Goal: Information Seeking & Learning: Check status

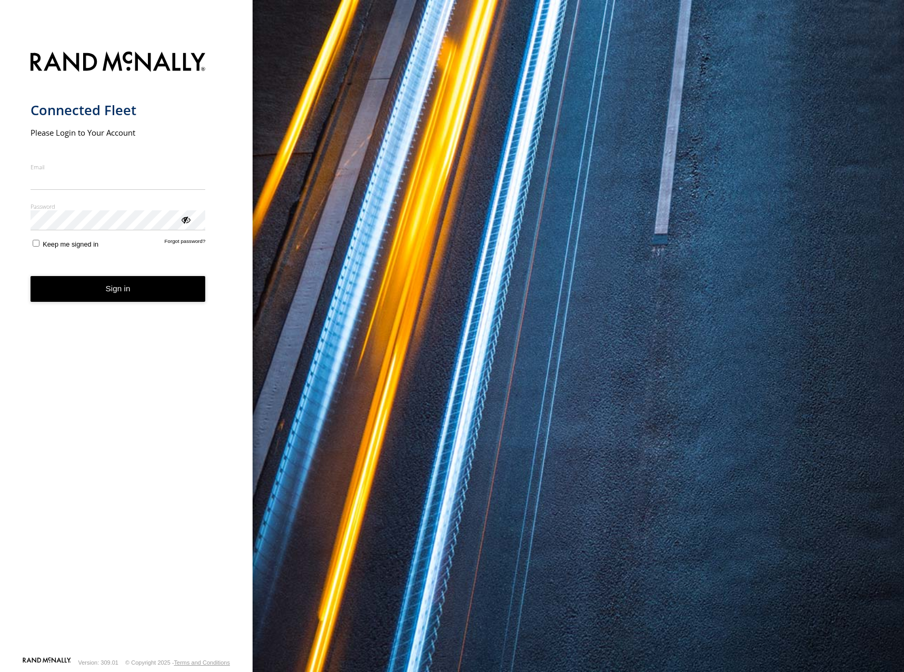
type input "**********"
click at [110, 298] on button "Sign in" at bounding box center [118, 289] width 175 height 26
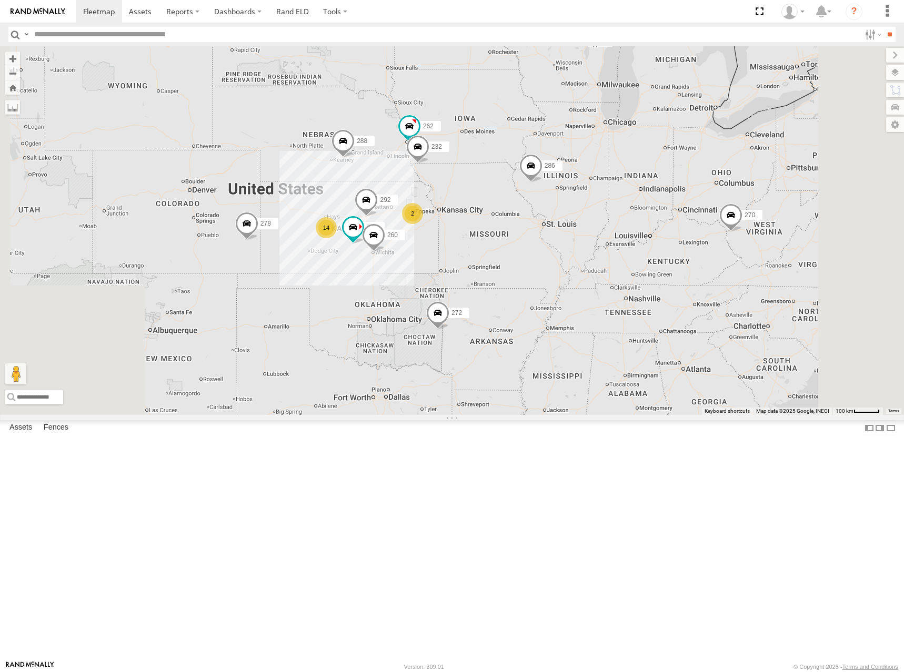
click at [533, 405] on div "270 278 2 14 262 288 292 272 232 294 286 260" at bounding box center [452, 230] width 904 height 369
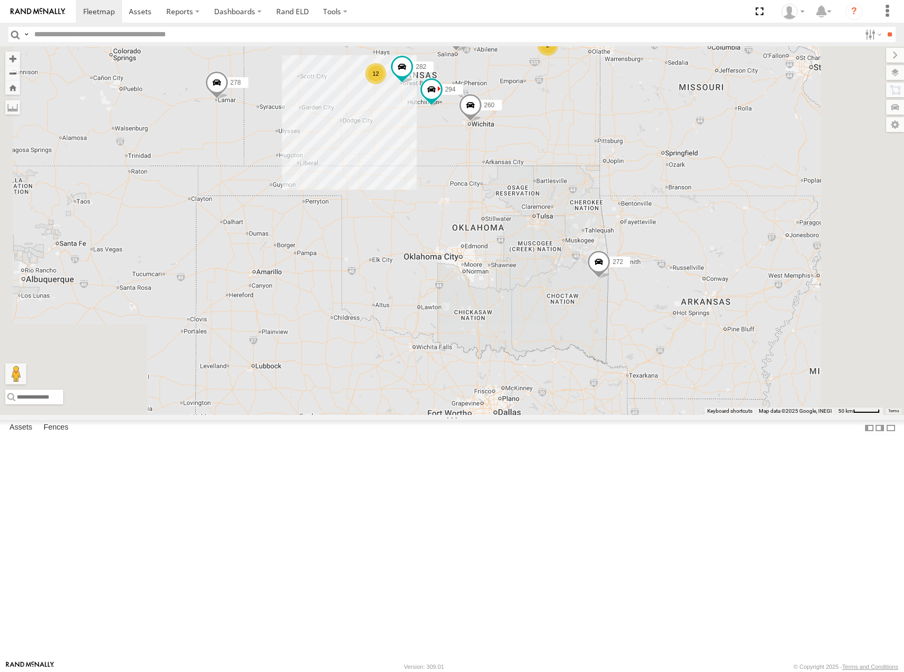
drag, startPoint x: 633, startPoint y: 156, endPoint x: 640, endPoint y: 195, distance: 39.5
click at [640, 195] on div "270 278 262 288 292 272 232 294 286 260 302 282 2 12" at bounding box center [452, 230] width 904 height 369
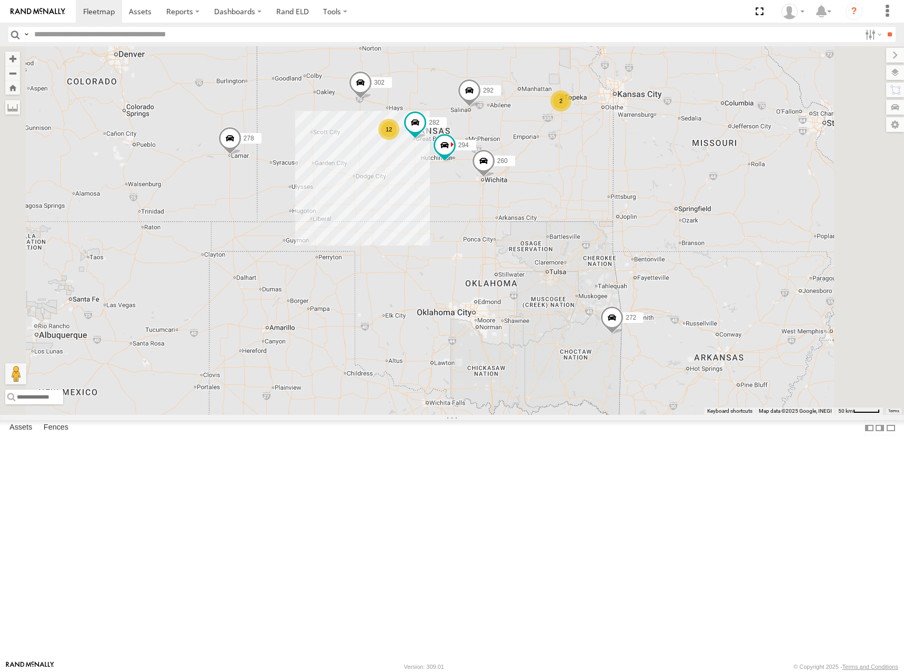
drag, startPoint x: 589, startPoint y: 121, endPoint x: 604, endPoint y: 180, distance: 61.6
click at [604, 180] on div "270 278 262 288 292 272 232 294 286 260 302 282 2 12" at bounding box center [452, 230] width 904 height 369
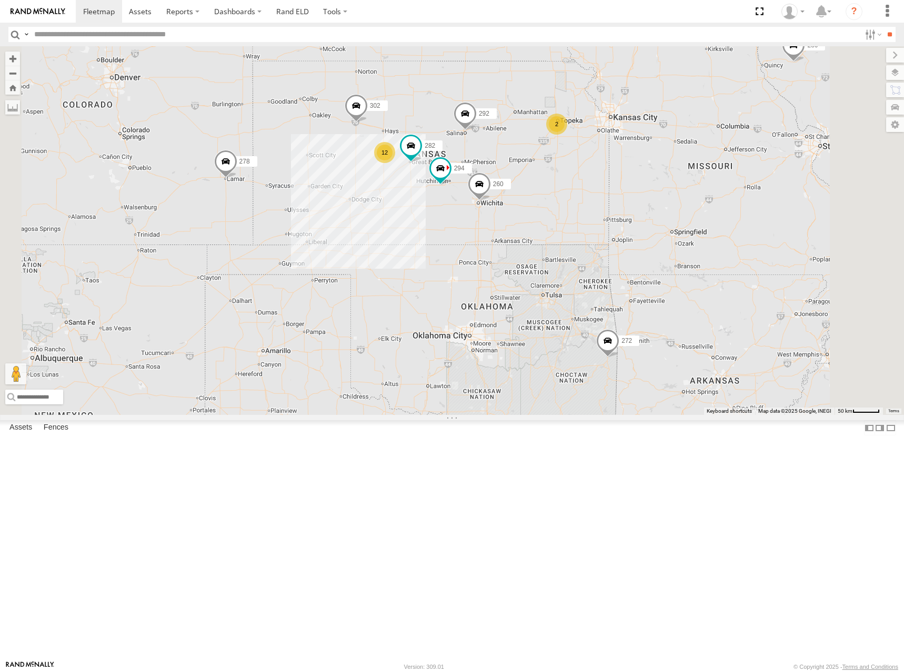
drag, startPoint x: 591, startPoint y: 193, endPoint x: 594, endPoint y: 205, distance: 12.8
click at [594, 205] on div "270 278 262 288 292 272 232 294 286 260 302 282 2 12" at bounding box center [452, 230] width 904 height 369
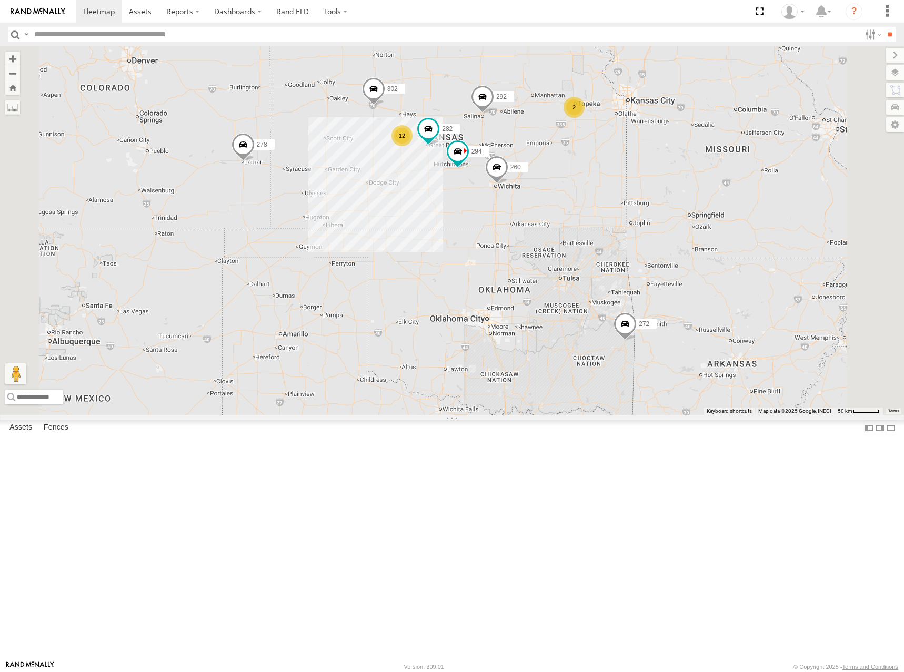
drag, startPoint x: 558, startPoint y: 233, endPoint x: 576, endPoint y: 202, distance: 35.6
click at [576, 202] on div "270 278 262 288 292 272 232 294 286 260 302 282 2 12" at bounding box center [452, 230] width 904 height 369
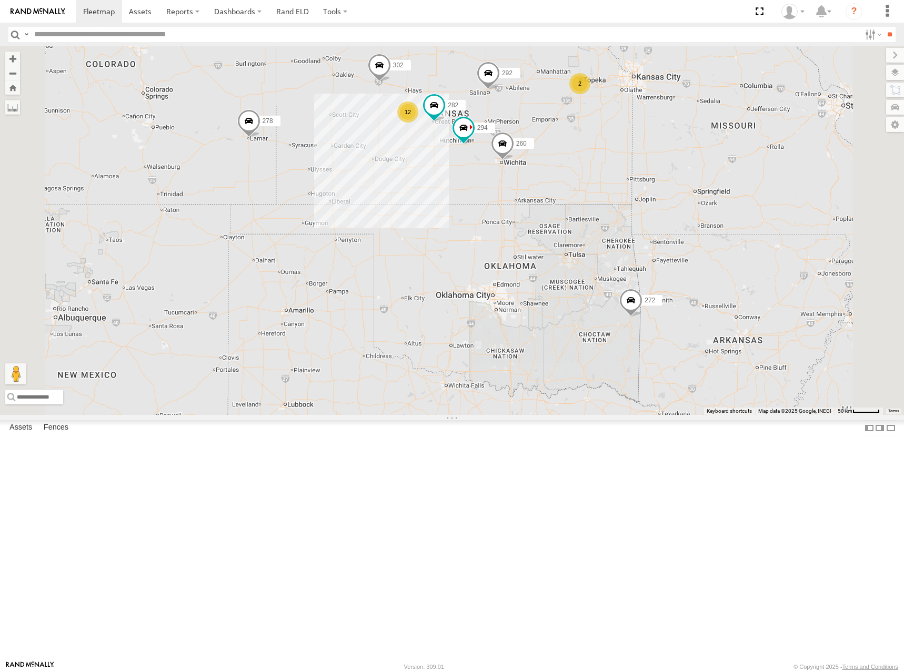
drag, startPoint x: 586, startPoint y: 219, endPoint x: 592, endPoint y: 192, distance: 28.6
click at [592, 192] on div "270 278 262 288 292 272 232 294 286 260 302 282 2 12" at bounding box center [452, 230] width 904 height 369
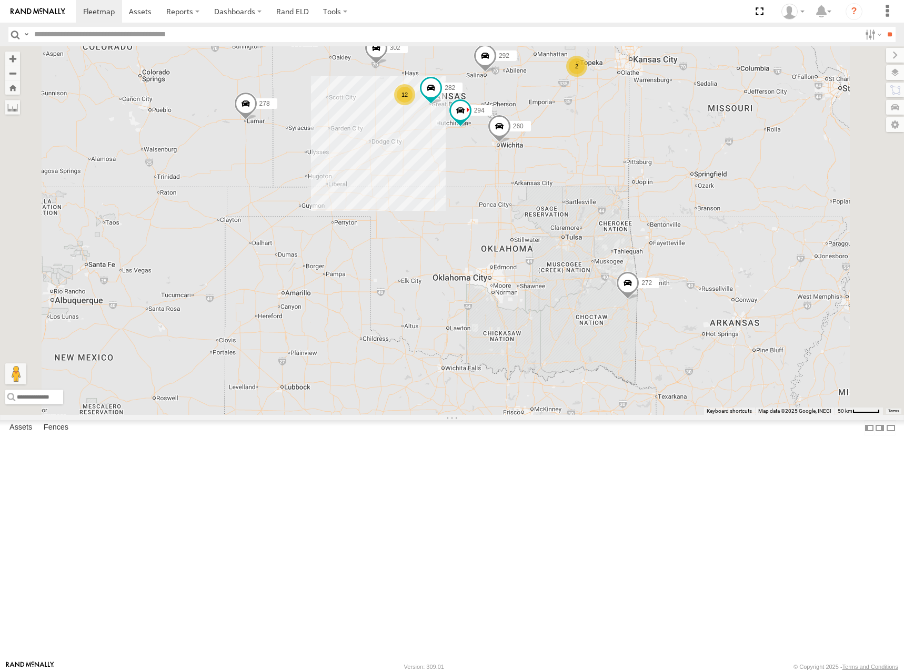
click at [565, 174] on div "270 278 262 288 292 272 232 294 286 260 302 282 2 12" at bounding box center [452, 230] width 904 height 369
drag, startPoint x: 578, startPoint y: 160, endPoint x: 577, endPoint y: 178, distance: 18.4
click at [577, 178] on div "270 278 262 288 292 272 232 294 286 260 302 282 2 12" at bounding box center [452, 230] width 904 height 369
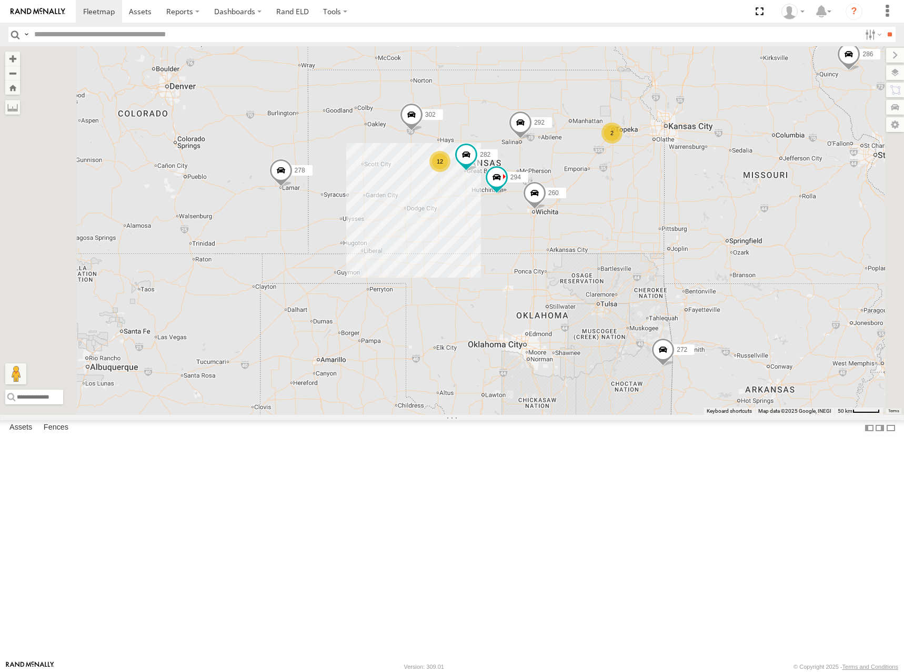
drag, startPoint x: 487, startPoint y: 286, endPoint x: 529, endPoint y: 345, distance: 72.6
click at [529, 345] on div "270 278 262 288 292 272 232 294 286 260 302 282 2 12" at bounding box center [452, 230] width 904 height 369
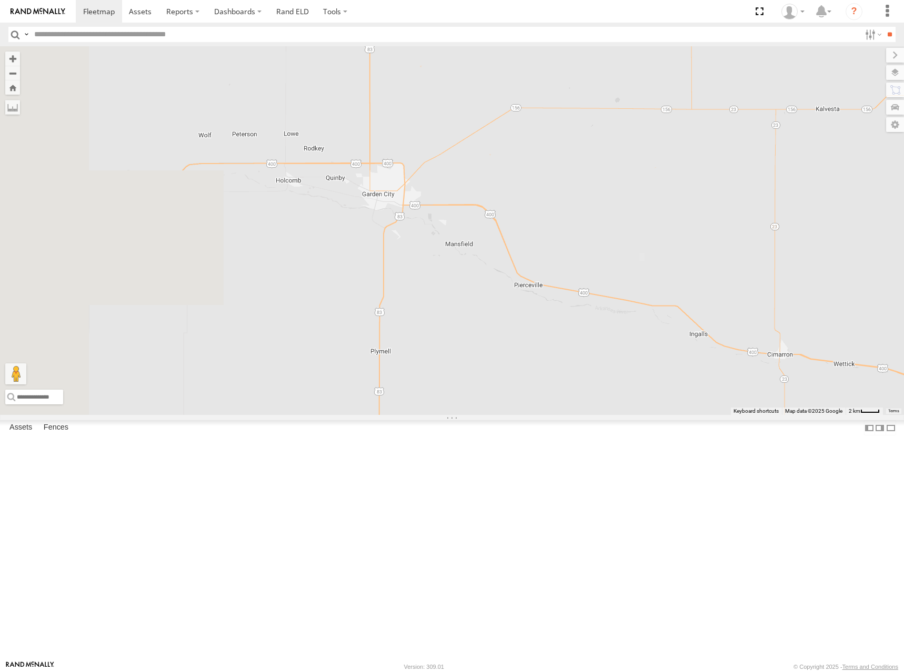
drag, startPoint x: 429, startPoint y: 280, endPoint x: 595, endPoint y: 385, distance: 196.1
click at [595, 385] on div "270 278 262 288 292 272 232 294 286 260 302 282" at bounding box center [452, 230] width 904 height 369
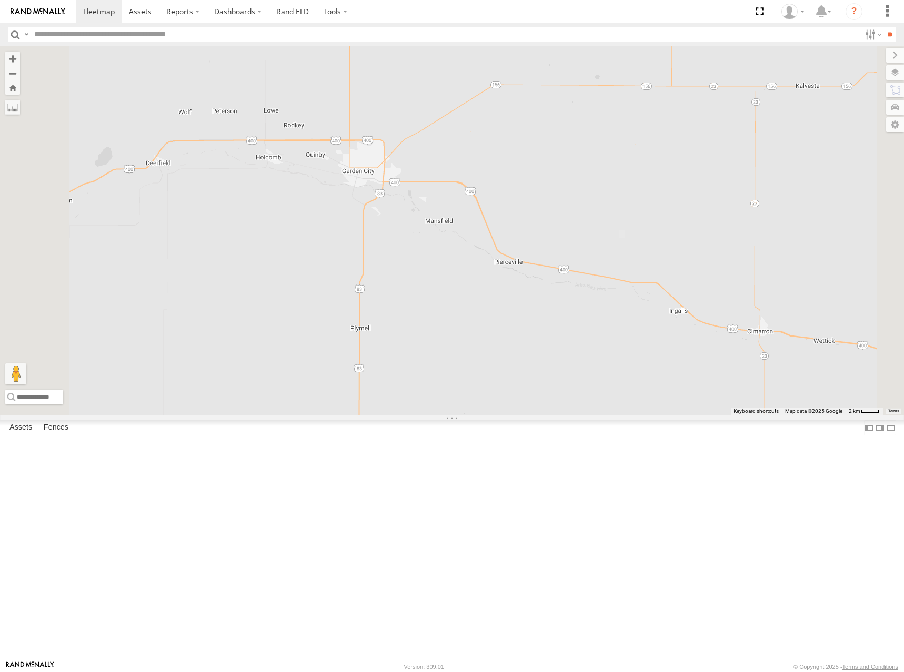
drag, startPoint x: 560, startPoint y: 349, endPoint x: 516, endPoint y: 302, distance: 64.8
click at [516, 302] on div "270 278 262 288 292 272 232 294 286 260 302 282" at bounding box center [452, 230] width 904 height 369
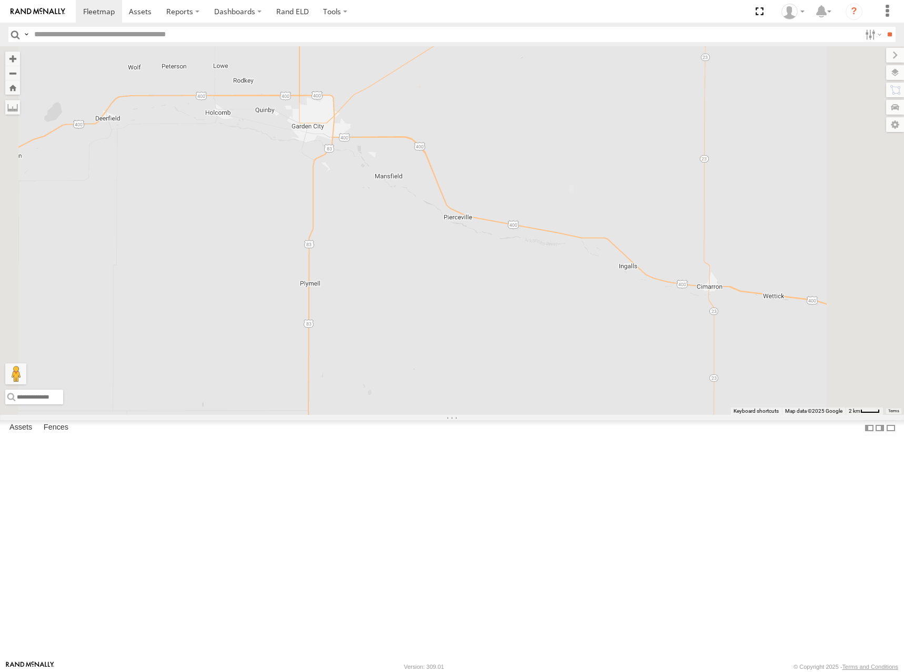
drag, startPoint x: 567, startPoint y: 308, endPoint x: 530, endPoint y: 278, distance: 47.9
click at [530, 278] on div "270 278 262 288 292 272 232 294 286 260 302 282" at bounding box center [452, 230] width 904 height 369
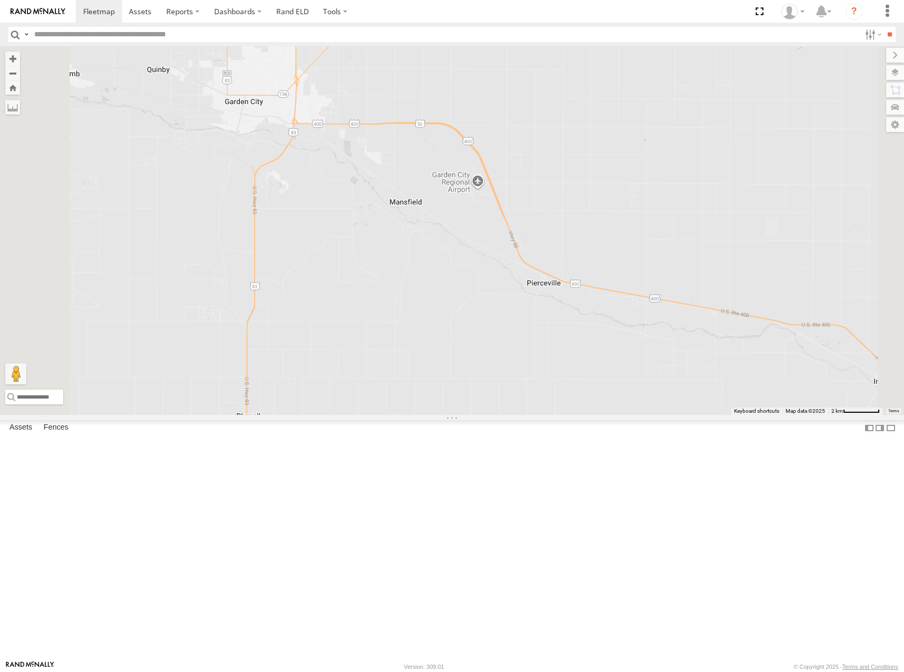
drag, startPoint x: 437, startPoint y: 265, endPoint x: 515, endPoint y: 339, distance: 107.9
click at [515, 339] on div "270 278 262 288 292 272 232 294 286 260 302 282" at bounding box center [452, 230] width 904 height 369
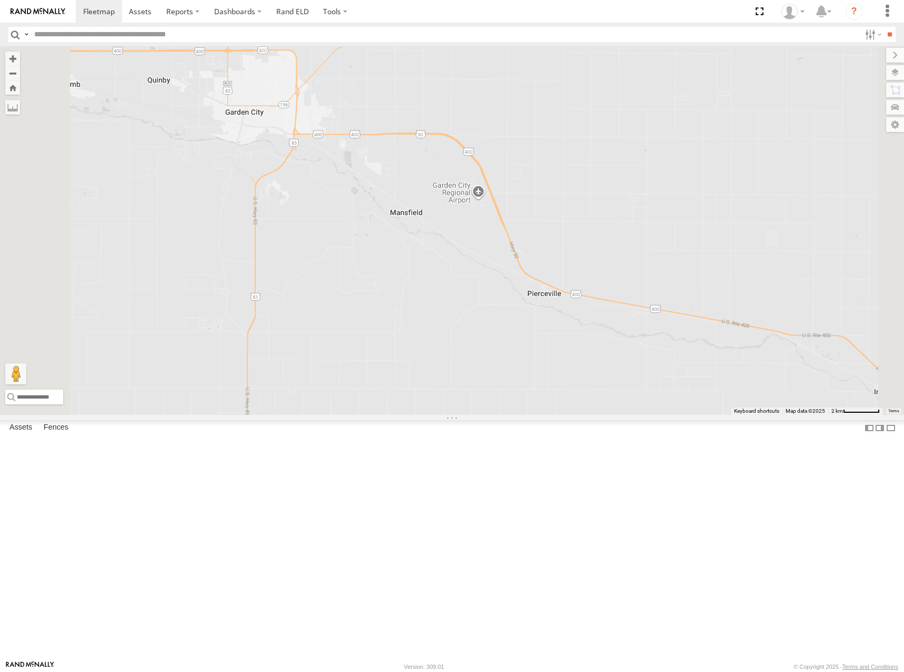
drag, startPoint x: 437, startPoint y: 270, endPoint x: 438, endPoint y: 283, distance: 13.2
click at [438, 283] on div "270 278 262 288 292 272 232 294 286 260 302 282" at bounding box center [452, 230] width 904 height 369
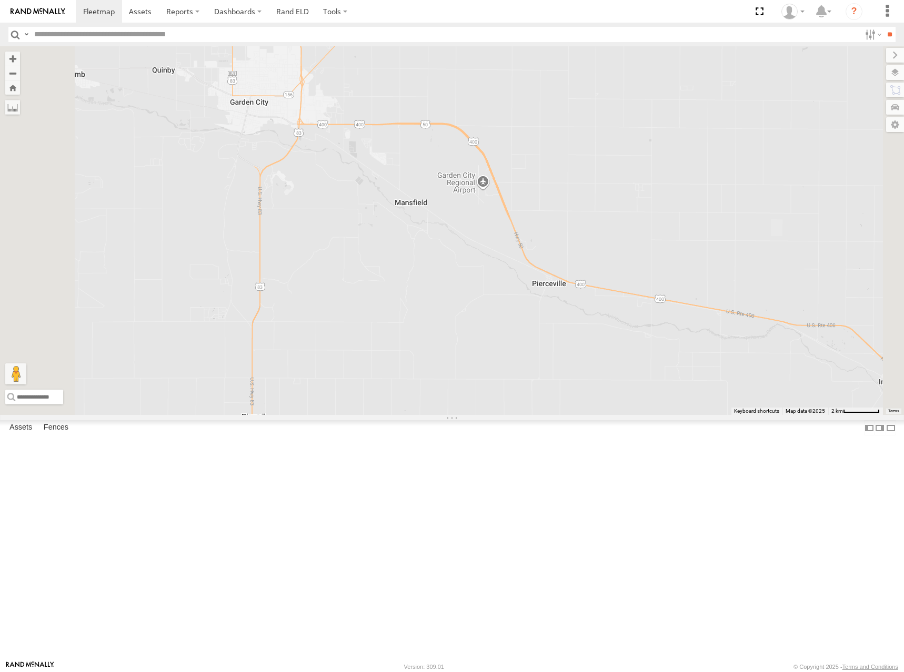
drag, startPoint x: 452, startPoint y: 278, endPoint x: 458, endPoint y: 268, distance: 11.8
click at [458, 268] on div "270 278 262 288 292 272 232 294 286 260 302 282" at bounding box center [452, 230] width 904 height 369
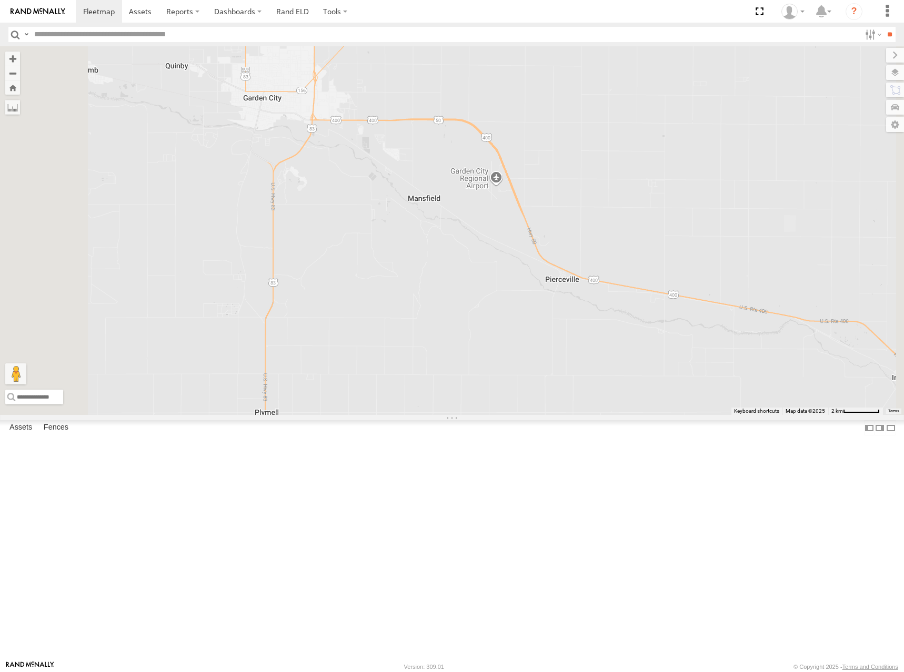
drag, startPoint x: 459, startPoint y: 268, endPoint x: 474, endPoint y: 265, distance: 15.2
click at [474, 265] on div "270 278 262 288 292 272 232 294 286 260 302 282" at bounding box center [452, 230] width 904 height 369
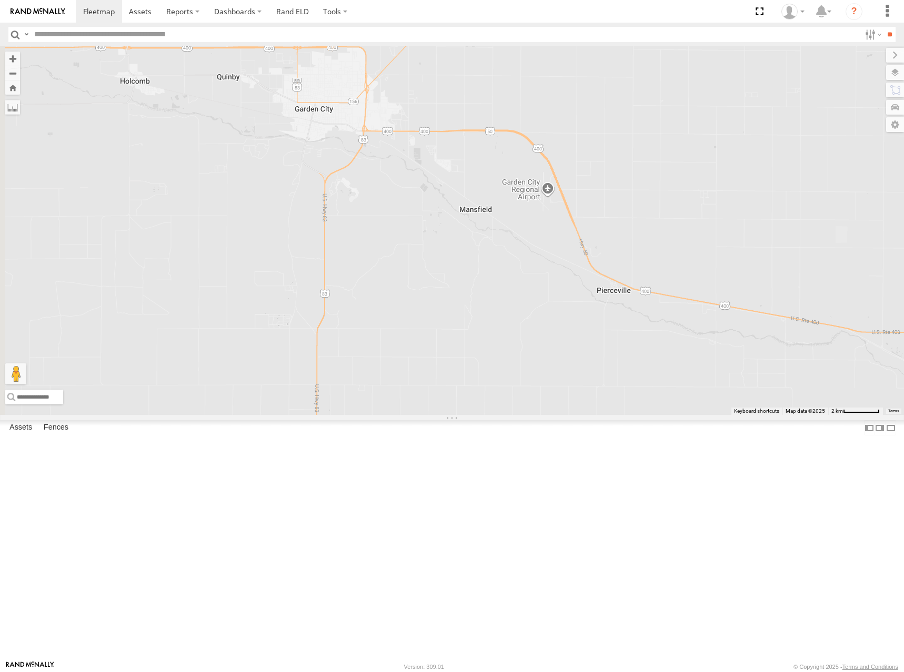
drag, startPoint x: 474, startPoint y: 267, endPoint x: 531, endPoint y: 281, distance: 58.5
click at [531, 281] on div "270 278 262 288 292 272 232 294 286 260 302 282" at bounding box center [452, 230] width 904 height 369
drag, startPoint x: 530, startPoint y: 225, endPoint x: 529, endPoint y: 232, distance: 7.4
click at [529, 232] on div "270 278 262 288 292 272 232 294 286 260 302 282" at bounding box center [452, 230] width 904 height 369
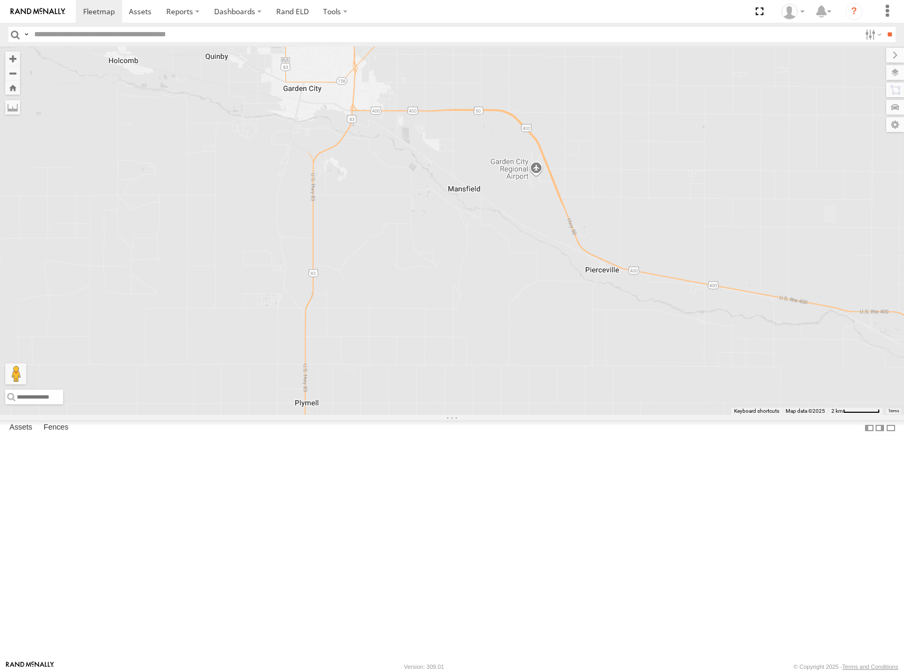
drag, startPoint x: 539, startPoint y: 219, endPoint x: 532, endPoint y: 204, distance: 16.9
click at [532, 204] on div "270 278 262 288 292 272 232 294 286 260 302 282" at bounding box center [452, 230] width 904 height 369
drag, startPoint x: 543, startPoint y: 204, endPoint x: 539, endPoint y: 211, distance: 7.8
click at [539, 211] on div "270 278 262 288 292 272 232 294 286 260 302 282" at bounding box center [452, 230] width 904 height 369
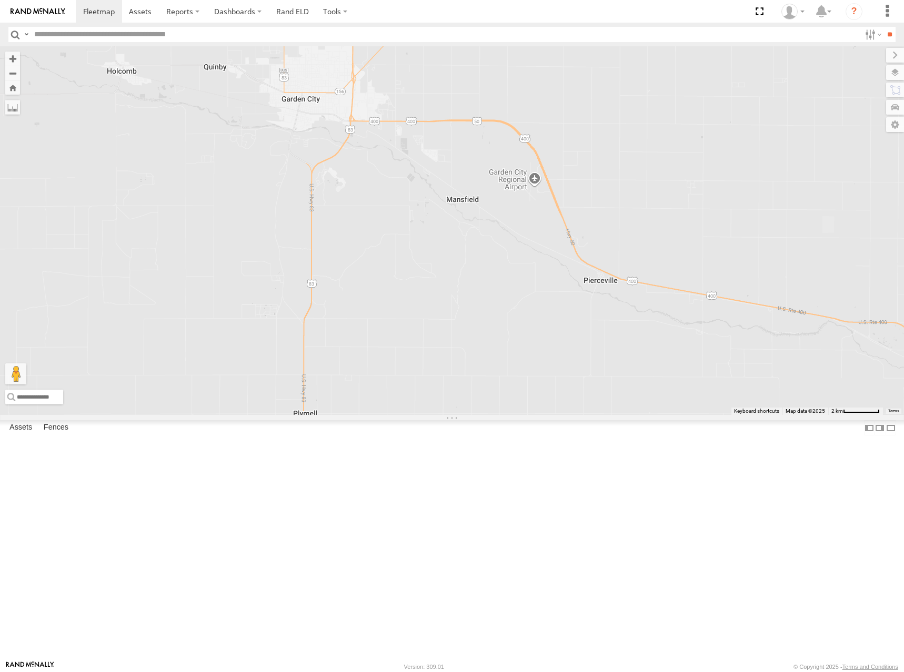
drag, startPoint x: 543, startPoint y: 215, endPoint x: 544, endPoint y: 220, distance: 5.5
click at [544, 220] on div "270 278 262 288 292 272 232 294 286 260 302 282" at bounding box center [452, 230] width 904 height 369
drag, startPoint x: 543, startPoint y: 206, endPoint x: 537, endPoint y: 197, distance: 10.4
click at [537, 197] on div "270 278 262 288 292 272 232 294 286 260 302 282" at bounding box center [452, 230] width 904 height 369
drag, startPoint x: 558, startPoint y: 196, endPoint x: 551, endPoint y: 198, distance: 6.8
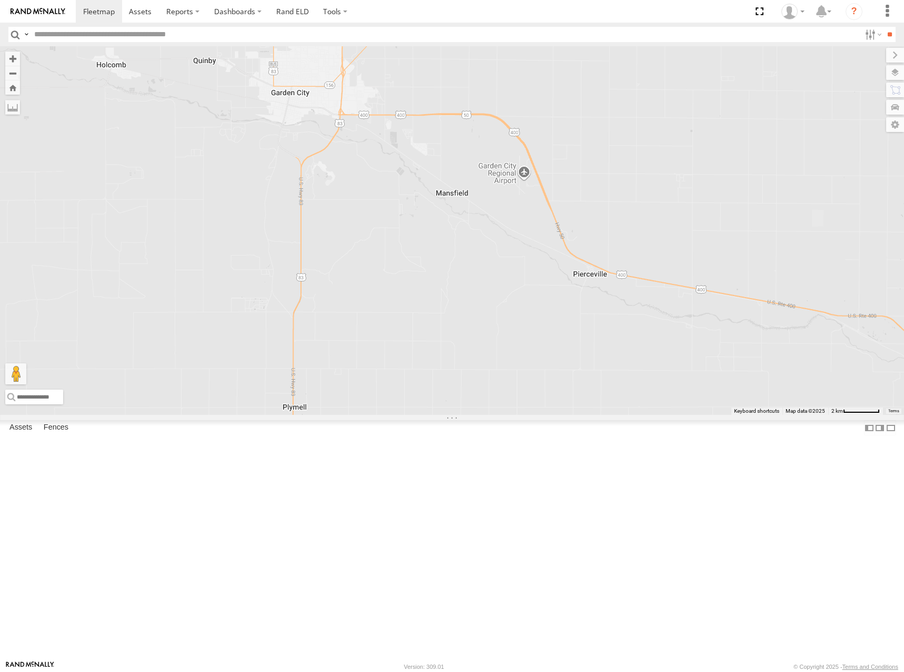
click at [551, 198] on div "270 278 262 288 292 272 232 294 286 260 302 282" at bounding box center [452, 230] width 904 height 369
click at [534, 197] on div "270 278 262 288 292 272 232 294 286 260 302 282" at bounding box center [452, 230] width 904 height 369
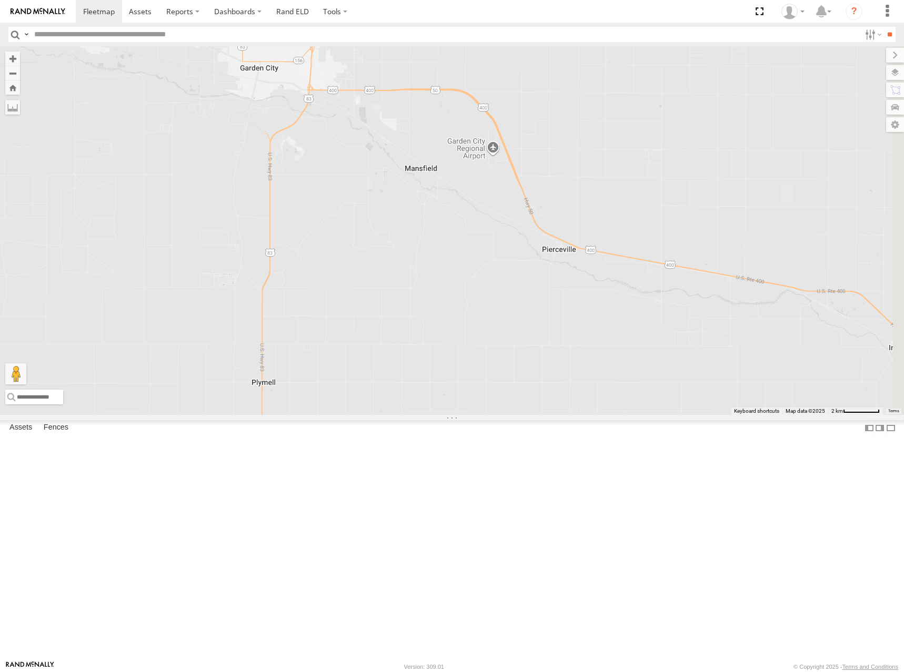
drag, startPoint x: 557, startPoint y: 197, endPoint x: 530, endPoint y: 168, distance: 39.5
click at [530, 168] on div "270 278 262 288 292 272 232 294 286 260 302 282" at bounding box center [452, 230] width 904 height 369
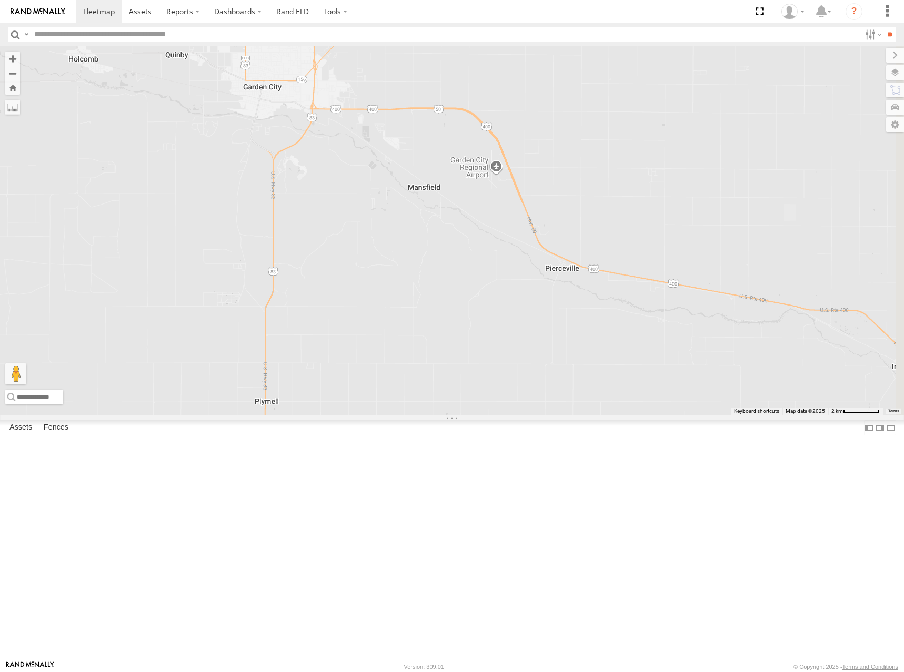
drag, startPoint x: 548, startPoint y: 169, endPoint x: 552, endPoint y: 192, distance: 22.4
click at [552, 192] on div "270 278 262 288 292 272 232 294 286 260 302 282" at bounding box center [452, 230] width 904 height 369
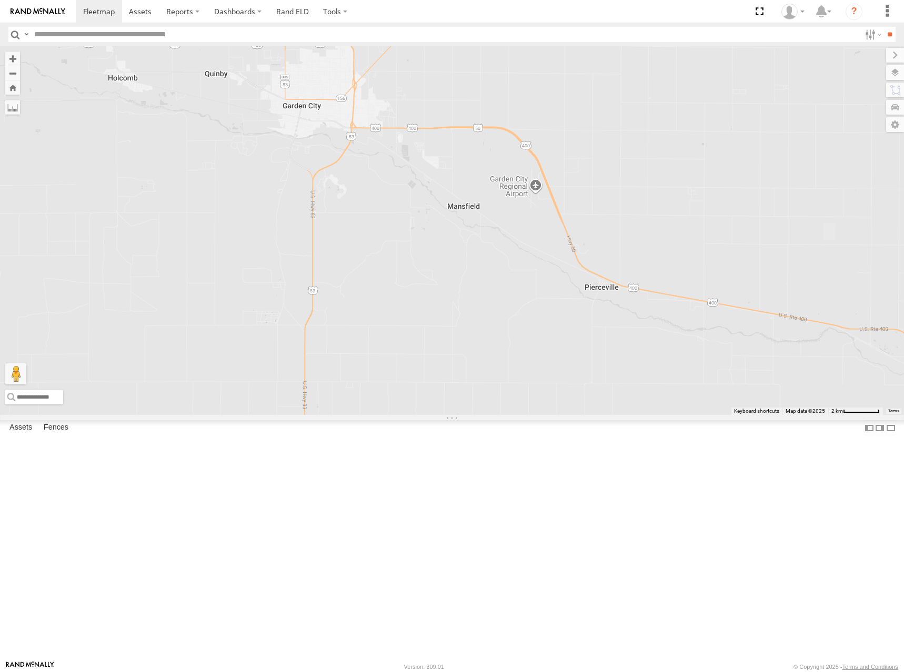
drag, startPoint x: 557, startPoint y: 193, endPoint x: 594, endPoint y: 209, distance: 40.8
click at [594, 209] on div "270 278 262 288 292 272 232 294 286 260 302 282" at bounding box center [452, 230] width 904 height 369
drag, startPoint x: 591, startPoint y: 208, endPoint x: 585, endPoint y: 200, distance: 10.1
click at [585, 200] on div "270 278 262 288 292 272 232 294 286 260 302 282" at bounding box center [452, 230] width 904 height 369
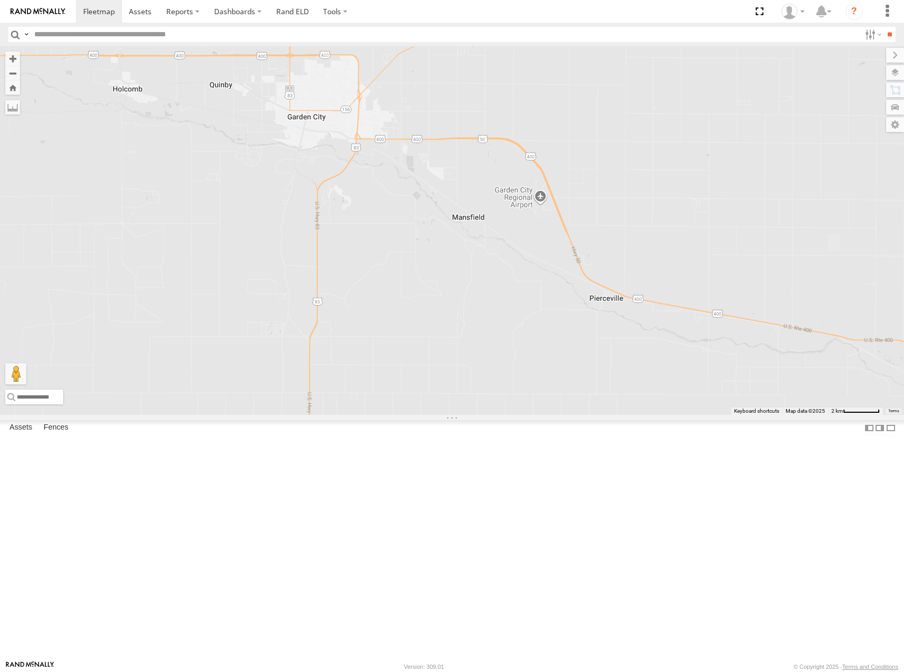
drag, startPoint x: 528, startPoint y: 189, endPoint x: 539, endPoint y: 209, distance: 22.4
click at [539, 209] on div "270 278 262 288 292 272 232 294 286 260 302 282" at bounding box center [452, 230] width 904 height 369
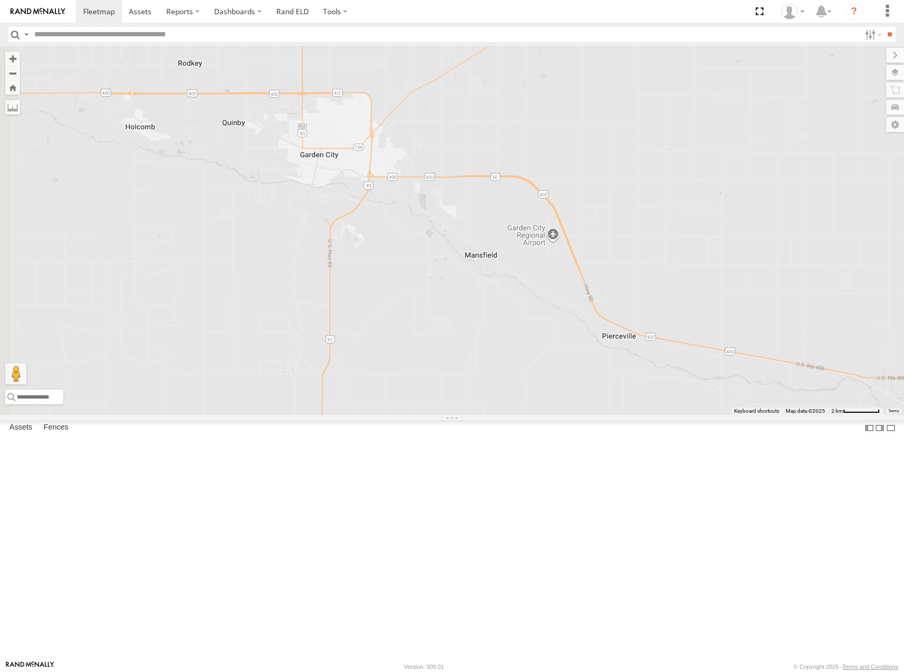
drag, startPoint x: 553, startPoint y: 204, endPoint x: 568, endPoint y: 283, distance: 80.5
click at [568, 283] on div "270 278 262 288 292 272 232 294 286 260 302 282" at bounding box center [452, 230] width 904 height 369
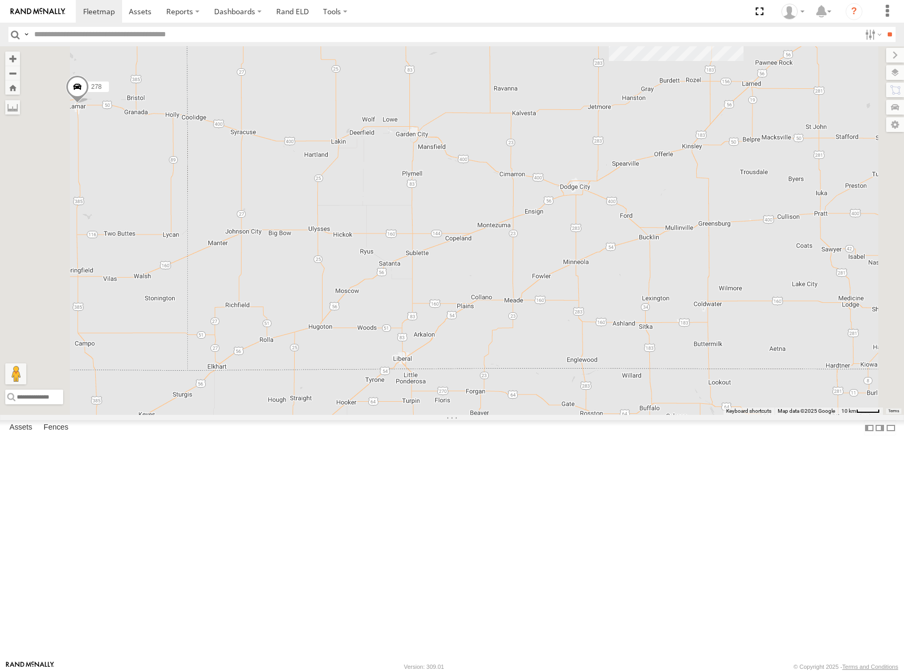
drag, startPoint x: 564, startPoint y: 238, endPoint x: 561, endPoint y: 228, distance: 10.3
click at [561, 228] on div "270 278 262 288 292 272 232 294 286 260 302 282 12" at bounding box center [452, 230] width 904 height 369
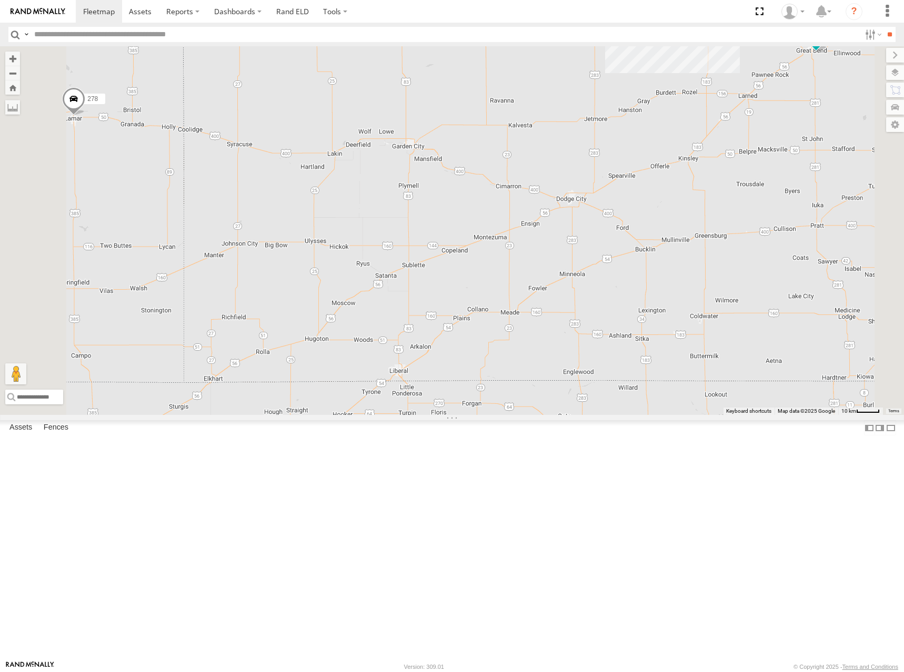
drag, startPoint x: 591, startPoint y: 226, endPoint x: 591, endPoint y: 249, distance: 22.6
click at [591, 249] on div "270 278 262 288 292 272 232 294 286 260 302 282 12" at bounding box center [452, 230] width 904 height 369
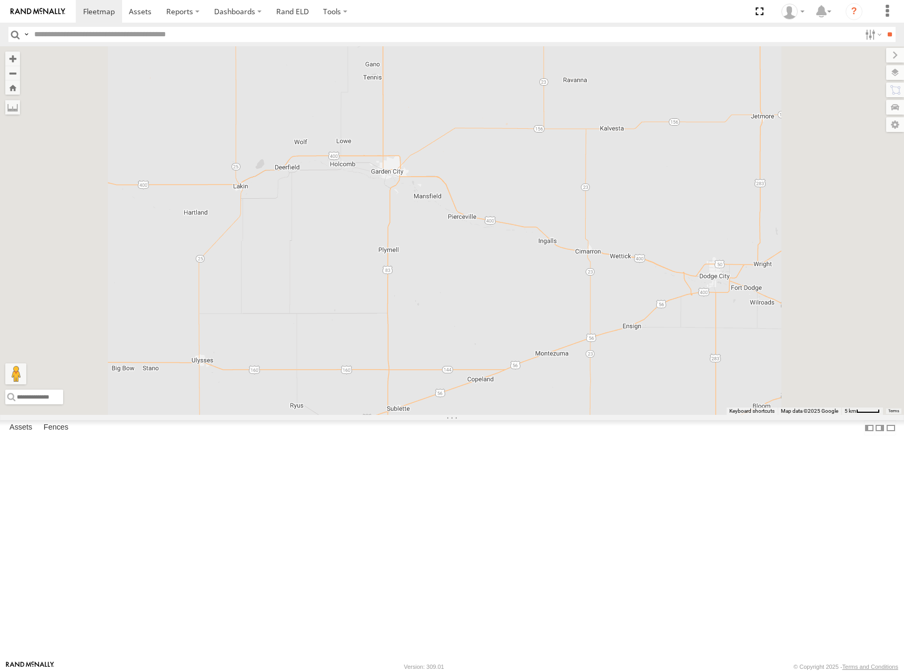
drag, startPoint x: 566, startPoint y: 252, endPoint x: 569, endPoint y: 275, distance: 23.4
click at [569, 275] on div "270 278 262 288 292 272 232 294 286 260 302 282" at bounding box center [452, 230] width 904 height 369
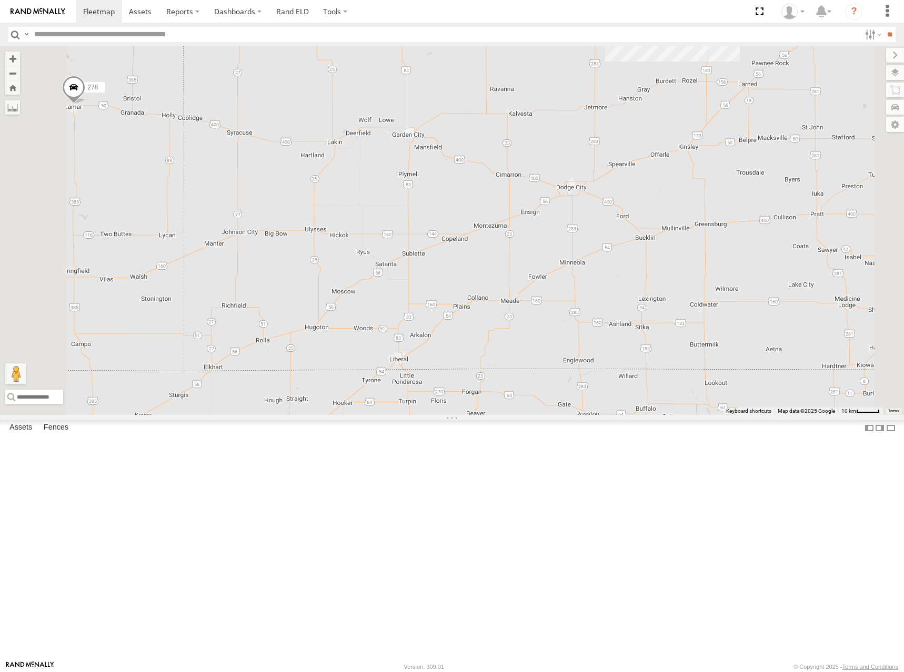
drag, startPoint x: 570, startPoint y: 215, endPoint x: 575, endPoint y: 248, distance: 33.5
click at [575, 248] on div "270 278 262 288 292 272 232 294 286 260 302 282 12" at bounding box center [452, 230] width 904 height 369
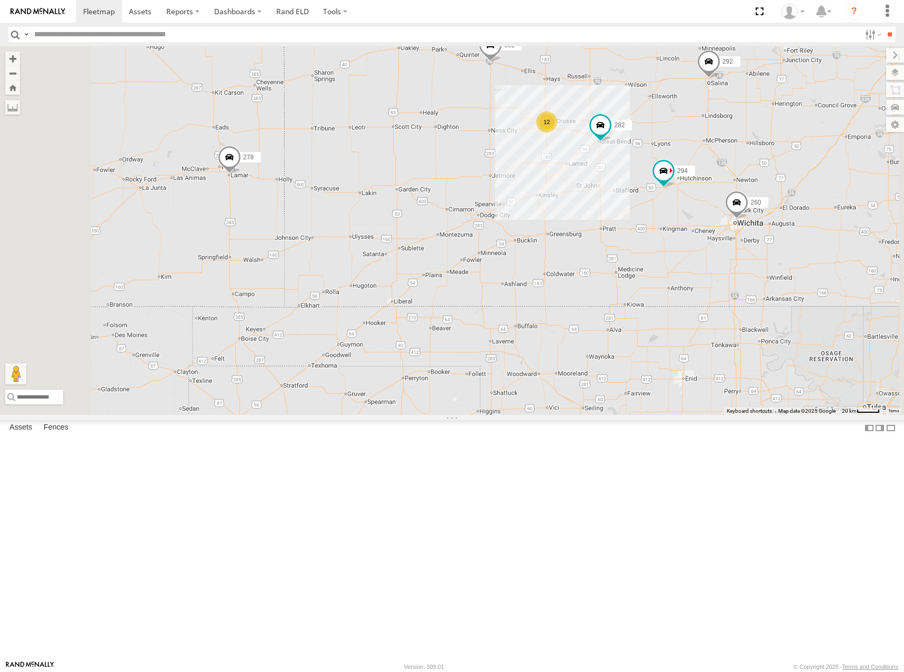
drag, startPoint x: 599, startPoint y: 202, endPoint x: 566, endPoint y: 248, distance: 57.3
click at [566, 248] on div "270 278 262 288 292 272 232 294 286 260 302 282 12" at bounding box center [452, 230] width 904 height 369
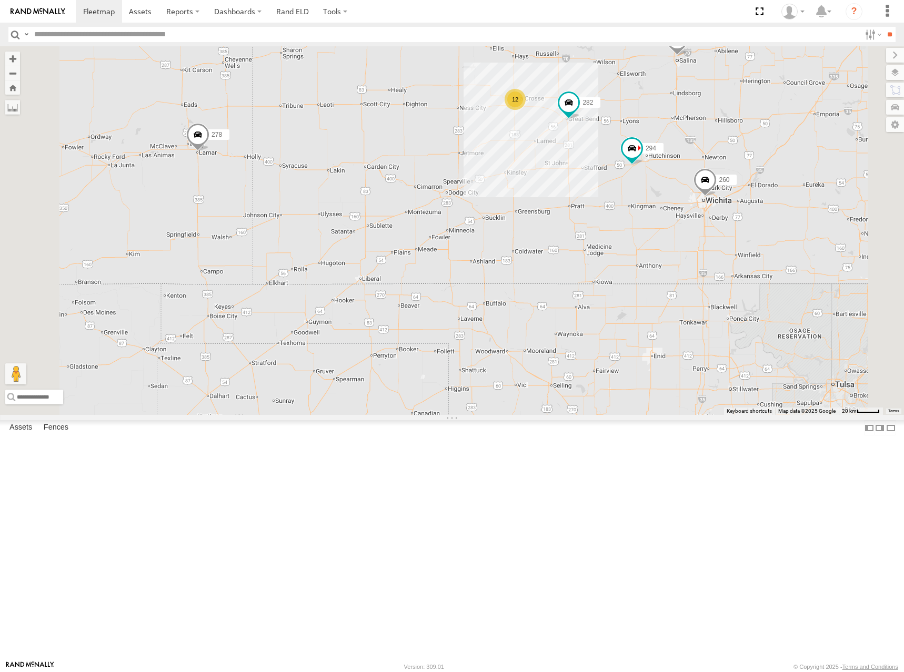
drag, startPoint x: 529, startPoint y: 232, endPoint x: 530, endPoint y: 250, distance: 18.4
click at [530, 250] on div "270 278 262 288 292 272 232 294 286 260 302 282 12" at bounding box center [452, 230] width 904 height 369
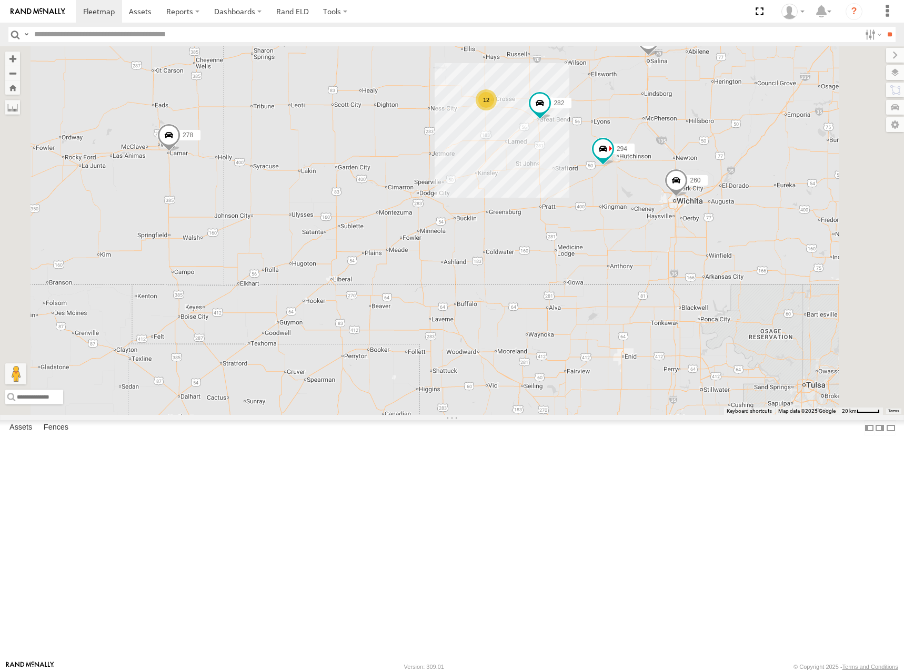
drag, startPoint x: 548, startPoint y: 255, endPoint x: 525, endPoint y: 255, distance: 23.7
click at [525, 255] on div "270 278 262 288 292 272 232 294 286 260 302 282 12" at bounding box center [452, 230] width 904 height 369
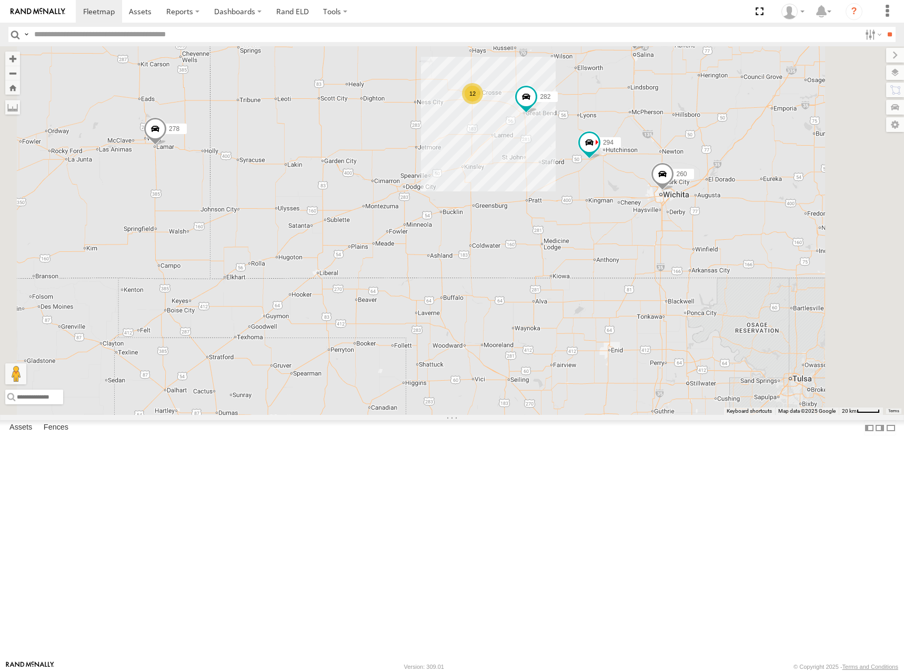
drag, startPoint x: 541, startPoint y: 259, endPoint x: 527, endPoint y: 251, distance: 17.0
click at [527, 251] on div "270 278 262 288 292 272 232 294 286 260 302 282 12" at bounding box center [452, 230] width 904 height 369
drag, startPoint x: 533, startPoint y: 256, endPoint x: 526, endPoint y: 266, distance: 12.1
click at [526, 266] on div "270 278 262 288 292 272 232 294 286 260 302 282 12" at bounding box center [452, 230] width 904 height 369
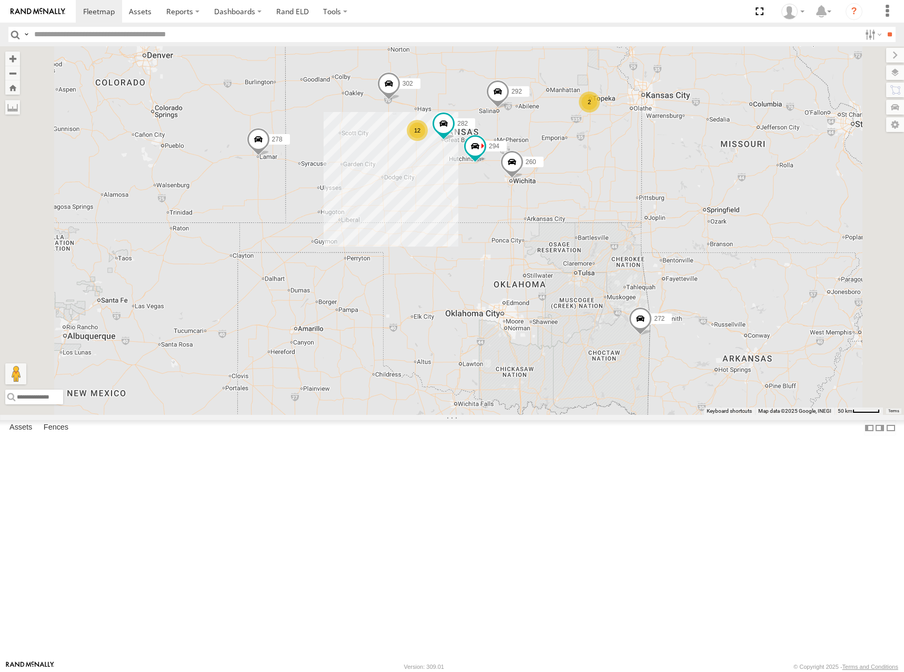
drag, startPoint x: 618, startPoint y: 186, endPoint x: 603, endPoint y: 194, distance: 17.0
click at [603, 194] on div "270 278 262 288 292 272 232 294 286 260 302 282 2 12" at bounding box center [452, 230] width 904 height 369
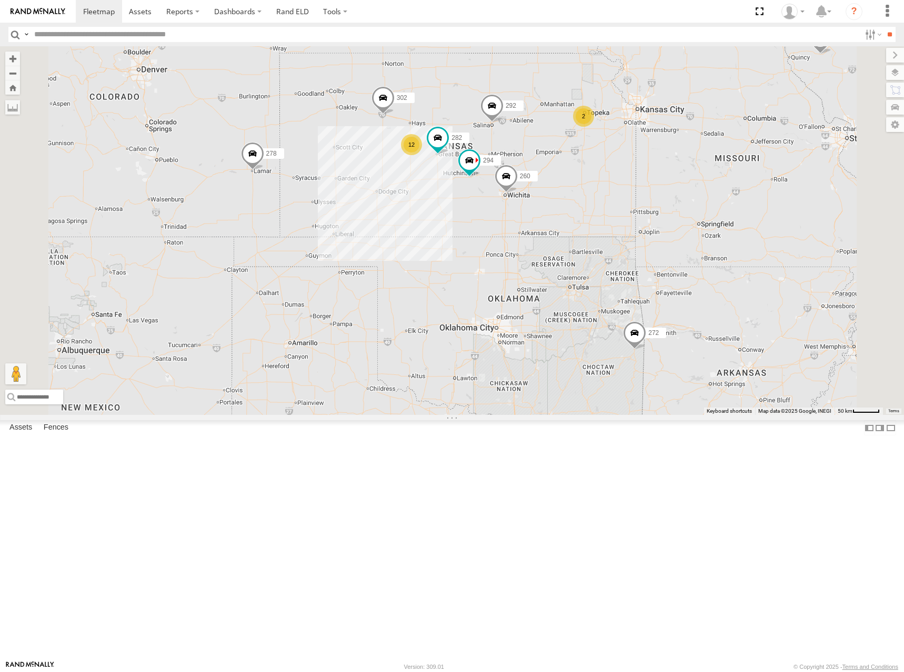
drag, startPoint x: 621, startPoint y: 166, endPoint x: 617, endPoint y: 179, distance: 14.3
click at [617, 179] on div "270 278 262 288 292 272 232 294 286 260 302 282 2 12" at bounding box center [452, 230] width 904 height 369
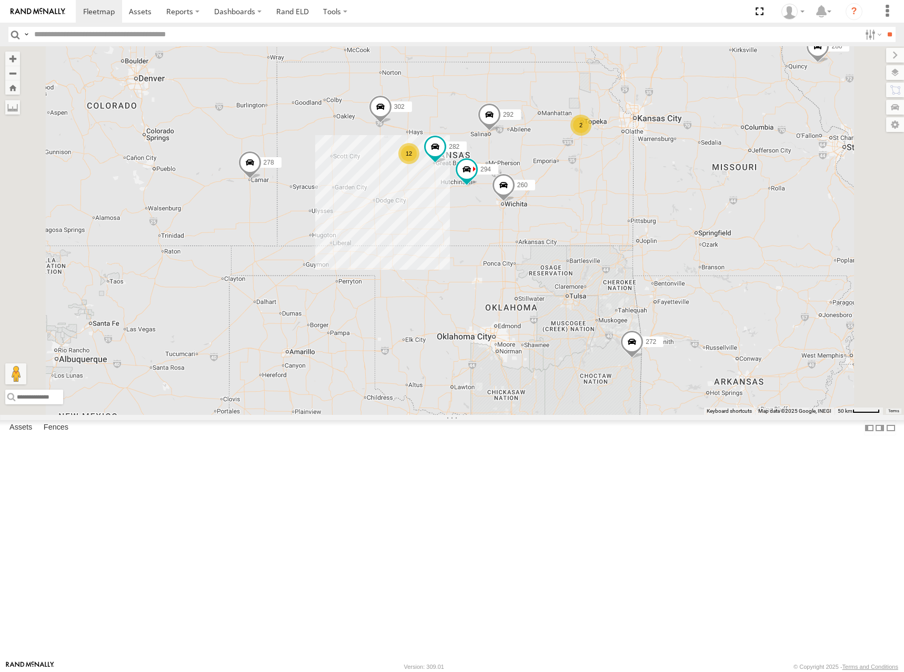
drag, startPoint x: 613, startPoint y: 198, endPoint x: 611, endPoint y: 206, distance: 7.7
click at [611, 206] on div "270 278 262 288 292 272 232 294 286 260 302 282 2 12" at bounding box center [452, 230] width 904 height 369
drag, startPoint x: 563, startPoint y: 206, endPoint x: 579, endPoint y: 196, distance: 19.4
click at [579, 196] on div "270 278 262 288 292 272 232 294 286 260 302 282 2 12" at bounding box center [452, 230] width 904 height 369
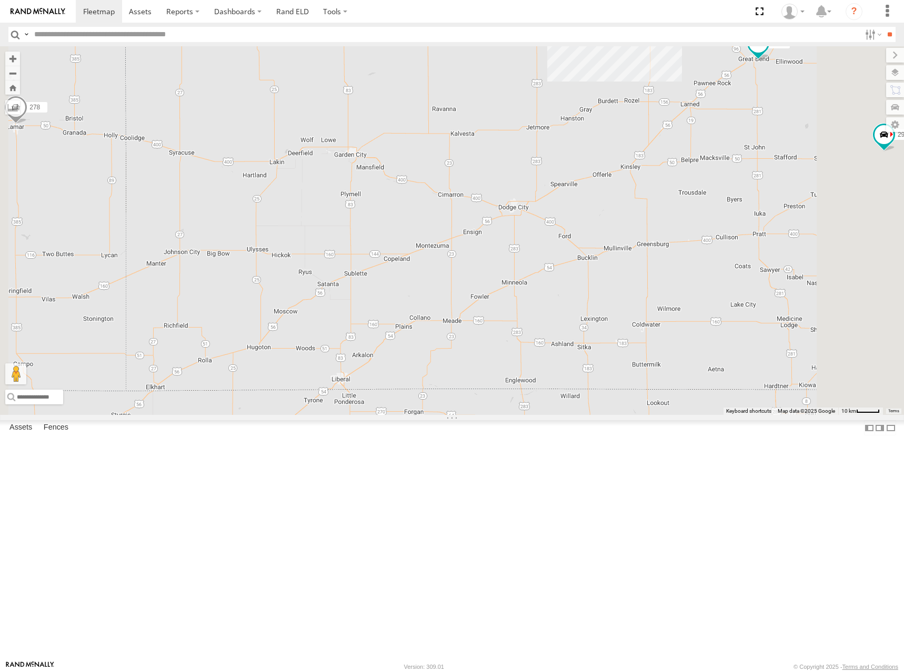
drag, startPoint x: 483, startPoint y: 190, endPoint x: 519, endPoint y: 239, distance: 61.7
click at [519, 239] on div "270 278 262 288 292 272 232 294 286 260 302 282 12" at bounding box center [452, 230] width 904 height 369
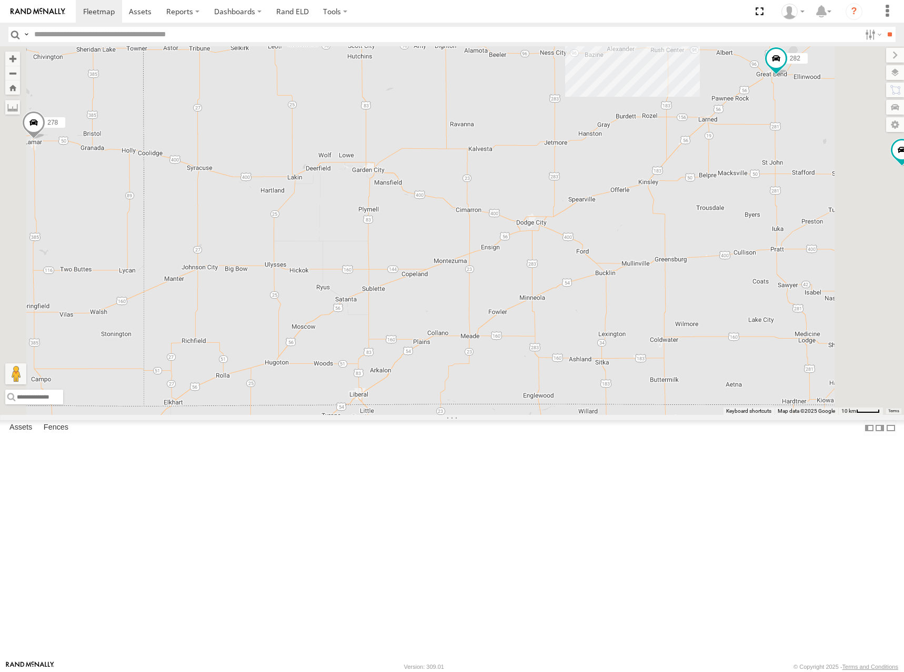
drag, startPoint x: 515, startPoint y: 226, endPoint x: 532, endPoint y: 239, distance: 22.1
click at [532, 239] on div "270 278 262 288 292 272 232 294 286 260 302 282 12" at bounding box center [452, 230] width 904 height 369
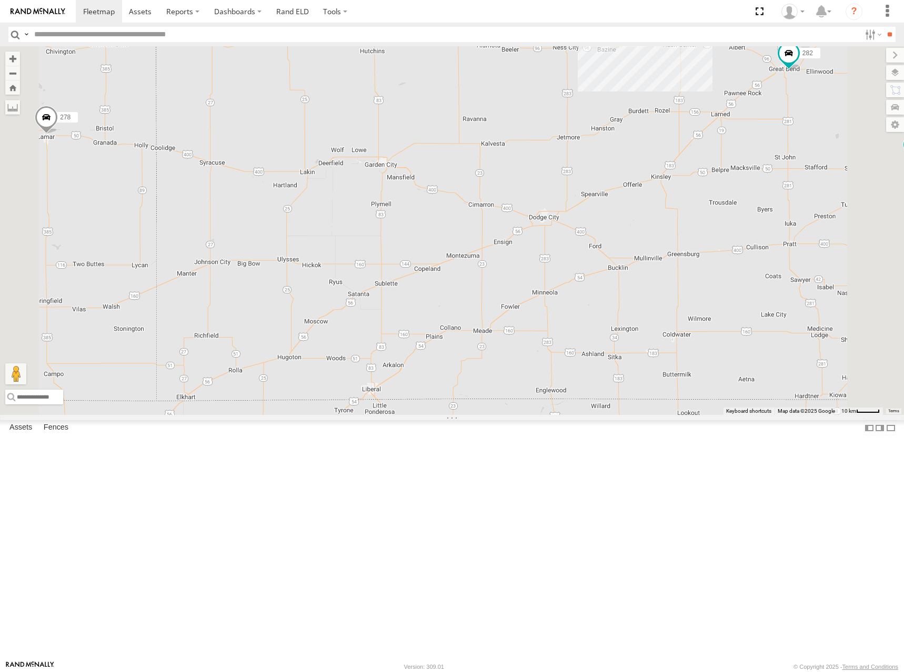
drag, startPoint x: 560, startPoint y: 268, endPoint x: 573, endPoint y: 260, distance: 15.3
click at [573, 260] on div "270 278 262 288 292 272 232 294 286 260 302 282 12" at bounding box center [452, 230] width 904 height 369
drag, startPoint x: 557, startPoint y: 268, endPoint x: 560, endPoint y: 260, distance: 9.2
click at [560, 260] on div "270 278 262 288 292 272 232 294 286 260 302 282 12" at bounding box center [452, 230] width 904 height 369
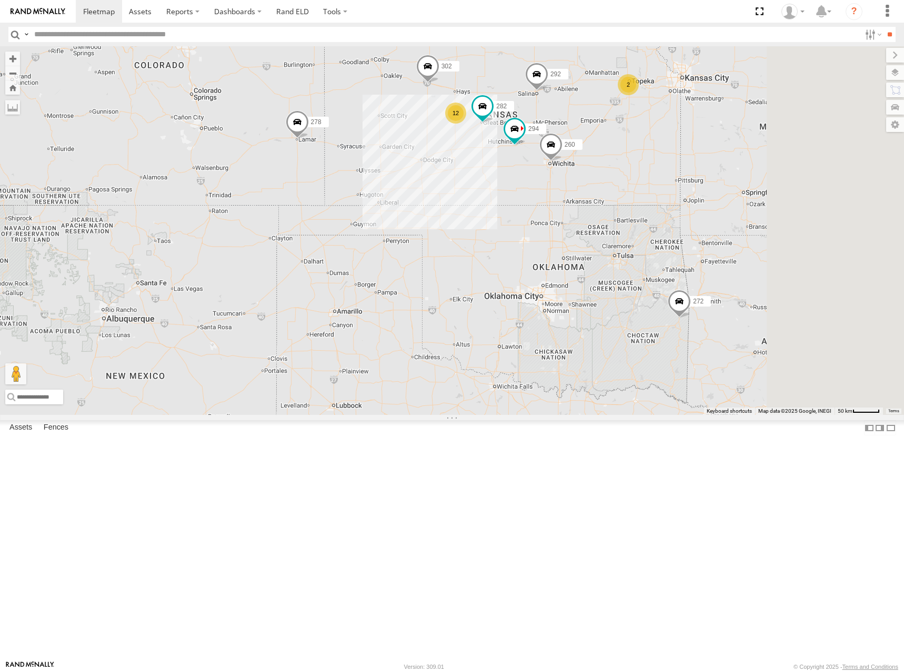
drag, startPoint x: 674, startPoint y: 162, endPoint x: 639, endPoint y: 175, distance: 37.0
click at [639, 175] on div "270 278 262 288 292 272 232 294 286 260 302 282 2 12" at bounding box center [452, 230] width 904 height 369
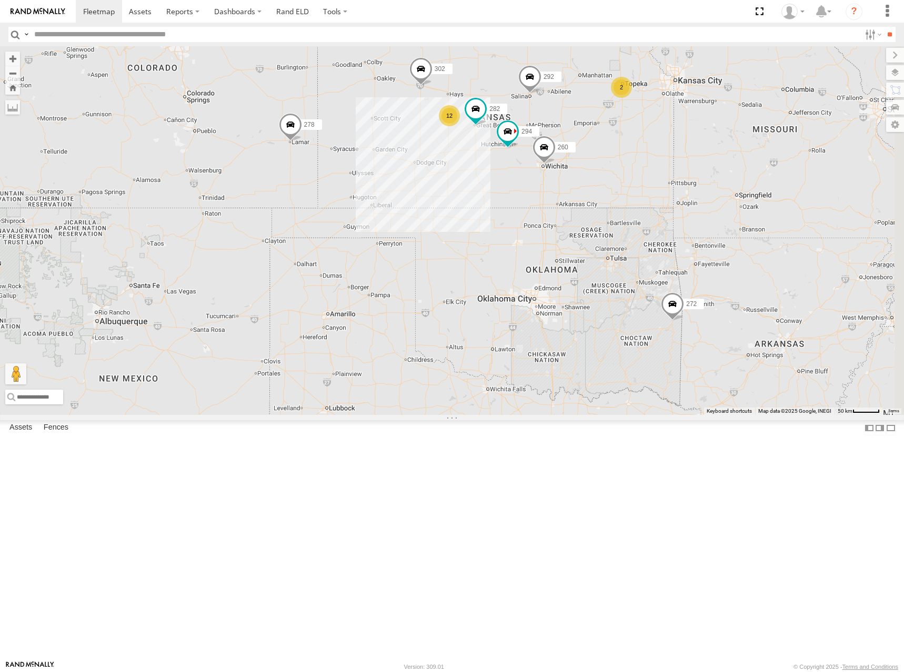
drag, startPoint x: 613, startPoint y: 175, endPoint x: 608, endPoint y: 182, distance: 8.3
click at [608, 182] on div "270 278 262 288 292 272 232 294 286 260 302 282 2 12" at bounding box center [452, 230] width 904 height 369
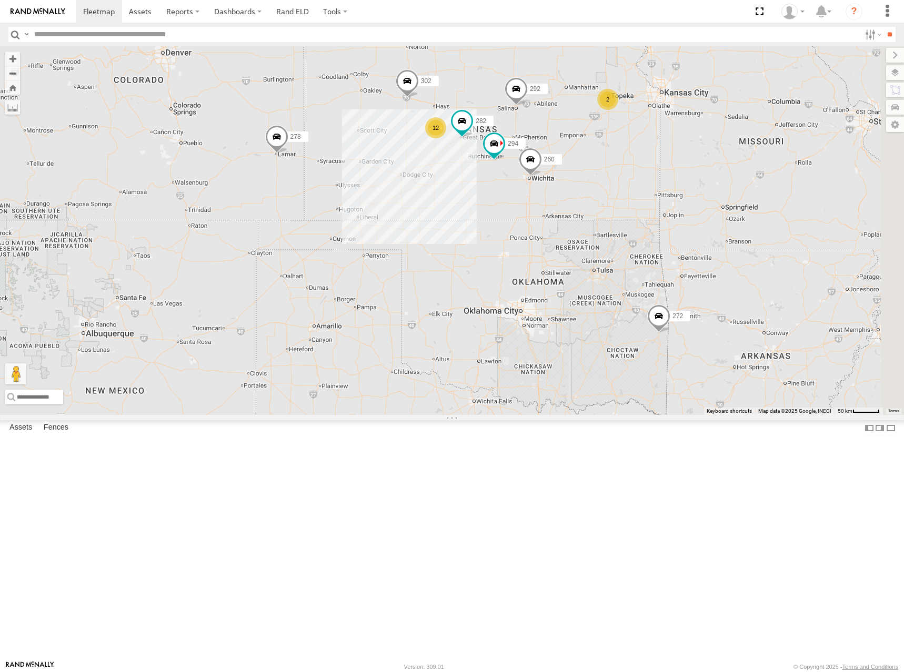
drag, startPoint x: 634, startPoint y: 159, endPoint x: 624, endPoint y: 166, distance: 12.4
click at [624, 166] on div "270 278 262 288 292 272 232 294 286 260 302 282 2 12" at bounding box center [452, 230] width 904 height 369
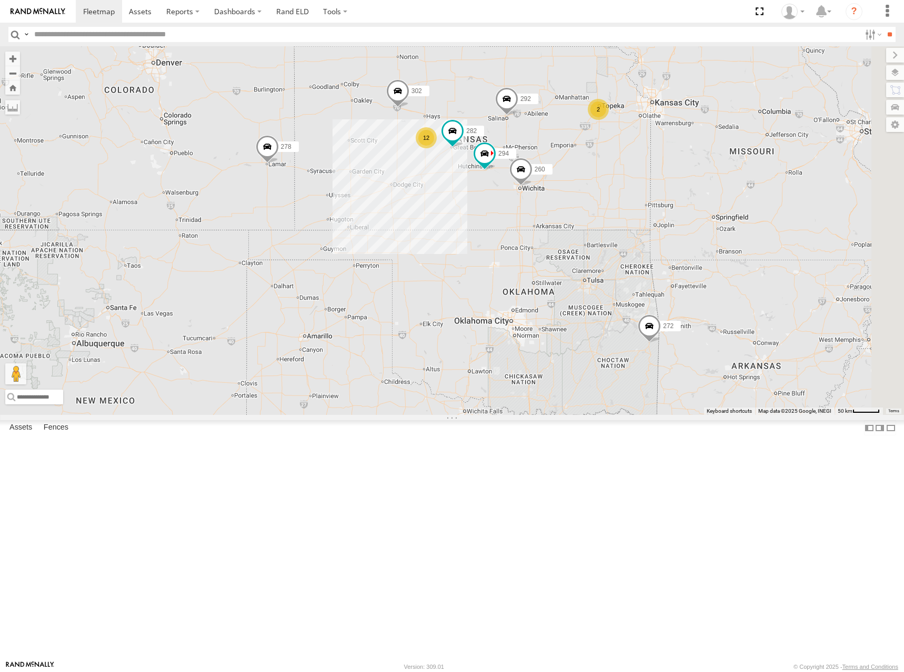
drag, startPoint x: 613, startPoint y: 176, endPoint x: 602, endPoint y: 189, distance: 17.6
click at [602, 189] on div "270 278 262 288 292 272 232 294 286 260 302 282 2 12" at bounding box center [452, 230] width 904 height 369
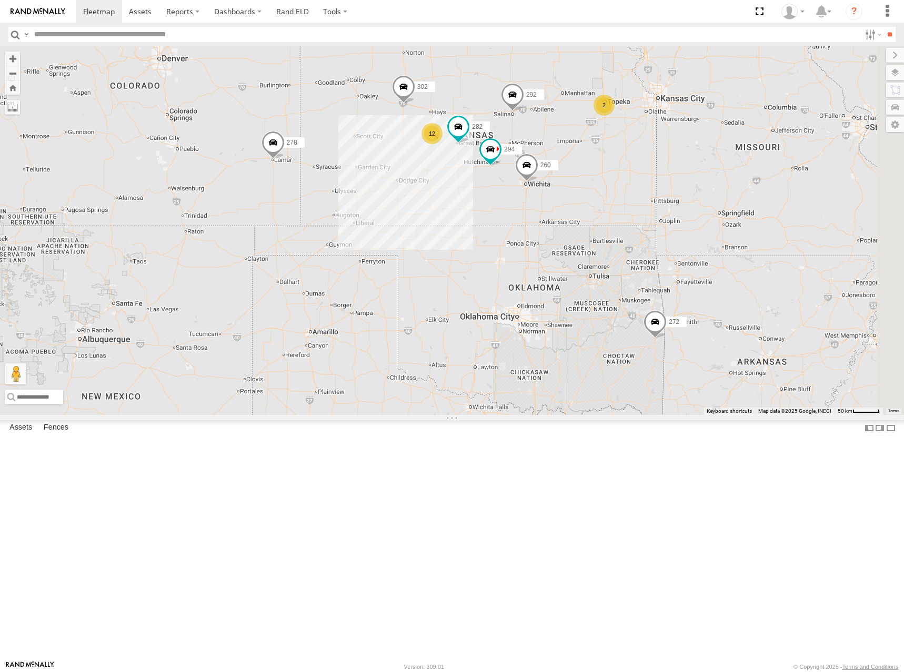
click at [605, 184] on div "270 278 262 288 292 272 232 294 286 260 302 282 2 12" at bounding box center [452, 230] width 904 height 369
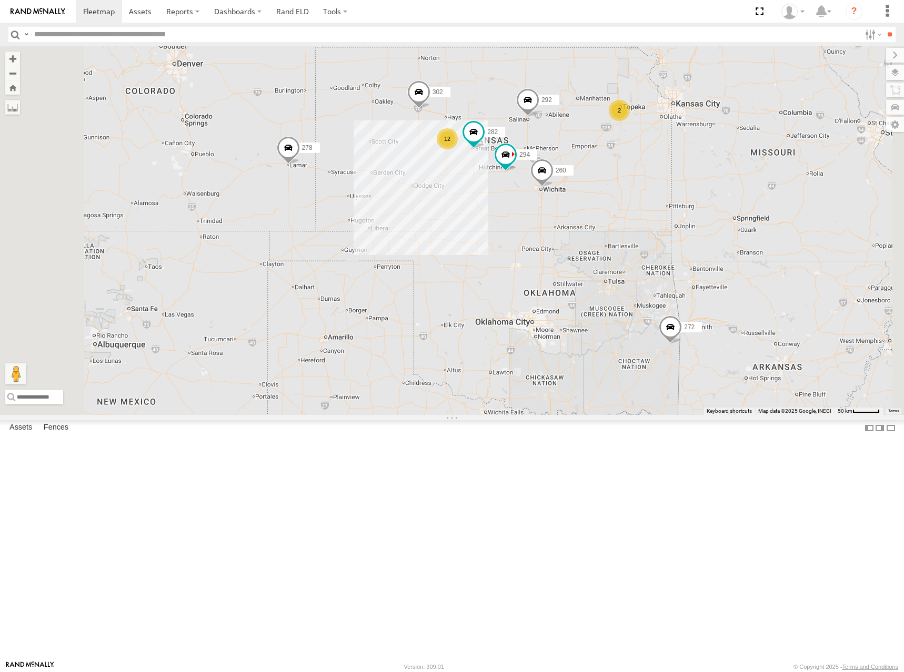
drag, startPoint x: 617, startPoint y: 192, endPoint x: 613, endPoint y: 205, distance: 14.3
click at [613, 205] on div "270 278 262 288 292 272 232 294 286 260 302 282 2 12" at bounding box center [452, 230] width 904 height 369
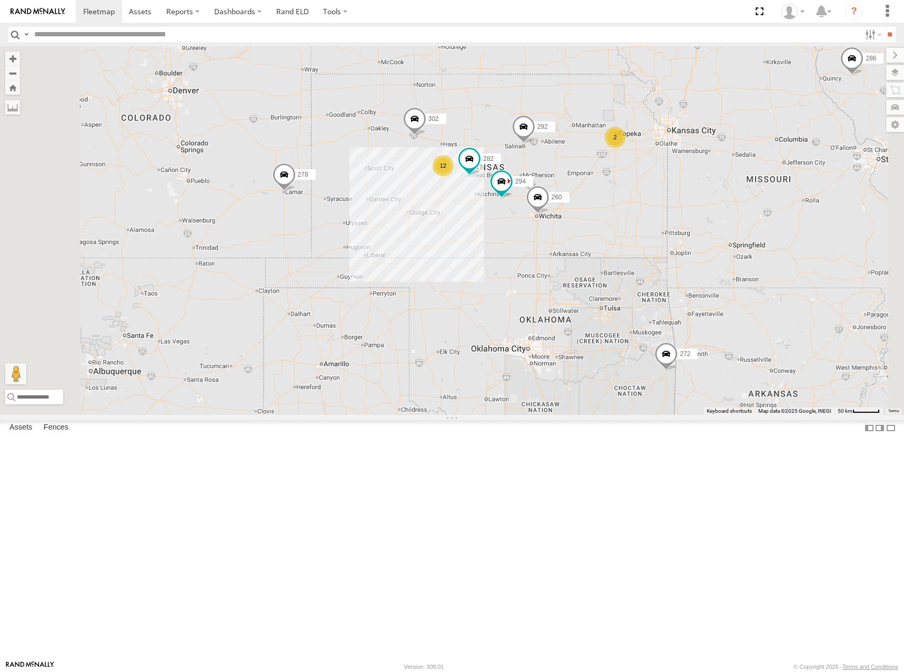
drag, startPoint x: 719, startPoint y: 228, endPoint x: 719, endPoint y: 241, distance: 13.2
click at [719, 241] on div "270 278 262 288 292 272 232 294 286 260 302 282 2 12" at bounding box center [452, 230] width 904 height 369
click at [610, 242] on div "270 278 262 288 292 272 232 294 286 260 302 282 2 12" at bounding box center [452, 230] width 904 height 369
click at [604, 230] on div "270 278 262 288 292 272 232 294 286 260 302 282 2 12" at bounding box center [452, 230] width 904 height 369
click at [597, 234] on div "270 278 262 288 292 272 232 294 286 260 302 282 2 12" at bounding box center [452, 230] width 904 height 369
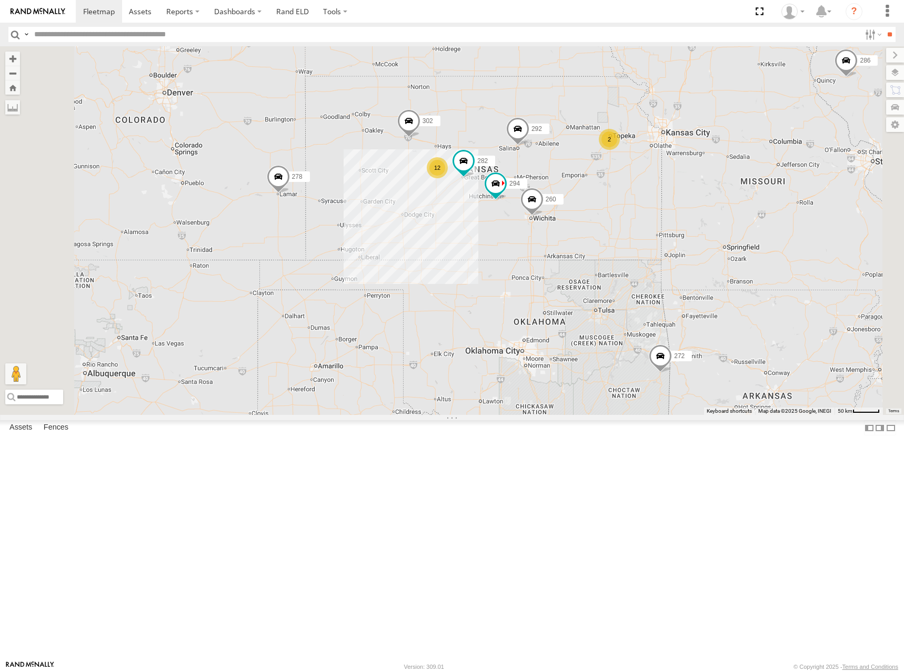
drag, startPoint x: 588, startPoint y: 207, endPoint x: 582, endPoint y: 210, distance: 6.6
click at [582, 207] on div "270 278 262 288 292 272 232 294 286 260 302 282 2 12" at bounding box center [452, 230] width 904 height 369
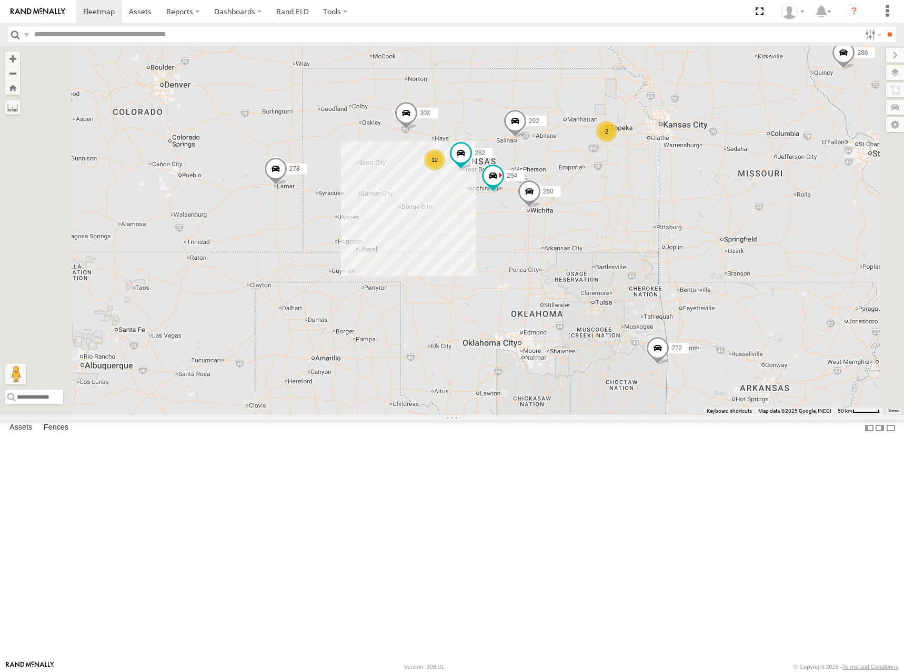
drag, startPoint x: 575, startPoint y: 233, endPoint x: 571, endPoint y: 221, distance: 12.0
click at [571, 221] on div "270 278 262 288 292 272 232 294 286 260 302 282 2 12" at bounding box center [452, 230] width 904 height 369
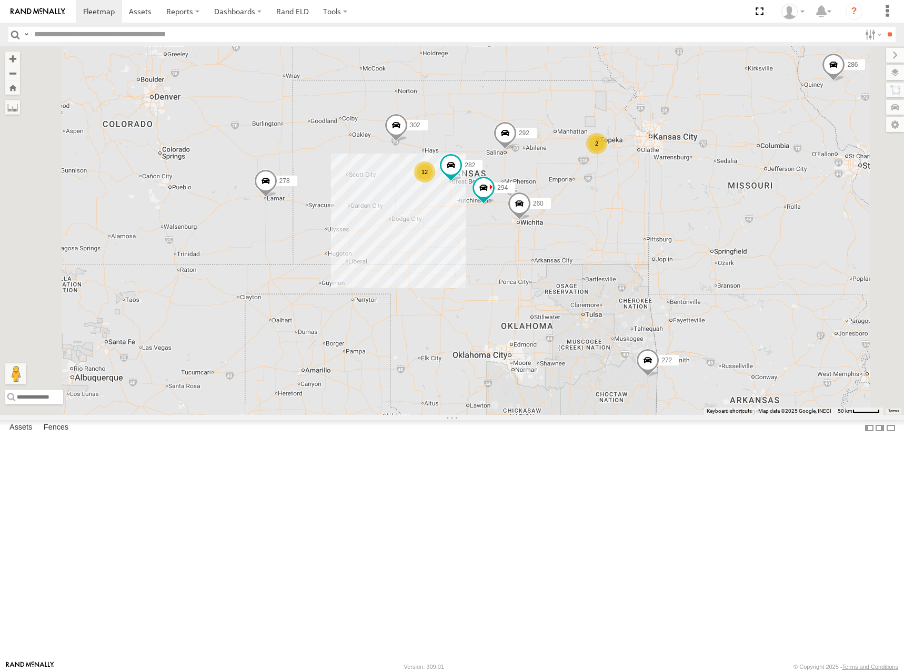
click at [685, 210] on div "270 278 262 288 292 272 232 294 286 260 302 282 2 12" at bounding box center [452, 230] width 904 height 369
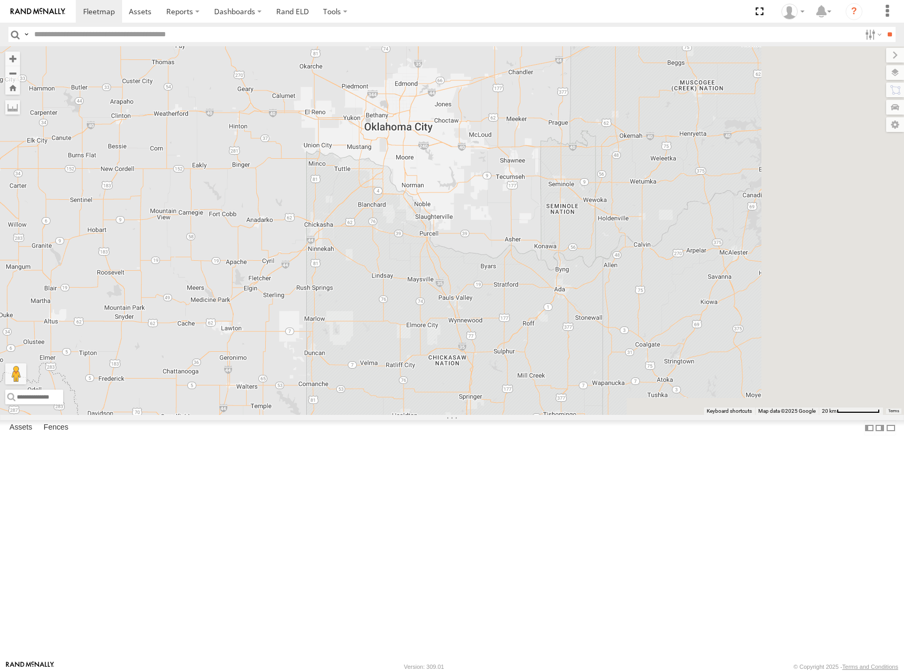
drag, startPoint x: 731, startPoint y: 166, endPoint x: 434, endPoint y: 300, distance: 325.7
click at [435, 300] on div "288 292 232 302 282 294 260 262 272 278" at bounding box center [452, 230] width 904 height 369
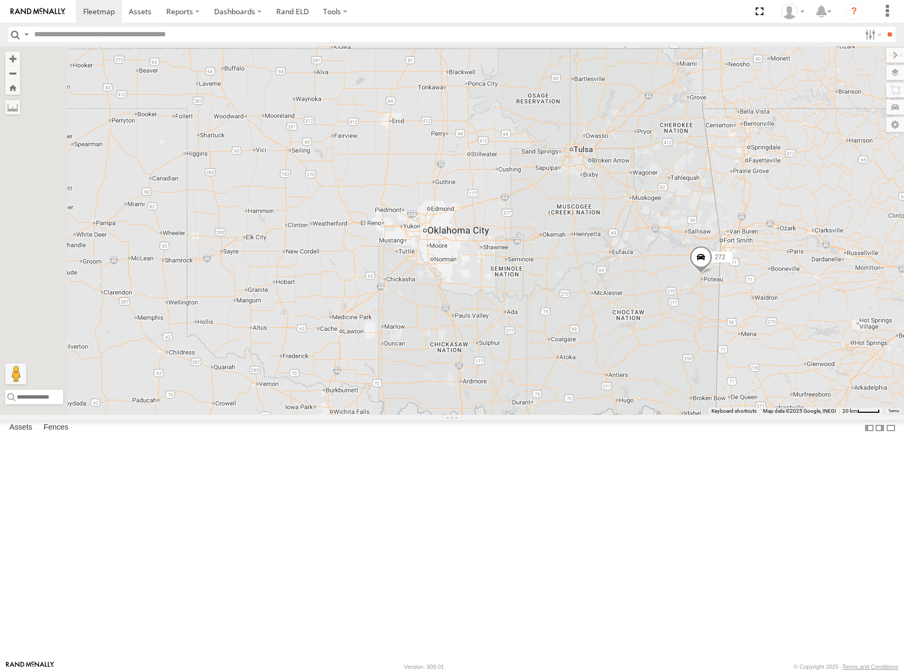
drag, startPoint x: 650, startPoint y: 265, endPoint x: 711, endPoint y: 278, distance: 62.3
click at [711, 278] on div "288 292 232 302 282 294 260 262 272 278" at bounding box center [452, 230] width 904 height 369
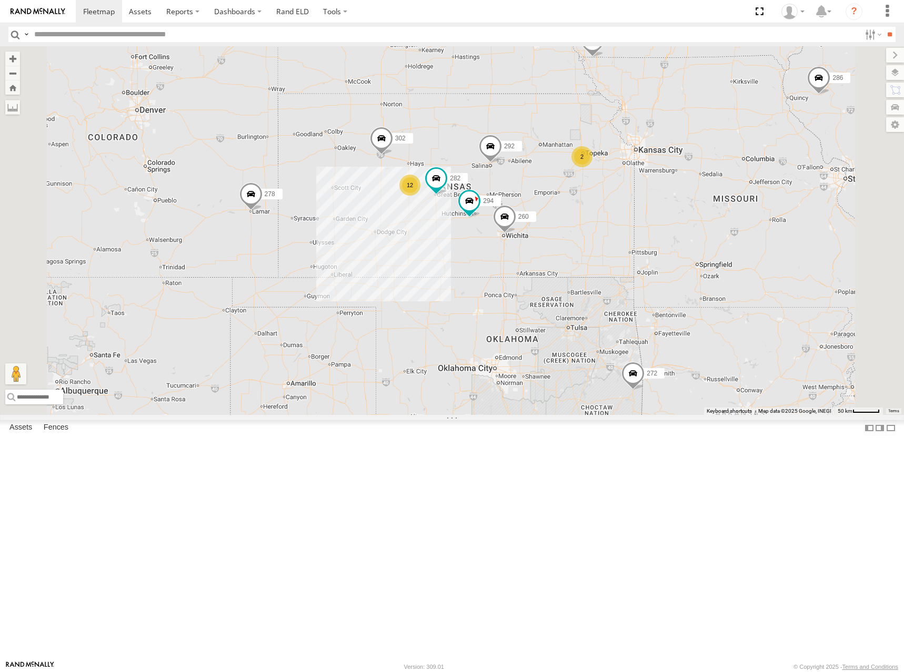
drag, startPoint x: 669, startPoint y: 140, endPoint x: 632, endPoint y: 217, distance: 85.0
click at [632, 217] on div "288 292 232 294 260 262 272 278 286 2 12 302 282" at bounding box center [452, 230] width 904 height 369
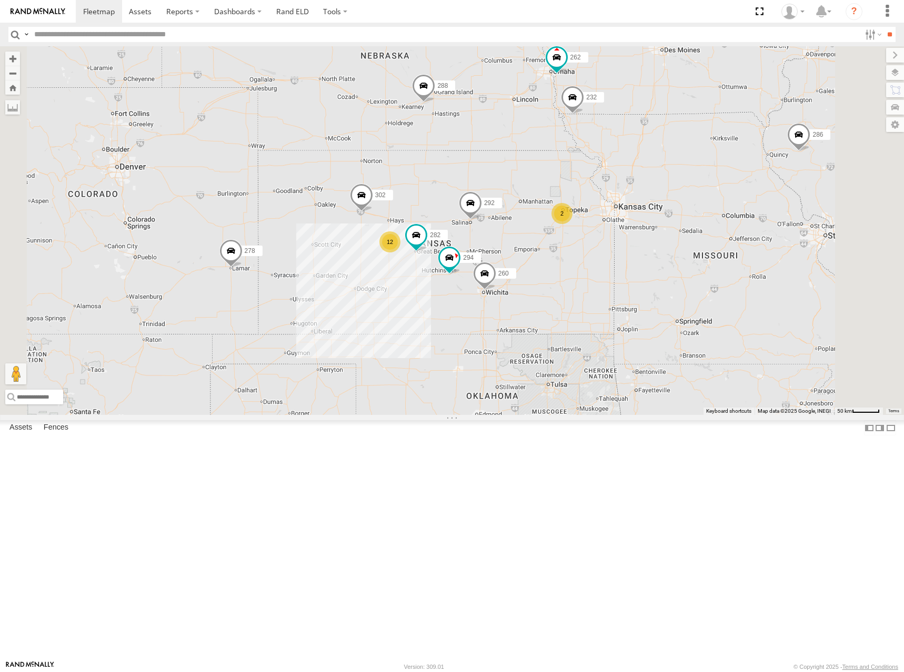
drag, startPoint x: 638, startPoint y: 113, endPoint x: 619, endPoint y: 171, distance: 61.6
click at [619, 171] on div "288 292 232 294 260 262 272 278 286 2 12 302 282" at bounding box center [452, 230] width 904 height 369
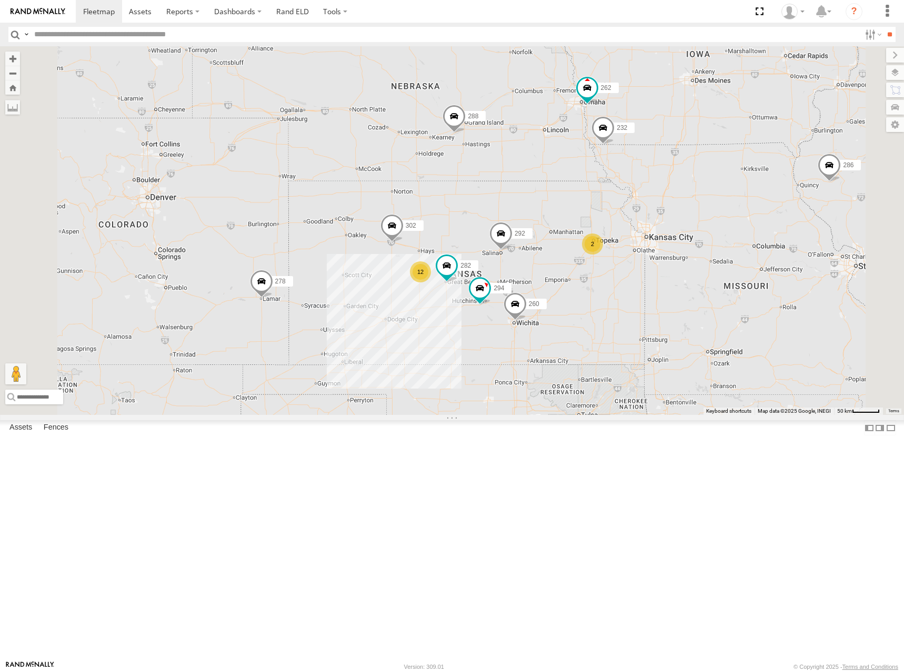
drag, startPoint x: 636, startPoint y: 152, endPoint x: 671, endPoint y: 167, distance: 38.4
click at [671, 167] on div "288 292 232 294 260 262 272 278 286 2 12 302 282" at bounding box center [452, 230] width 904 height 369
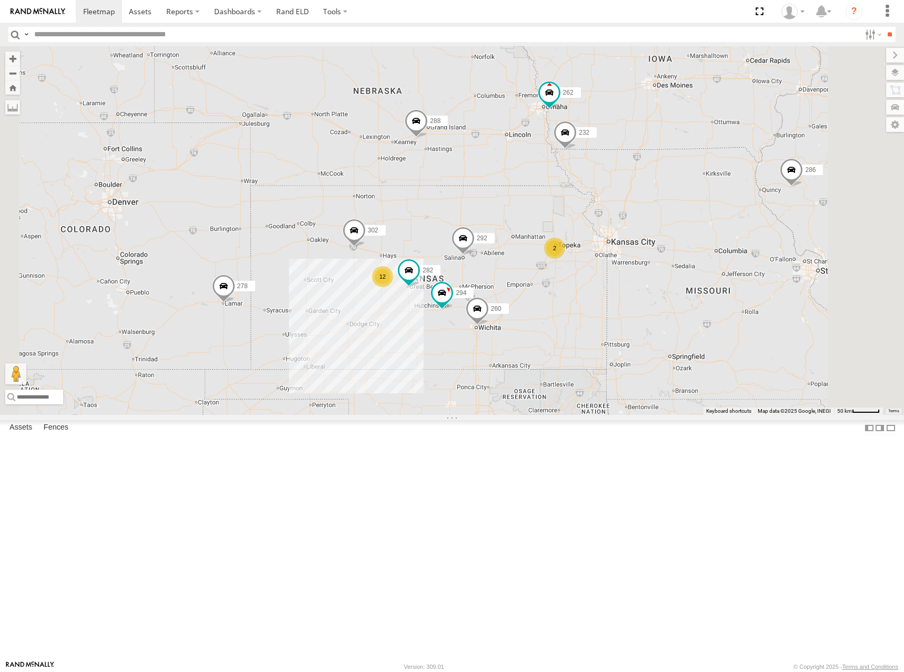
drag, startPoint x: 646, startPoint y: 179, endPoint x: 627, endPoint y: 179, distance: 18.4
click at [627, 179] on div "288 292 232 294 260 262 272 278 286 2 12 302 282" at bounding box center [452, 230] width 904 height 369
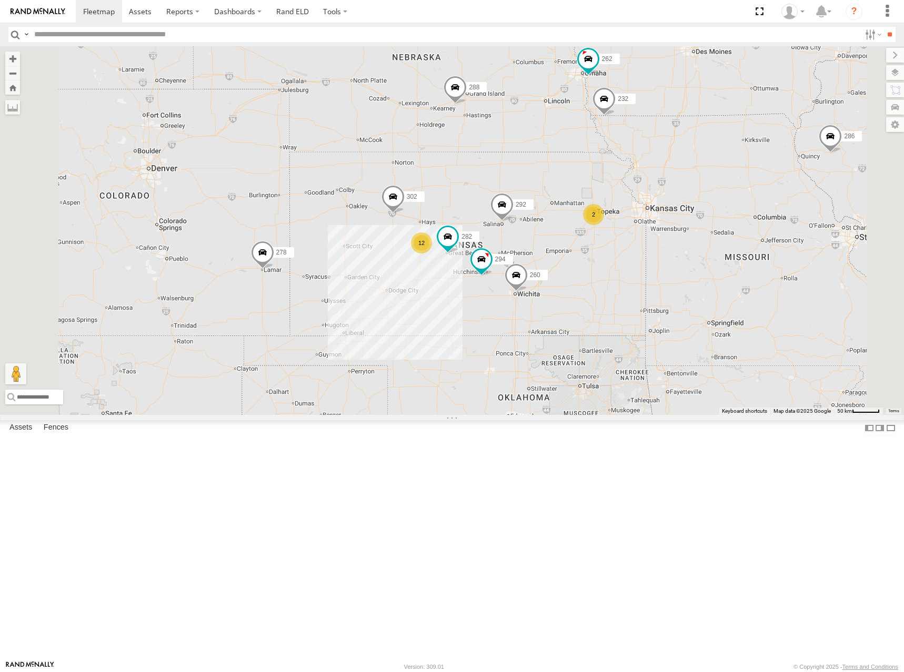
drag, startPoint x: 631, startPoint y: 259, endPoint x: 672, endPoint y: 228, distance: 51.1
click at [672, 228] on div "288 292 232 294 260 262 272 278 286 302 282 2 12" at bounding box center [452, 230] width 904 height 369
click at [713, 295] on div "288 292 232 294 260 262 272 278 286 302 282 2 12" at bounding box center [452, 230] width 904 height 369
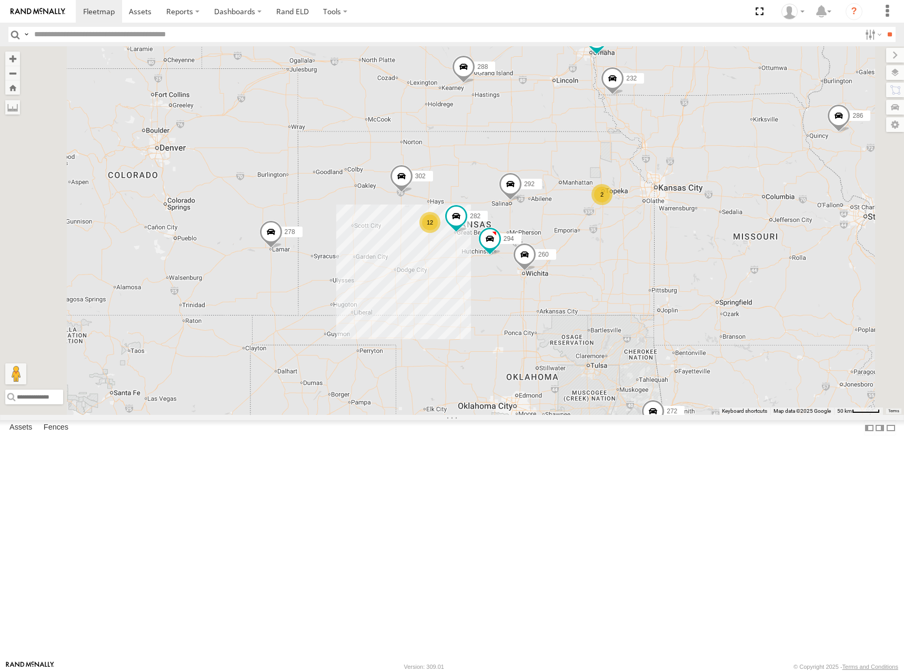
drag, startPoint x: 675, startPoint y: 293, endPoint x: 685, endPoint y: 271, distance: 24.0
click at [685, 271] on div "288 292 232 294 260 262 272 278 286 302 282 2 12" at bounding box center [452, 230] width 904 height 369
click at [686, 268] on div "288 292 232 294 260 262 272 278 286 302 282 2 12" at bounding box center [452, 230] width 904 height 369
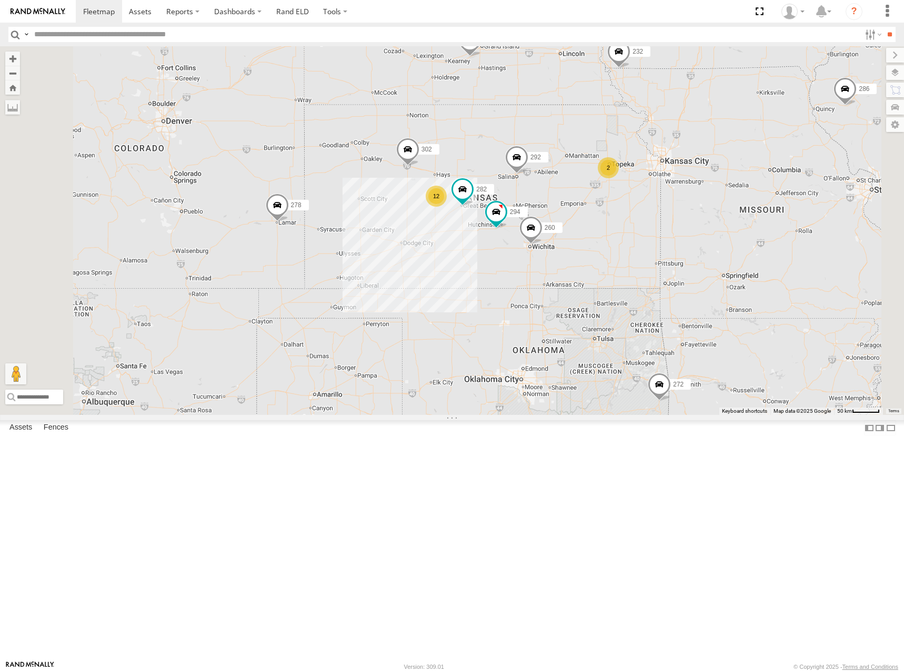
drag, startPoint x: 659, startPoint y: 256, endPoint x: 660, endPoint y: 246, distance: 10.6
click at [660, 246] on div "288 292 232 294 260 262 272 278 286 302 282 2 12" at bounding box center [452, 230] width 904 height 369
drag, startPoint x: 681, startPoint y: 204, endPoint x: 676, endPoint y: 208, distance: 6.7
click at [676, 208] on div "288 292 232 294 260 262 272 278 286 302 282 2 12" at bounding box center [452, 230] width 904 height 369
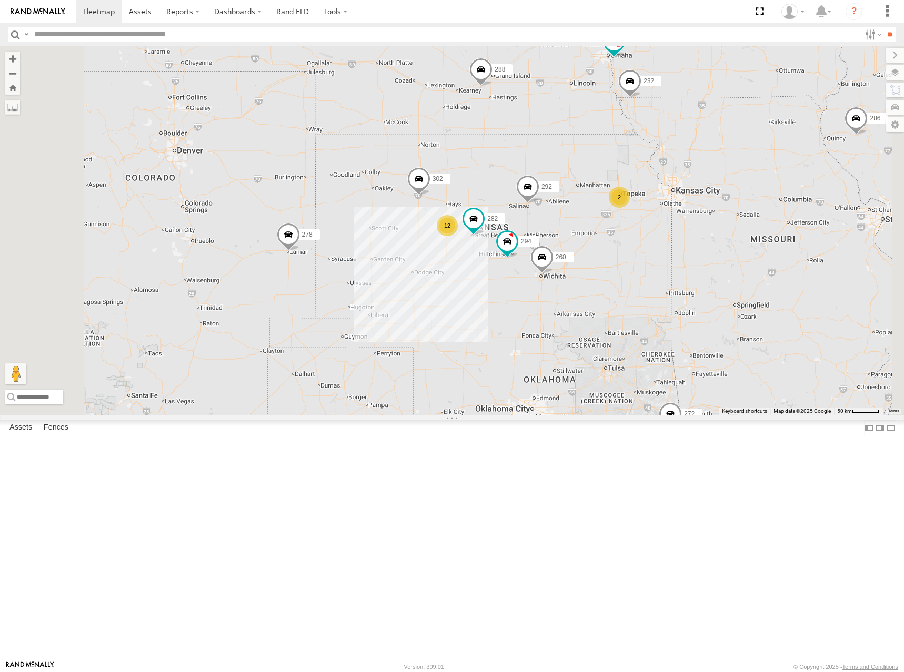
drag, startPoint x: 661, startPoint y: 196, endPoint x: 678, endPoint y: 227, distance: 34.6
click at [678, 227] on div "288 292 232 294 260 262 272 278 286 302 282 2 12" at bounding box center [452, 230] width 904 height 369
click at [692, 265] on div "288 292 232 294 260 262 272 278 286 302 282 2 12" at bounding box center [452, 230] width 904 height 369
click at [707, 250] on div "288 292 232 294 260 262 272 278 286 302 282 2 12" at bounding box center [452, 230] width 904 height 369
drag, startPoint x: 692, startPoint y: 285, endPoint x: 692, endPoint y: 278, distance: 7.4
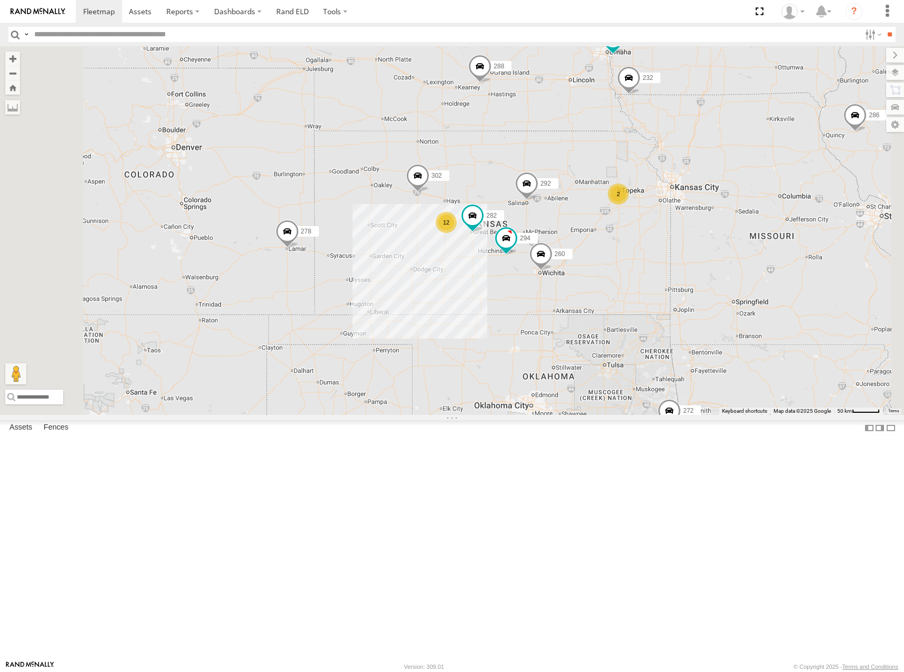
click at [692, 278] on div "288 292 232 294 260 262 272 278 286 302 282 2 12" at bounding box center [452, 230] width 904 height 369
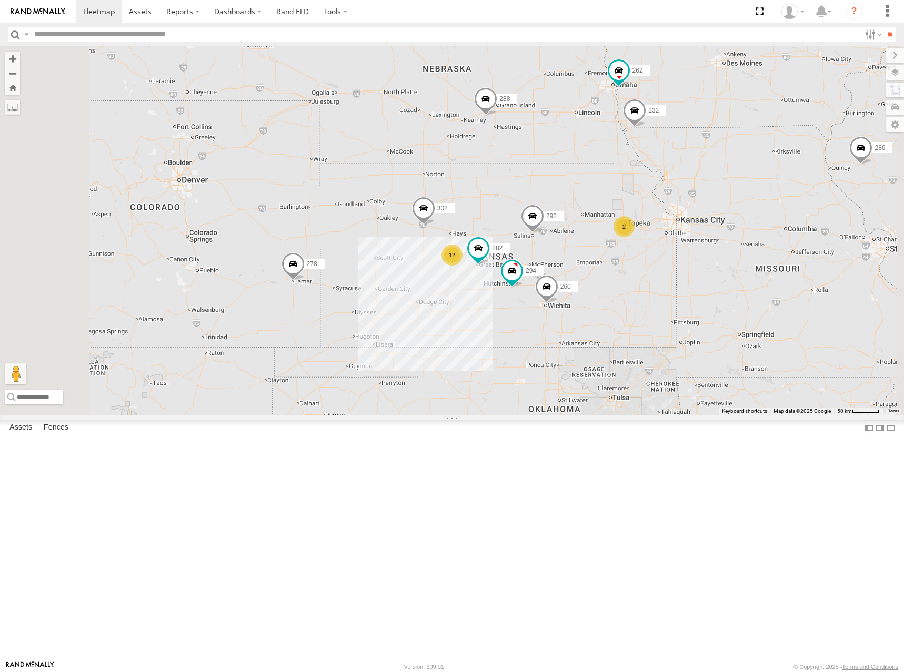
drag, startPoint x: 674, startPoint y: 235, endPoint x: 690, endPoint y: 261, distance: 31.0
click at [679, 269] on div "288 292 232 294 260 262 272 278 286 302 282 2 12" at bounding box center [452, 230] width 904 height 369
drag, startPoint x: 683, startPoint y: 287, endPoint x: 681, endPoint y: 294, distance: 6.5
click at [681, 294] on div "288 292 232 294 260 262 272 278 286 302 282 2 12" at bounding box center [452, 230] width 904 height 369
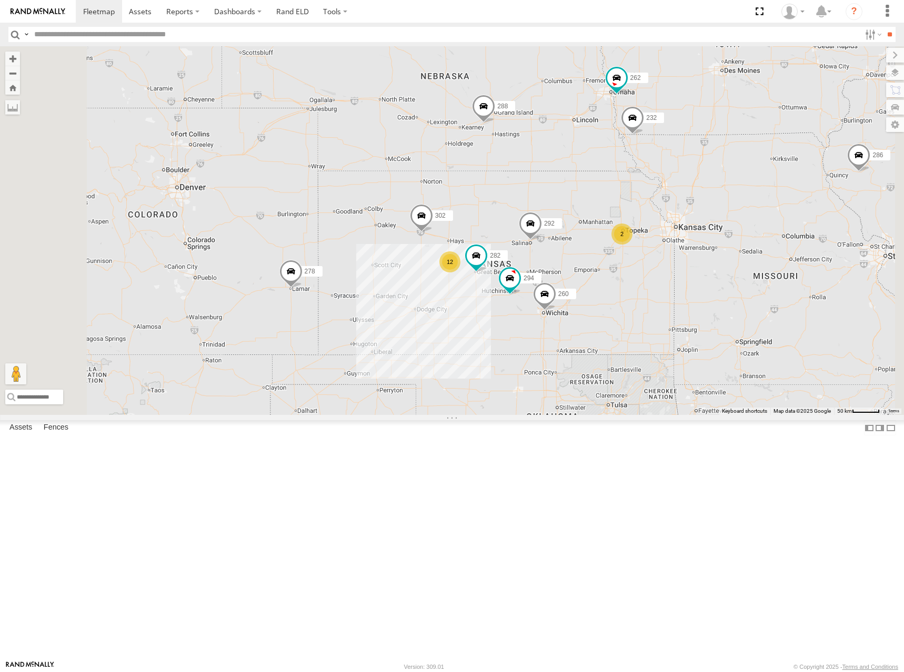
drag, startPoint x: 684, startPoint y: 302, endPoint x: 690, endPoint y: 305, distance: 6.6
click at [690, 305] on div "288 292 232 294 260 262 272 278 286 302 282 2 12" at bounding box center [452, 230] width 904 height 369
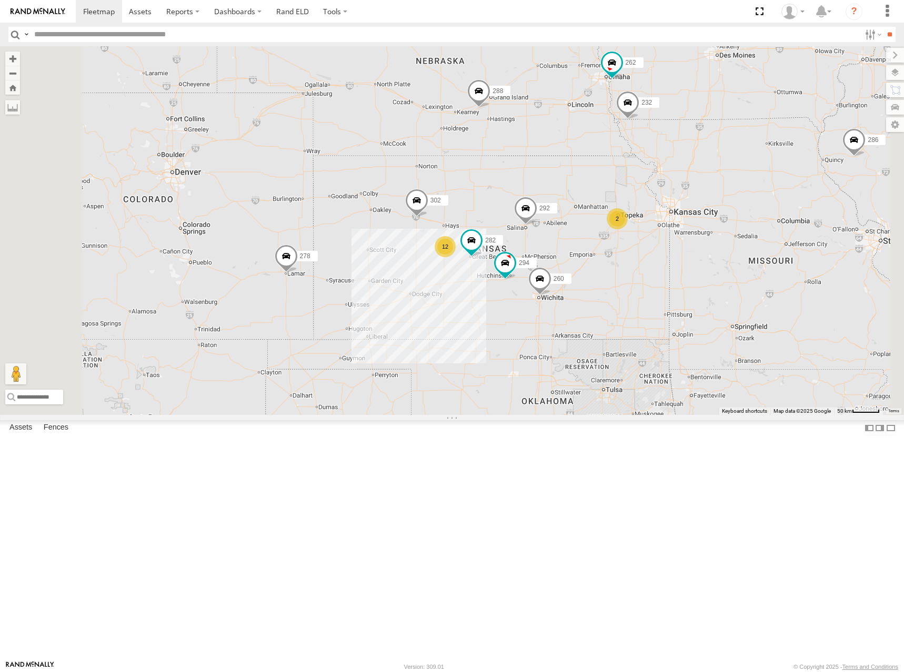
drag, startPoint x: 704, startPoint y: 310, endPoint x: 694, endPoint y: 290, distance: 22.4
click at [694, 290] on div "288 292 232 294 260 262 272 278 286 302 282 2 12" at bounding box center [452, 230] width 904 height 369
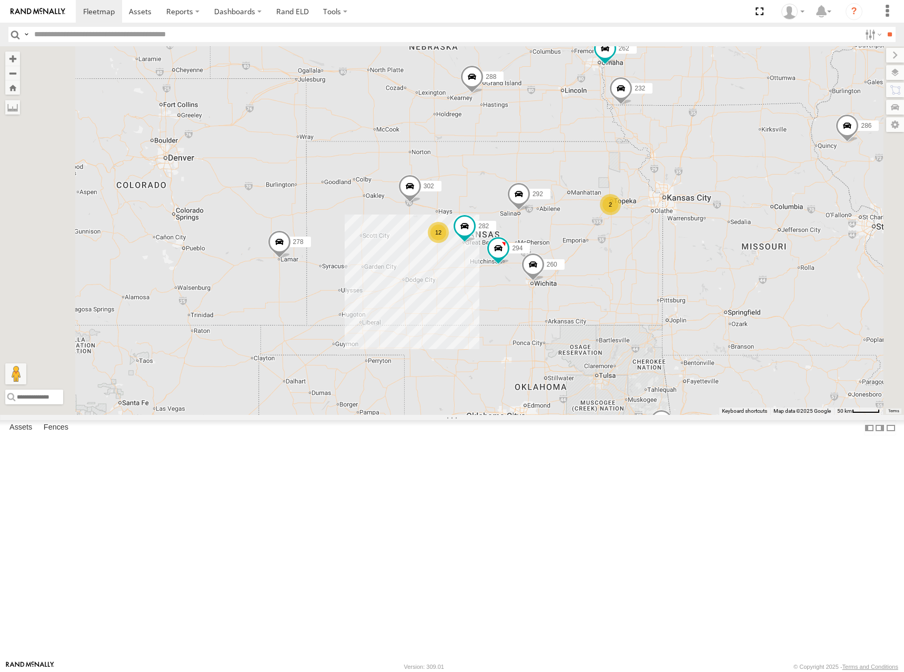
drag, startPoint x: 651, startPoint y: 299, endPoint x: 644, endPoint y: 286, distance: 14.8
click at [644, 286] on div "288 292 232 294 260 262 272 278 286 302 282 2 12" at bounding box center [452, 230] width 904 height 369
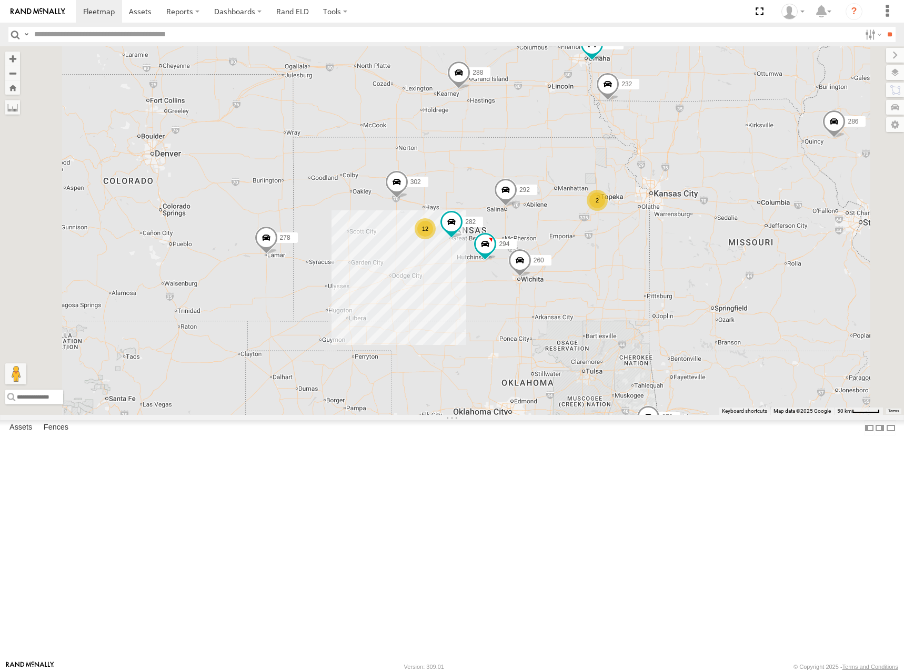
drag, startPoint x: 691, startPoint y: 280, endPoint x: 678, endPoint y: 276, distance: 14.2
click at [678, 276] on div "288 292 232 294 260 262 272 278 286 302 282 2 12" at bounding box center [452, 230] width 904 height 369
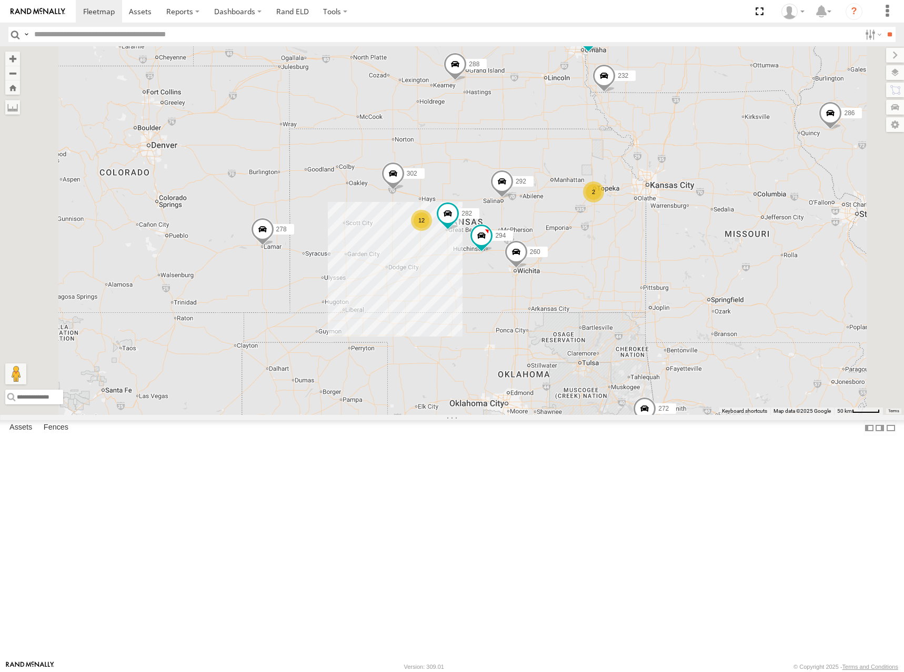
click at [646, 265] on div "288 292 232 294 260 262 272 278 286 302 282 2 12" at bounding box center [452, 230] width 904 height 369
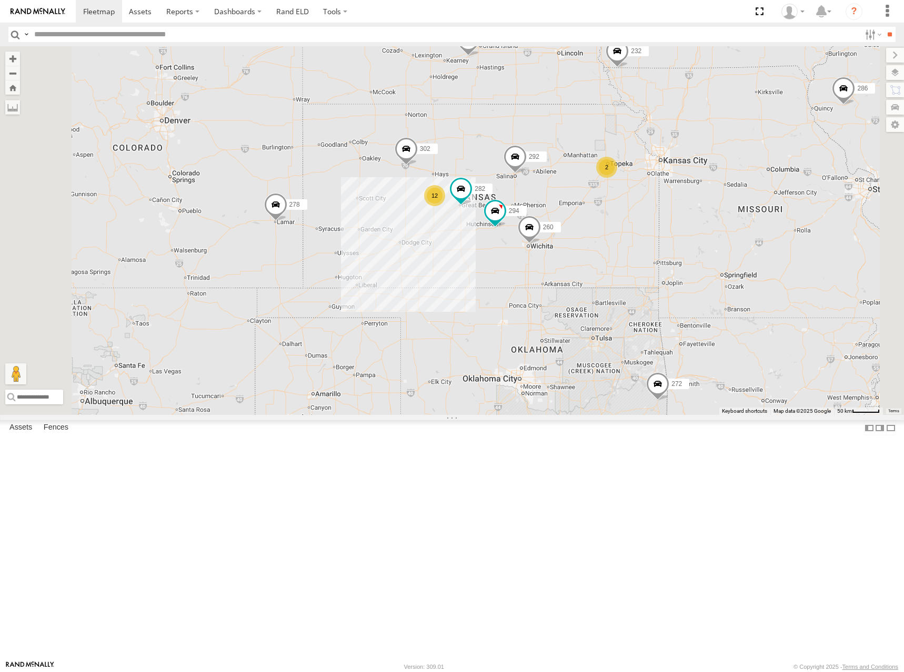
drag, startPoint x: 678, startPoint y: 274, endPoint x: 695, endPoint y: 250, distance: 29.2
click at [695, 250] on div "288 292 232 294 260 262 272 278 286 302 282 2 12" at bounding box center [452, 230] width 904 height 369
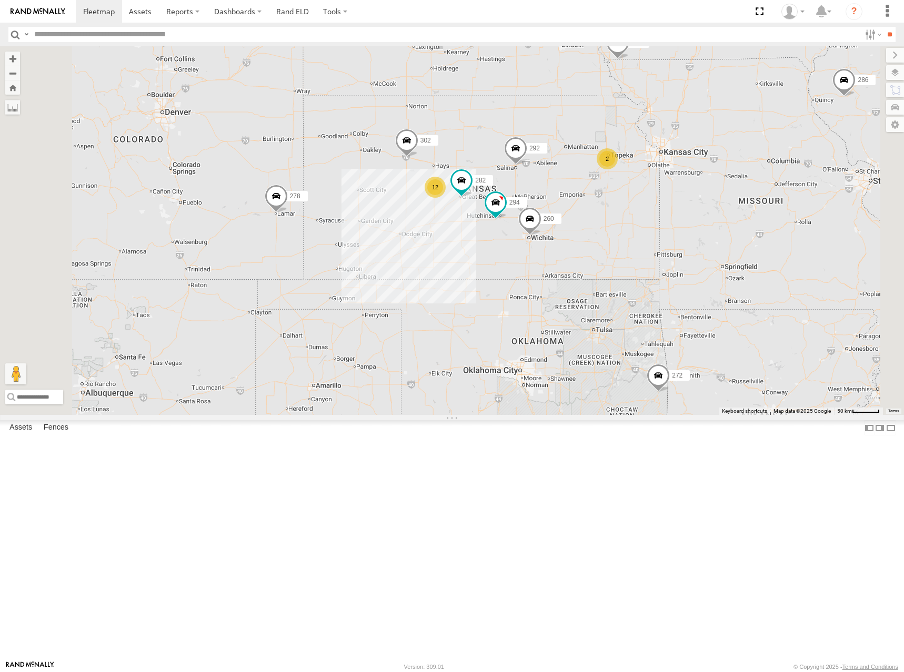
click at [694, 241] on div "288 292 232 294 260 262 272 278 286 302 282 2 12" at bounding box center [452, 230] width 904 height 369
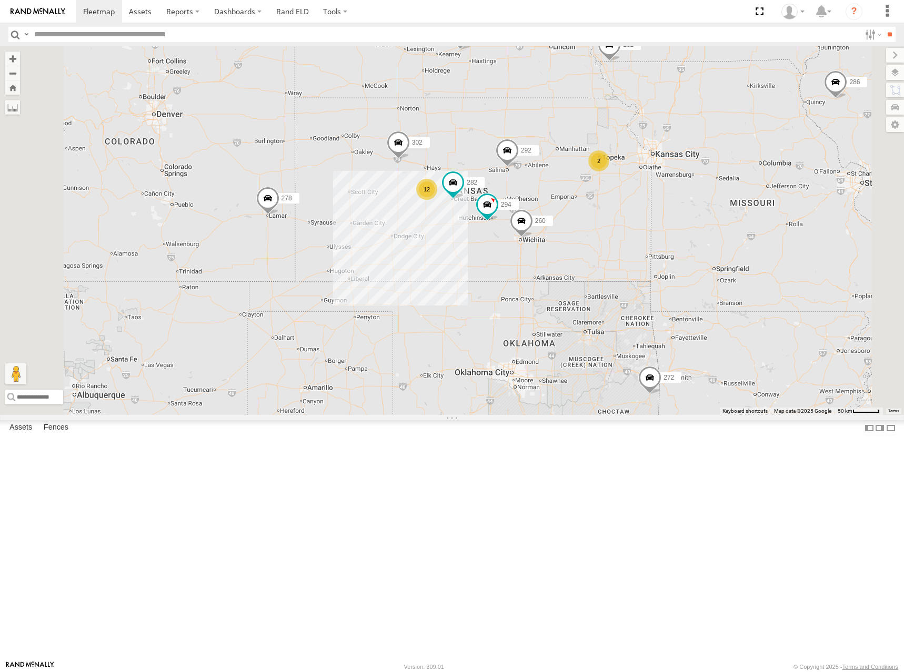
drag, startPoint x: 644, startPoint y: 237, endPoint x: 630, endPoint y: 243, distance: 14.2
click at [630, 243] on div "288 292 232 294 260 262 272 278 286 302 282 2 12" at bounding box center [452, 230] width 904 height 369
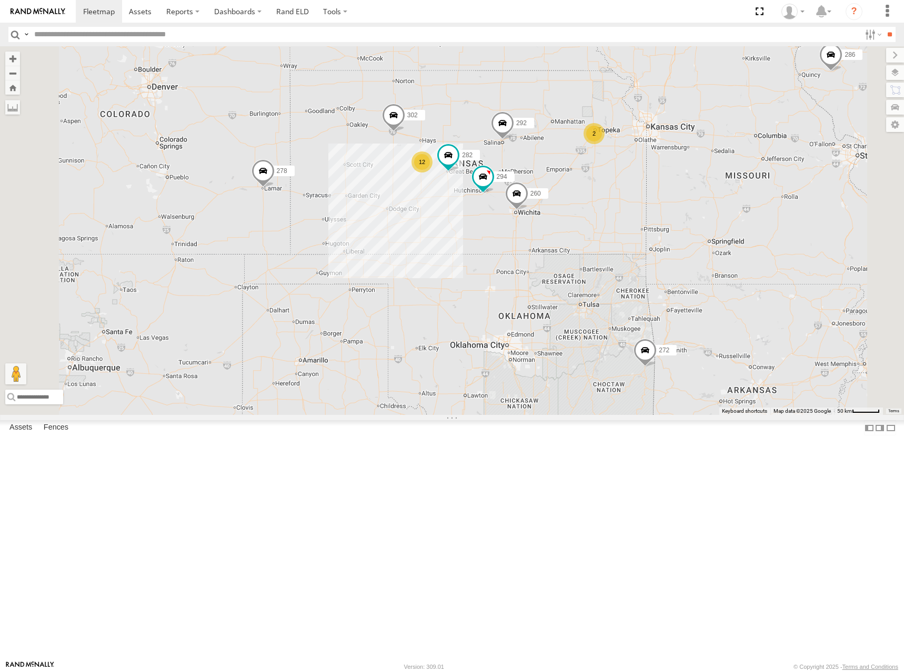
drag, startPoint x: 669, startPoint y: 230, endPoint x: 667, endPoint y: 198, distance: 32.1
click at [667, 198] on div "288 292 232 294 260 262 272 278 286 302 282 2 12" at bounding box center [452, 230] width 904 height 369
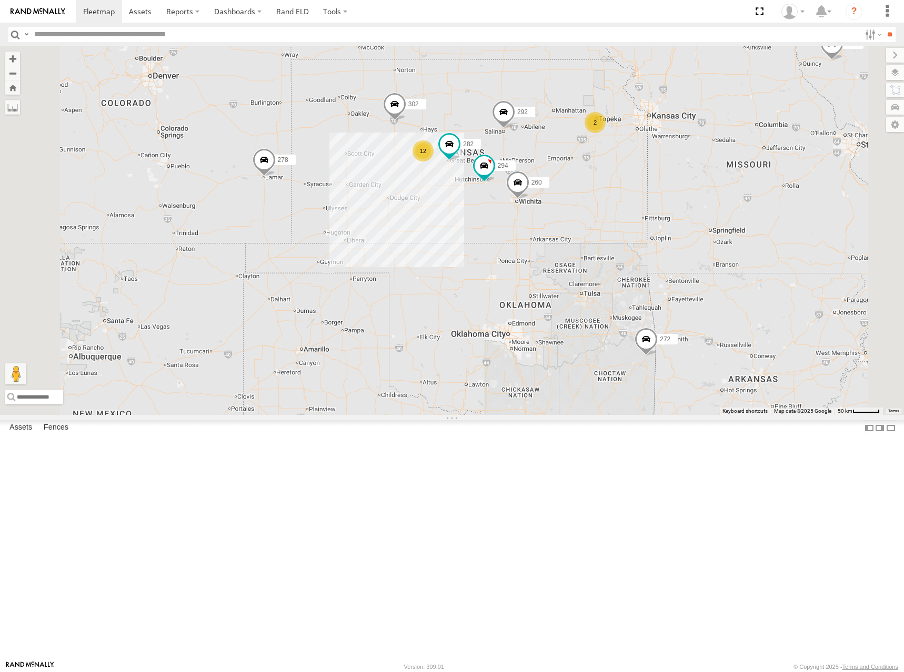
drag, startPoint x: 672, startPoint y: 202, endPoint x: 674, endPoint y: 190, distance: 11.6
click at [674, 190] on div "288 292 232 294 260 262 272 278 286 302 282 2 12" at bounding box center [452, 230] width 904 height 369
click at [651, 195] on div "288 292 232 294 260 262 272 278 286 302 282 2 12" at bounding box center [452, 230] width 904 height 369
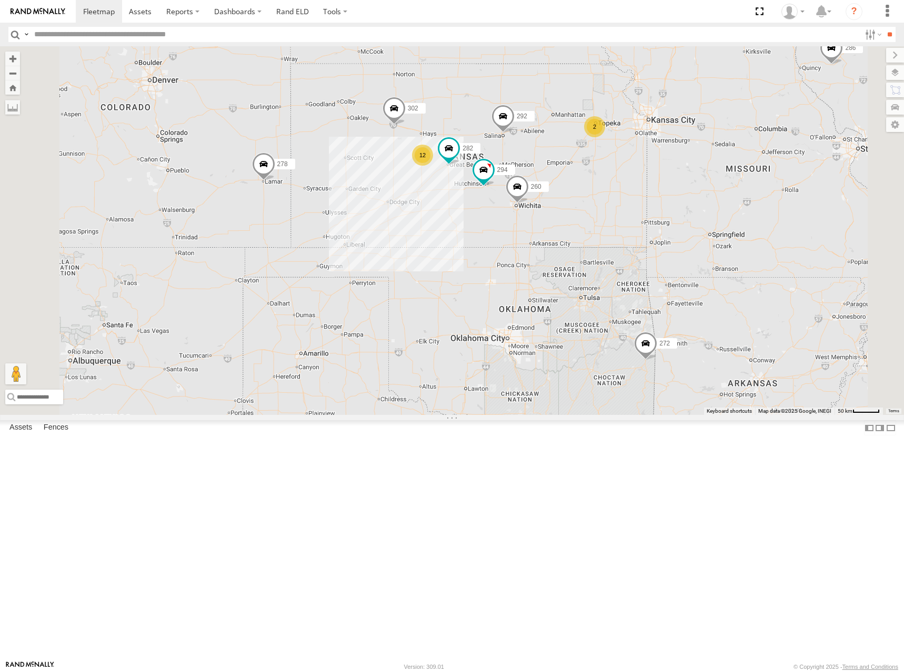
click at [624, 199] on div "288 292 232 294 260 262 272 278 286 302 282 2 12" at bounding box center [452, 230] width 904 height 369
drag, startPoint x: 663, startPoint y: 174, endPoint x: 654, endPoint y: 191, distance: 19.1
click at [654, 191] on div "262 288 292 272 232 302 282 278 294 260 2 12" at bounding box center [452, 230] width 904 height 369
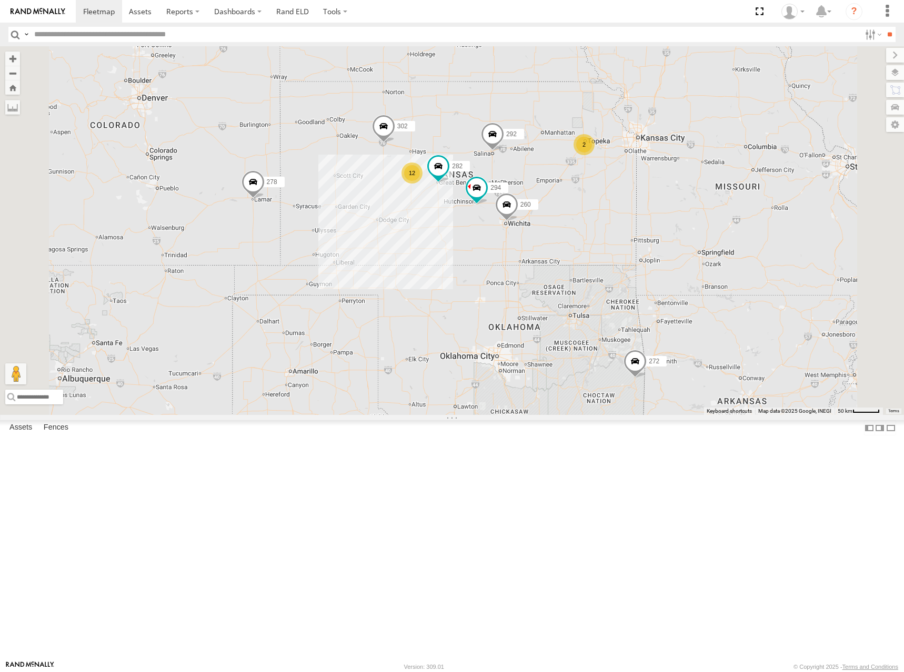
click at [630, 220] on div "262 288 292 272 232 302 282 278 294 260 2 12" at bounding box center [452, 230] width 904 height 369
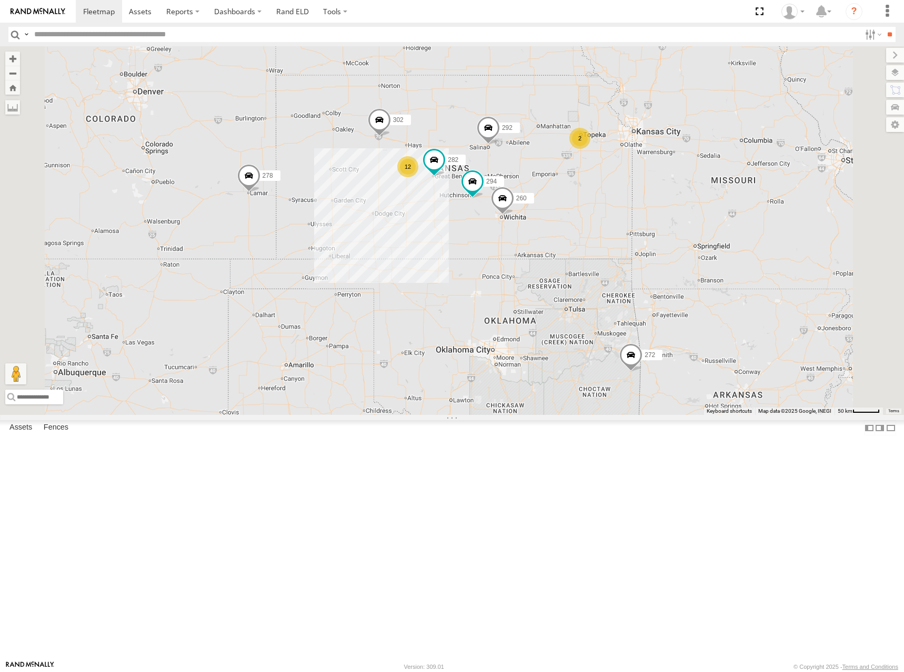
drag, startPoint x: 662, startPoint y: 233, endPoint x: 671, endPoint y: 231, distance: 9.1
click at [657, 223] on div "262 288 292 272 232 302 282 278 294 260 2 12" at bounding box center [452, 230] width 904 height 369
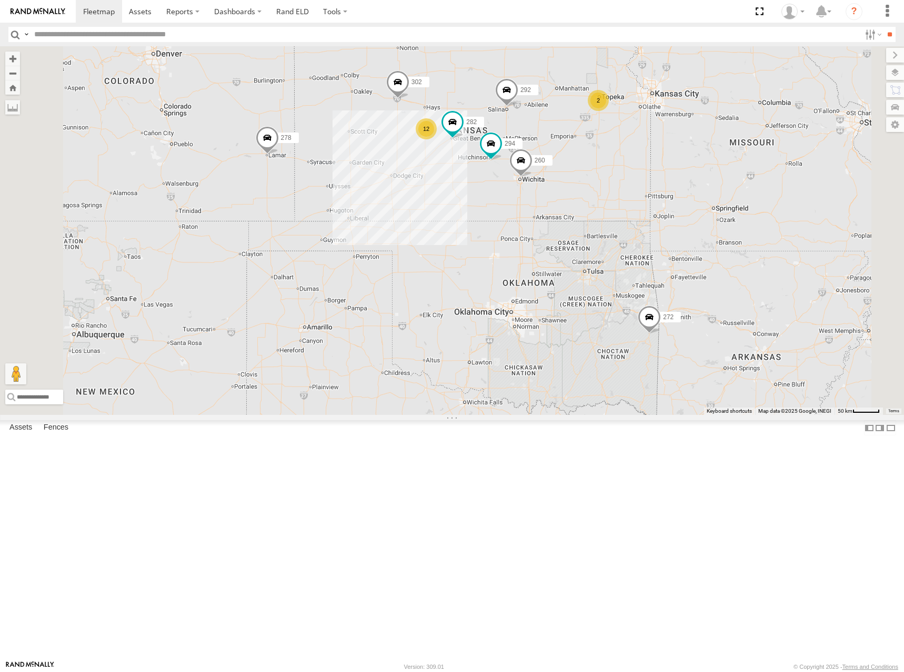
drag, startPoint x: 704, startPoint y: 152, endPoint x: 696, endPoint y: 195, distance: 43.8
click at [696, 195] on div "292 272 302 282 294 260 2 12 262 288 232 278" at bounding box center [452, 230] width 904 height 369
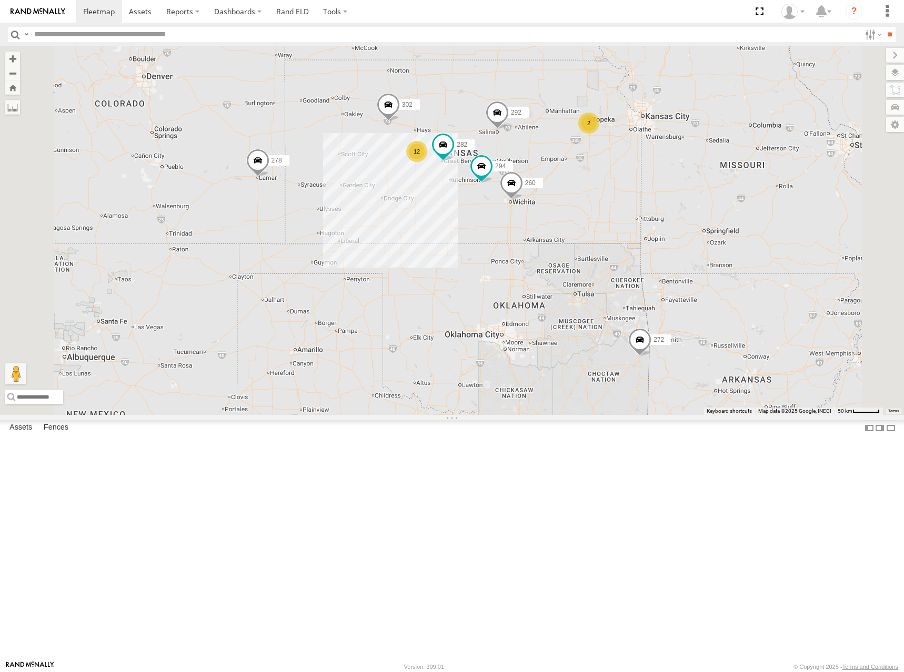
drag, startPoint x: 680, startPoint y: 169, endPoint x: 670, endPoint y: 190, distance: 23.3
click at [670, 190] on div "292 272 302 282 294 260 2 12 262 288 232 278" at bounding box center [452, 230] width 904 height 369
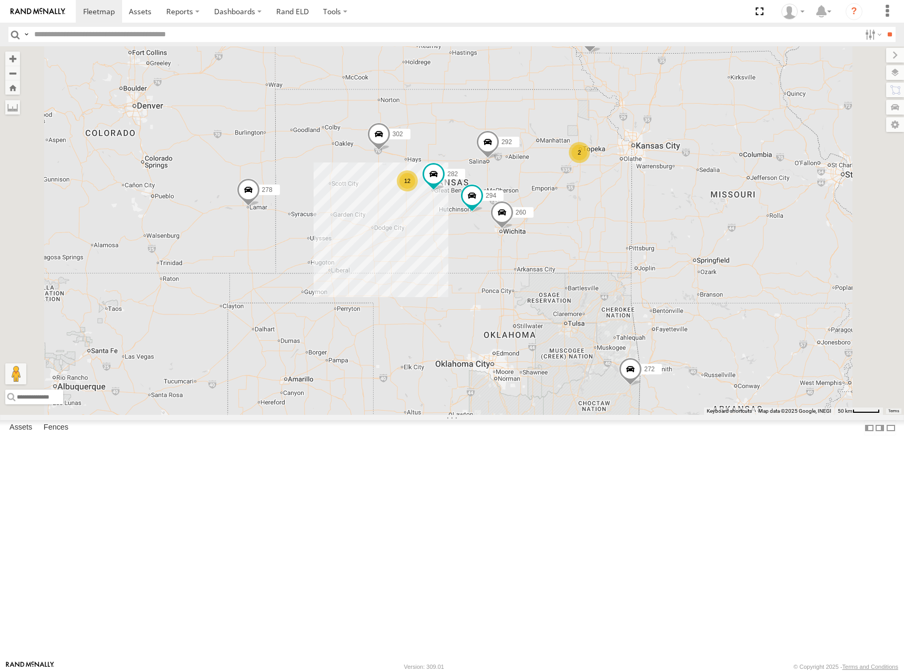
drag, startPoint x: 681, startPoint y: 150, endPoint x: 669, endPoint y: 195, distance: 46.5
click at [669, 195] on div "292 272 302 282 294 260 2 12 262 288 232 278" at bounding box center [452, 230] width 904 height 369
drag, startPoint x: 624, startPoint y: 233, endPoint x: 629, endPoint y: 243, distance: 11.8
click at [629, 243] on div "292 272 302 282 294 260 2 12 262 288 232 278" at bounding box center [452, 230] width 904 height 369
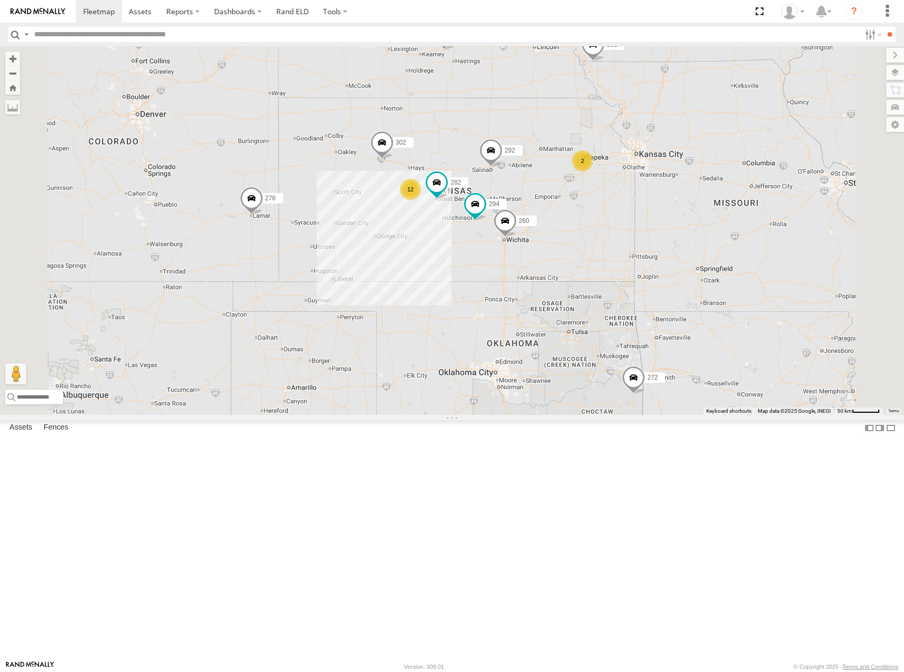
click at [665, 228] on div "262 288 292 272 232 302 282 278 294 260 2 12" at bounding box center [452, 230] width 904 height 369
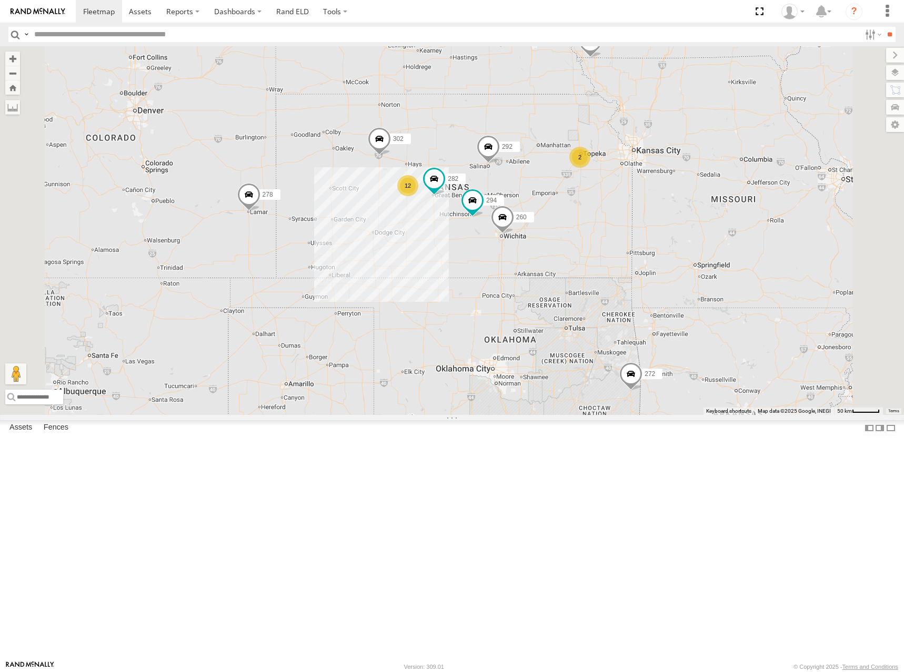
drag, startPoint x: 641, startPoint y: 238, endPoint x: 637, endPoint y: 235, distance: 5.6
click at [637, 235] on div "262 288 292 272 232 302 282 278 294 260 2 12" at bounding box center [452, 230] width 904 height 369
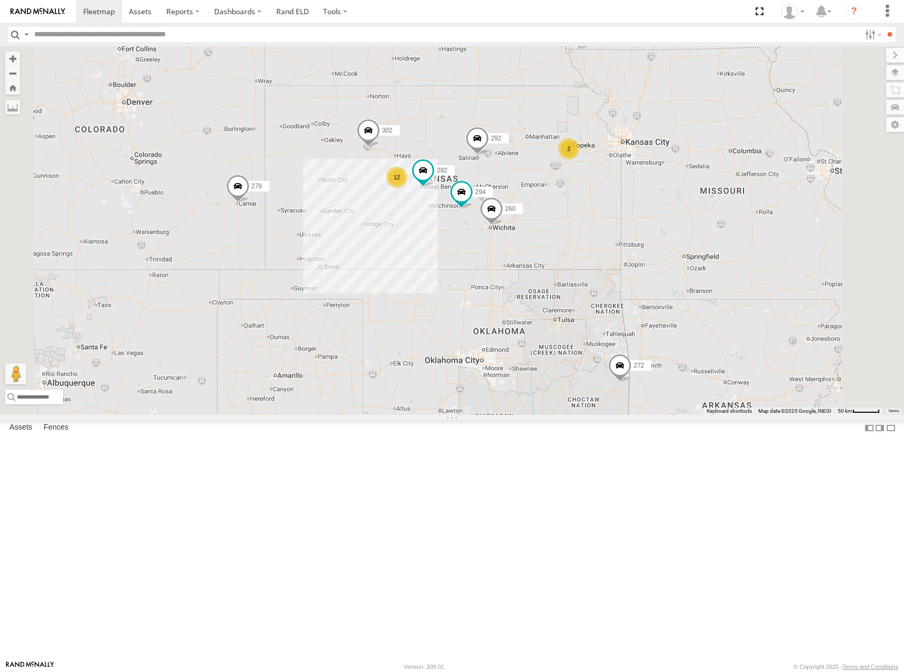
click at [639, 218] on div "262 288 292 272 232 302 282 278 294 260 2 12" at bounding box center [452, 230] width 904 height 369
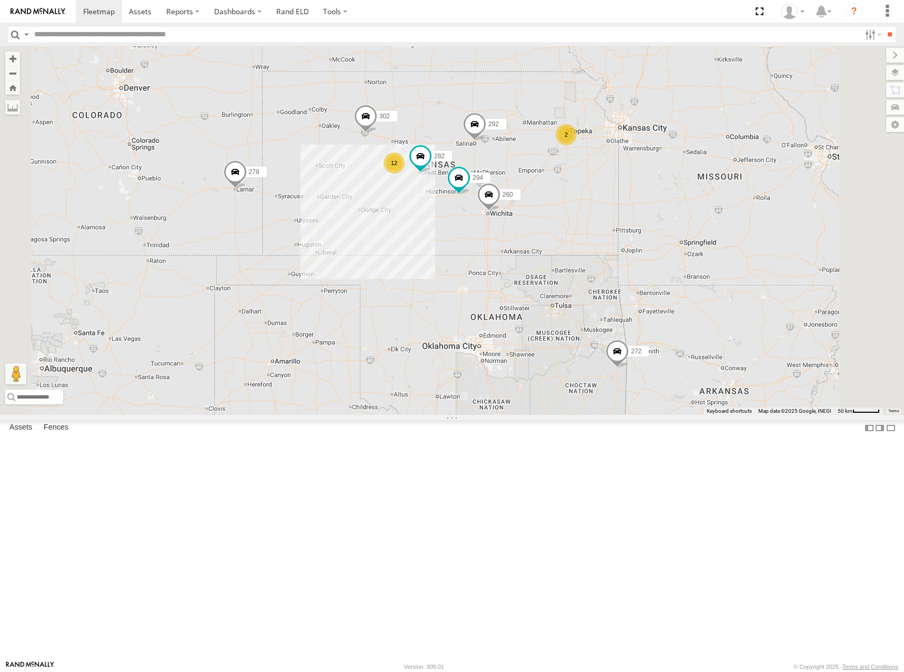
drag, startPoint x: 639, startPoint y: 218, endPoint x: 637, endPoint y: 204, distance: 14.9
click at [637, 204] on div "262 288 292 272 232 302 282 278 294 260 2 12" at bounding box center [452, 230] width 904 height 369
click at [617, 164] on div "262 288 292 272 232 302 282 278 294 260 2 12" at bounding box center [452, 230] width 904 height 369
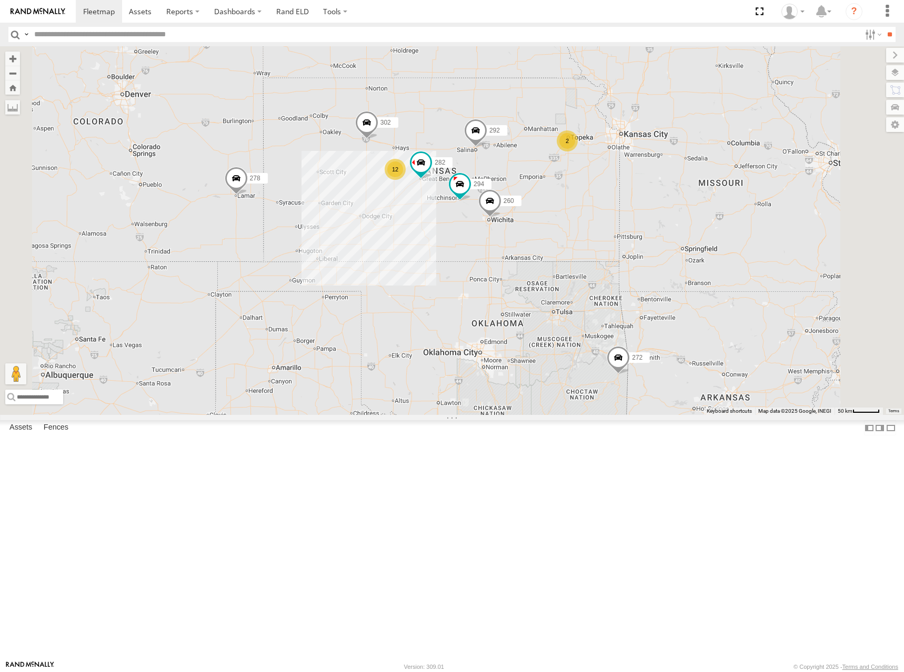
drag, startPoint x: 654, startPoint y: 203, endPoint x: 659, endPoint y: 208, distance: 7.4
click at [659, 208] on div "262 288 292 272 232 302 282 278 294 260 2 12" at bounding box center [452, 230] width 904 height 369
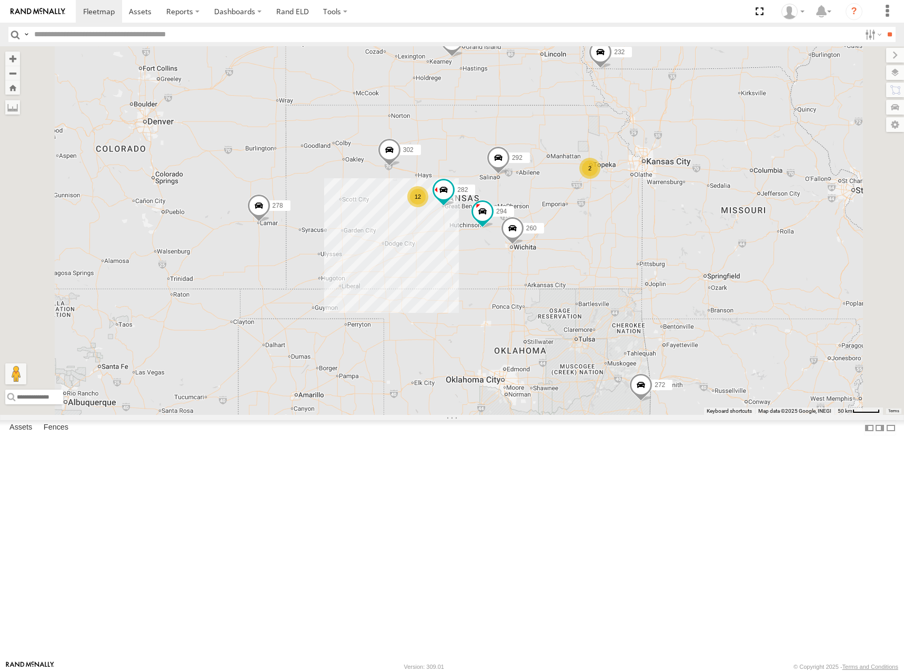
drag, startPoint x: 638, startPoint y: 179, endPoint x: 660, endPoint y: 208, distance: 36.7
click at [659, 208] on div "262 288 292 272 232 302 282 278 294 260 2 12" at bounding box center [452, 230] width 904 height 369
click at [631, 235] on div "262 288 292 272 232 302 282 278 294 260 2 12" at bounding box center [452, 230] width 904 height 369
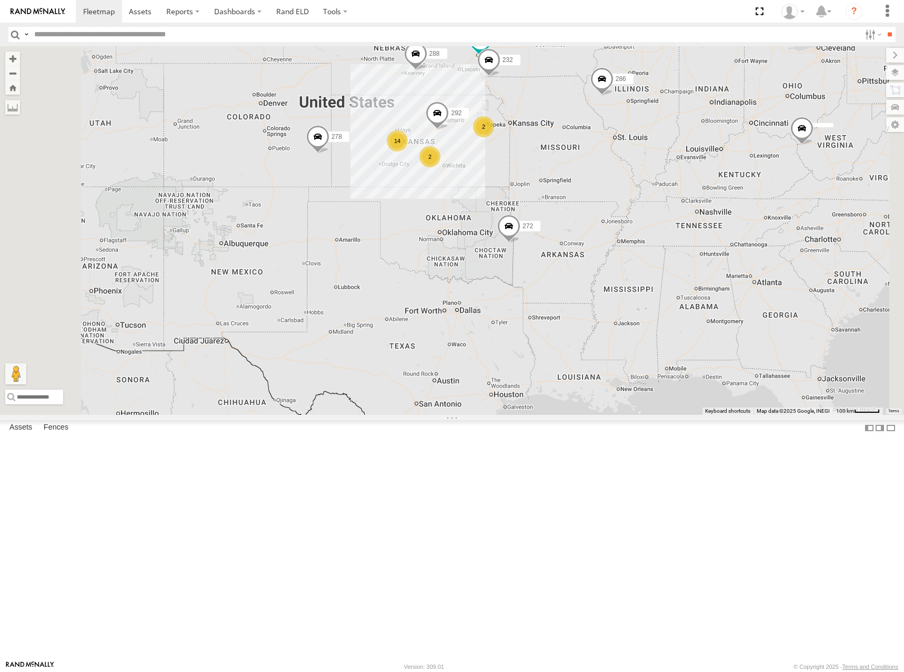
drag, startPoint x: 560, startPoint y: 191, endPoint x: 598, endPoint y: 219, distance: 46.6
click at [591, 219] on div "262 288 292 232 2 14 272 278 2 286" at bounding box center [452, 230] width 904 height 369
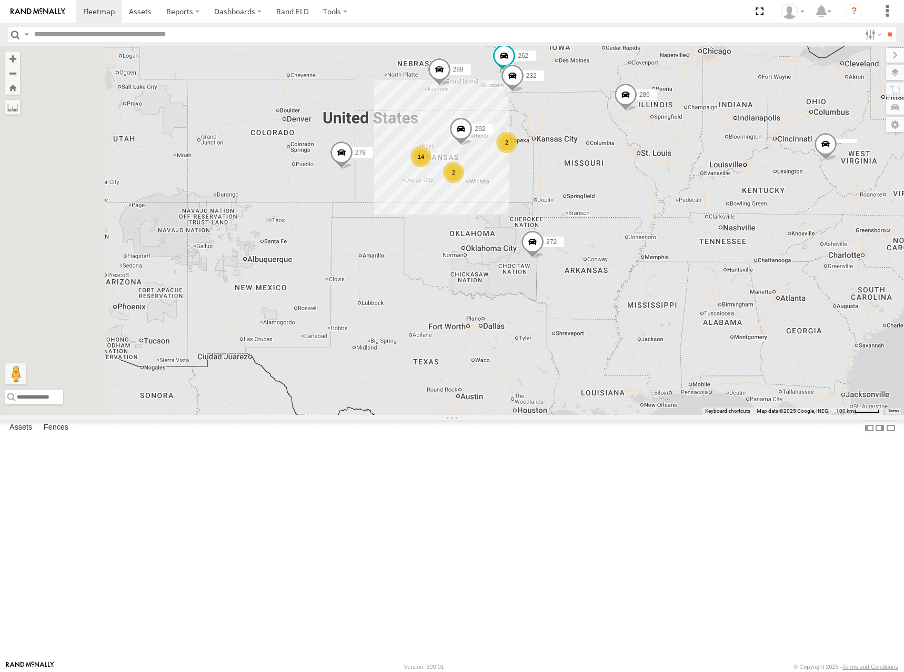
drag, startPoint x: 500, startPoint y: 195, endPoint x: 527, endPoint y: 212, distance: 31.7
click at [527, 212] on div "262 288 292 232 2 14 272 278 2 286" at bounding box center [452, 230] width 904 height 369
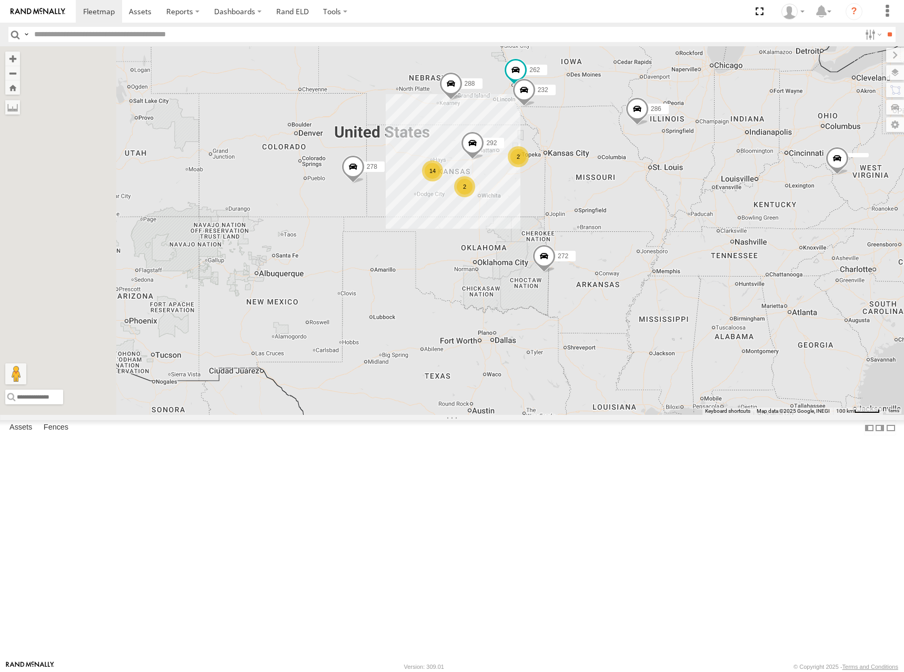
drag, startPoint x: 535, startPoint y: 182, endPoint x: 539, endPoint y: 197, distance: 16.0
click at [539, 197] on div "262 288 292 232 2 14 272 278 2 286" at bounding box center [452, 230] width 904 height 369
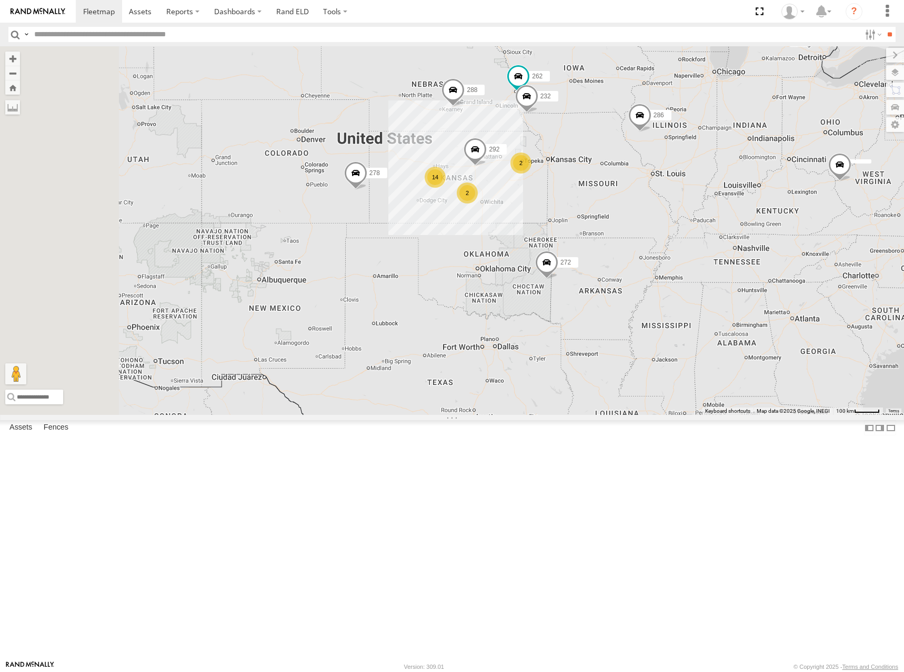
click at [536, 188] on div "262 288 292 232 2 14 272 278 2 286" at bounding box center [452, 230] width 904 height 369
click at [526, 214] on div "262 288 292 232 2 14 272 278 2 286" at bounding box center [452, 230] width 904 height 369
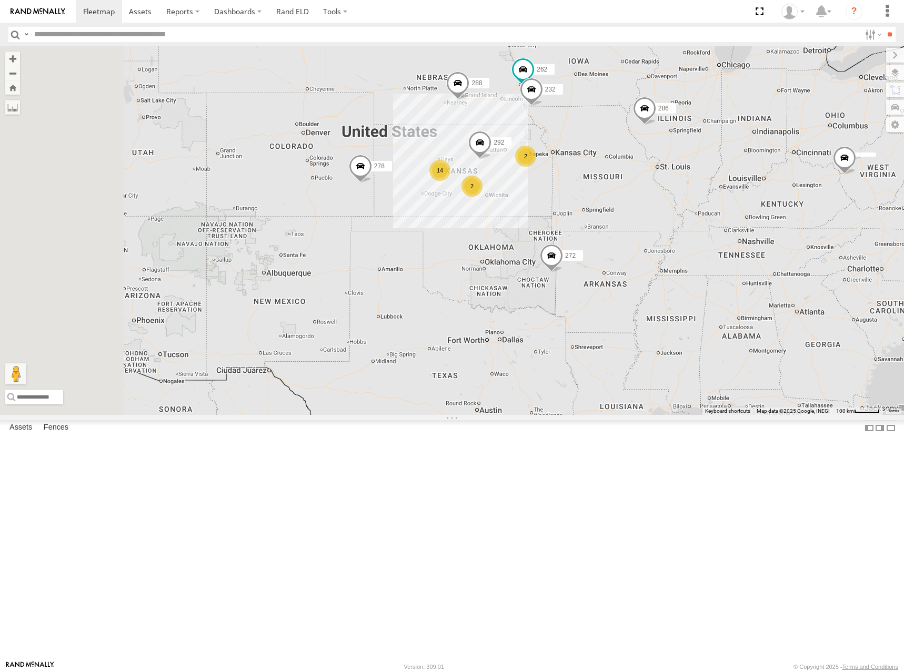
drag, startPoint x: 617, startPoint y: 175, endPoint x: 618, endPoint y: 159, distance: 15.3
click at [618, 159] on div "262 288 292 232 2 14 272 278 2 286" at bounding box center [452, 230] width 904 height 369
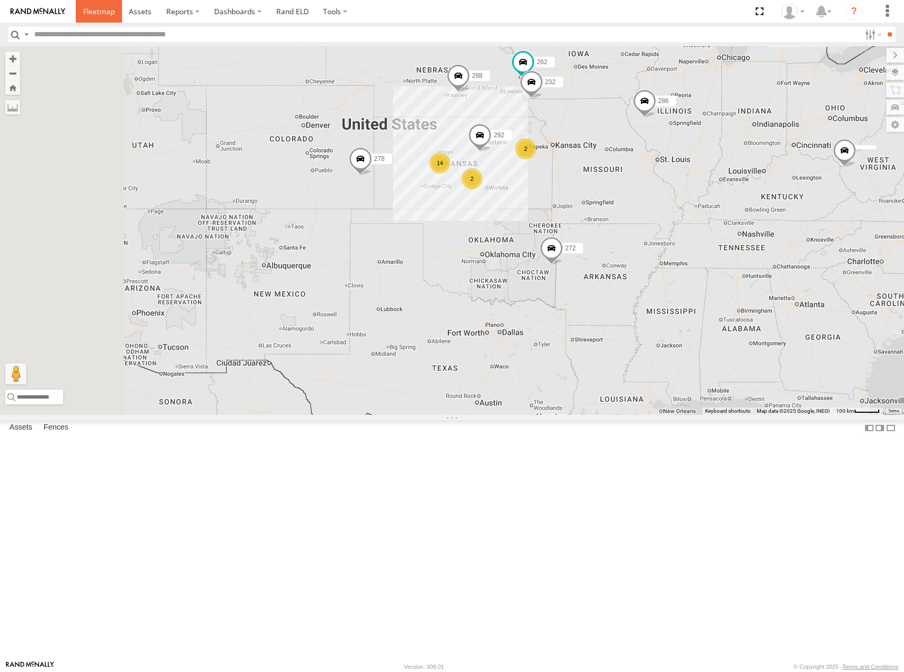
click at [107, 9] on span at bounding box center [99, 11] width 32 height 10
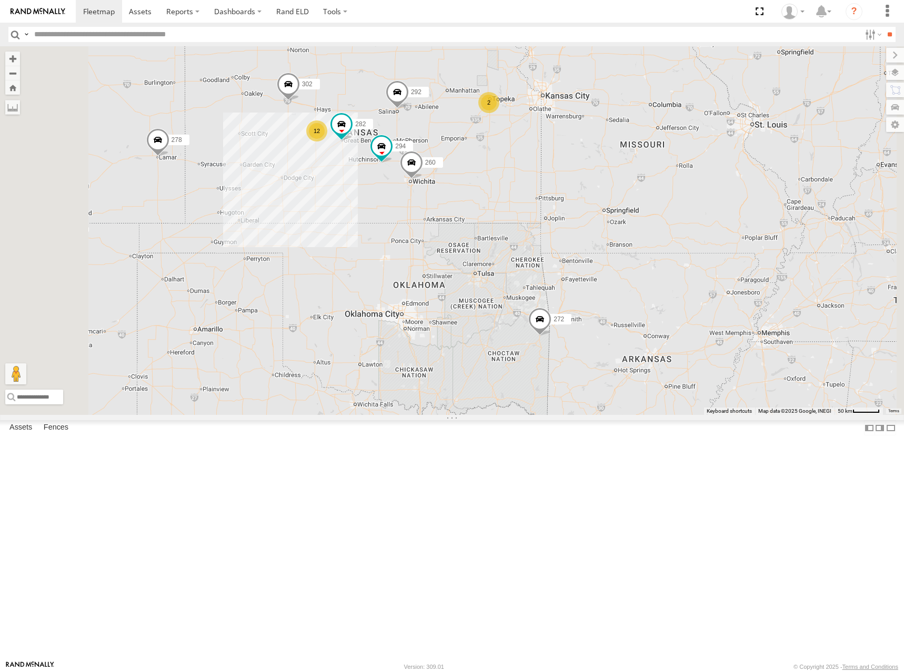
drag, startPoint x: 478, startPoint y: 182, endPoint x: 497, endPoint y: 192, distance: 21.4
click at [497, 190] on div "270 278 262 288 292 272 232 286 302 282 294 260 2 12" at bounding box center [452, 230] width 904 height 369
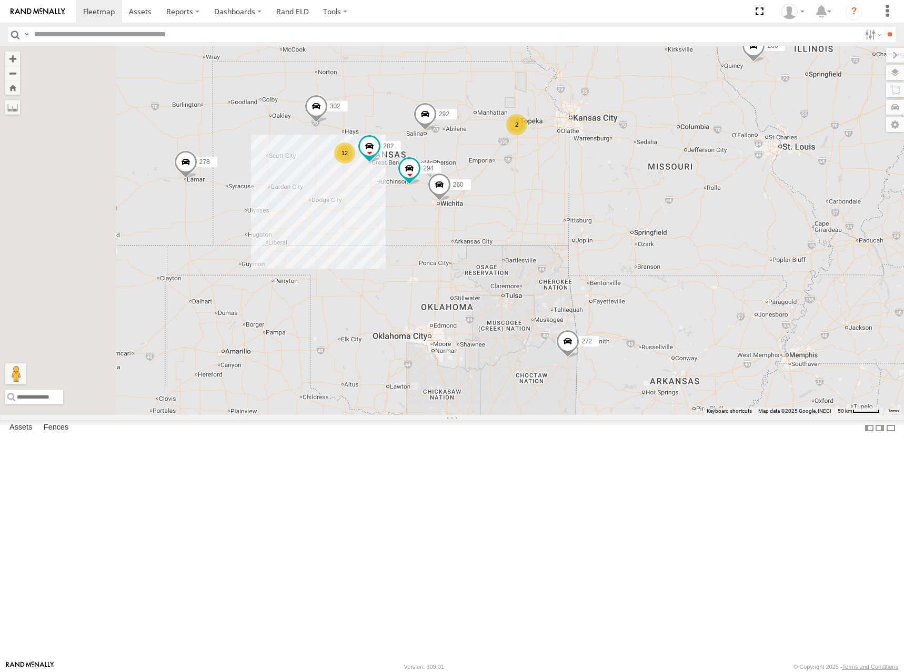
drag, startPoint x: 584, startPoint y: 167, endPoint x: 609, endPoint y: 193, distance: 36.1
click at [609, 193] on div "270 278 262 288 292 272 232 286 302 282 294 260 2 12" at bounding box center [452, 230] width 904 height 369
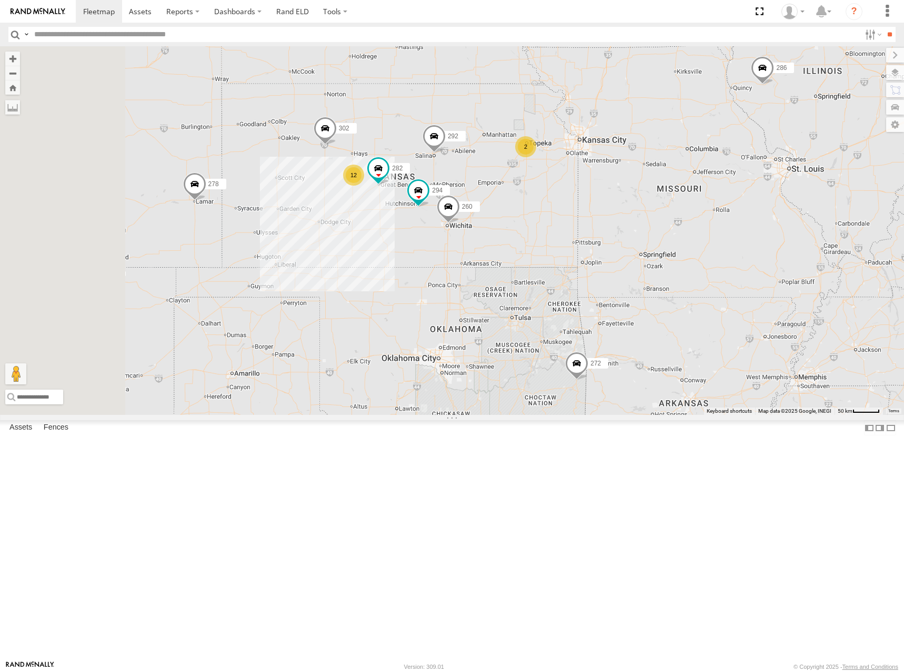
drag, startPoint x: 581, startPoint y: 213, endPoint x: 584, endPoint y: 220, distance: 7.8
click at [584, 220] on div "270 278 262 288 292 272 232 286 302 282 294 260 2 12" at bounding box center [452, 230] width 904 height 369
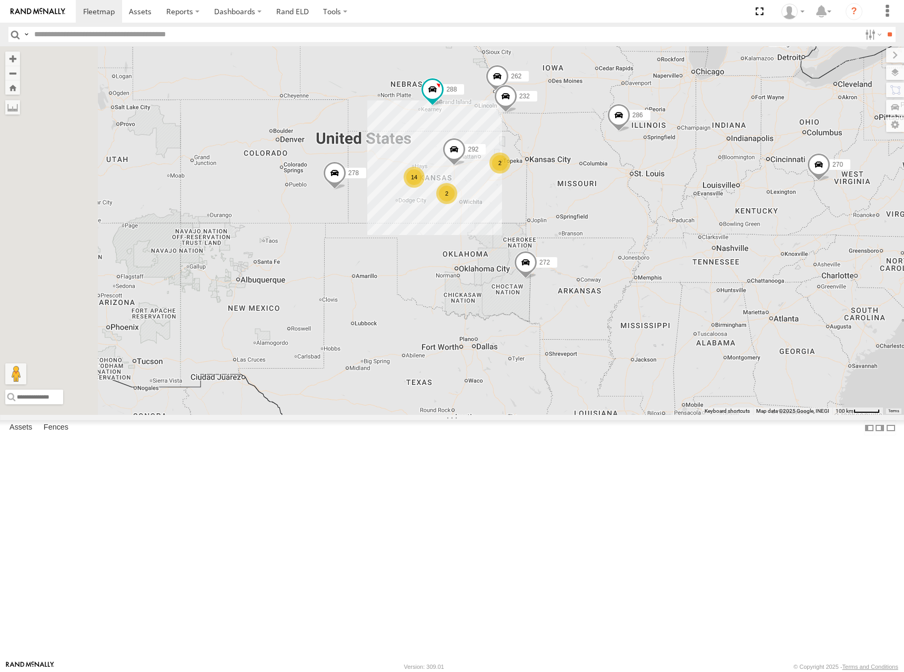
drag, startPoint x: 618, startPoint y: 278, endPoint x: 625, endPoint y: 269, distance: 10.9
click at [625, 269] on div "270 278 262 288 292 272 232 286 2 14 2" at bounding box center [452, 230] width 904 height 369
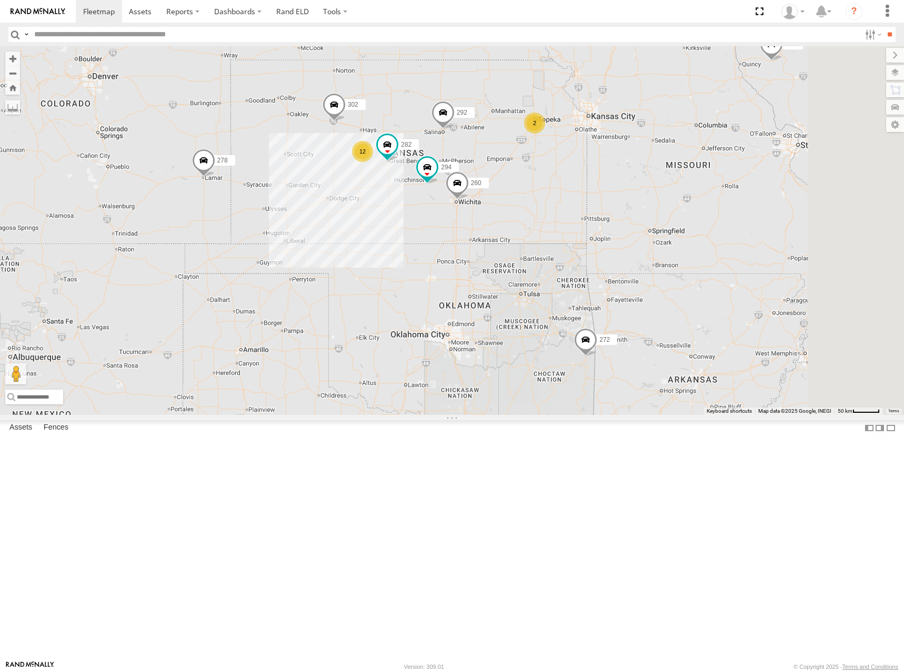
drag, startPoint x: 629, startPoint y: 202, endPoint x: 630, endPoint y: 210, distance: 8.4
click at [630, 210] on div "270 278 262 288 292 272 232 286 302 282 294 260 2 12" at bounding box center [452, 230] width 904 height 369
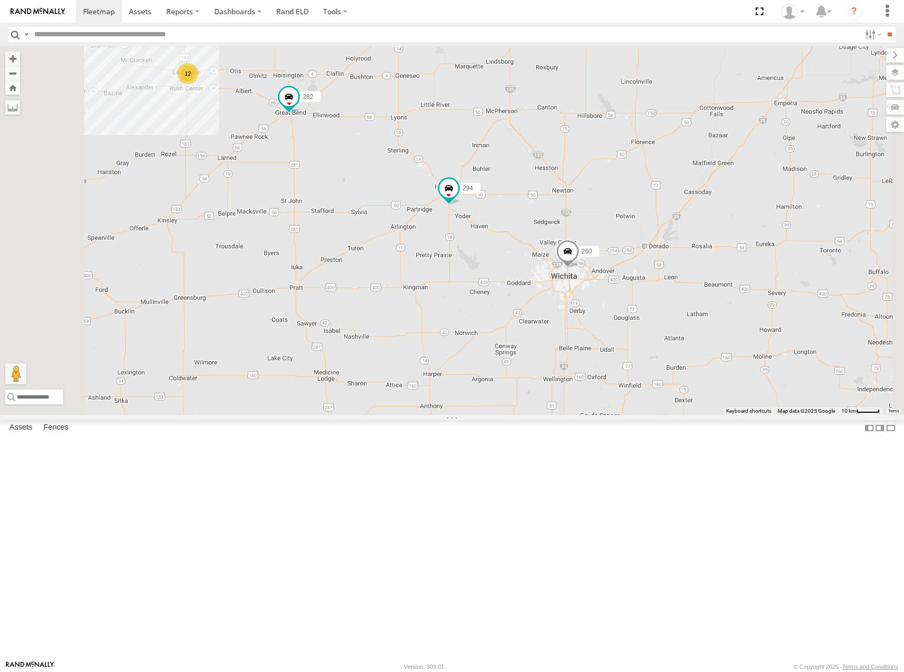
drag, startPoint x: 426, startPoint y: 272, endPoint x: 465, endPoint y: 292, distance: 43.5
click at [465, 292] on div "270 278 262 288 292 272 232 286 302 282 294 260 12" at bounding box center [452, 230] width 904 height 369
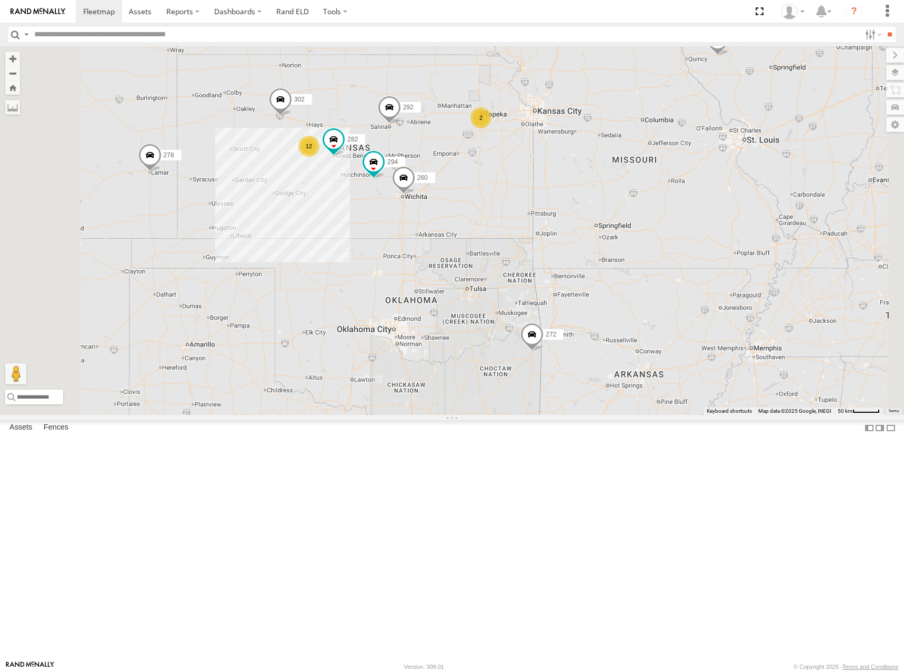
click at [488, 205] on div "270 278 262 288 292 272 232 286 302 282 294 260 2 12" at bounding box center [452, 230] width 904 height 369
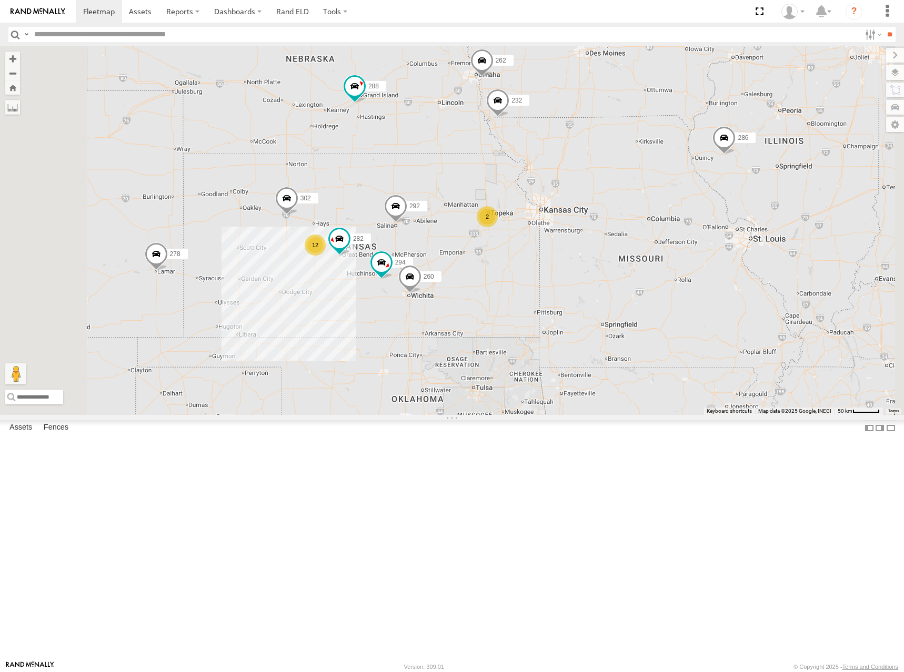
drag, startPoint x: 613, startPoint y: 205, endPoint x: 606, endPoint y: 258, distance: 54.2
click at [606, 258] on div "270 278 262 288 292 272 232 286 302 282 294 260 2 12" at bounding box center [452, 230] width 904 height 369
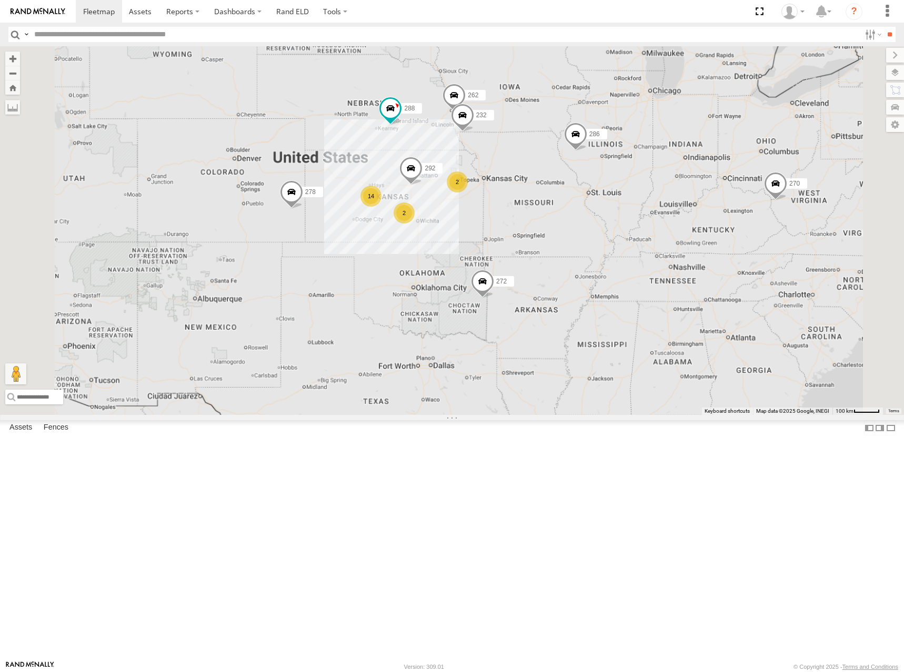
drag, startPoint x: 511, startPoint y: 316, endPoint x: 566, endPoint y: 262, distance: 77.0
click at [566, 262] on div "270 278 262 288 292 272 232 286 2 14 2" at bounding box center [452, 230] width 904 height 369
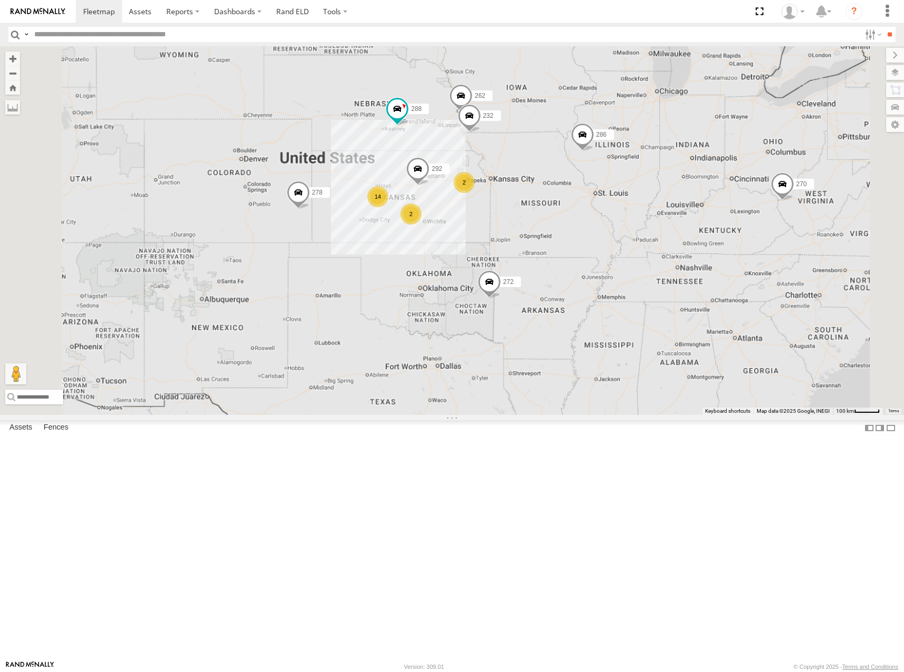
drag, startPoint x: 556, startPoint y: 239, endPoint x: 562, endPoint y: 257, distance: 19.5
click at [562, 257] on div "270 278 262 288 292 272 232 286 2 14 2" at bounding box center [452, 230] width 904 height 369
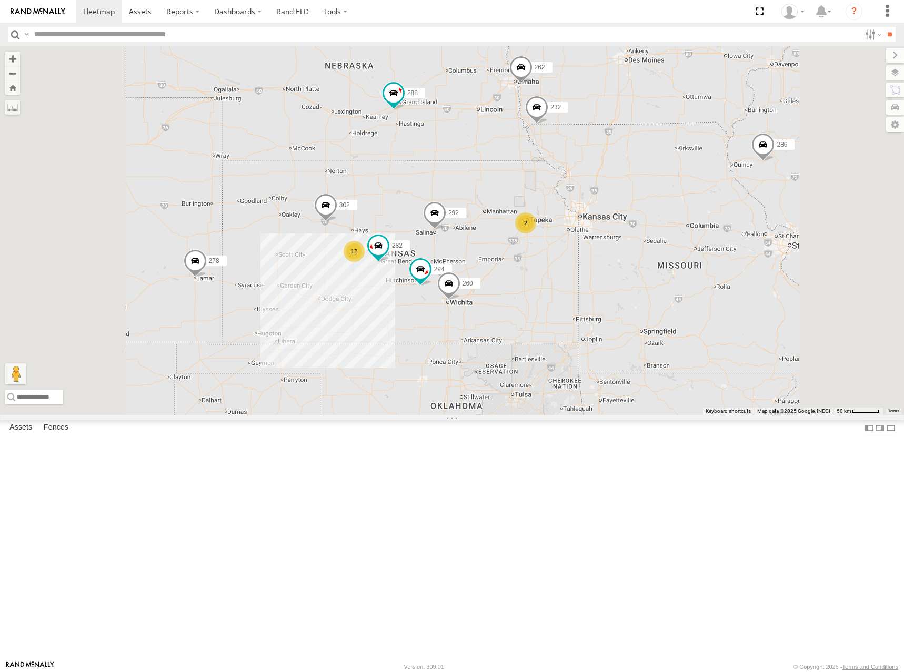
drag, startPoint x: 592, startPoint y: 279, endPoint x: 601, endPoint y: 263, distance: 18.1
click at [601, 263] on div "270 278 262 288 292 272 232 286 282 294 260 2 12 302" at bounding box center [452, 230] width 904 height 369
click at [629, 264] on div "270 278 262 288 292 272 232 286 282 294 260 2 12 302" at bounding box center [452, 230] width 904 height 369
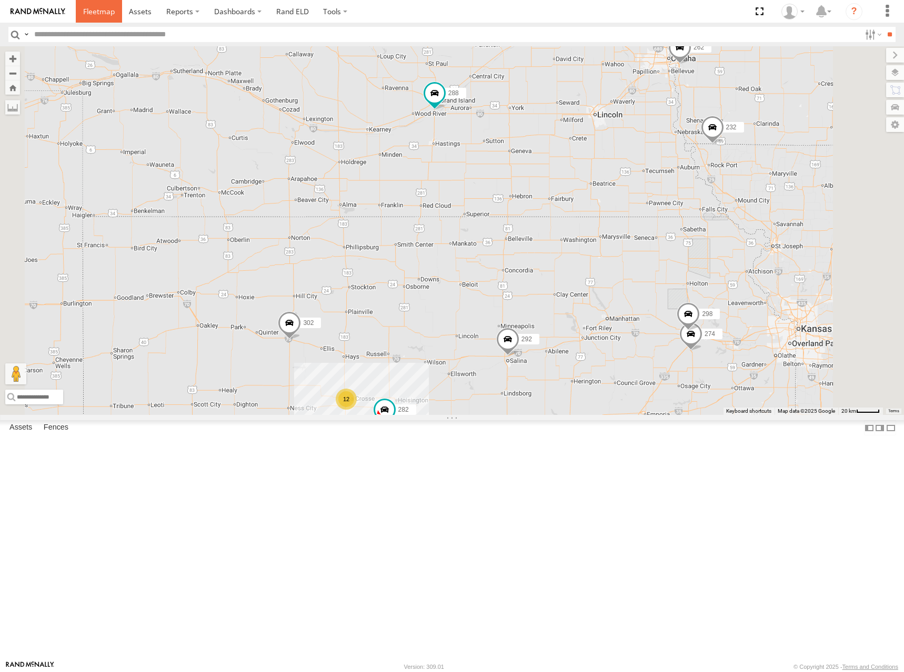
click at [102, 10] on span at bounding box center [99, 11] width 32 height 10
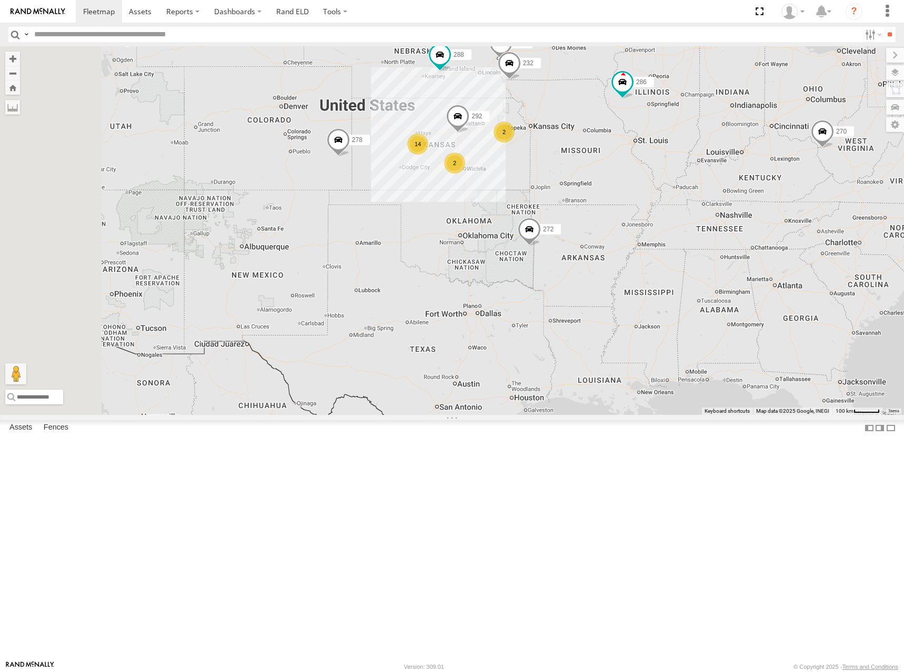
drag, startPoint x: 570, startPoint y: 391, endPoint x: 705, endPoint y: 306, distance: 159.1
click at [705, 306] on div "270 278 2 14 262 288 292 272 232 2 286" at bounding box center [452, 230] width 904 height 369
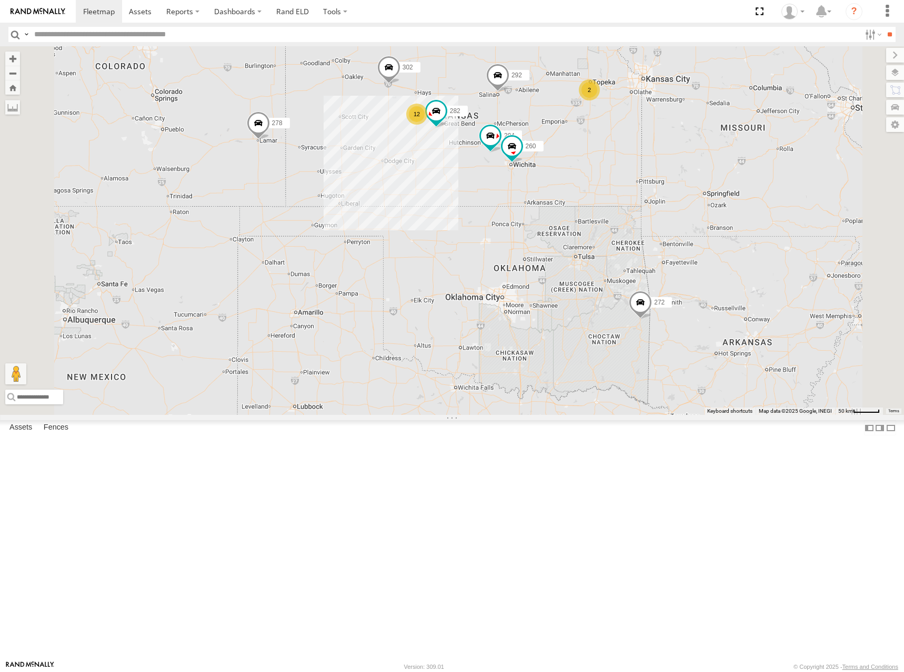
drag, startPoint x: 726, startPoint y: 250, endPoint x: 664, endPoint y: 338, distance: 106.9
click at [664, 338] on div "270 278 262 288 292 272 232 286 2 12 302 282 294 260" at bounding box center [452, 230] width 904 height 369
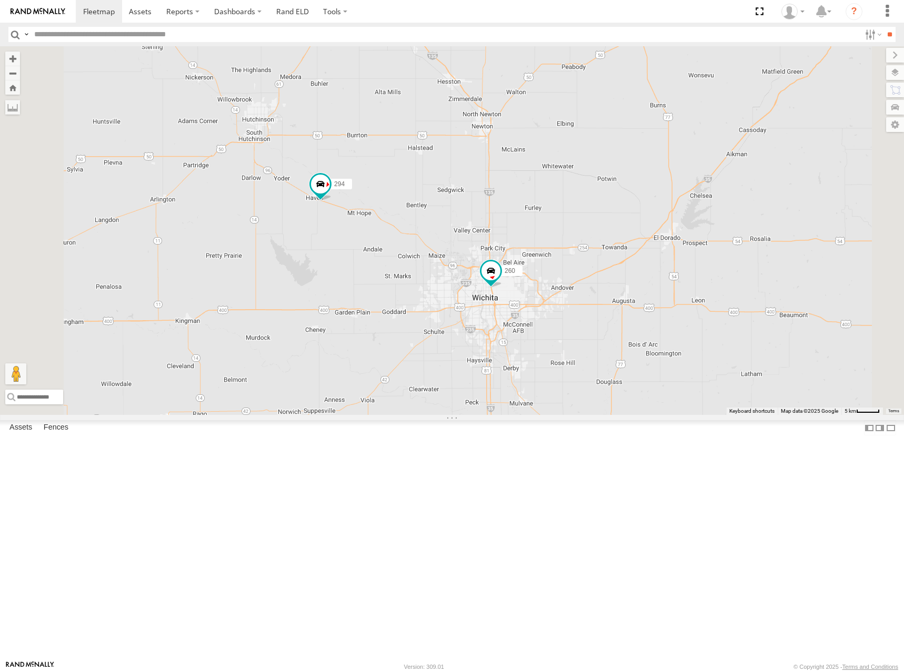
drag, startPoint x: 588, startPoint y: 280, endPoint x: 588, endPoint y: 312, distance: 32.1
click at [588, 312] on div "270 278 262 288 292 272 232 286 302 282 294 260" at bounding box center [452, 230] width 904 height 369
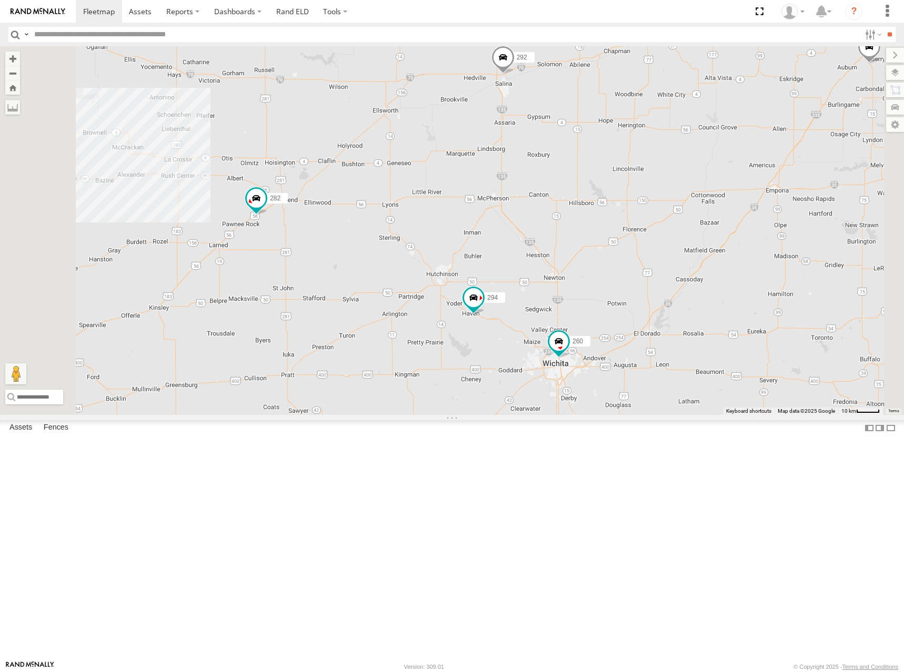
drag, startPoint x: 527, startPoint y: 230, endPoint x: 629, endPoint y: 325, distance: 139.3
click at [629, 325] on div "270 278 262 288 292 272 232 286 302 282 294 260" at bounding box center [452, 230] width 904 height 369
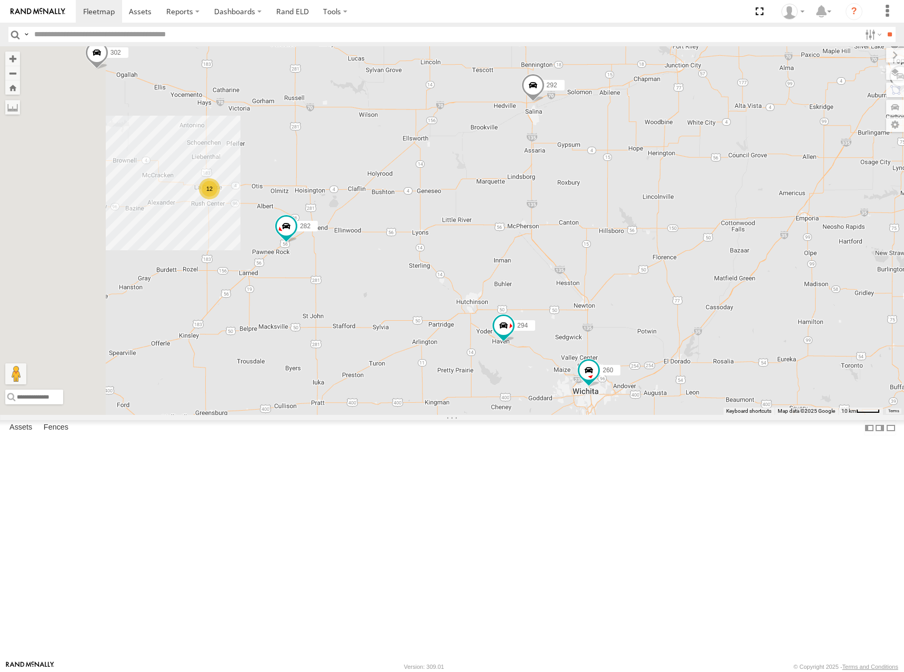
drag, startPoint x: 530, startPoint y: 159, endPoint x: 529, endPoint y: 165, distance: 6.4
click at [529, 165] on div "270 278 262 288 292 272 232 286 302 282 294 260 12" at bounding box center [452, 230] width 904 height 369
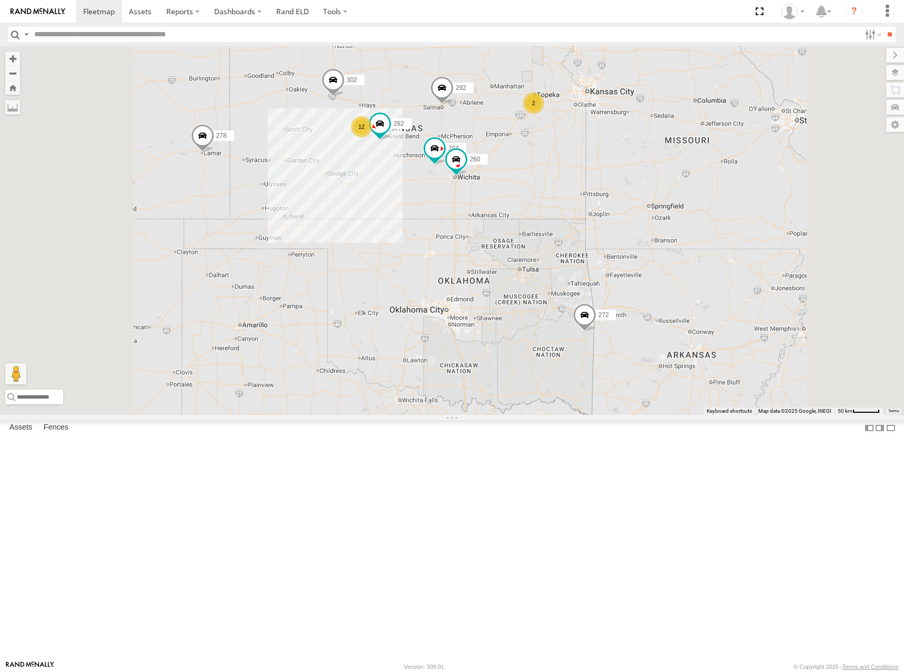
drag, startPoint x: 533, startPoint y: 130, endPoint x: 546, endPoint y: 178, distance: 49.5
click at [546, 178] on div "270 278 262 288 292 272 232 286 302 282 294 260 2 12" at bounding box center [452, 230] width 904 height 369
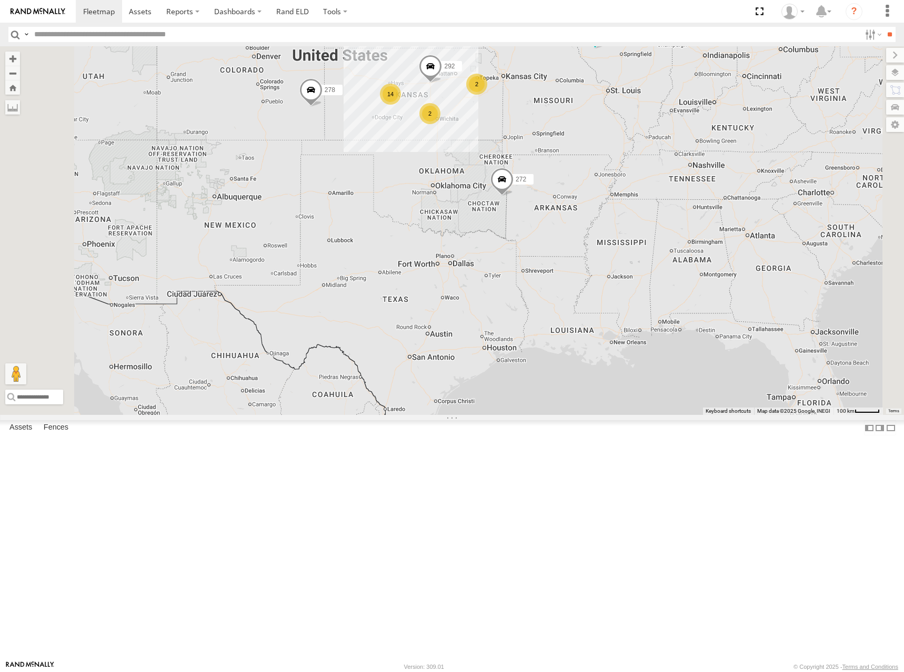
click at [475, 171] on div "262 288 292 272 232 278 286 2 14 2" at bounding box center [452, 230] width 904 height 369
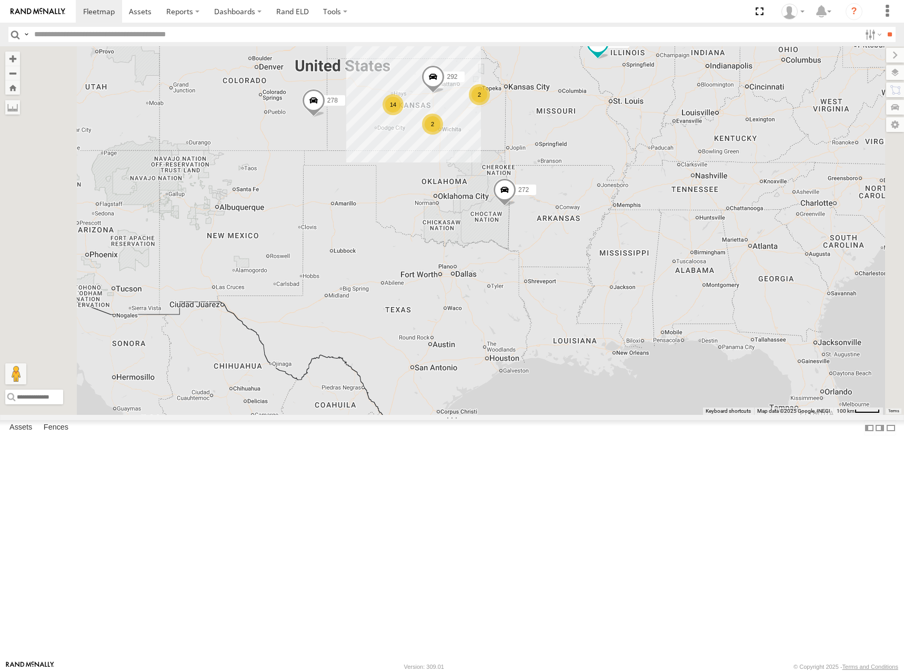
drag, startPoint x: 507, startPoint y: 102, endPoint x: 509, endPoint y: 133, distance: 31.1
click at [509, 133] on div "262 288 292 272 232 278 286 2 14 2" at bounding box center [452, 230] width 904 height 369
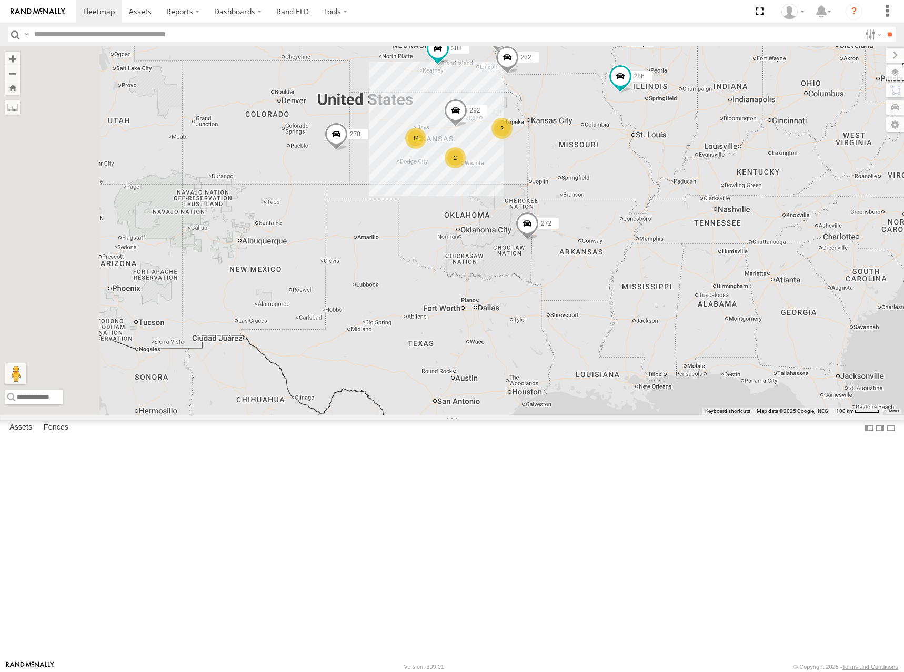
drag, startPoint x: 471, startPoint y: 147, endPoint x: 495, endPoint y: 158, distance: 26.6
click at [495, 158] on div "262 288 292 272 232 278 286 2 14 2" at bounding box center [452, 230] width 904 height 369
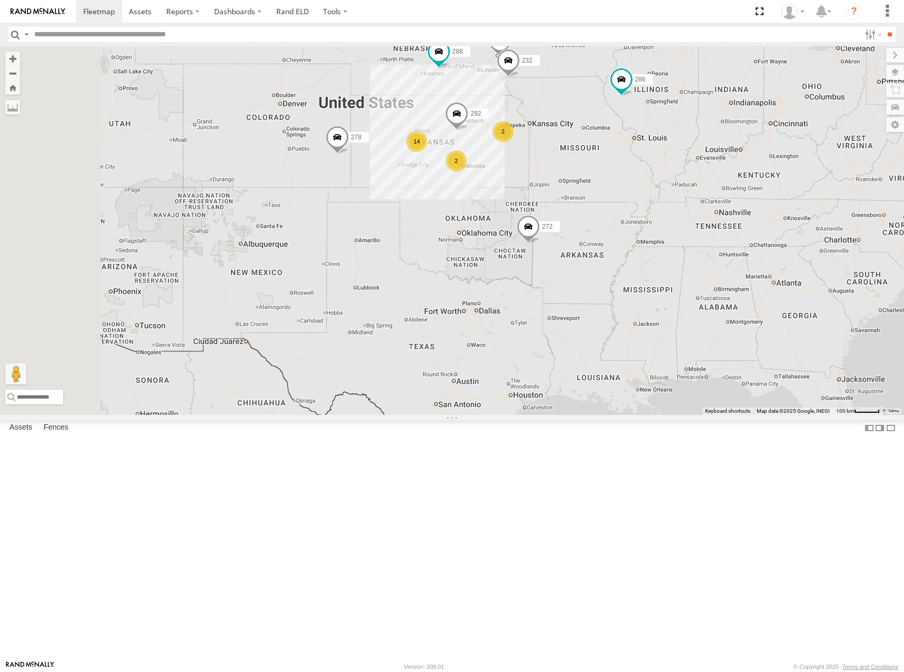
drag, startPoint x: 494, startPoint y: 163, endPoint x: 496, endPoint y: 168, distance: 5.7
click at [496, 168] on div "262 288 292 272 232 278 286 2 14 2" at bounding box center [452, 230] width 904 height 369
drag, startPoint x: 499, startPoint y: 172, endPoint x: 503, endPoint y: 165, distance: 8.2
click at [503, 165] on div "262 288 292 272 232 278 286 2 14 2" at bounding box center [452, 230] width 904 height 369
click at [523, 167] on div "262 288 292 272 232 278 286 2 14 2" at bounding box center [452, 230] width 904 height 369
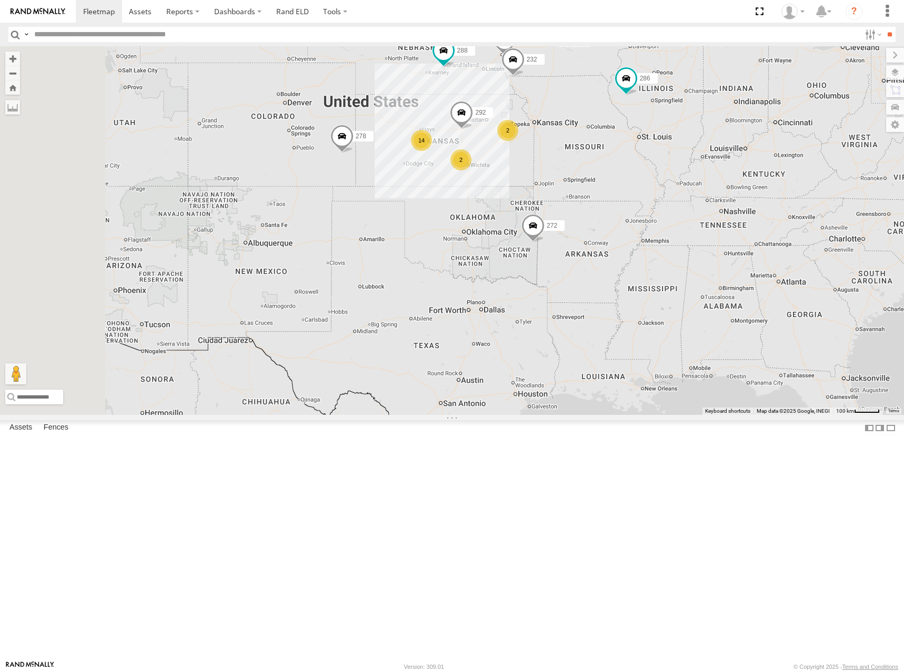
drag, startPoint x: 514, startPoint y: 188, endPoint x: 536, endPoint y: 176, distance: 25.7
click at [536, 176] on div "262 288 292 272 232 278 286 2 14 2" at bounding box center [452, 230] width 904 height 369
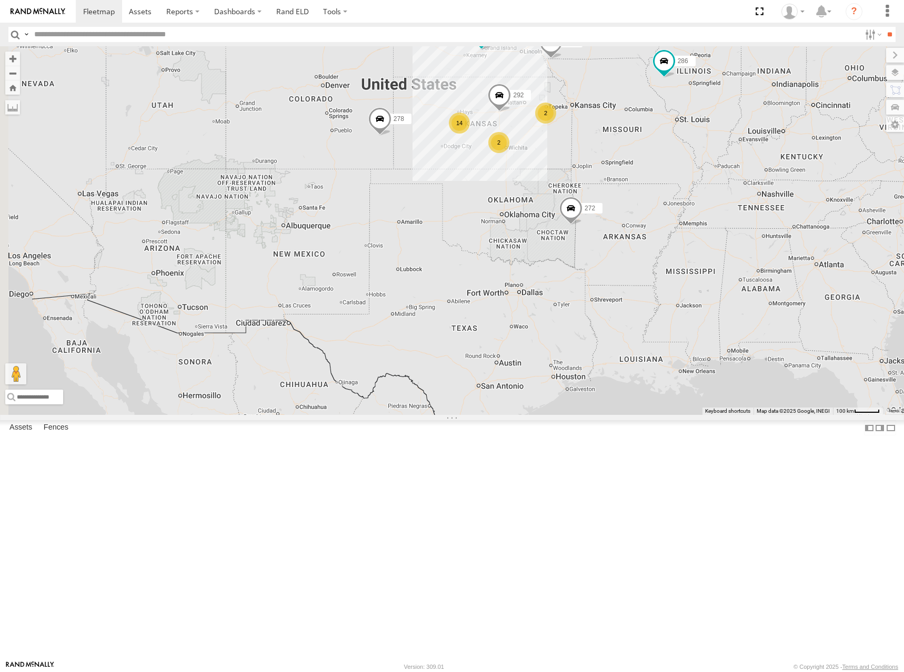
drag, startPoint x: 531, startPoint y: 170, endPoint x: 564, endPoint y: 162, distance: 33.2
click at [564, 162] on div "262 288 292 272 232 278 286 2 14 2" at bounding box center [452, 230] width 904 height 369
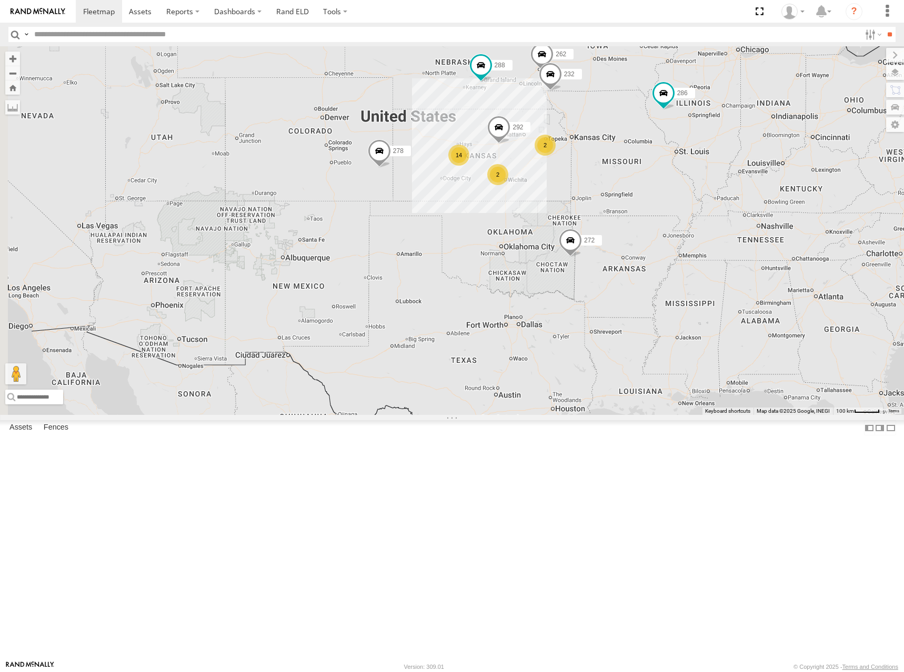
drag, startPoint x: 553, startPoint y: 138, endPoint x: 553, endPoint y: 165, distance: 26.8
click at [553, 165] on div "262 288 292 272 232 278 286 2 14 2" at bounding box center [452, 230] width 904 height 369
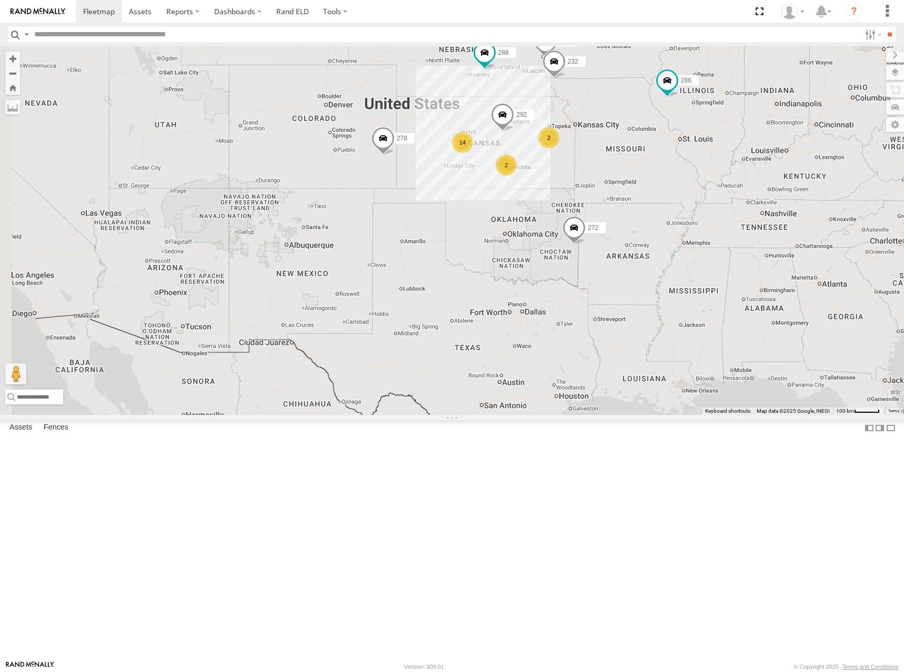
click at [691, 229] on div "262 288 292 272 232 278 286 2 14 2" at bounding box center [452, 230] width 904 height 369
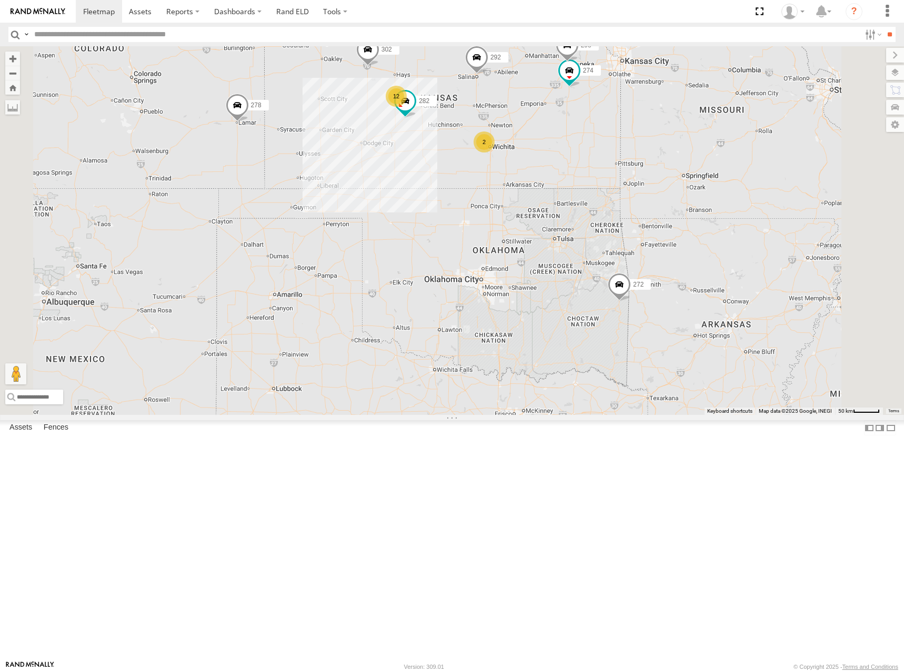
drag, startPoint x: 658, startPoint y: 180, endPoint x: 669, endPoint y: 219, distance: 41.0
click at [669, 219] on div "262 288 292 272 232 278 286 274 12 298 302 282 2" at bounding box center [452, 230] width 904 height 369
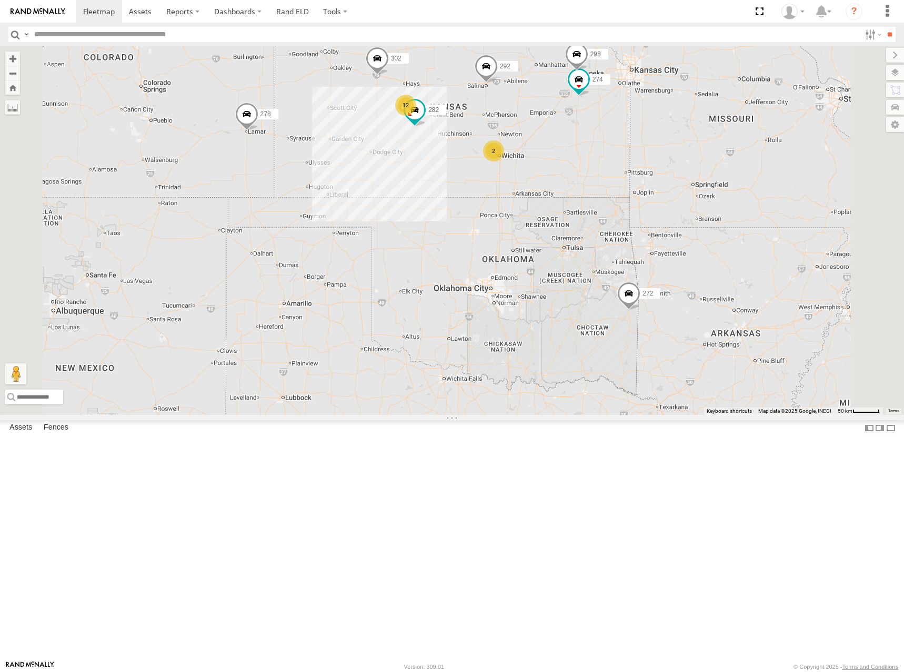
drag, startPoint x: 666, startPoint y: 210, endPoint x: 674, endPoint y: 217, distance: 10.4
click at [674, 217] on div "262 288 292 272 232 278 286 274 12 298 302 282 2" at bounding box center [452, 230] width 904 height 369
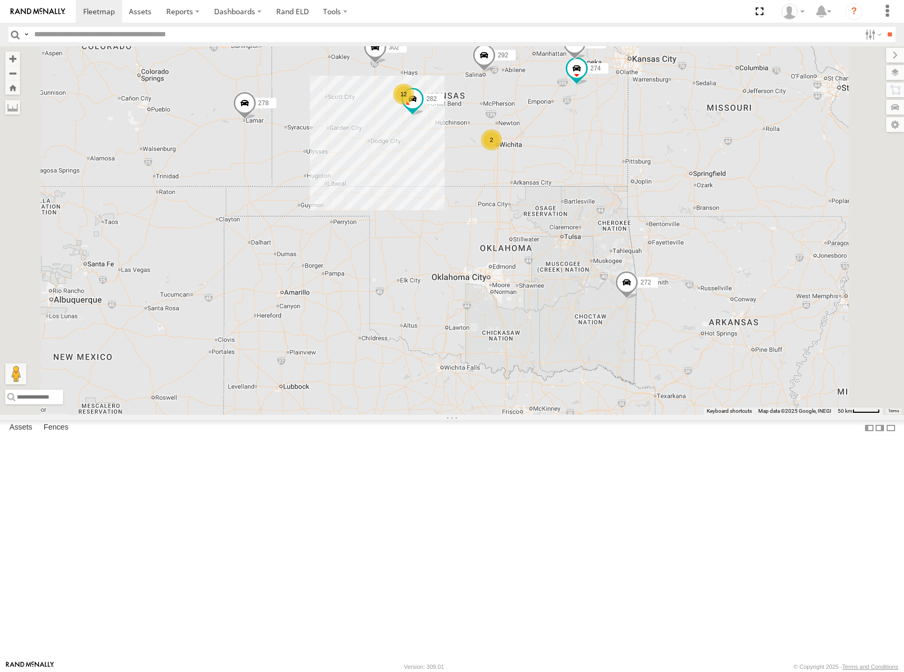
drag, startPoint x: 677, startPoint y: 212, endPoint x: 675, endPoint y: 198, distance: 13.3
click at [675, 198] on div "262 288 292 272 232 278 286 274 12 298 302 282 2" at bounding box center [452, 230] width 904 height 369
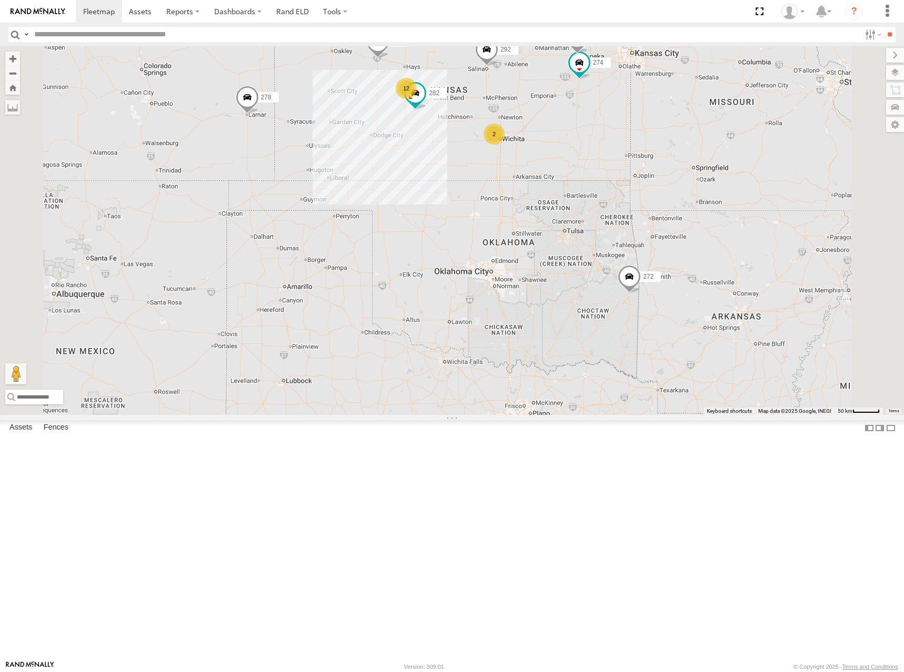
drag, startPoint x: 671, startPoint y: 224, endPoint x: 674, endPoint y: 218, distance: 6.6
click at [674, 218] on div "262 288 292 272 232 278 286 274 12 298 302 282 2" at bounding box center [452, 230] width 904 height 369
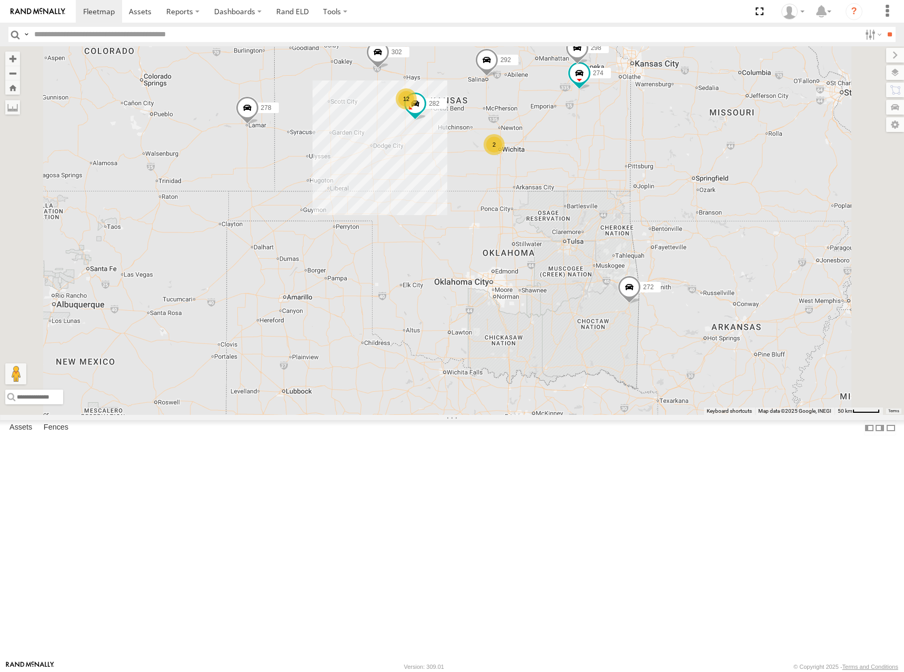
drag, startPoint x: 673, startPoint y: 203, endPoint x: 673, endPoint y: 215, distance: 12.1
click at [673, 215] on div "262 288 292 272 232 278 286 274 12 298 302 282 2" at bounding box center [452, 230] width 904 height 369
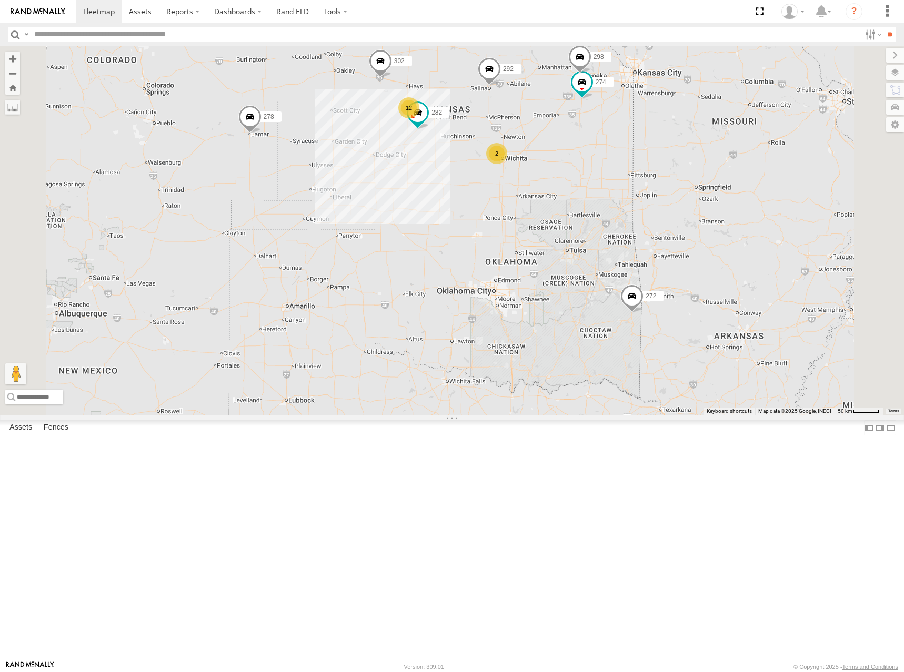
drag, startPoint x: 673, startPoint y: 208, endPoint x: 677, endPoint y: 219, distance: 12.1
click at [677, 219] on div "262 288 292 272 232 278 286 274 12 298 302 282 2" at bounding box center [452, 230] width 904 height 369
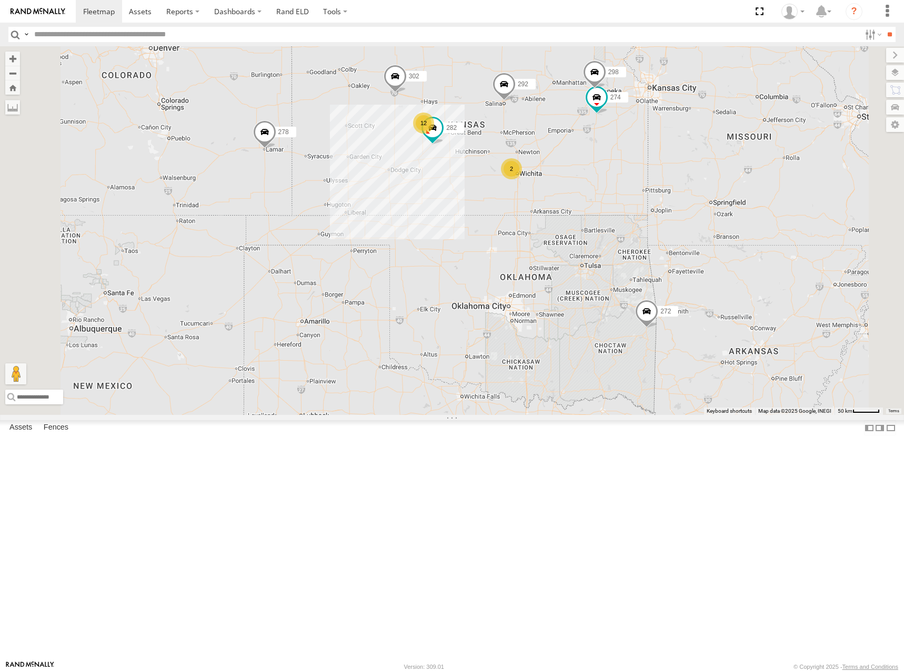
drag, startPoint x: 646, startPoint y: 160, endPoint x: 662, endPoint y: 177, distance: 23.8
click at [662, 177] on div "262 288 292 272 232 278 286 274 12 298 302 282 2" at bounding box center [452, 230] width 904 height 369
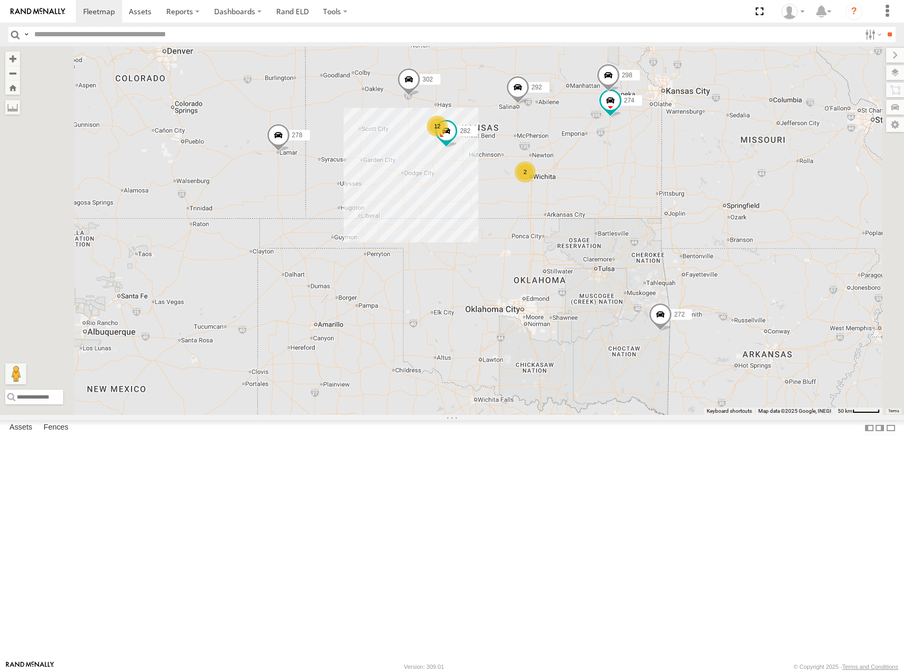
drag, startPoint x: 661, startPoint y: 177, endPoint x: 677, endPoint y: 180, distance: 15.6
click at [677, 180] on div "262 288 292 272 232 278 286 274 12 298 302 282 2" at bounding box center [452, 230] width 904 height 369
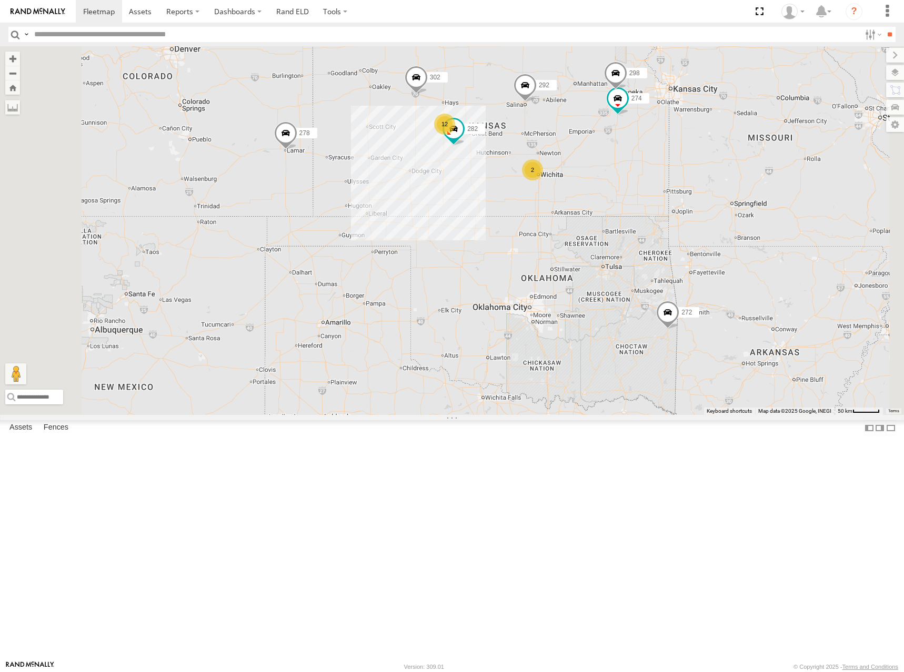
drag, startPoint x: 677, startPoint y: 180, endPoint x: 686, endPoint y: 177, distance: 10.0
click at [686, 177] on div "262 288 292 272 232 278 286 274 12 298 302 282 2" at bounding box center [452, 230] width 904 height 369
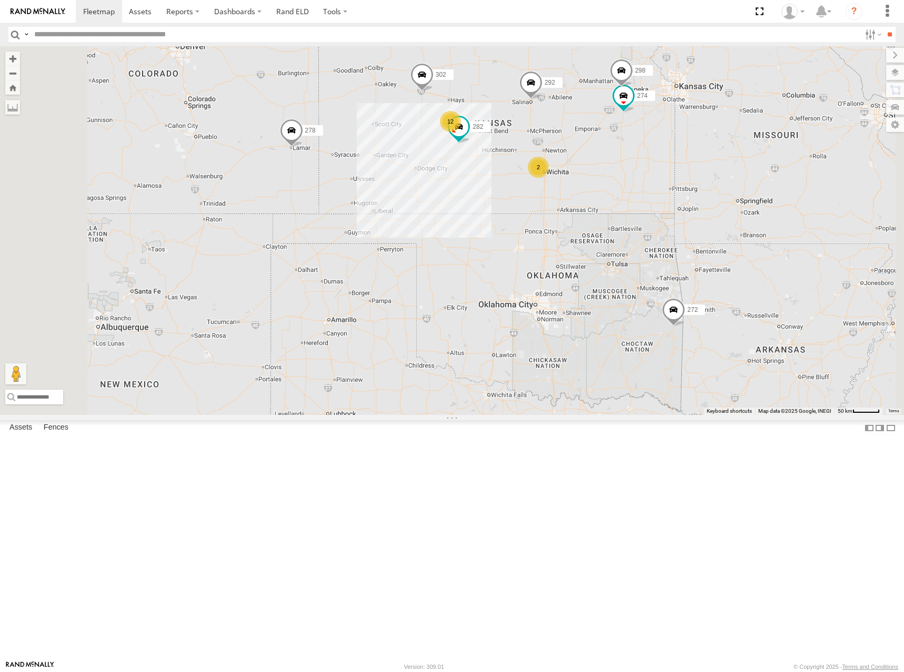
click at [689, 178] on div "262 288 292 272 232 278 286 274 12 298 302 282 2" at bounding box center [452, 230] width 904 height 369
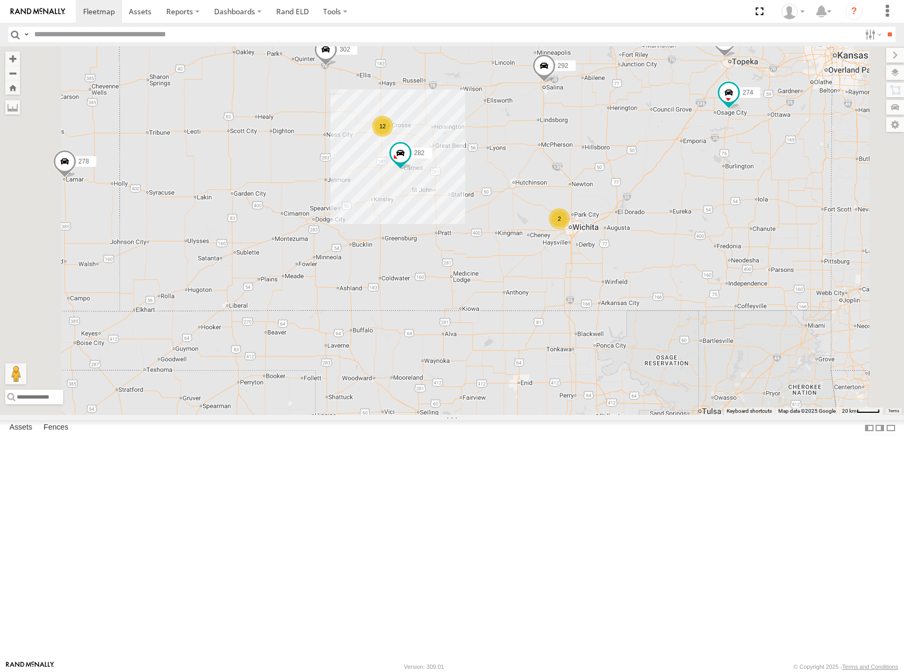
drag, startPoint x: 644, startPoint y: 148, endPoint x: 646, endPoint y: 170, distance: 22.2
click at [646, 170] on div "262 288 292 272 232 278 286 274 298 302 282 12 2" at bounding box center [452, 230] width 904 height 369
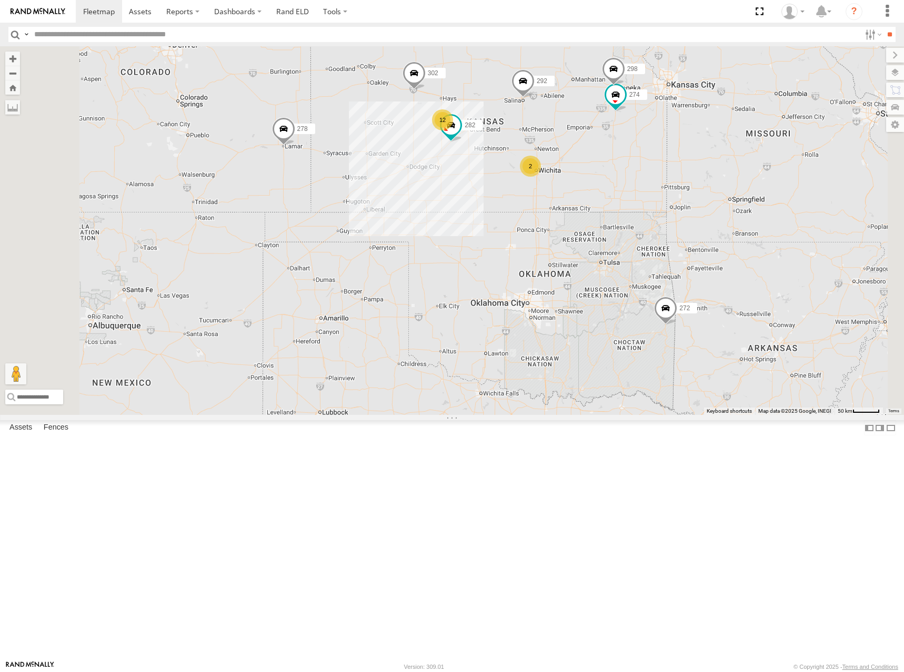
drag, startPoint x: 624, startPoint y: 157, endPoint x: 614, endPoint y: 183, distance: 27.0
click at [614, 183] on div "262 288 292 272 232 278 286 274 298 302 282 12 2" at bounding box center [452, 230] width 904 height 369
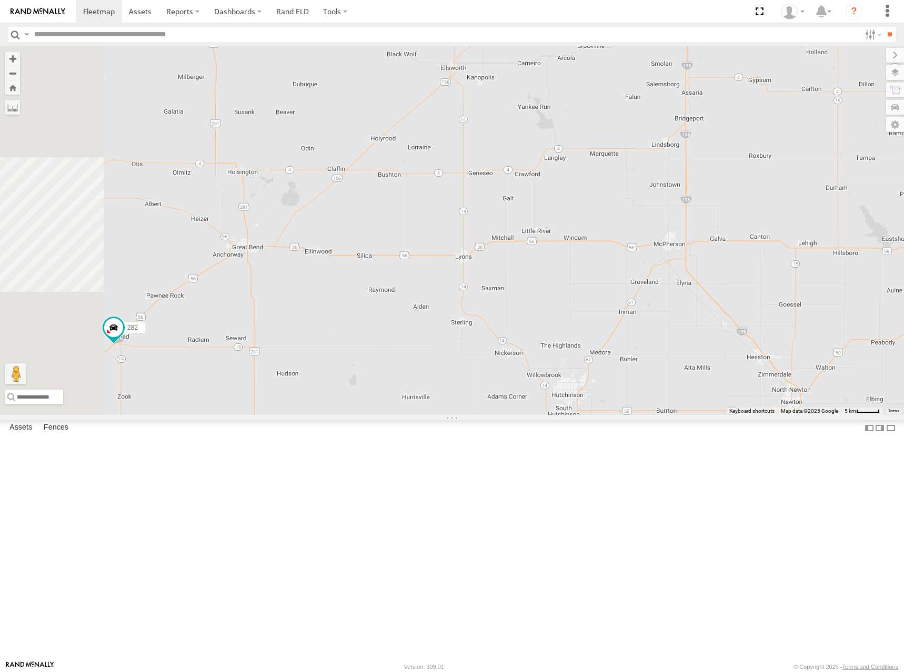
drag, startPoint x: 598, startPoint y: 201, endPoint x: 626, endPoint y: 260, distance: 65.0
click at [626, 260] on div "262 288 292 272 232 278 286 274 298 302 282 294 260" at bounding box center [452, 230] width 904 height 369
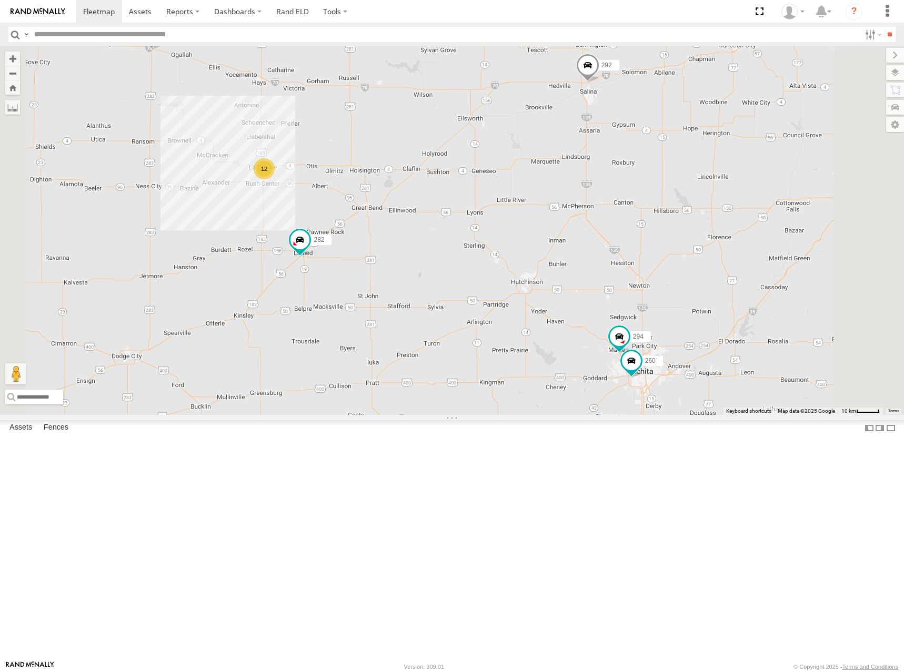
click at [621, 273] on div "262 288 292 272 232 278 286 274 298 302 282 294 260 12" at bounding box center [452, 230] width 904 height 369
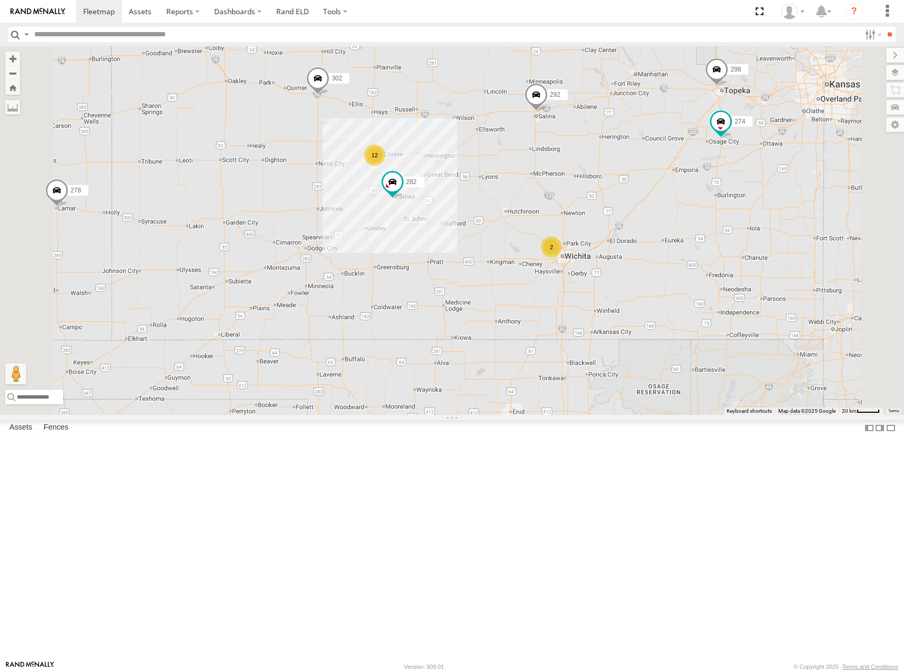
drag, startPoint x: 616, startPoint y: 223, endPoint x: 629, endPoint y: 212, distance: 17.6
click at [629, 212] on div "262 288 292 272 232 278 286 274 298 302 282 12 2" at bounding box center [452, 230] width 904 height 369
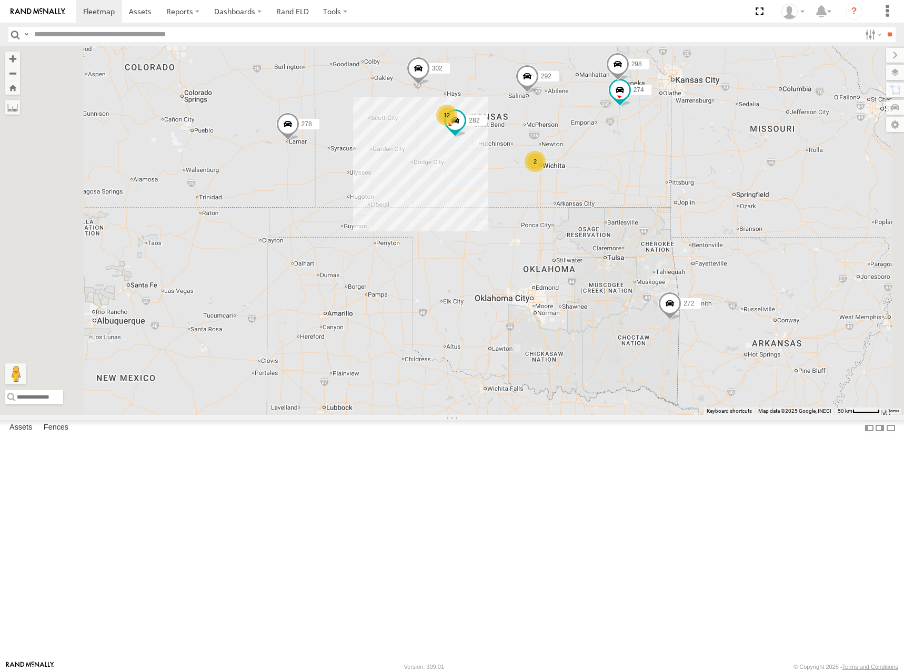
drag, startPoint x: 630, startPoint y: 185, endPoint x: 630, endPoint y: 191, distance: 6.3
click at [630, 191] on div "262 288 292 272 232 278 286 274 298 302 282 12 2" at bounding box center [452, 230] width 904 height 369
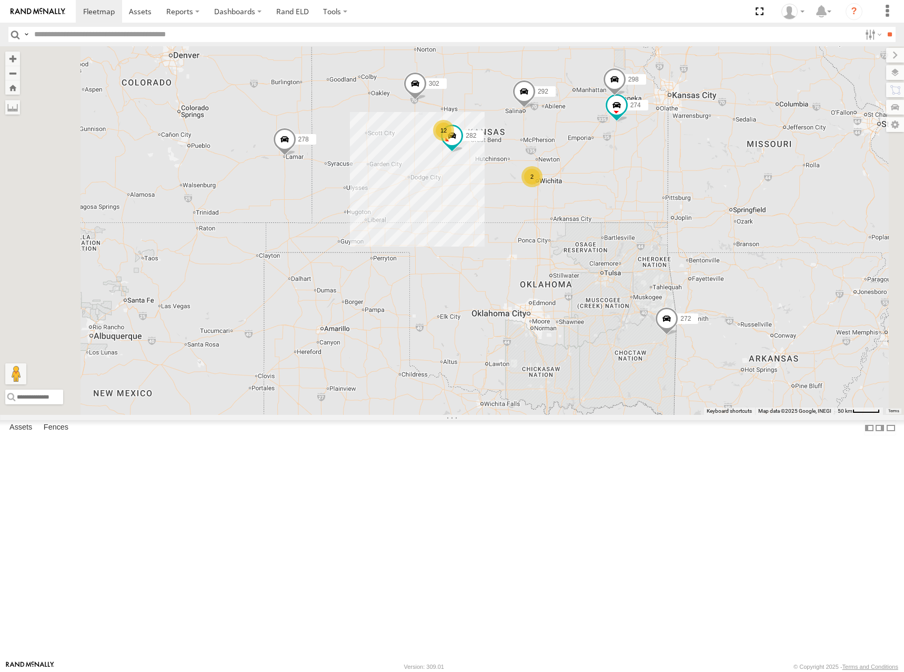
drag, startPoint x: 617, startPoint y: 237, endPoint x: 614, endPoint y: 250, distance: 13.2
click at [614, 250] on div "262 288 292 272 232 278 286 274 298 302 282 12 2" at bounding box center [452, 230] width 904 height 369
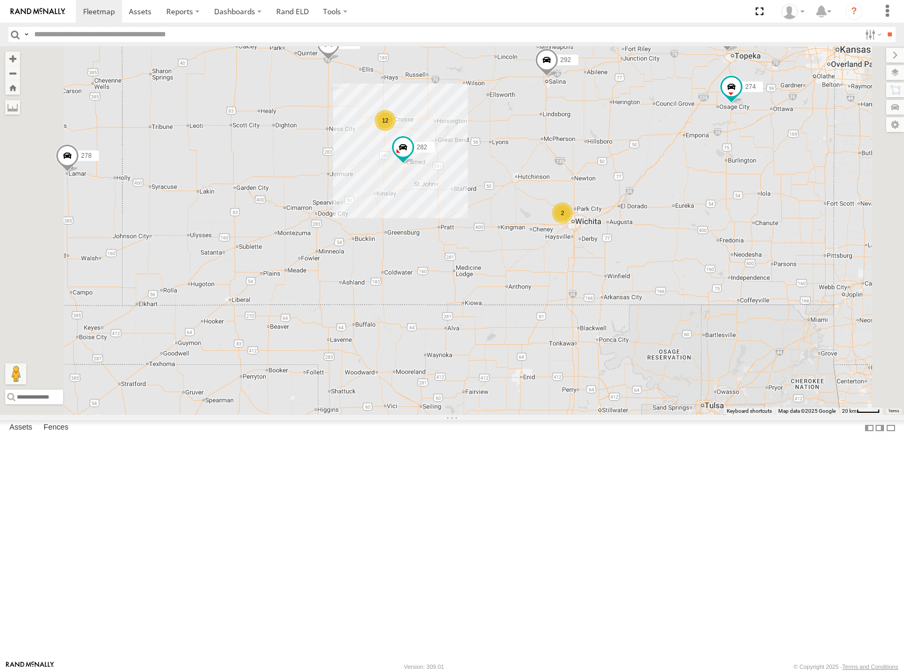
click at [631, 227] on div "262 288 292 272 232 278 286 274 298 302 282 12 2" at bounding box center [452, 230] width 904 height 369
drag, startPoint x: 570, startPoint y: 165, endPoint x: 578, endPoint y: 171, distance: 10.5
click at [578, 171] on div "262 288 292 272 232 278 286 274 298 302 282 12 2" at bounding box center [452, 230] width 904 height 369
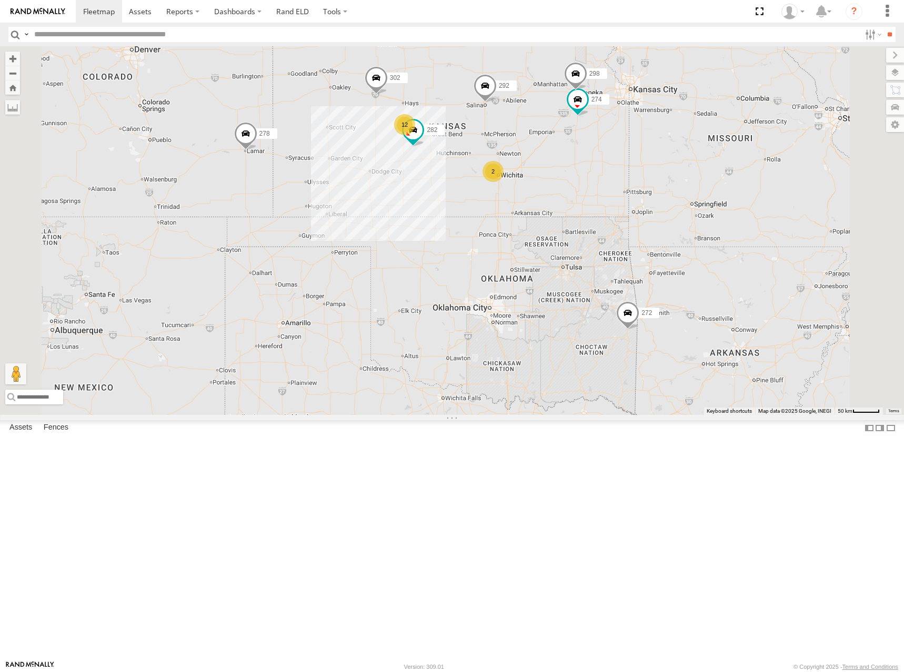
drag, startPoint x: 597, startPoint y: 136, endPoint x: 571, endPoint y: 174, distance: 45.5
click at [571, 174] on div "262 288 292 272 232 278 286 274 298 302 282 12 2" at bounding box center [452, 230] width 904 height 369
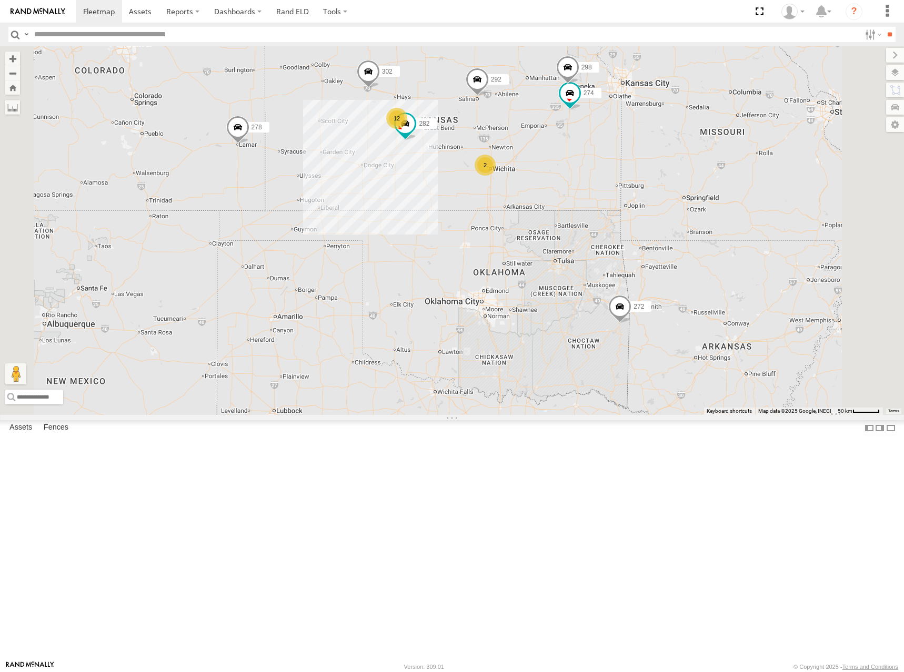
drag, startPoint x: 551, startPoint y: 183, endPoint x: 550, endPoint y: 164, distance: 19.5
click at [550, 164] on div "262 288 292 272 232 278 286 274 298 302 282 12 2" at bounding box center [452, 230] width 904 height 369
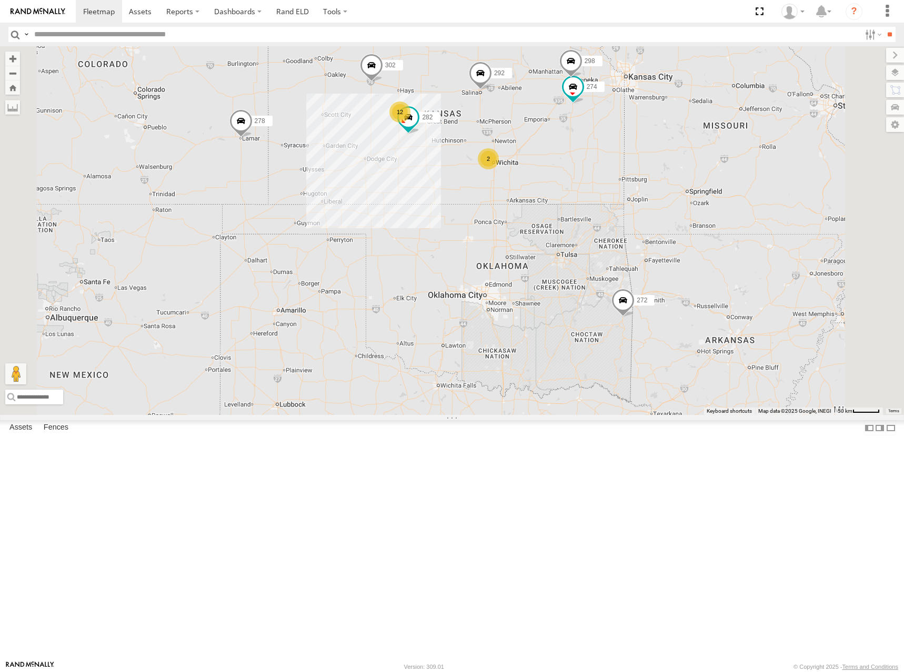
drag, startPoint x: 559, startPoint y: 165, endPoint x: 561, endPoint y: 160, distance: 5.4
click at [561, 160] on div "262 288 292 272 232 278 286 274 298 302 282 12 2" at bounding box center [452, 230] width 904 height 369
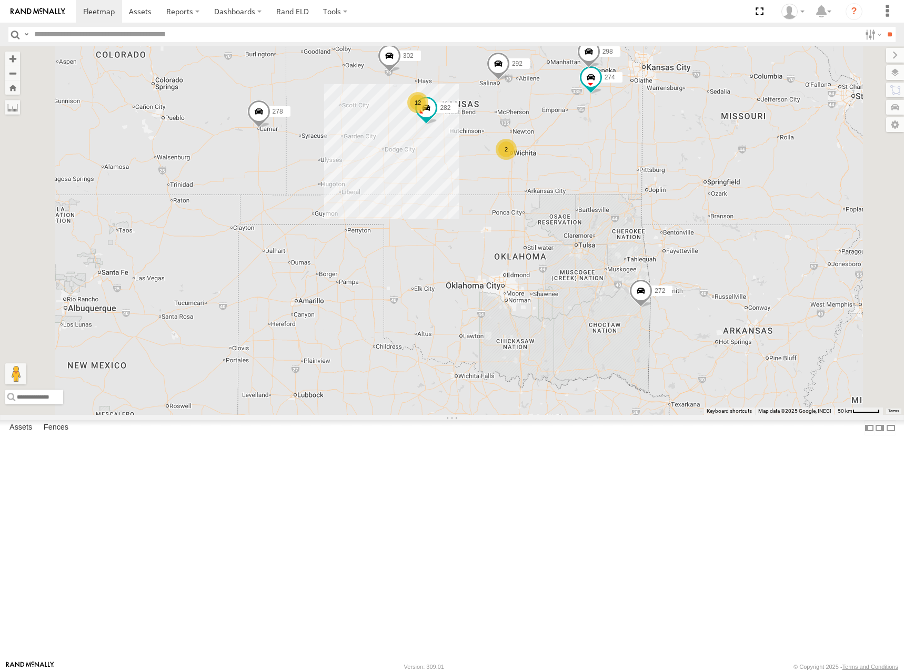
drag, startPoint x: 576, startPoint y: 168, endPoint x: 583, endPoint y: 167, distance: 7.4
click at [583, 167] on div "262 288 292 272 232 278 286 274 298 302 282 12 2" at bounding box center [452, 230] width 904 height 369
drag, startPoint x: 595, startPoint y: 168, endPoint x: 601, endPoint y: 164, distance: 7.9
click at [601, 164] on div "262 288 292 272 232 278 286 274 298 302 282 12 2" at bounding box center [452, 230] width 904 height 369
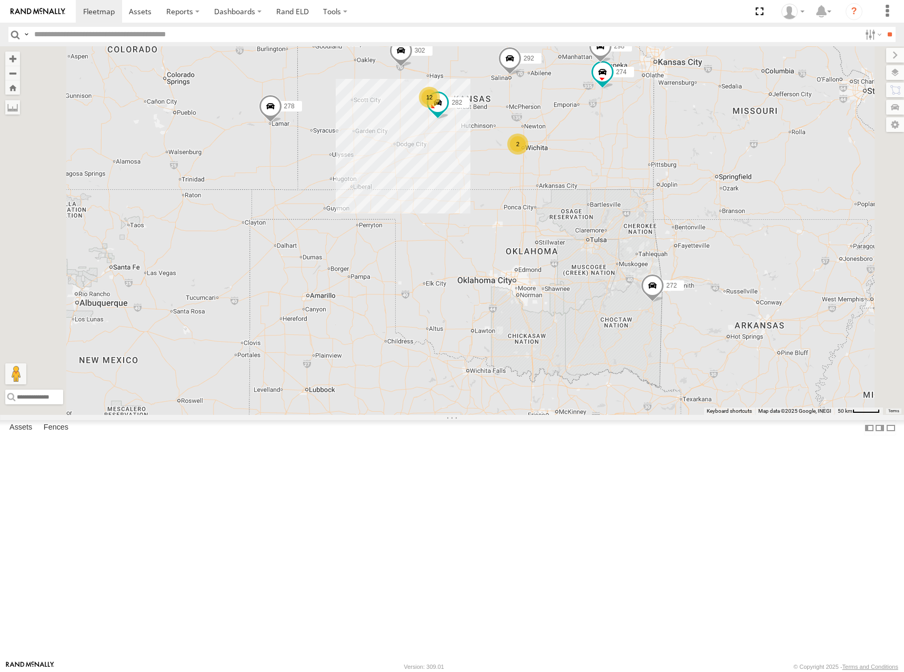
drag, startPoint x: 601, startPoint y: 169, endPoint x: 608, endPoint y: 166, distance: 7.8
click at [608, 166] on div "262 288 292 272 232 278 286 274 298 302 282 12 2" at bounding box center [452, 230] width 904 height 369
click at [619, 166] on div "262 288 292 272 232 278 286 274 298 302 282 12 2" at bounding box center [452, 230] width 904 height 369
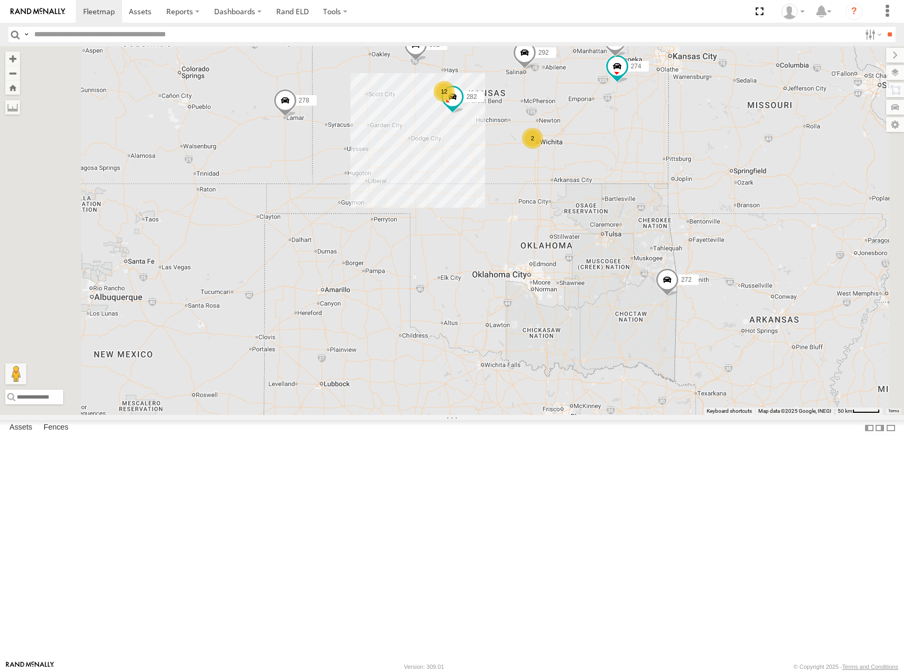
drag, startPoint x: 626, startPoint y: 165, endPoint x: 641, endPoint y: 159, distance: 16.1
click at [641, 159] on div "262 288 292 272 232 278 286 274 298 302 282 12 2" at bounding box center [452, 230] width 904 height 369
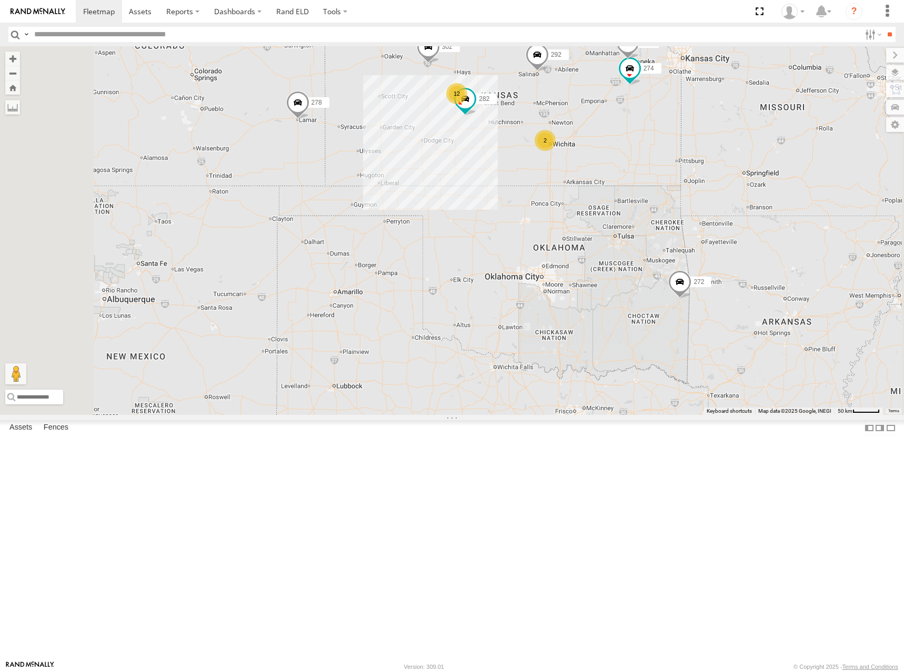
drag, startPoint x: 642, startPoint y: 161, endPoint x: 636, endPoint y: 186, distance: 26.2
click at [636, 186] on div "262 288 292 272 232 278 286 274 298 302 282 12 2" at bounding box center [452, 230] width 904 height 369
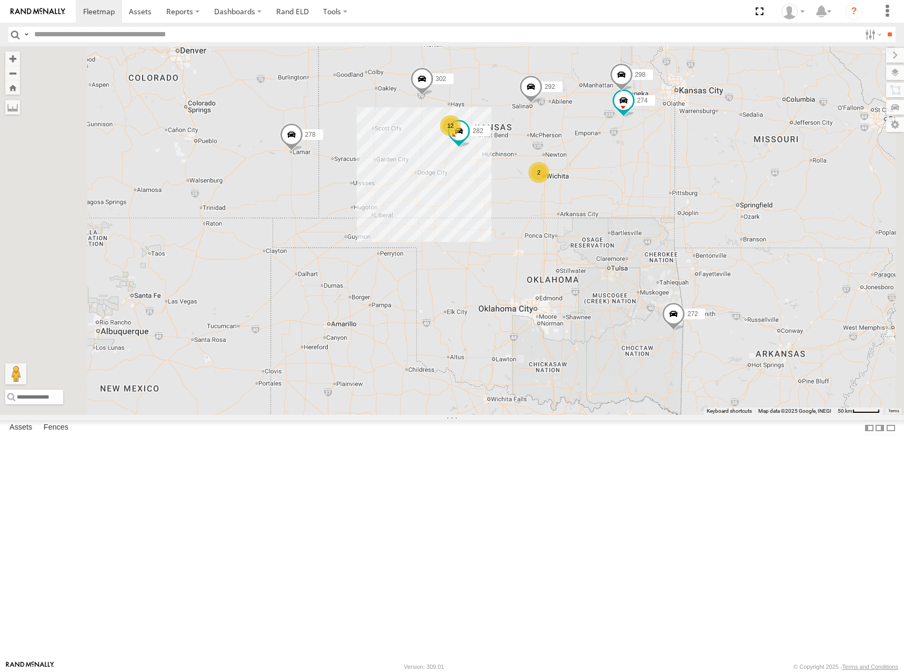
drag, startPoint x: 625, startPoint y: 170, endPoint x: 626, endPoint y: 180, distance: 10.6
click at [626, 180] on div "262 288 292 272 232 278 286 274 298 302 282 12 2" at bounding box center [452, 230] width 904 height 369
drag, startPoint x: 627, startPoint y: 197, endPoint x: 625, endPoint y: 203, distance: 5.7
click at [625, 203] on div "262 288 292 272 232 278 286 274 298 302 282 12 2" at bounding box center [452, 230] width 904 height 369
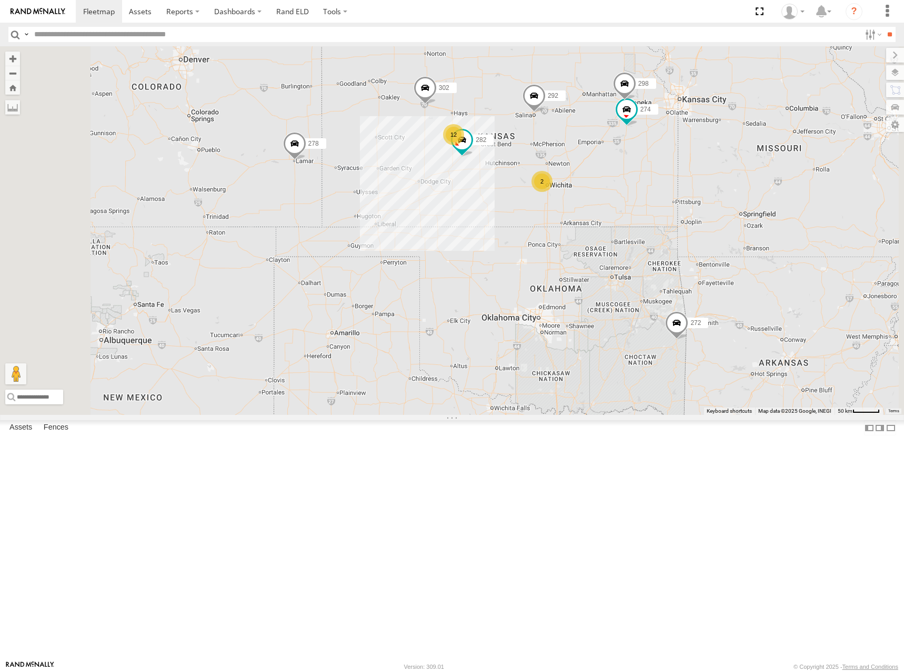
drag, startPoint x: 622, startPoint y: 203, endPoint x: 629, endPoint y: 206, distance: 7.3
click at [629, 206] on div "262 288 292 272 232 278 286 274 298 302 282 12 2" at bounding box center [452, 230] width 904 height 369
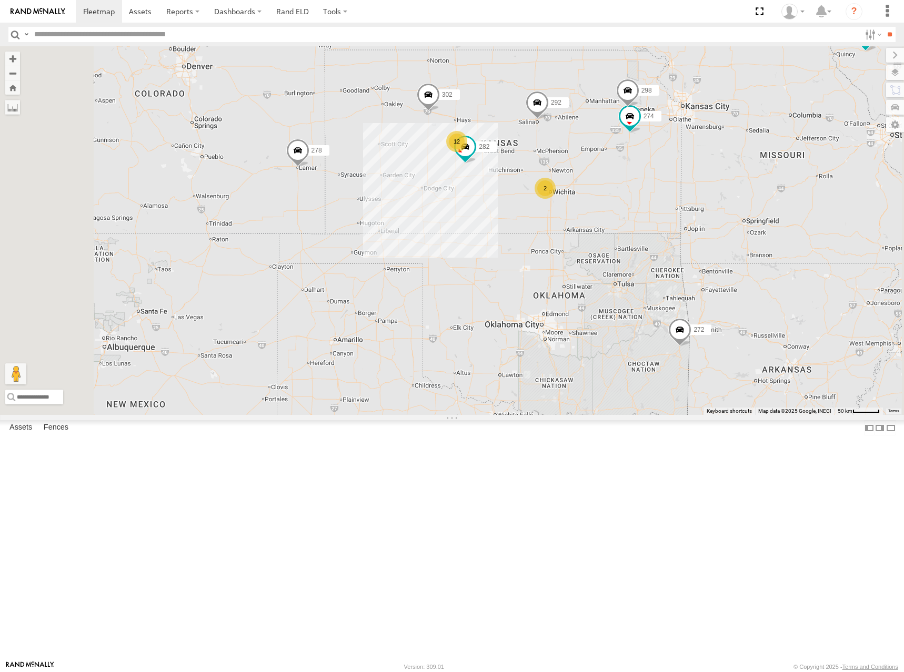
click at [629, 200] on div "262 288 292 272 232 278 286 274 298 302 282 12 2" at bounding box center [452, 230] width 904 height 369
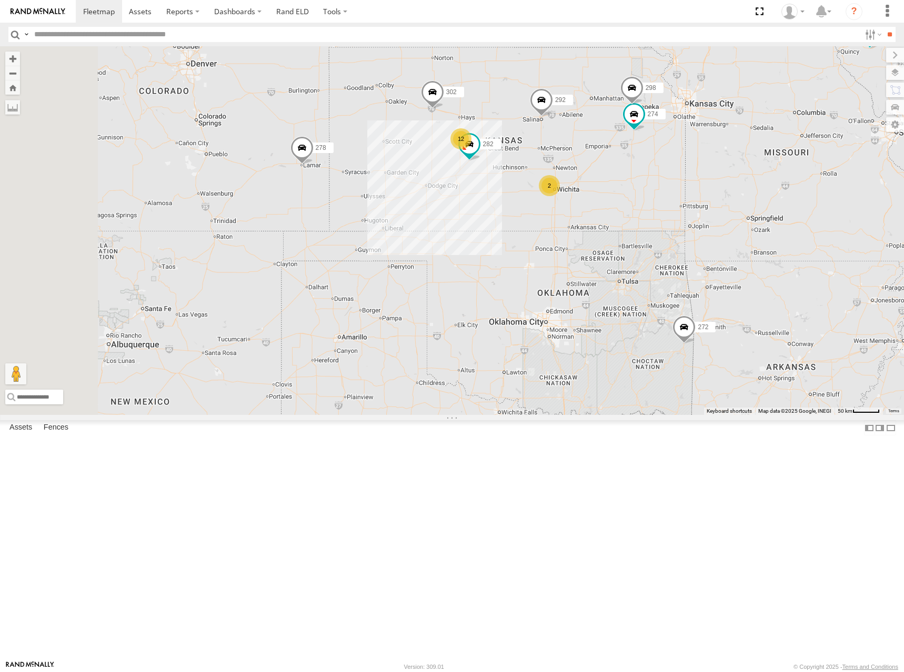
drag, startPoint x: 651, startPoint y: 192, endPoint x: 666, endPoint y: 179, distance: 19.4
click at [666, 179] on div "262 288 292 272 232 278 286 274 298 302 282 12 2" at bounding box center [452, 230] width 904 height 369
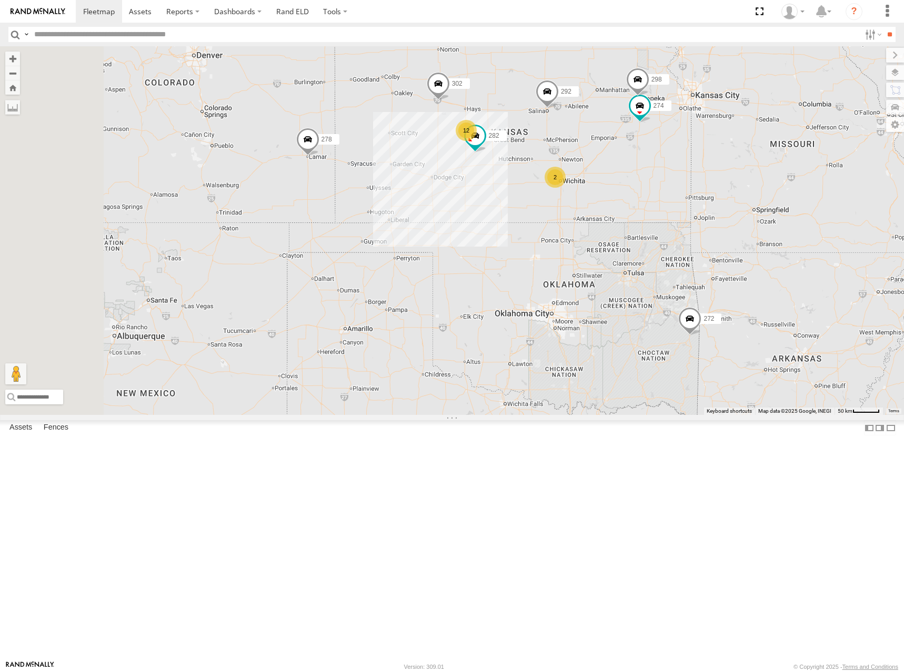
click at [671, 170] on div "262 288 292 272 232 278 286 274 298 302 282 12 2" at bounding box center [452, 230] width 904 height 369
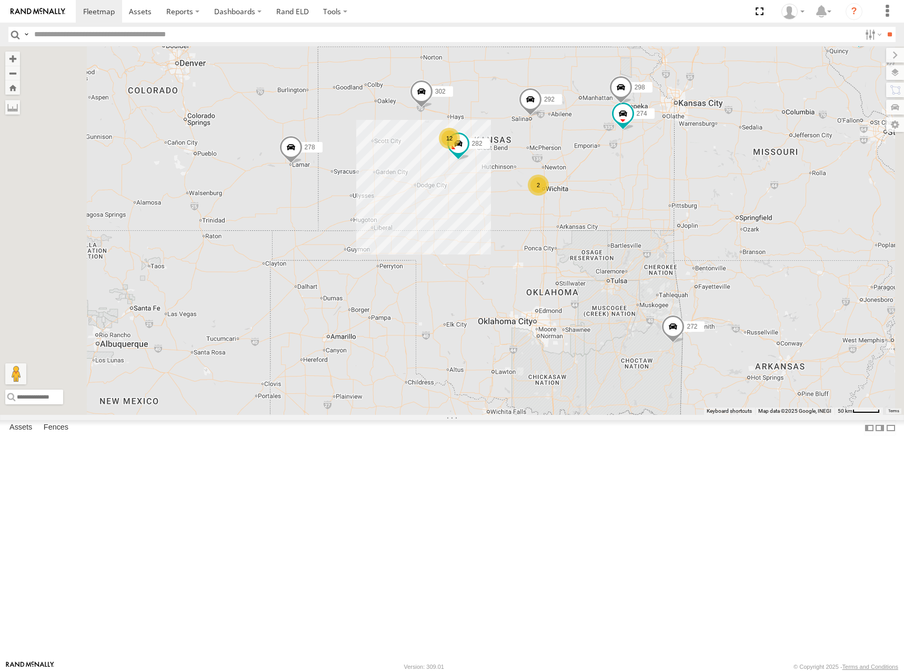
drag, startPoint x: 672, startPoint y: 169, endPoint x: 655, endPoint y: 176, distance: 18.9
click at [655, 176] on div "262 288 292 272 232 278 286 274 298 302 282 12 2" at bounding box center [452, 230] width 904 height 369
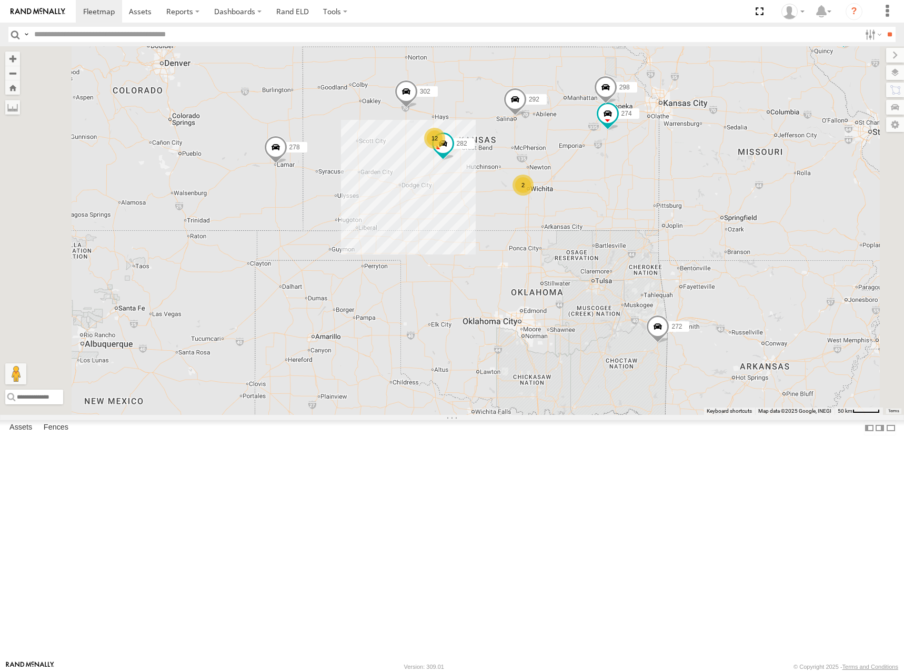
drag, startPoint x: 650, startPoint y: 177, endPoint x: 635, endPoint y: 177, distance: 15.3
click at [635, 177] on div "262 288 292 272 232 278 286 274 298 302 282 12 2" at bounding box center [452, 230] width 904 height 369
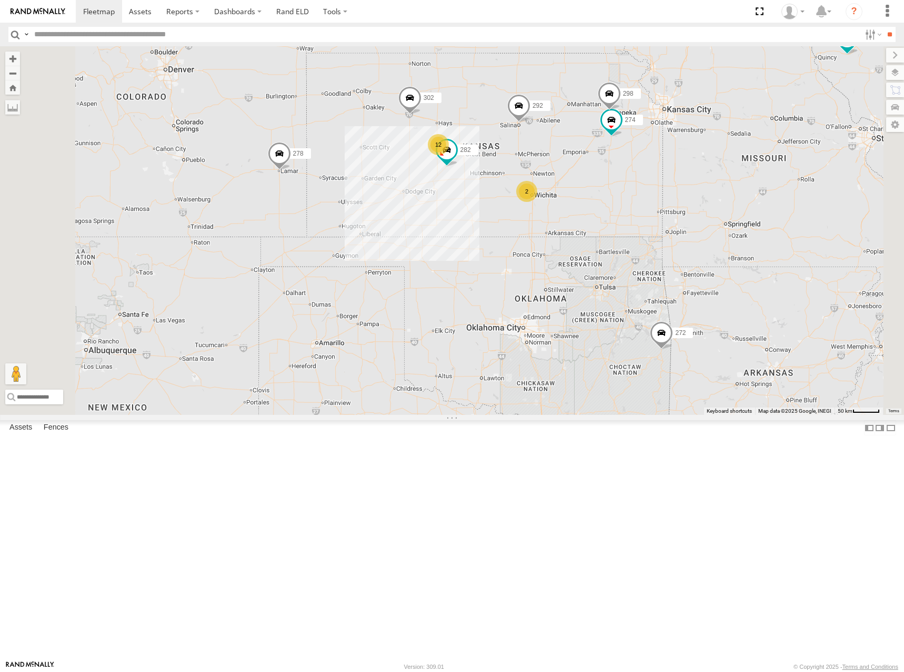
drag, startPoint x: 674, startPoint y: 185, endPoint x: 677, endPoint y: 193, distance: 9.2
click at [677, 193] on div "262 288 292 272 232 278 286 274 298 302 282 12 2" at bounding box center [452, 230] width 904 height 369
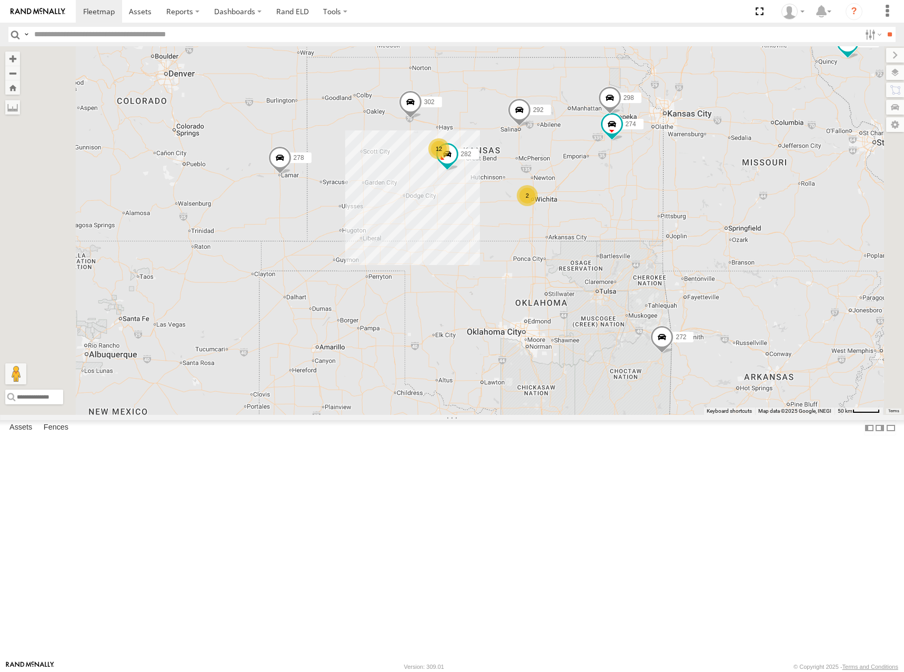
drag, startPoint x: 697, startPoint y: 290, endPoint x: 698, endPoint y: 295, distance: 5.3
click at [698, 295] on div "262 288 292 272 232 278 286 274 298 302 282 12 2" at bounding box center [452, 230] width 904 height 369
drag, startPoint x: 699, startPoint y: 197, endPoint x: 695, endPoint y: 200, distance: 5.7
click at [696, 198] on div "262 288 292 272 232 278 286 274 298 302 282 12 2" at bounding box center [452, 230] width 904 height 369
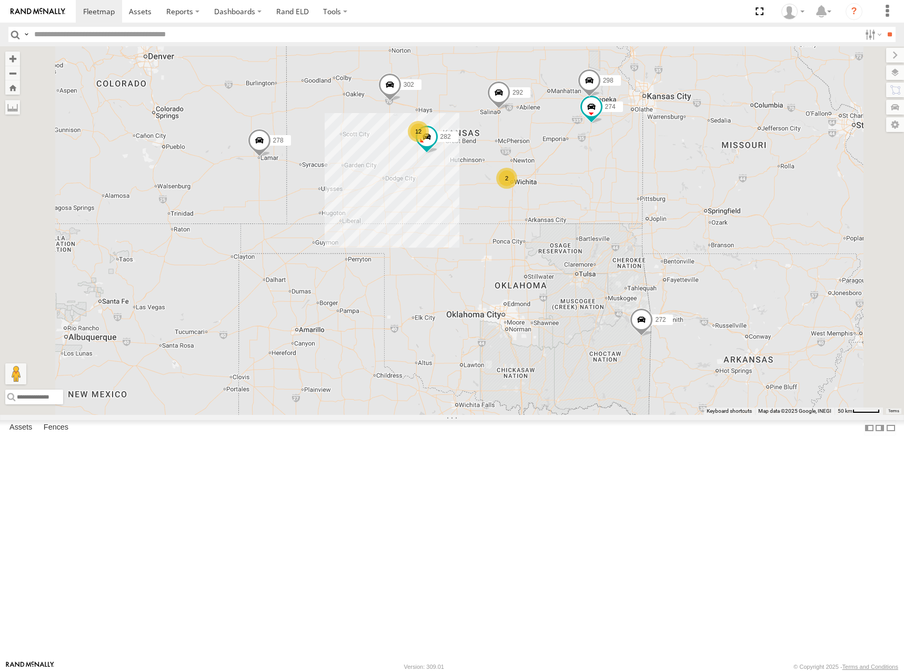
click at [655, 177] on div "262 288 292 272 232 278 286 274 298 302 282 12 2" at bounding box center [452, 230] width 904 height 369
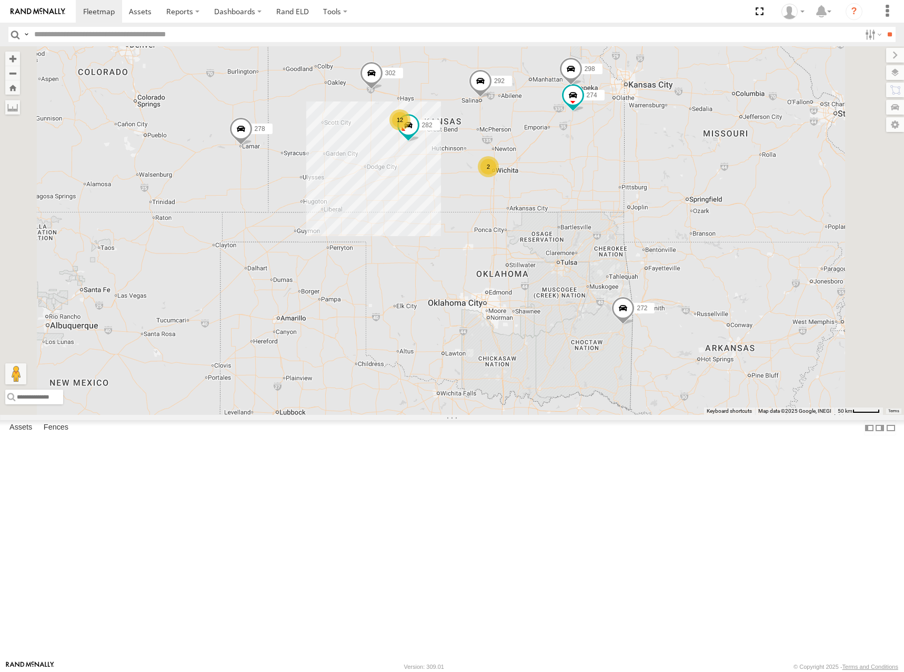
click at [637, 163] on div "262 288 292 272 232 278 286 274 298 302 282 12 2" at bounding box center [452, 230] width 904 height 369
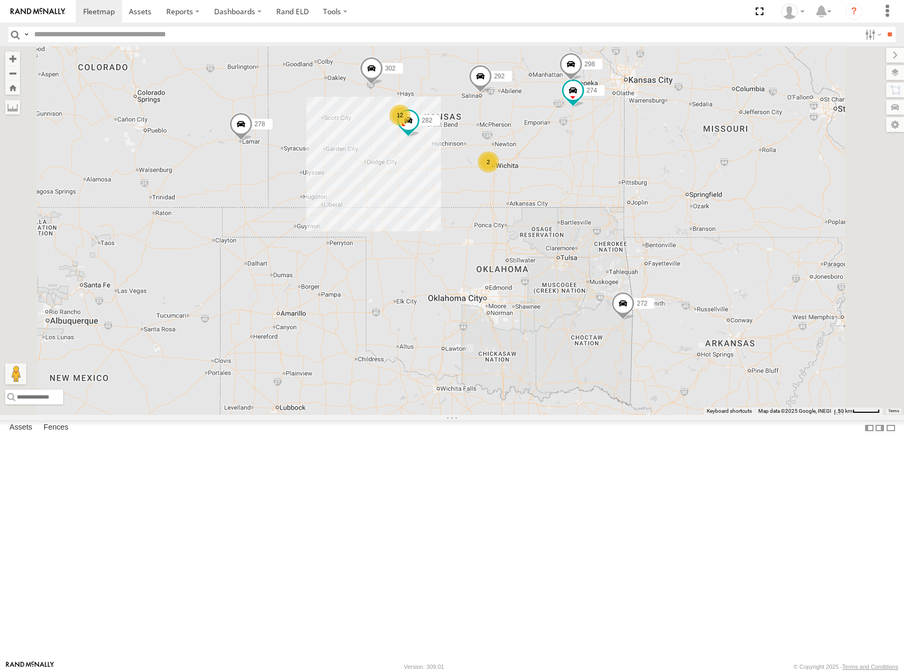
click at [657, 273] on div "262 288 292 272 232 278 286 274 298 302 282 12 2" at bounding box center [452, 230] width 904 height 369
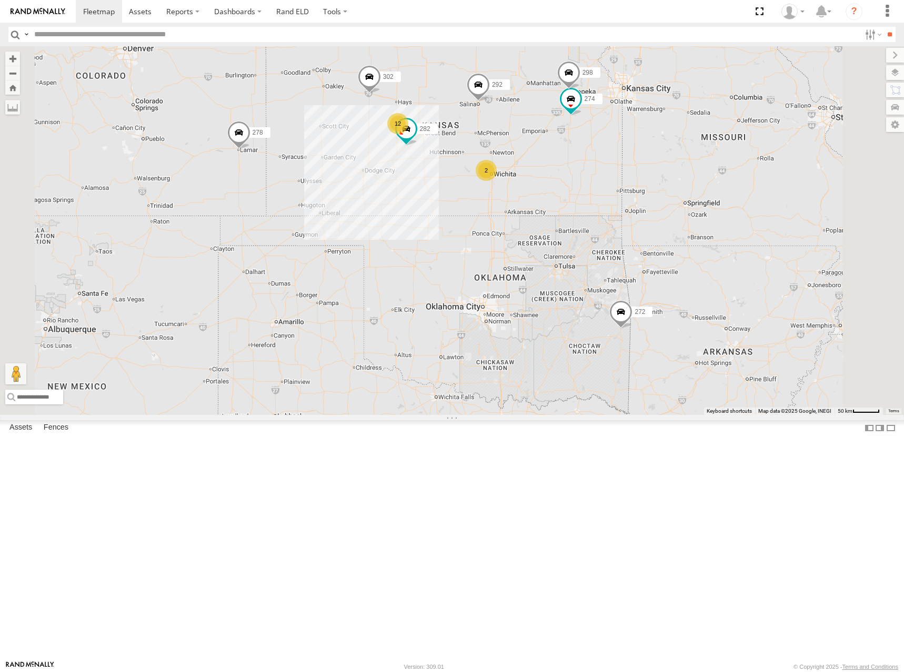
drag, startPoint x: 686, startPoint y: 270, endPoint x: 682, endPoint y: 278, distance: 9.0
click at [682, 278] on div "262 288 292 272 232 278 286 274 298 302 282 12 2" at bounding box center [452, 230] width 904 height 369
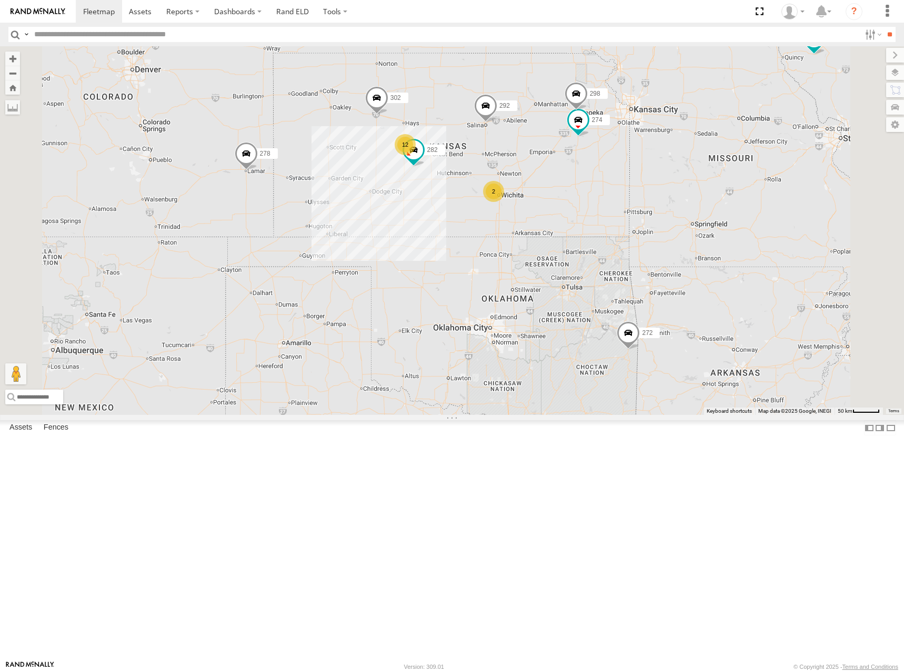
drag, startPoint x: 665, startPoint y: 227, endPoint x: 673, endPoint y: 250, distance: 25.0
click at [673, 250] on div "262 288 292 272 232 278 286 274 298 302 282 12 2" at bounding box center [452, 230] width 904 height 369
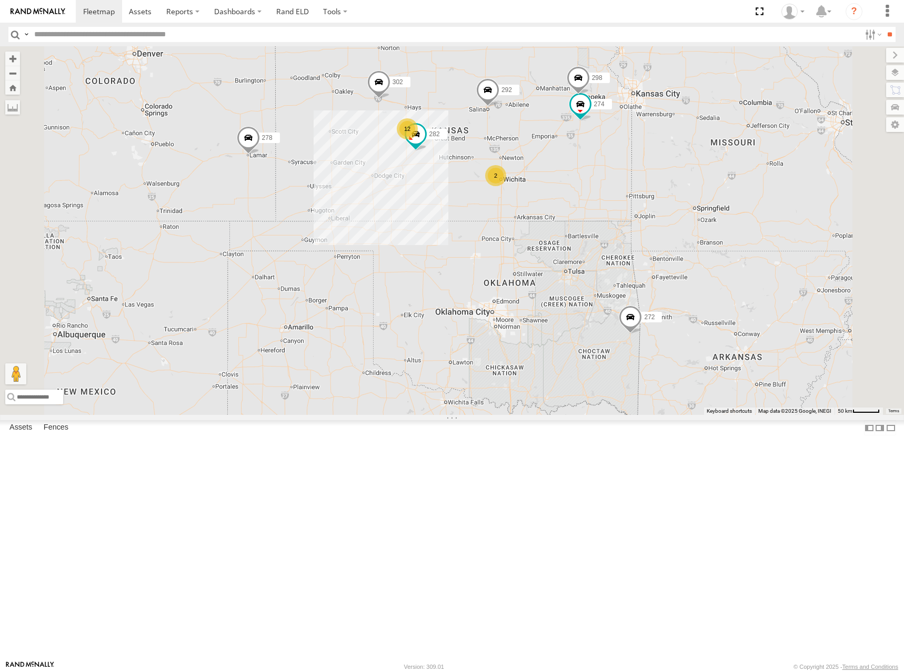
drag, startPoint x: 666, startPoint y: 250, endPoint x: 668, endPoint y: 236, distance: 14.4
click at [668, 236] on div "262 288 292 272 232 278 286 274 298 302 282 12 2" at bounding box center [452, 230] width 904 height 369
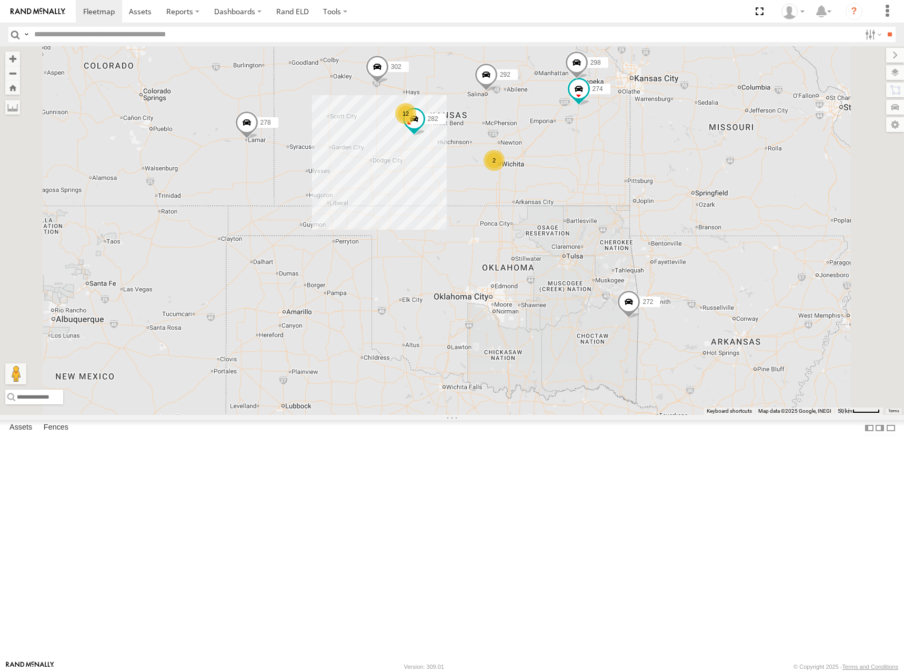
drag, startPoint x: 668, startPoint y: 283, endPoint x: 667, endPoint y: 265, distance: 17.4
click at [667, 265] on div "262 288 292 272 232 278 286 274 298 302 282 12 2" at bounding box center [452, 230] width 904 height 369
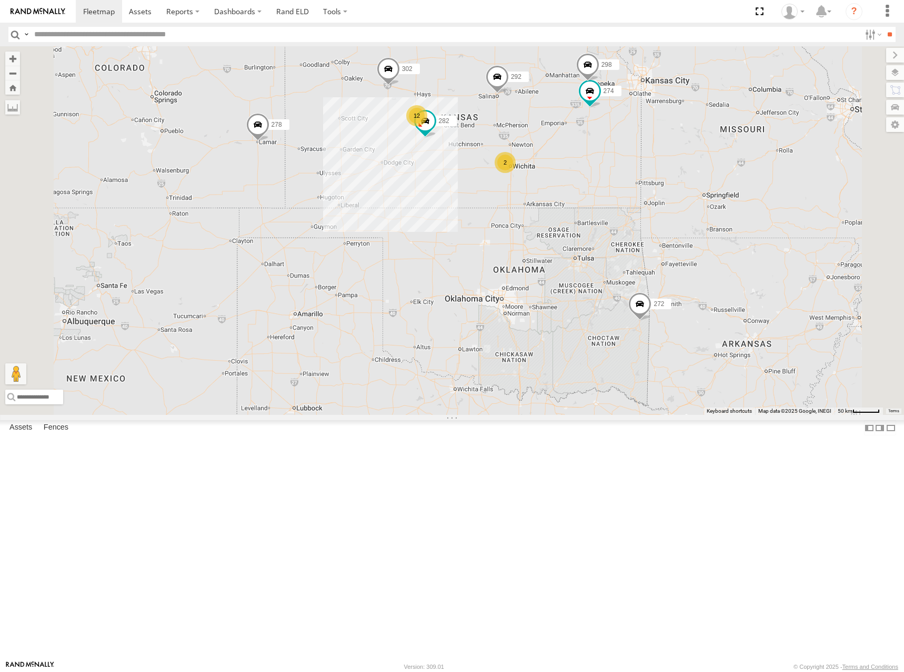
drag, startPoint x: 672, startPoint y: 280, endPoint x: 685, endPoint y: 280, distance: 12.6
click at [685, 280] on div "262 288 292 272 232 278 286 274 298 302 282 12 2" at bounding box center [452, 230] width 904 height 369
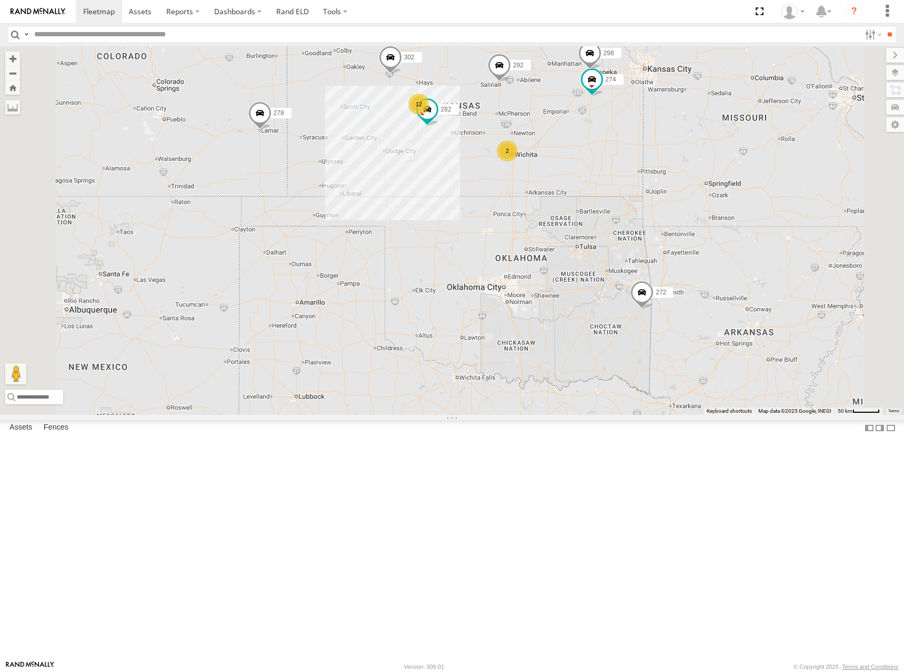
click at [696, 296] on div "262 288 292 272 232 278 286 274 298 302 282 12 2" at bounding box center [452, 230] width 904 height 369
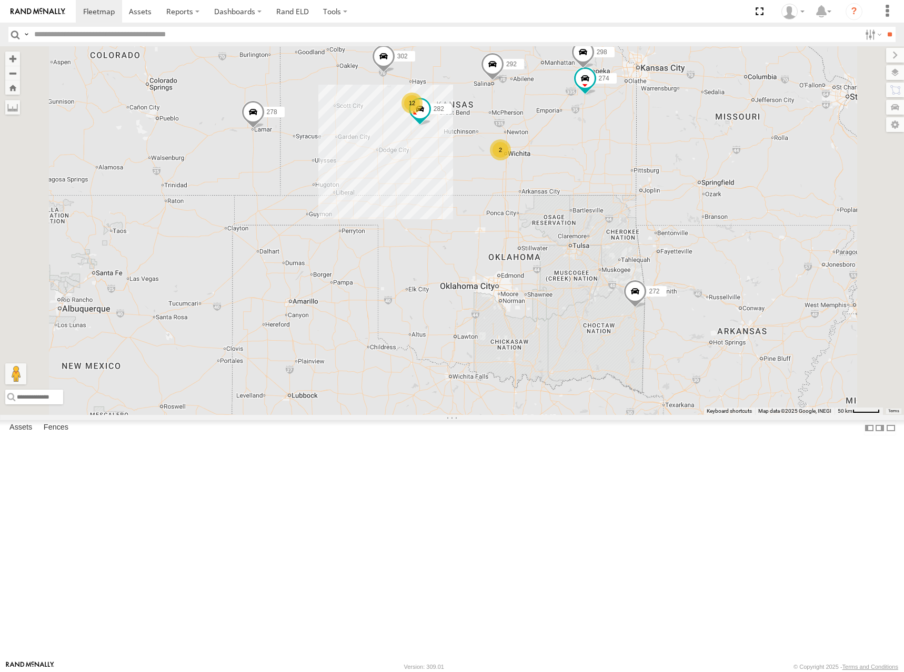
click at [698, 305] on div "262 288 292 272 232 278 286 274 298 302 282 12 2" at bounding box center [452, 230] width 904 height 369
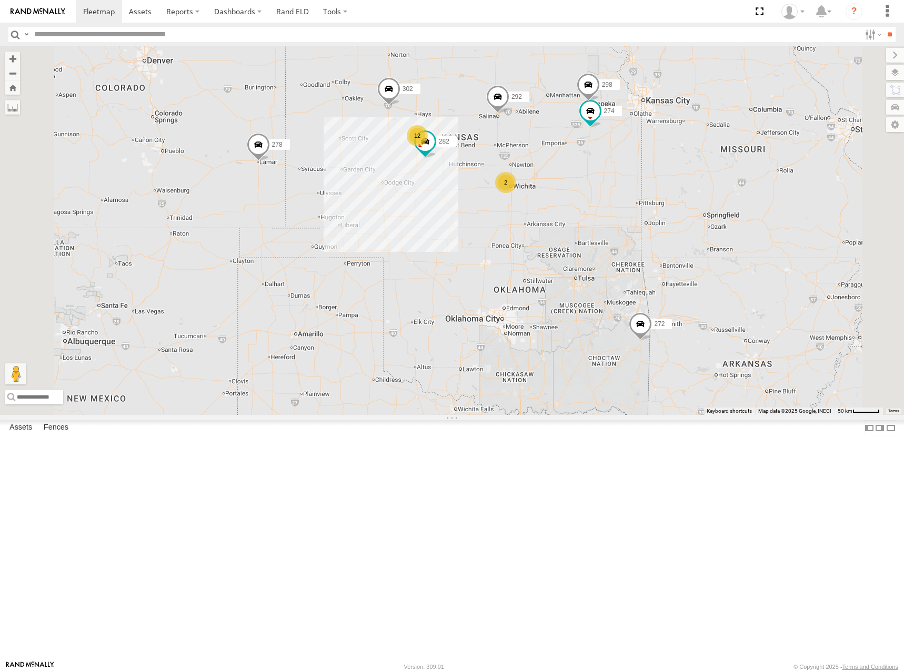
drag, startPoint x: 681, startPoint y: 301, endPoint x: 690, endPoint y: 336, distance: 36.2
click at [690, 336] on div "262 288 292 272 232 278 286 274 298 302 282 12 2" at bounding box center [452, 230] width 904 height 369
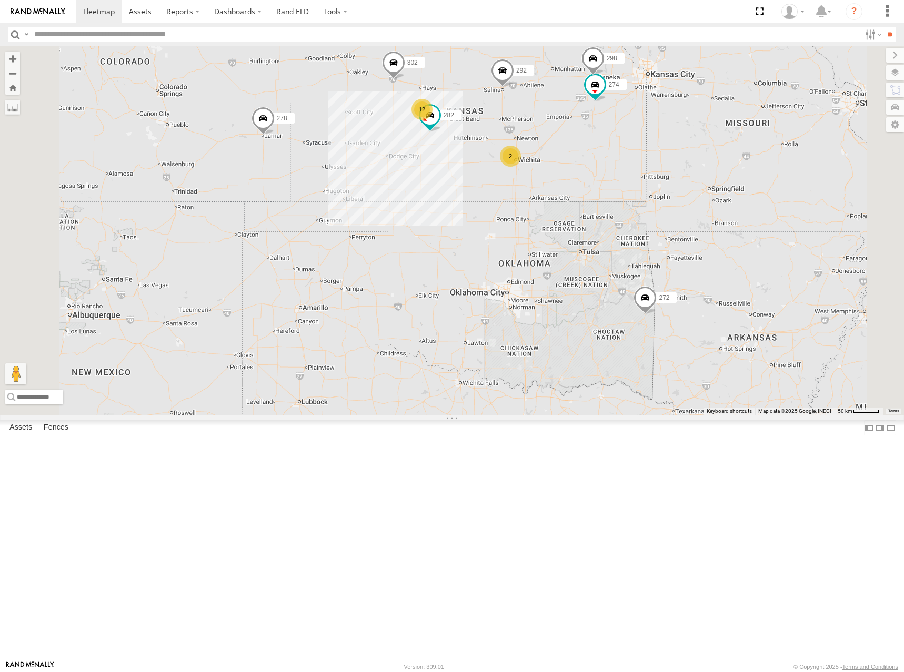
drag, startPoint x: 686, startPoint y: 308, endPoint x: 692, endPoint y: 283, distance: 26.0
click at [692, 286] on div "262 288 292 272 232 278 286 274 298 302 282 12 2" at bounding box center [452, 230] width 904 height 369
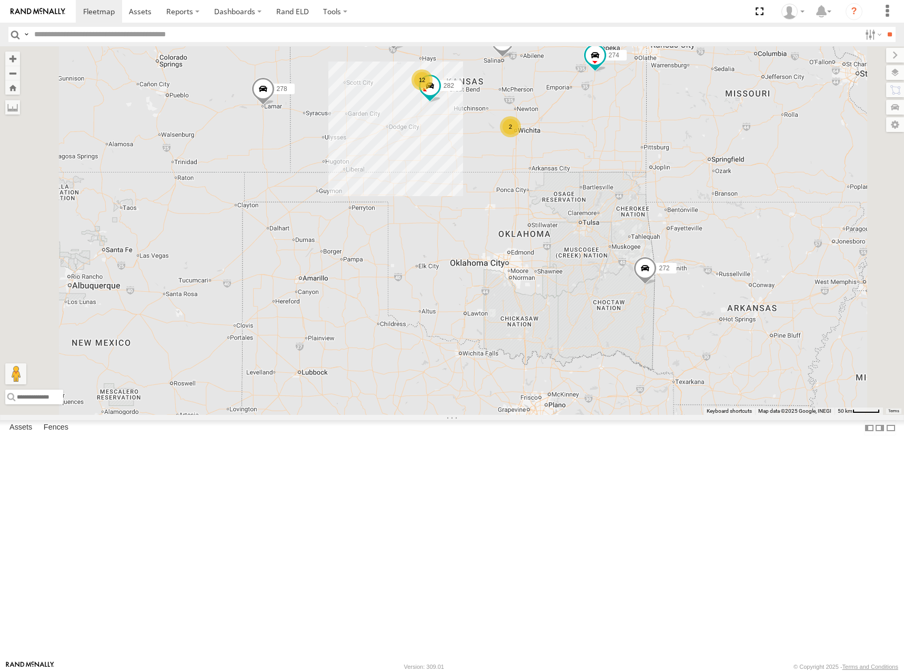
drag, startPoint x: 692, startPoint y: 264, endPoint x: 691, endPoint y: 250, distance: 13.2
click at [691, 250] on div "262 288 292 272 232 278 286 274 298 302 282 12 2" at bounding box center [452, 230] width 904 height 369
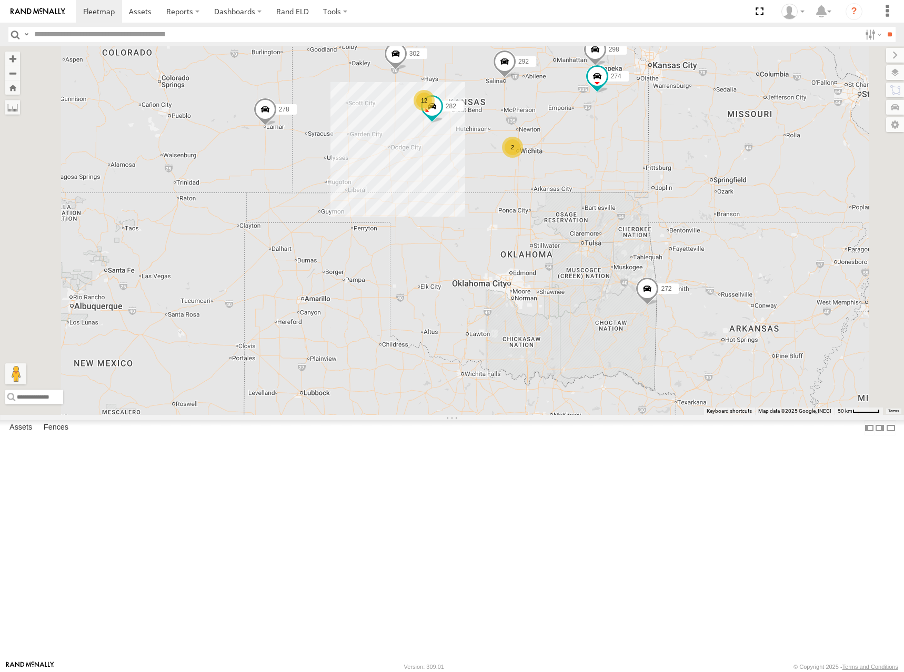
drag, startPoint x: 669, startPoint y: 133, endPoint x: 671, endPoint y: 153, distance: 20.6
click at [671, 153] on div "262 288 292 272 232 278 286 274 298 302 282 12 2" at bounding box center [452, 230] width 904 height 369
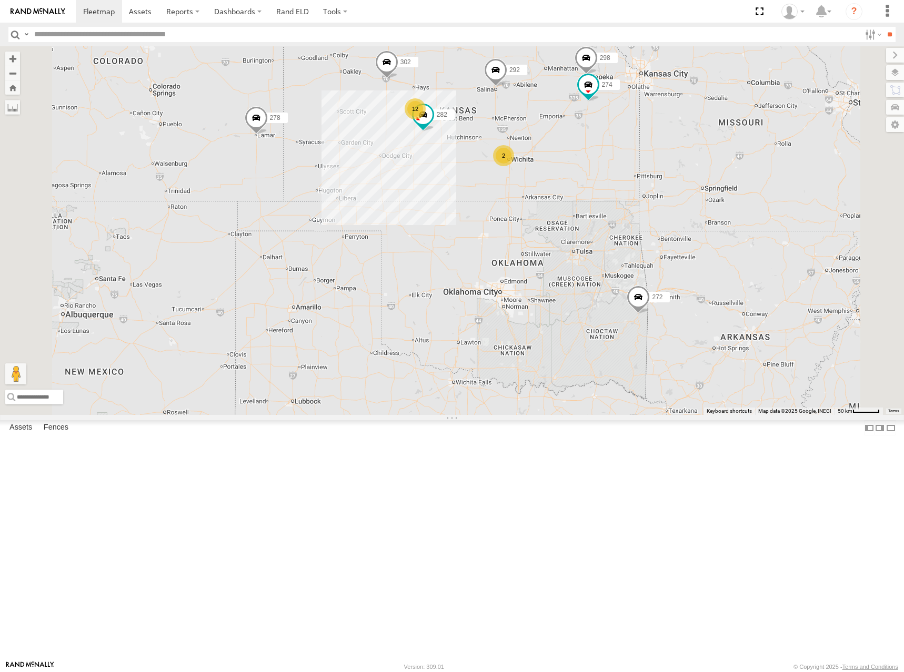
drag, startPoint x: 674, startPoint y: 153, endPoint x: 664, endPoint y: 162, distance: 13.4
click at [664, 162] on div "262 288 292 272 232 278 286 274 298 302 282 12 2" at bounding box center [452, 230] width 904 height 369
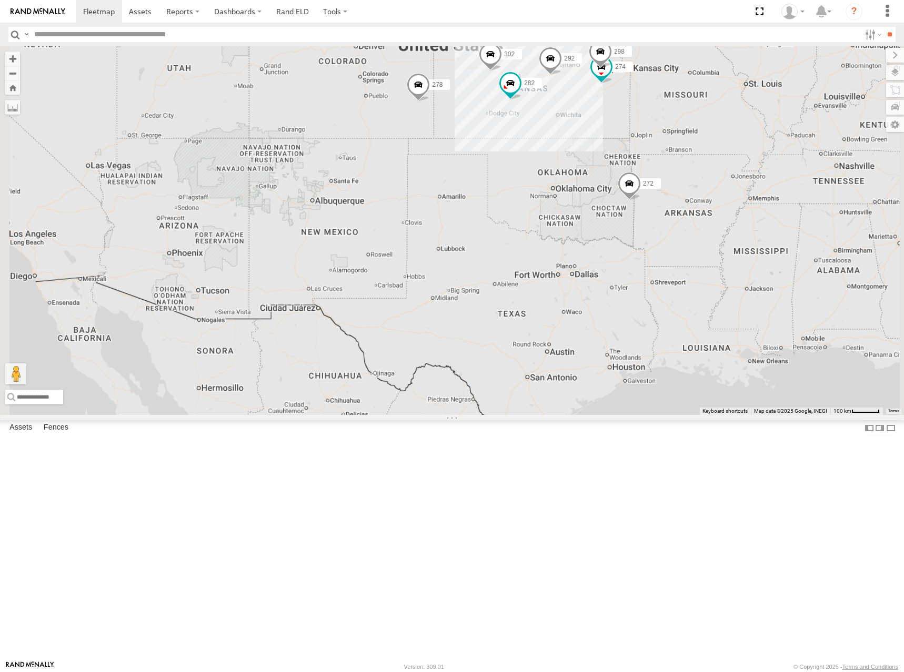
drag, startPoint x: 730, startPoint y: 128, endPoint x: 668, endPoint y: 159, distance: 69.0
click at [668, 159] on div "262 288 292 272 232 278 286 274 298 302 282" at bounding box center [452, 230] width 904 height 369
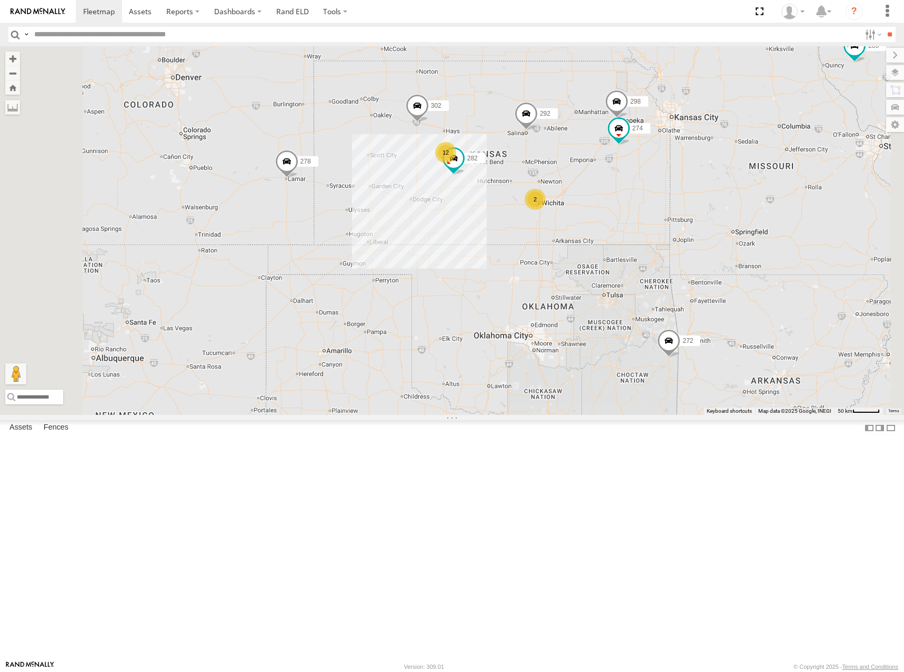
click at [671, 193] on div "262 288 292 272 232 278 286 274 12 298 302 282 2" at bounding box center [452, 230] width 904 height 369
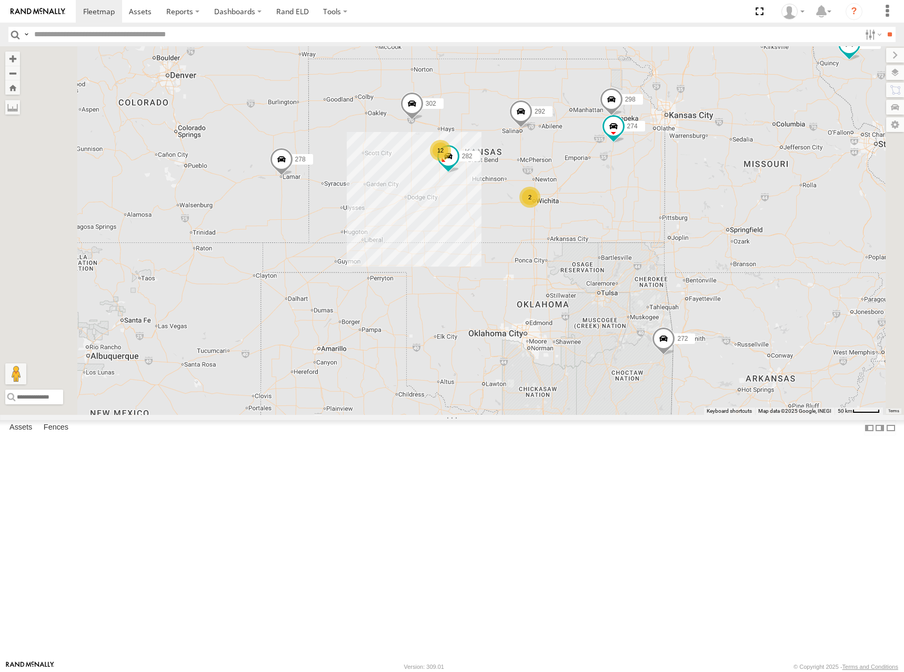
drag, startPoint x: 622, startPoint y: 187, endPoint x: 599, endPoint y: 174, distance: 26.4
click at [599, 174] on div "262 288 292 272 232 278 286 274 12 298 302 282 2" at bounding box center [452, 230] width 904 height 369
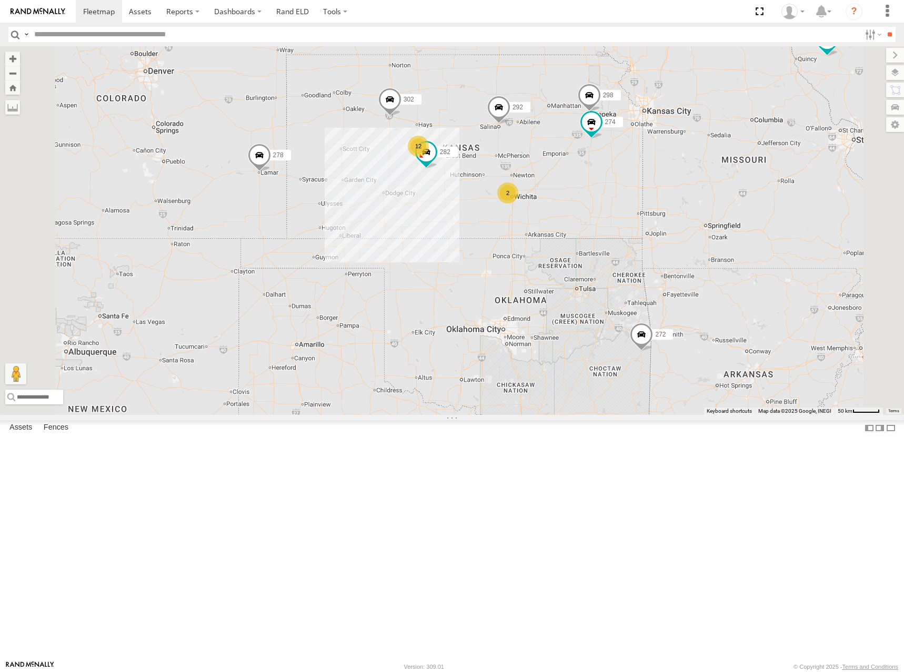
drag, startPoint x: 660, startPoint y: 190, endPoint x: 664, endPoint y: 200, distance: 10.7
click at [664, 200] on div "262 288 292 272 232 278 286 274 12 298 302 282 2" at bounding box center [452, 230] width 904 height 369
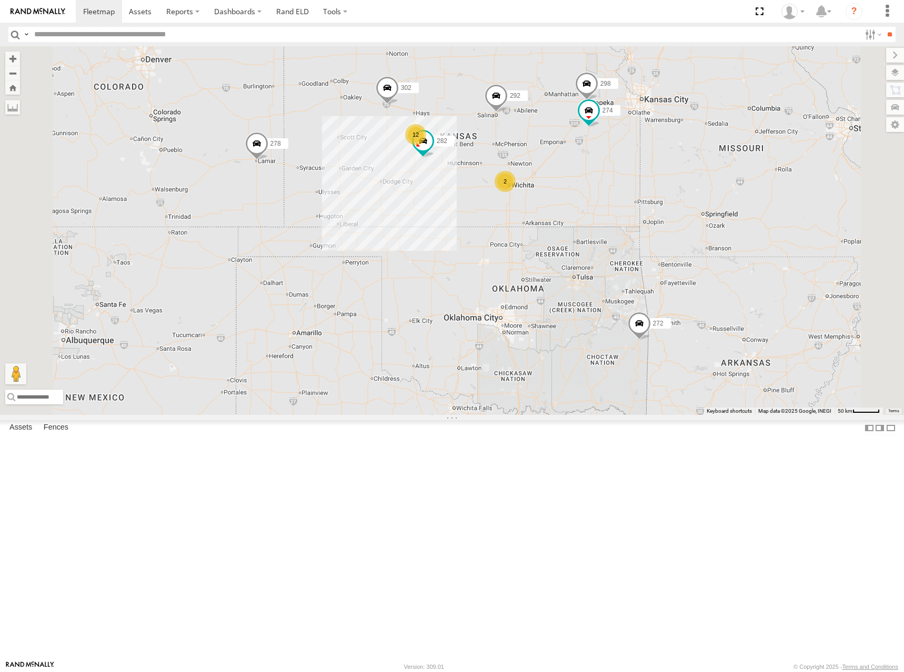
drag, startPoint x: 663, startPoint y: 204, endPoint x: 659, endPoint y: 187, distance: 17.2
click at [659, 187] on div "262 288 292 272 232 278 286 274 12 298 302 282 2" at bounding box center [452, 230] width 904 height 369
click at [684, 184] on div "262 288 292 272 232 278 286 274 12 298 302 282 2" at bounding box center [452, 230] width 904 height 369
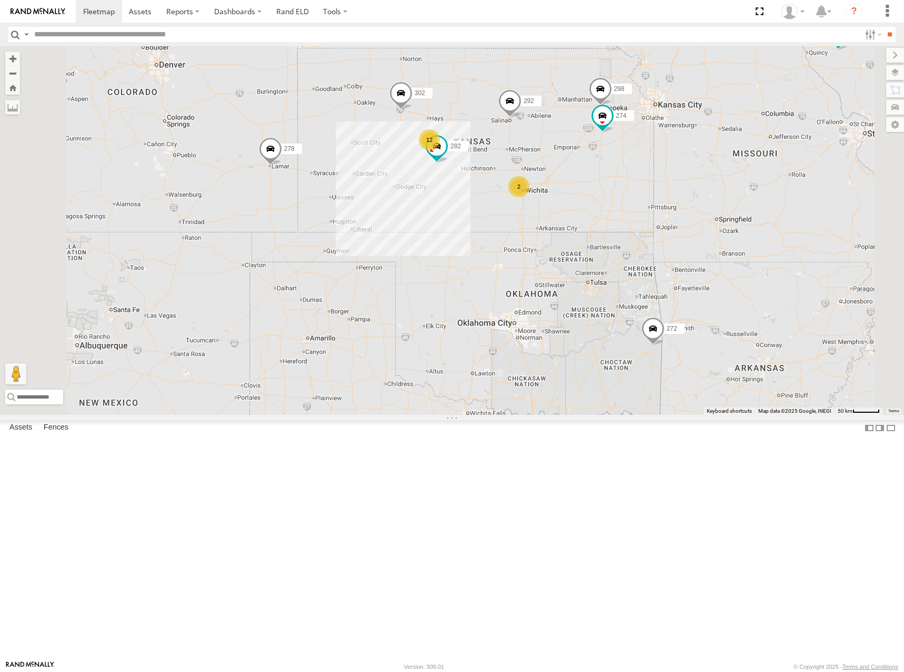
drag, startPoint x: 670, startPoint y: 194, endPoint x: 682, endPoint y: 202, distance: 14.7
click at [682, 202] on div "262 288 292 272 232 278 286 274 12 298 302 282 2" at bounding box center [452, 230] width 904 height 369
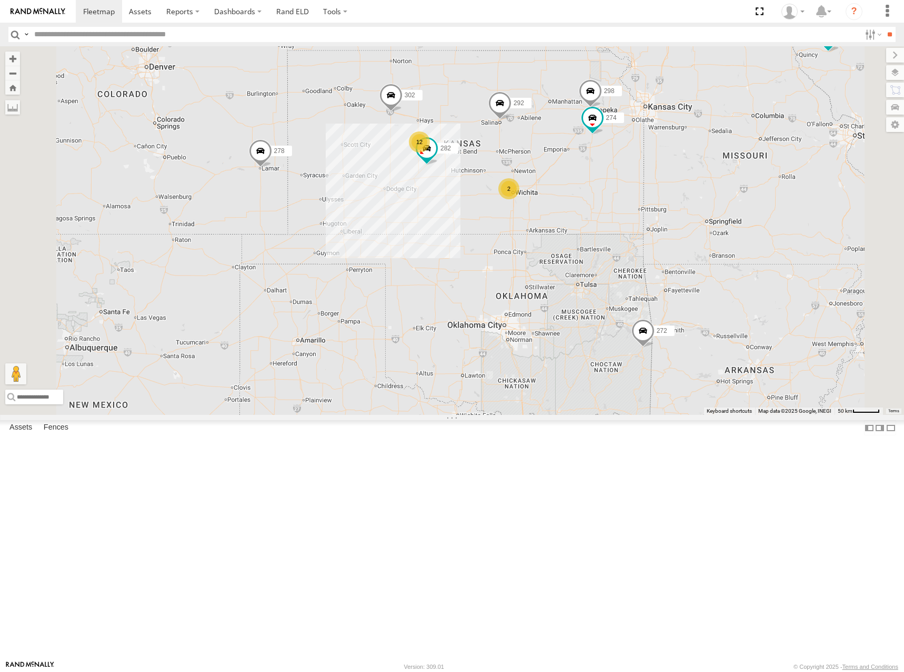
click at [689, 195] on div "262 288 292 272 232 278 286 274 12 298 302 282 2" at bounding box center [452, 230] width 904 height 369
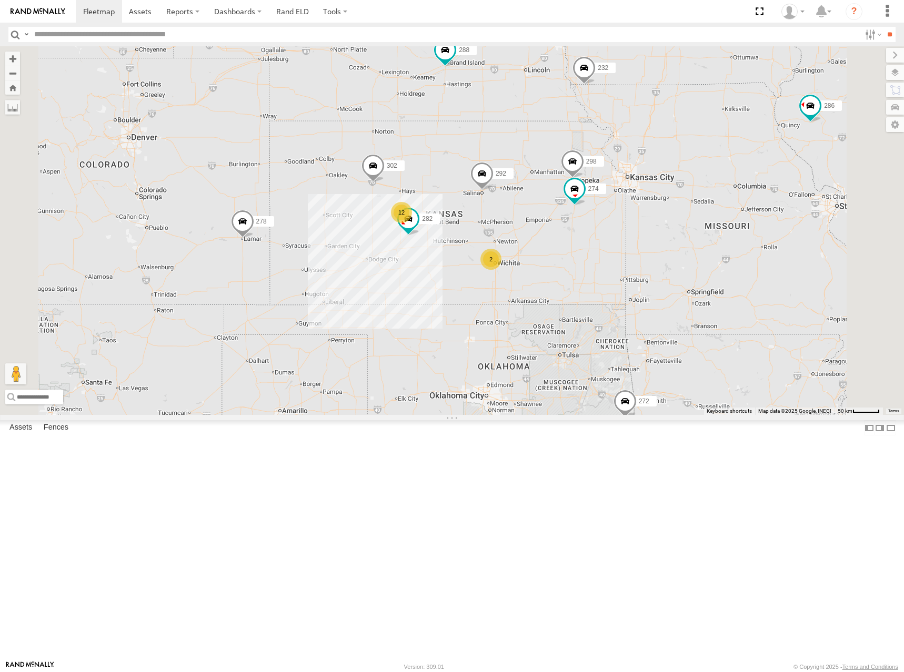
drag, startPoint x: 818, startPoint y: 131, endPoint x: 806, endPoint y: 187, distance: 57.0
click at [806, 187] on div "262 288 292 272 232 278 286 274 12 298 302 282 2" at bounding box center [452, 230] width 904 height 369
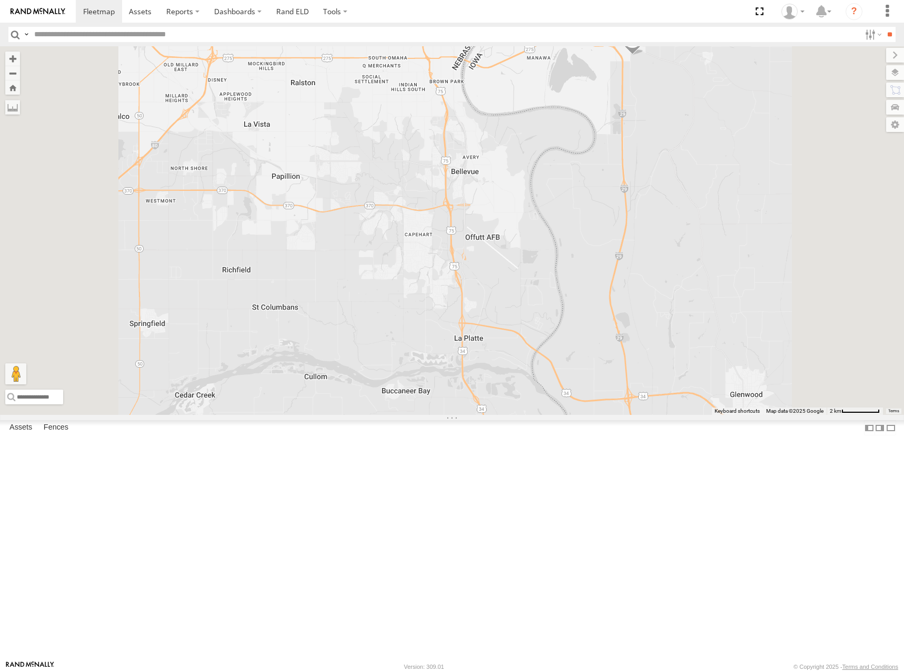
drag, startPoint x: 682, startPoint y: 187, endPoint x: 700, endPoint y: 199, distance: 21.3
click at [700, 199] on div "262 288 292 272 232 278 286 274 298 302 282" at bounding box center [452, 230] width 904 height 369
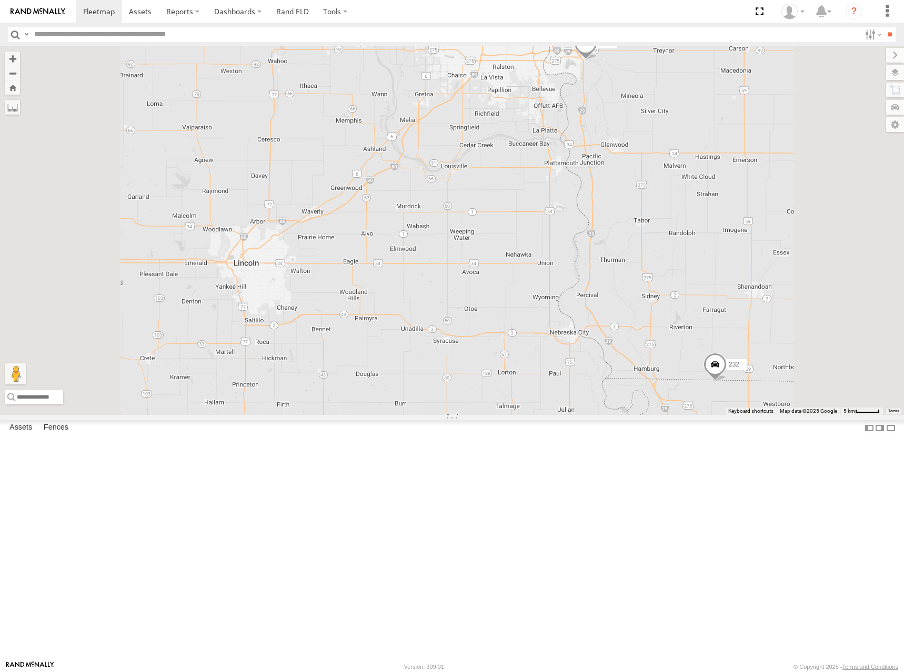
drag, startPoint x: 700, startPoint y: 200, endPoint x: 707, endPoint y: 184, distance: 18.2
click at [707, 185] on div "262 288 292 272 232 278 286 274 298 302 282" at bounding box center [452, 230] width 904 height 369
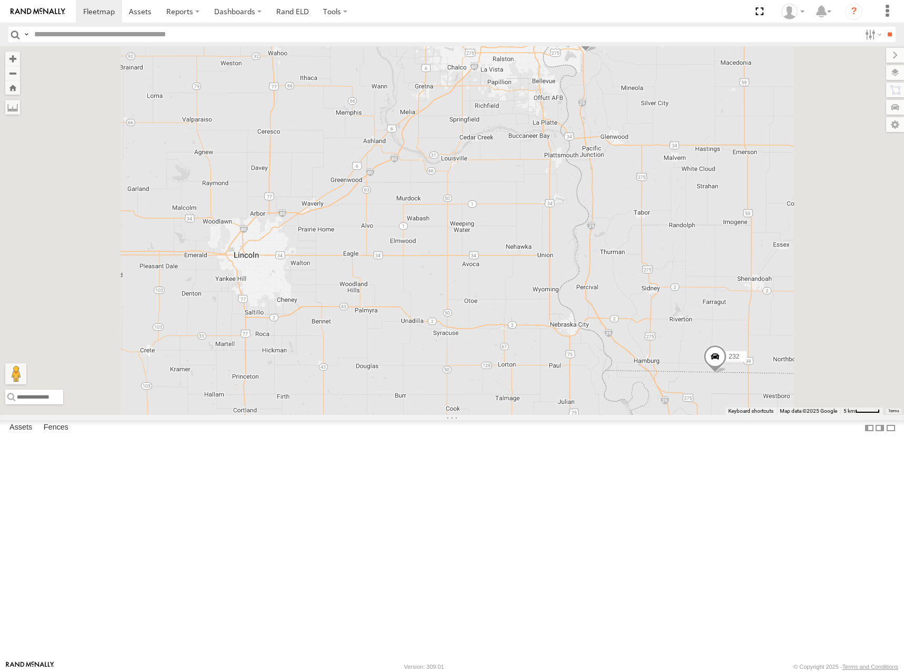
drag, startPoint x: 663, startPoint y: 248, endPoint x: 668, endPoint y: 156, distance: 92.8
click at [668, 156] on div "262 288 292 272 232 278 286 274 298 302 282" at bounding box center [452, 230] width 904 height 369
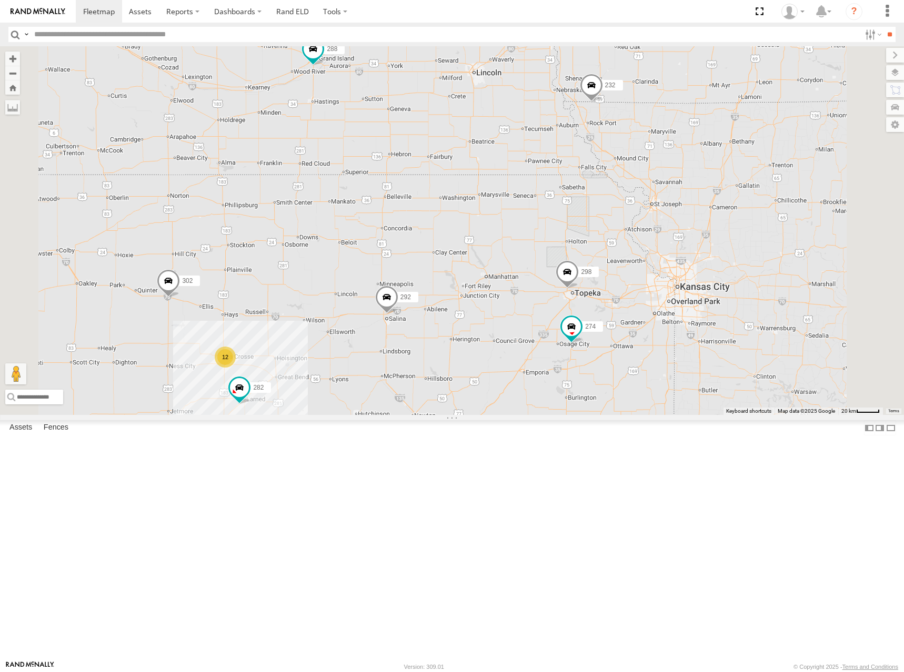
drag, startPoint x: 664, startPoint y: 276, endPoint x: 662, endPoint y: 236, distance: 40.0
click at [662, 236] on div "262 288 292 272 232 278 286 274 298 302 282 12 2" at bounding box center [452, 230] width 904 height 369
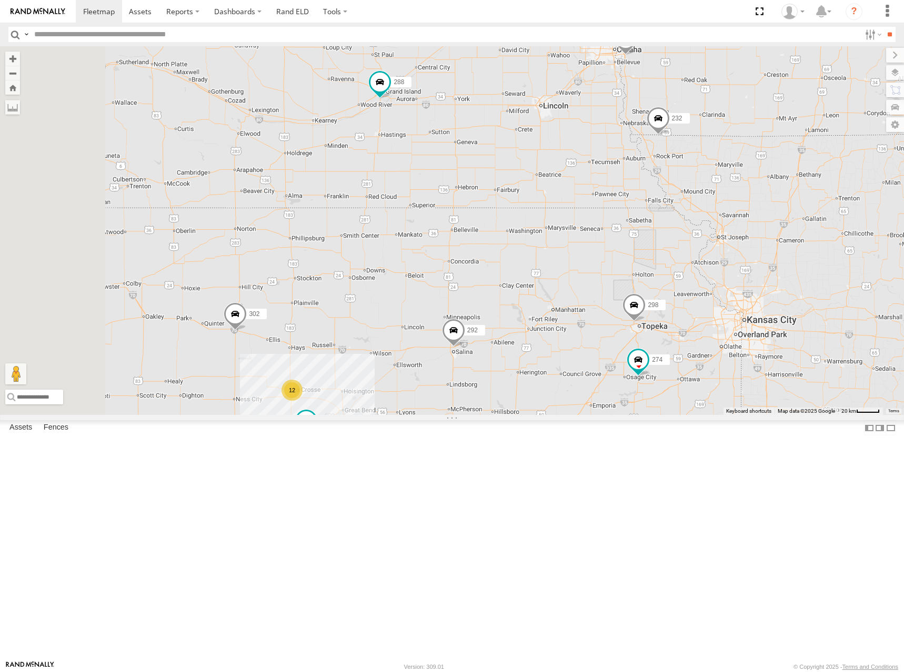
drag, startPoint x: 648, startPoint y: 231, endPoint x: 715, endPoint y: 269, distance: 76.8
click at [715, 269] on div "262 288 292 272 232 278 286 274 298 302 282 12 2" at bounding box center [452, 230] width 904 height 369
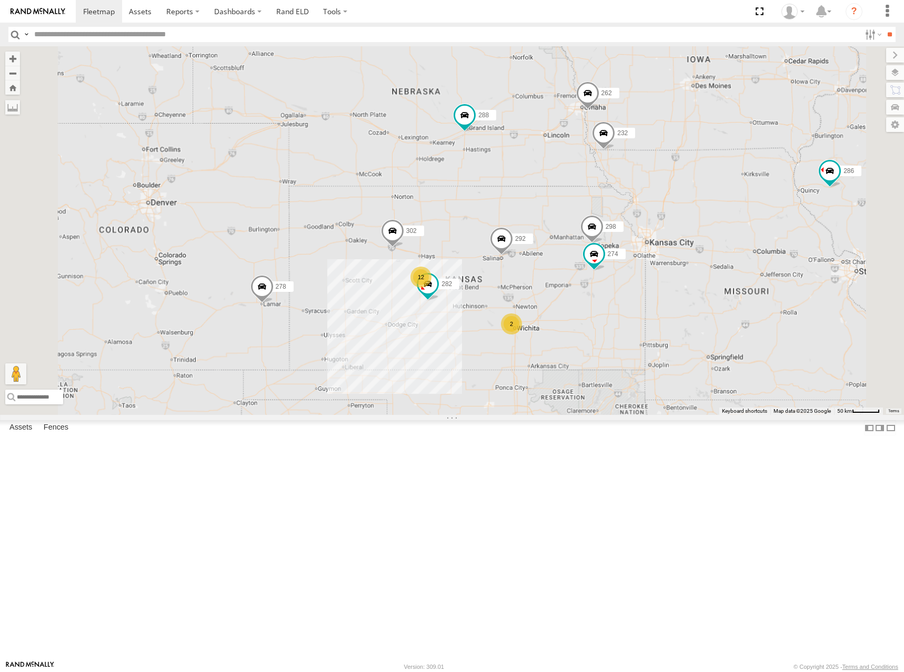
click at [680, 275] on div "262 288 292 272 232 278 286 274 298 302 282 12 2" at bounding box center [452, 230] width 904 height 369
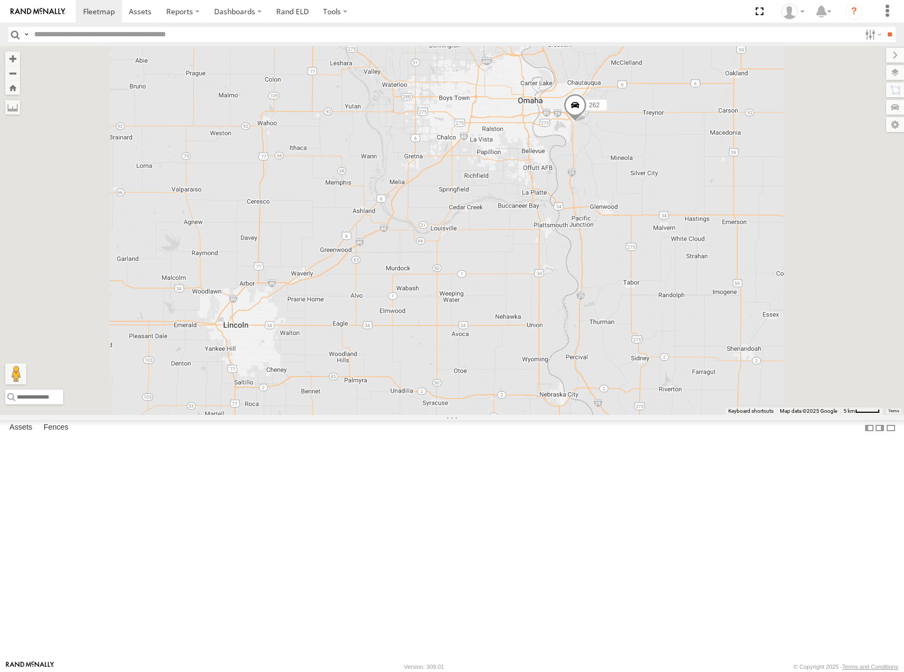
drag, startPoint x: 649, startPoint y: 255, endPoint x: 646, endPoint y: 267, distance: 11.9
click at [646, 267] on div "262 288 292 272 232 278 286 274 298 302 282" at bounding box center [452, 230] width 904 height 369
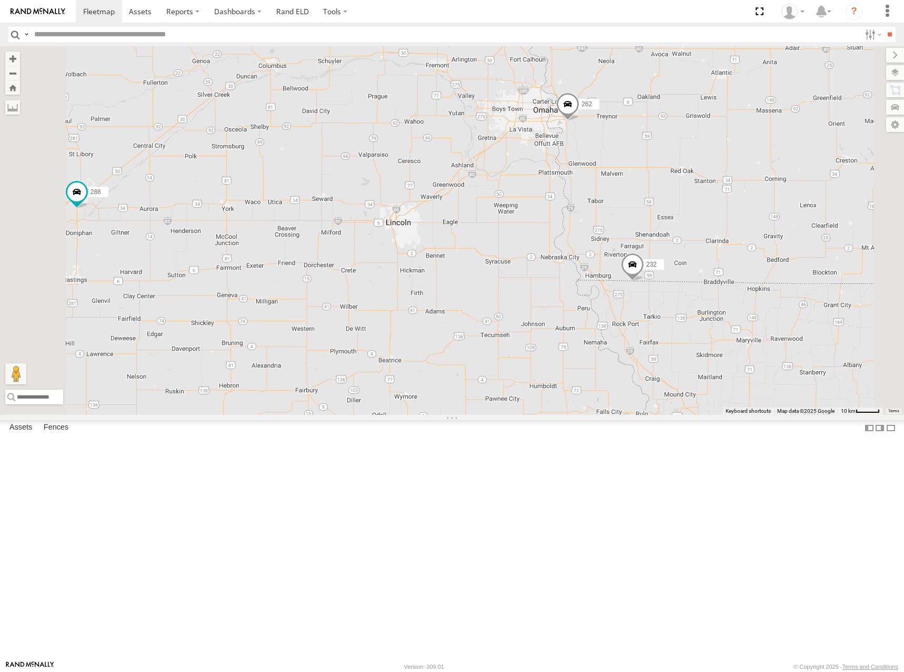
drag, startPoint x: 680, startPoint y: 247, endPoint x: 690, endPoint y: 248, distance: 10.1
click at [690, 248] on div "262 288 292 272 232 278 286 274 298 302 282" at bounding box center [452, 230] width 904 height 369
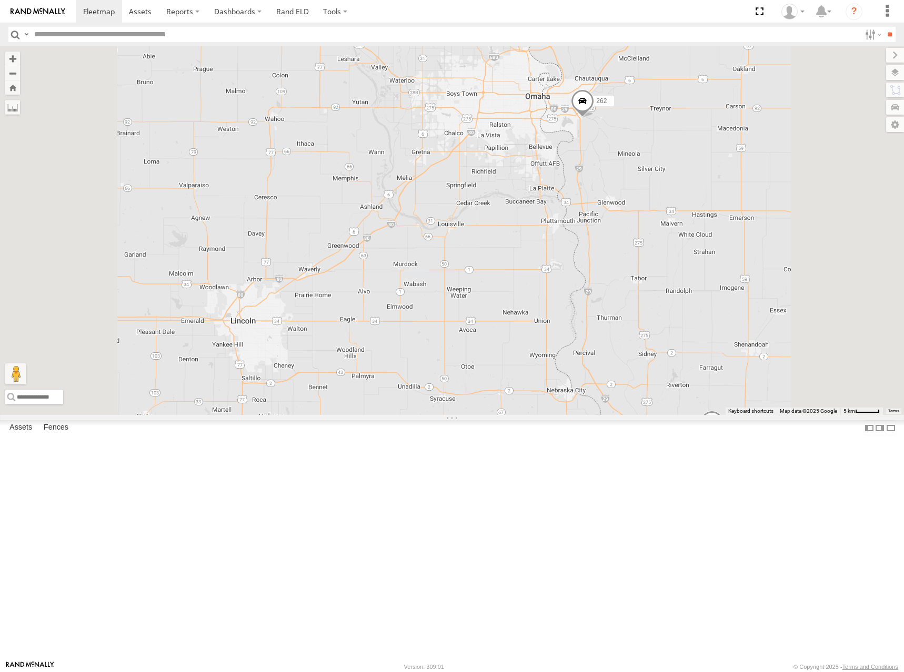
click at [692, 245] on div "262 288 292 272 232 278 286 274 298 302 282" at bounding box center [452, 230] width 904 height 369
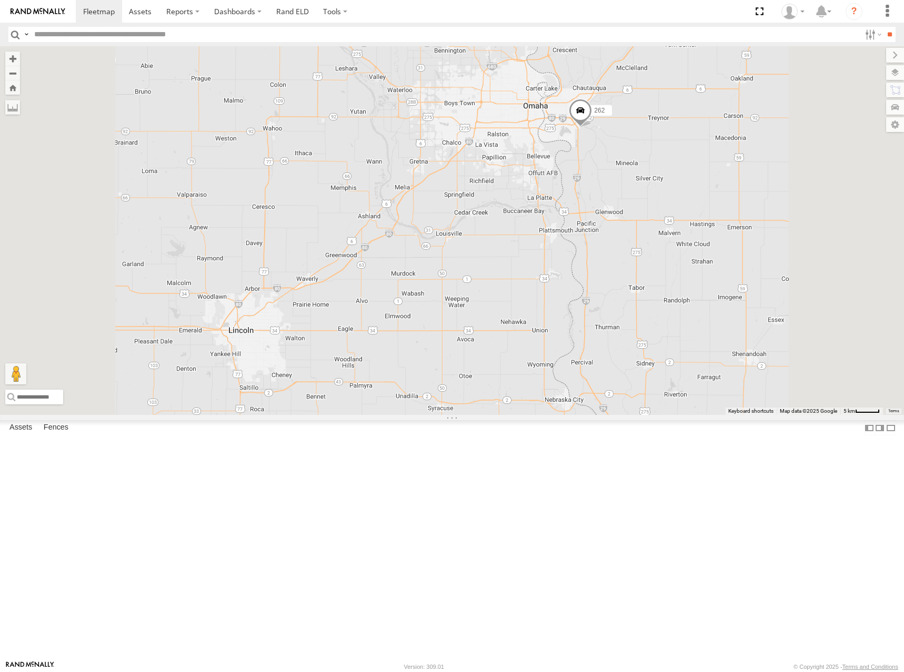
drag, startPoint x: 701, startPoint y: 245, endPoint x: 699, endPoint y: 256, distance: 10.7
click at [699, 256] on div "262 288 292 272 232 278 286 274 298 302 282" at bounding box center [452, 230] width 904 height 369
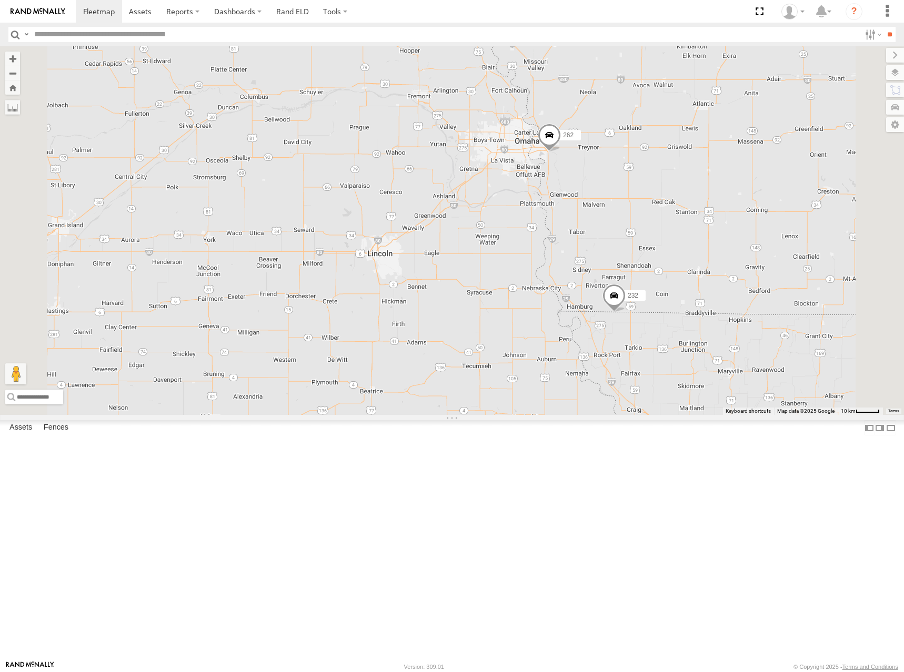
drag, startPoint x: 694, startPoint y: 322, endPoint x: 693, endPoint y: 297, distance: 25.3
click at [693, 297] on div "262 232" at bounding box center [452, 230] width 904 height 369
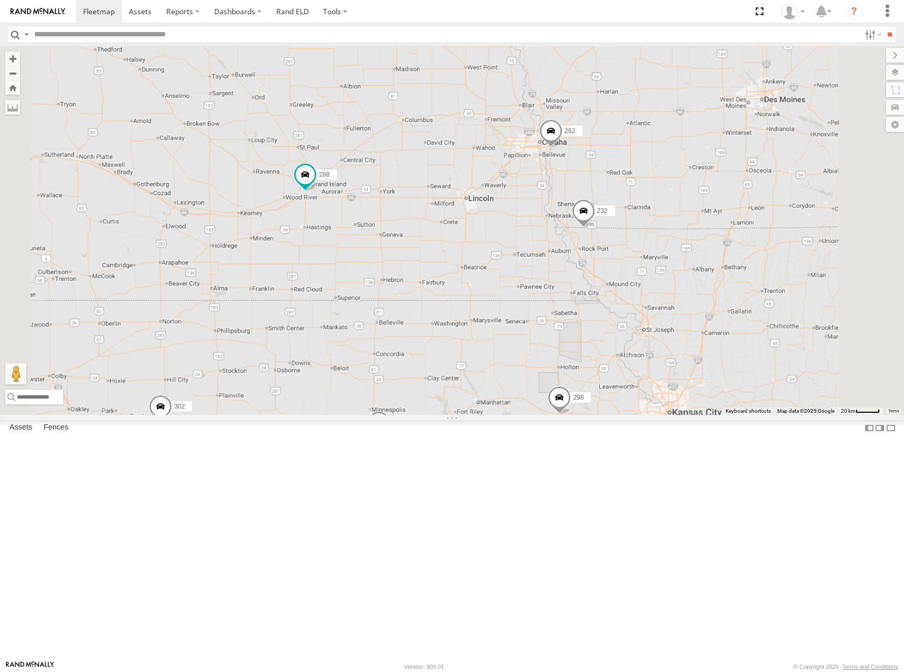
drag, startPoint x: 689, startPoint y: 294, endPoint x: 683, endPoint y: 294, distance: 5.8
click at [683, 294] on div "262 232 274 12 298 288 292 302 282" at bounding box center [452, 230] width 904 height 369
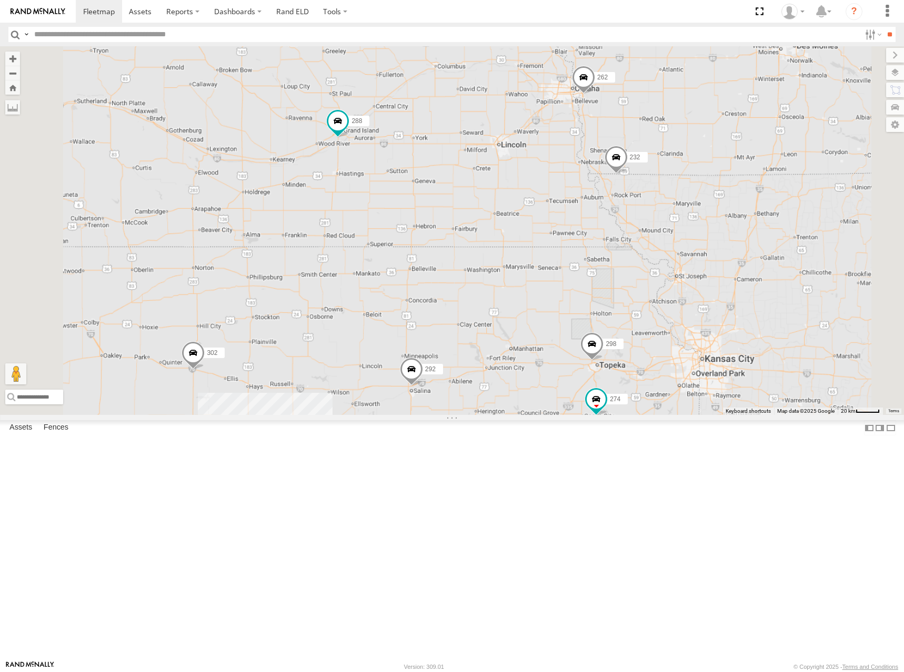
drag, startPoint x: 602, startPoint y: 339, endPoint x: 639, endPoint y: 283, distance: 67.6
click at [639, 283] on div "262 232 274 12 298 288 292 302 282" at bounding box center [452, 230] width 904 height 369
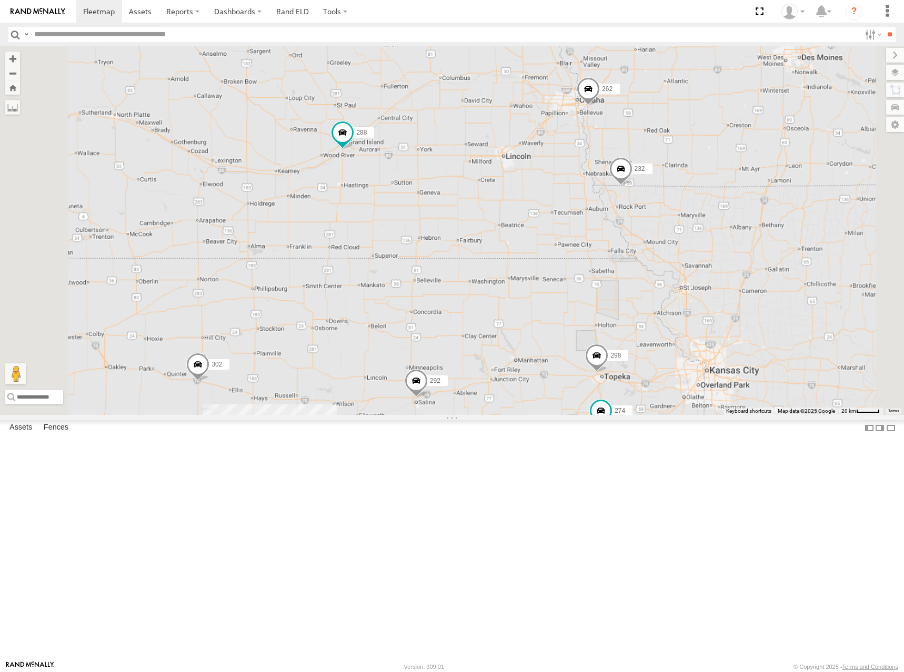
drag, startPoint x: 658, startPoint y: 301, endPoint x: 662, endPoint y: 320, distance: 19.3
click at [662, 320] on div "262 232 274 12 298 288 292 302 282 2" at bounding box center [452, 230] width 904 height 369
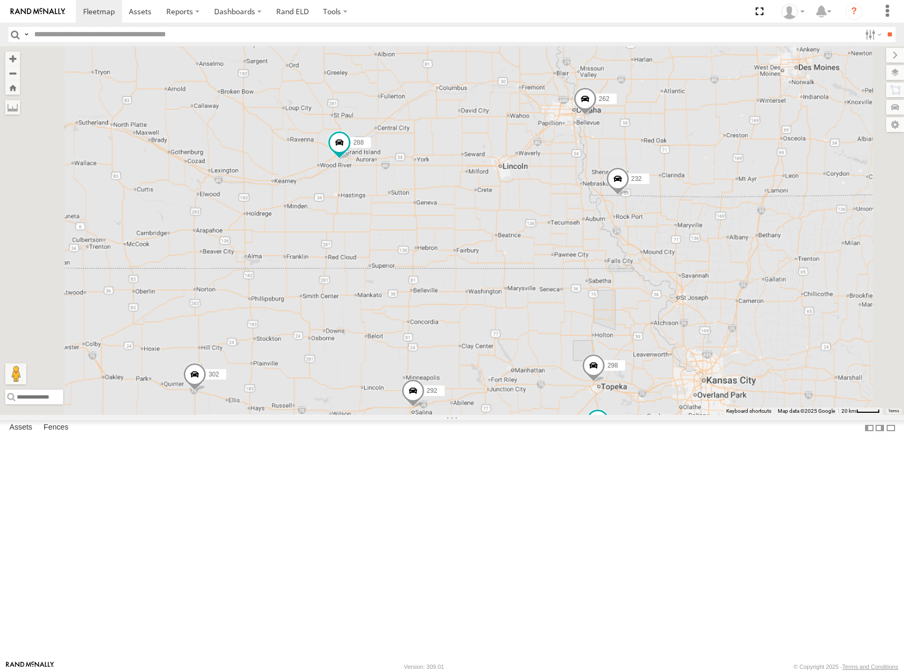
click at [746, 265] on div "262 232 274 12 298 288 292 302 282 2" at bounding box center [452, 230] width 904 height 369
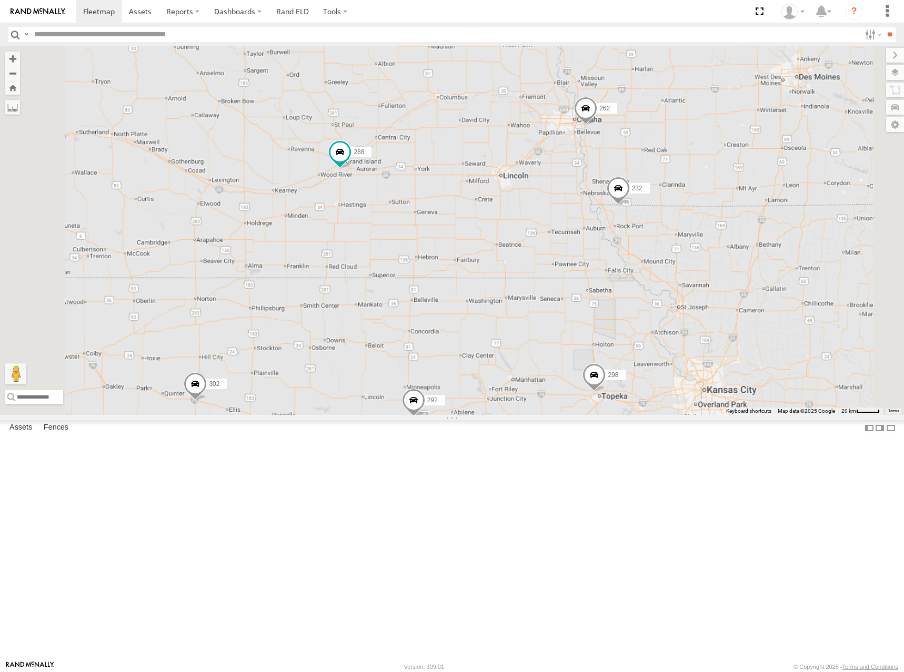
drag, startPoint x: 742, startPoint y: 270, endPoint x: 743, endPoint y: 280, distance: 10.5
click at [743, 280] on div "262 232 274 12 298 288 292 302 282 2" at bounding box center [452, 230] width 904 height 369
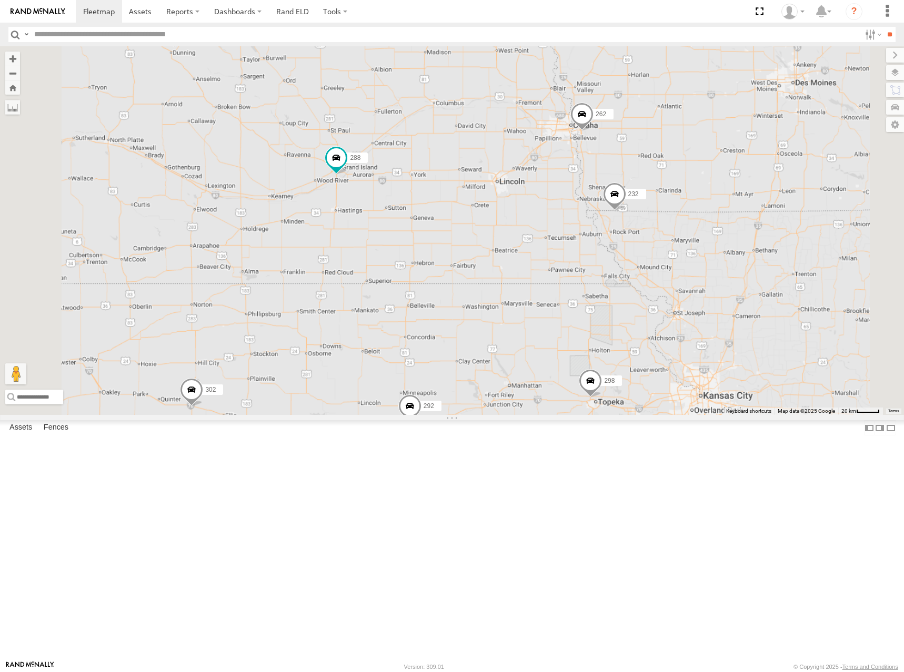
drag, startPoint x: 744, startPoint y: 274, endPoint x: 739, endPoint y: 280, distance: 7.5
click at [739, 280] on div "262 232 274 12 298 288 292 302 282 2" at bounding box center [452, 230] width 904 height 369
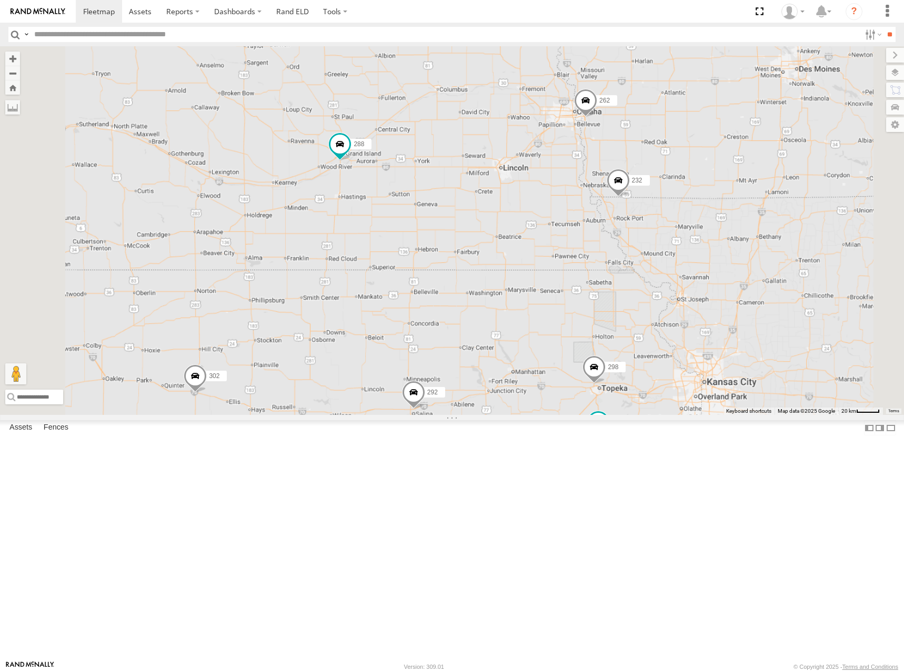
drag, startPoint x: 664, startPoint y: 282, endPoint x: 669, endPoint y: 268, distance: 15.2
click at [669, 268] on div "262 232 274 12 298 288 292 302 282 2" at bounding box center [452, 230] width 904 height 369
drag, startPoint x: 737, startPoint y: 268, endPoint x: 734, endPoint y: 282, distance: 14.0
click at [734, 282] on div "262 232 274 12 298 288 292 302 282 2" at bounding box center [452, 230] width 904 height 369
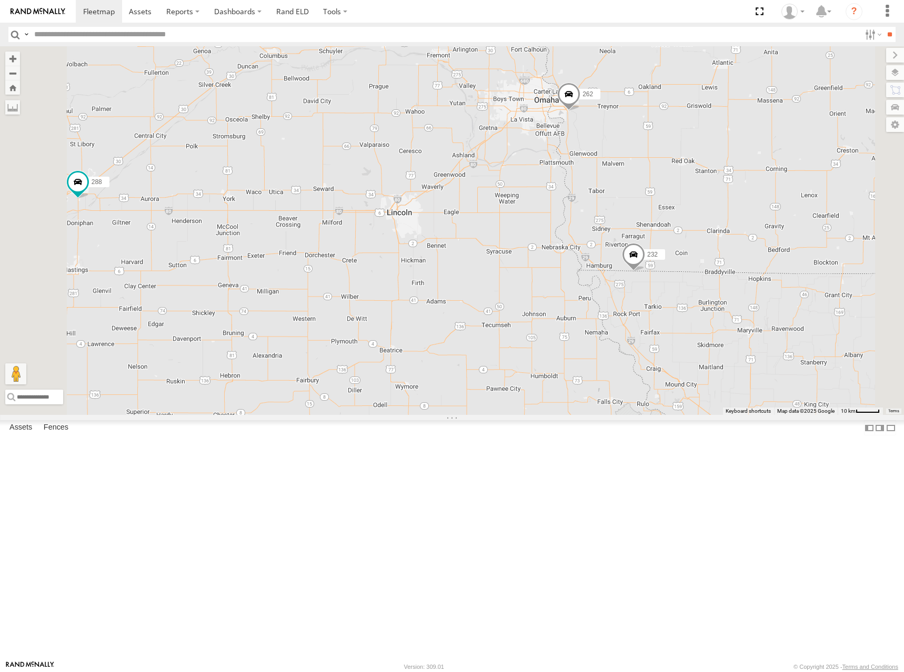
drag, startPoint x: 718, startPoint y: 263, endPoint x: 715, endPoint y: 297, distance: 34.3
click at [715, 297] on div "262 232 274 298 288 292 302 282" at bounding box center [452, 230] width 904 height 369
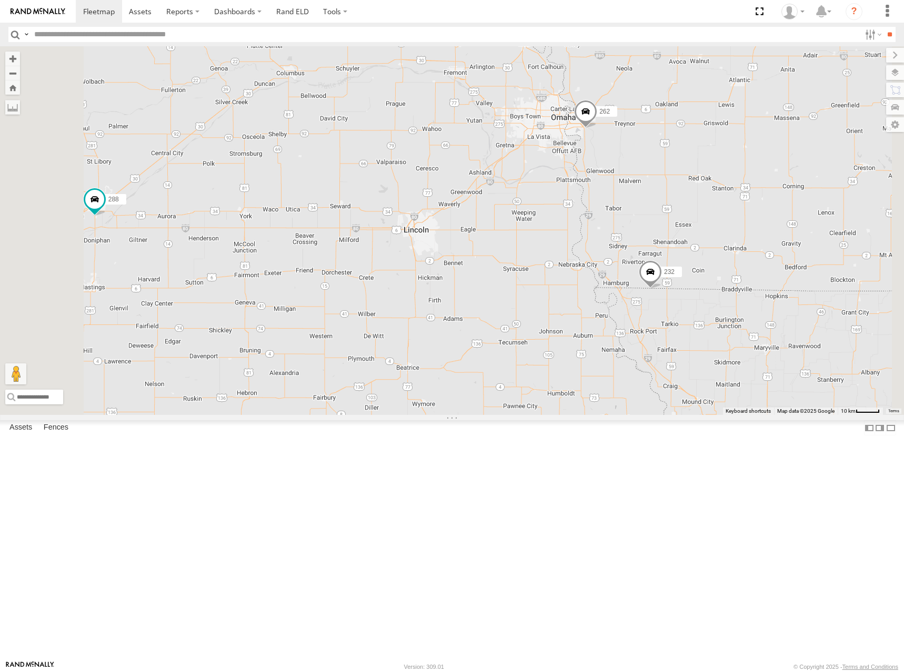
drag, startPoint x: 745, startPoint y: 292, endPoint x: 765, endPoint y: 279, distance: 24.1
click at [765, 279] on div "262 232 274 298 288 292 302 282" at bounding box center [452, 230] width 904 height 369
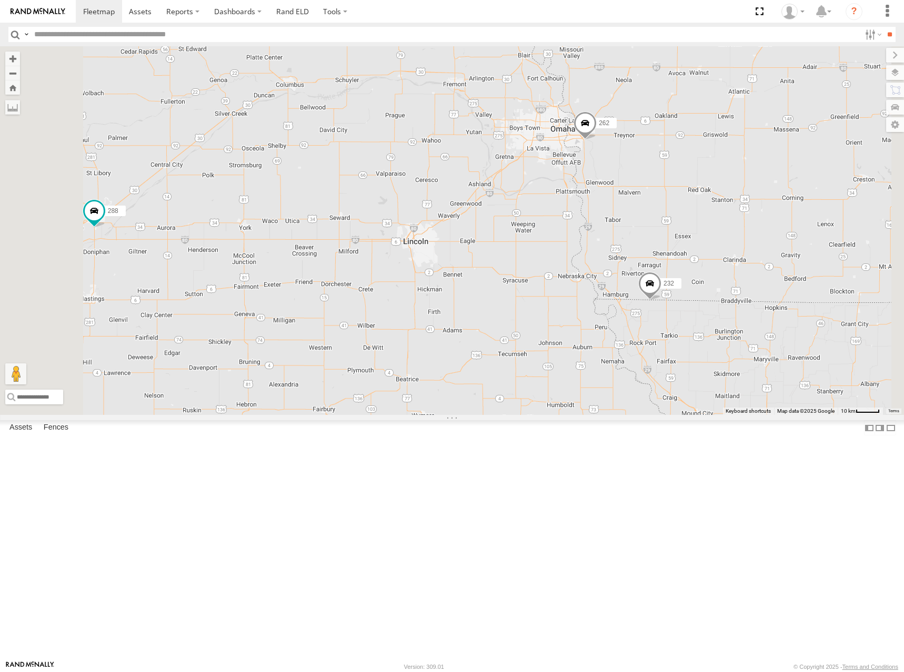
drag, startPoint x: 695, startPoint y: 285, endPoint x: 694, endPoint y: 298, distance: 13.2
click at [694, 298] on div "262 232 274 298 288 292 302 282" at bounding box center [452, 230] width 904 height 369
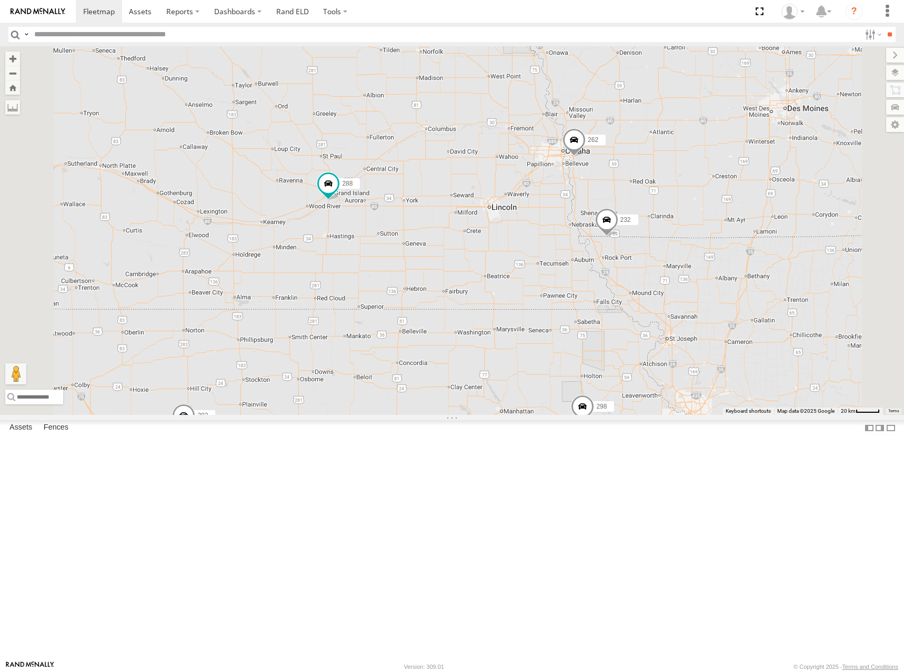
drag, startPoint x: 642, startPoint y: 277, endPoint x: 672, endPoint y: 230, distance: 55.3
click at [670, 232] on div "262 232 274 298 288 292 302 282 12" at bounding box center [452, 230] width 904 height 369
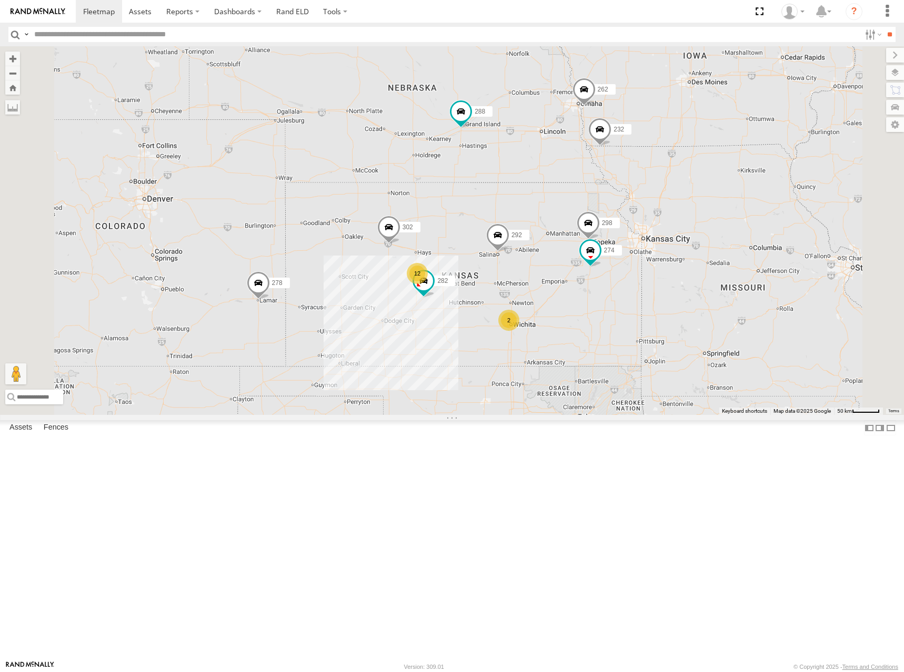
drag, startPoint x: 674, startPoint y: 214, endPoint x: 676, endPoint y: 240, distance: 25.9
click at [676, 240] on div "262 232 274 298 288 292 302 282 12 272 278 2" at bounding box center [452, 230] width 904 height 369
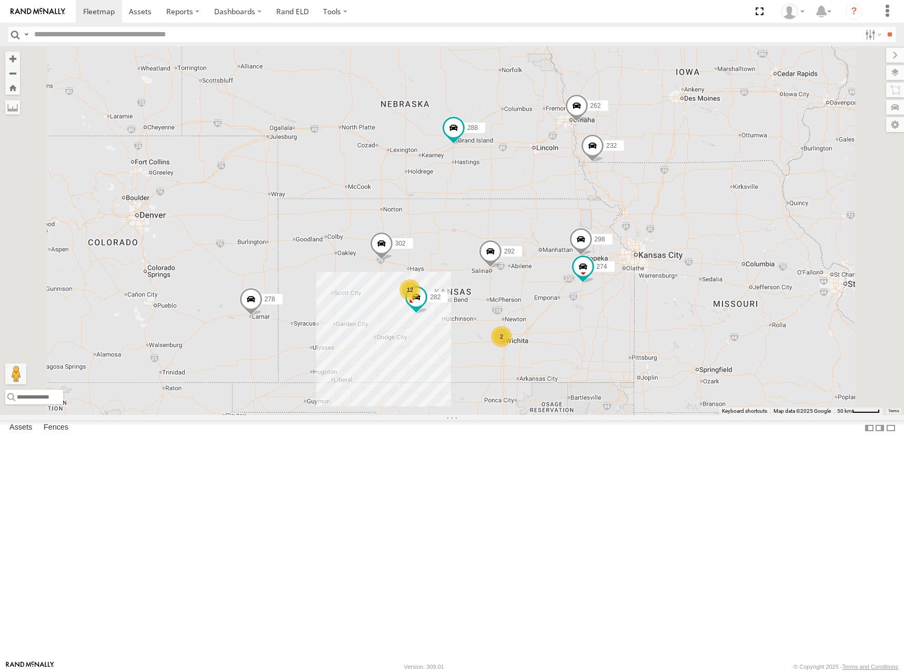
drag, startPoint x: 702, startPoint y: 177, endPoint x: 695, endPoint y: 184, distance: 10.4
click at [695, 184] on div "262 232 274 298 288 292 302 282 12 272 278 2" at bounding box center [452, 230] width 904 height 369
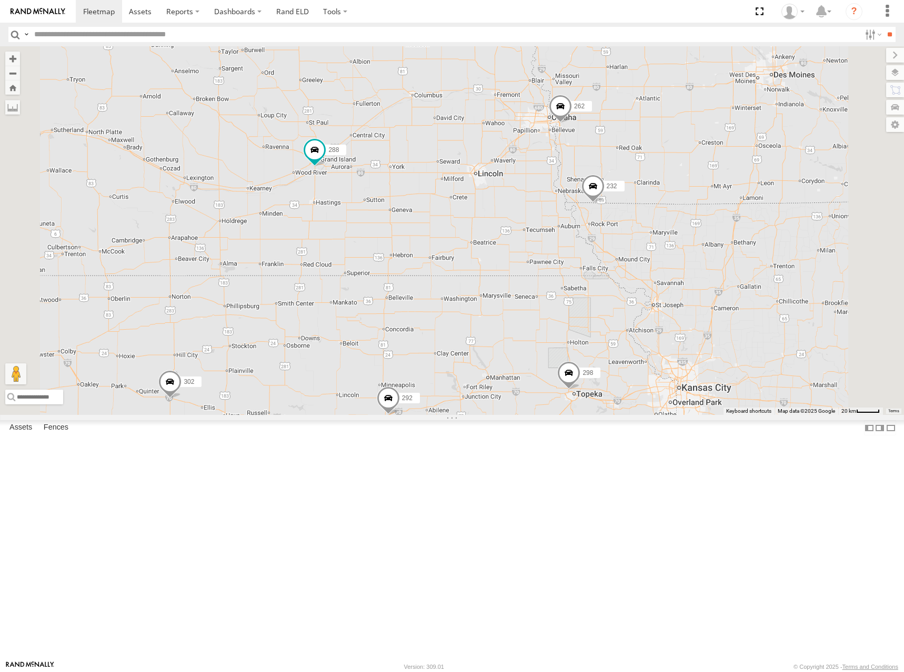
drag, startPoint x: 700, startPoint y: 242, endPoint x: 701, endPoint y: 251, distance: 9.0
click at [701, 251] on div "262 232 274 298 288 292 302 282 272 278 12" at bounding box center [452, 230] width 904 height 369
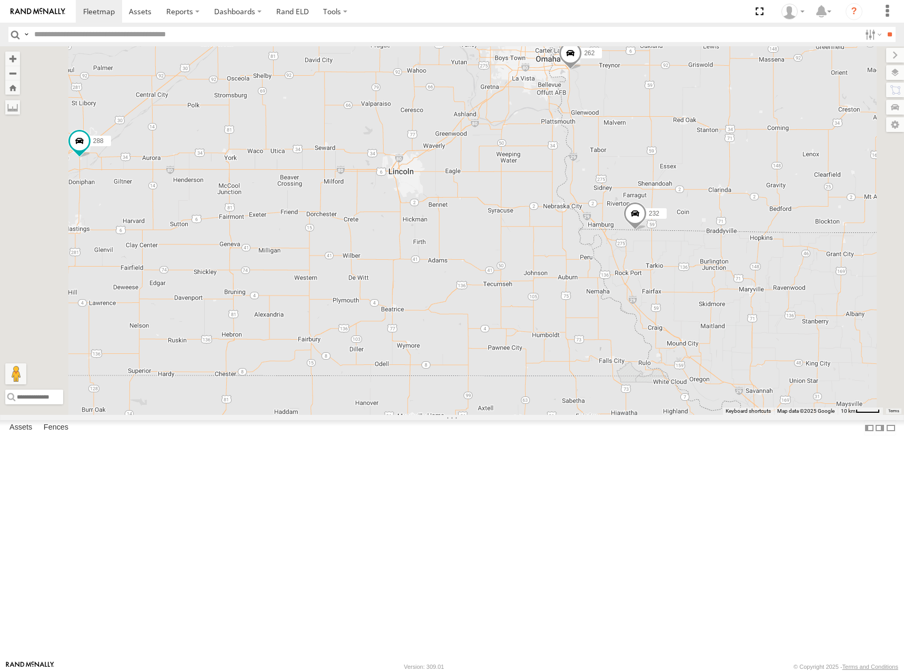
drag, startPoint x: 706, startPoint y: 255, endPoint x: 717, endPoint y: 237, distance: 20.3
click at [717, 237] on div "262 232 274 298 288 292 302 282 272 278" at bounding box center [452, 230] width 904 height 369
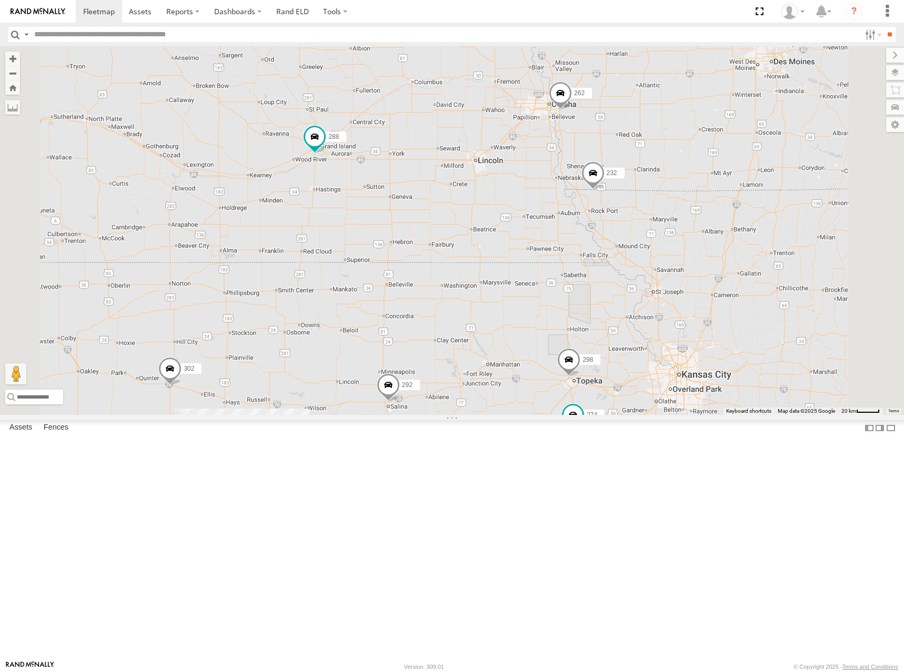
drag, startPoint x: 674, startPoint y: 257, endPoint x: 669, endPoint y: 280, distance: 23.0
click at [669, 280] on div "262 232 274 298 288 292 302 282 272 278 12 2" at bounding box center [452, 230] width 904 height 369
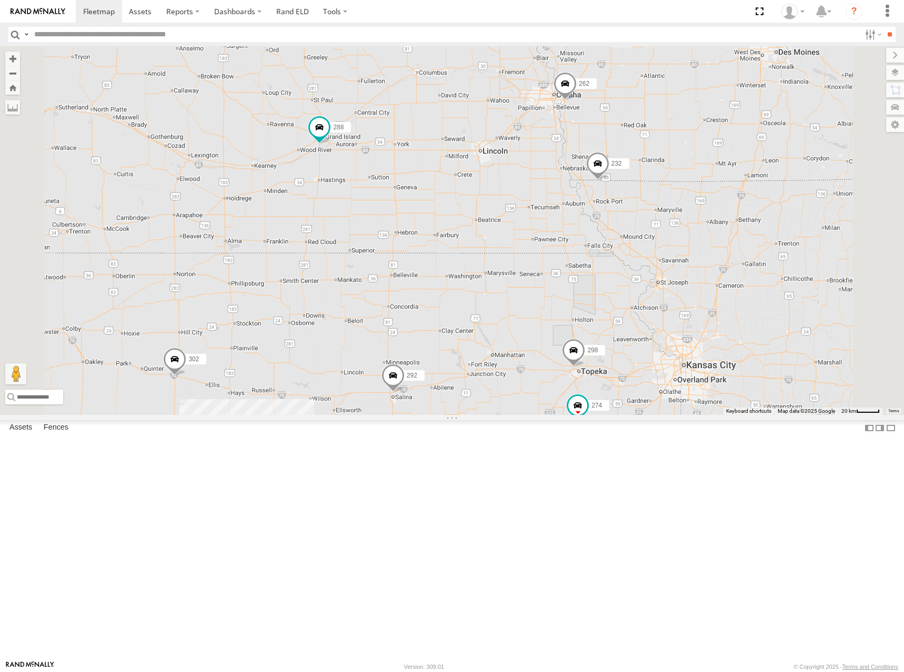
drag, startPoint x: 714, startPoint y: 259, endPoint x: 724, endPoint y: 252, distance: 12.0
click at [724, 252] on div "262 232 274 298 288 292 302 282 272 278 12 2" at bounding box center [452, 230] width 904 height 369
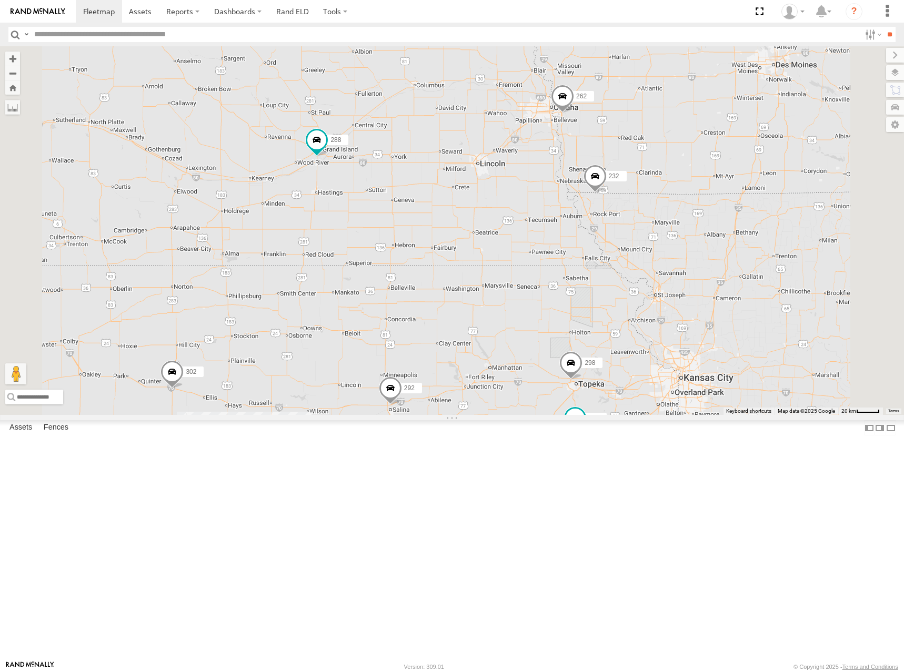
drag, startPoint x: 736, startPoint y: 240, endPoint x: 733, endPoint y: 254, distance: 14.4
click at [733, 254] on div "262 232 274 298 288 292 302 282 272 278 12 2" at bounding box center [452, 230] width 904 height 369
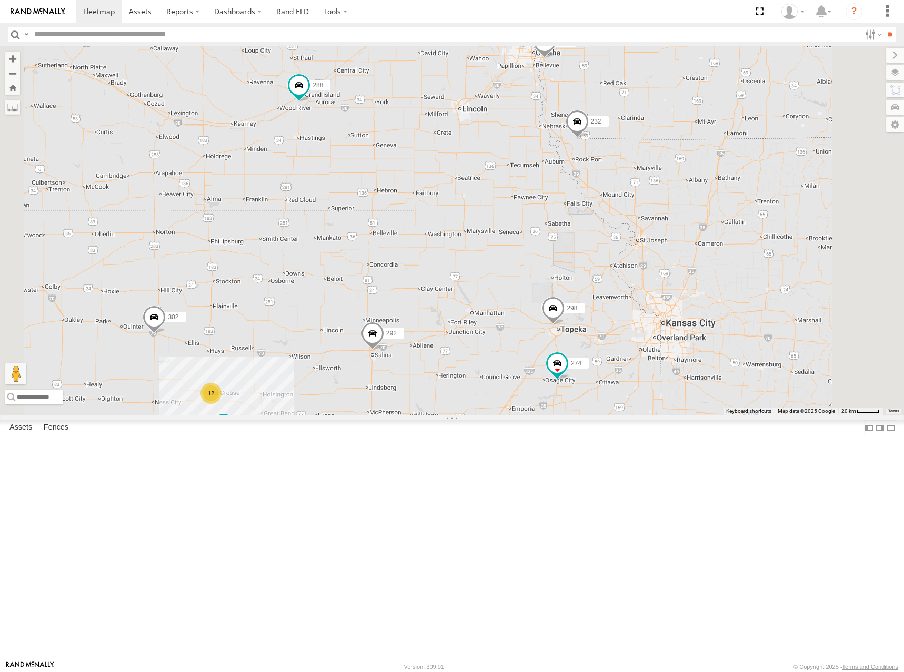
drag, startPoint x: 660, startPoint y: 271, endPoint x: 647, endPoint y: 224, distance: 48.6
click at [647, 224] on div "262 232 274 298 288 292 302 282 272 278 12 2" at bounding box center [452, 230] width 904 height 369
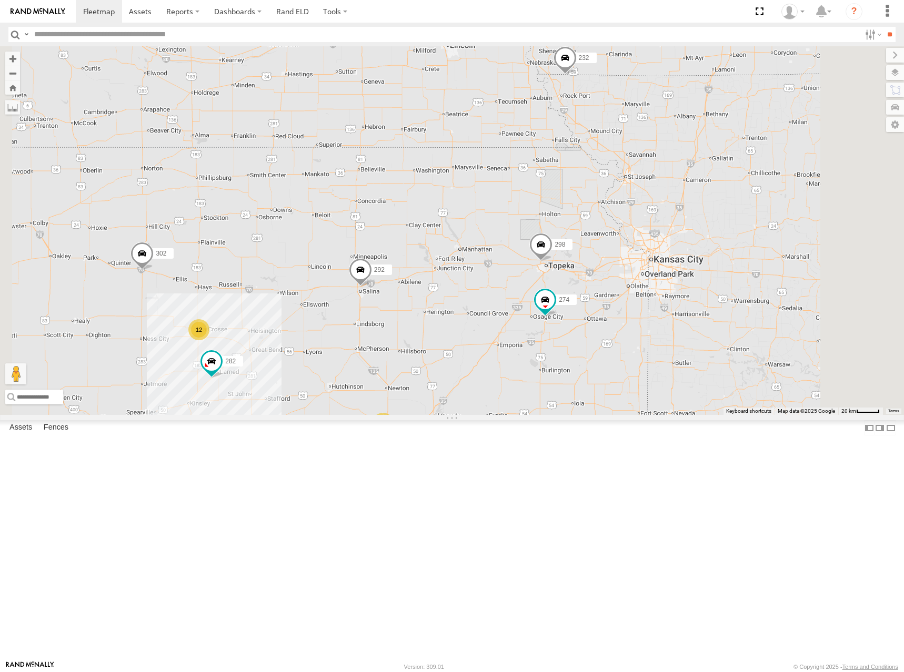
drag, startPoint x: 648, startPoint y: 322, endPoint x: 635, endPoint y: 259, distance: 64.4
click at [635, 259] on div "262 232 274 298 288 292 302 282 272 278 12 2" at bounding box center [452, 230] width 904 height 369
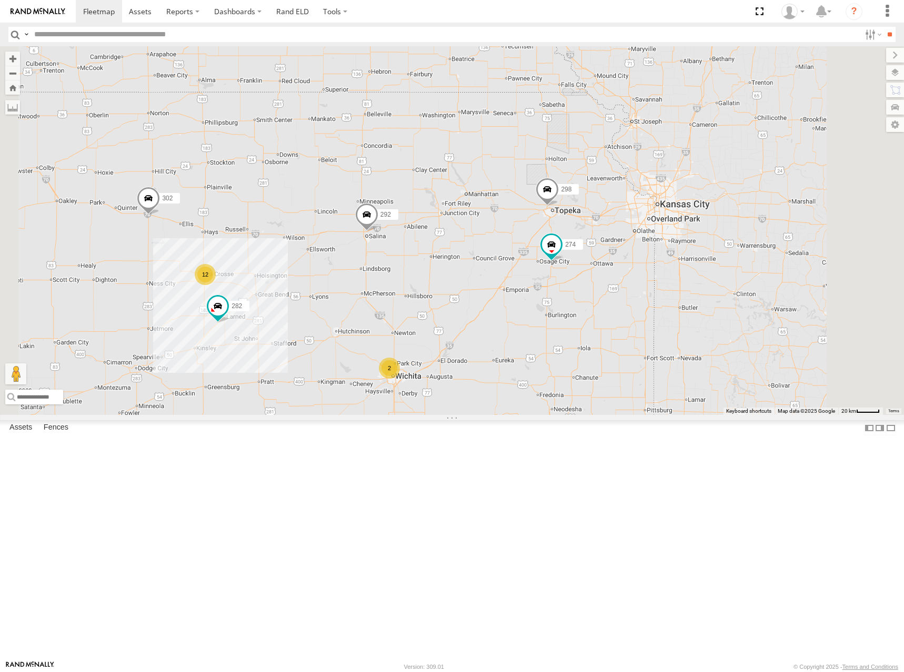
drag, startPoint x: 667, startPoint y: 316, endPoint x: 675, endPoint y: 258, distance: 58.4
click at [675, 258] on div "262 232 274 298 288 292 302 282 272 278 12 2" at bounding box center [452, 230] width 904 height 369
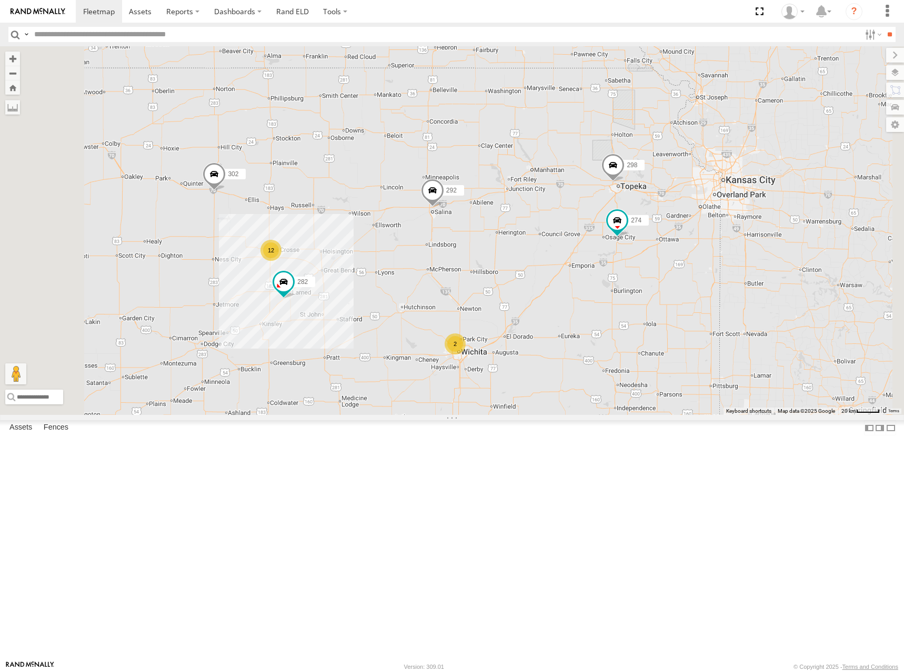
drag, startPoint x: 574, startPoint y: 364, endPoint x: 623, endPoint y: 360, distance: 49.1
click at [623, 360] on div "262 232 274 298 288 292 302 282 272 278 12 2" at bounding box center [452, 230] width 904 height 369
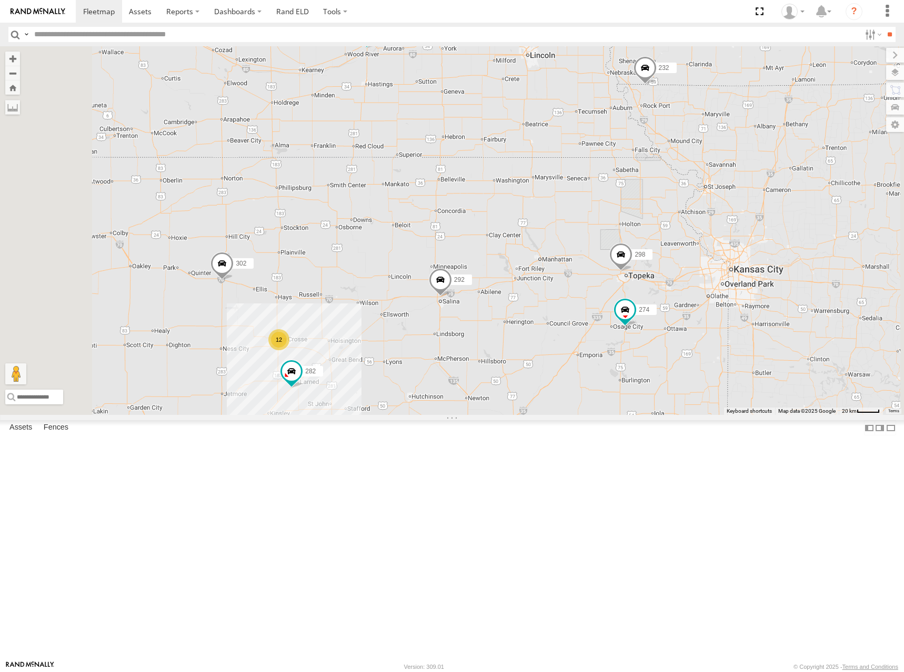
drag, startPoint x: 700, startPoint y: 223, endPoint x: 689, endPoint y: 325, distance: 103.1
click at [689, 325] on div "262 232 274 298 288 292 302 282 272 278 12 2" at bounding box center [452, 230] width 904 height 369
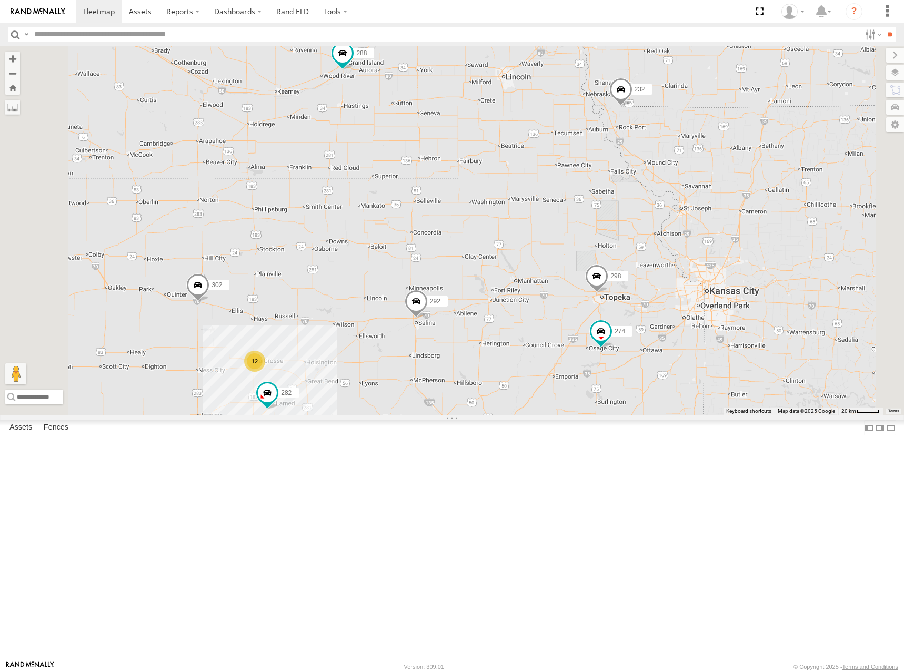
drag, startPoint x: 677, startPoint y: 289, endPoint x: 651, endPoint y: 319, distance: 38.8
click at [651, 319] on div "262 232 274 298 288 292 302 282 272 278 12 2" at bounding box center [452, 230] width 904 height 369
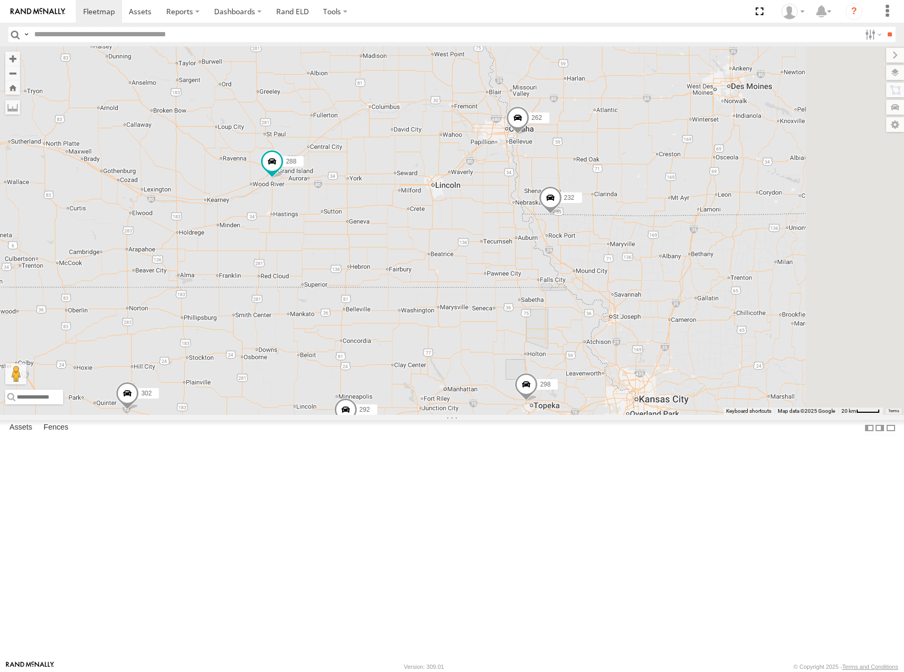
drag, startPoint x: 692, startPoint y: 227, endPoint x: 645, endPoint y: 310, distance: 95.9
click at [645, 310] on div "262 232 274 298 288 292 302 282 272 278 12 2" at bounding box center [452, 230] width 904 height 369
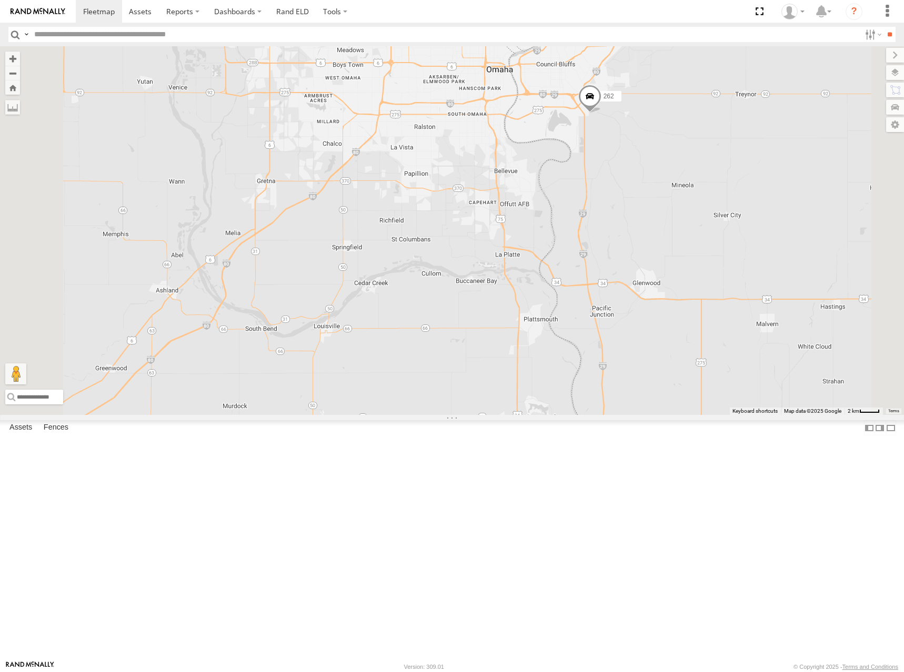
drag, startPoint x: 646, startPoint y: 332, endPoint x: 648, endPoint y: 223, distance: 109.5
click at [648, 223] on div "262 232 274 298 288 292 302 282 272 278" at bounding box center [452, 230] width 904 height 369
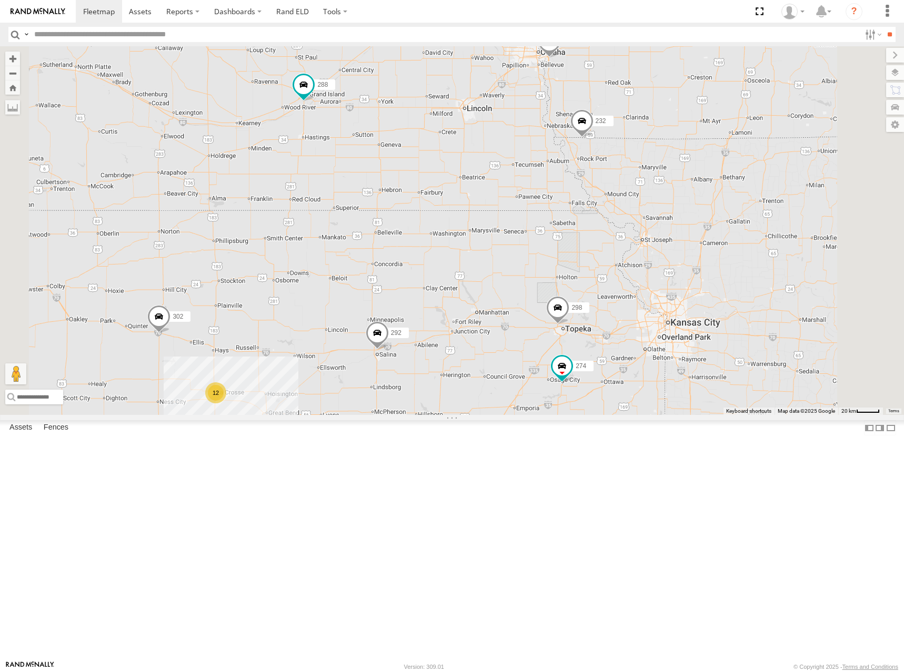
drag, startPoint x: 666, startPoint y: 282, endPoint x: 660, endPoint y: 253, distance: 29.5
click at [660, 253] on div "262 232 274 298 288 292 302 282 272 278 12 2" at bounding box center [452, 230] width 904 height 369
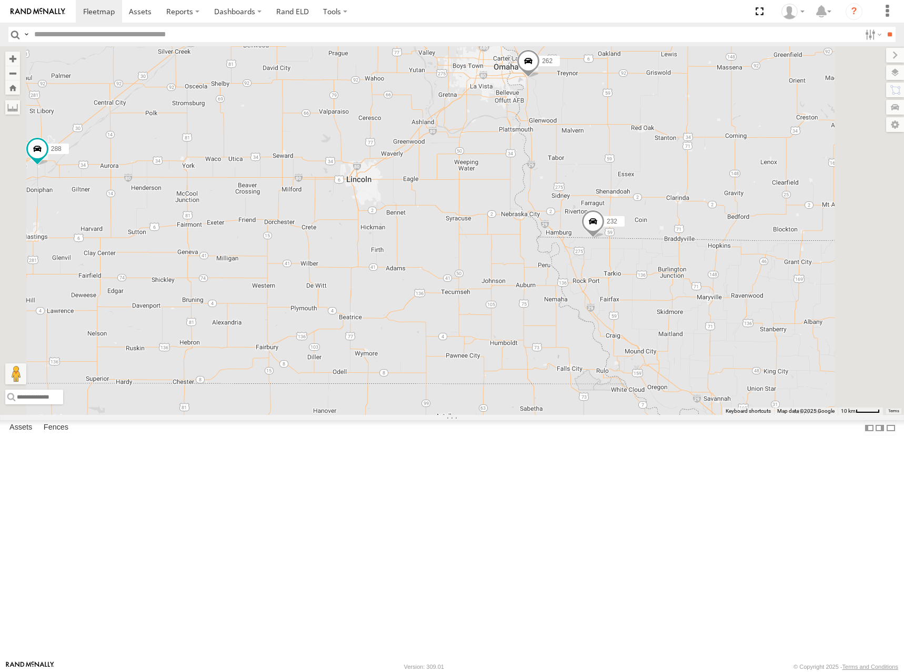
drag, startPoint x: 681, startPoint y: 212, endPoint x: 674, endPoint y: 223, distance: 13.4
click at [674, 223] on div "262 232 274 298 288 292 302 282 272 278" at bounding box center [452, 230] width 904 height 369
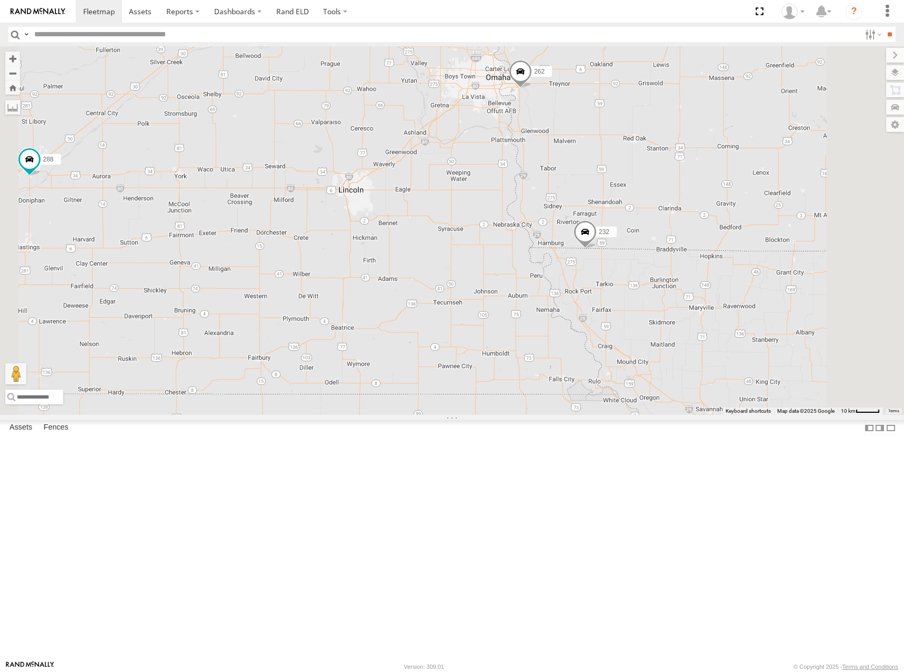
drag, startPoint x: 678, startPoint y: 217, endPoint x: 670, endPoint y: 229, distance: 14.0
click at [670, 229] on div "262 232 274 298 288 292 302 282 272 278" at bounding box center [452, 230] width 904 height 369
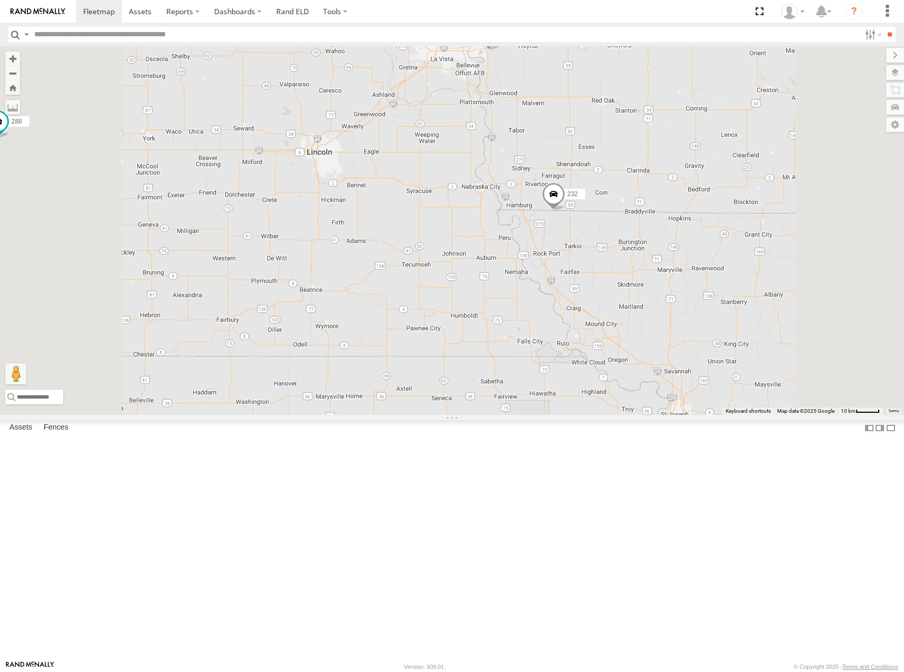
drag, startPoint x: 647, startPoint y: 226, endPoint x: 649, endPoint y: 203, distance: 23.3
click at [649, 203] on div "262 232 274 298 288 292 302 282 272 278" at bounding box center [452, 230] width 904 height 369
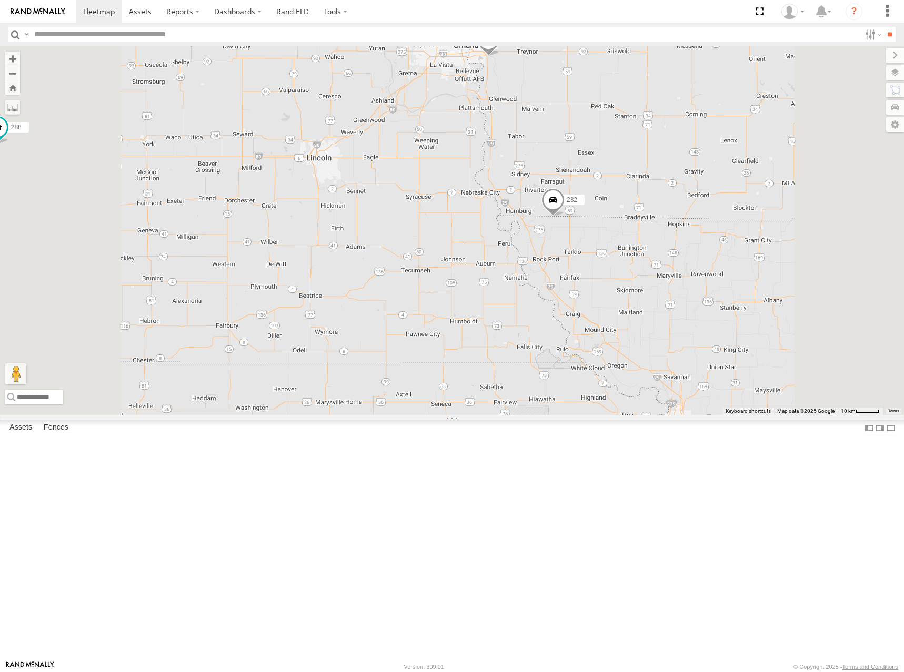
drag, startPoint x: 644, startPoint y: 193, endPoint x: 643, endPoint y: 199, distance: 6.9
click at [643, 199] on div "262 232 274 298 288 292 302 282 272 278" at bounding box center [452, 230] width 904 height 369
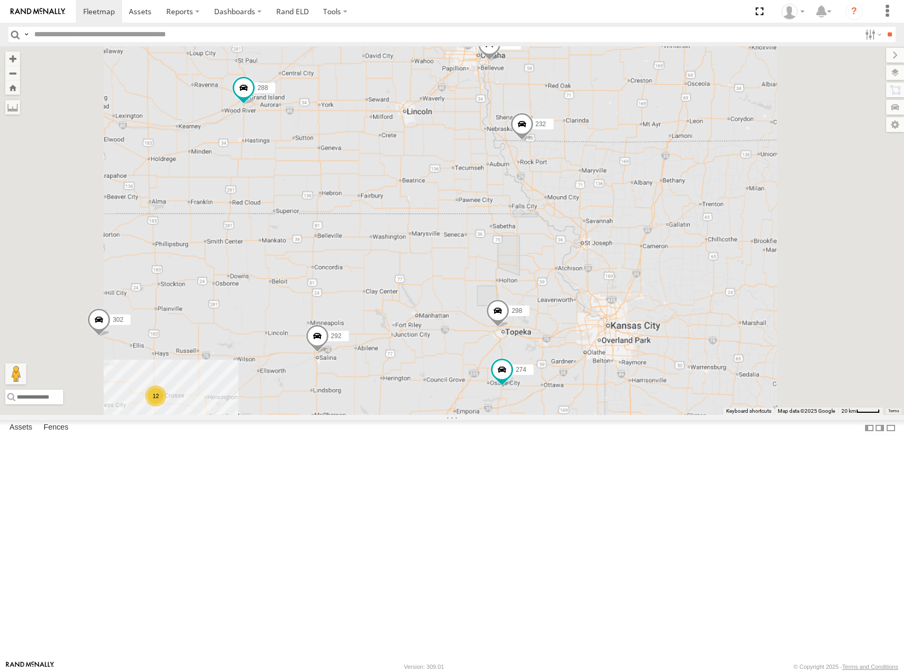
click at [645, 216] on div "262 232 274 298 288 292 302 282 272 278 12 2" at bounding box center [452, 230] width 904 height 369
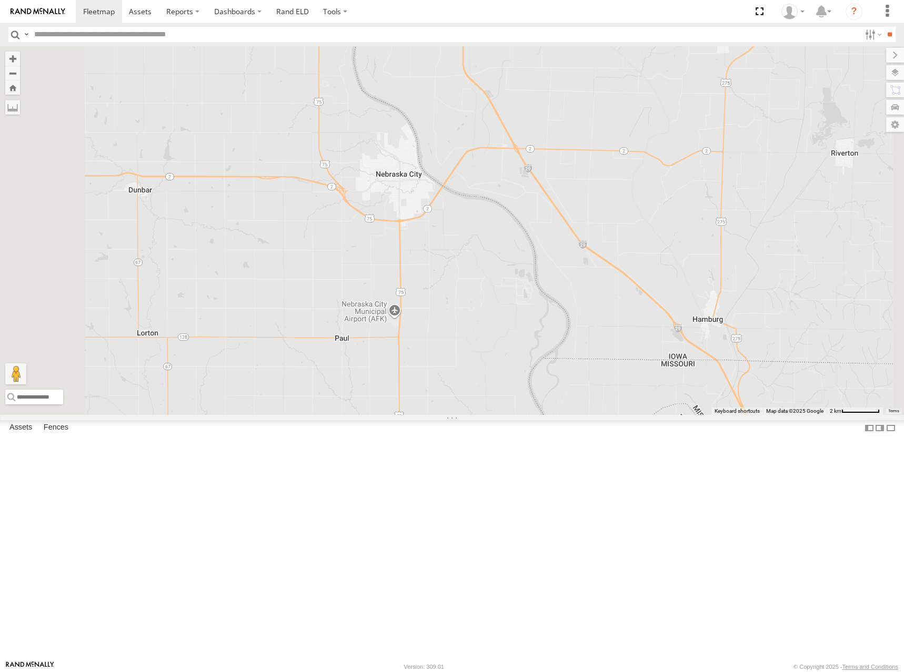
drag, startPoint x: 641, startPoint y: 216, endPoint x: 648, endPoint y: 253, distance: 36.9
click at [648, 253] on div "262 232 274 298 288 292 302 282 272 278" at bounding box center [452, 230] width 904 height 369
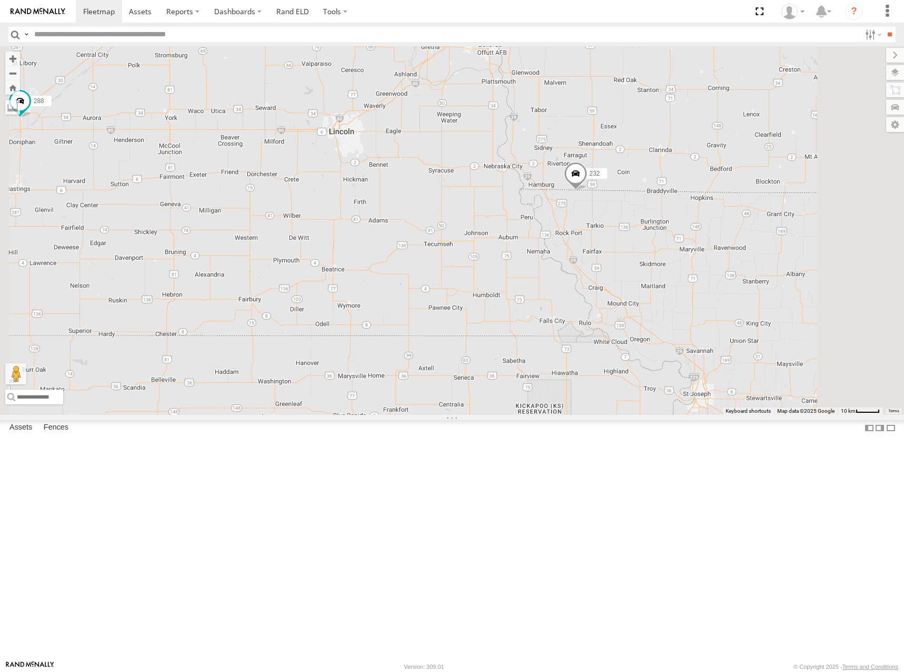
drag, startPoint x: 609, startPoint y: 190, endPoint x: 609, endPoint y: 219, distance: 28.9
click at [609, 219] on div "262 232 274 298 288 292 302 282 272 278" at bounding box center [452, 230] width 904 height 369
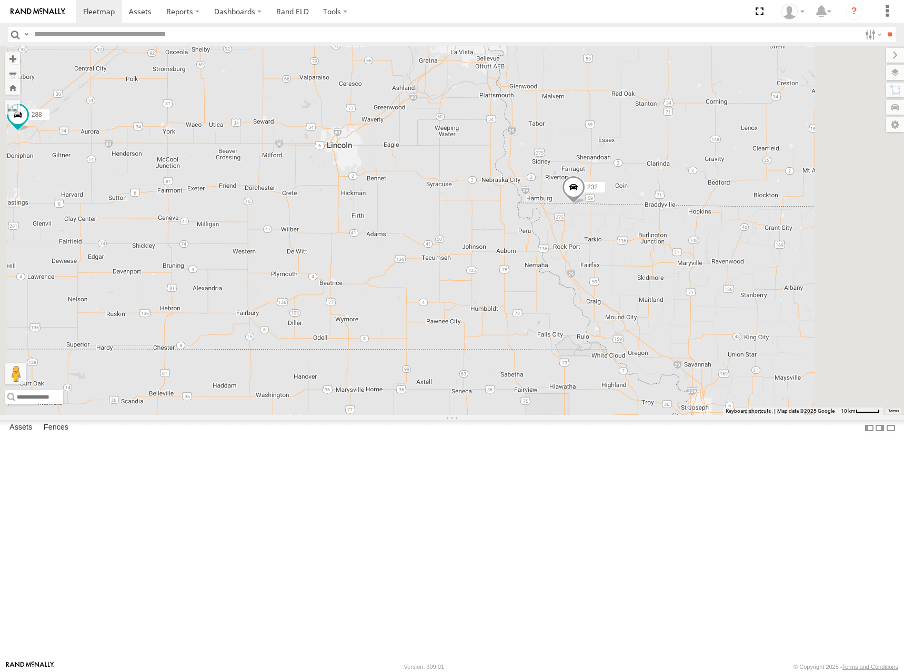
drag, startPoint x: 685, startPoint y: 221, endPoint x: 682, endPoint y: 235, distance: 14.4
click at [682, 235] on div "262 232 274 298 288 292 302 282 272 278" at bounding box center [452, 230] width 904 height 369
click at [679, 187] on div "262 232 274 298 288 292 302 282 272 278" at bounding box center [452, 230] width 904 height 369
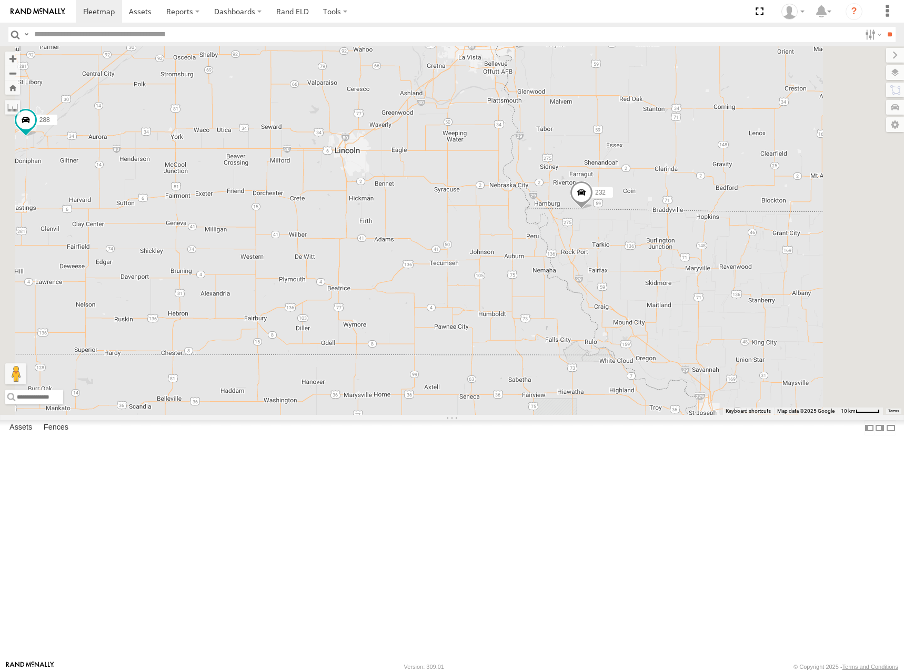
drag, startPoint x: 675, startPoint y: 186, endPoint x: 685, endPoint y: 195, distance: 13.4
click at [685, 195] on div "262 232 274 298 288 292 302 282 272 278" at bounding box center [452, 230] width 904 height 369
click at [681, 199] on div "262 232 274 298 288 292 302 282 272 278" at bounding box center [452, 230] width 904 height 369
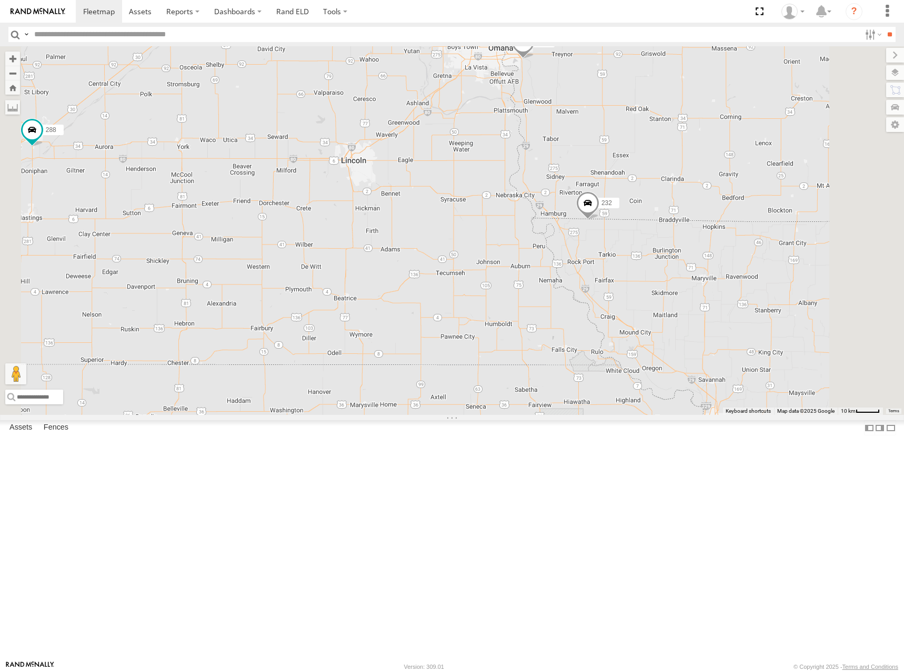
drag, startPoint x: 687, startPoint y: 204, endPoint x: 690, endPoint y: 216, distance: 12.0
click at [690, 216] on div "262 232 274 298 288 292 302 282 272 278" at bounding box center [452, 230] width 904 height 369
click at [671, 199] on div "262 232 274 298 288 292 302 282 272 278" at bounding box center [452, 230] width 904 height 369
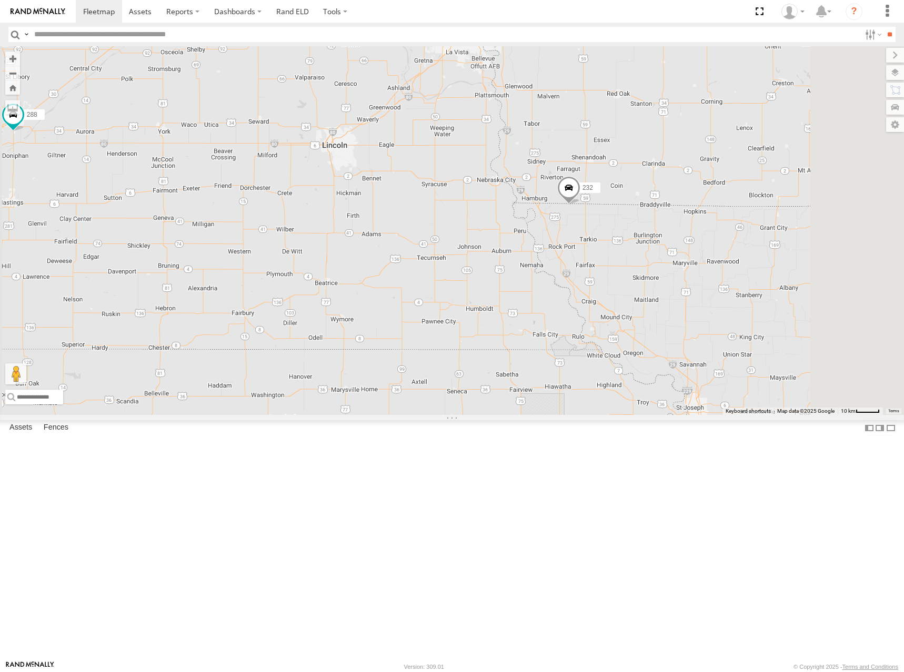
drag, startPoint x: 646, startPoint y: 203, endPoint x: 648, endPoint y: 190, distance: 12.7
click at [648, 190] on div "262 232 274 298 288 292 302 282 272 278" at bounding box center [452, 230] width 904 height 369
drag, startPoint x: 646, startPoint y: 175, endPoint x: 647, endPoint y: 168, distance: 6.9
click at [646, 168] on div "262 232 274 298 288 292 302 282 272 278" at bounding box center [452, 230] width 904 height 369
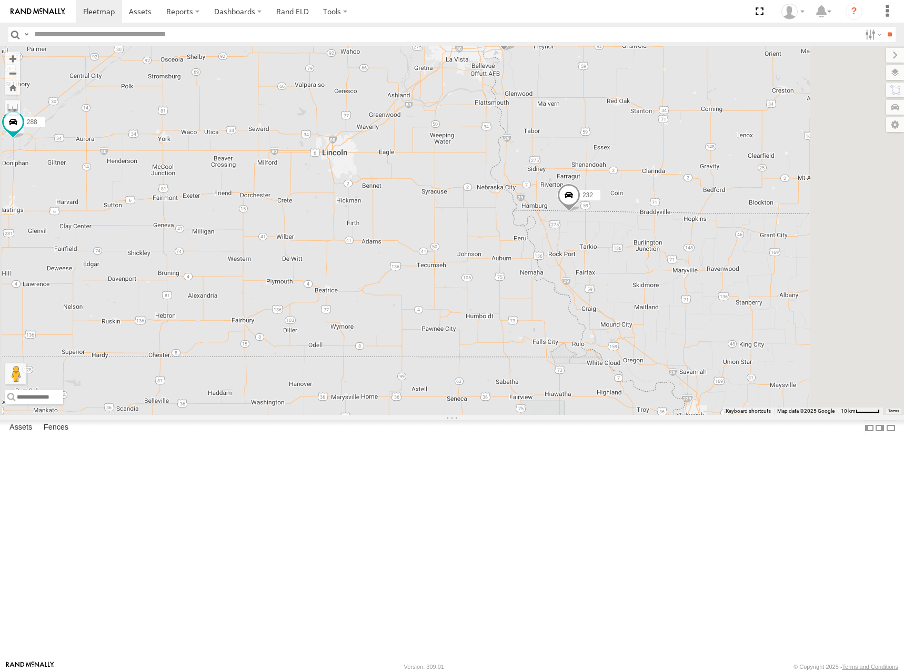
drag, startPoint x: 624, startPoint y: 273, endPoint x: 622, endPoint y: 294, distance: 21.6
click at [622, 294] on div "262 232 274 298 288 292 302 282 272 278" at bounding box center [452, 230] width 904 height 369
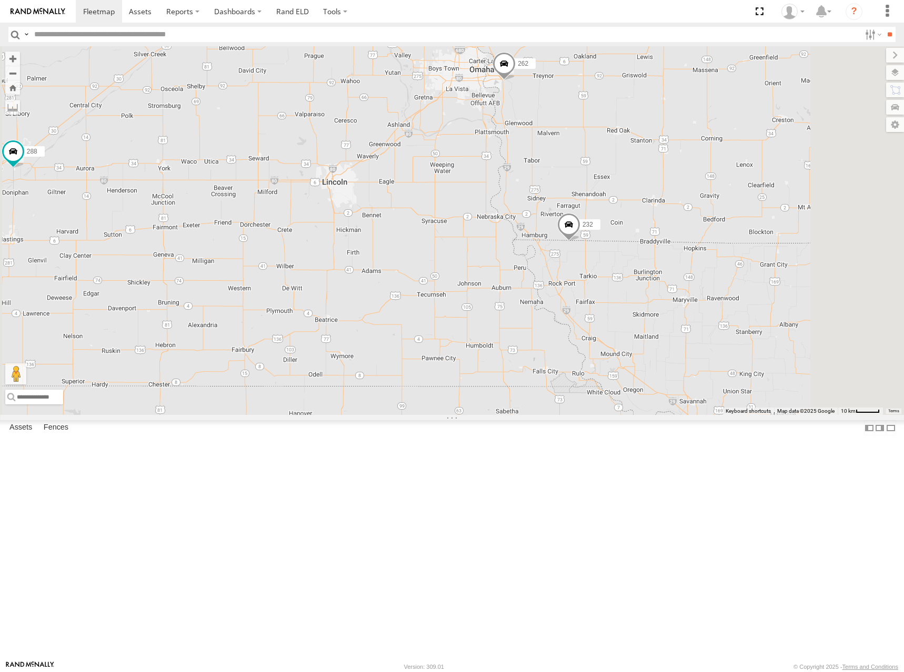
drag, startPoint x: 662, startPoint y: 195, endPoint x: 662, endPoint y: 226, distance: 31.0
click at [662, 226] on div "262 232 274 298 288 292 302 282 272 278" at bounding box center [452, 230] width 904 height 369
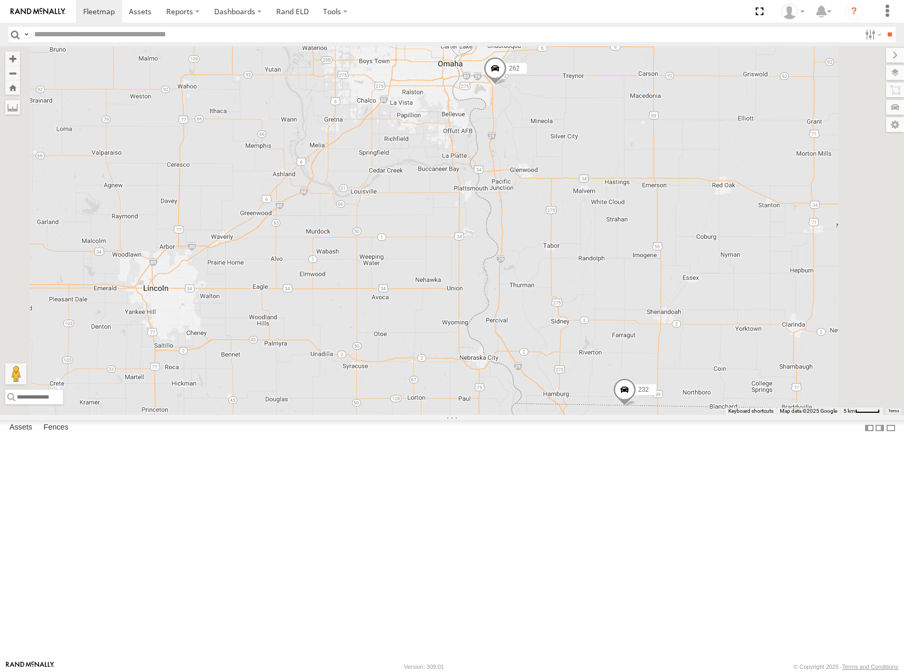
drag, startPoint x: 645, startPoint y: 197, endPoint x: 651, endPoint y: 214, distance: 18.2
click at [651, 214] on div "262 232 274 298 288 292 302 282 272 278" at bounding box center [452, 230] width 904 height 369
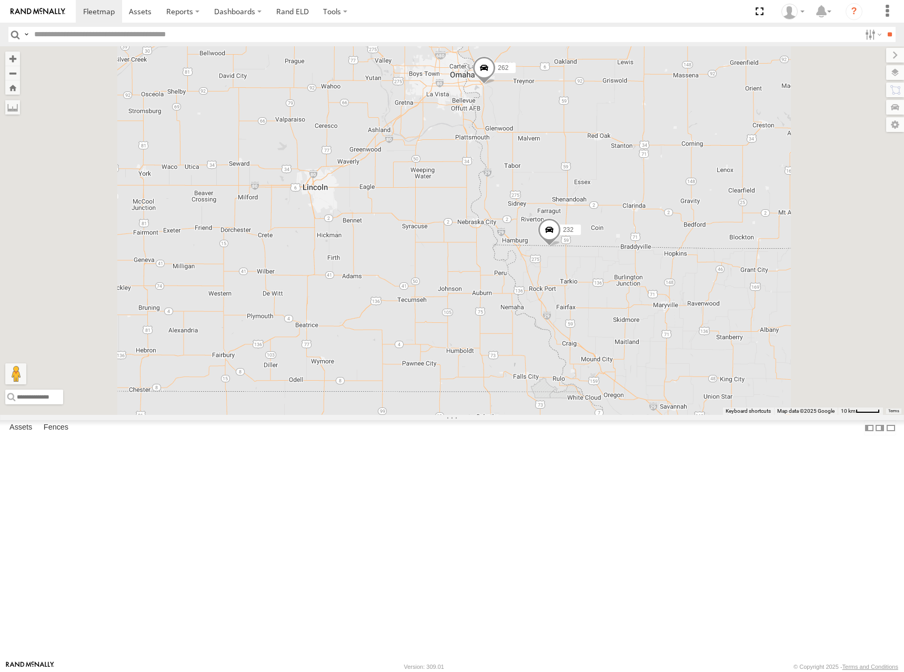
drag, startPoint x: 540, startPoint y: 317, endPoint x: 653, endPoint y: 260, distance: 126.6
click at [648, 263] on div "262 232" at bounding box center [452, 230] width 904 height 369
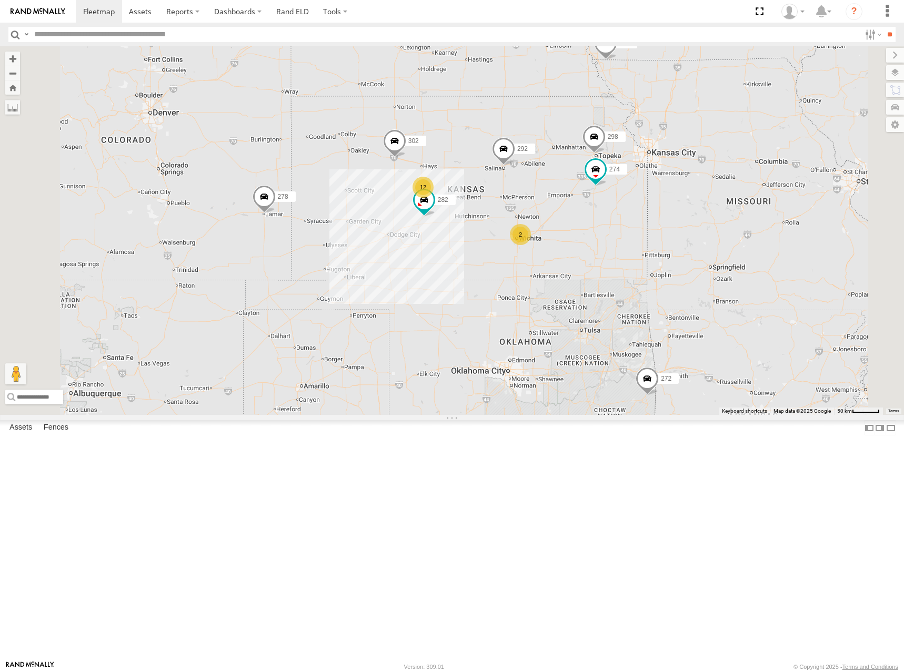
drag, startPoint x: 606, startPoint y: 318, endPoint x: 641, endPoint y: 229, distance: 96.2
click at [641, 229] on div "262 232 274 12 298 288 292 272 302 282 278 2" at bounding box center [452, 230] width 904 height 369
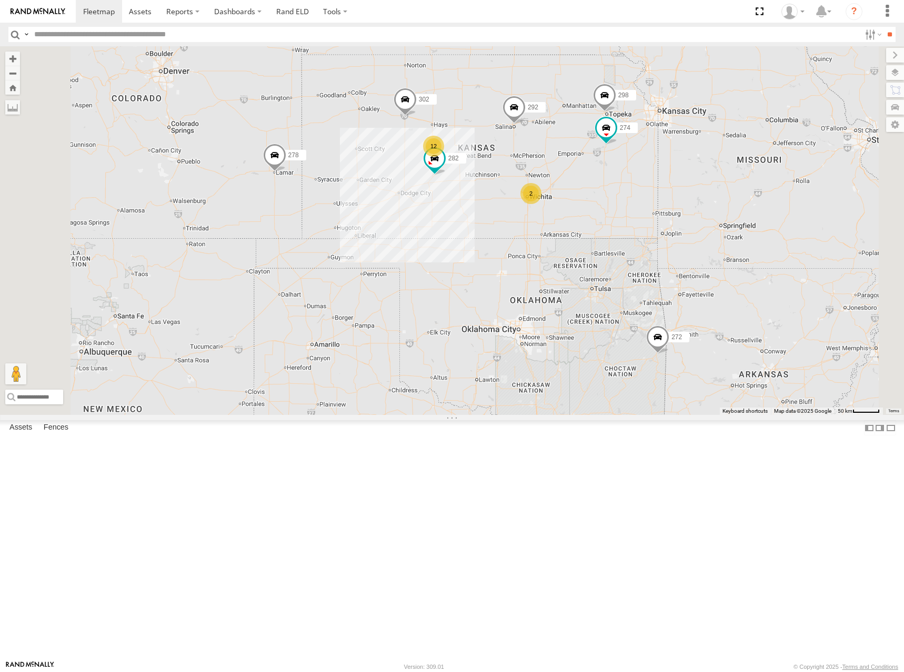
drag, startPoint x: 625, startPoint y: 334, endPoint x: 633, endPoint y: 278, distance: 56.3
click at [633, 278] on div "262 232 274 12 298 288 292 272 302 282 278 2" at bounding box center [452, 230] width 904 height 369
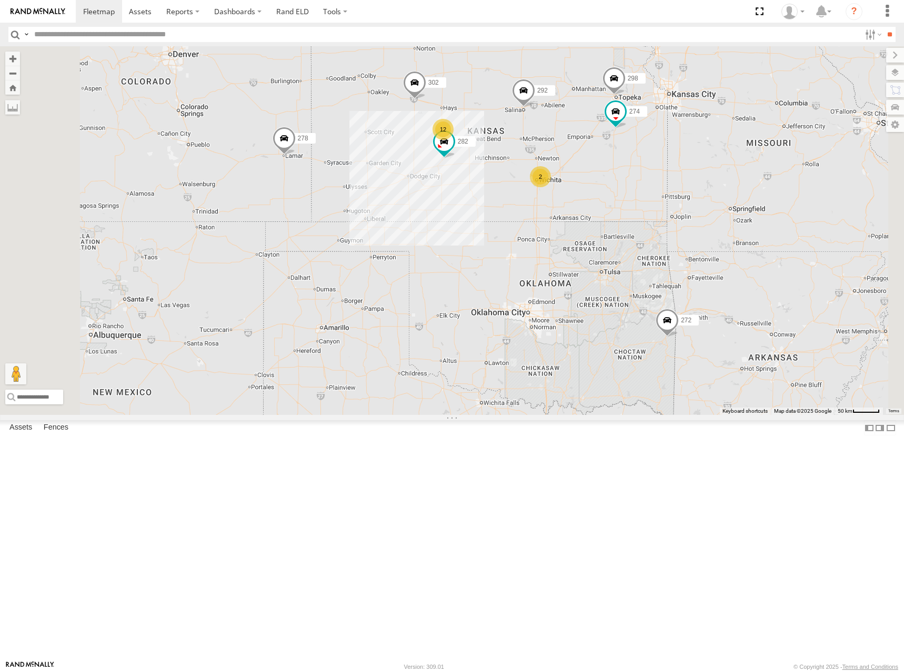
click at [678, 267] on div "262 232 274 12 298 288 292 272 302 282 278 2" at bounding box center [452, 230] width 904 height 369
drag, startPoint x: 690, startPoint y: 266, endPoint x: 691, endPoint y: 275, distance: 9.5
click at [691, 275] on div "262 232 274 12 298 288 292 272 302 282 278 2" at bounding box center [452, 230] width 904 height 369
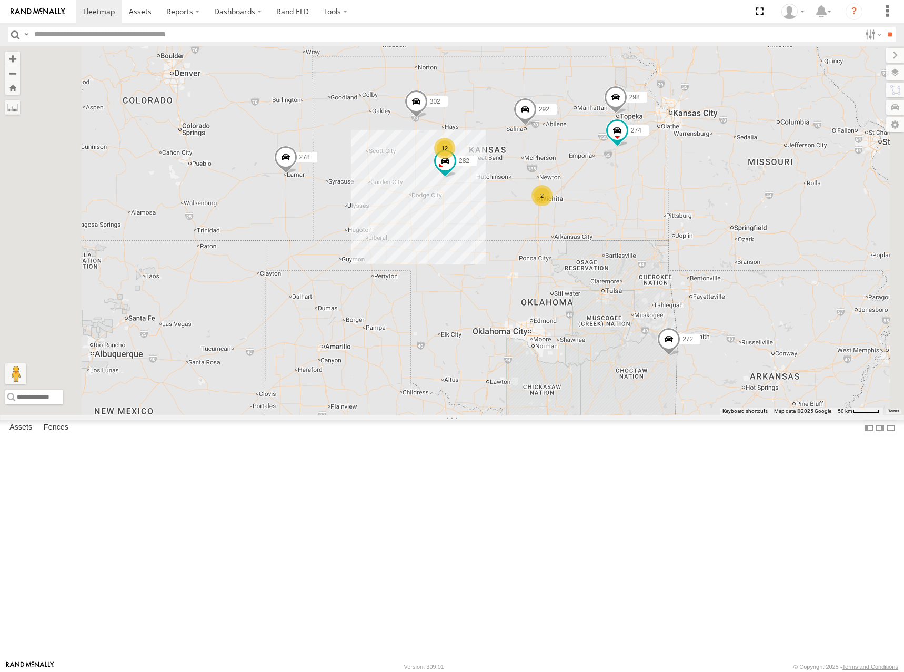
drag, startPoint x: 717, startPoint y: 258, endPoint x: 718, endPoint y: 274, distance: 15.8
click at [718, 274] on div "262 232 274 12 298 288 292 272 302 282 278 2" at bounding box center [452, 230] width 904 height 369
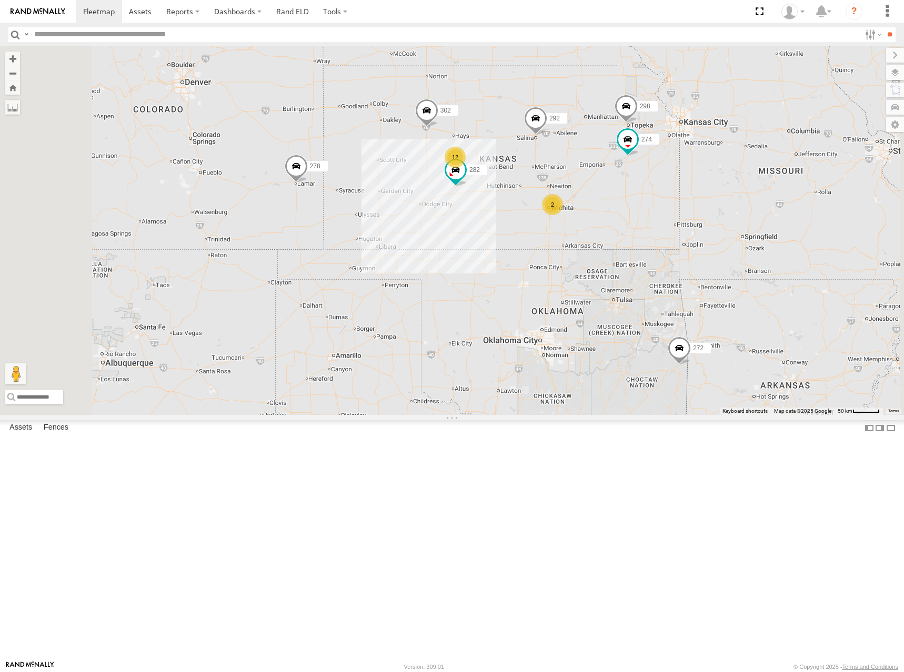
drag, startPoint x: 715, startPoint y: 269, endPoint x: 726, endPoint y: 270, distance: 11.6
click at [726, 270] on div "262 232 274 12 298 288 292 272 302 282 278 2" at bounding box center [452, 230] width 904 height 369
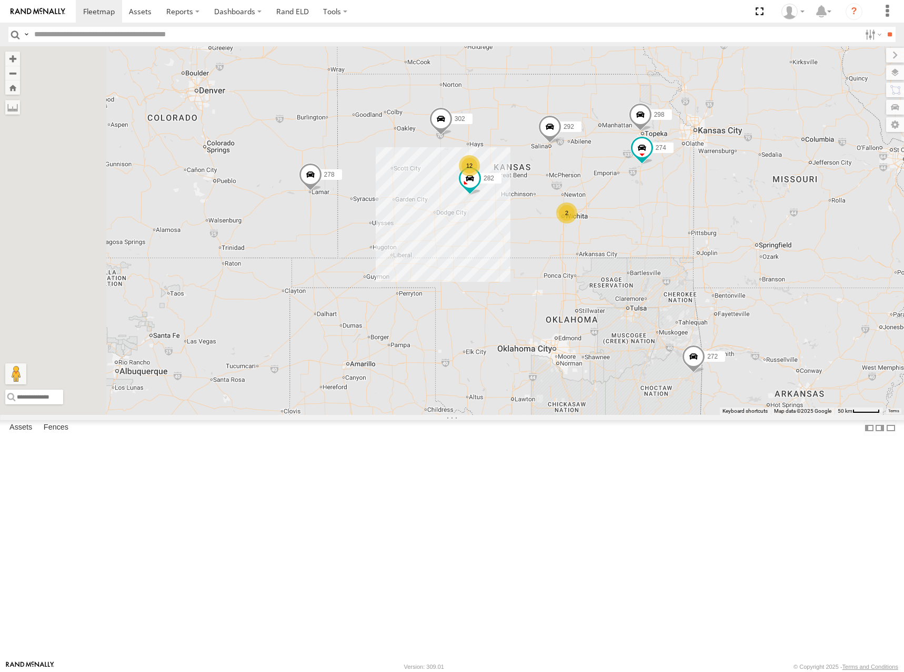
drag, startPoint x: 724, startPoint y: 270, endPoint x: 738, endPoint y: 278, distance: 17.0
click at [738, 278] on div "262 232 274 12 298 288 292 272 302 282 278 2" at bounding box center [452, 230] width 904 height 369
click at [732, 273] on div "262 232 274 12 298 288 292 272 302 282 278 2" at bounding box center [452, 230] width 904 height 369
drag, startPoint x: 735, startPoint y: 270, endPoint x: 736, endPoint y: 265, distance: 5.4
click at [736, 265] on div "262 232 274 12 298 288 292 272 302 282 278 2" at bounding box center [452, 230] width 904 height 369
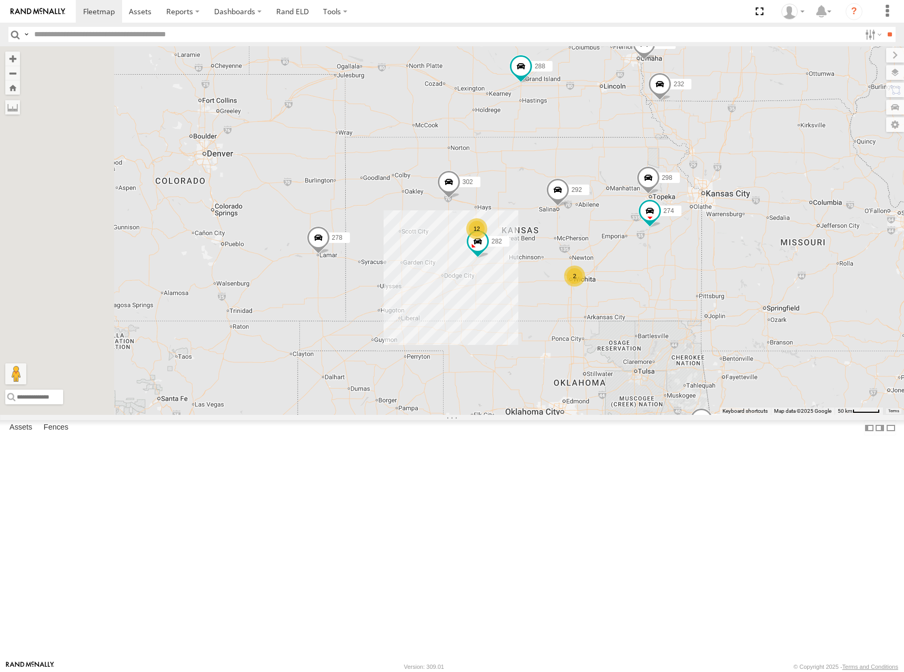
drag, startPoint x: 696, startPoint y: 194, endPoint x: 698, endPoint y: 237, distance: 43.2
click at [698, 237] on div "262 232 274 12 298 288 292 272 302 282 278 2" at bounding box center [452, 230] width 904 height 369
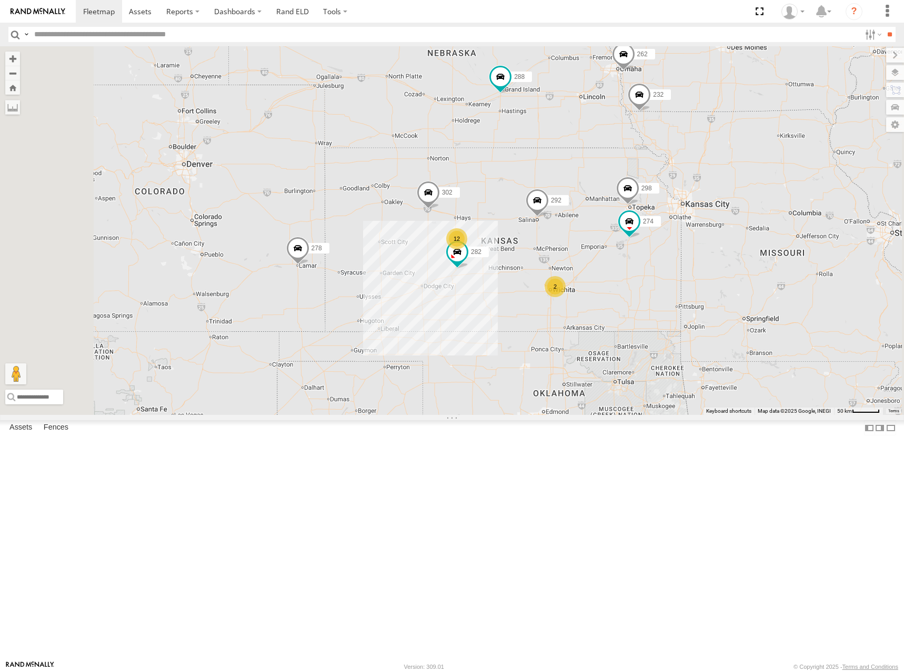
drag, startPoint x: 687, startPoint y: 260, endPoint x: 688, endPoint y: 249, distance: 11.6
click at [688, 249] on div "262 232 274 298 288 292 272 302 282 278 12 2" at bounding box center [452, 230] width 904 height 369
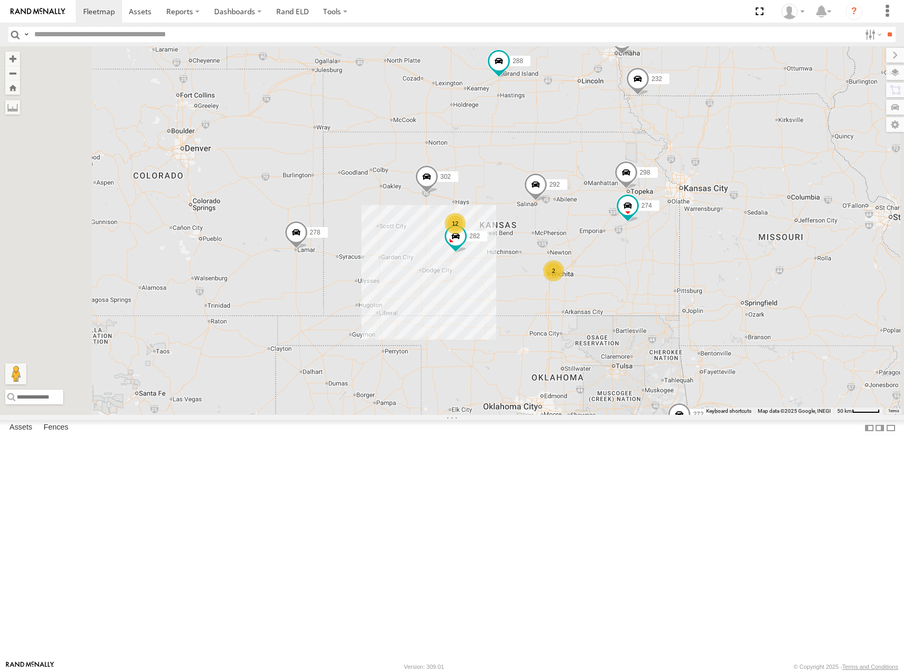
drag, startPoint x: 686, startPoint y: 224, endPoint x: 681, endPoint y: 214, distance: 10.6
click at [681, 214] on div "262 232 274 298 288 292 272 302 282 278 12 2" at bounding box center [452, 230] width 904 height 369
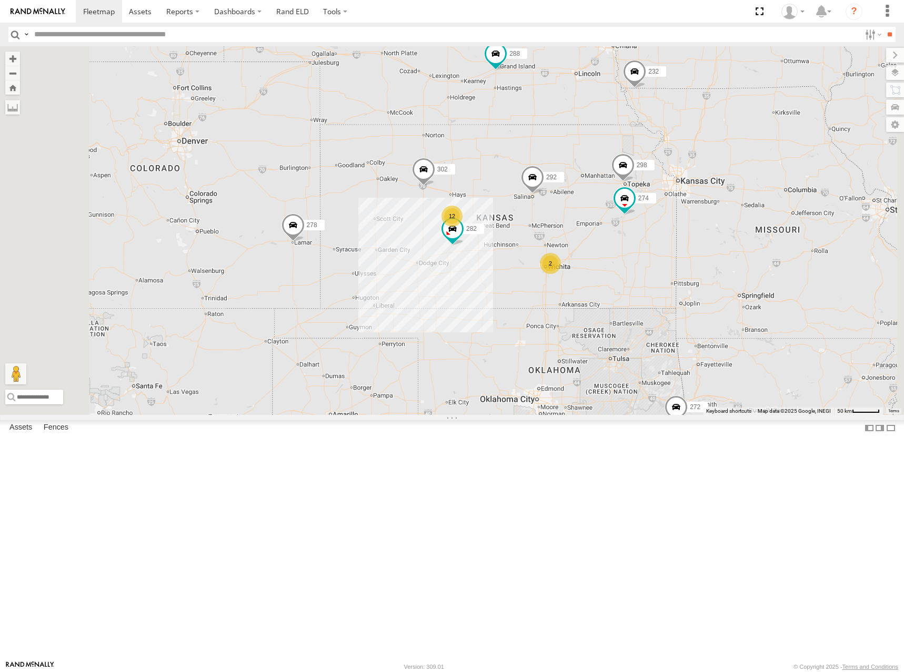
drag, startPoint x: 679, startPoint y: 205, endPoint x: 672, endPoint y: 187, distance: 18.7
click at [672, 187] on div "262 232 274 298 288 292 272 302 282 278 12 2" at bounding box center [452, 230] width 904 height 369
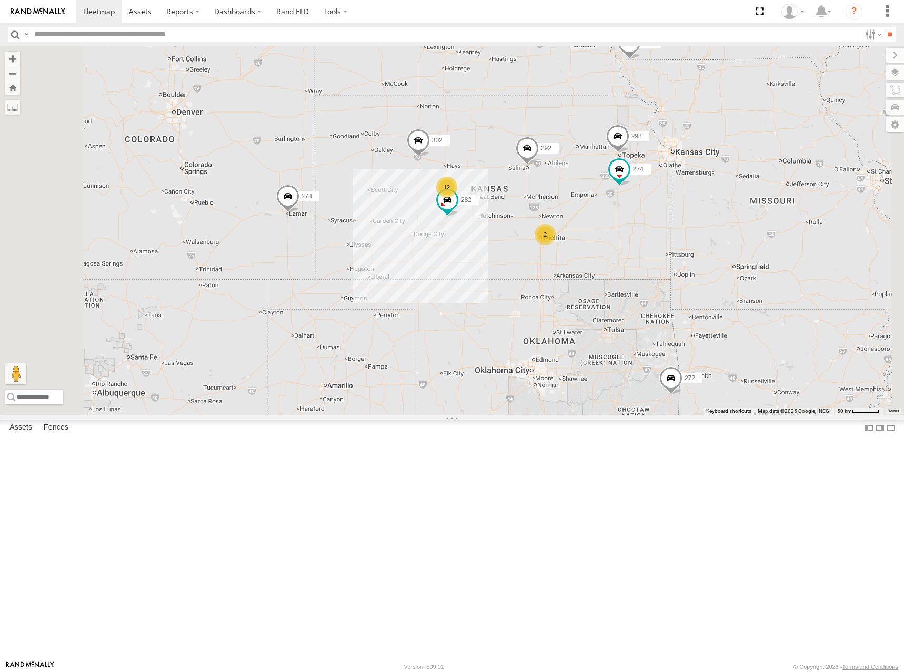
drag, startPoint x: 686, startPoint y: 192, endPoint x: 690, endPoint y: 183, distance: 9.7
click at [690, 183] on div "262 232 274 298 288 292 272 302 282 278 12 2" at bounding box center [452, 230] width 904 height 369
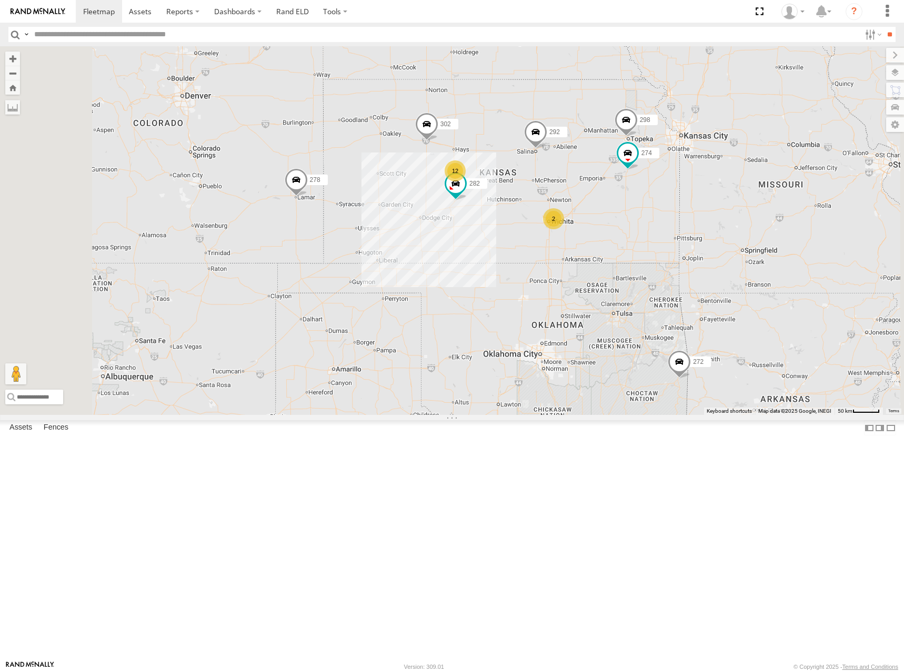
drag, startPoint x: 701, startPoint y: 198, endPoint x: 704, endPoint y: 193, distance: 5.7
click at [704, 193] on div "262 232 274 298 288 292 272 302 282 278 12 2" at bounding box center [452, 230] width 904 height 369
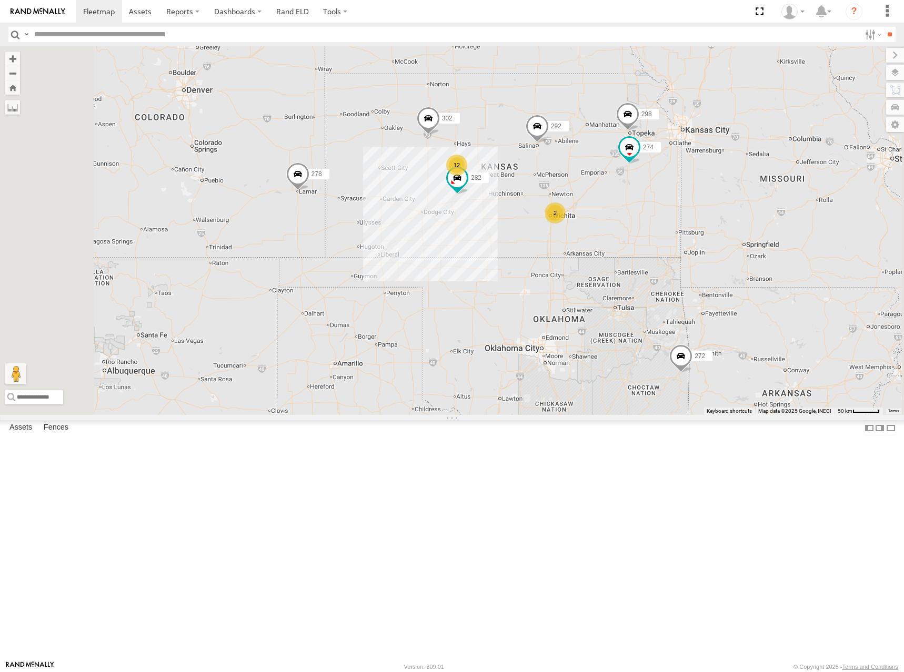
drag, startPoint x: 745, startPoint y: 203, endPoint x: 749, endPoint y: 222, distance: 19.8
click at [749, 222] on div "262 232 274 298 288 292 272 302 282 278 12 2" at bounding box center [452, 230] width 904 height 369
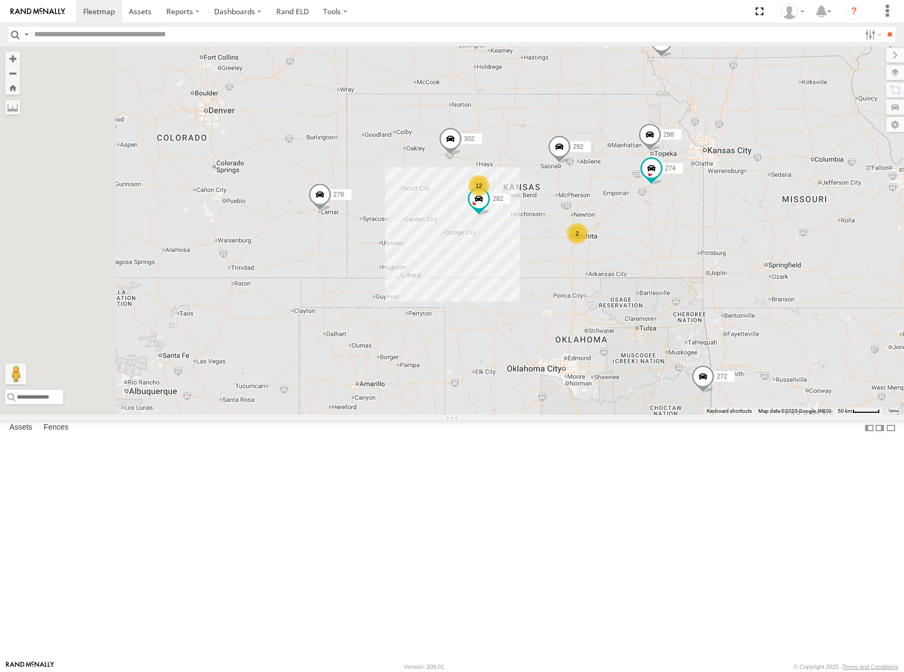
drag, startPoint x: 734, startPoint y: 214, endPoint x: 757, endPoint y: 221, distance: 24.6
click at [757, 221] on div "262 232 274 298 288 292 272 302 282 278 12 2" at bounding box center [452, 230] width 904 height 369
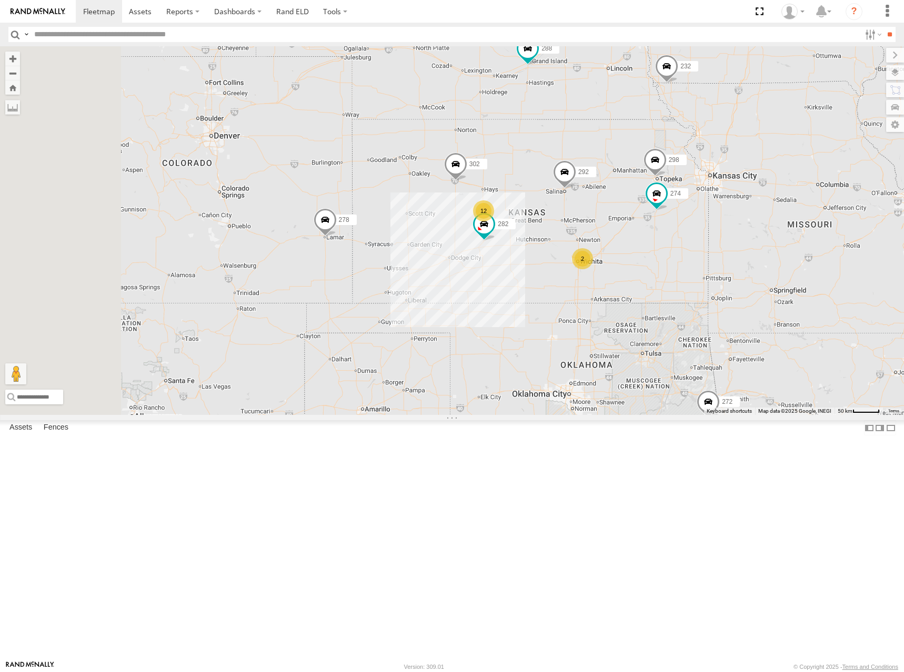
drag, startPoint x: 756, startPoint y: 199, endPoint x: 761, endPoint y: 225, distance: 26.8
click at [761, 225] on div "262 232 274 298 288 292 272 302 282 278 12 2" at bounding box center [452, 230] width 904 height 369
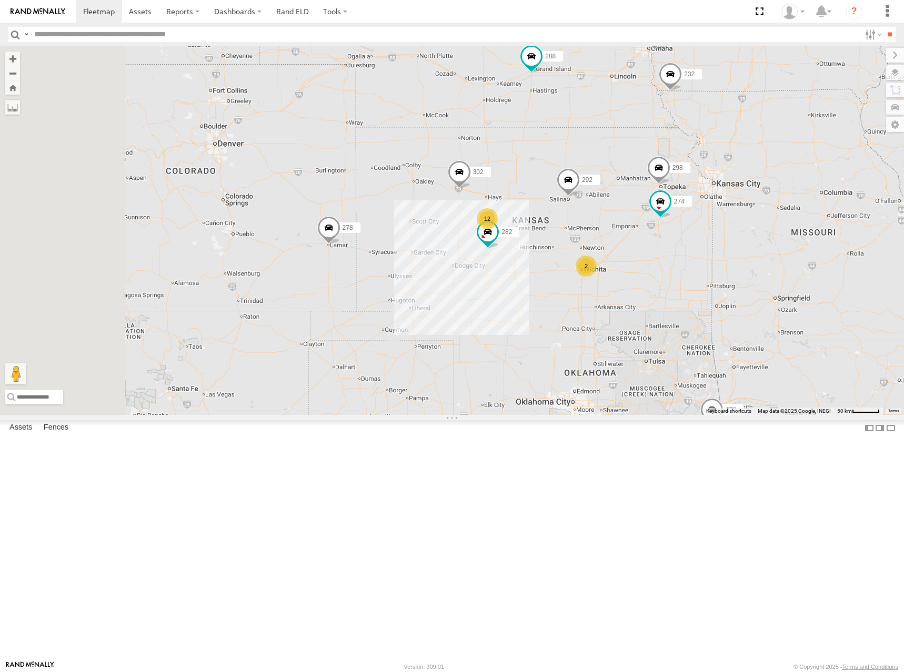
drag, startPoint x: 737, startPoint y: 228, endPoint x: 740, endPoint y: 234, distance: 6.6
click at [741, 237] on div "262 232 274 298 288 292 272 302 282 278 12 2" at bounding box center [452, 230] width 904 height 369
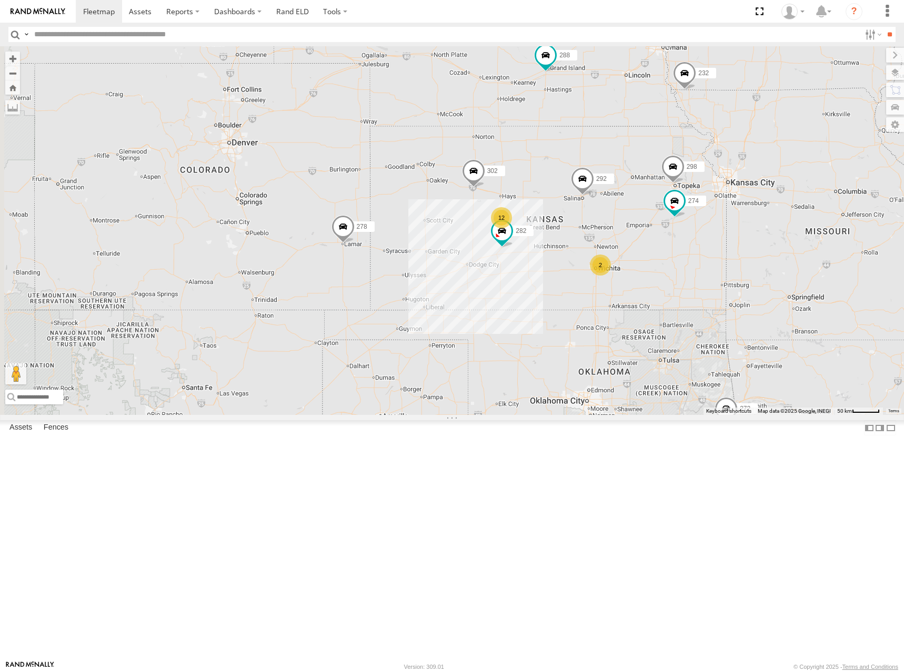
drag, startPoint x: 742, startPoint y: 237, endPoint x: 753, endPoint y: 236, distance: 10.6
click at [753, 236] on div "262 232 274 298 288 292 272 302 282 278 12 2" at bounding box center [452, 230] width 904 height 369
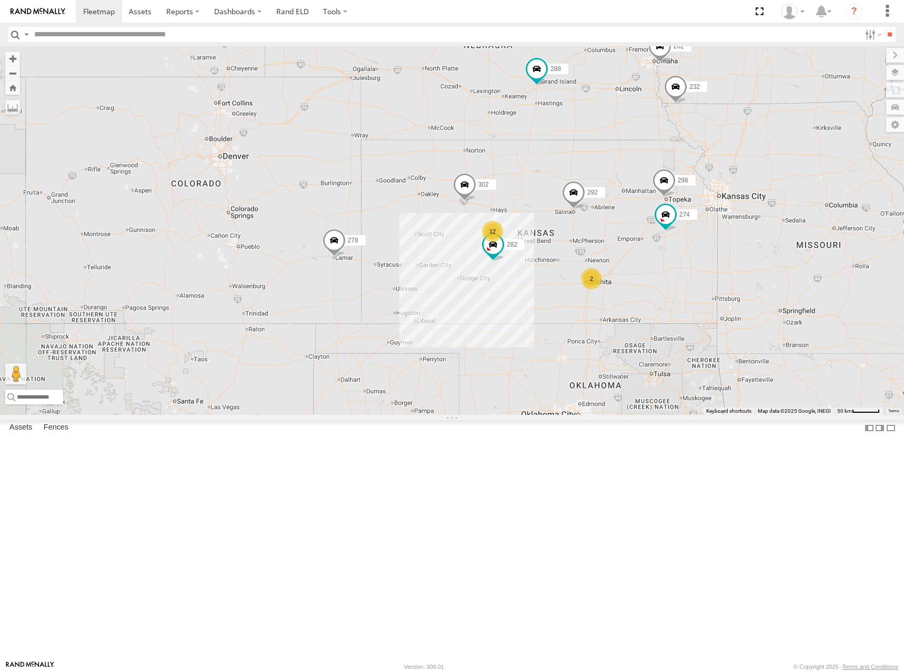
drag, startPoint x: 757, startPoint y: 218, endPoint x: 747, endPoint y: 235, distance: 20.3
click at [747, 235] on div "262 232 274 298 288 292 272 302 282 278 12 2" at bounding box center [452, 230] width 904 height 369
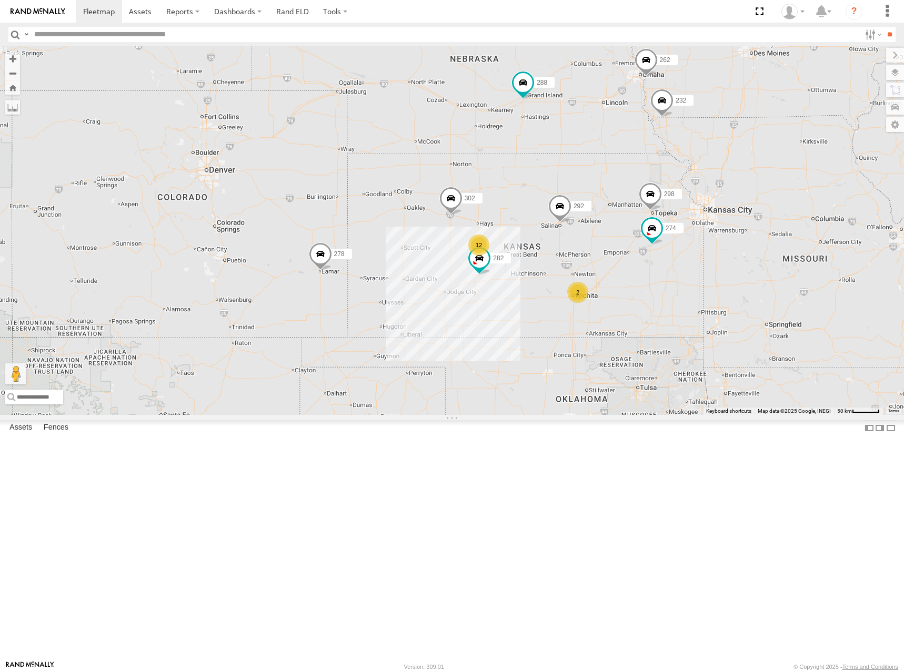
drag, startPoint x: 707, startPoint y: 167, endPoint x: 699, endPoint y: 177, distance: 12.7
click at [699, 177] on div "262 232 274 298 288 292 272 302 282 278 12 2" at bounding box center [452, 230] width 904 height 369
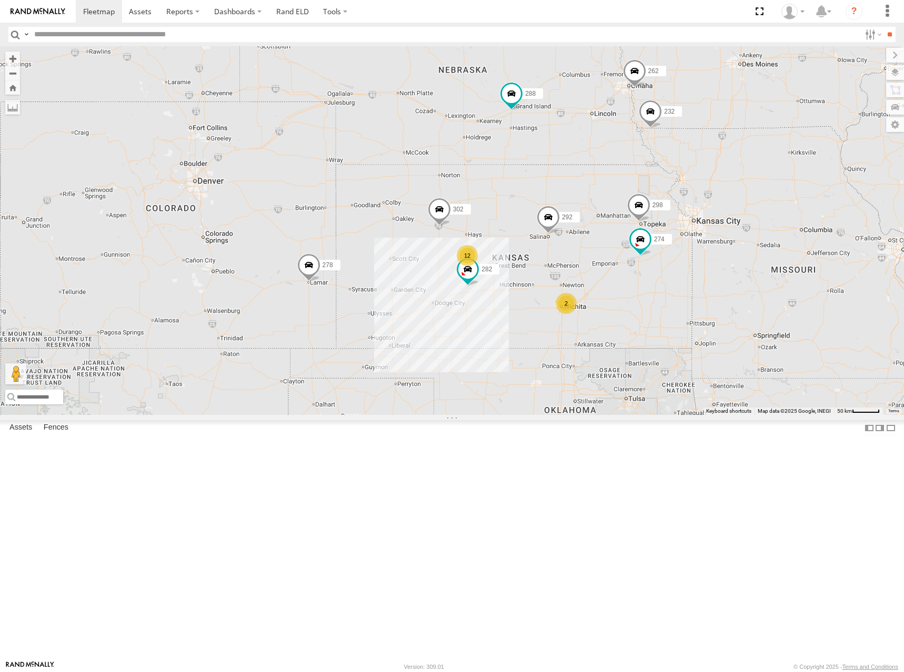
drag, startPoint x: 692, startPoint y: 169, endPoint x: 680, endPoint y: 179, distance: 15.4
click at [680, 179] on div "262 232 274 298 288 292 272 302 282 278 12 2" at bounding box center [452, 230] width 904 height 369
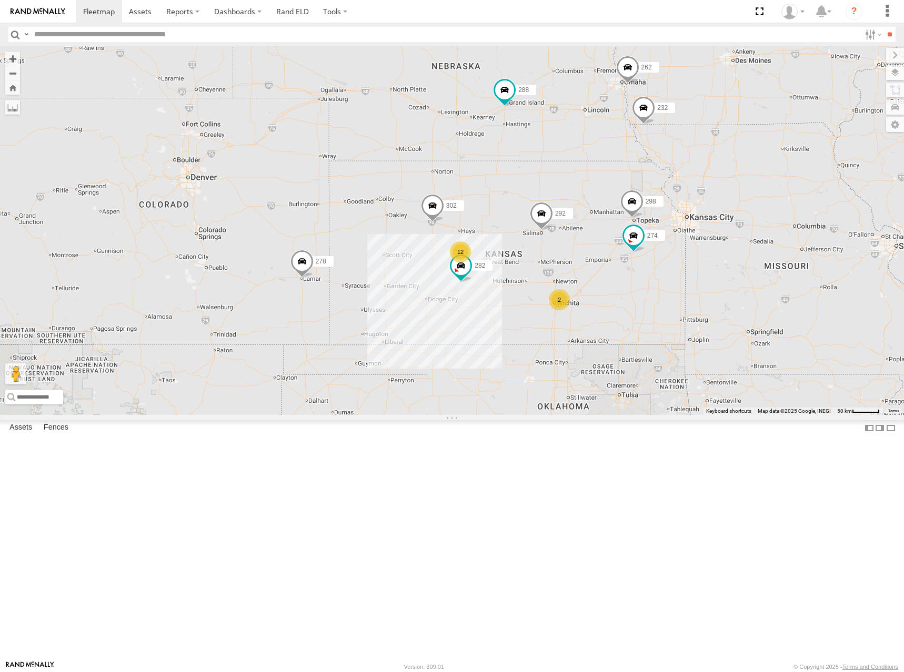
drag, startPoint x: 713, startPoint y: 259, endPoint x: 705, endPoint y: 256, distance: 8.7
click at [705, 256] on div "262 232 274 298 288 292 272 302 282 278 12 2" at bounding box center [452, 230] width 904 height 369
click at [702, 260] on div "262 232 274 298 288 292 272 302 282 278 12 2" at bounding box center [452, 230] width 904 height 369
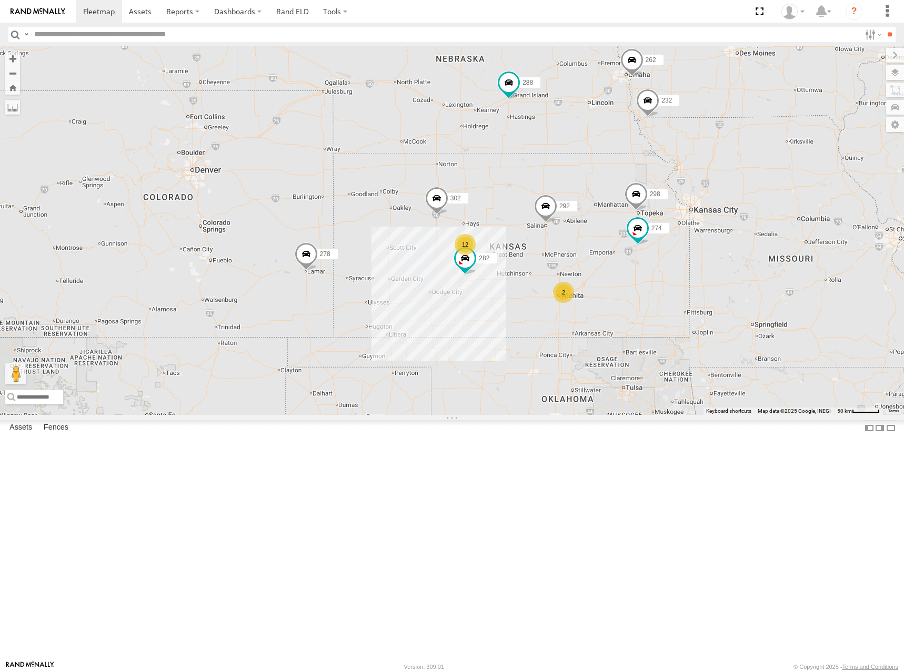
drag, startPoint x: 699, startPoint y: 255, endPoint x: 705, endPoint y: 247, distance: 9.7
click at [705, 247] on div "262 232 274 298 288 292 272 302 282 278 12 2" at bounding box center [452, 230] width 904 height 369
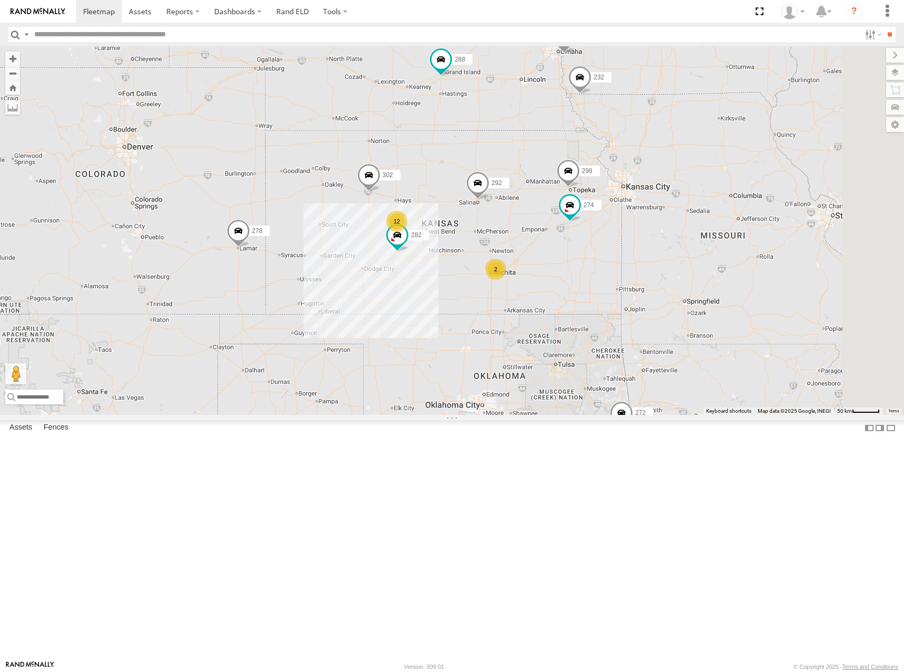
drag, startPoint x: 704, startPoint y: 250, endPoint x: 561, endPoint y: 229, distance: 144.2
click at [561, 229] on div "262 232 274 298 288 292 272 302 282 278 12 2" at bounding box center [452, 230] width 904 height 369
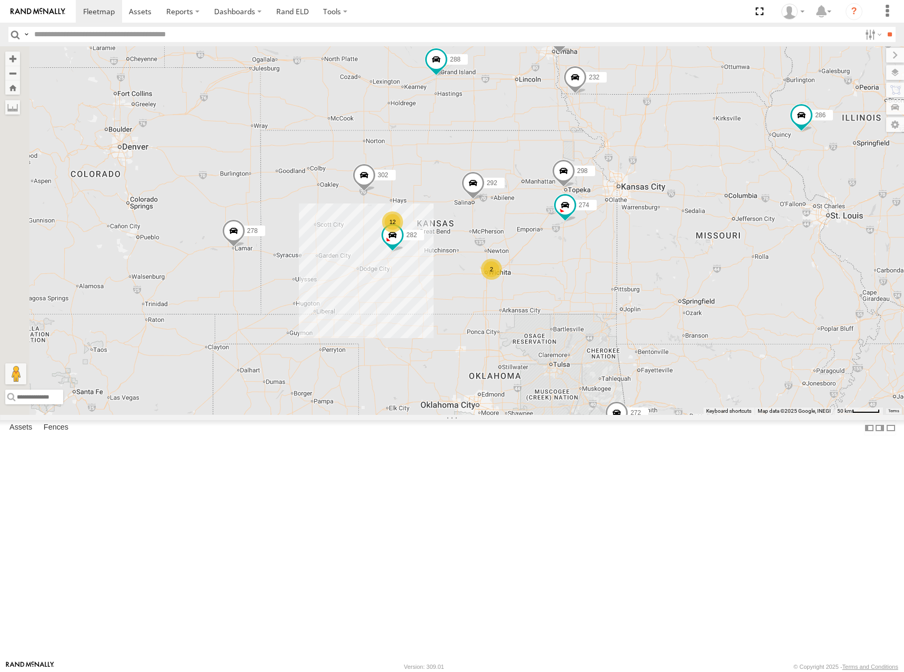
drag, startPoint x: 576, startPoint y: 257, endPoint x: 704, endPoint y: 260, distance: 128.4
click at [704, 260] on div "262 232 274 298 288 292 272 302 282 278 286 12 2" at bounding box center [452, 230] width 904 height 369
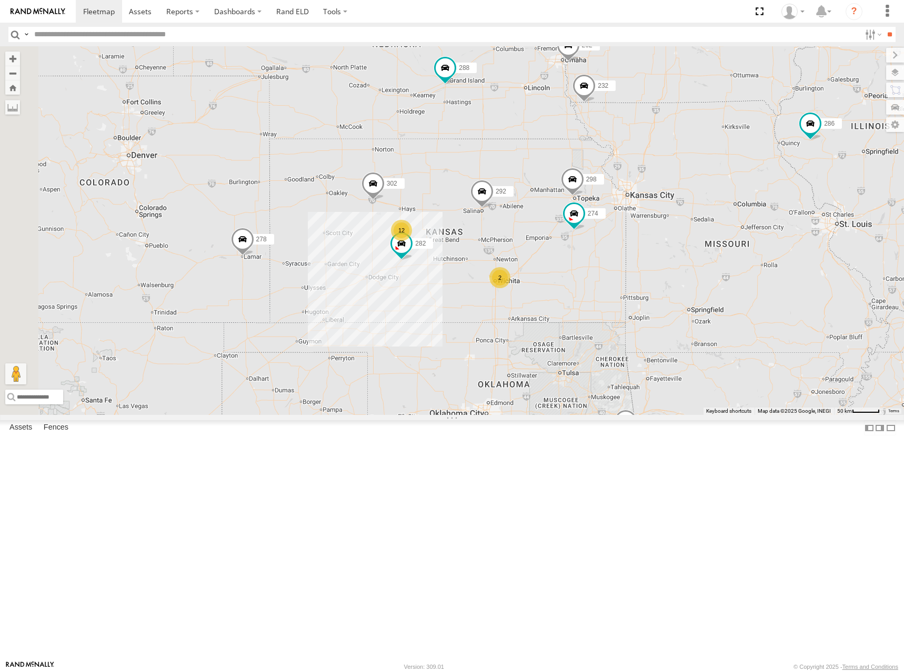
drag, startPoint x: 639, startPoint y: 246, endPoint x: 645, endPoint y: 250, distance: 7.2
click at [645, 250] on div "262 232 274 298 288 292 272 302 282 278 286 12 2" at bounding box center [452, 230] width 904 height 369
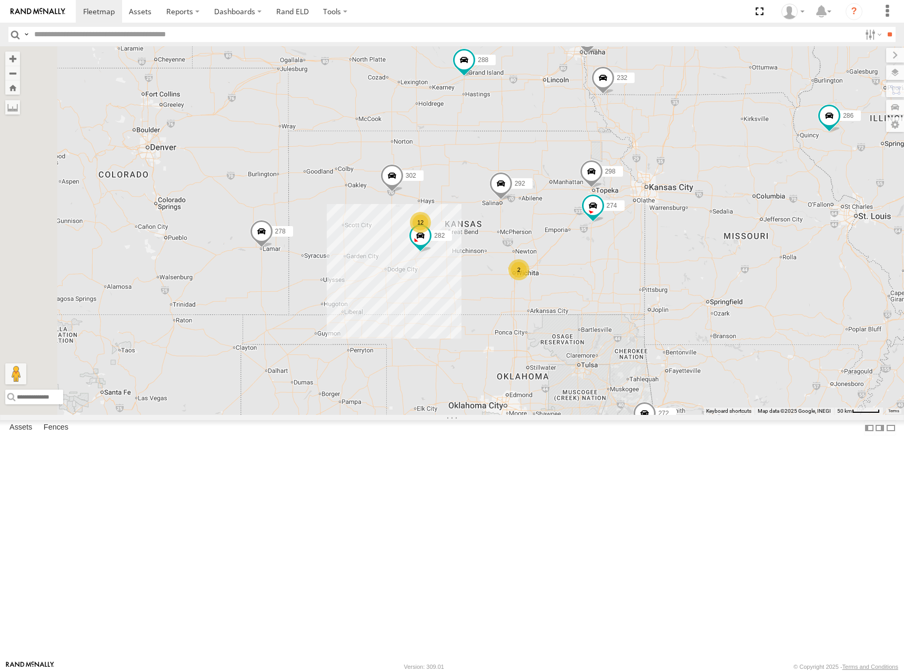
drag, startPoint x: 651, startPoint y: 252, endPoint x: 661, endPoint y: 240, distance: 15.0
click at [661, 240] on div "262 232 274 298 288 292 272 302 282 278 286 12 2" at bounding box center [452, 230] width 904 height 369
click at [659, 240] on div "262 232 274 298 288 292 272 302 282 278 286 12 2" at bounding box center [452, 230] width 904 height 369
click at [655, 242] on div "262 232 274 298 288 292 272 302 282 278 286 12 2" at bounding box center [452, 230] width 904 height 369
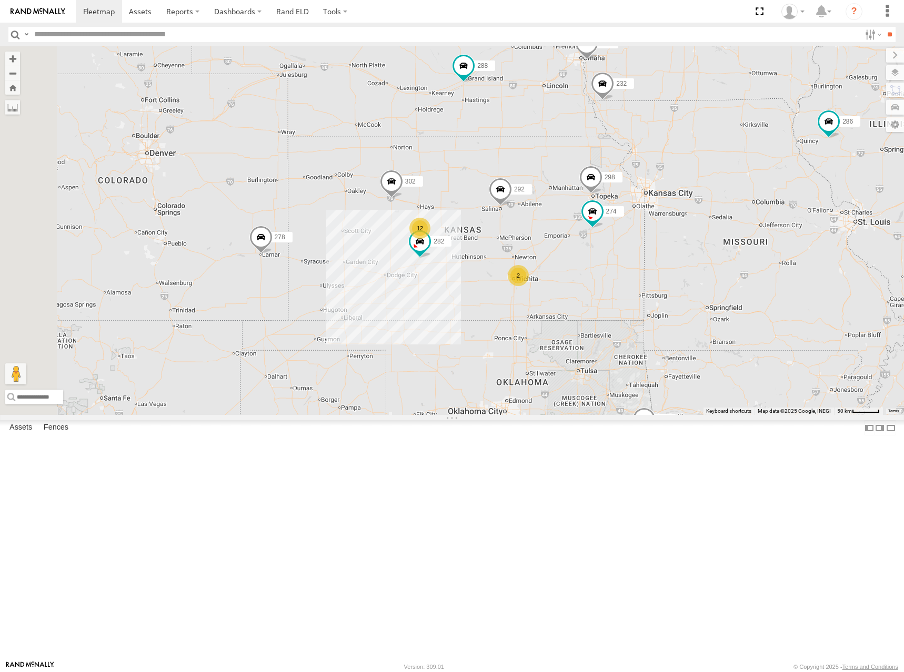
drag, startPoint x: 655, startPoint y: 238, endPoint x: 659, endPoint y: 250, distance: 13.5
click at [659, 250] on div "262 232 274 298 288 292 272 302 282 278 286 12 2" at bounding box center [452, 230] width 904 height 369
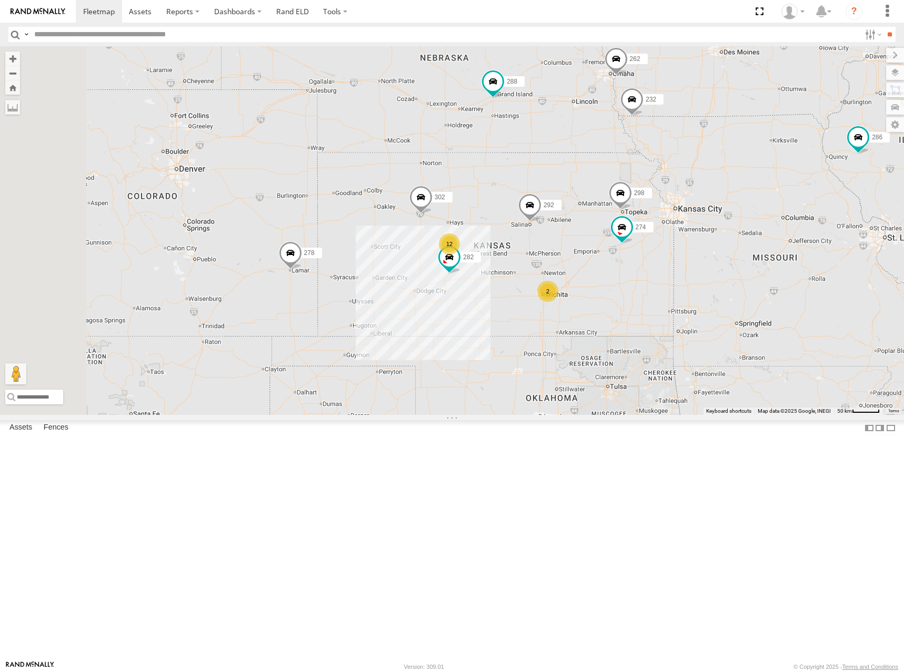
drag, startPoint x: 659, startPoint y: 252, endPoint x: 686, endPoint y: 259, distance: 28.3
click at [686, 259] on div "262 232 274 298 288 292 272 302 282 278 286 12 2" at bounding box center [452, 230] width 904 height 369
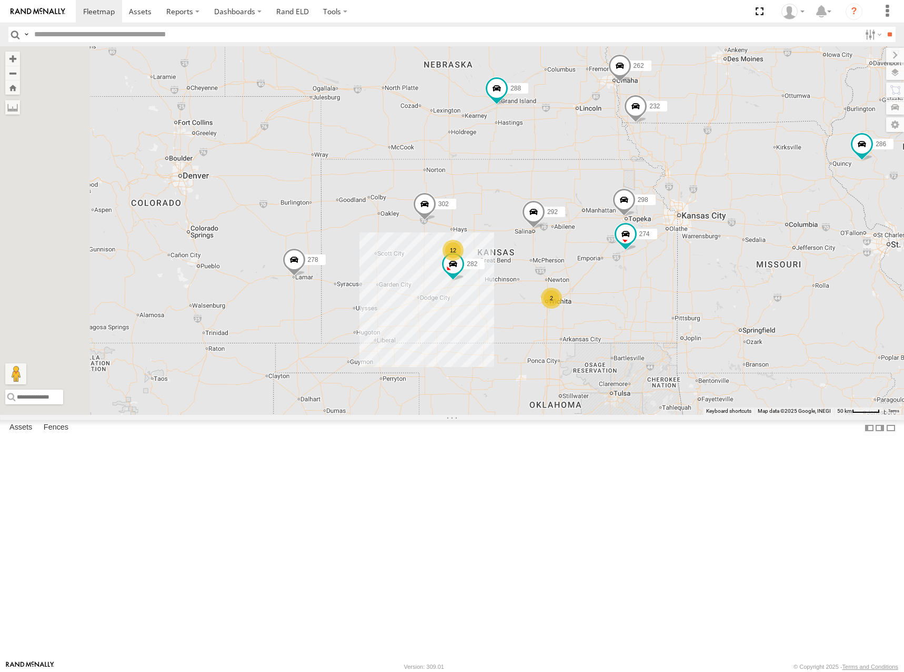
drag, startPoint x: 685, startPoint y: 254, endPoint x: 690, endPoint y: 262, distance: 9.2
click at [690, 262] on div "262 232 274 298 288 292 272 302 282 278 286 12 2" at bounding box center [452, 230] width 904 height 369
click at [689, 264] on div "262 232 274 298 288 292 272 302 282 278 286 12 2" at bounding box center [452, 230] width 904 height 369
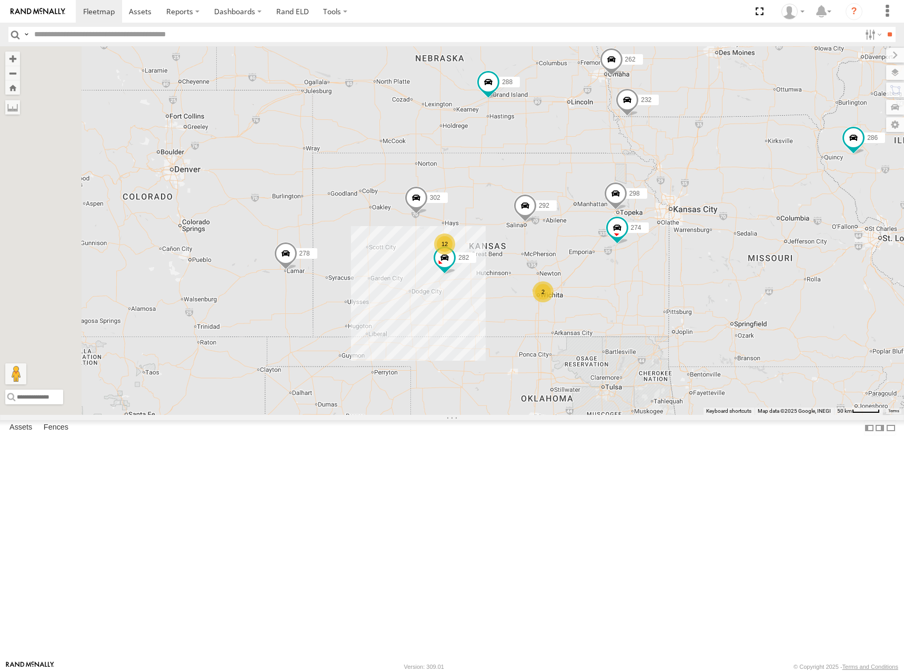
drag, startPoint x: 688, startPoint y: 257, endPoint x: 681, endPoint y: 254, distance: 7.3
click at [681, 254] on div "262 232 274 298 288 292 272 302 282 278 286 12 2" at bounding box center [452, 230] width 904 height 369
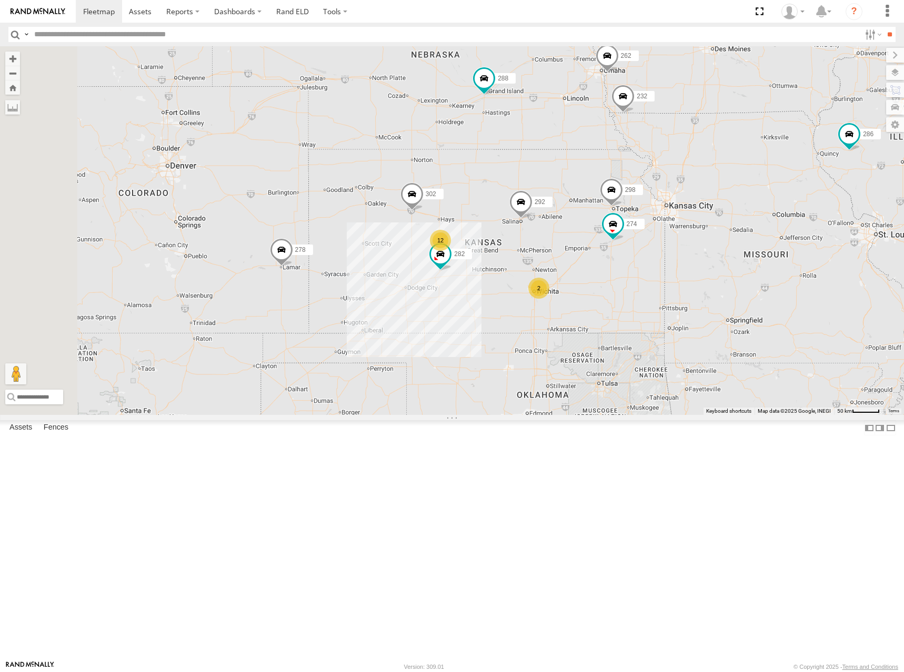
drag, startPoint x: 677, startPoint y: 259, endPoint x: 672, endPoint y: 255, distance: 6.0
click at [672, 255] on div "262 232 274 298 288 292 272 302 282 278 286 12 2" at bounding box center [452, 230] width 904 height 369
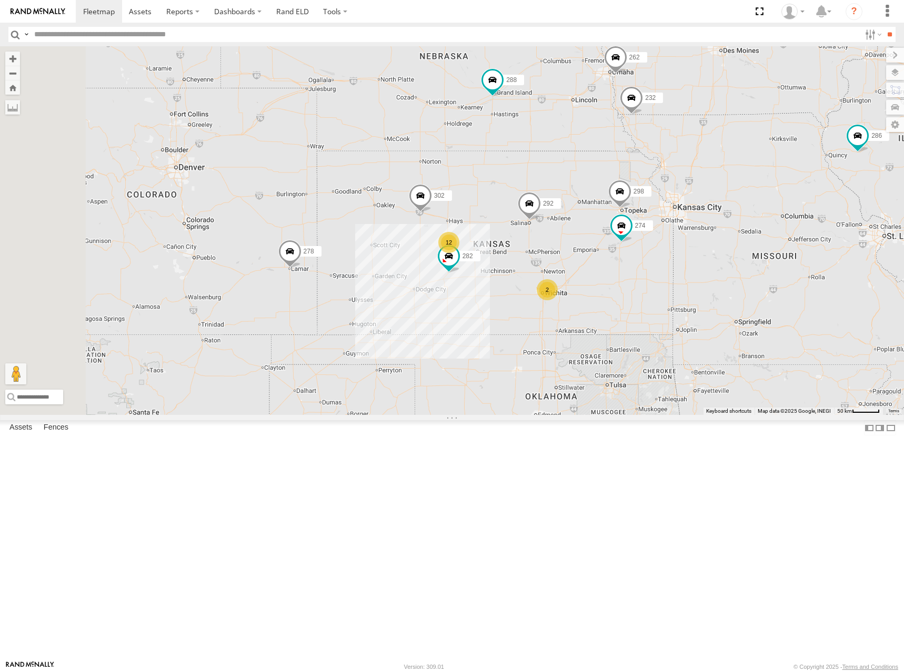
drag, startPoint x: 674, startPoint y: 249, endPoint x: 684, endPoint y: 250, distance: 9.6
click at [684, 250] on div "262 232 274 298 288 292 272 302 282 278 286 12 2" at bounding box center [452, 230] width 904 height 369
drag, startPoint x: 675, startPoint y: 185, endPoint x: 672, endPoint y: 196, distance: 11.4
click at [672, 196] on div "262 232 274 298 288 292 272 302 282 278 286 12 2" at bounding box center [452, 230] width 904 height 369
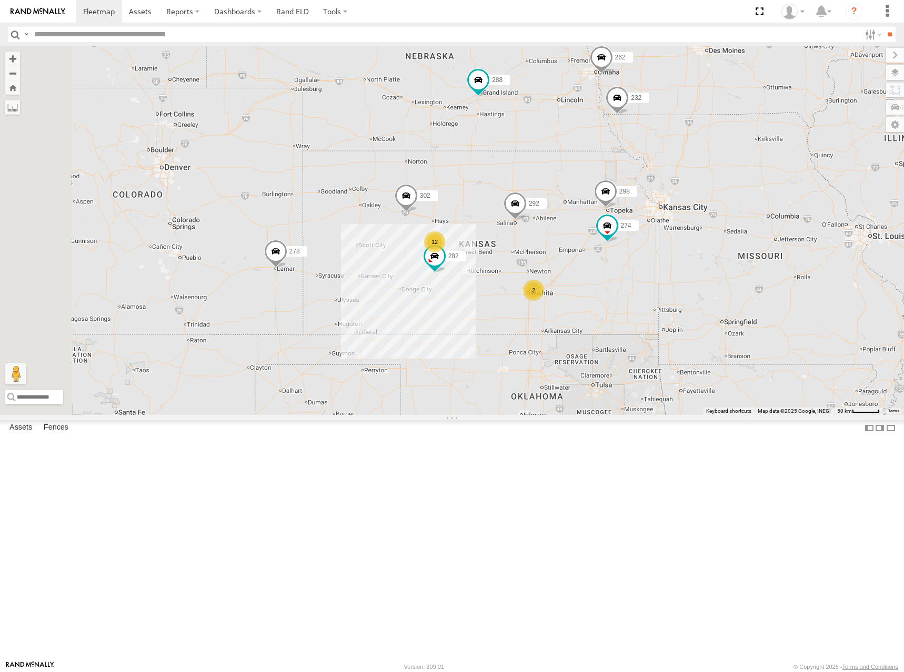
drag, startPoint x: 678, startPoint y: 213, endPoint x: 681, endPoint y: 224, distance: 10.8
click at [681, 225] on div "274 298 262 288 292 272 232 302 282 278 12 2" at bounding box center [452, 230] width 904 height 369
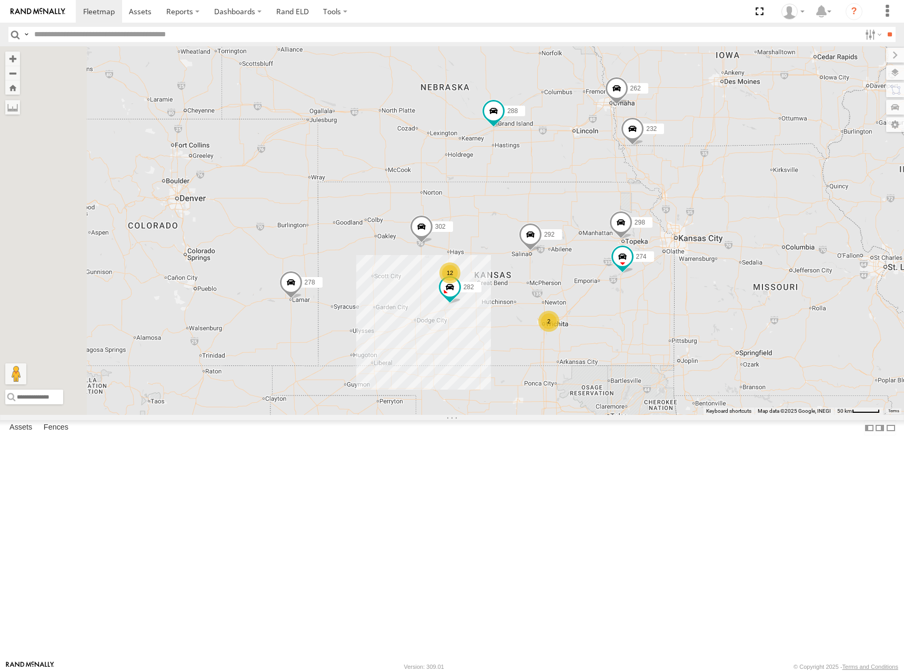
drag, startPoint x: 682, startPoint y: 218, endPoint x: 697, endPoint y: 250, distance: 35.5
click at [697, 250] on div "274 298 262 288 292 272 232 302 282 278 12 2" at bounding box center [452, 230] width 904 height 369
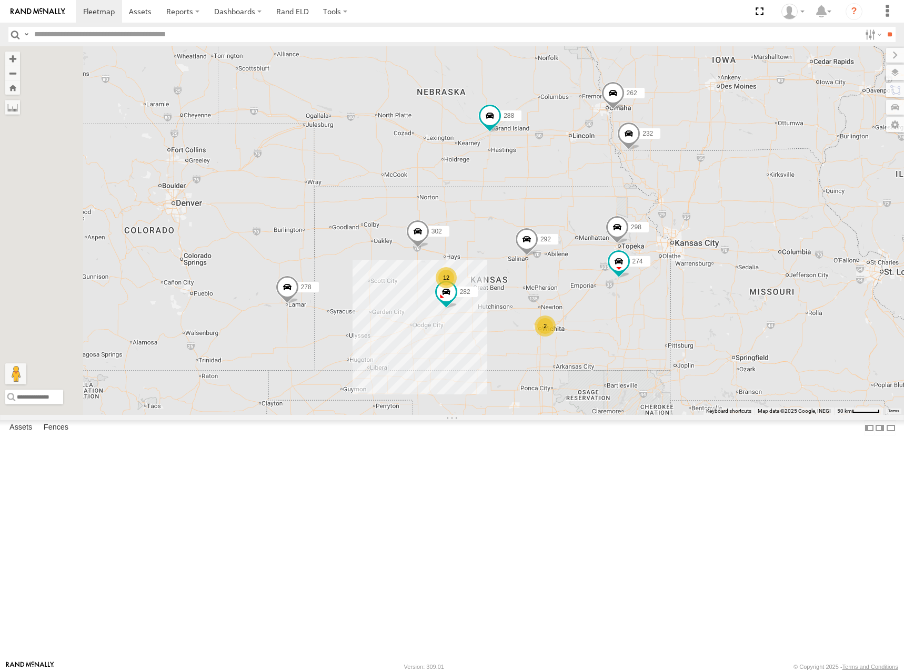
drag, startPoint x: 710, startPoint y: 227, endPoint x: 705, endPoint y: 233, distance: 7.4
click at [705, 233] on div "274 298 262 288 292 272 232 302 282 278 12 2" at bounding box center [452, 230] width 904 height 369
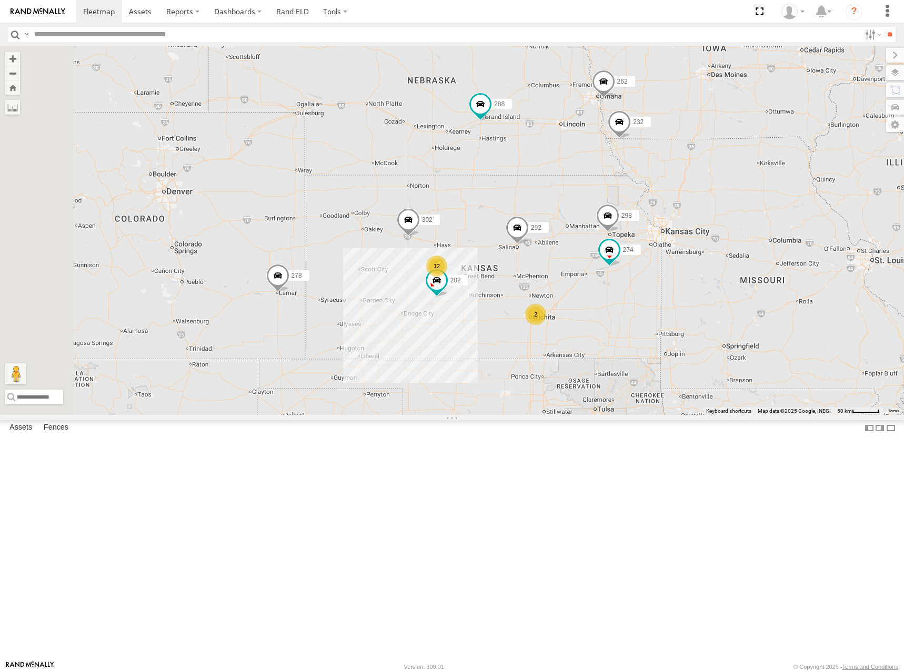
drag, startPoint x: 638, startPoint y: 186, endPoint x: 631, endPoint y: 175, distance: 12.8
click at [631, 175] on div "274 298 262 288 292 272 232 302 282 278 12 2" at bounding box center [452, 230] width 904 height 369
drag
click at [631, 185] on div "274 298 262 288 292 272 232 302 282 278 12 2" at bounding box center [452, 230] width 904 height 369
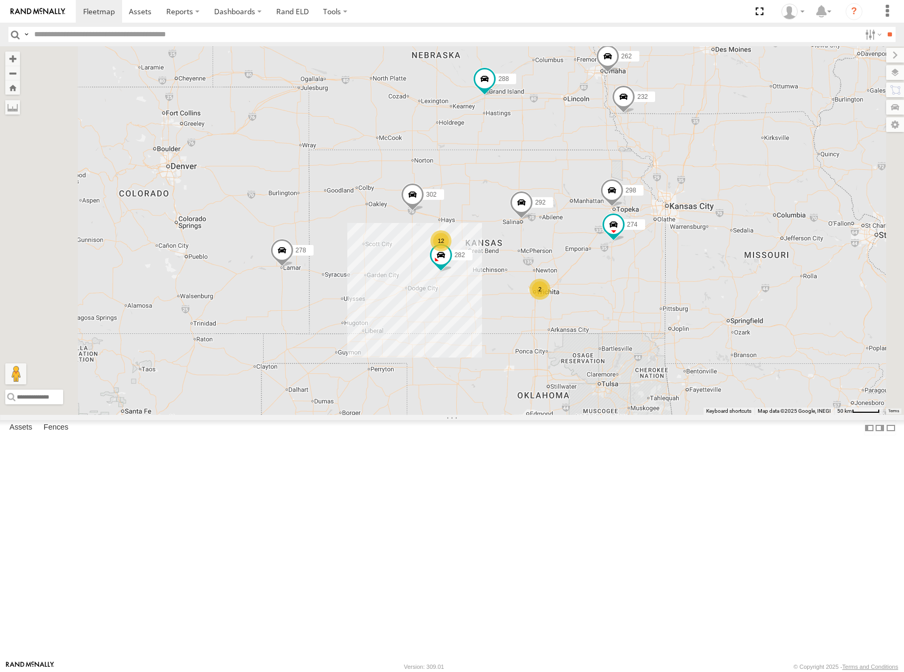
click at [645, 148] on div "274 298 262 288 292 272 232 302 282 278 12 2" at bounding box center [452, 230] width 904 height 369
drag, startPoint x: 654, startPoint y: 147, endPoint x: 652, endPoint y: 156, distance: 9.0
click at [652, 156] on div "274 298 262 288 292 272 232 302 282 278 12 2" at bounding box center [452, 230] width 904 height 369
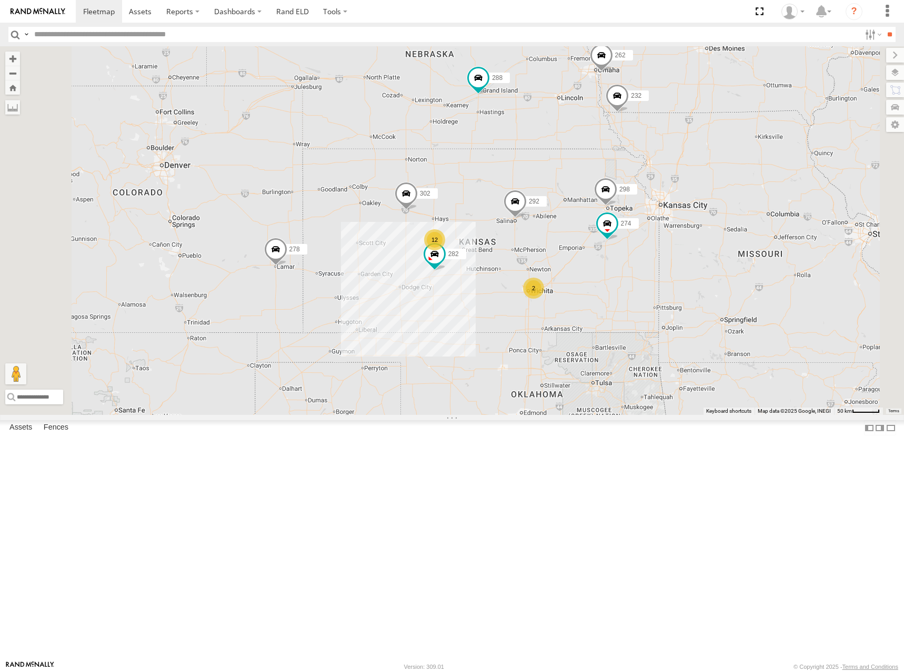
drag, startPoint x: 645, startPoint y: 189, endPoint x: 642, endPoint y: 182, distance: 7.2
click at [642, 182] on div "274 298 262 288 292 272 232 302 282 278 12 2" at bounding box center [452, 230] width 904 height 369
click at [695, 256] on div "274 298 262 288 292 272 232 302 282 278 12 2" at bounding box center [452, 230] width 904 height 369
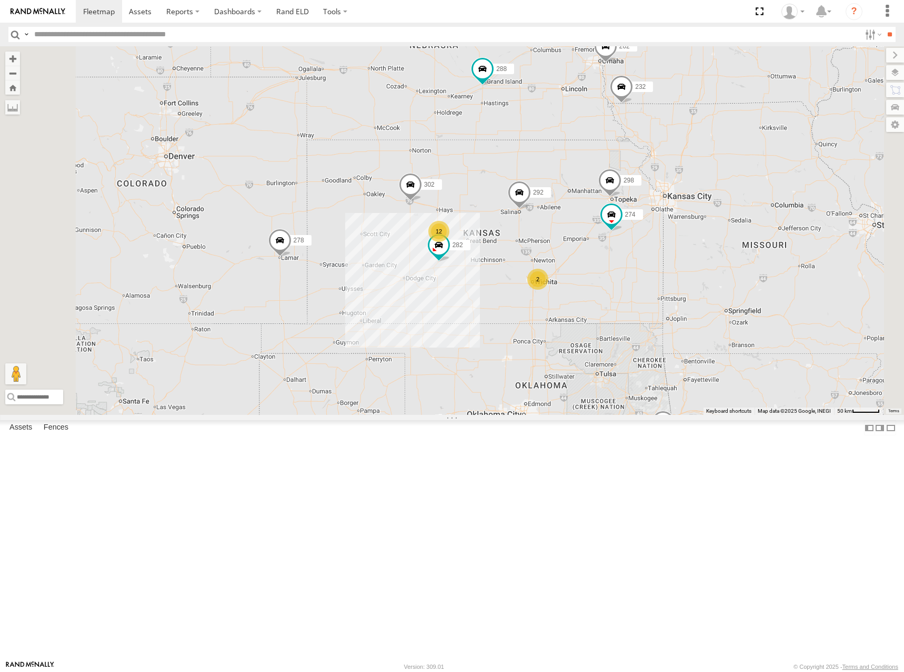
click at [700, 248] on div "274 298 262 288 292 272 232 302 282 278 12 2" at bounding box center [452, 230] width 904 height 369
click at [686, 259] on div "274 298 262 288 292 272 232 302 282 278 12 2" at bounding box center [452, 230] width 904 height 369
click at [689, 261] on div "274 298 262 288 292 272 232 302 282 278 12 2" at bounding box center [452, 230] width 904 height 369
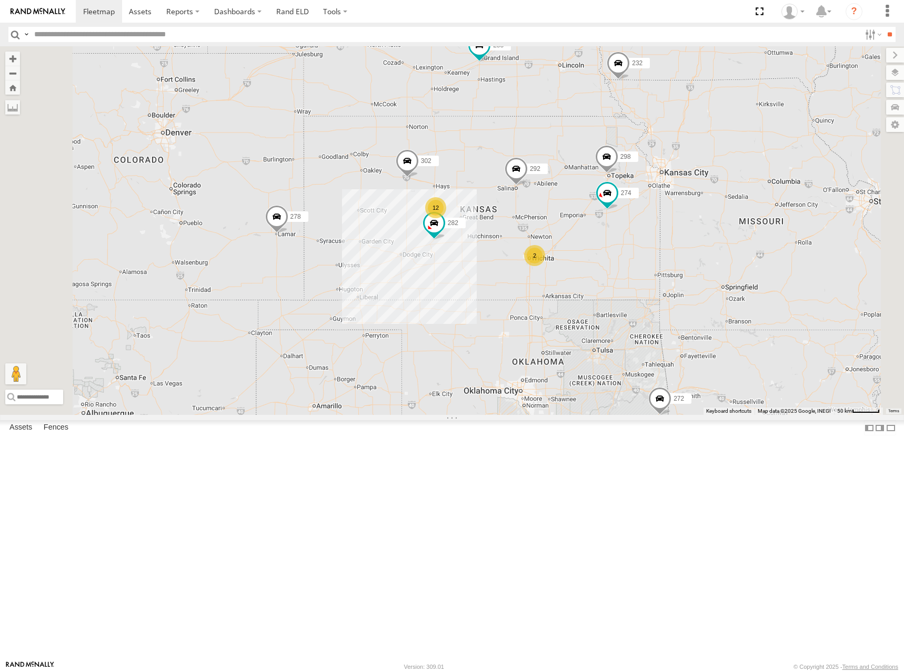
drag, startPoint x: 608, startPoint y: 272, endPoint x: 606, endPoint y: 246, distance: 25.8
click at [606, 246] on div "274 298 262 288 292 272 232 302 282 278 12 2" at bounding box center [452, 230] width 904 height 369
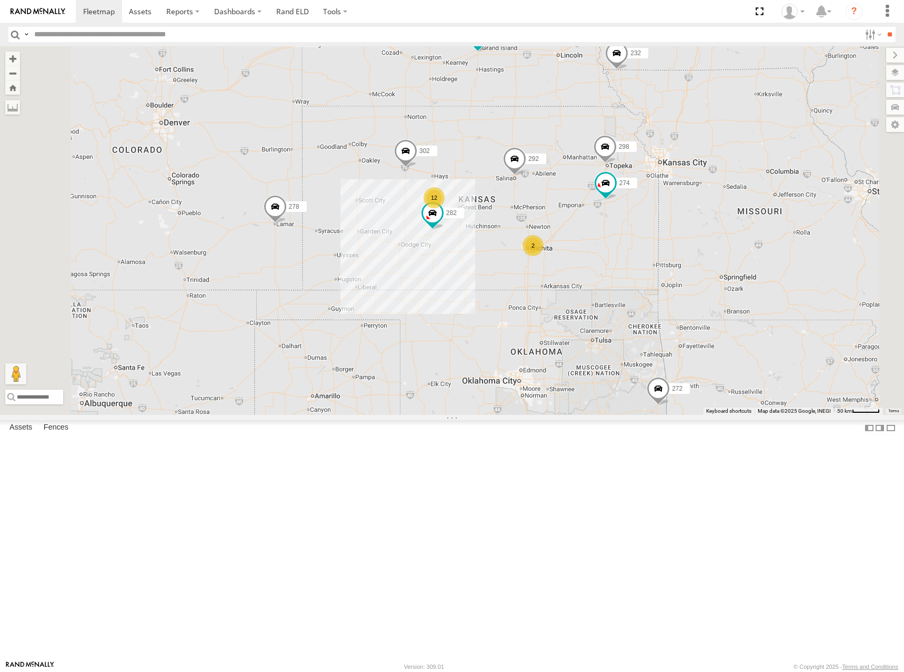
drag, startPoint x: 670, startPoint y: 251, endPoint x: 664, endPoint y: 209, distance: 42.0
click at [664, 209] on div "274 298 262 288 292 272 232 302 282 278 12 2" at bounding box center [452, 230] width 904 height 369
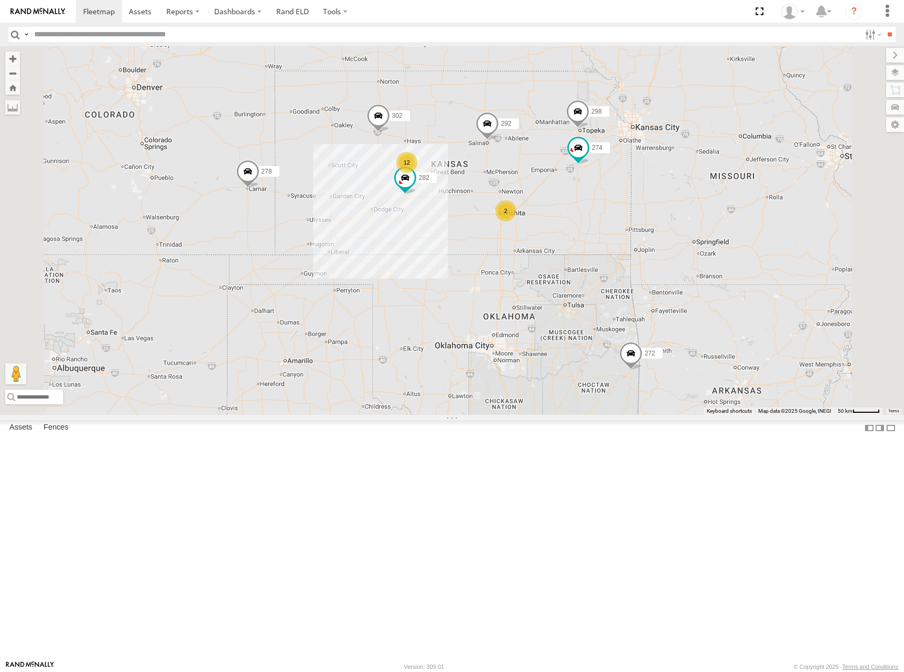
drag, startPoint x: 682, startPoint y: 199, endPoint x: 675, endPoint y: 198, distance: 7.4
click at [675, 198] on div "274 298 262 288 292 272 232 302 282 278 12 2" at bounding box center [452, 230] width 904 height 369
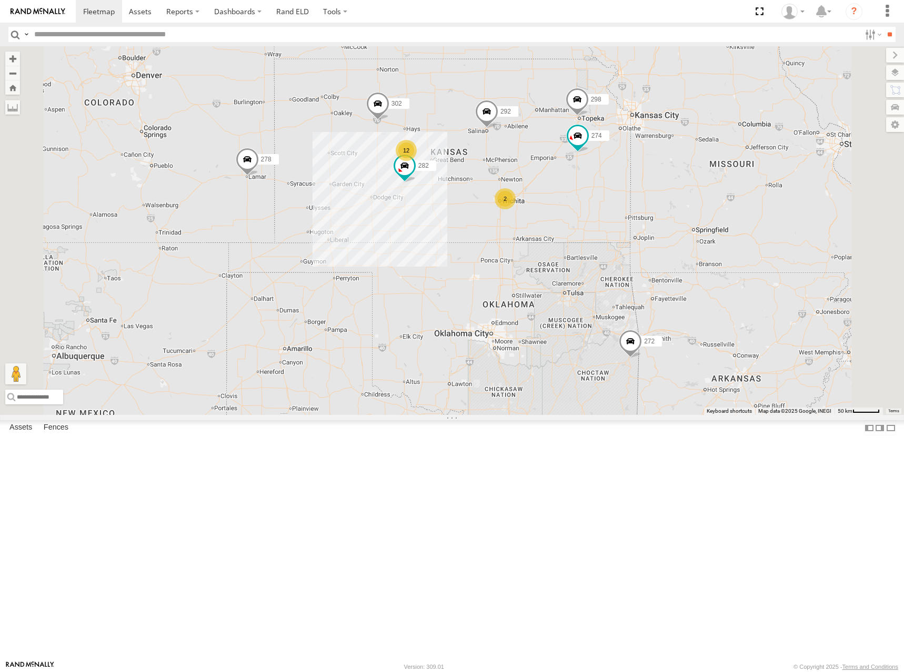
drag, startPoint x: 609, startPoint y: 219, endPoint x: 612, endPoint y: 208, distance: 11.5
click at [612, 208] on div "274 298 262 288 292 272 232 302 282 278 12 2" at bounding box center [452, 230] width 904 height 369
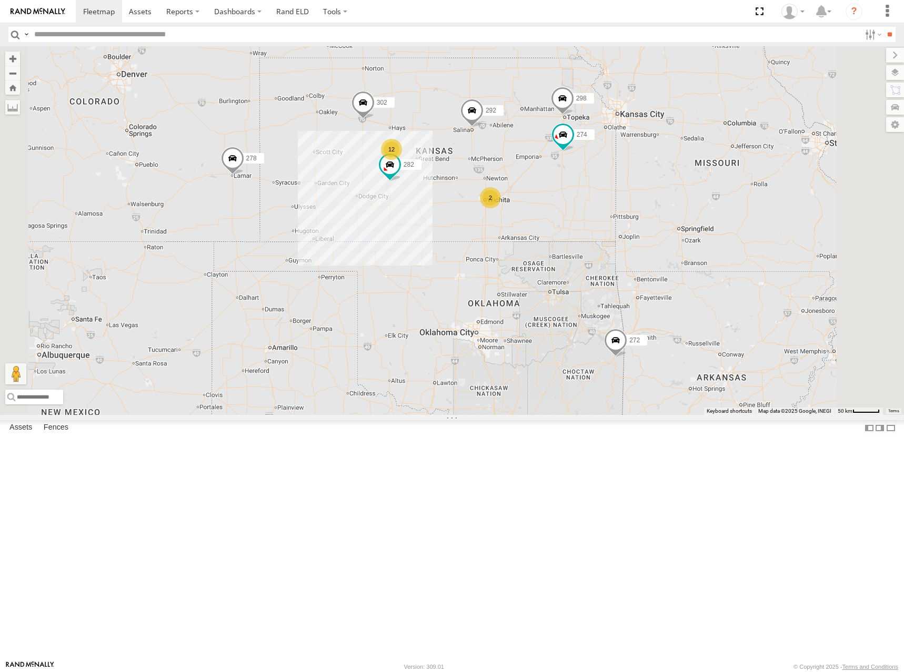
drag, startPoint x: 656, startPoint y: 200, endPoint x: 640, endPoint y: 201, distance: 15.8
click at [640, 201] on div "274 298 262 288 292 272 232 302 282 278 12 2" at bounding box center [452, 230] width 904 height 369
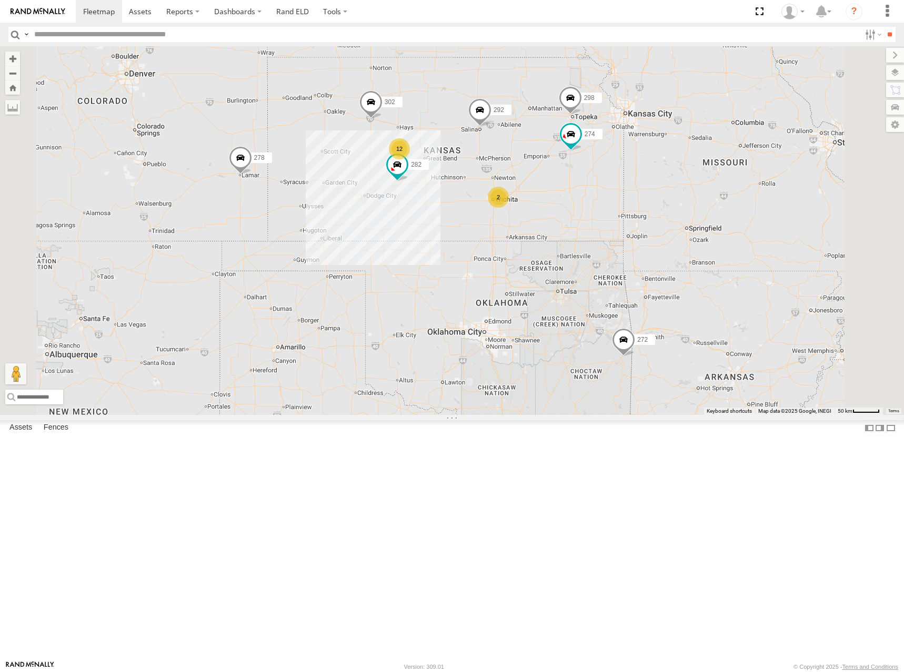
drag, startPoint x: 593, startPoint y: 211, endPoint x: 599, endPoint y: 210, distance: 6.4
click at [599, 210] on div "274 298 262 288 292 272 232 302 282 278 12 2" at bounding box center [452, 230] width 904 height 369
drag, startPoint x: 670, startPoint y: 203, endPoint x: 670, endPoint y: 209, distance: 5.8
click at [670, 209] on div "274 298 262 288 292 272 232 302 282 278 12 2" at bounding box center [452, 230] width 904 height 369
drag, startPoint x: 694, startPoint y: 195, endPoint x: 696, endPoint y: 183, distance: 12.9
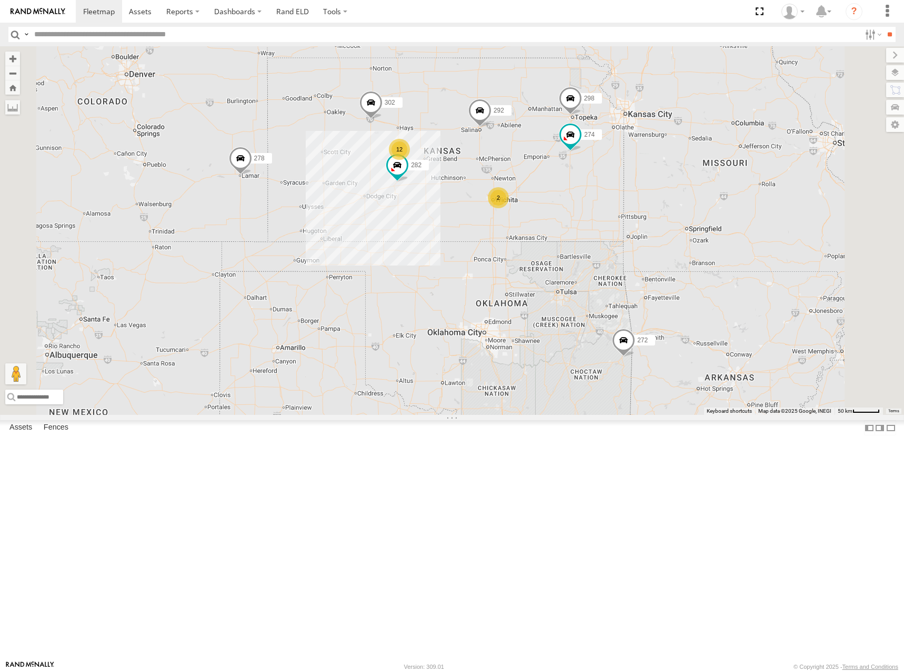
click at [696, 183] on div "274 298 262 288 292 272 232 302 282 278 12 2" at bounding box center [452, 230] width 904 height 369
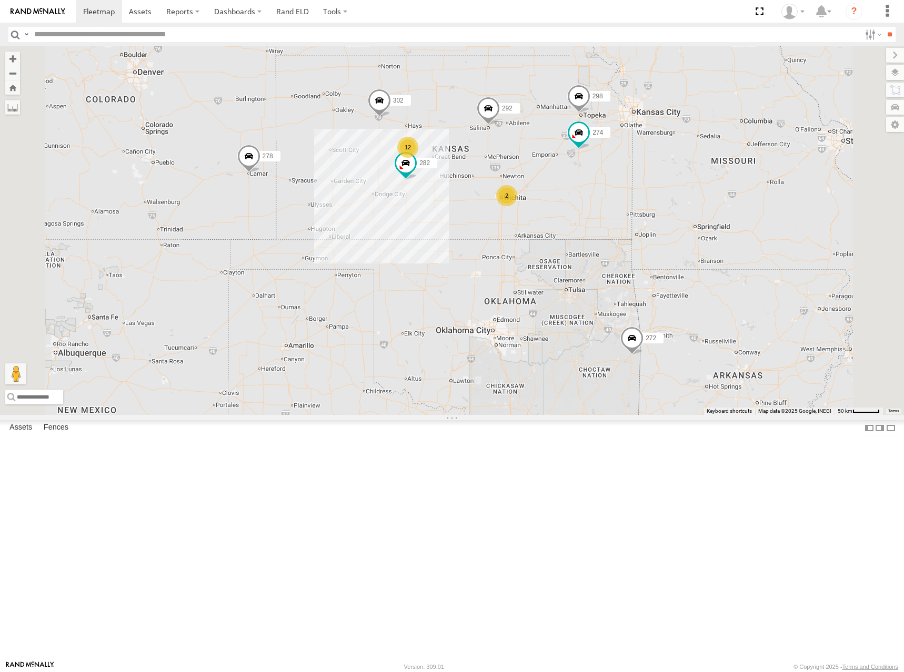
drag, startPoint x: 649, startPoint y: 185, endPoint x: 652, endPoint y: 196, distance: 10.8
click at [652, 196] on div "274 298 262 288 292 272 232 302 282 278 12 2" at bounding box center [452, 230] width 904 height 369
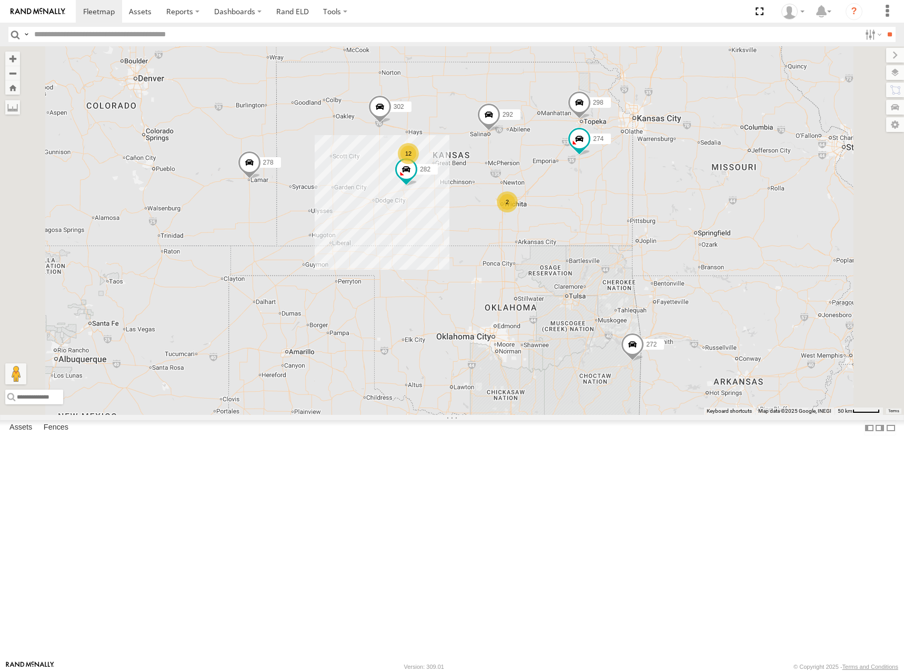
click at [690, 194] on div "274 298 262 288 292 272 232 302 282 278 12 2" at bounding box center [452, 230] width 904 height 369
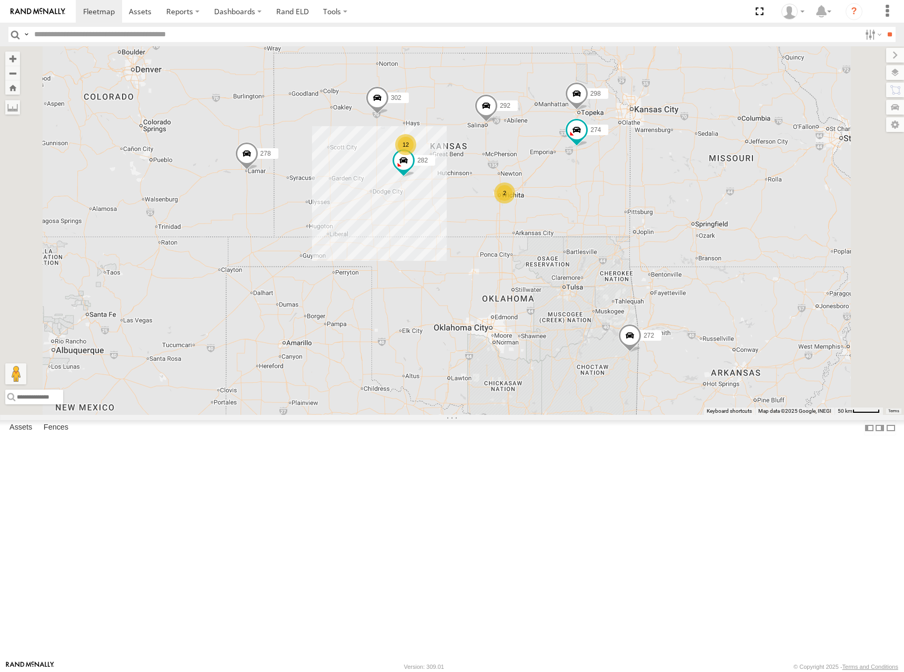
click at [680, 258] on div "274 298 262 288 292 272 232 302 282 278 12 2" at bounding box center [452, 230] width 904 height 369
drag, startPoint x: 654, startPoint y: 198, endPoint x: 650, endPoint y: 206, distance: 8.0
click at [650, 206] on div "274 298 262 288 292 272 232 302 282 278 12 2" at bounding box center [452, 230] width 904 height 369
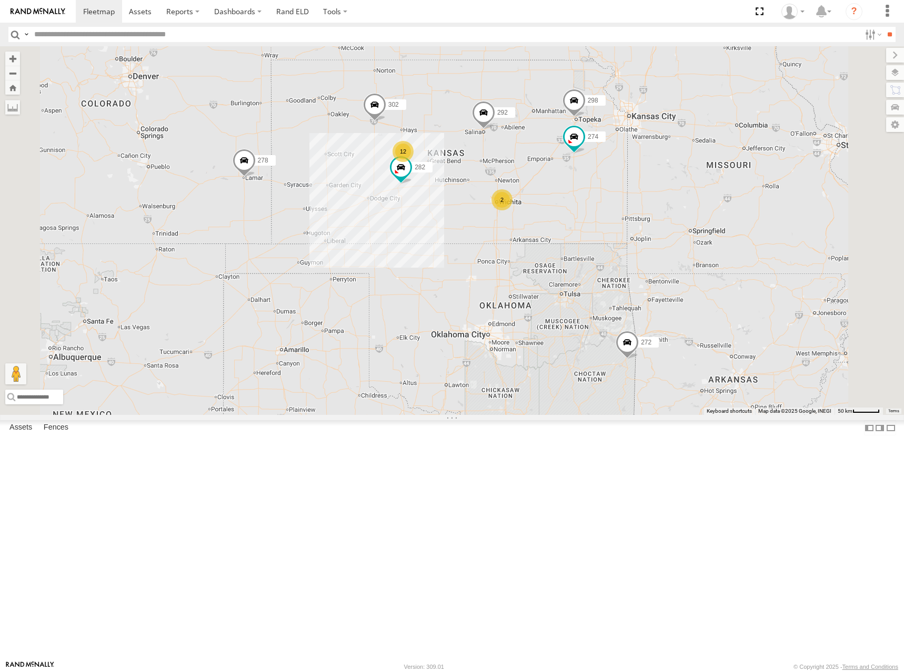
click at [667, 203] on div "274 298 262 288 292 272 232 302 282 278 12 2" at bounding box center [452, 230] width 904 height 369
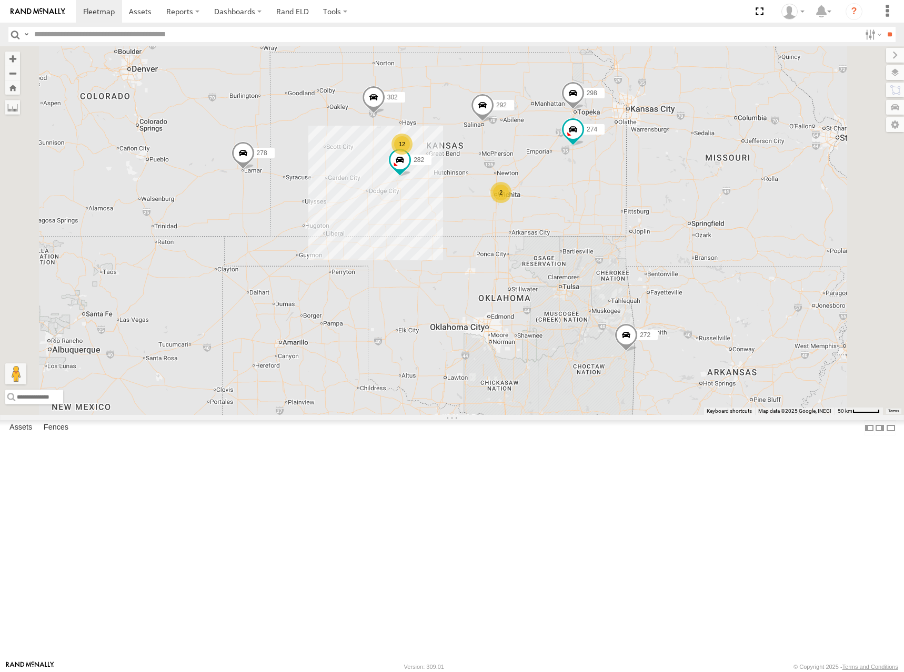
drag, startPoint x: 661, startPoint y: 192, endPoint x: 664, endPoint y: 183, distance: 9.3
click at [664, 183] on div "274 298 262 288 292 272 232 302 282 278 12 2" at bounding box center [452, 230] width 904 height 369
drag, startPoint x: 649, startPoint y: 192, endPoint x: 647, endPoint y: 199, distance: 8.0
click at [647, 199] on div "274 298 262 288 292 272 232 302 282 278 12 2" at bounding box center [452, 230] width 904 height 369
drag, startPoint x: 689, startPoint y: 178, endPoint x: 721, endPoint y: 181, distance: 32.7
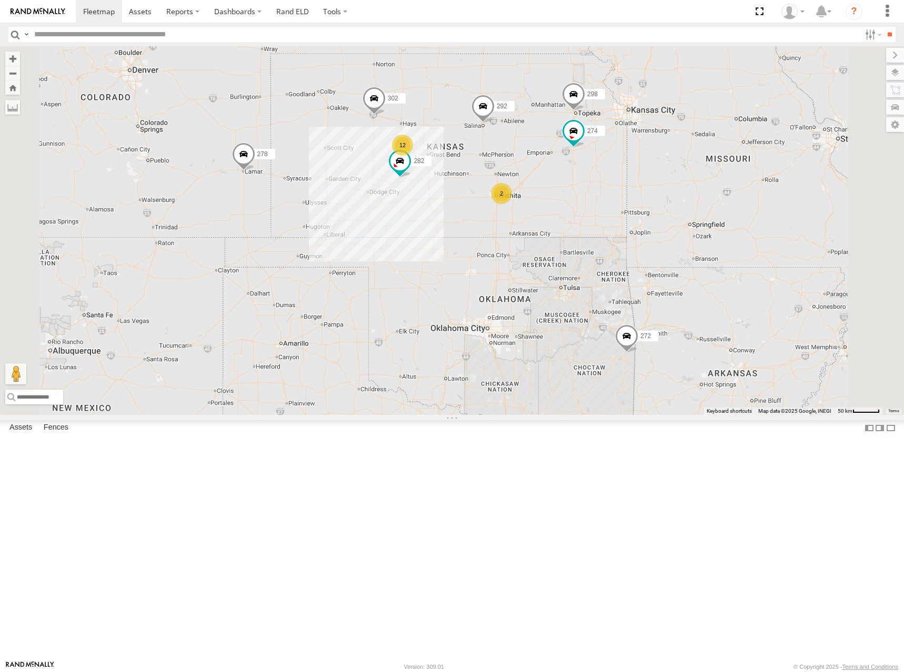
click at [721, 181] on div "274 298 262 288 292 272 232 302 282 278 12 2" at bounding box center [452, 230] width 904 height 369
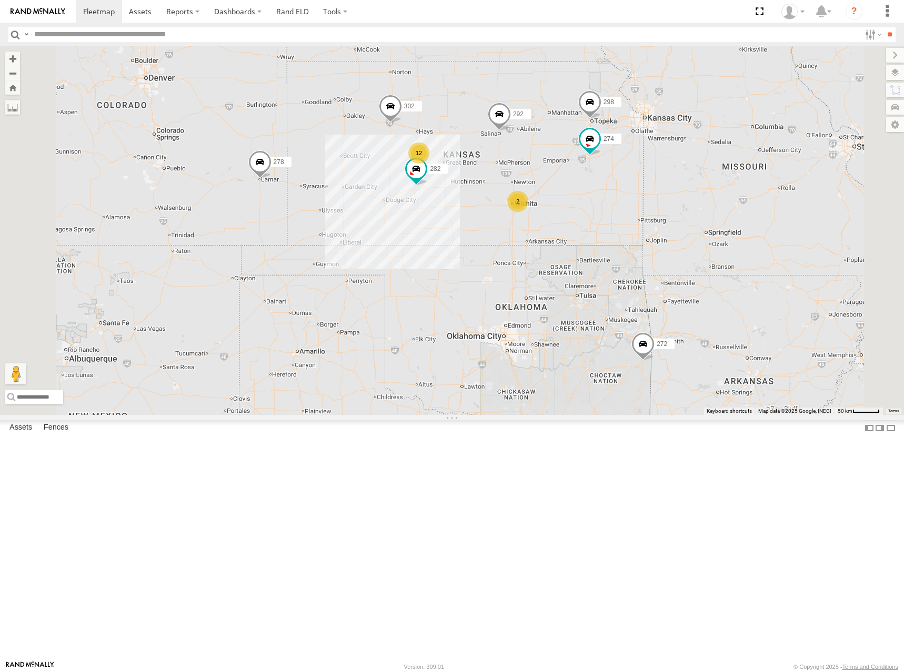
drag, startPoint x: 700, startPoint y: 195, endPoint x: 694, endPoint y: 198, distance: 7.1
click at [694, 198] on div "274 298 262 288 292 272 232 302 282 278 12 2" at bounding box center [452, 230] width 904 height 369
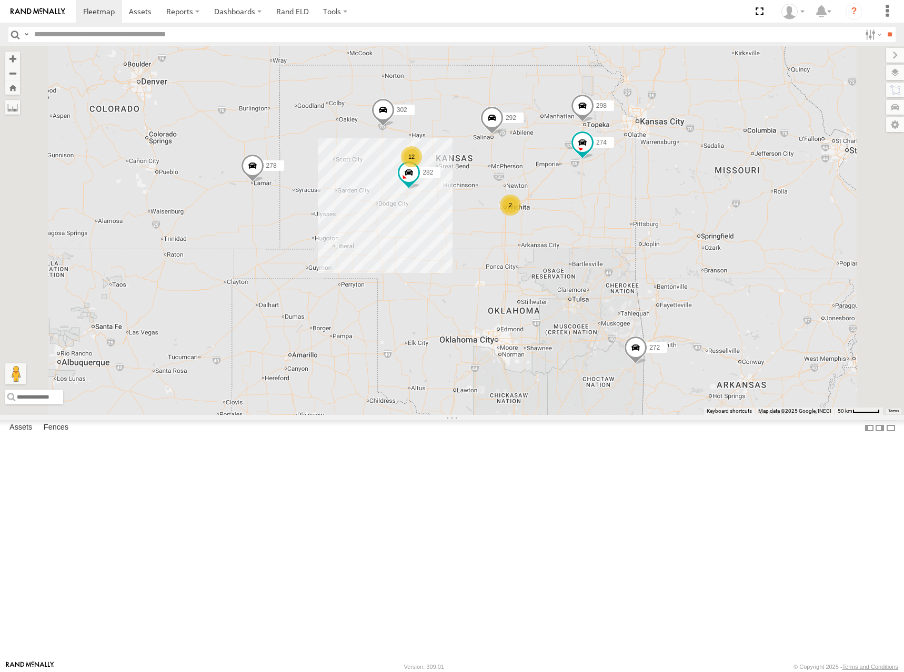
click at [670, 203] on div "274 298 262 288 292 272 232 302 282 278 12 2" at bounding box center [452, 230] width 904 height 369
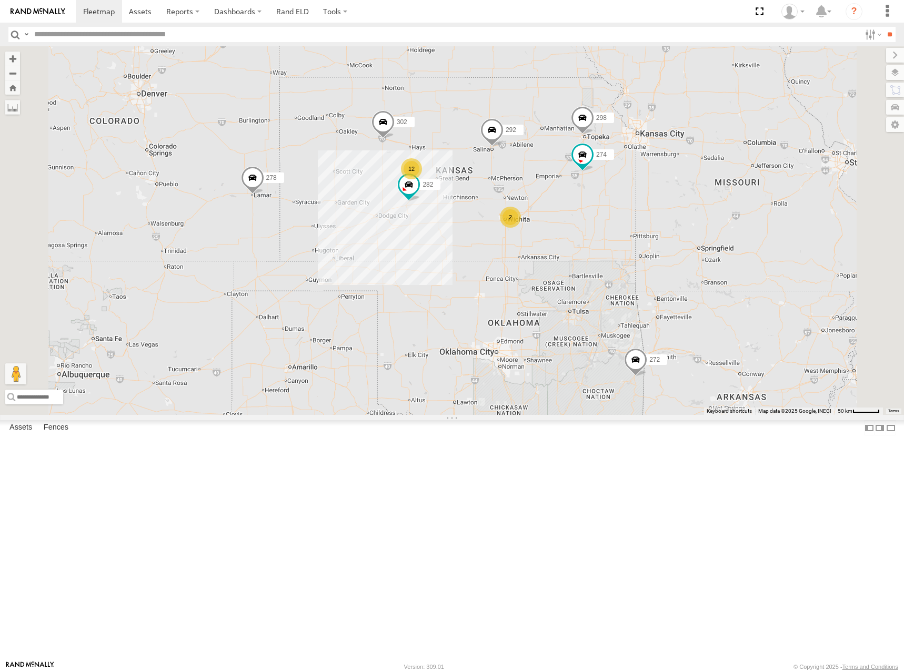
drag, startPoint x: 684, startPoint y: 180, endPoint x: 684, endPoint y: 192, distance: 11.1
click at [684, 192] on div "274 298 262 288 292 272 232 302 282 278 12 2" at bounding box center [452, 230] width 904 height 369
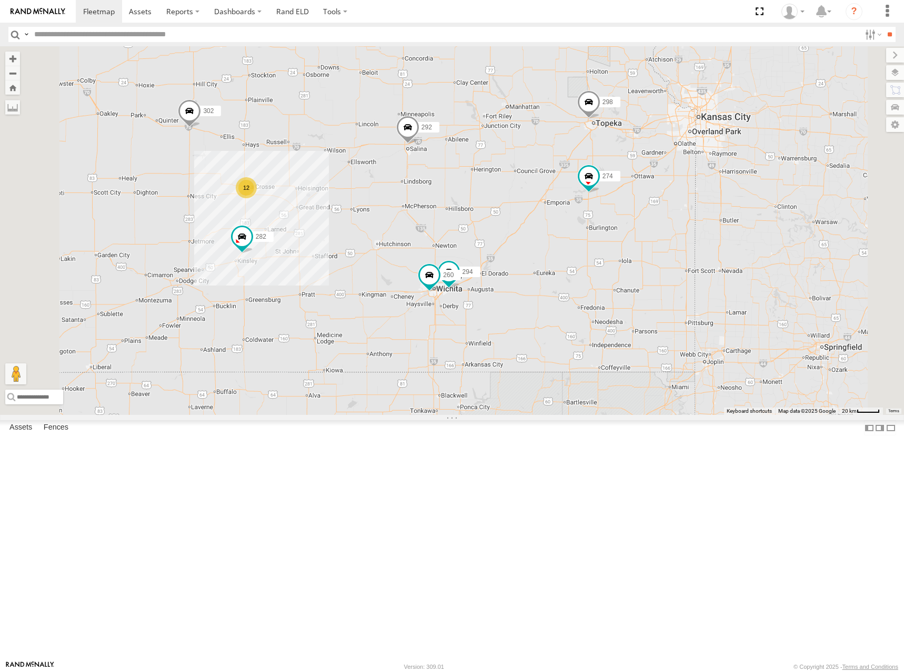
drag, startPoint x: 638, startPoint y: 218, endPoint x: 711, endPoint y: 217, distance: 73.1
click at [711, 217] on div "274 298 262 288 292 272 232 302 282 278 12 294 260" at bounding box center [452, 230] width 904 height 369
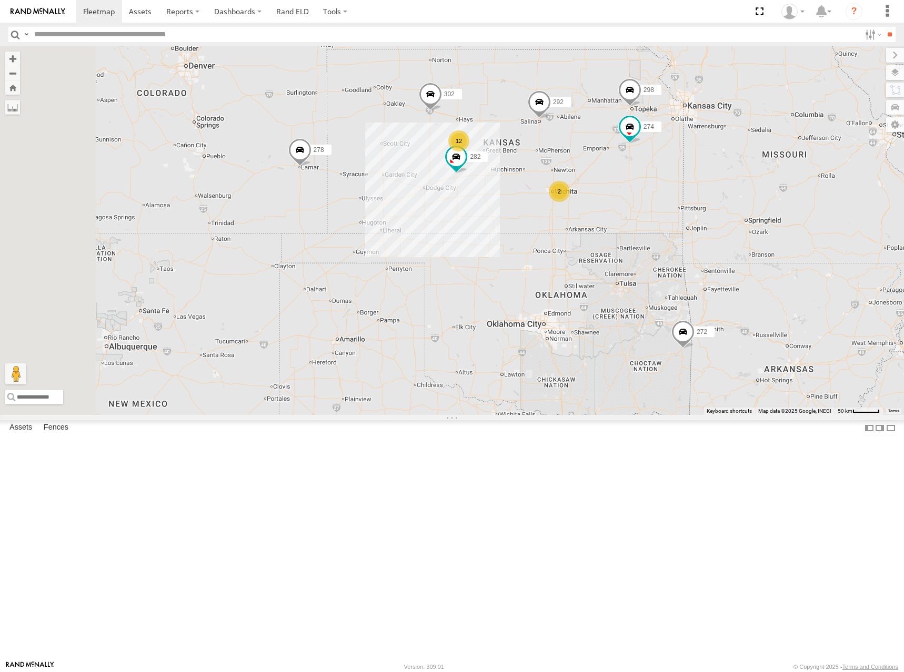
drag, startPoint x: 707, startPoint y: 187, endPoint x: 705, endPoint y: 199, distance: 12.3
click at [705, 199] on div "274 298 262 288 292 272 232 302 282 278 12 2" at bounding box center [452, 230] width 904 height 369
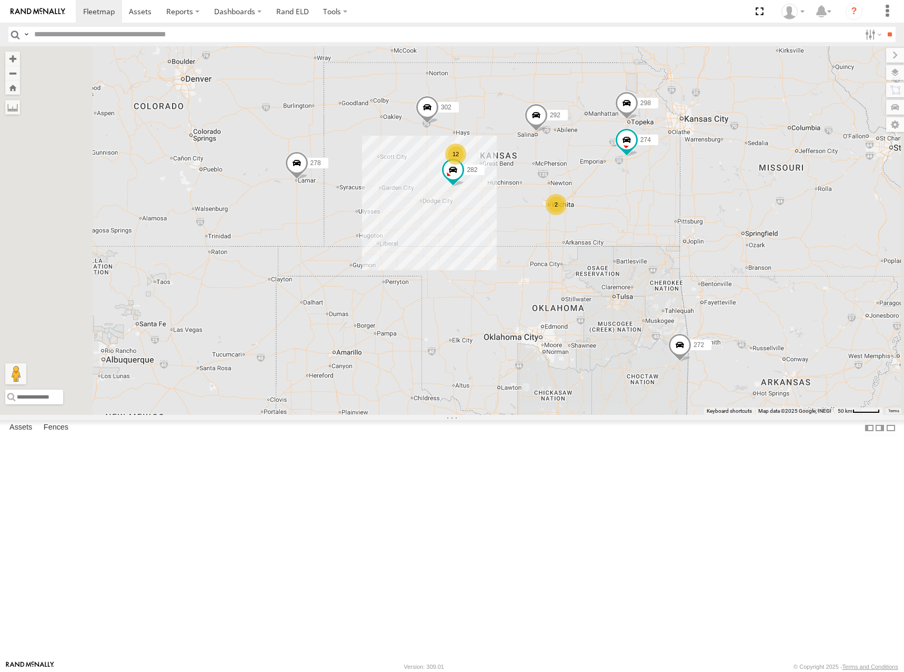
click at [699, 218] on div "274 298 262 288 292 272 232 302 282 278 12 2" at bounding box center [452, 230] width 904 height 369
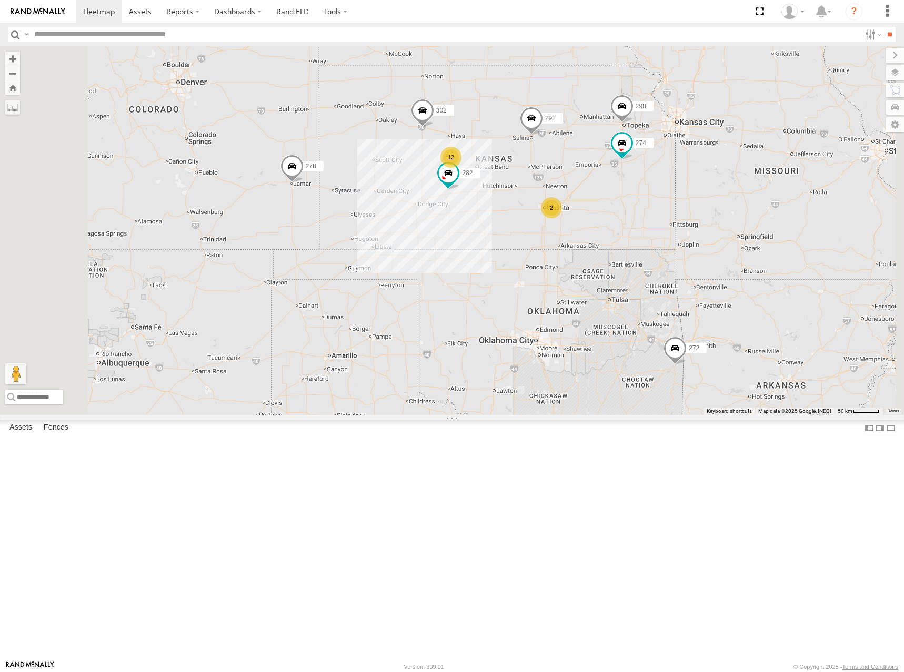
click at [695, 218] on div "274 298 262 288 292 272 232 302 282 278 12 2" at bounding box center [452, 230] width 904 height 369
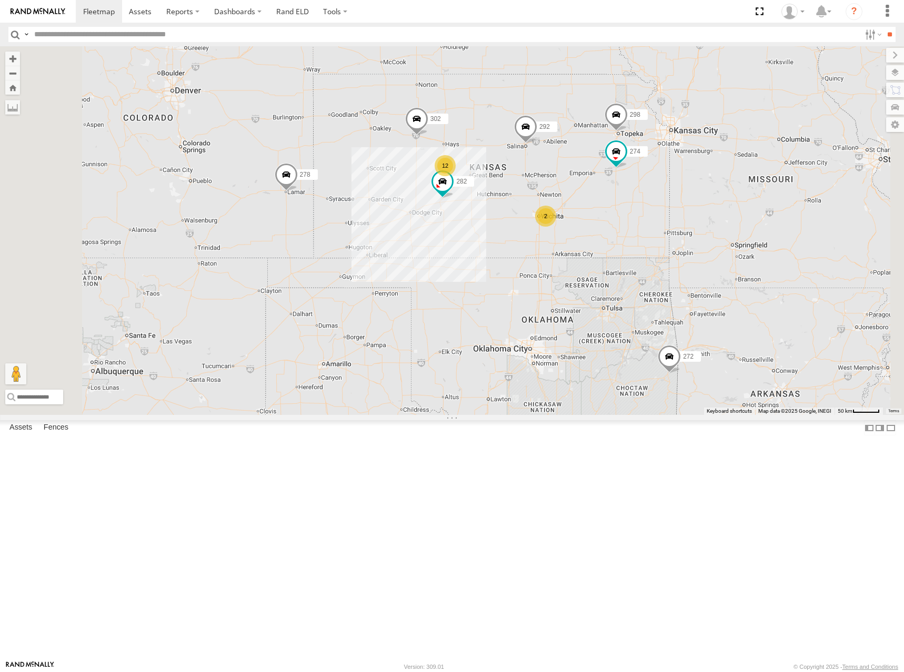
drag, startPoint x: 714, startPoint y: 227, endPoint x: 707, endPoint y: 241, distance: 15.3
click at [707, 241] on div "274 298 262 288 292 272 232 302 282 278 12 2" at bounding box center [452, 230] width 904 height 369
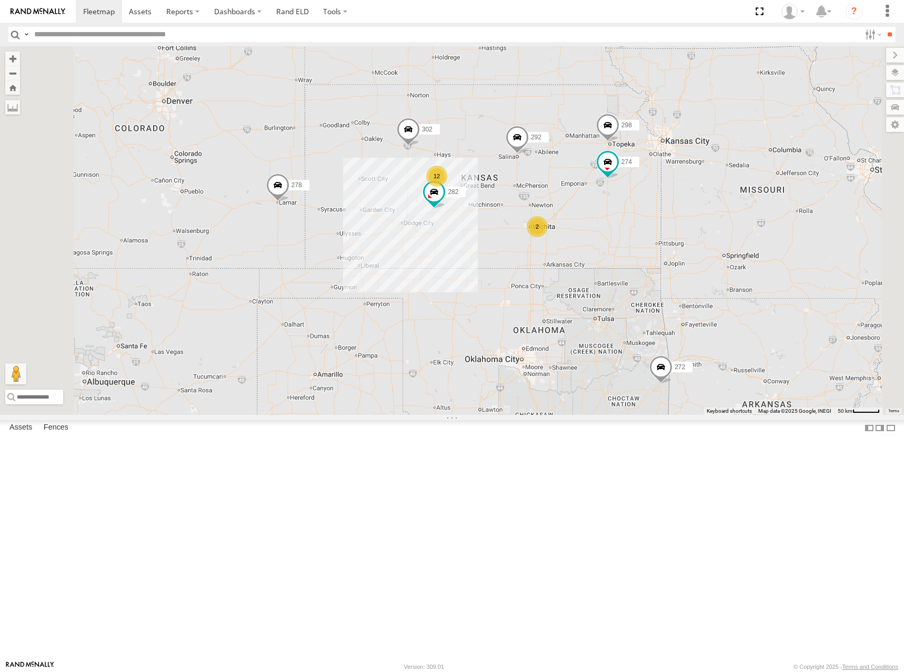
drag, startPoint x: 704, startPoint y: 225, endPoint x: 697, endPoint y: 225, distance: 6.9
click at [697, 225] on div "274 298 262 288 292 272 232 302 282 278 12 2" at bounding box center [452, 230] width 904 height 369
click at [686, 235] on div "274 298 262 288 292 272 232 302 282 278 12 2" at bounding box center [452, 230] width 904 height 369
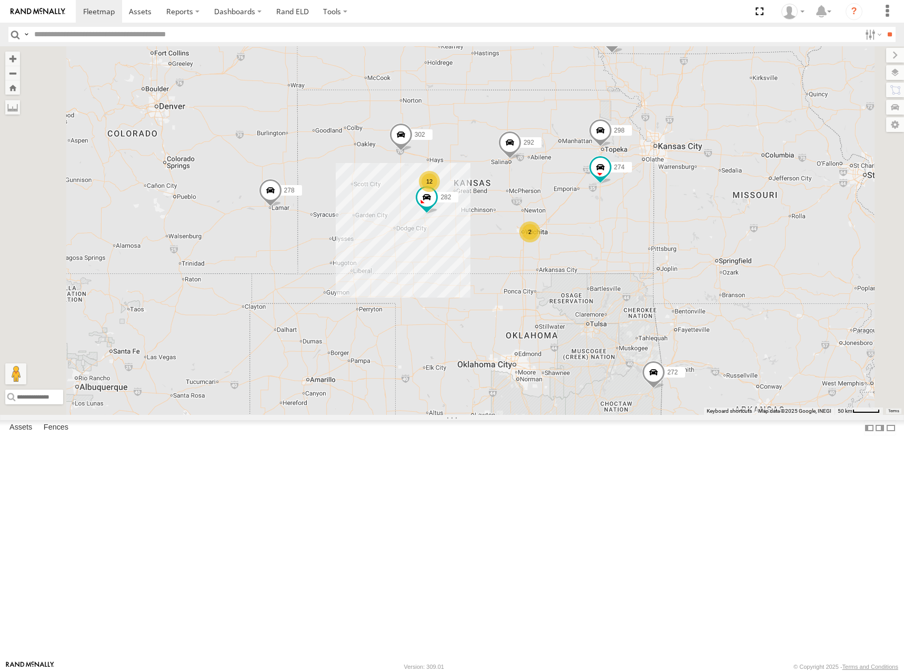
drag, startPoint x: 678, startPoint y: 199, endPoint x: 677, endPoint y: 209, distance: 9.5
click at [677, 209] on div "274 298 262 288 292 272 232 302 282 278 12 2" at bounding box center [452, 230] width 904 height 369
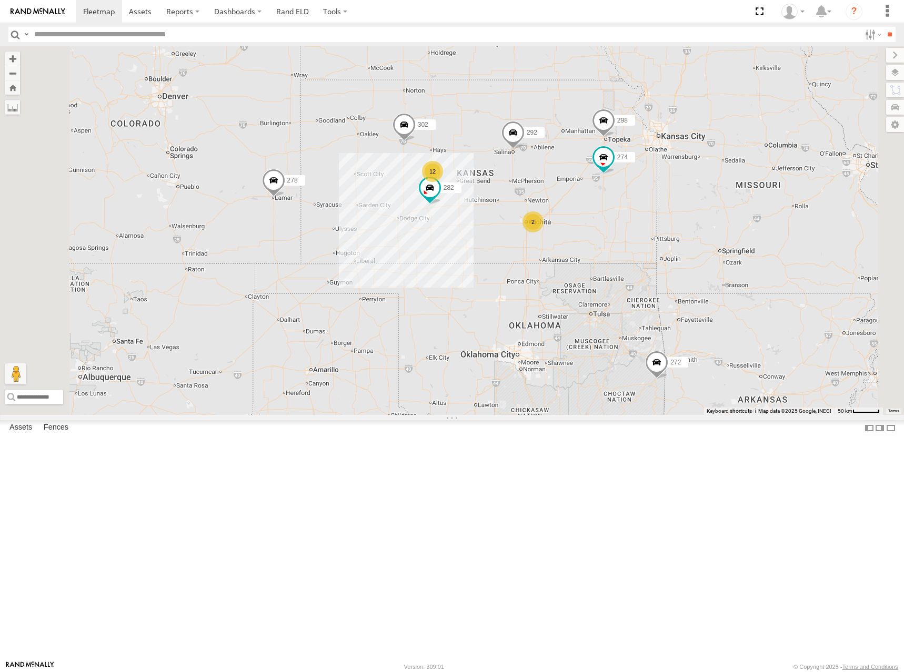
click at [628, 208] on div "274 298 262 288 292 272 232 302 282 278 12 2" at bounding box center [452, 230] width 904 height 369
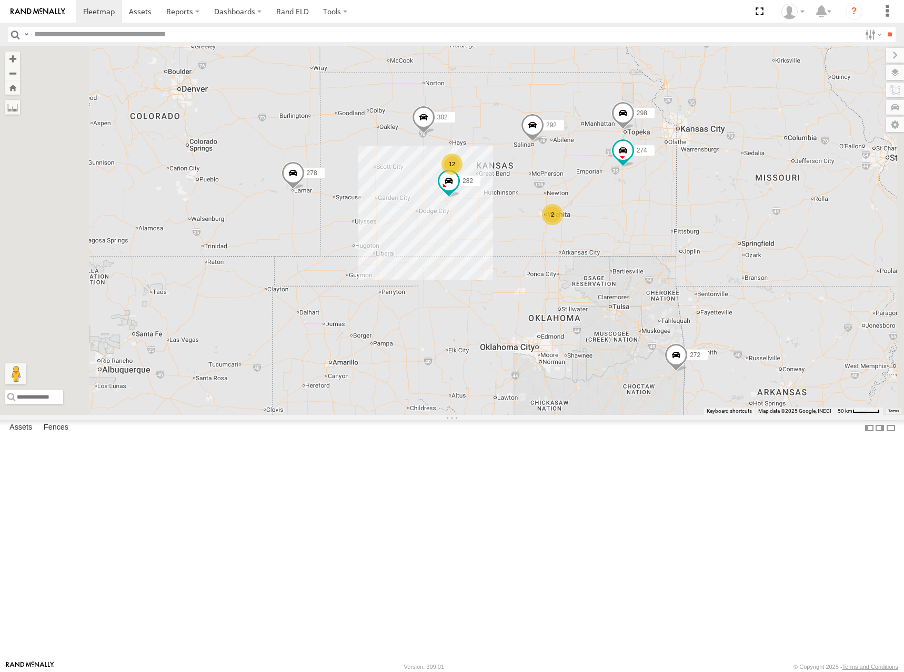
drag, startPoint x: 701, startPoint y: 209, endPoint x: 723, endPoint y: 205, distance: 21.9
click at [723, 205] on div "274 298 262 288 292 272 232 302 282 278 12 2" at bounding box center [452, 230] width 904 height 369
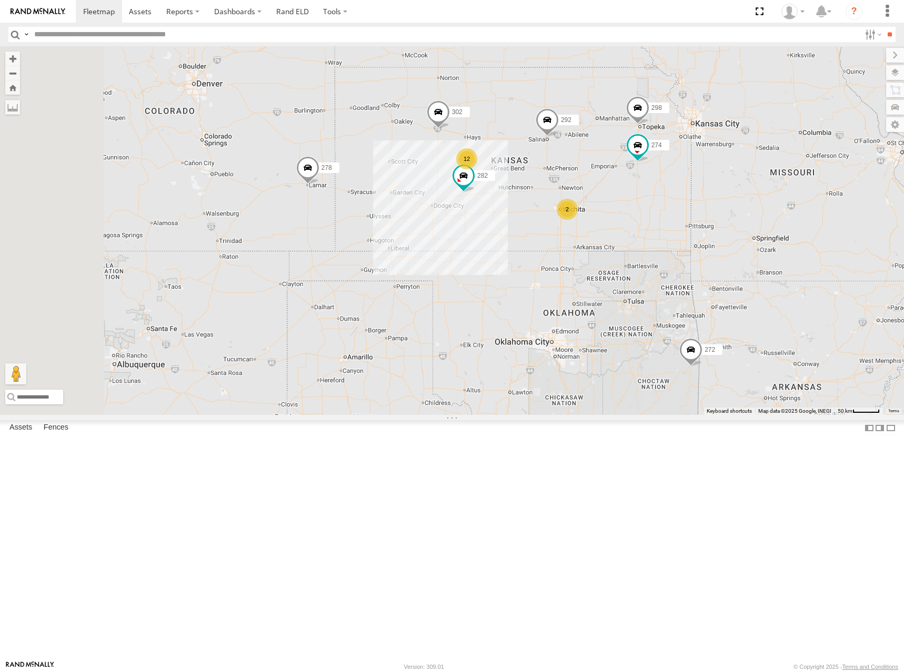
drag, startPoint x: 720, startPoint y: 201, endPoint x: 728, endPoint y: 195, distance: 10.5
click at [728, 195] on div "274 298 262 288 292 272 232 302 282 278 12 2" at bounding box center [452, 230] width 904 height 369
drag, startPoint x: 707, startPoint y: 185, endPoint x: 706, endPoint y: 197, distance: 12.7
click at [706, 197] on div "274 298 262 288 292 272 232 302 282 278 12 2" at bounding box center [452, 230] width 904 height 369
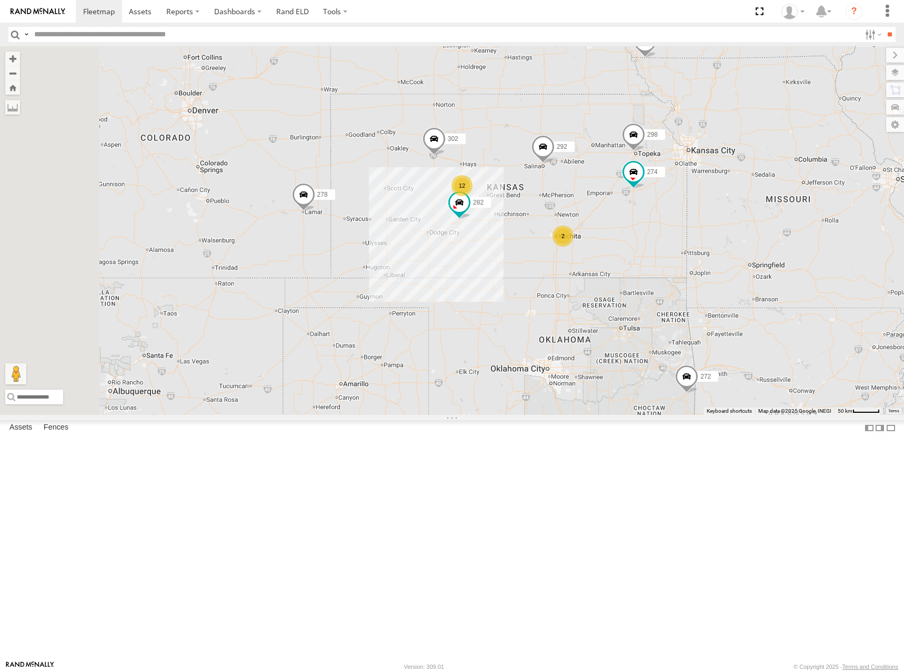
drag, startPoint x: 756, startPoint y: 199, endPoint x: 753, endPoint y: 217, distance: 17.6
click at [753, 217] on div "274 298 262 288 292 272 232 302 282 278 12 2" at bounding box center [452, 230] width 904 height 369
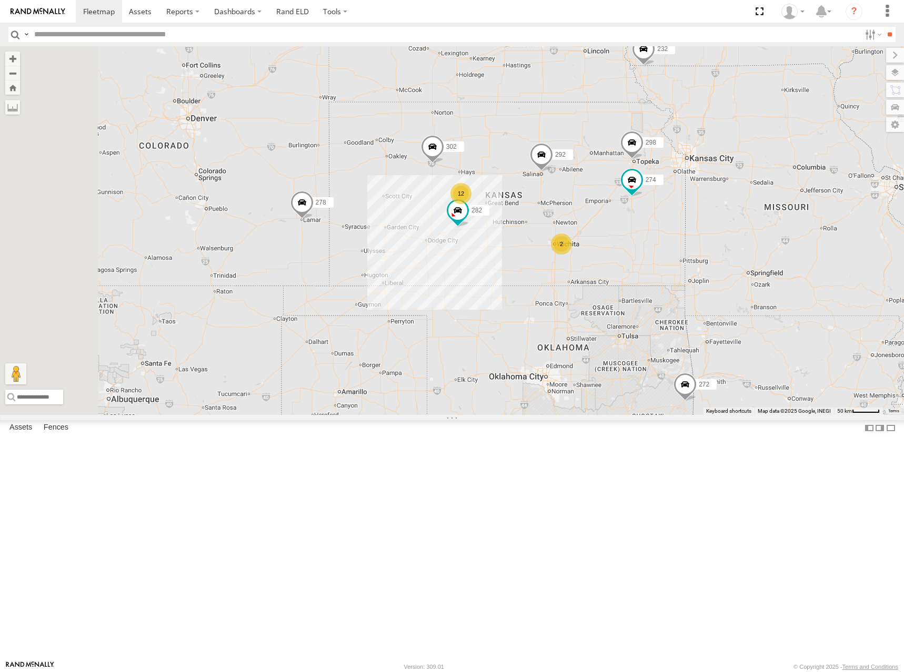
drag, startPoint x: 705, startPoint y: 195, endPoint x: 705, endPoint y: 202, distance: 6.9
click at [705, 202] on div "274 298 262 288 292 272 232 302 282 278 12 2" at bounding box center [452, 230] width 904 height 369
click at [741, 225] on div "274 298 262 288 292 272 232 302 282 278 12 2" at bounding box center [452, 230] width 904 height 369
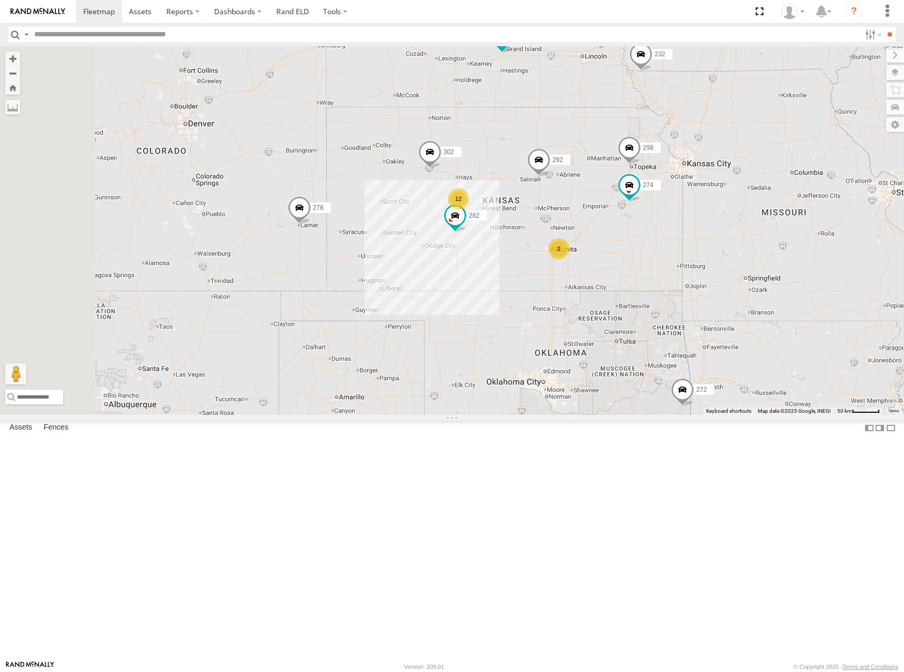
drag, startPoint x: 687, startPoint y: 230, endPoint x: 682, endPoint y: 234, distance: 5.6
click at [682, 234] on div "274 298 262 288 292 272 232 302 282 278 12 2" at bounding box center [452, 230] width 904 height 369
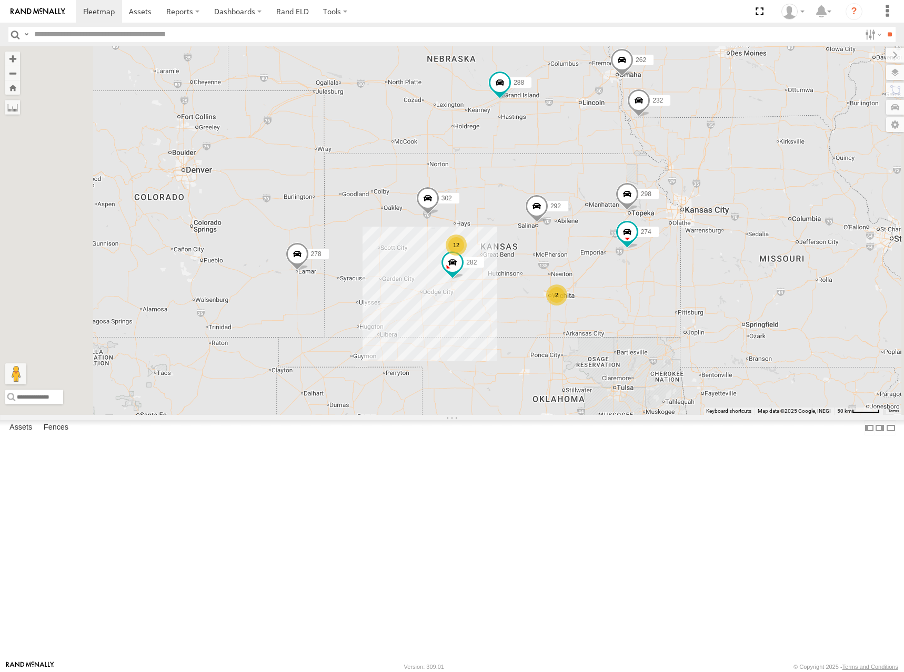
drag, startPoint x: 574, startPoint y: 137, endPoint x: 575, endPoint y: 185, distance: 47.9
click at [575, 185] on div "274 298 262 288 292 272 232 302 282 278 12 2" at bounding box center [452, 230] width 904 height 369
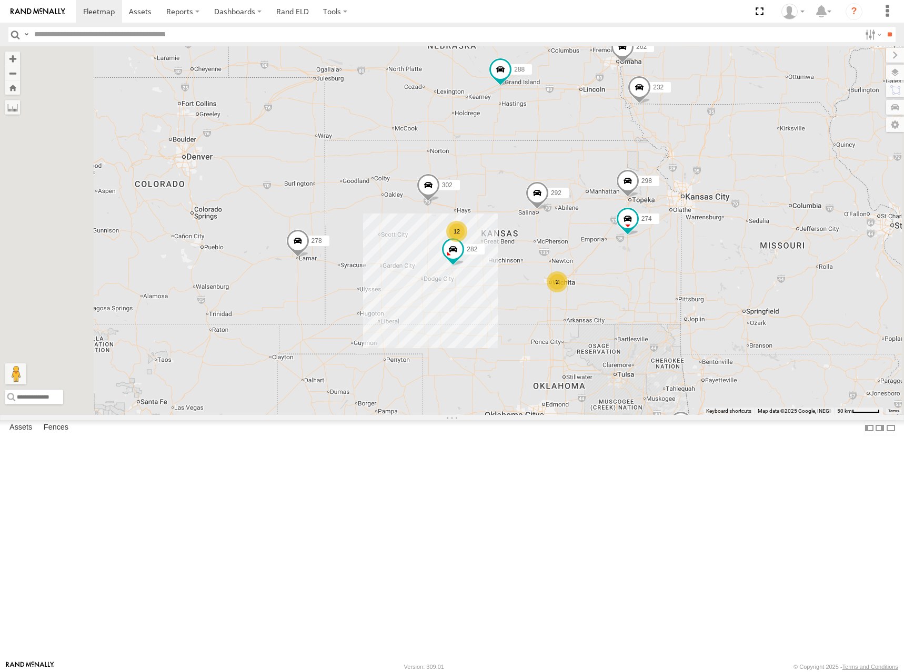
drag, startPoint x: 575, startPoint y: 185, endPoint x: 576, endPoint y: 172, distance: 13.7
click at [576, 172] on div "274 298 262 288 292 272 232 302 282 278 12 2" at bounding box center [452, 230] width 904 height 369
click at [688, 156] on div "274 298 262 288 292 272 232 302 282 278 12 2" at bounding box center [452, 230] width 904 height 369
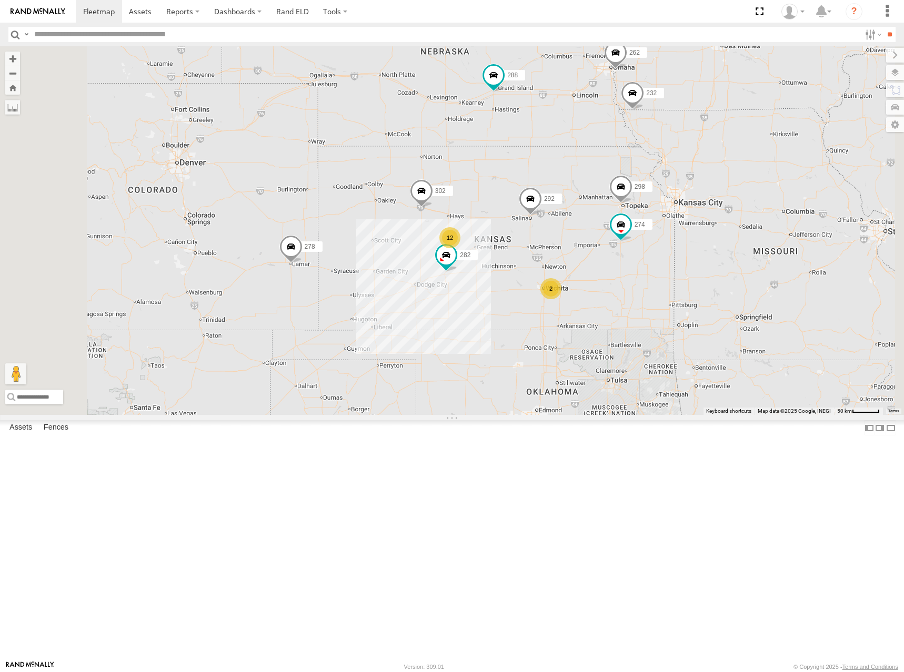
drag, startPoint x: 702, startPoint y: 188, endPoint x: 684, endPoint y: 184, distance: 19.3
click at [684, 184] on div "274 298 262 288 292 272 232 302 282 278 12 2" at bounding box center [452, 230] width 904 height 369
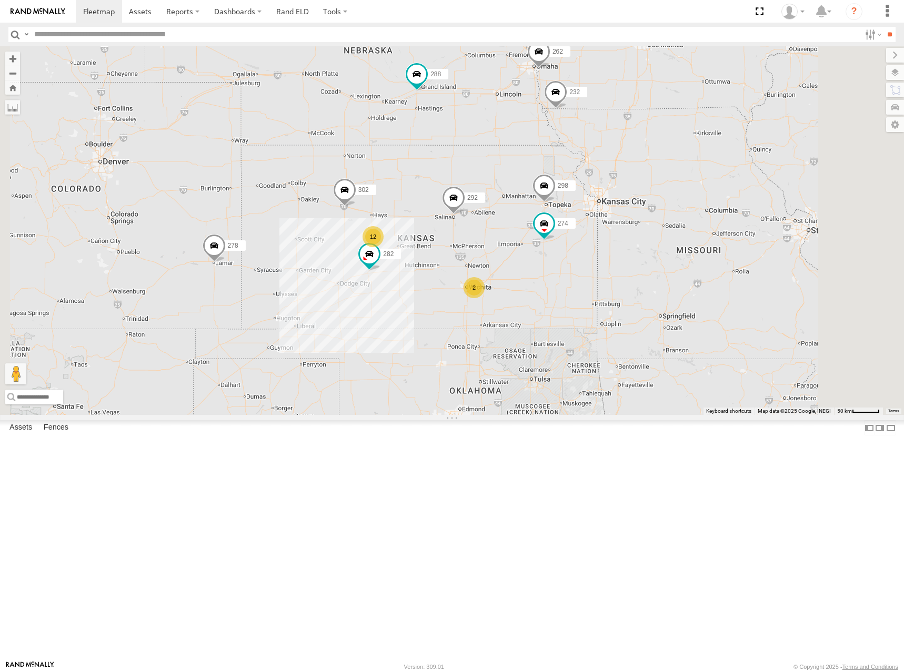
drag, startPoint x: 672, startPoint y: 235, endPoint x: 631, endPoint y: 234, distance: 41.6
click at [631, 234] on div "274 298 262 288 292 272 232 302 282 278 12 2" at bounding box center [452, 230] width 904 height 369
click at [632, 273] on div "274 298 262 288 292 272 232 302 282 278 12 2" at bounding box center [452, 230] width 904 height 369
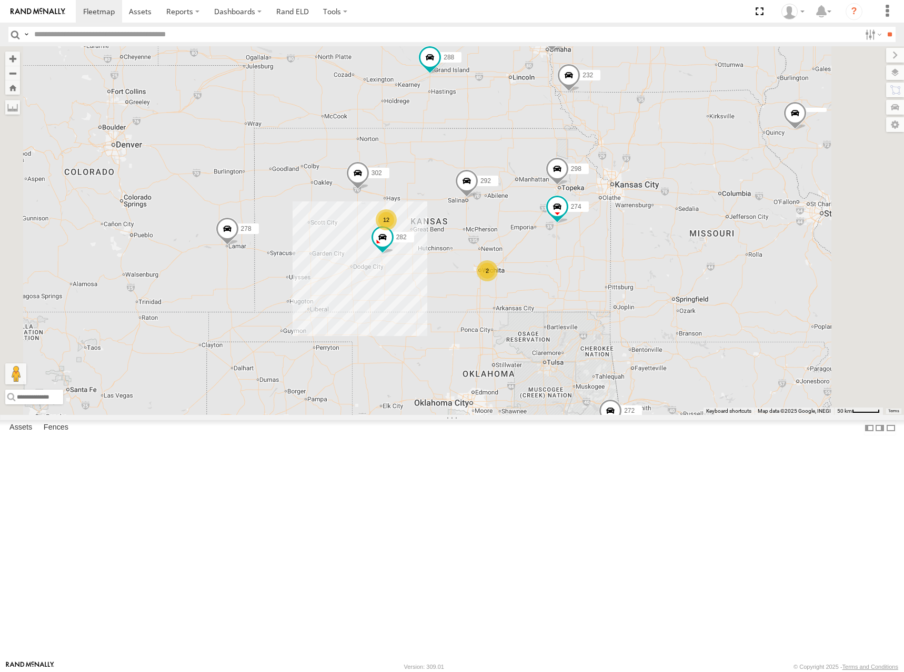
drag, startPoint x: 636, startPoint y: 291, endPoint x: 653, endPoint y: 272, distance: 26.1
click at [653, 272] on div "274 298 262 288 292 272 232 302 282 278 12 2" at bounding box center [452, 230] width 904 height 369
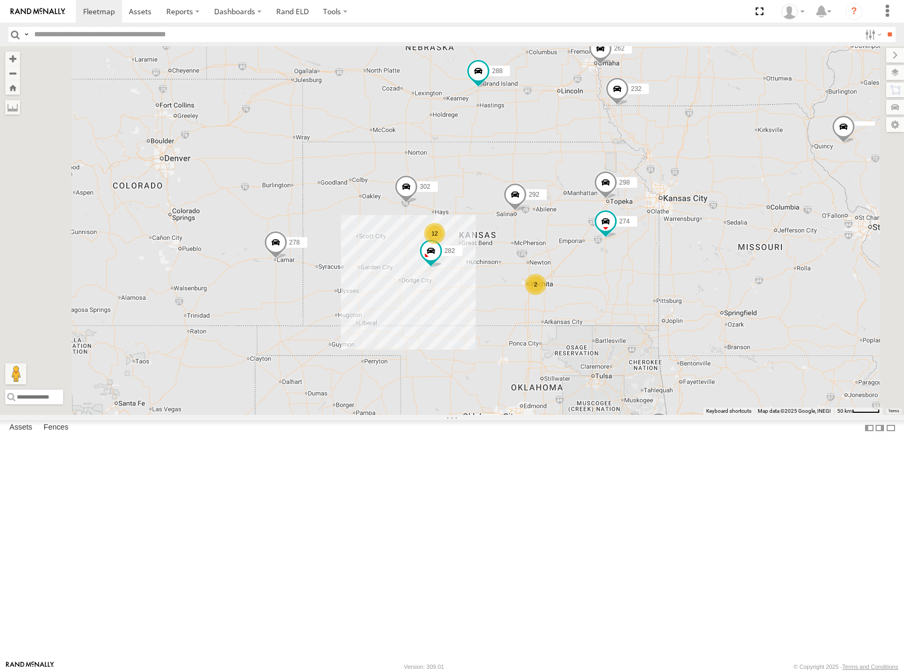
drag, startPoint x: 687, startPoint y: 272, endPoint x: 733, endPoint y: 287, distance: 48.3
click at [733, 287] on div "274 298 262 288 292 272 232 302 282 278 12 2" at bounding box center [452, 230] width 904 height 369
drag, startPoint x: 708, startPoint y: 282, endPoint x: 671, endPoint y: 287, distance: 37.7
click at [671, 287] on div "274 298 262 288 292 272 232 302 282 278 12 2" at bounding box center [452, 230] width 904 height 369
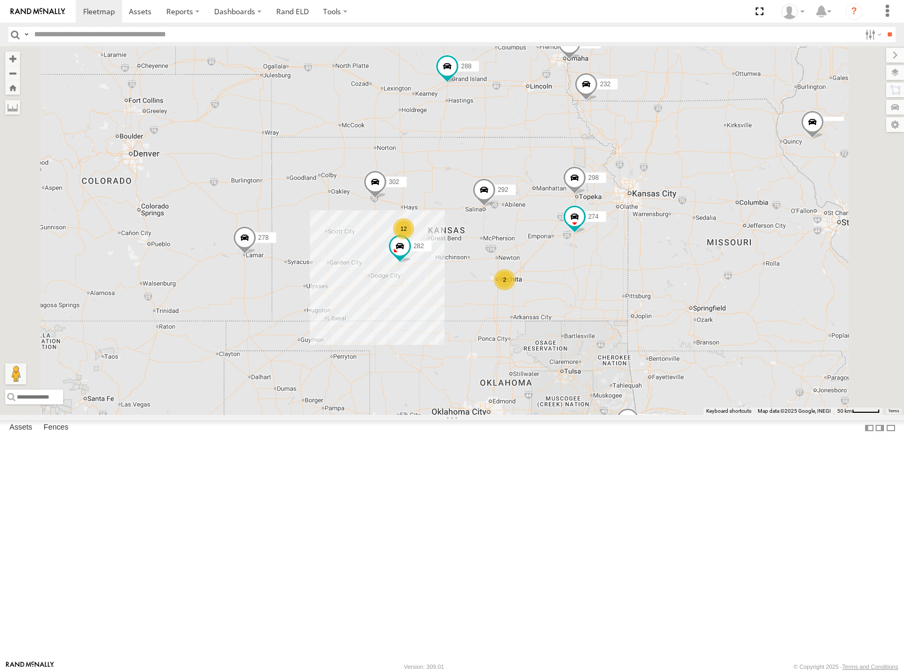
drag, startPoint x: 679, startPoint y: 267, endPoint x: 689, endPoint y: 255, distance: 15.4
click at [689, 255] on div "274 298 262 288 292 272 232 302 282 278 12 2" at bounding box center [452, 230] width 904 height 369
click at [635, 252] on div "274 298 262 288 292 272 232 302 282 278 12 2" at bounding box center [452, 230] width 904 height 369
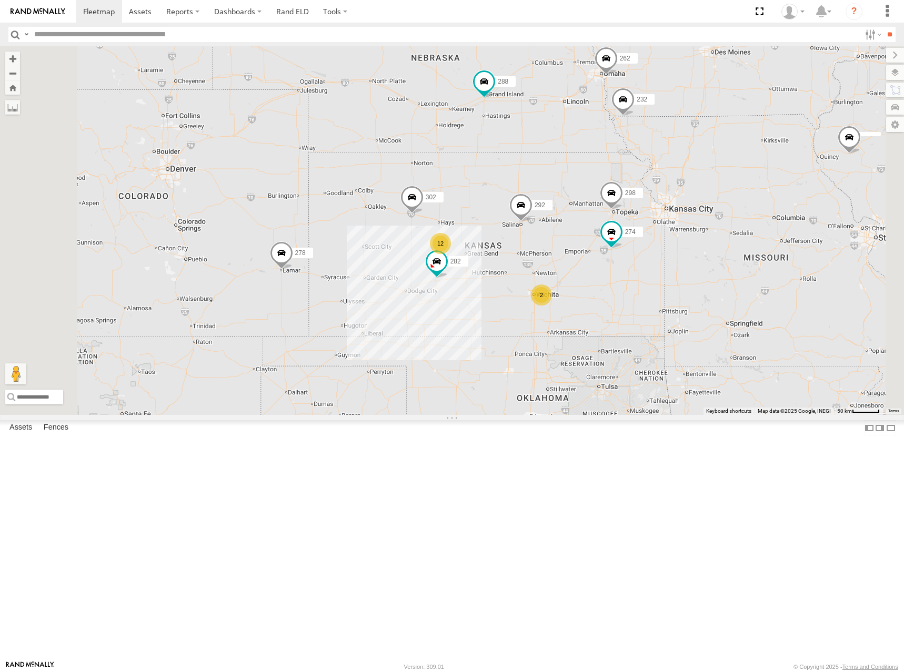
drag, startPoint x: 640, startPoint y: 296, endPoint x: 660, endPoint y: 286, distance: 21.7
click at [660, 286] on div "274 298 262 288 292 272 232 302 282 278 12 2" at bounding box center [452, 230] width 904 height 369
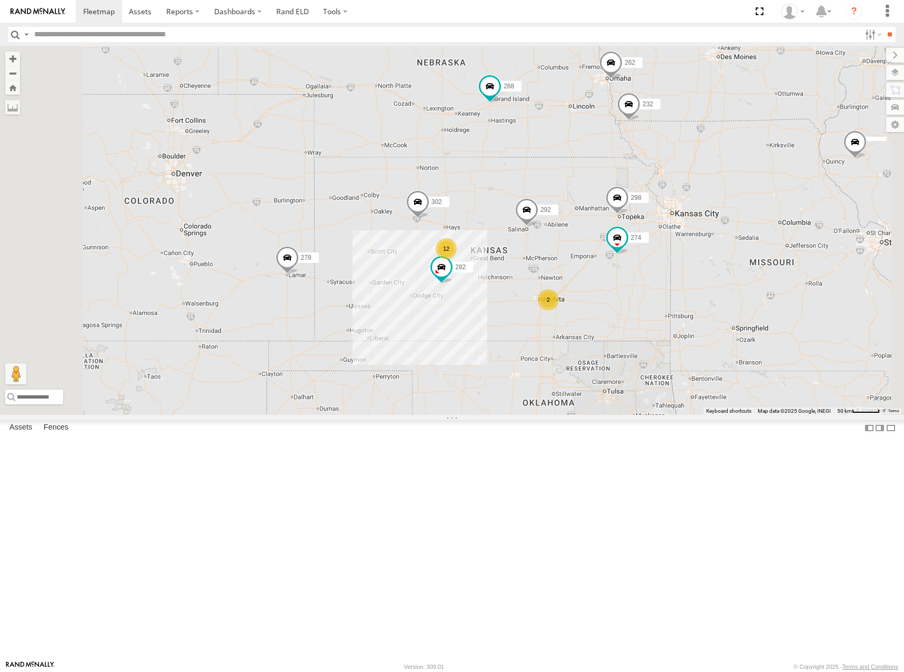
drag, startPoint x: 677, startPoint y: 153, endPoint x: 681, endPoint y: 172, distance: 19.9
click at [681, 172] on div "274 298 262 288 292 272 232 302 282 278 12 2" at bounding box center [452, 230] width 904 height 369
click at [656, 167] on div "274 298 262 288 292 272 232 302 282 278 12 2" at bounding box center [452, 230] width 904 height 369
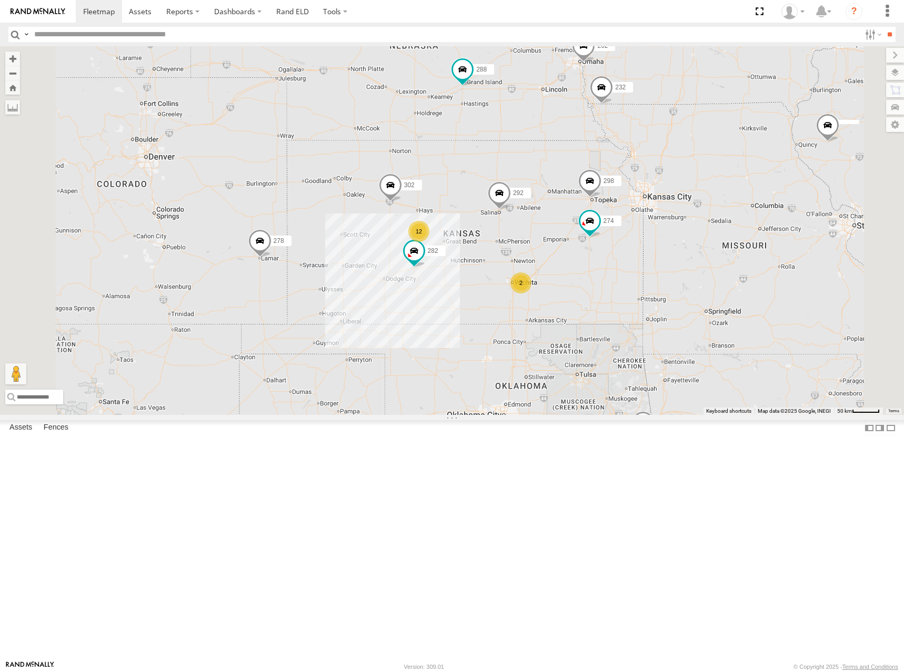
drag, startPoint x: 688, startPoint y: 196, endPoint x: 677, endPoint y: 183, distance: 16.4
click at [677, 183] on div "274 298 262 288 292 272 232 302 282 278 12 2" at bounding box center [452, 230] width 904 height 369
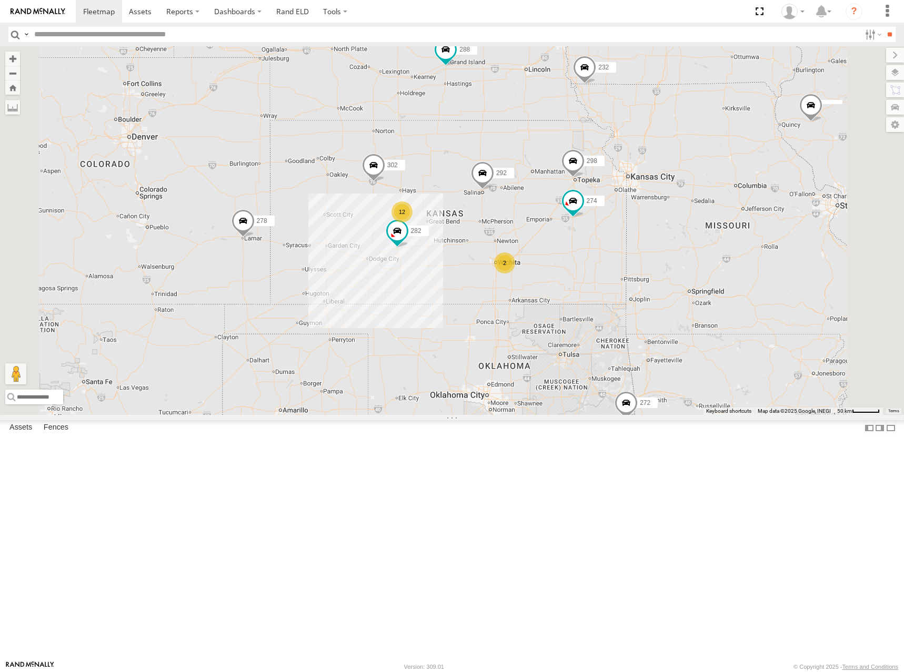
drag, startPoint x: 668, startPoint y: 260, endPoint x: 681, endPoint y: 246, distance: 19.0
click at [681, 246] on div "274 298 262 288 292 272 232 302 282 278 12 2" at bounding box center [452, 230] width 904 height 369
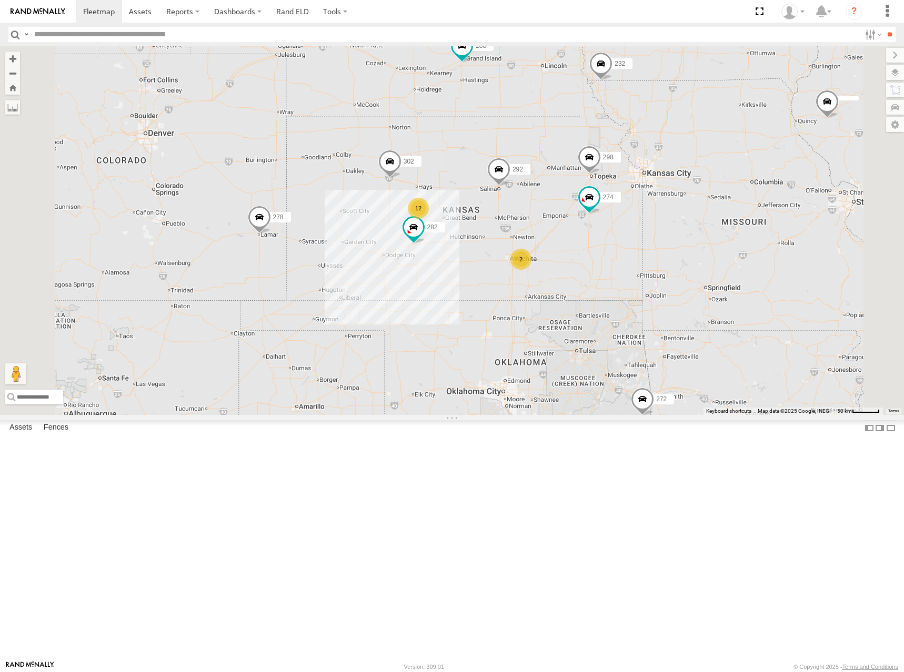
drag, startPoint x: 697, startPoint y: 240, endPoint x: 710, endPoint y: 246, distance: 14.7
click at [710, 246] on div "274 298 262 288 292 272 232 302 282 278 12 2" at bounding box center [452, 230] width 904 height 369
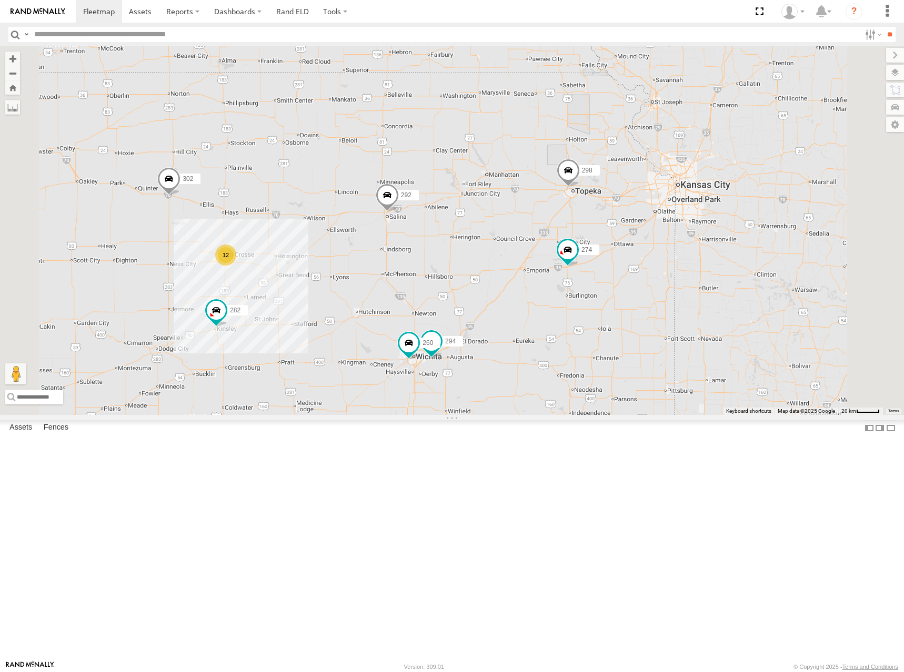
click at [678, 250] on div "274 298 262 288 292 272 232 302 282 278 12 294 260" at bounding box center [452, 230] width 904 height 369
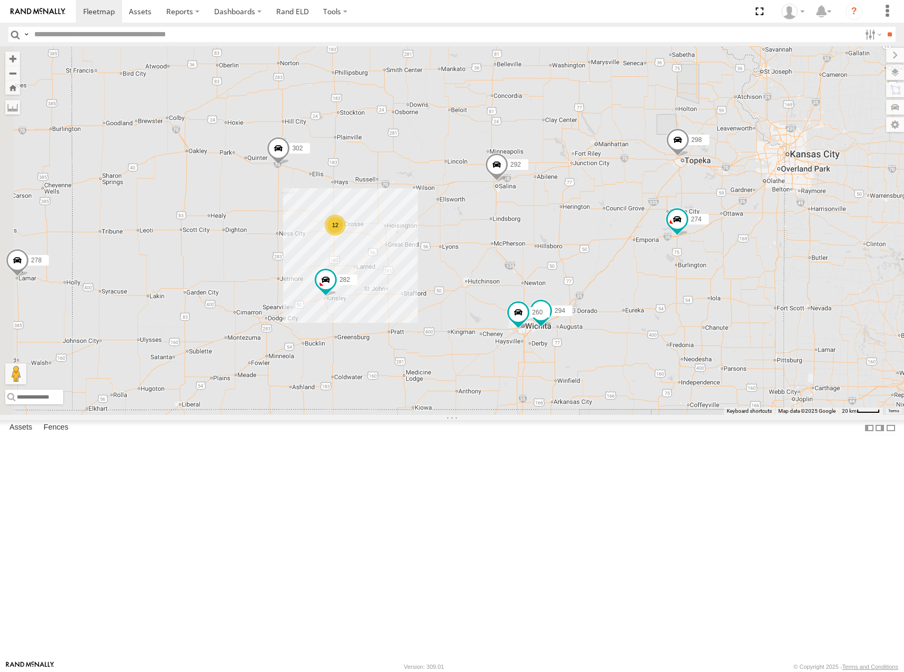
click at [678, 192] on div "274 298 262 288 292 272 232 302 282 278 12 294 260" at bounding box center [452, 230] width 904 height 369
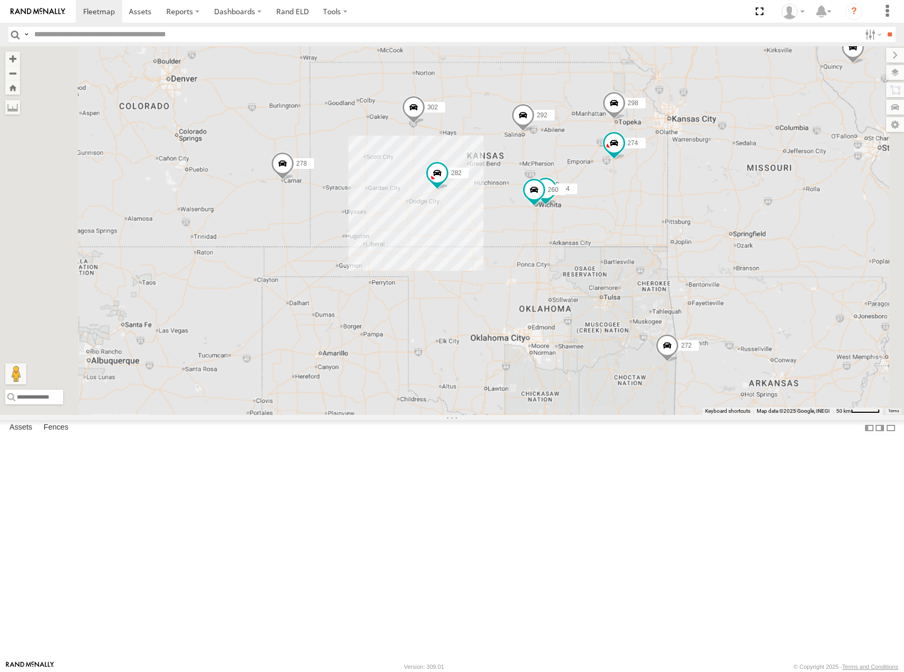
drag, startPoint x: 678, startPoint y: 185, endPoint x: 680, endPoint y: 191, distance: 6.5
click at [680, 191] on div "274 298 262 288 292 272 232 302 282 278 294 260" at bounding box center [452, 230] width 904 height 369
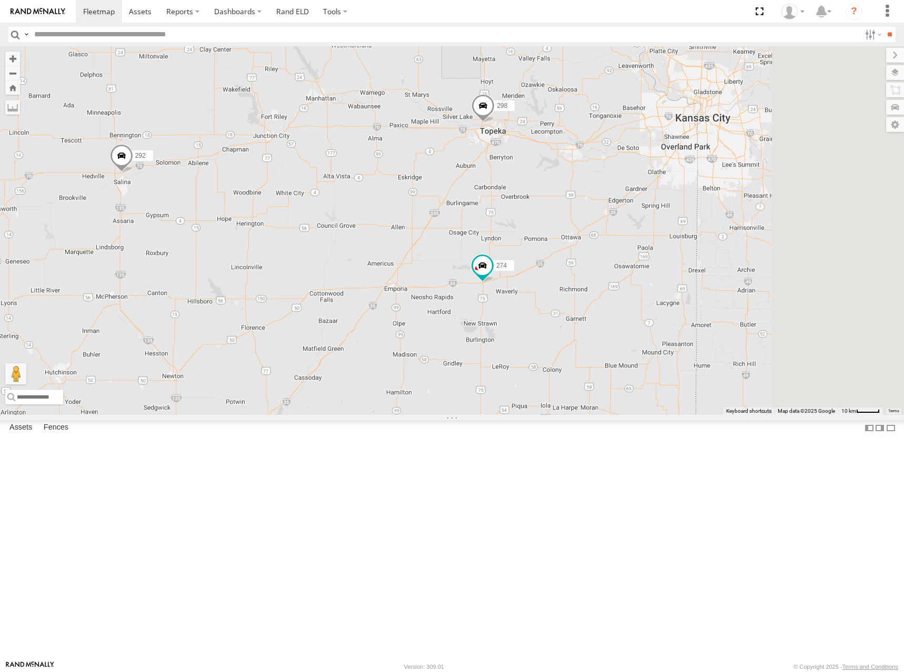
drag, startPoint x: 790, startPoint y: 256, endPoint x: 643, endPoint y: 266, distance: 147.7
click at [643, 266] on div "274 298 262 288 292 272 232 302 282 278 294 260" at bounding box center [452, 230] width 904 height 369
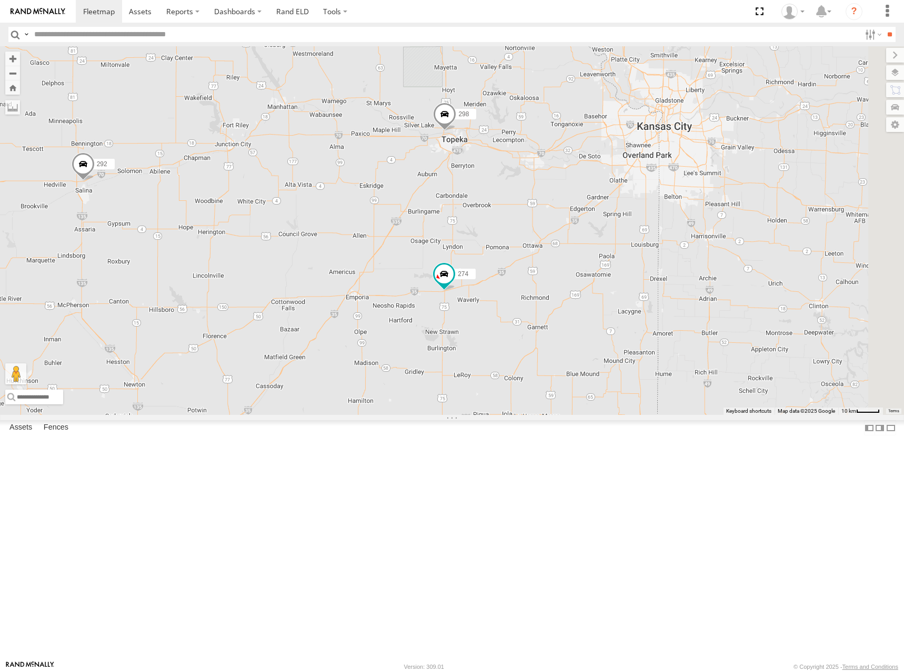
drag, startPoint x: 686, startPoint y: 314, endPoint x: 660, endPoint y: 324, distance: 28.0
click at [660, 324] on div "274 298 262 288 292 272 232 302 282 278 294 260" at bounding box center [452, 230] width 904 height 369
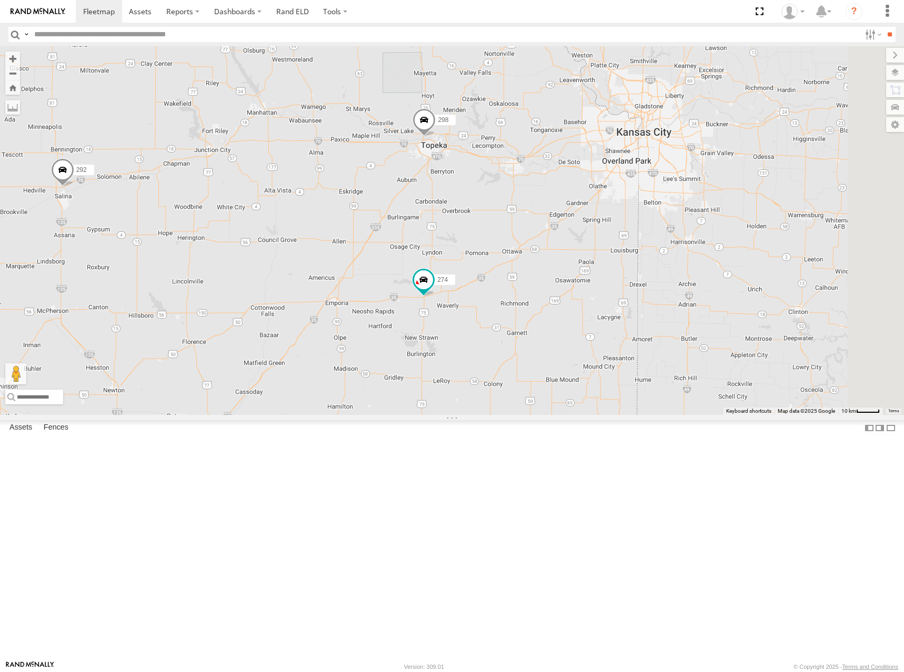
drag, startPoint x: 685, startPoint y: 340, endPoint x: 672, endPoint y: 344, distance: 13.2
click at [672, 344] on div "274 298 262 288 292 272 232 302 282 278 294 260" at bounding box center [452, 230] width 904 height 369
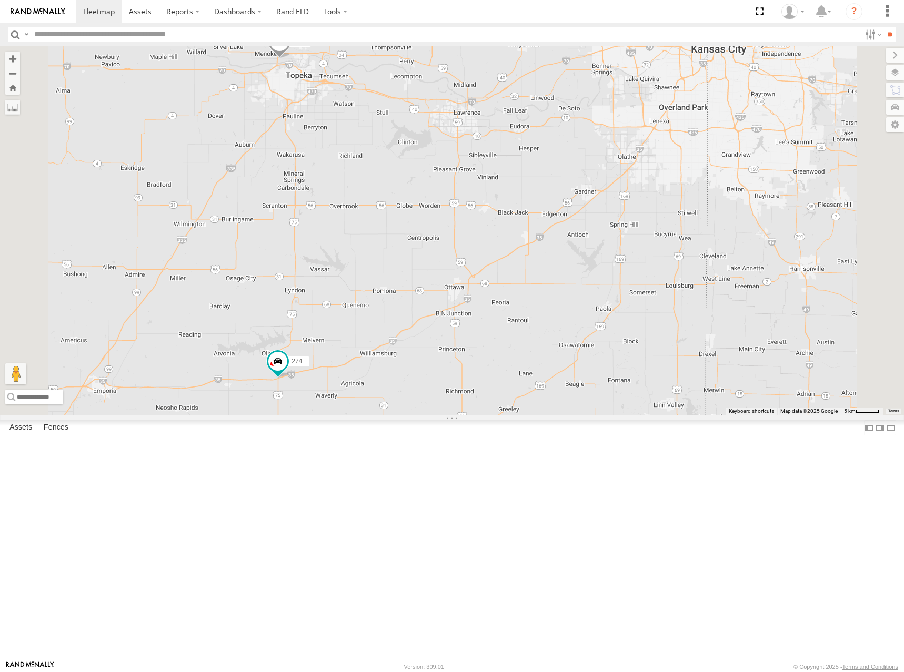
click at [681, 306] on div "274 298 262 288 292 272 232 302 282 278 294 260" at bounding box center [452, 230] width 904 height 369
click at [670, 307] on div "274 298 262 288 292 272 232 302 282 278 294 260" at bounding box center [452, 230] width 904 height 369
click at [681, 288] on div "274 298 262 288 292 272 232 302 282 278 294 260" at bounding box center [452, 230] width 904 height 369
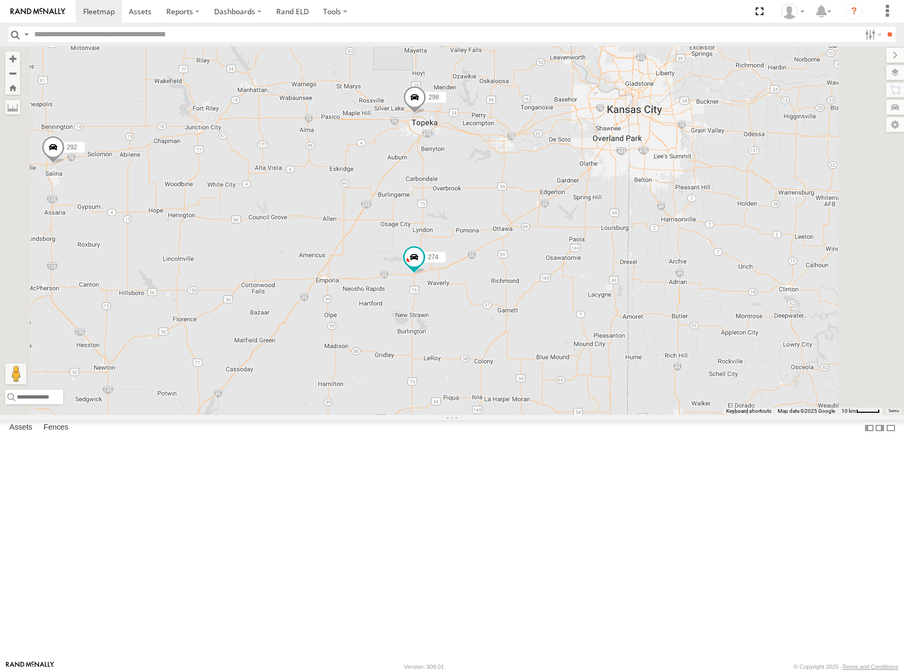
click at [687, 287] on div "274 298 262 288 292 272 232 302 282 278 294 260" at bounding box center [452, 230] width 904 height 369
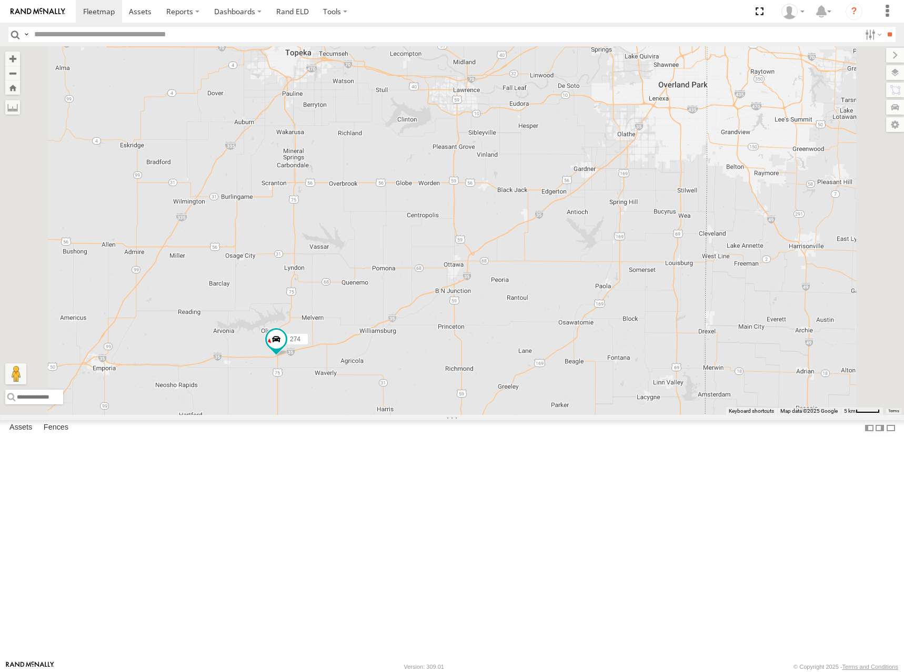
click at [689, 286] on div "274 298 262 288 292 272 232 302 282 278 294 260" at bounding box center [452, 230] width 904 height 369
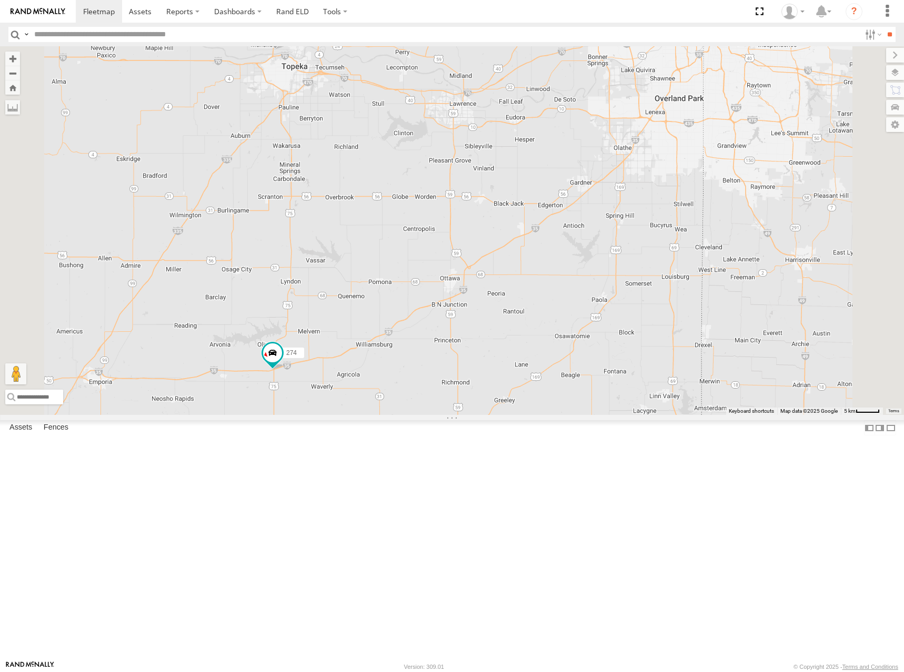
drag, startPoint x: 672, startPoint y: 276, endPoint x: 669, endPoint y: 291, distance: 15.7
click at [669, 291] on div "274 298 262 288 292 272 232 302 282 278 294 260" at bounding box center [452, 230] width 904 height 369
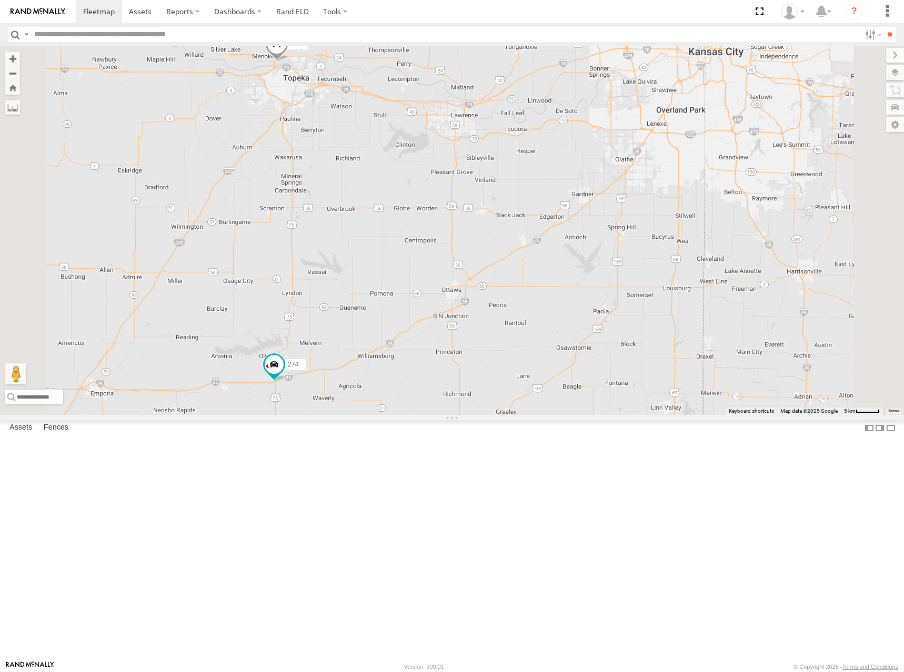
click at [493, 257] on div "274 298 262 288 292 272 232 302 282 278 294 260" at bounding box center [452, 230] width 904 height 369
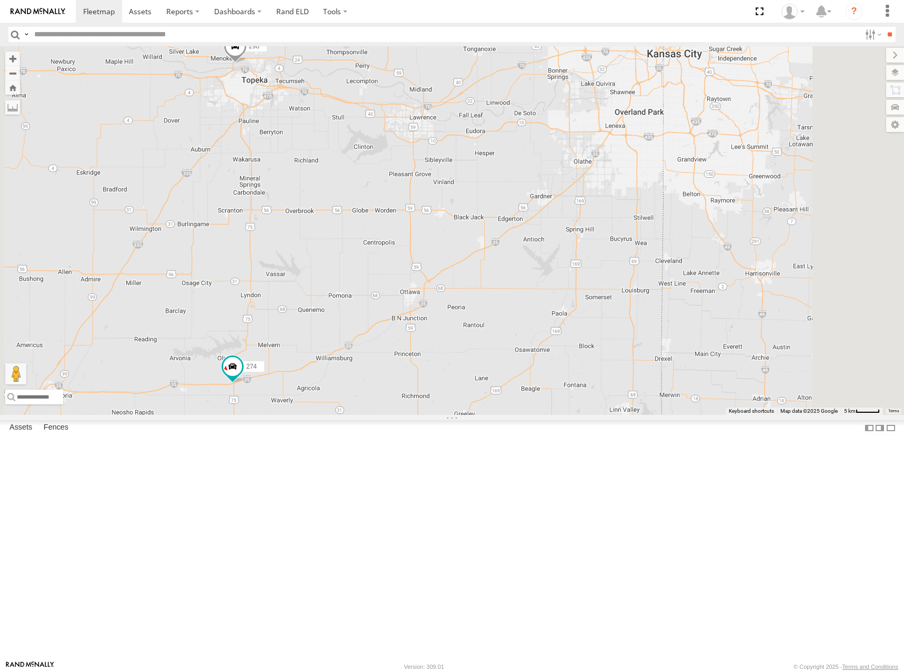
drag, startPoint x: 685, startPoint y: 182, endPoint x: 625, endPoint y: 185, distance: 59.5
click at [625, 185] on div "274 298 262 288 292 272 232 302 282 278 294 260" at bounding box center [452, 230] width 904 height 369
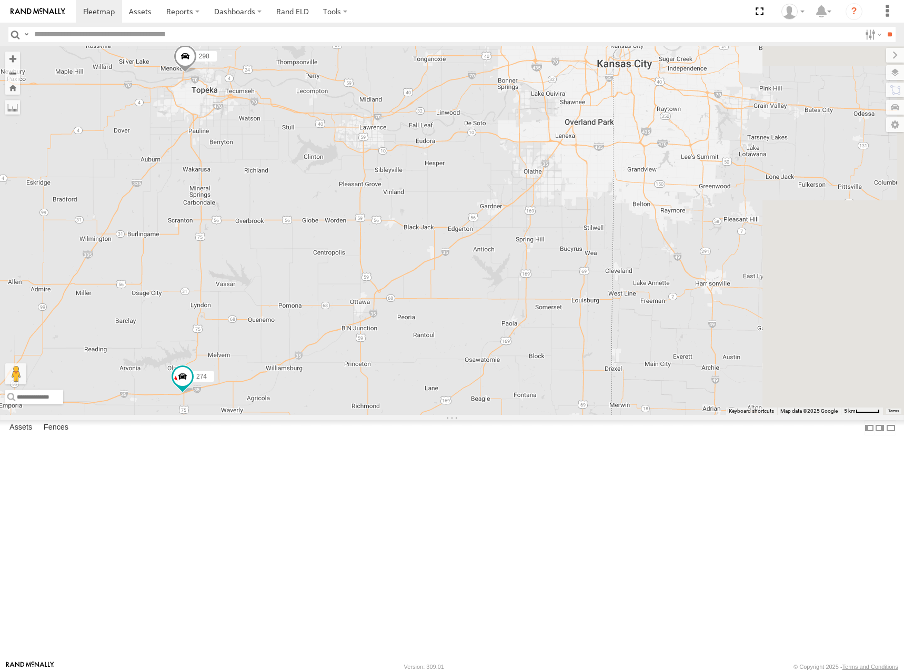
drag, startPoint x: 712, startPoint y: 169, endPoint x: 690, endPoint y: 183, distance: 25.5
click at [695, 180] on div "274 298 262 288 292 272 232 302 282 278 294 260" at bounding box center [452, 230] width 904 height 369
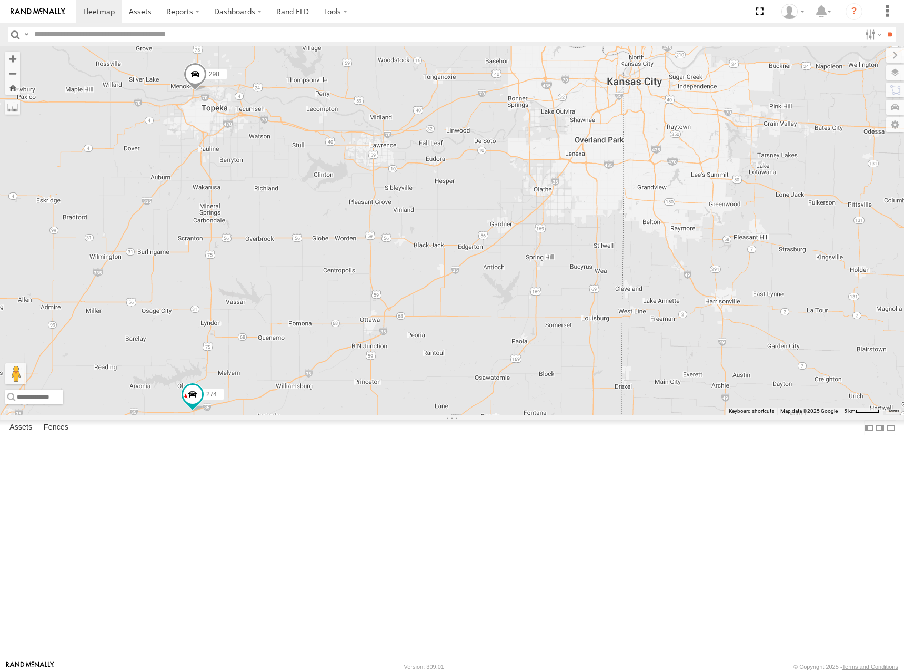
drag, startPoint x: 420, startPoint y: 225, endPoint x: 437, endPoint y: 246, distance: 27.4
click at [437, 246] on div "274 298 262 288 292 272 232 302 282 278 294 260" at bounding box center [452, 230] width 904 height 369
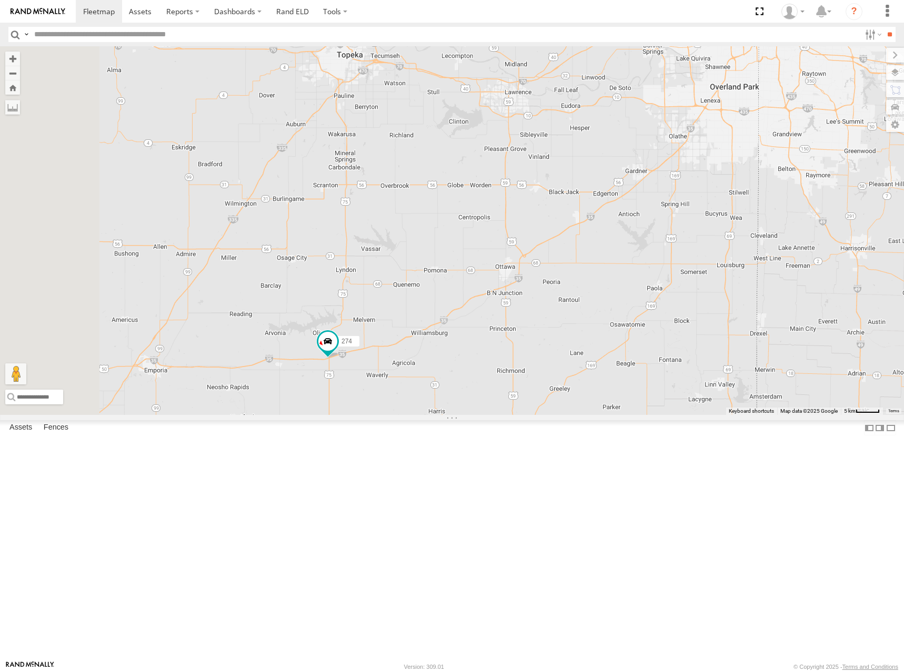
drag, startPoint x: 588, startPoint y: 98, endPoint x: 591, endPoint y: 136, distance: 38.0
click at [591, 136] on div "274 298 262 288 292 272 232 302 282 278 294 260" at bounding box center [452, 230] width 904 height 369
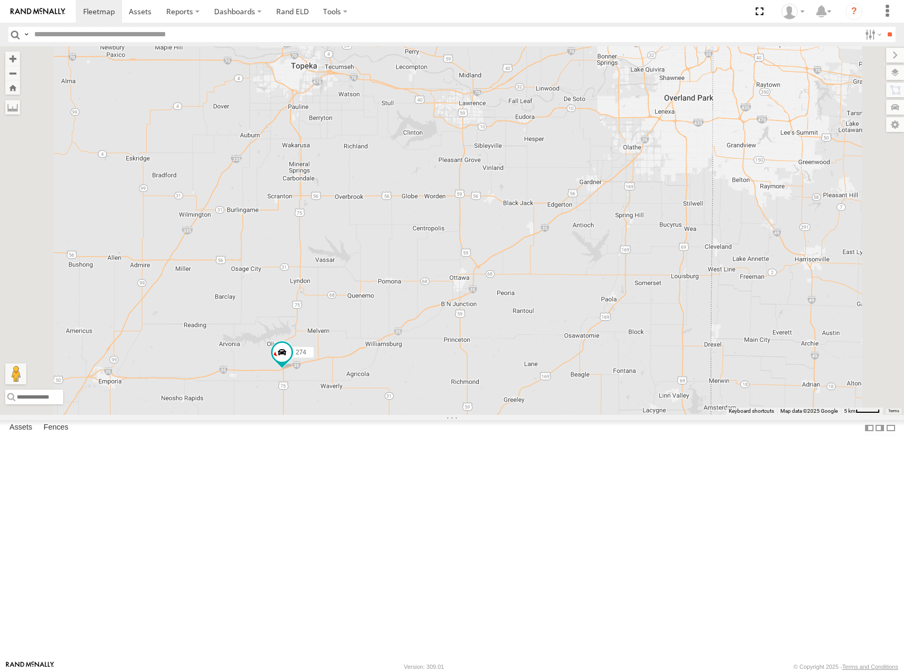
click at [592, 157] on div "274 298 262 288 292 272 232 302 282 278 294 260" at bounding box center [452, 230] width 904 height 369
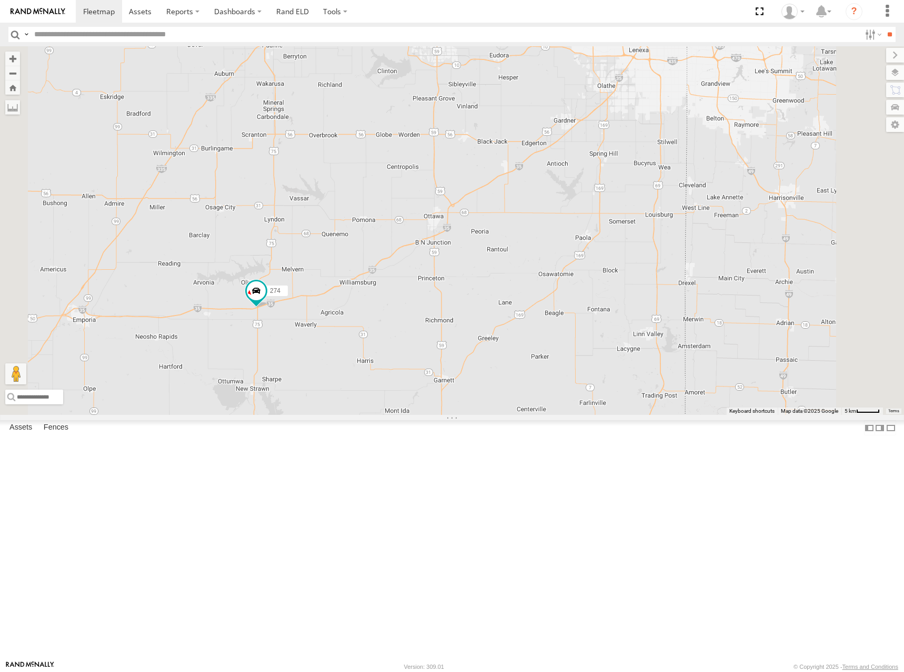
drag, startPoint x: 633, startPoint y: 195, endPoint x: 678, endPoint y: 235, distance: 60.4
click at [678, 235] on div "274 298 262 288 292 272 232 302 282 278 294 260" at bounding box center [452, 230] width 904 height 369
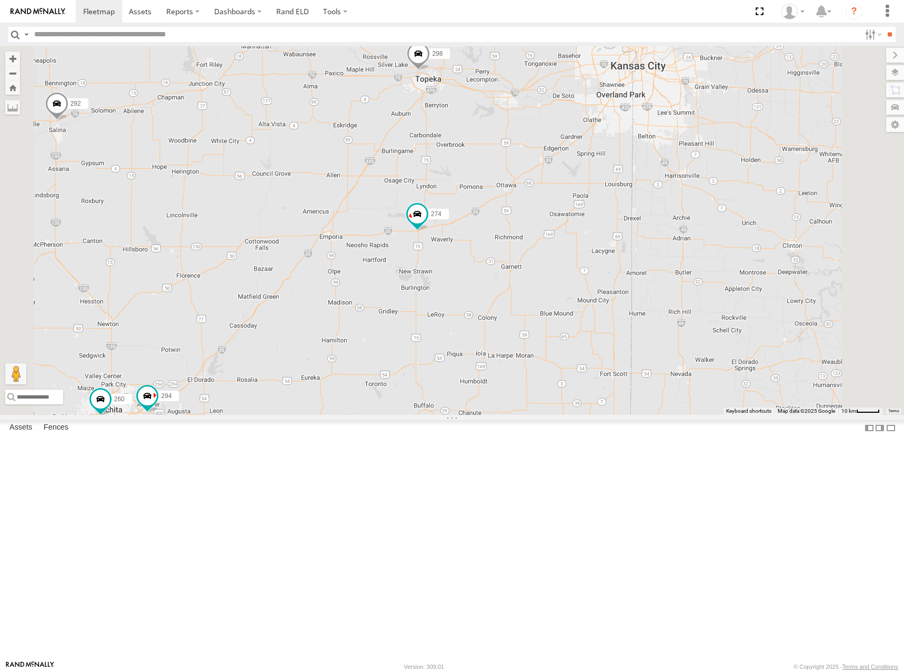
drag, startPoint x: 658, startPoint y: 224, endPoint x: 664, endPoint y: 242, distance: 18.3
click at [664, 242] on div "274 298 262 288 292 272 232 302 282 278 294 260" at bounding box center [452, 230] width 904 height 369
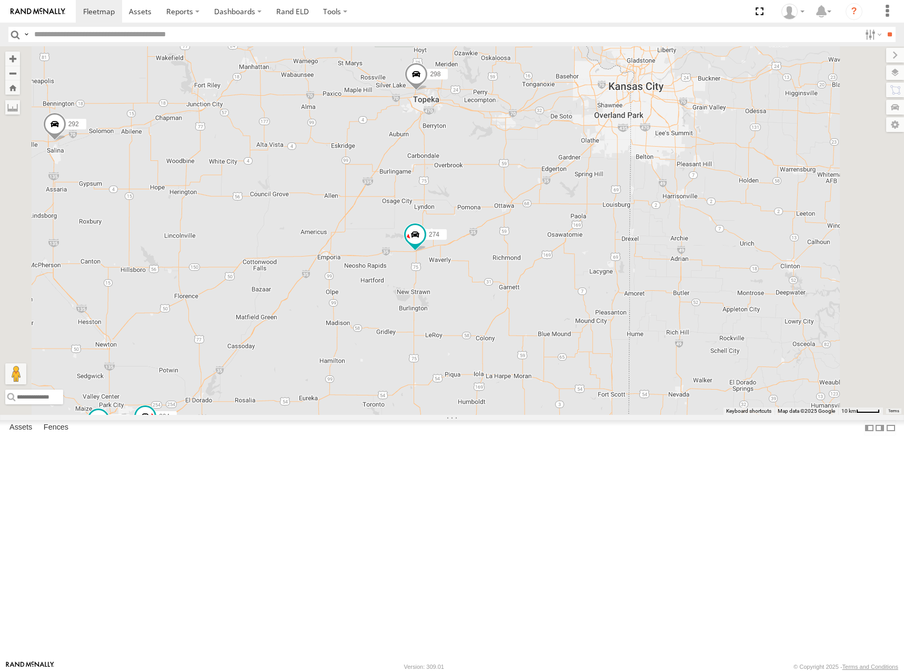
click at [657, 201] on div "274 298 262 288 292 272 232 302 282 278 294 260" at bounding box center [452, 230] width 904 height 369
click at [659, 203] on div "274 298 262 288 292 272 232 302 282 278 294 260" at bounding box center [452, 230] width 904 height 369
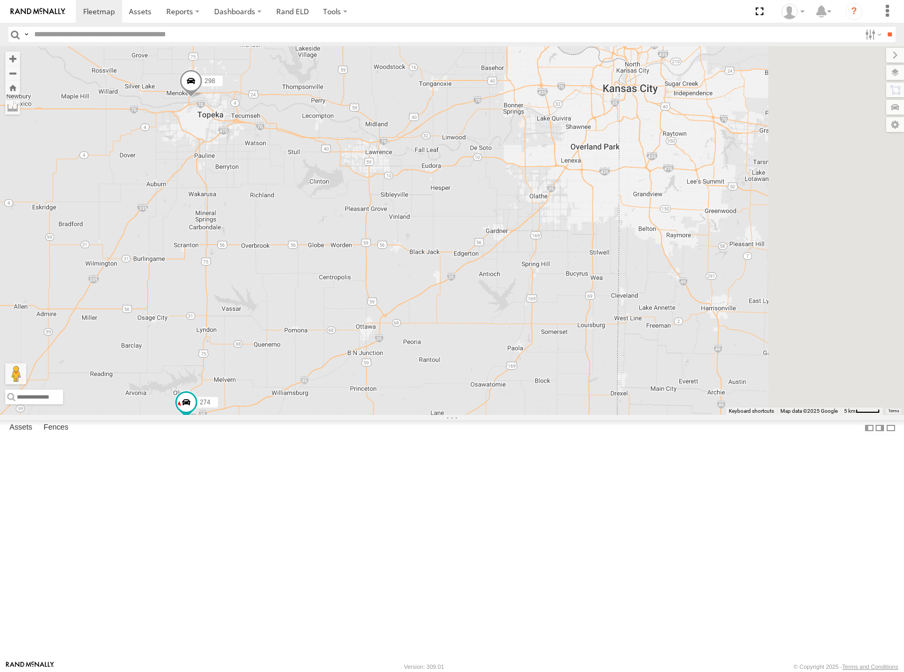
drag, startPoint x: 758, startPoint y: 189, endPoint x: 631, endPoint y: 206, distance: 128.5
click at [631, 206] on div "274 298 262 288 292 272 232 302 282 278 294 260" at bounding box center [452, 230] width 904 height 369
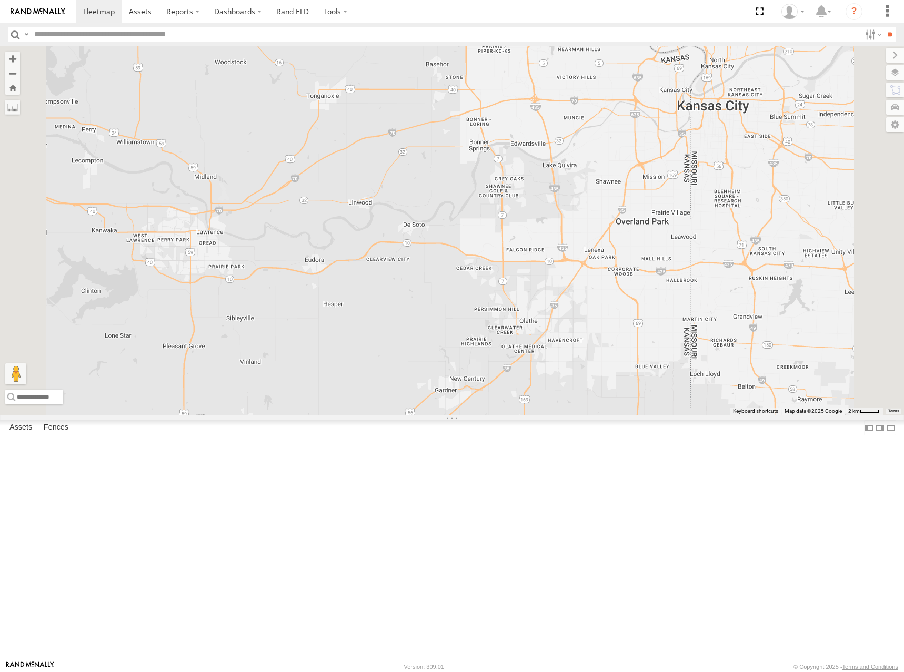
drag, startPoint x: 681, startPoint y: 207, endPoint x: 668, endPoint y: 221, distance: 19.4
click at [668, 221] on div "274 298 262 288 292 272 232 302 282 278 294 260" at bounding box center [452, 230] width 904 height 369
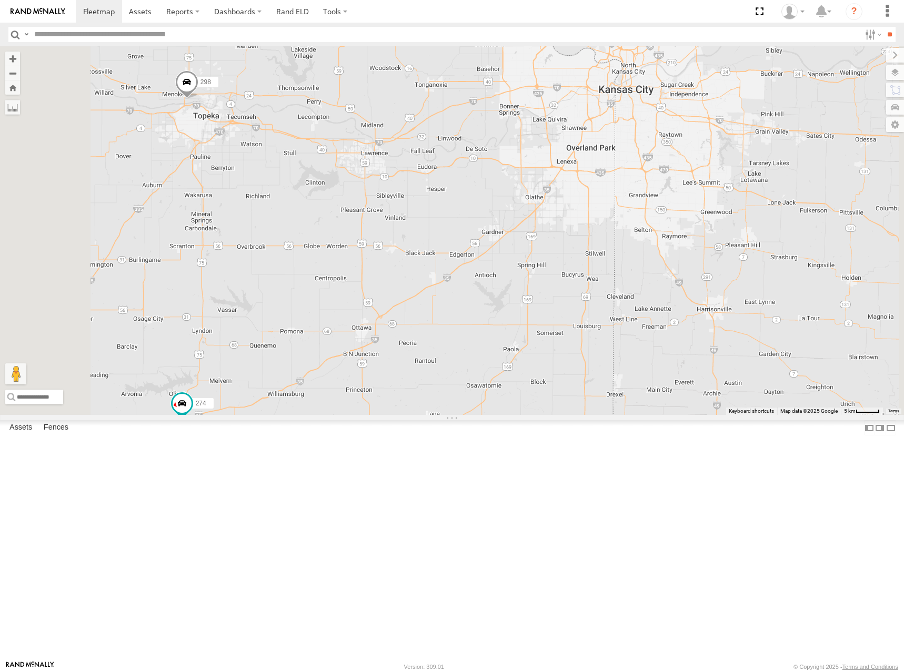
click at [600, 195] on div "274 298 262 288 292 272 232 302 282 278 294 260" at bounding box center [452, 230] width 904 height 369
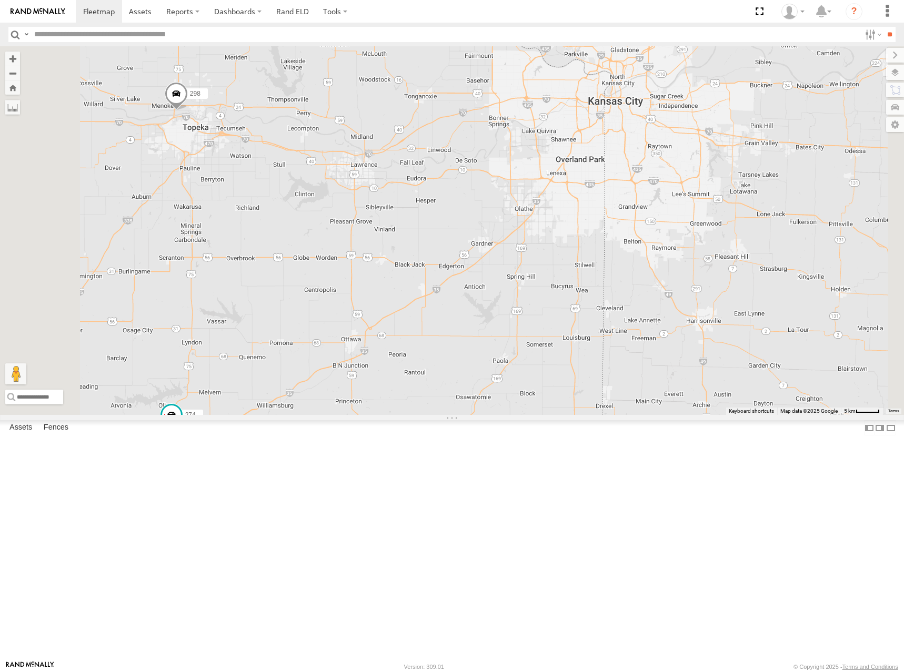
drag, startPoint x: 603, startPoint y: 192, endPoint x: 590, endPoint y: 205, distance: 17.5
click at [590, 205] on div "274 298 262 288 292 272 232 302 282 278 294 260" at bounding box center [452, 230] width 904 height 369
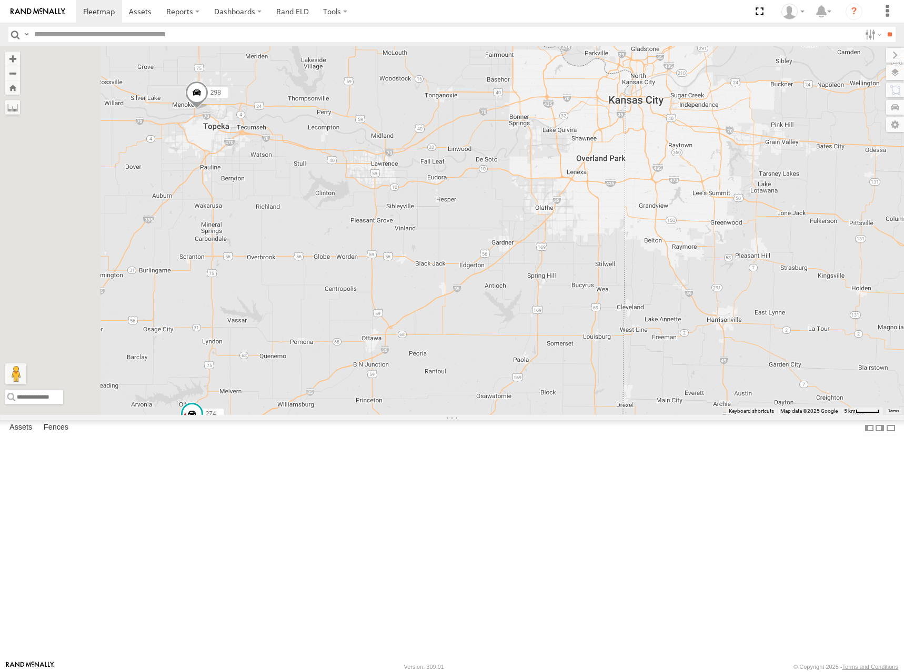
drag, startPoint x: 566, startPoint y: 190, endPoint x: 591, endPoint y: 189, distance: 25.3
click at [591, 189] on div "274 298 262 288 292 272 232 302 282 278 294 260" at bounding box center [452, 230] width 904 height 369
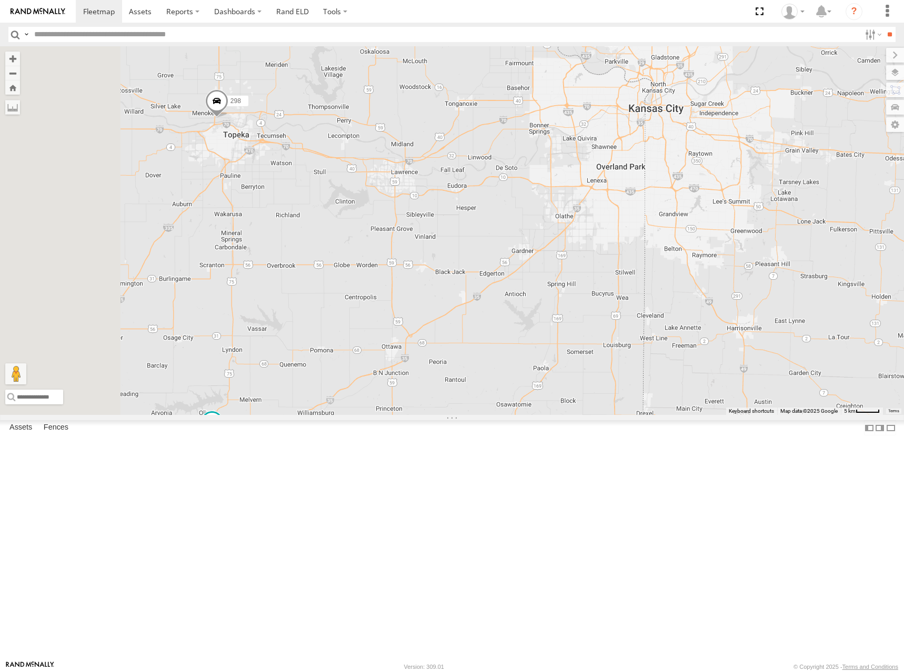
drag, startPoint x: 613, startPoint y: 182, endPoint x: 611, endPoint y: 189, distance: 7.0
click at [611, 189] on div "274 298 262 288 292 272 232 302 282 278 294 260" at bounding box center [452, 230] width 904 height 369
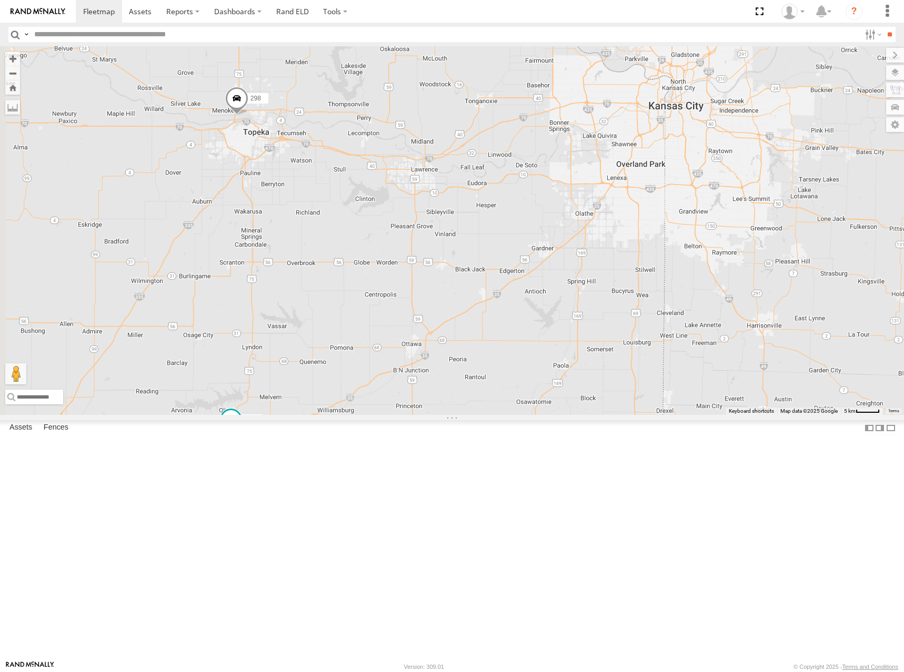
drag, startPoint x: 606, startPoint y: 188, endPoint x: 630, endPoint y: 185, distance: 24.3
click at [630, 185] on div "274 298 262 288 292 272 232 302 282 278 294 260" at bounding box center [452, 230] width 904 height 369
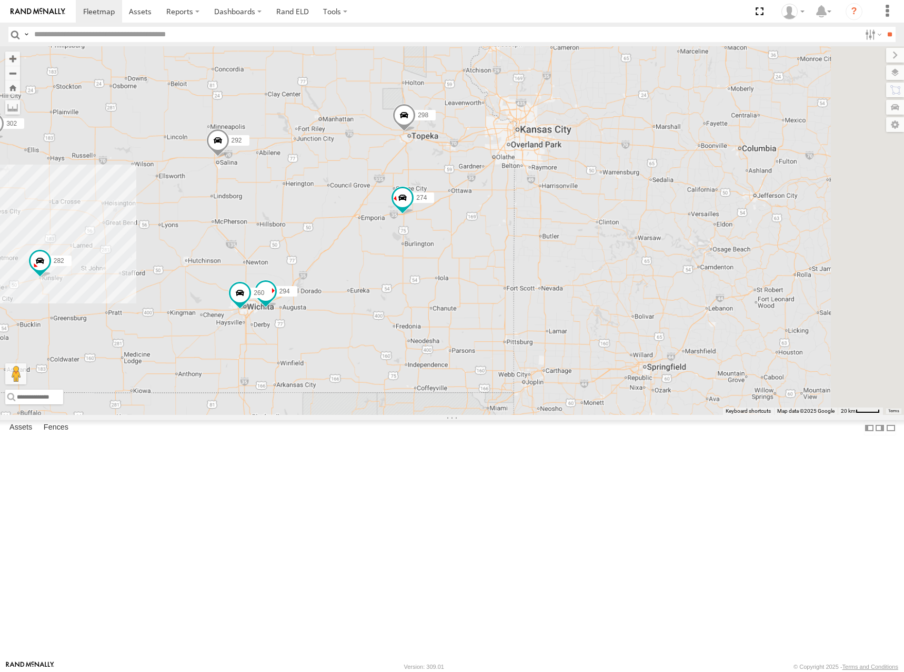
drag, startPoint x: 617, startPoint y: 173, endPoint x: 589, endPoint y: 232, distance: 64.7
click at [589, 232] on div "274 298 262 288 292 272 232 302 282 278 294 260" at bounding box center [452, 230] width 904 height 369
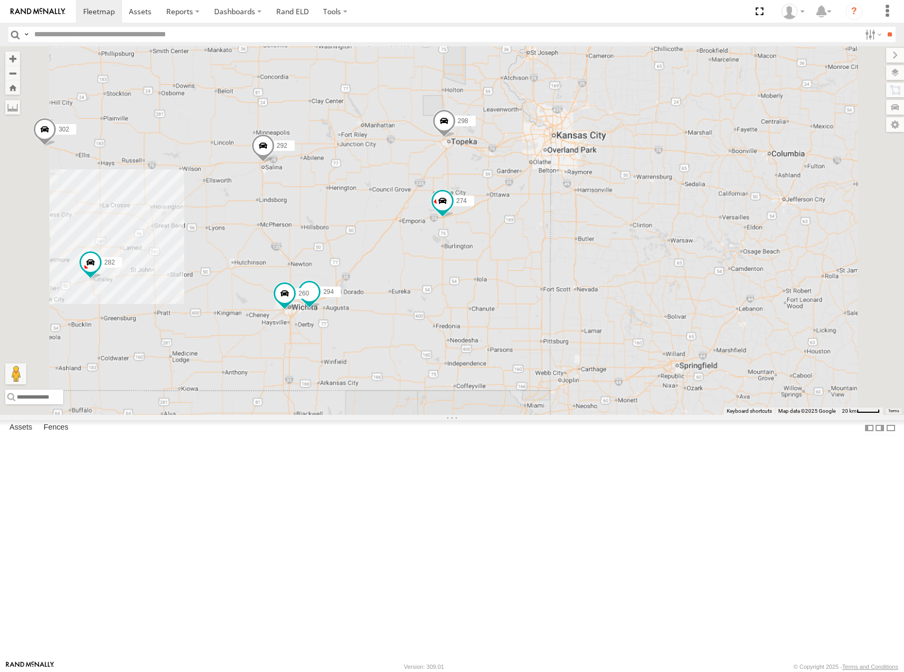
drag, startPoint x: 613, startPoint y: 212, endPoint x: 651, endPoint y: 214, distance: 38.5
click at [651, 214] on div "274 298 262 288 292 272 232 302 282 278 294 260" at bounding box center [452, 230] width 904 height 369
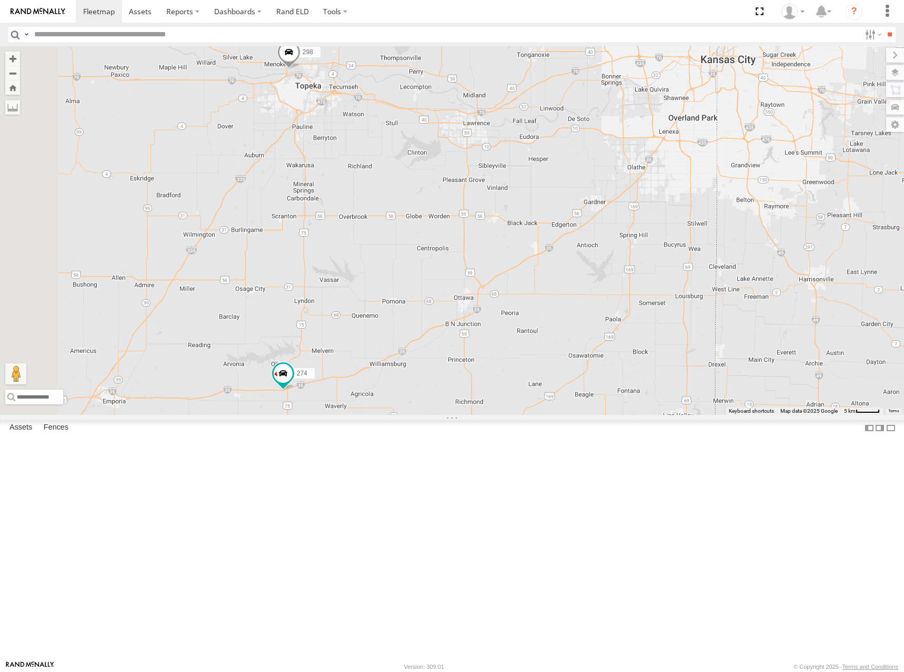
drag, startPoint x: 619, startPoint y: 275, endPoint x: 697, endPoint y: 304, distance: 83.6
click at [697, 304] on div "274 298 262 288 292 272 232 302 282 278 294 260" at bounding box center [452, 230] width 904 height 369
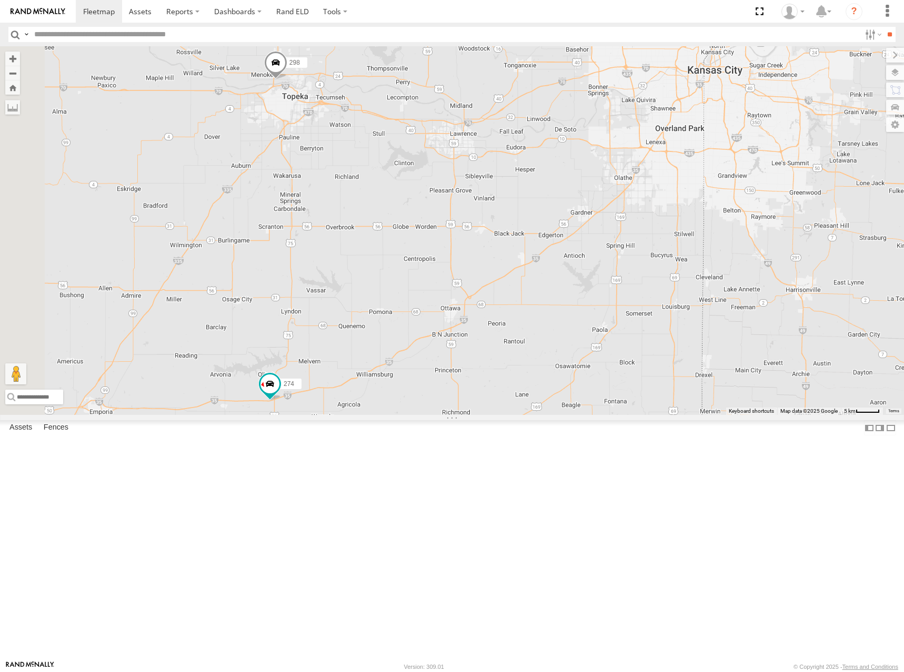
drag, startPoint x: 696, startPoint y: 303, endPoint x: 681, endPoint y: 314, distance: 18.7
click at [681, 314] on div "274 298 262 288 292 272 232 302 282 278 294 260" at bounding box center [452, 230] width 904 height 369
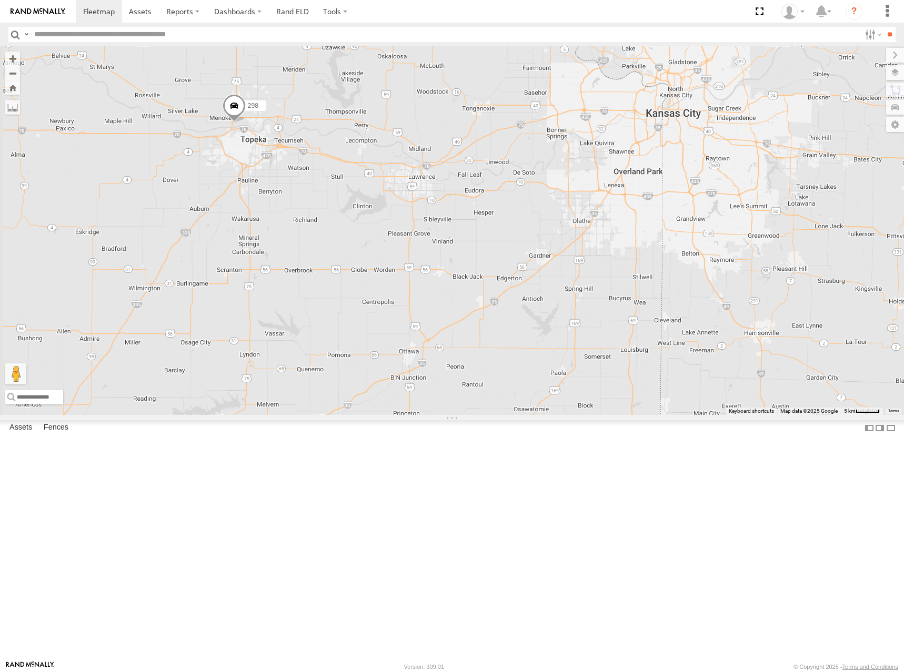
drag, startPoint x: 671, startPoint y: 280, endPoint x: 635, endPoint y: 316, distance: 51.0
click at [635, 316] on div "274 298 262 288 292 272 232 302 282 278 294 260" at bounding box center [452, 230] width 904 height 369
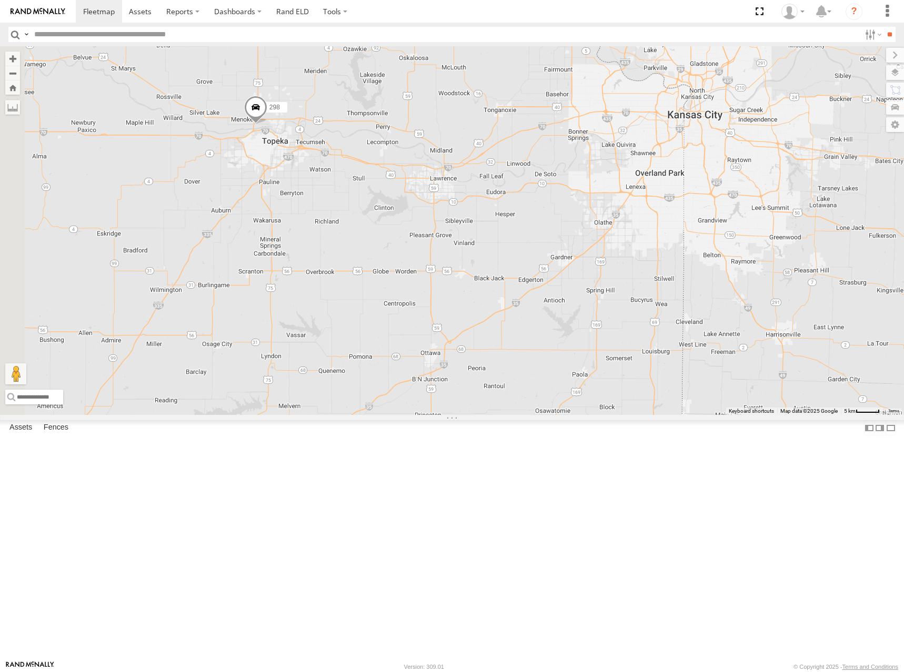
drag, startPoint x: 573, startPoint y: 211, endPoint x: 597, endPoint y: 213, distance: 23.7
click at [597, 213] on div "274 298 262 288 292 272 232 302 282 278 294 260" at bounding box center [452, 230] width 904 height 369
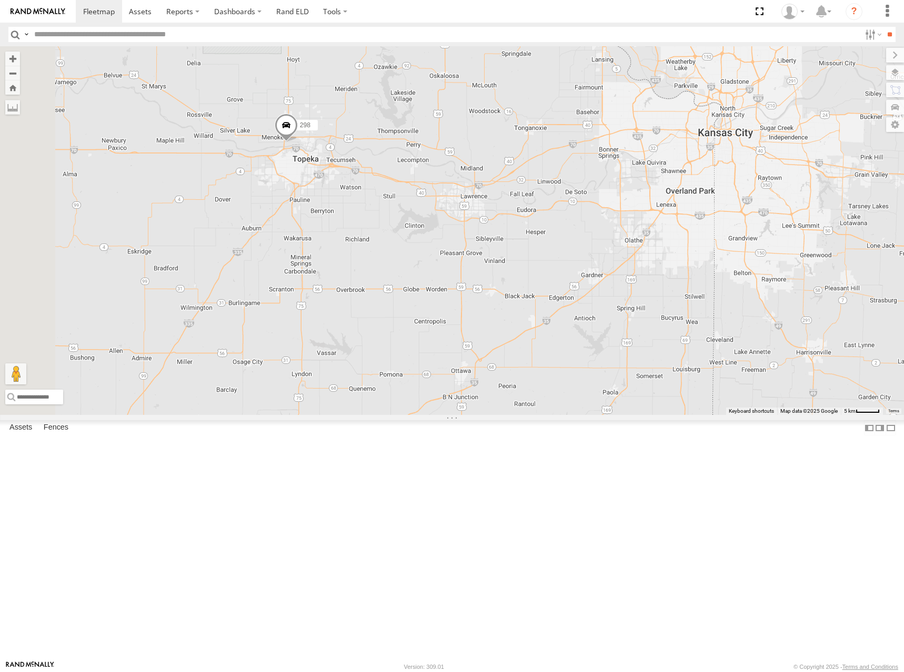
drag, startPoint x: 590, startPoint y: 236, endPoint x: 622, endPoint y: 253, distance: 36.0
click at [622, 253] on div "274 298 262 288 292 272 232 302 282 278 294 260" at bounding box center [452, 230] width 904 height 369
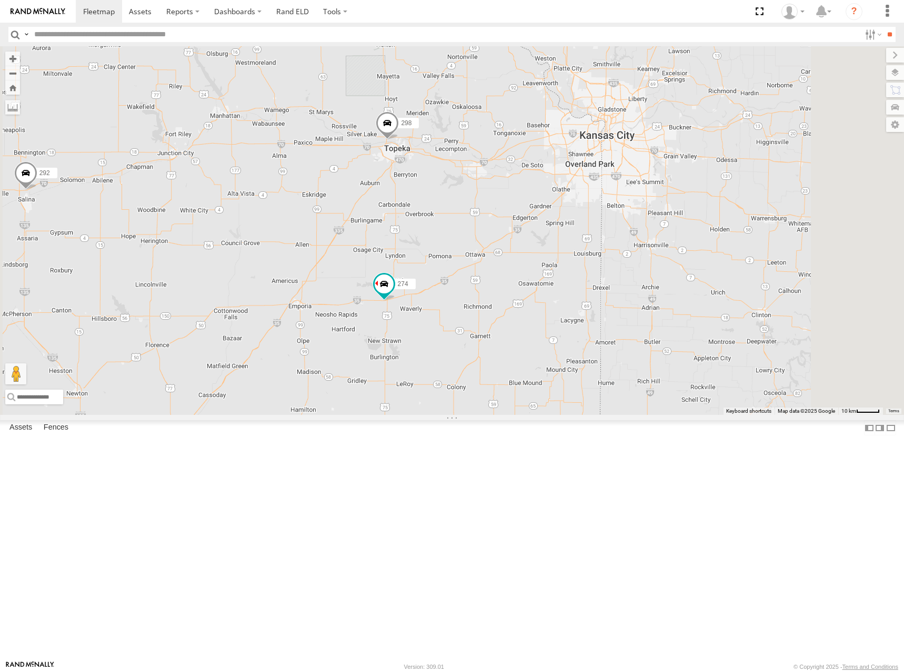
drag, startPoint x: 607, startPoint y: 210, endPoint x: 605, endPoint y: 222, distance: 11.4
click at [605, 222] on div "274 298 262 288 292 272 232 302 282 278 294 260" at bounding box center [452, 230] width 904 height 369
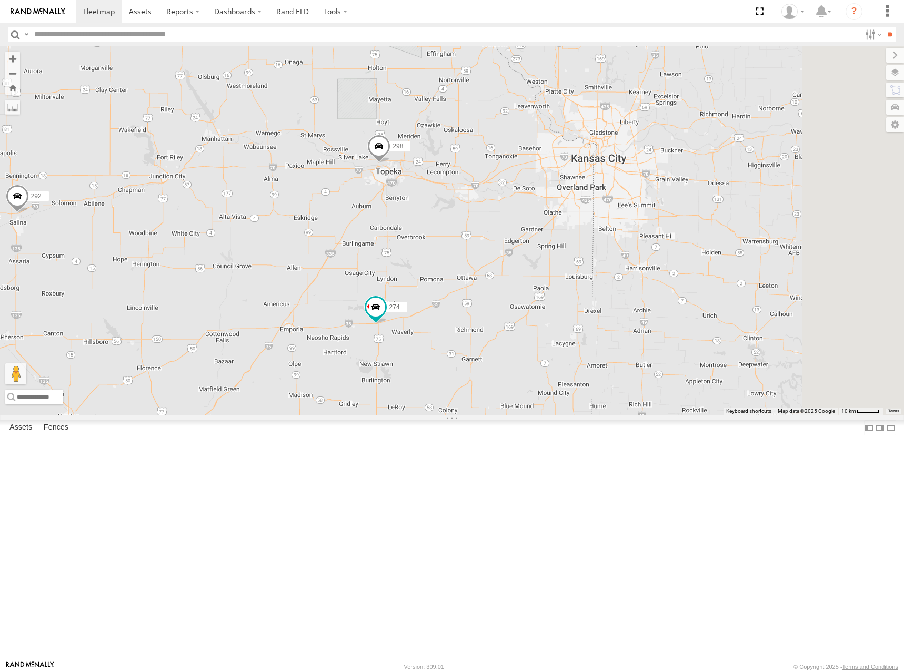
drag, startPoint x: 603, startPoint y: 227, endPoint x: 598, endPoint y: 241, distance: 14.5
click at [598, 241] on div "274 298 262 288 292 272 232 302 282 278 294 260" at bounding box center [452, 230] width 904 height 369
drag, startPoint x: 606, startPoint y: 230, endPoint x: 608, endPoint y: 245, distance: 14.9
click at [606, 239] on div "274 298 262 288 292 272 232 302 282 278 294 260" at bounding box center [452, 230] width 904 height 369
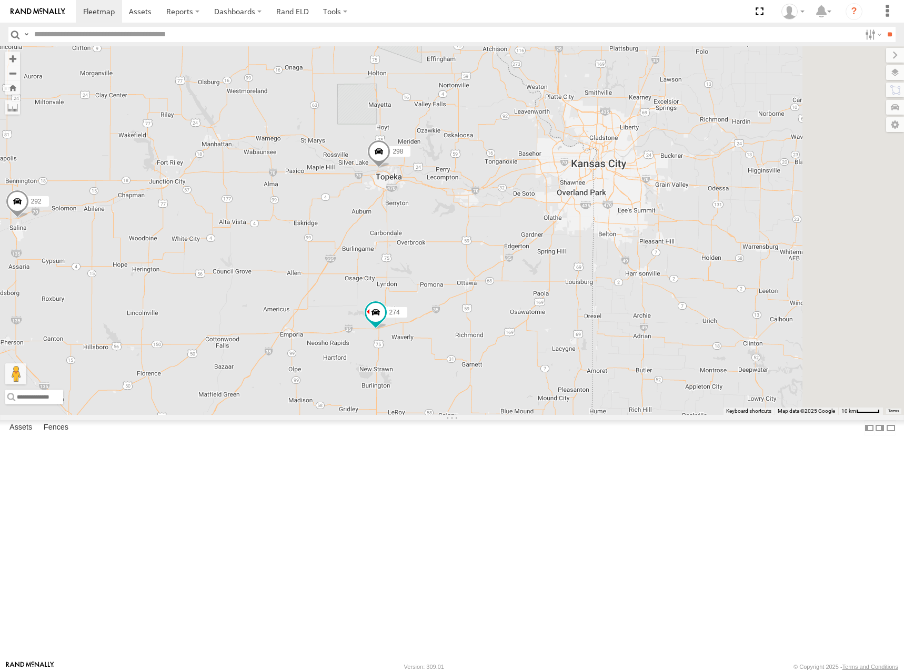
click at [629, 260] on div "274 298 262 288 292 272 232 302 282 278 294 260" at bounding box center [452, 230] width 904 height 369
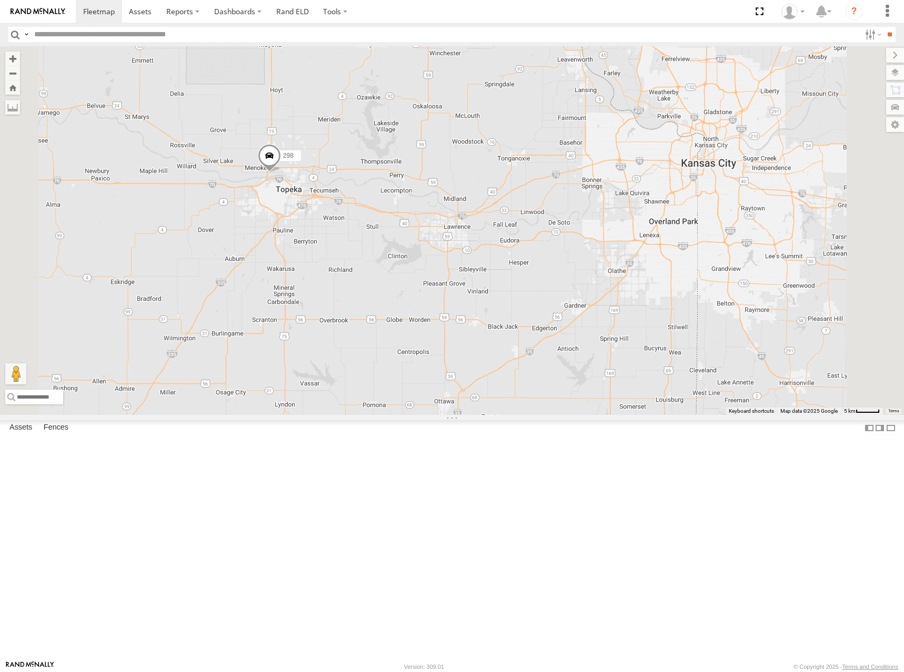
drag, startPoint x: 635, startPoint y: 249, endPoint x: 664, endPoint y: 237, distance: 31.4
click at [664, 237] on div "274 298 262 288 292 272 232 302 282 278 294 260" at bounding box center [452, 230] width 904 height 369
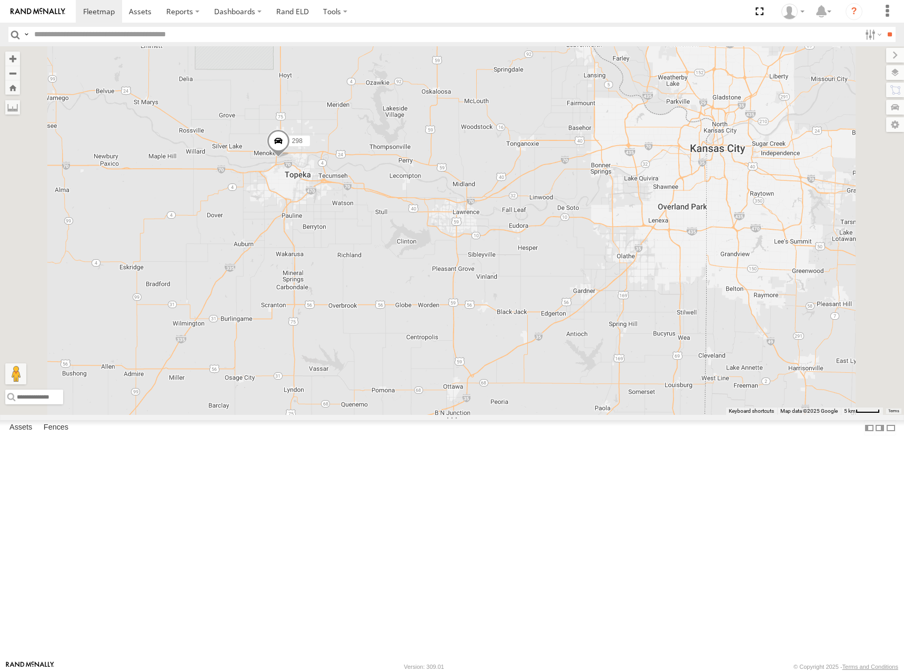
drag, startPoint x: 576, startPoint y: 265, endPoint x: 550, endPoint y: 256, distance: 27.3
click at [550, 256] on div "274 298 262 288 292 272 232 302 282 278 294 260" at bounding box center [452, 230] width 904 height 369
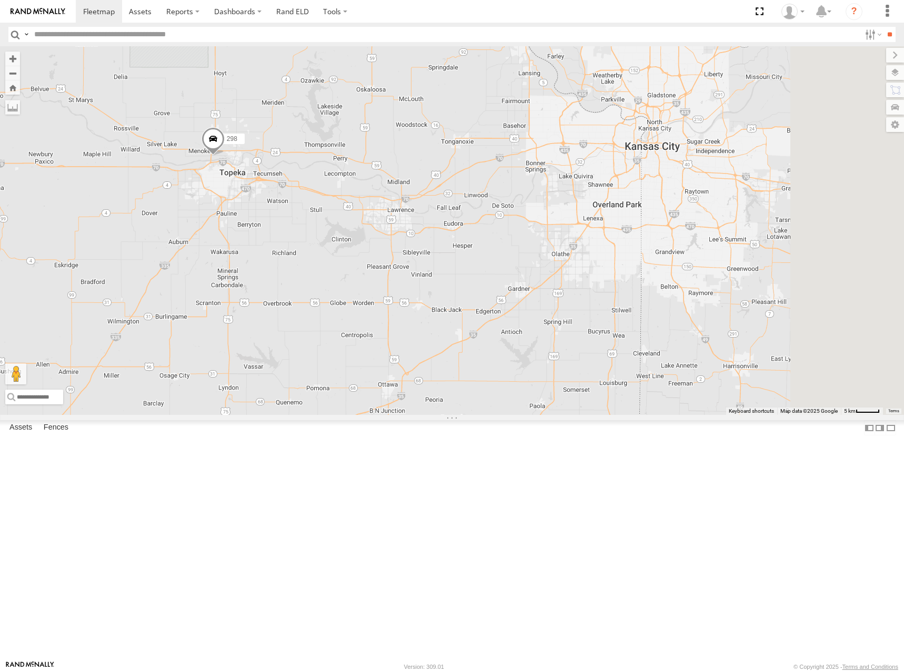
drag, startPoint x: 664, startPoint y: 258, endPoint x: 652, endPoint y: 259, distance: 11.6
click at [652, 259] on div "274 298 262 288 292 272 232 302 282 278 294 260" at bounding box center [452, 230] width 904 height 369
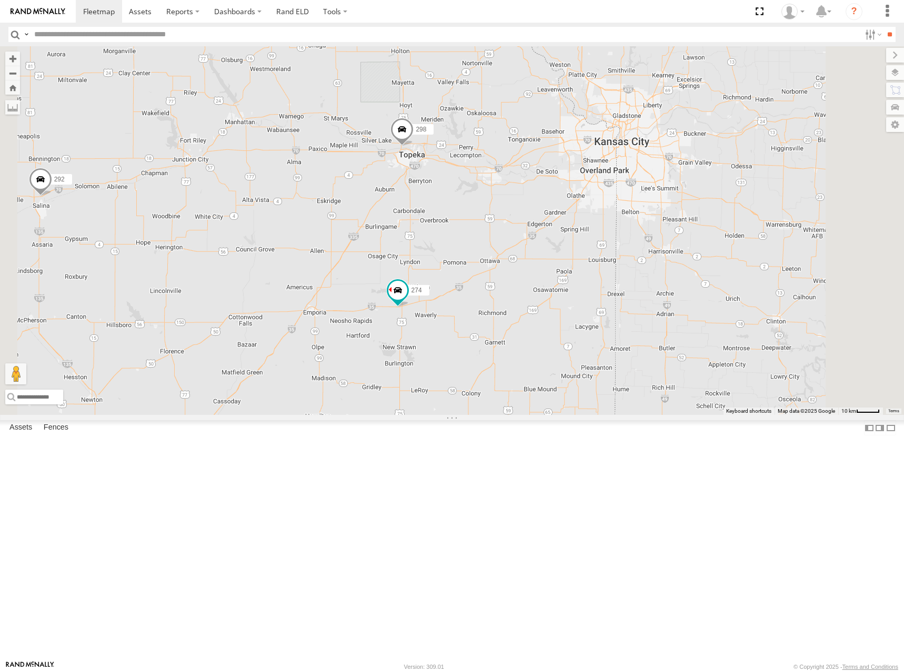
drag, startPoint x: 590, startPoint y: 238, endPoint x: 638, endPoint y: 238, distance: 47.4
click at [638, 238] on div "274 298 262 288 292 272 232 302 282 278 294 260" at bounding box center [452, 230] width 904 height 369
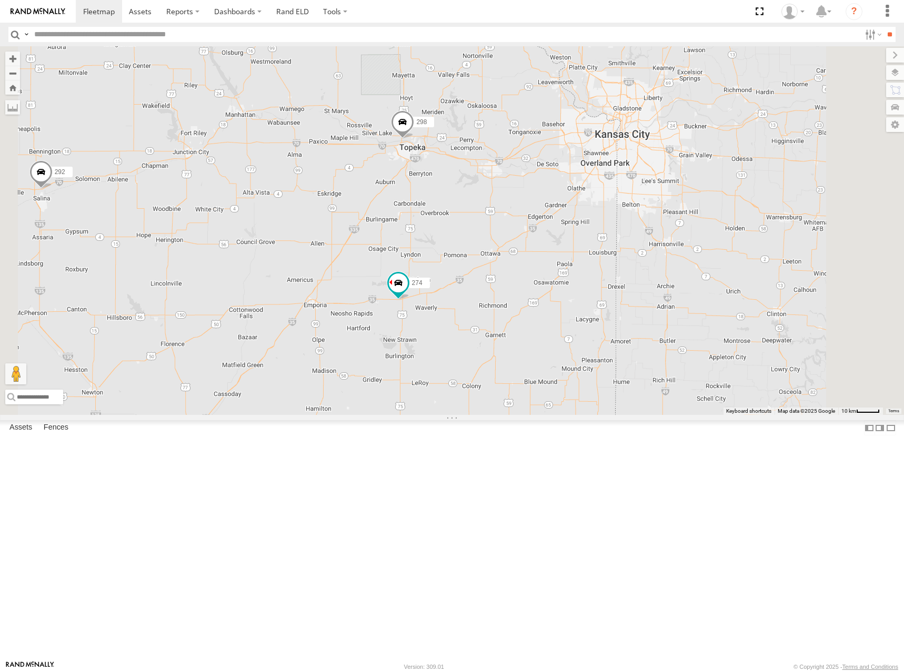
drag, startPoint x: 653, startPoint y: 244, endPoint x: 654, endPoint y: 236, distance: 8.4
click at [654, 236] on div "274 298 262 288 292 272 232 302 282 278 294 260" at bounding box center [452, 230] width 904 height 369
drag, startPoint x: 649, startPoint y: 227, endPoint x: 647, endPoint y: 234, distance: 6.8
click at [647, 234] on div "274 298 262 288 292 272 232 302 282 278 294 260" at bounding box center [452, 230] width 904 height 369
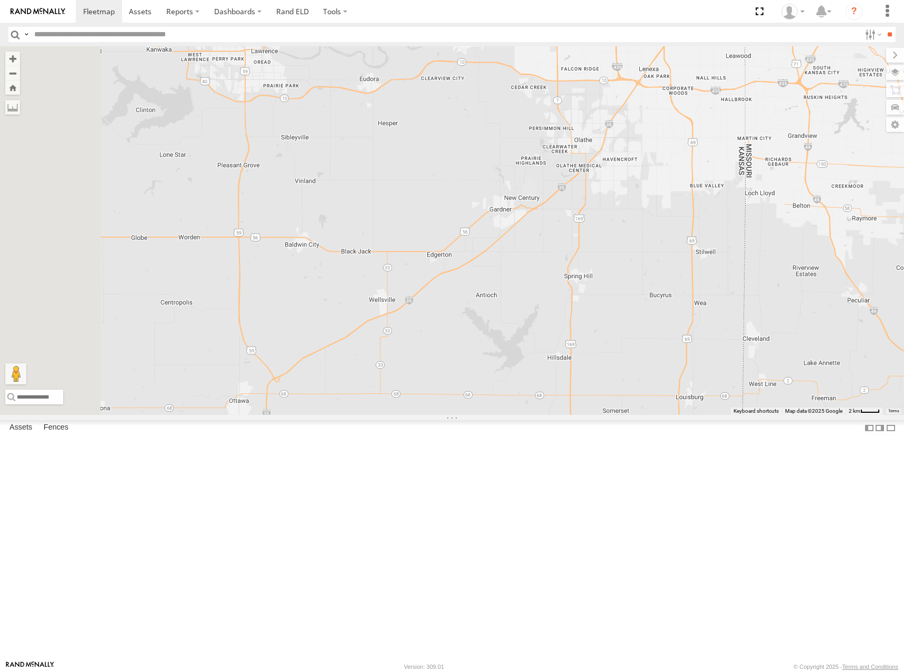
drag, startPoint x: 657, startPoint y: 318, endPoint x: 666, endPoint y: 304, distance: 16.5
click at [666, 304] on div "274 298 262 288 292 272 232 302 282 278 294 260" at bounding box center [452, 230] width 904 height 369
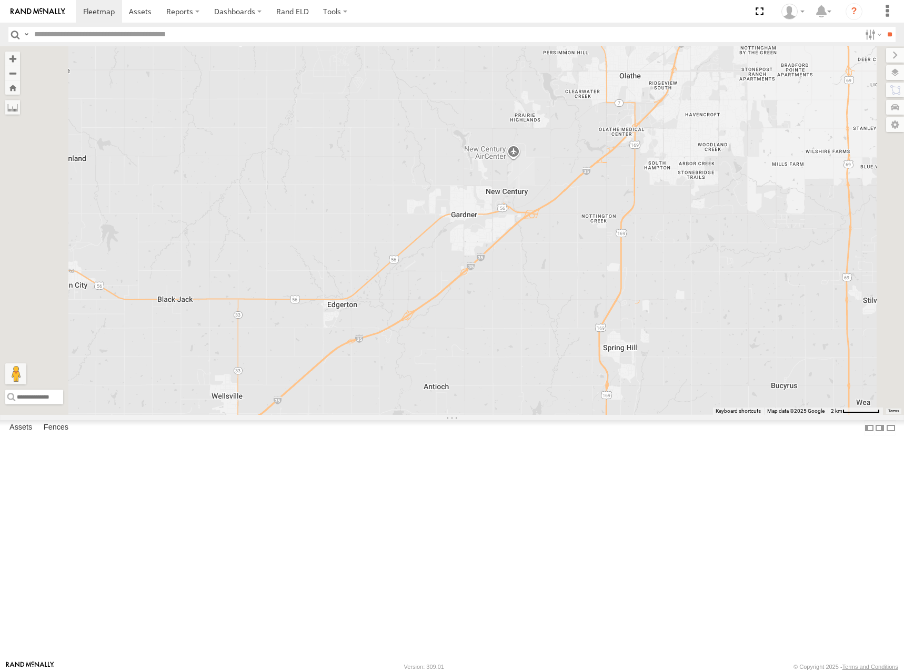
drag, startPoint x: 681, startPoint y: 290, endPoint x: 679, endPoint y: 303, distance: 12.3
click at [679, 303] on div "274 298 262 288 292 272 232 302 282 278 294 260" at bounding box center [452, 230] width 904 height 369
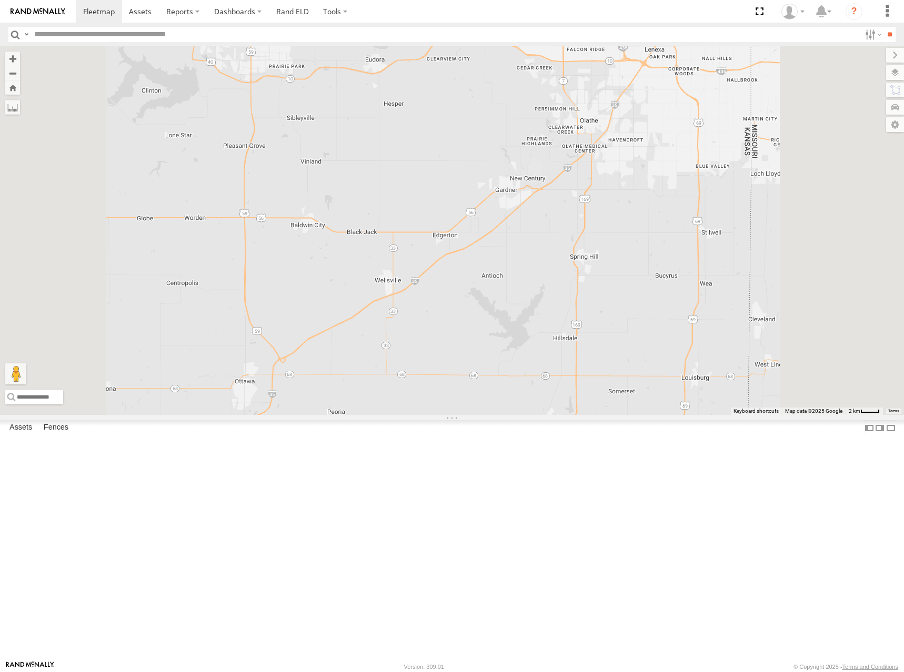
drag, startPoint x: 639, startPoint y: 277, endPoint x: 640, endPoint y: 267, distance: 10.0
click at [640, 267] on div "274 298 262 288 292 272 232 302 282 278 294 260" at bounding box center [452, 230] width 904 height 369
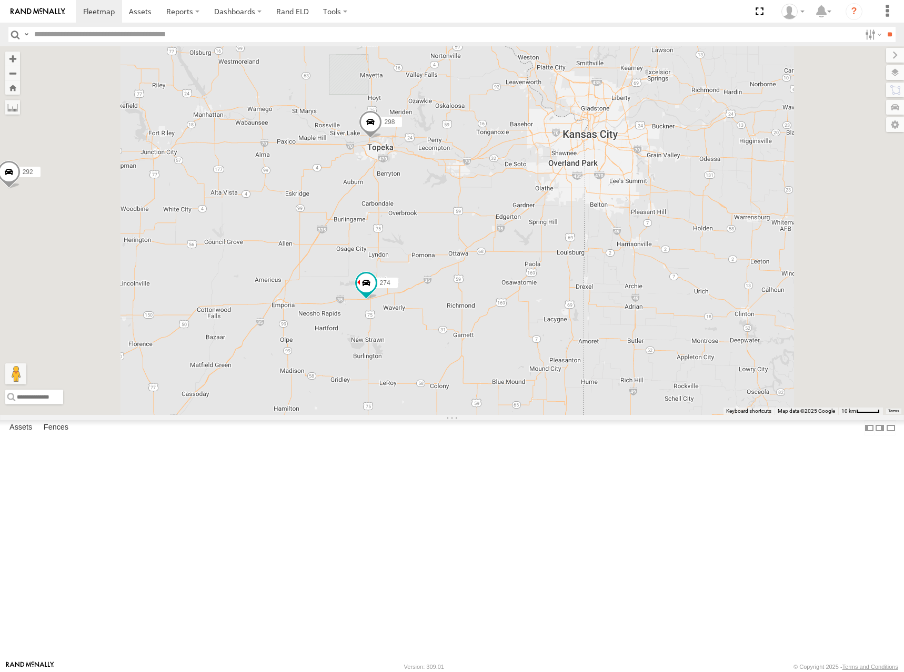
drag, startPoint x: 632, startPoint y: 295, endPoint x: 636, endPoint y: 304, distance: 9.7
click at [636, 304] on div "274 298 262 288 292 272 232 302 282 278 294 260" at bounding box center [452, 230] width 904 height 369
click at [619, 310] on div "274 298 262 288 292 272 232 302 282 278 294 260" at bounding box center [452, 230] width 904 height 369
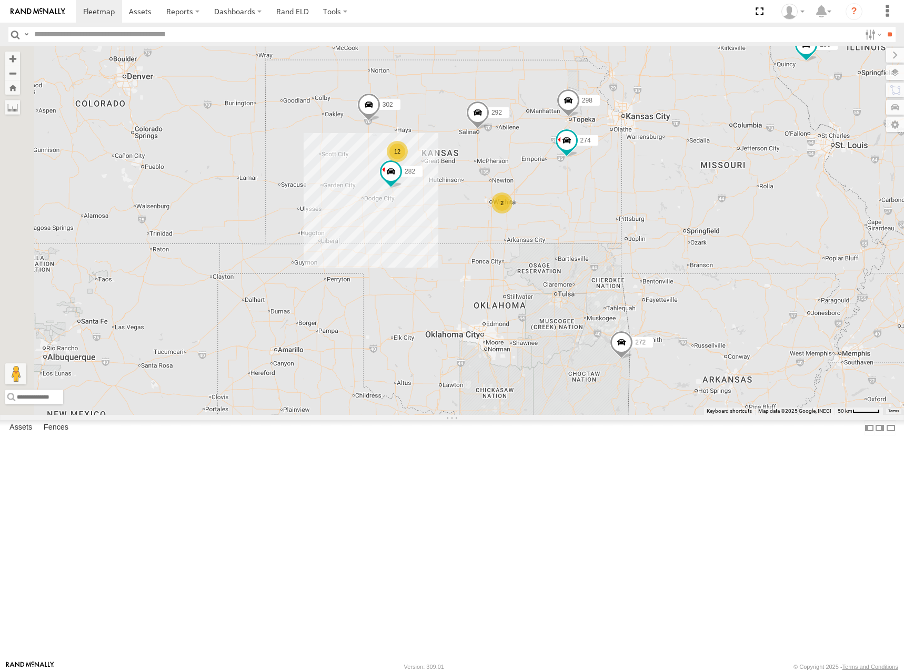
drag, startPoint x: 364, startPoint y: 203, endPoint x: 602, endPoint y: 192, distance: 238.6
click at [602, 192] on div "274 298 12 262 288 292 272 232 302 282 2 286" at bounding box center [452, 230] width 904 height 369
drag, startPoint x: 615, startPoint y: 199, endPoint x: 624, endPoint y: 212, distance: 15.0
click at [624, 212] on div "274 298 12 262 288 292 272 232 302 282 2 286 278" at bounding box center [452, 230] width 904 height 369
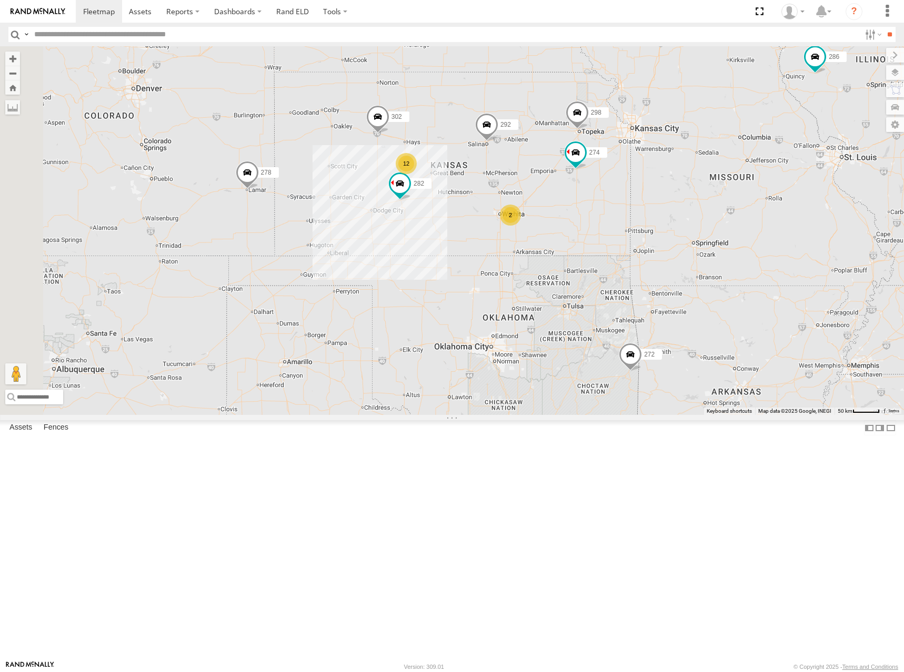
click at [619, 210] on div "274 298 12 262 288 292 272 232 302 282 2 286 278" at bounding box center [452, 230] width 904 height 369
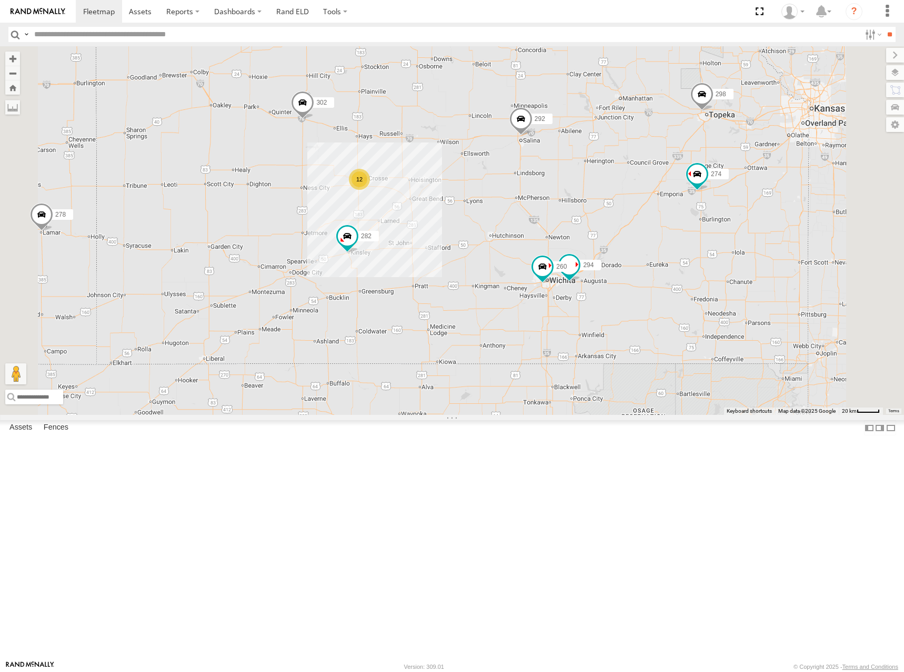
drag, startPoint x: 532, startPoint y: 262, endPoint x: 585, endPoint y: 262, distance: 53.1
click at [585, 262] on div "274 298 262 288 292 272 232 302 282 286 278 12 294 260" at bounding box center [452, 230] width 904 height 369
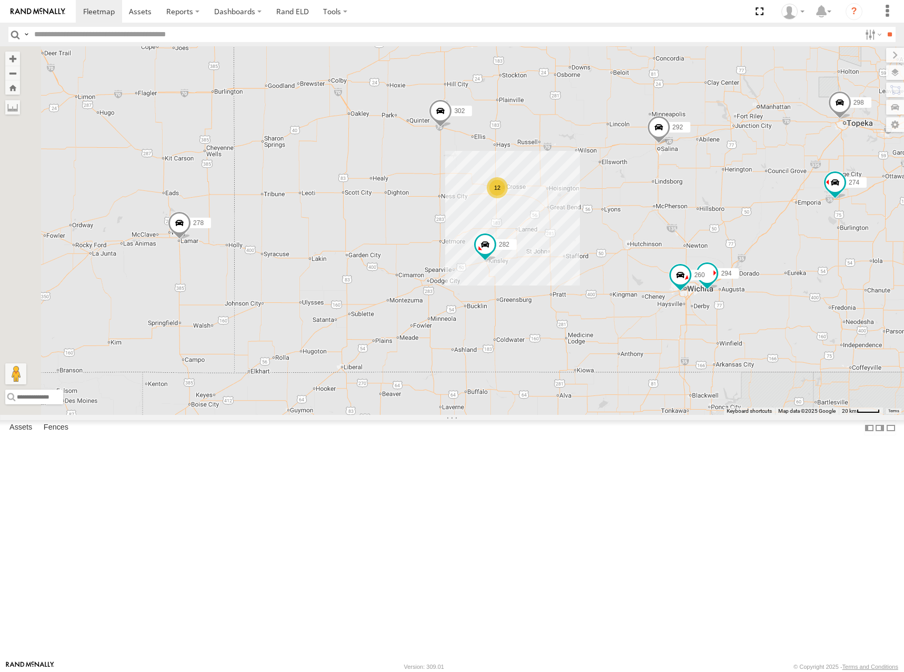
drag, startPoint x: 637, startPoint y: 158, endPoint x: 702, endPoint y: 180, distance: 69.6
click at [702, 180] on div "274 298 262 288 292 272 232 302 282 286 278 294 260 12" at bounding box center [452, 230] width 904 height 369
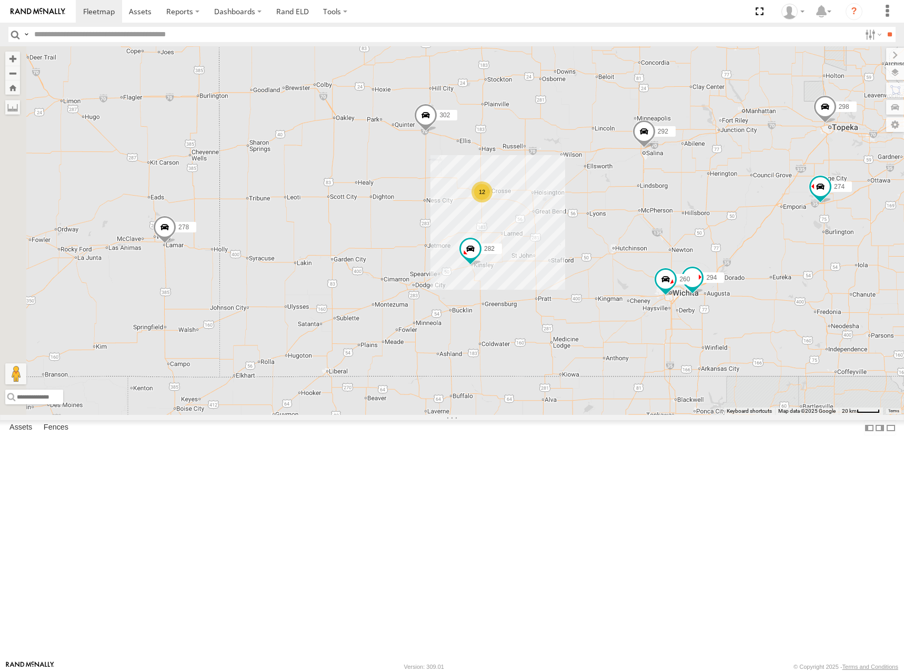
drag, startPoint x: 704, startPoint y: 155, endPoint x: 669, endPoint y: 160, distance: 35.1
click at [669, 160] on div "274 298 262 288 292 272 232 302 282 286 278 294 260 12" at bounding box center [452, 230] width 904 height 369
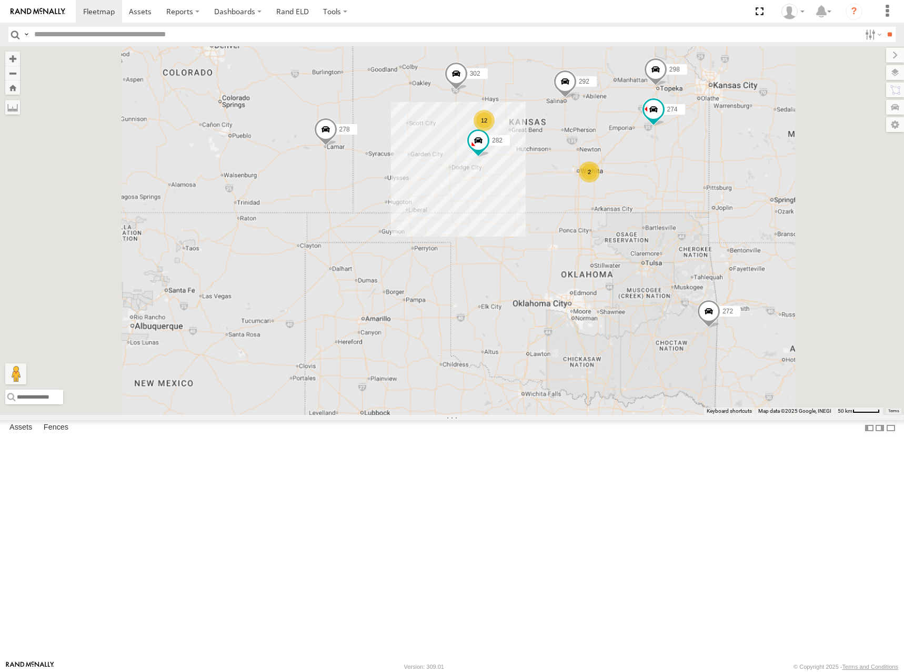
drag, startPoint x: 666, startPoint y: 165, endPoint x: 624, endPoint y: 184, distance: 46.9
click at [624, 184] on div "274 298 262 288 292 272 232 302 282 286 278 12 2" at bounding box center [452, 230] width 904 height 369
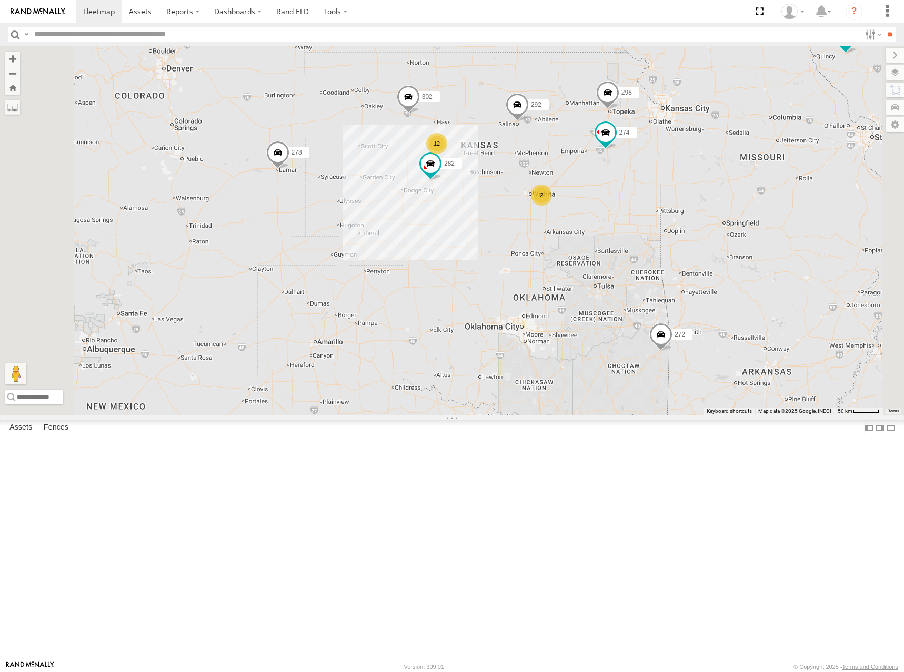
click at [677, 193] on div "274 298 262 288 292 272 232 302 282 286 278 12 2" at bounding box center [452, 230] width 904 height 369
click at [585, 166] on div "274 298 262 288 292 272 232 302 282 286 278 12 2" at bounding box center [452, 230] width 904 height 369
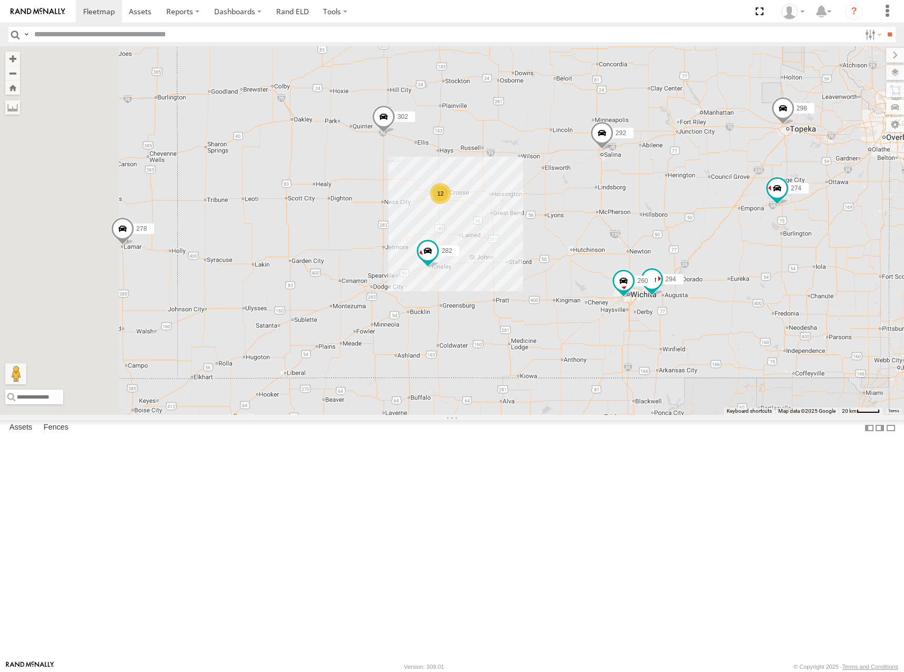
drag, startPoint x: 594, startPoint y: 262, endPoint x: 669, endPoint y: 303, distance: 85.5
click at [669, 303] on div "274 298 262 288 292 272 232 302 282 286 278 12 294 260" at bounding box center [452, 230] width 904 height 369
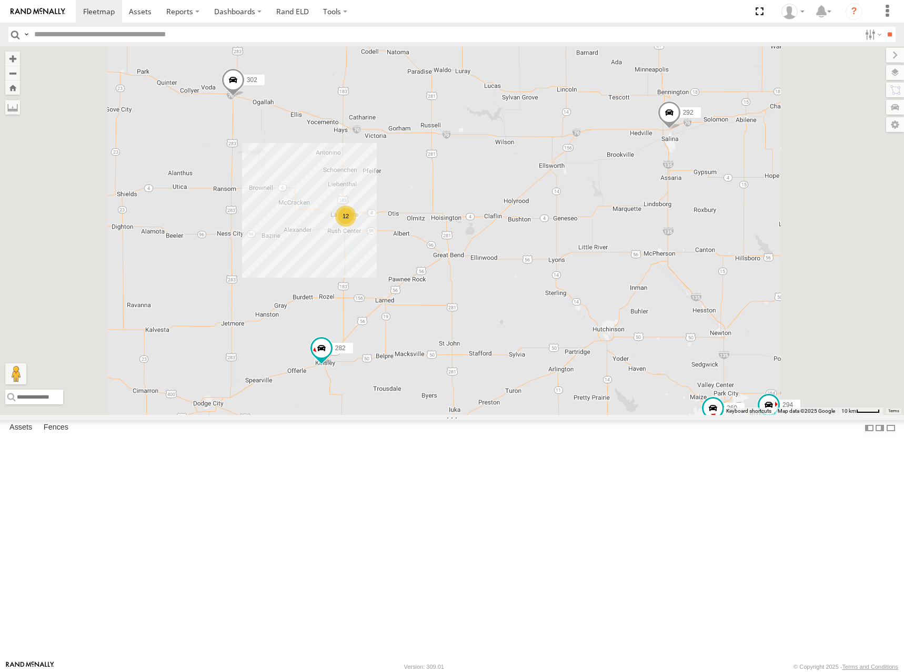
drag, startPoint x: 701, startPoint y: 297, endPoint x: 693, endPoint y: 316, distance: 20.5
click at [693, 316] on div "274 298 262 288 292 272 232 302 282 286 278 294 260 12" at bounding box center [452, 230] width 904 height 369
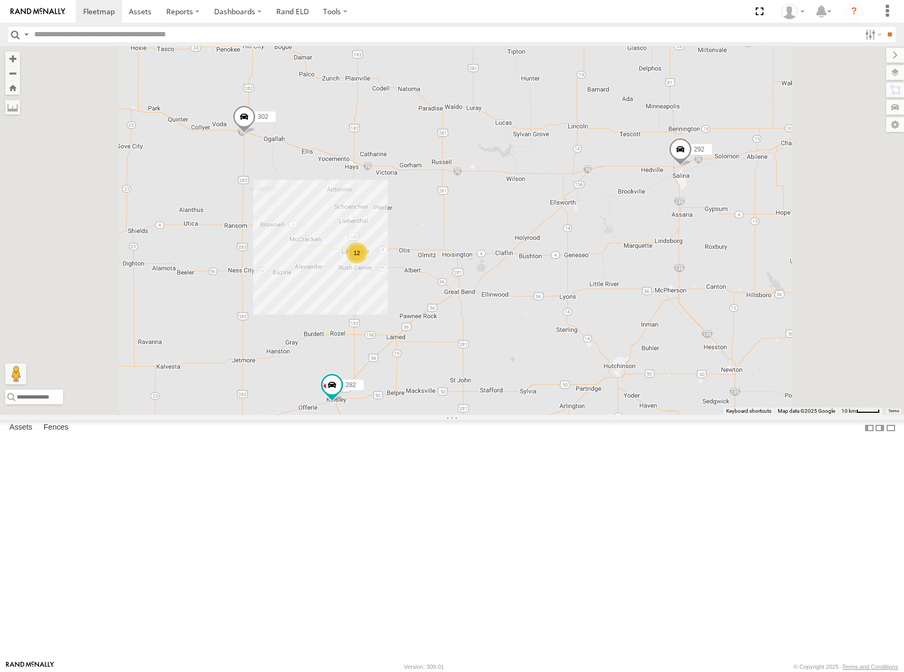
drag, startPoint x: 627, startPoint y: 239, endPoint x: 641, endPoint y: 275, distance: 37.8
click at [641, 275] on div "274 298 262 288 292 272 232 302 282 286 278 294 260 12" at bounding box center [452, 230] width 904 height 369
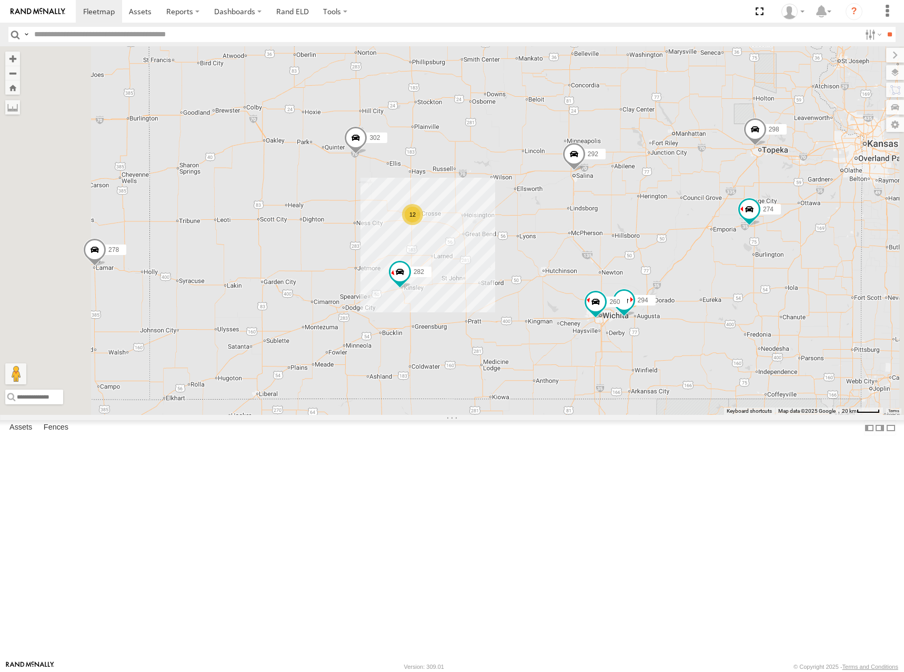
click at [603, 244] on div "274 298 262 288 292 272 232 302 282 286 278 294 260 12" at bounding box center [452, 230] width 904 height 369
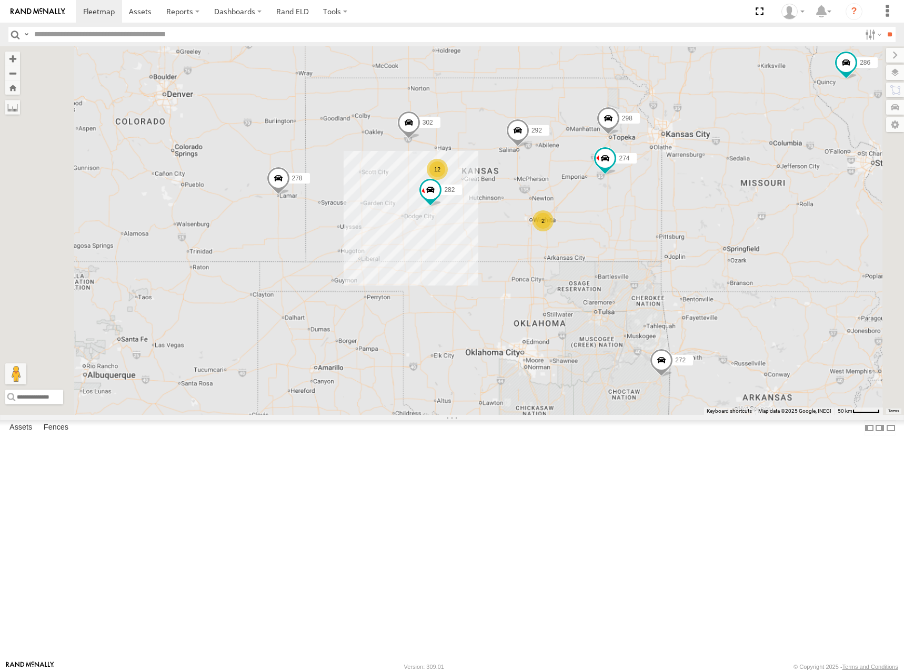
click at [599, 239] on div "274 298 262 288 292 272 232 302 282 286 278 12 2" at bounding box center [452, 230] width 904 height 369
click at [613, 240] on div "274 298 262 288 292 272 232 302 282 286 278 12 2" at bounding box center [452, 230] width 904 height 369
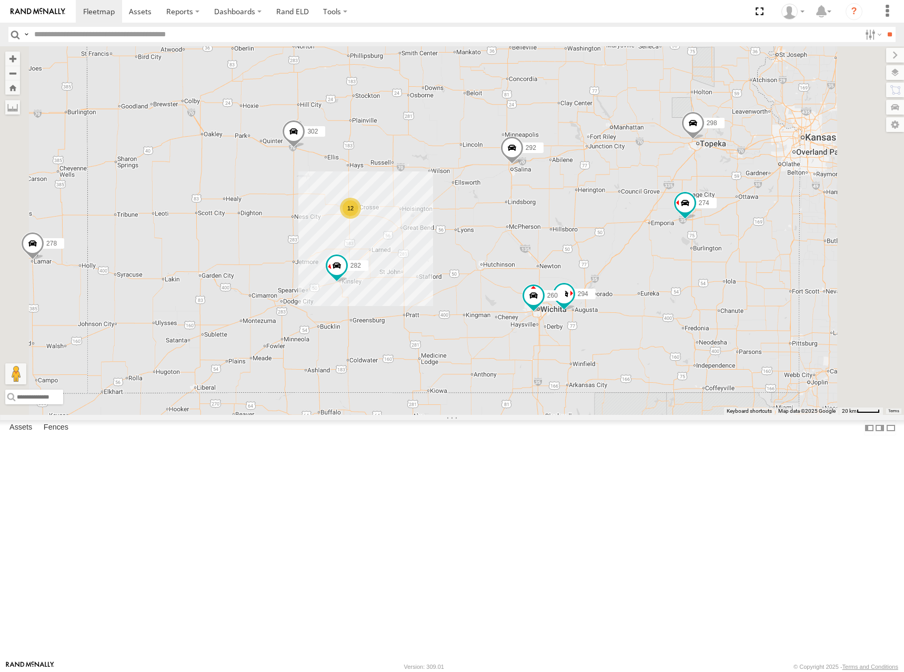
drag, startPoint x: 576, startPoint y: 238, endPoint x: 583, endPoint y: 234, distance: 7.3
click at [580, 235] on div "274 298 262 288 292 272 232 302 282 286 278 294 260 12" at bounding box center [452, 230] width 904 height 369
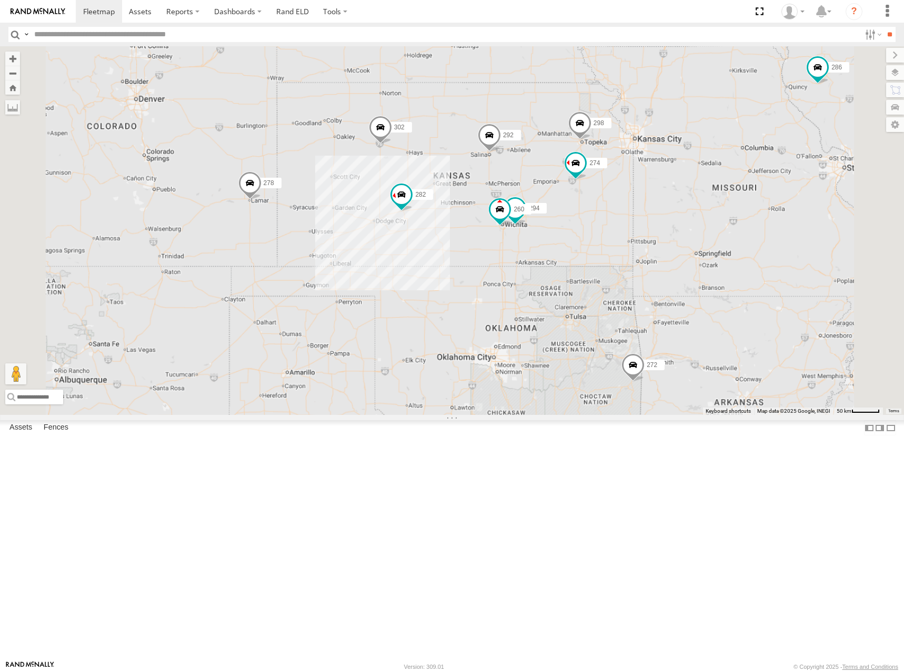
drag, startPoint x: 563, startPoint y: 214, endPoint x: 568, endPoint y: 242, distance: 27.8
click at [568, 242] on div "274 298 262 288 292 272 232 302 282 286 278 294 260" at bounding box center [452, 230] width 904 height 369
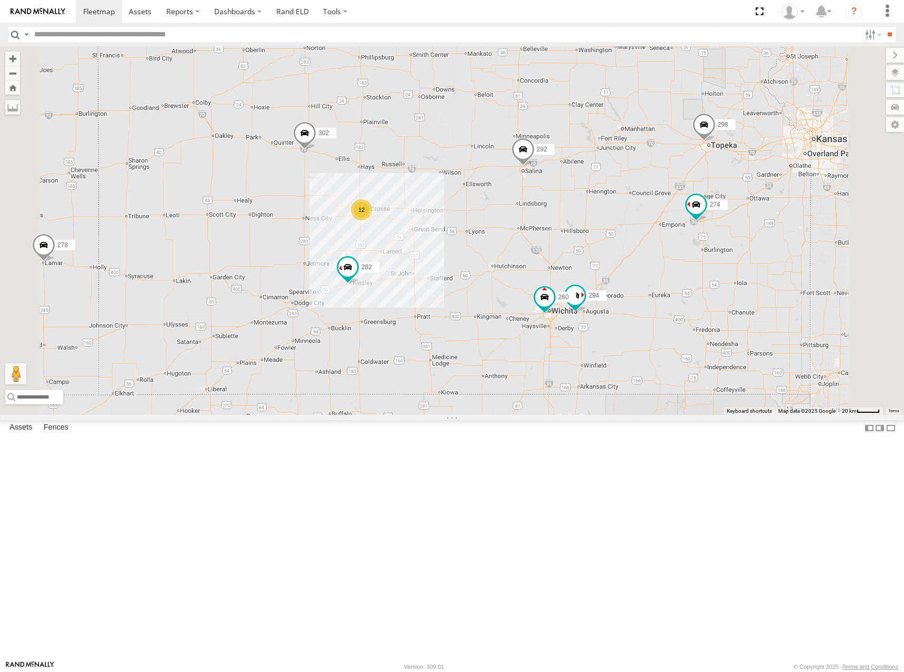
click at [599, 269] on div "274 298 262 288 292 272 232 302 282 286 278 12 294 260" at bounding box center [452, 230] width 904 height 369
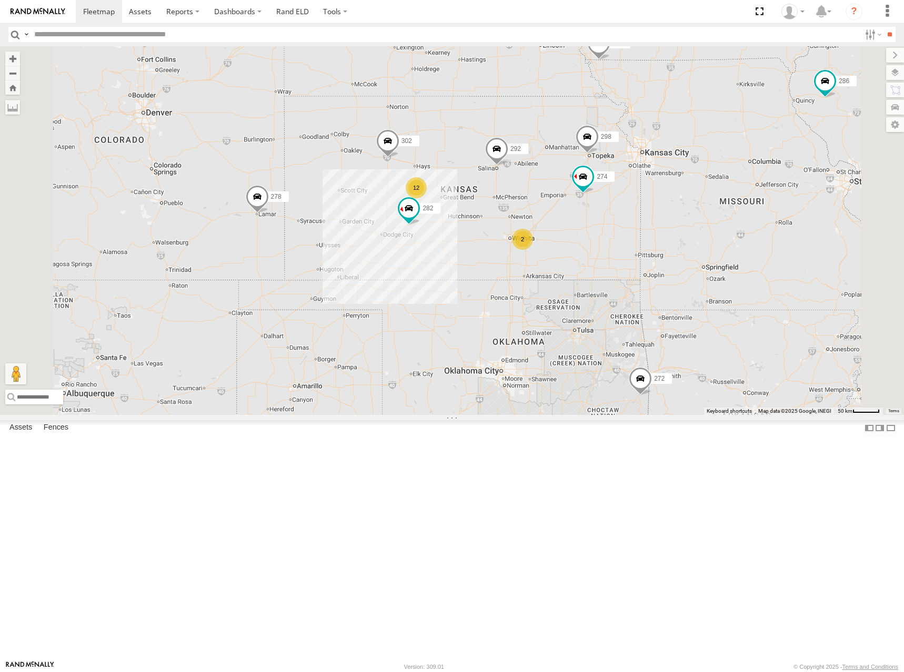
drag, startPoint x: 607, startPoint y: 224, endPoint x: 608, endPoint y: 247, distance: 23.2
click at [608, 247] on div "274 298 262 288 292 272 232 302 282 286 278 12 2" at bounding box center [452, 230] width 904 height 369
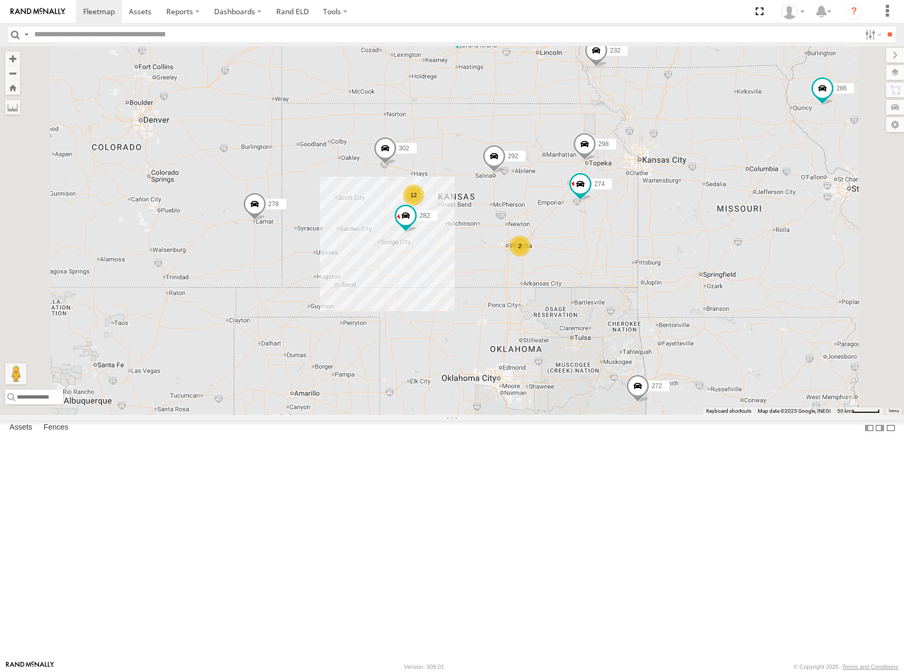
drag, startPoint x: 651, startPoint y: 218, endPoint x: 647, endPoint y: 211, distance: 8.8
click at [647, 211] on div "274 298 262 288 292 272 232 302 282 286 278 12 2" at bounding box center [452, 230] width 904 height 369
drag, startPoint x: 638, startPoint y: 232, endPoint x: 638, endPoint y: 224, distance: 7.9
click at [638, 224] on div "274 298 262 288 292 272 232 302 282 286 278 12 2" at bounding box center [452, 230] width 904 height 369
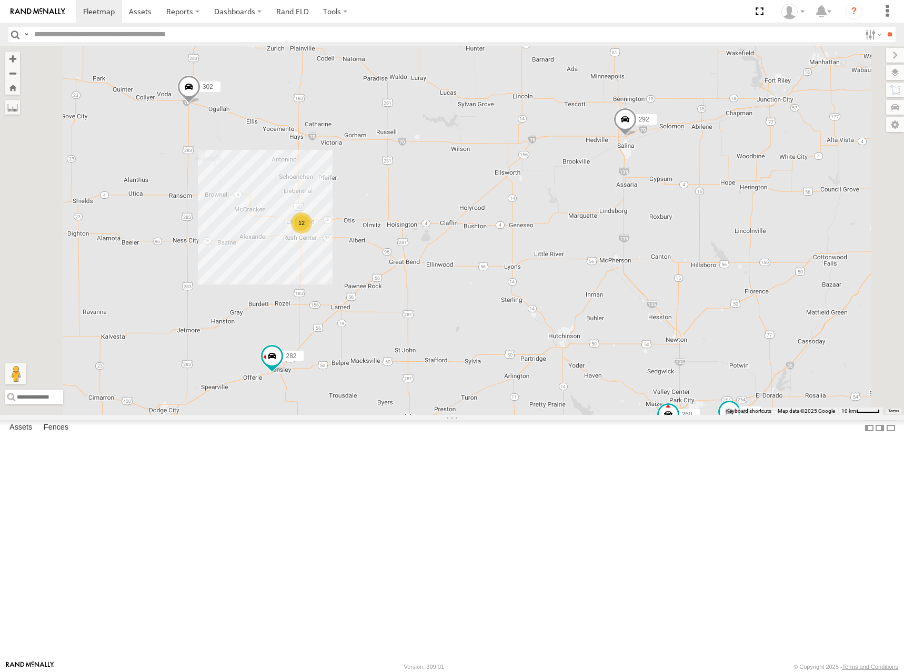
drag, startPoint x: 690, startPoint y: 268, endPoint x: 675, endPoint y: 293, distance: 29.1
click at [675, 293] on div "274 298 262 288 292 272 232 302 282 286 278 294 260 12" at bounding box center [452, 230] width 904 height 369
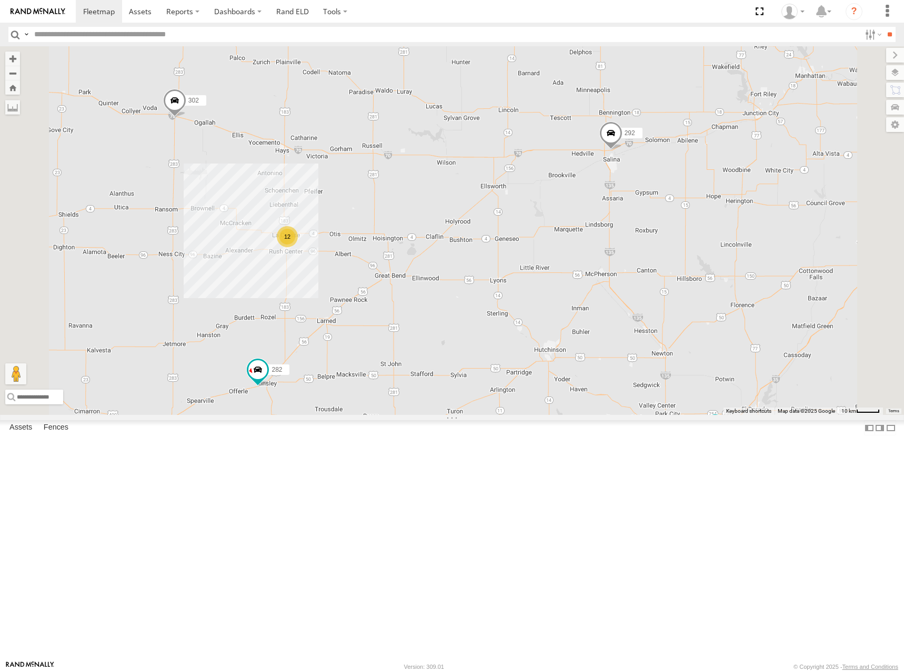
drag, startPoint x: 699, startPoint y: 293, endPoint x: 684, endPoint y: 307, distance: 21.2
click at [684, 307] on div "274 298 262 288 292 272 232 302 282 286 278 294 260 12" at bounding box center [452, 230] width 904 height 369
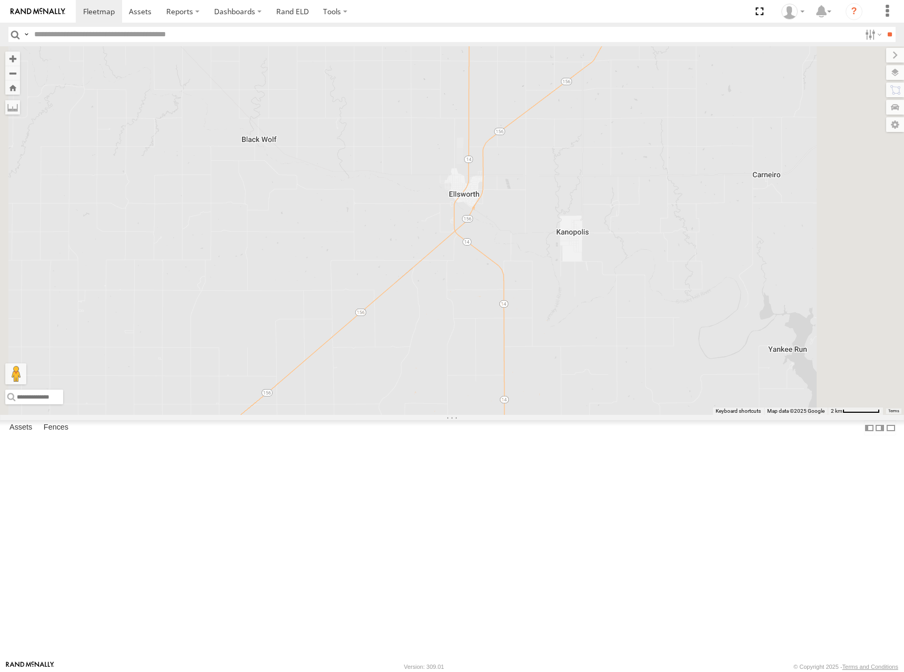
drag, startPoint x: 660, startPoint y: 290, endPoint x: 660, endPoint y: 306, distance: 16.3
click at [660, 306] on div "274 298 262 288 292 272 232 302 282 286 278 294 260" at bounding box center [452, 230] width 904 height 369
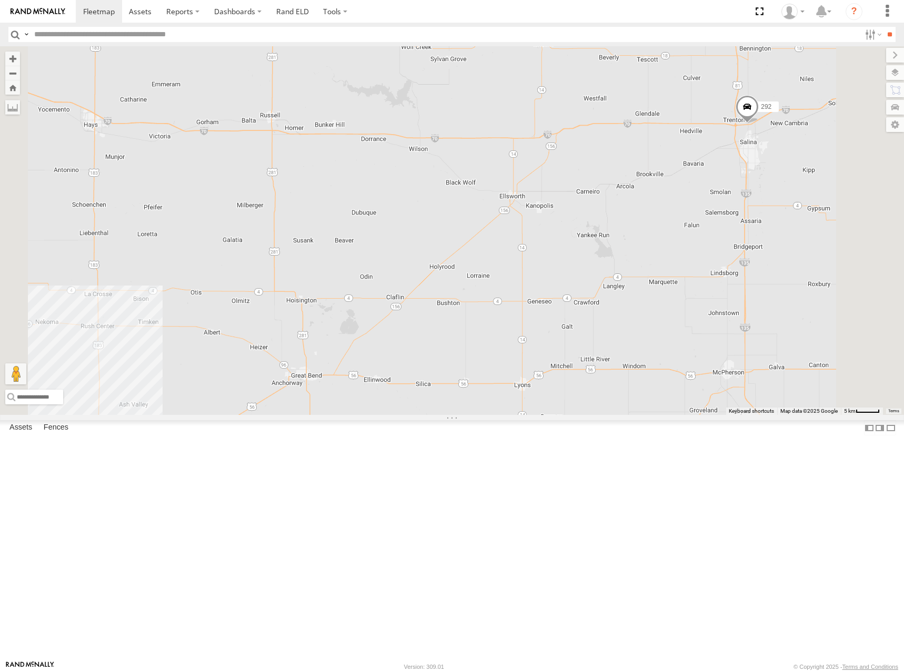
drag, startPoint x: 607, startPoint y: 294, endPoint x: 607, endPoint y: 306, distance: 12.1
click at [607, 306] on div "274 298 262 288 292 272 232 302 282 286 278 294 260" at bounding box center [452, 230] width 904 height 369
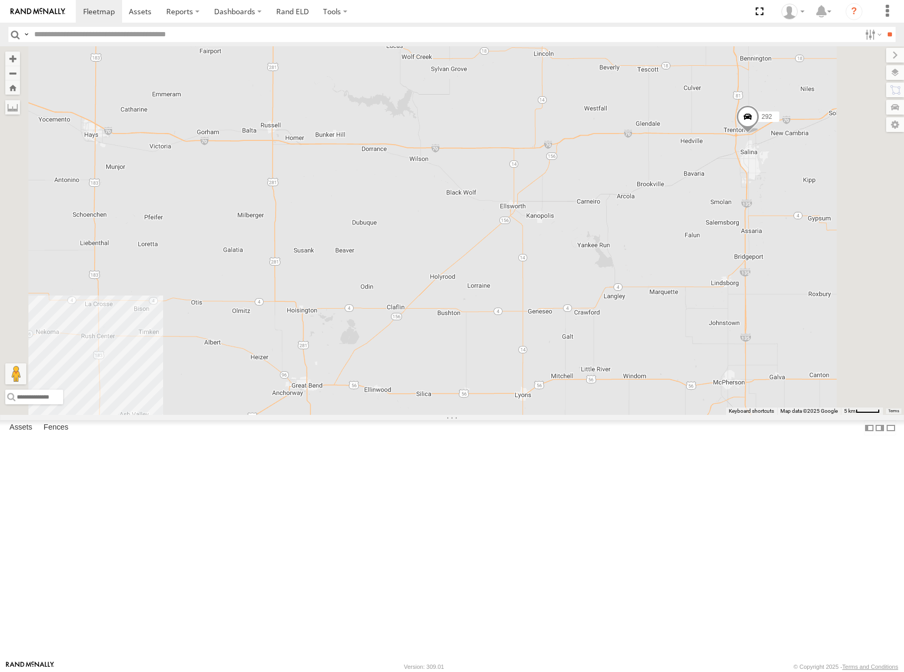
click at [605, 296] on div "274 298 262 288 292 272 232 302 282 286 278 294 260" at bounding box center [452, 230] width 904 height 369
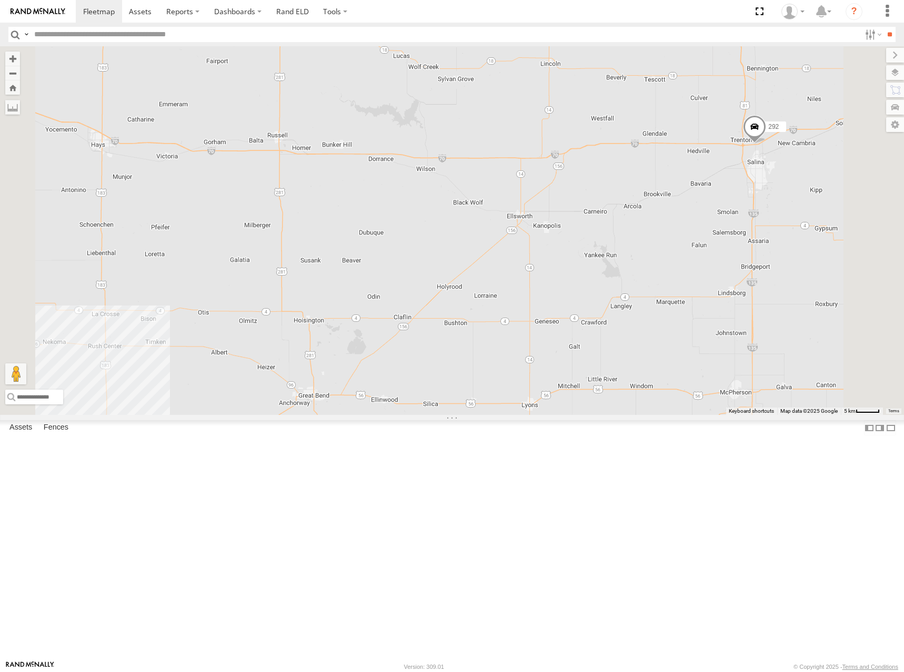
drag, startPoint x: 611, startPoint y: 278, endPoint x: 619, endPoint y: 287, distance: 11.6
click at [619, 287] on div "274 298 262 288 292 272 232 302 282 286 278 294 260" at bounding box center [452, 230] width 904 height 369
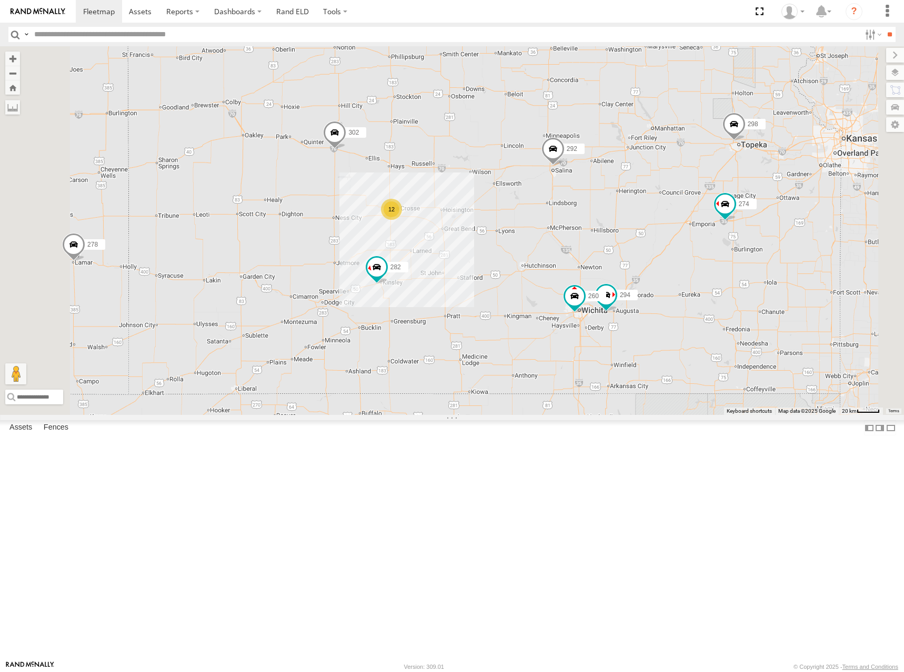
drag, startPoint x: 627, startPoint y: 255, endPoint x: 623, endPoint y: 265, distance: 11.3
click at [623, 265] on div "274 298 262 288 292 272 232 302 282 286 278 294 260 12" at bounding box center [452, 230] width 904 height 369
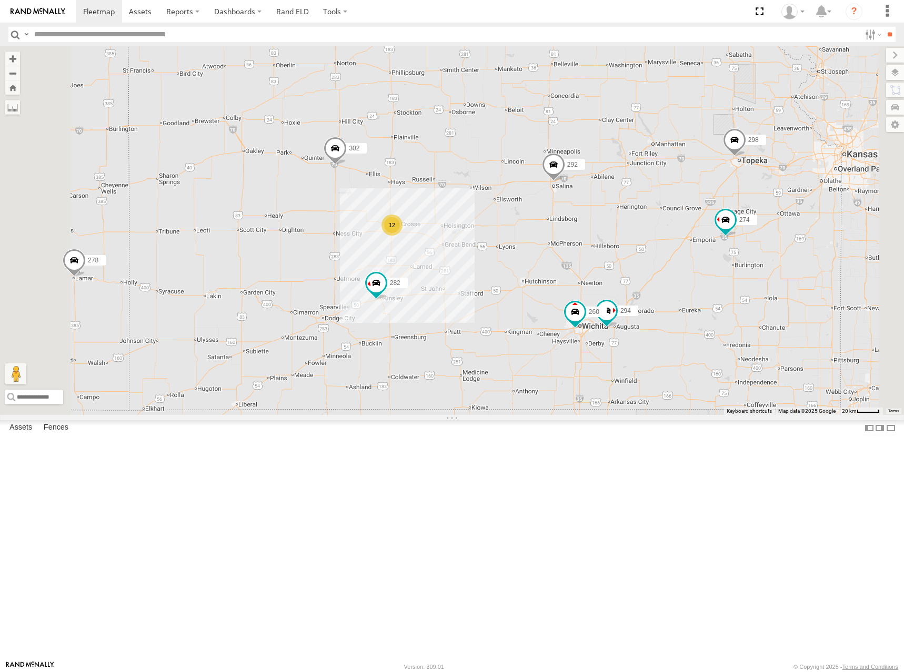
drag, startPoint x: 625, startPoint y: 247, endPoint x: 626, endPoint y: 266, distance: 19.5
click at [626, 266] on div "274 298 262 288 292 272 232 302 282 286 278 294 260 12" at bounding box center [452, 230] width 904 height 369
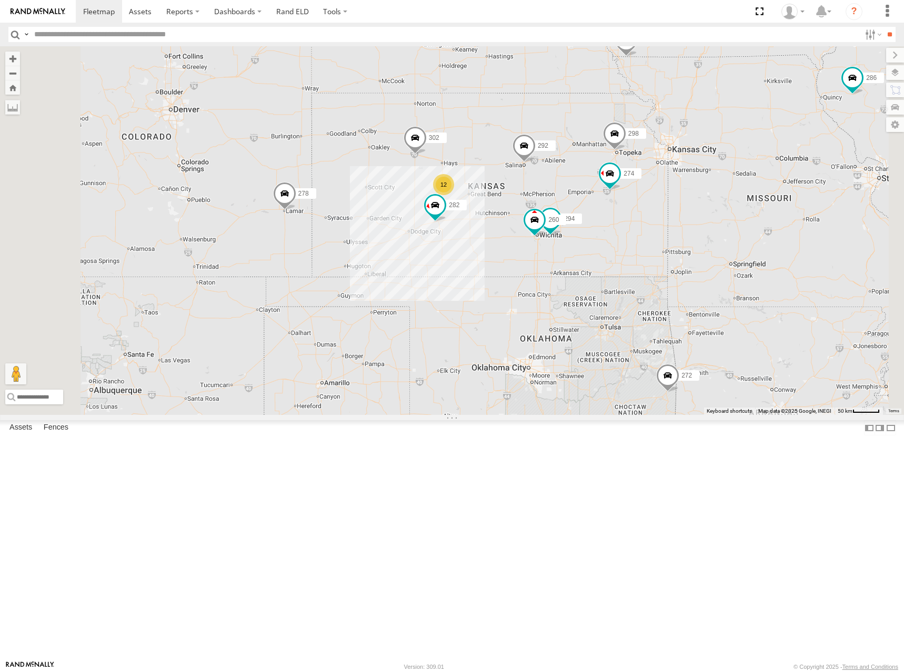
drag, startPoint x: 644, startPoint y: 246, endPoint x: 640, endPoint y: 255, distance: 10.0
click at [640, 255] on div "274 298 262 288 292 272 232 302 282 286 278 294 260 12" at bounding box center [452, 230] width 904 height 369
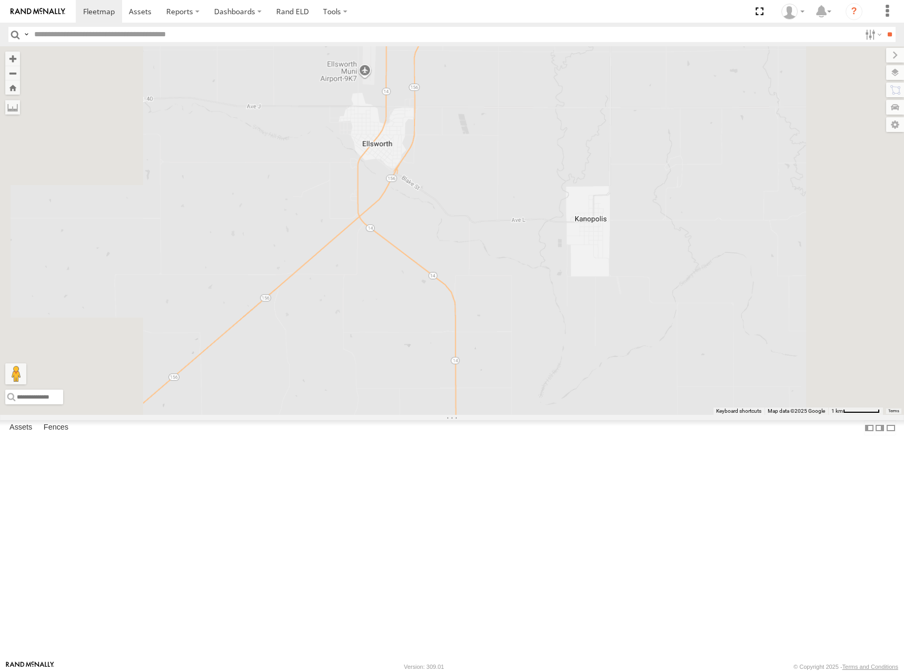
drag, startPoint x: 581, startPoint y: 300, endPoint x: 601, endPoint y: 303, distance: 20.2
click at [601, 303] on div "274 298 262 288 292 272 232 302 282 286 278 294 260" at bounding box center [452, 230] width 904 height 369
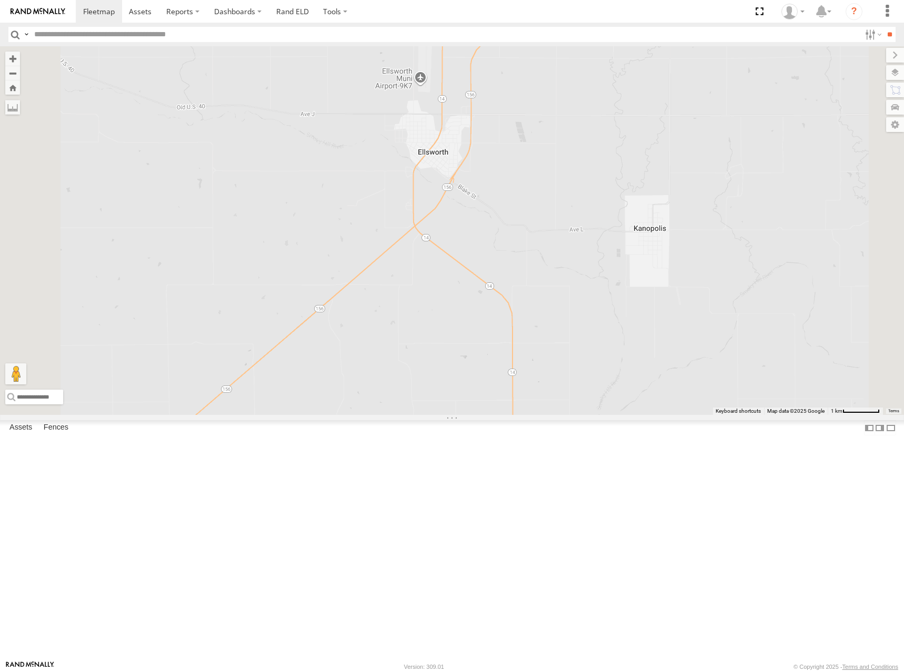
drag, startPoint x: 600, startPoint y: 298, endPoint x: 658, endPoint y: 308, distance: 59.3
click at [658, 308] on div "274 298 262 288 292 272 232 302 282 286 278 294 260" at bounding box center [452, 230] width 904 height 369
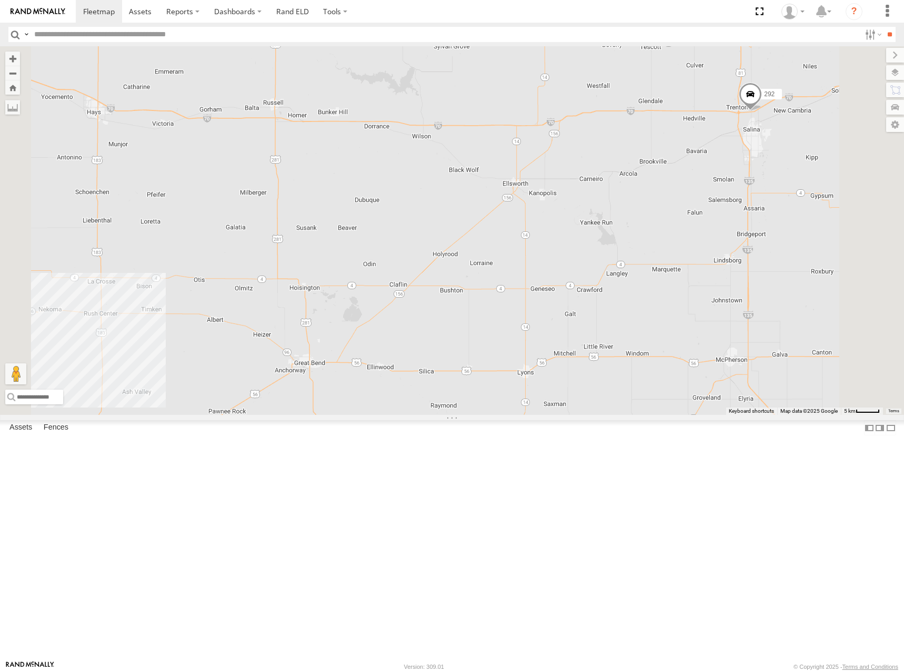
click at [614, 276] on div "274 298 262 288 292 272 232 302 282 286 278 294 260" at bounding box center [452, 230] width 904 height 369
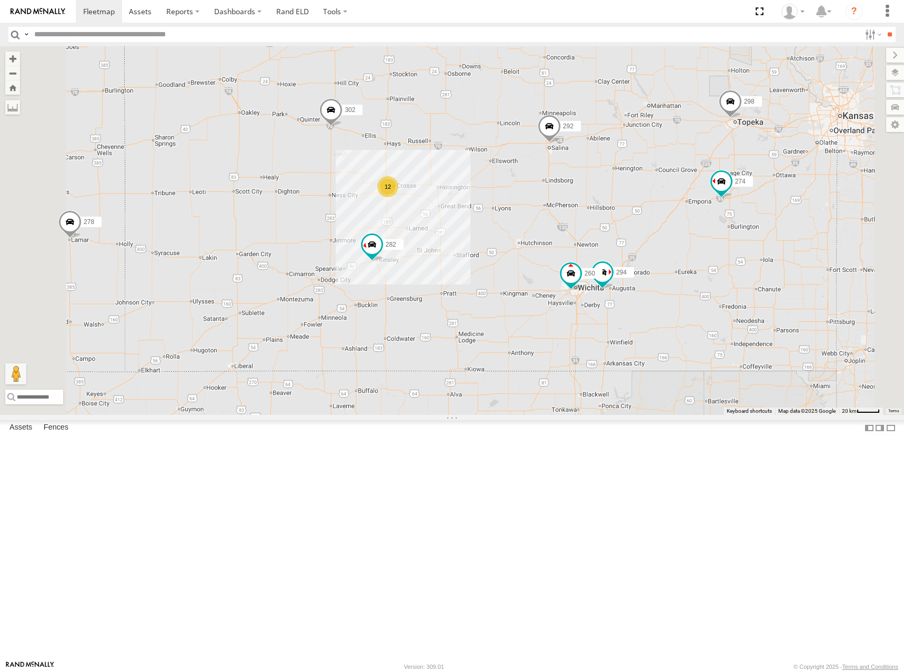
click at [610, 259] on div "274 298 262 288 292 272 232 302 282 286 278 294 260 12" at bounding box center [452, 230] width 904 height 369
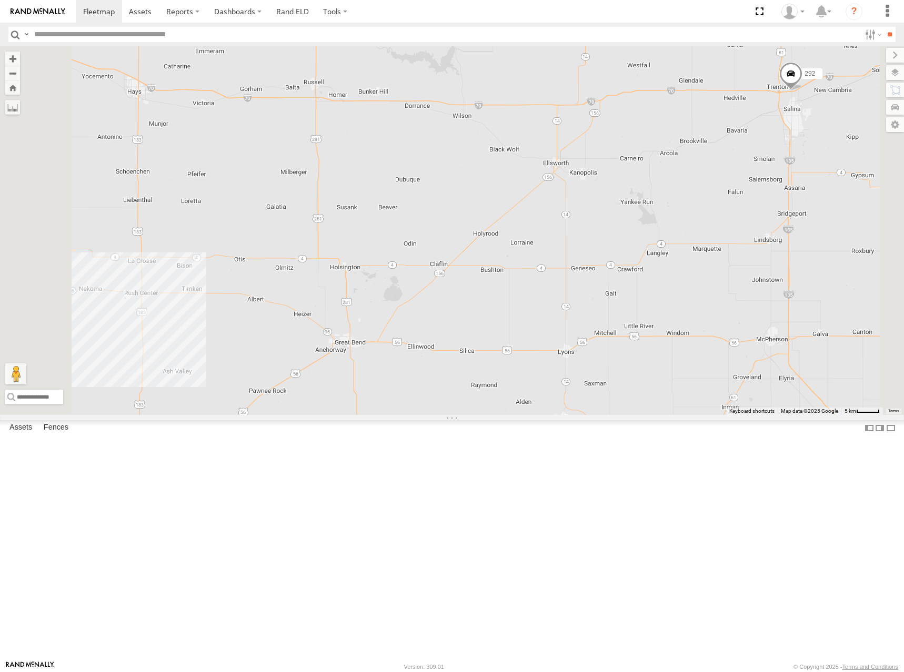
drag, startPoint x: 420, startPoint y: 239, endPoint x: 459, endPoint y: 253, distance: 41.1
click at [459, 253] on div "274 298 262 288 292 272 232 302 282 286 278 294 260" at bounding box center [452, 230] width 904 height 369
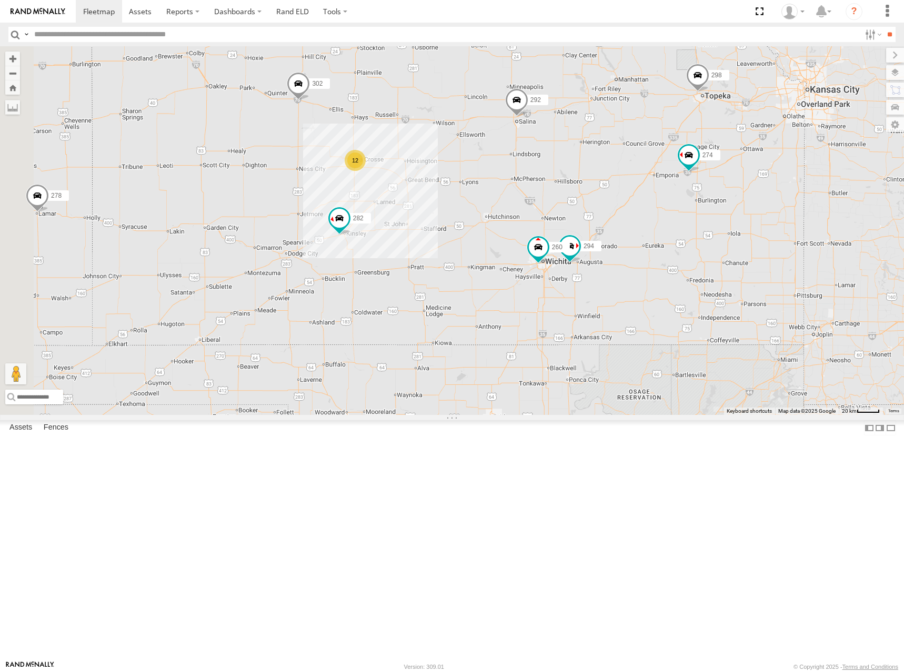
drag, startPoint x: 475, startPoint y: 244, endPoint x: 573, endPoint y: 258, distance: 98.9
click at [573, 258] on div "274 298 262 288 292 272 232 302 282 286 278 294 260 12" at bounding box center [452, 230] width 904 height 369
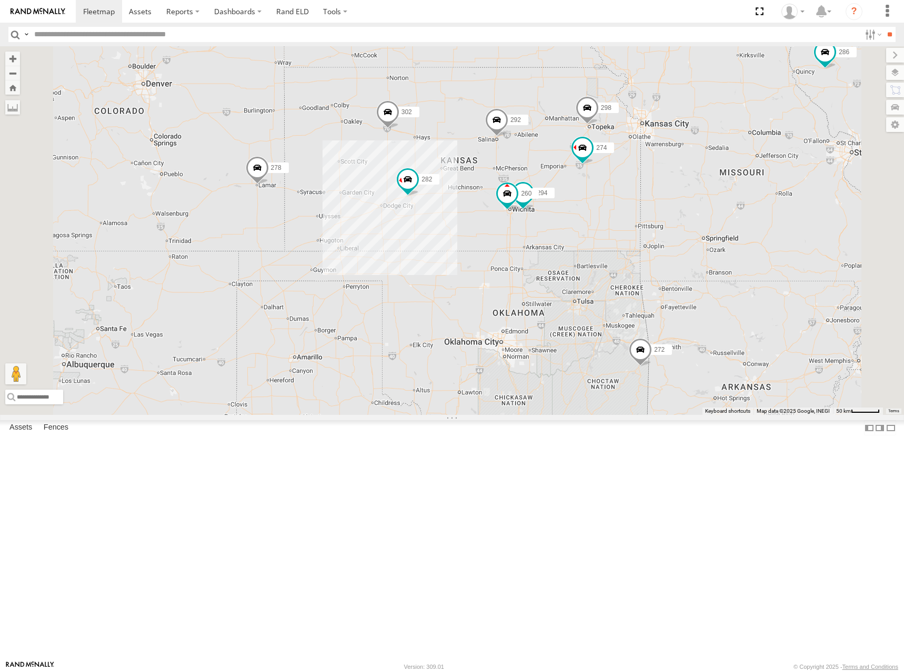
click at [594, 211] on div "274 298 262 288 292 272 232 302 282 286 278 294 260" at bounding box center [452, 230] width 904 height 369
drag, startPoint x: 600, startPoint y: 174, endPoint x: 614, endPoint y: 168, distance: 14.7
click at [614, 168] on div "274 298 262 288 292 272 232 302 282 286 278 294 260 12" at bounding box center [452, 230] width 904 height 369
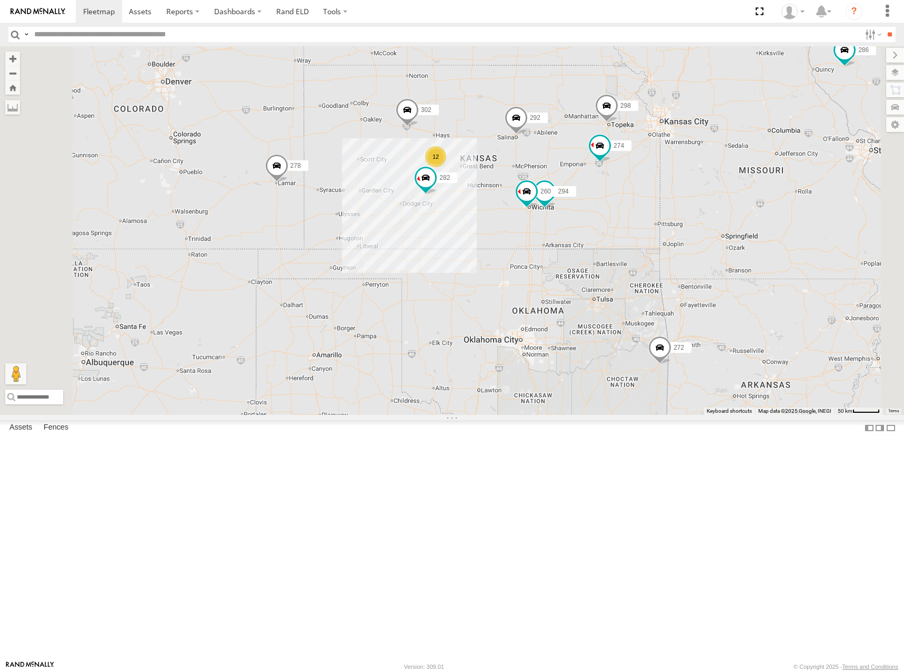
drag, startPoint x: 583, startPoint y: 250, endPoint x: 590, endPoint y: 255, distance: 8.8
click at [590, 255] on div "274 298 262 288 292 272 232 302 282 286 278 294 260 12" at bounding box center [452, 230] width 904 height 369
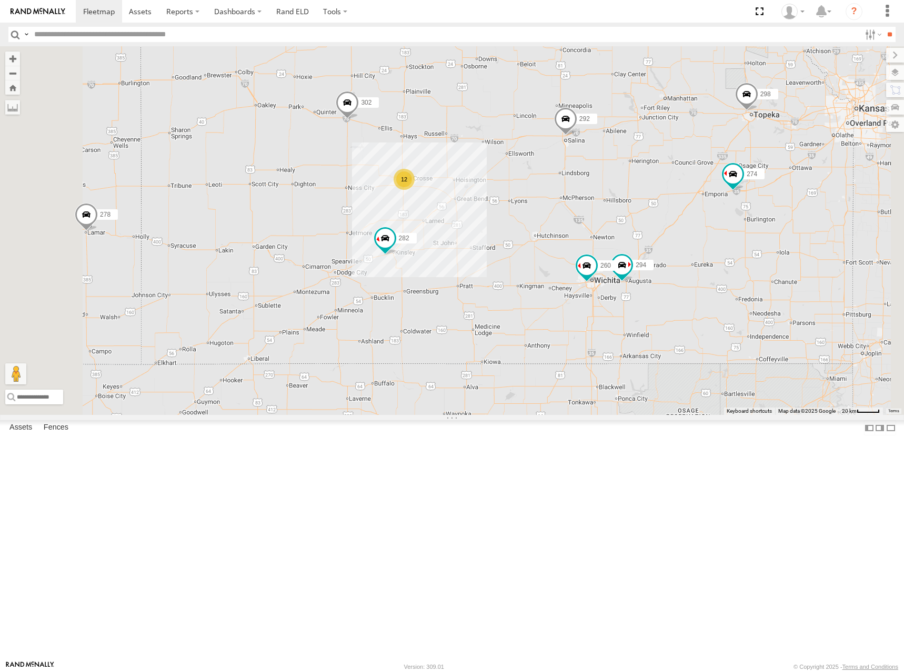
drag, startPoint x: 648, startPoint y: 273, endPoint x: 637, endPoint y: 296, distance: 25.4
click at [637, 296] on div "274 298 262 288 292 272 232 302 282 286 278 294 260 12" at bounding box center [452, 230] width 904 height 369
drag, startPoint x: 616, startPoint y: 186, endPoint x: 624, endPoint y: 174, distance: 14.4
click at [624, 174] on div "274 298 292 232 302 282 294 260 12" at bounding box center [452, 230] width 904 height 369
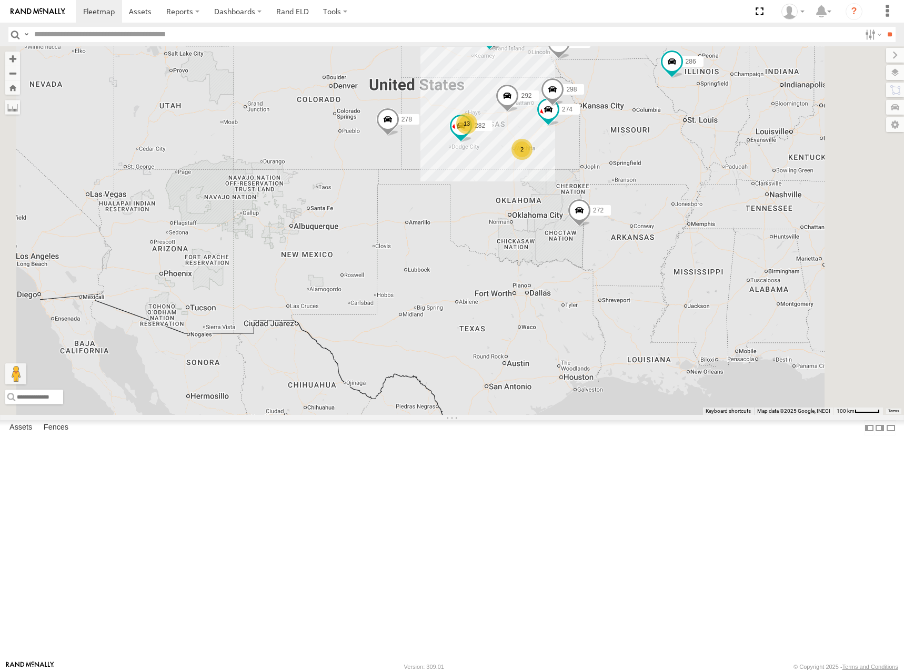
drag, startPoint x: 642, startPoint y: 114, endPoint x: 629, endPoint y: 167, distance: 55.3
click at [629, 167] on div "274 298 292 232 282 13 262 288 272 278 2 286" at bounding box center [452, 230] width 904 height 369
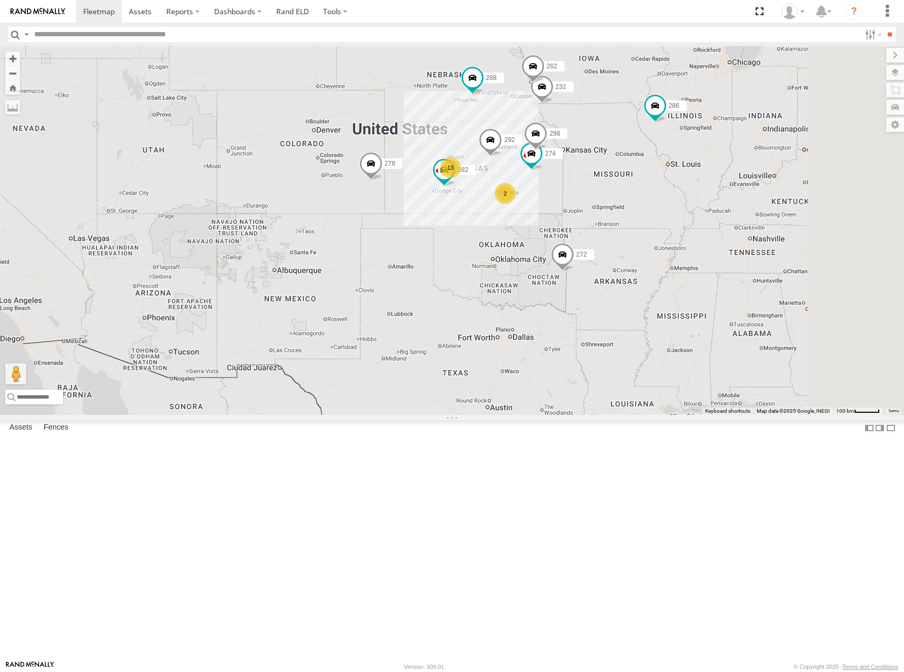
drag, startPoint x: 742, startPoint y: 147, endPoint x: 732, endPoint y: 160, distance: 16.9
click at [732, 160] on div "274 298 292 232 282 13 262 288 272 278 2 286" at bounding box center [452, 230] width 904 height 369
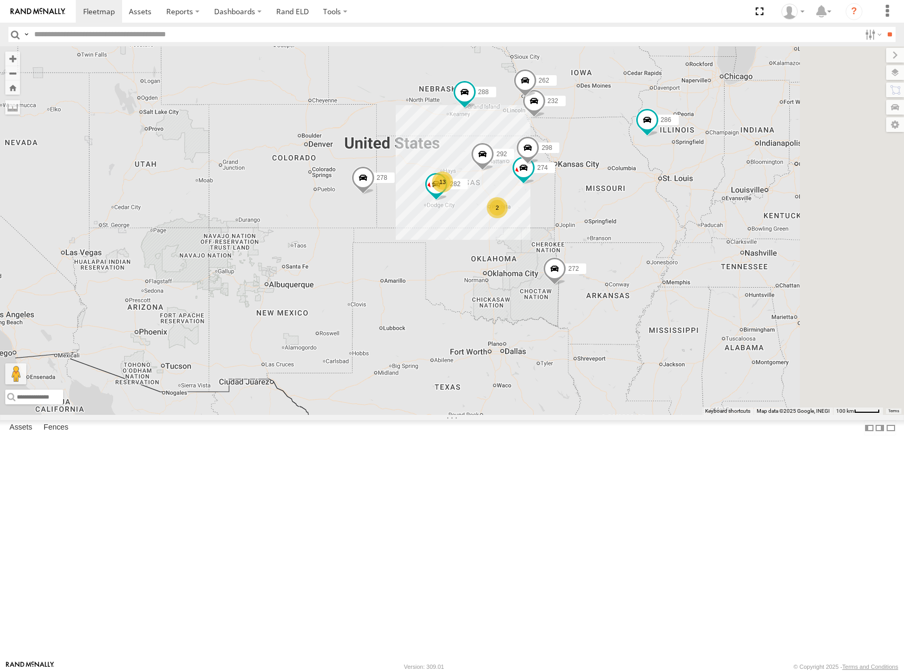
drag, startPoint x: 721, startPoint y: 159, endPoint x: 716, endPoint y: 174, distance: 15.6
click at [716, 174] on div "274 298 292 232 282 13 262 288 272 278 2 286" at bounding box center [452, 230] width 904 height 369
click at [766, 169] on div "274 298 292 232 282 13 262 288 272 278 2 286" at bounding box center [452, 230] width 904 height 369
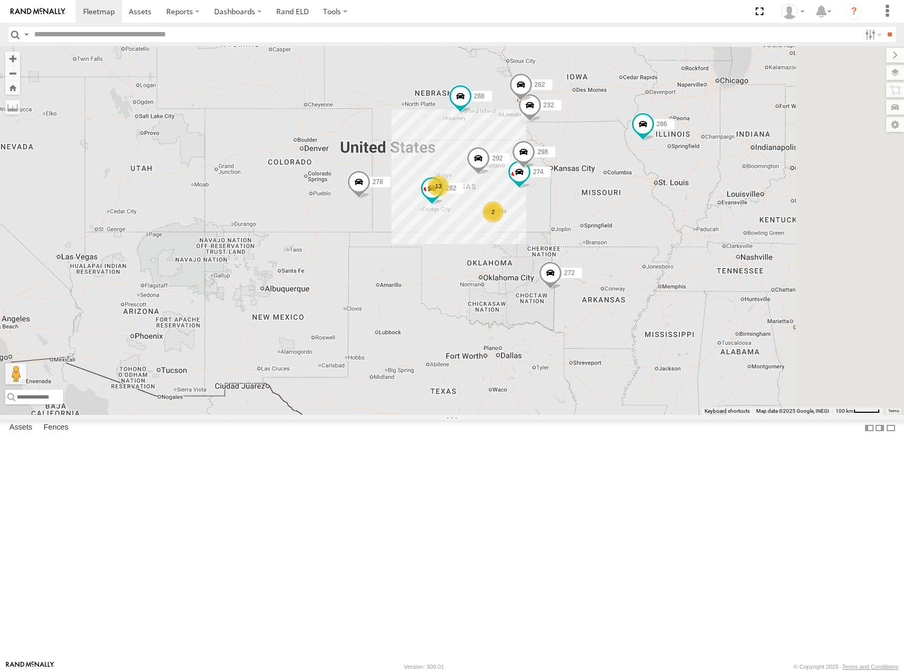
drag, startPoint x: 705, startPoint y: 155, endPoint x: 694, endPoint y: 165, distance: 14.6
click at [694, 165] on div "274 298 292 232 282 13 262 288 272 278 2 286" at bounding box center [452, 230] width 904 height 369
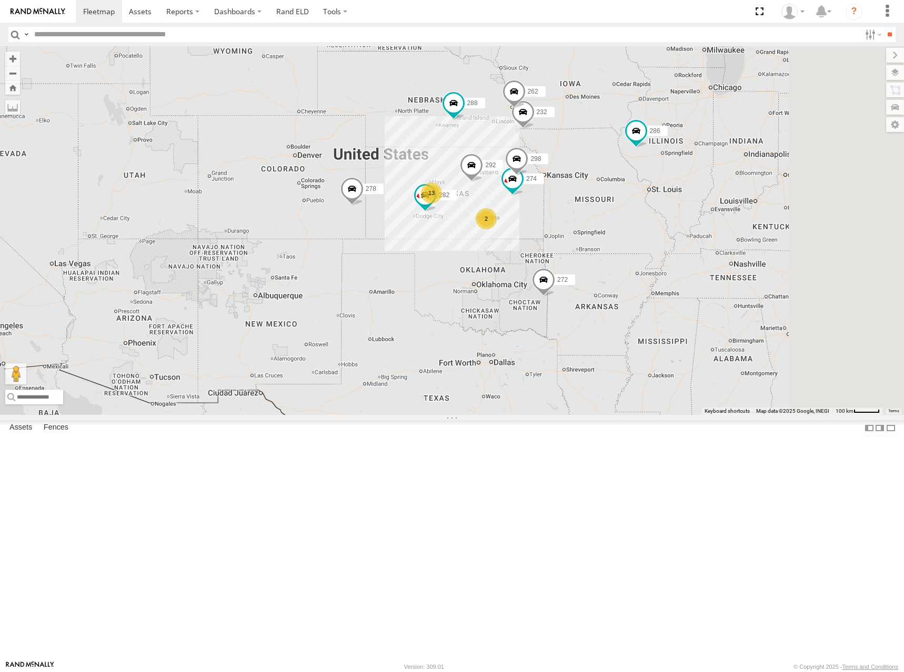
click at [636, 154] on div "274 298 292 232 282 13 262 288 272 278 2 286" at bounding box center [452, 230] width 904 height 369
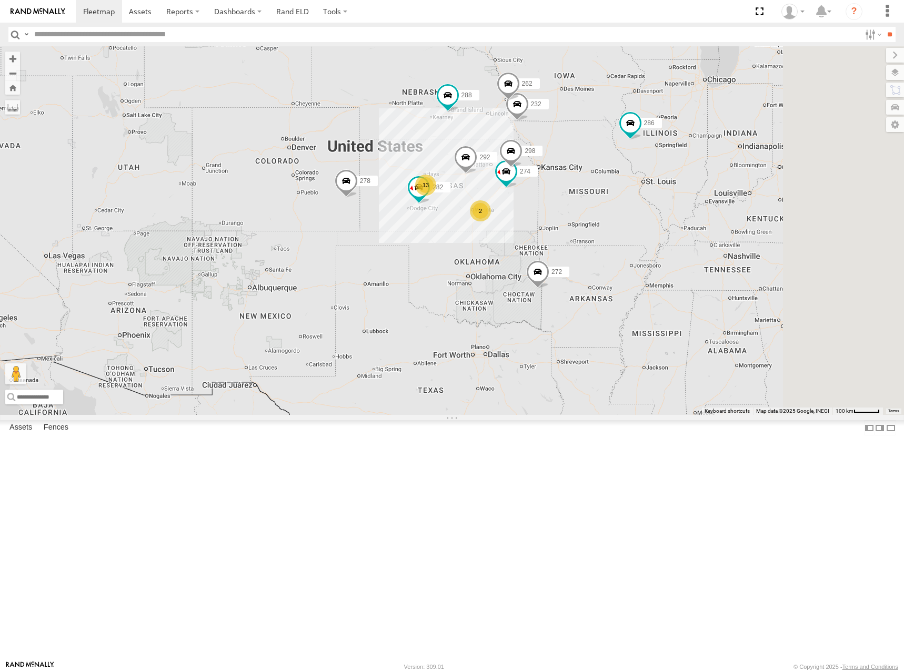
drag, startPoint x: 626, startPoint y: 212, endPoint x: 617, endPoint y: 200, distance: 15.0
click at [617, 200] on div "274 298 292 232 282 13 262 288 272 278 2 286" at bounding box center [452, 230] width 904 height 369
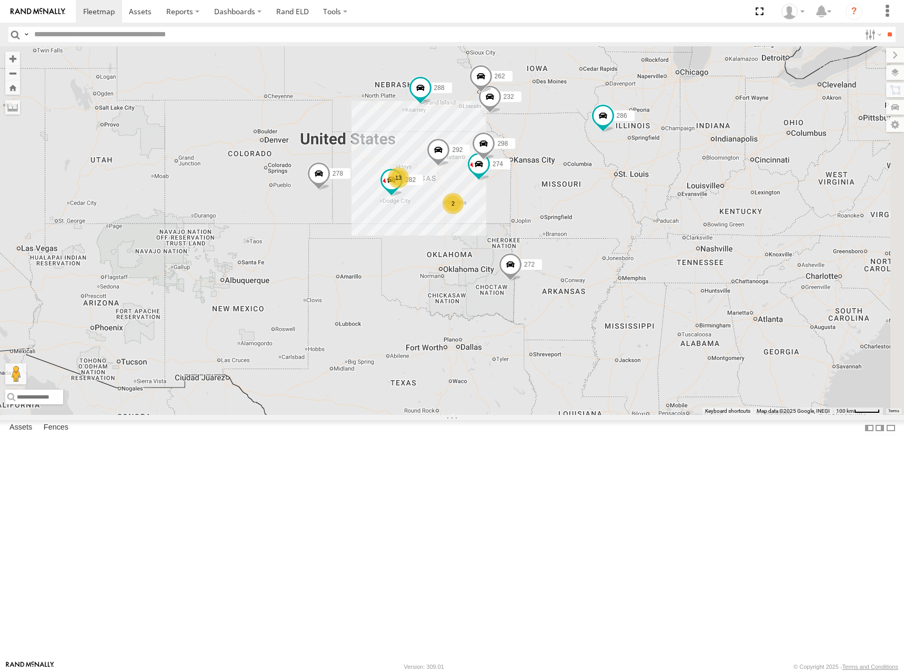
click at [594, 169] on div "274 298 292 232 282 13 262 288 272 278 2 286" at bounding box center [452, 230] width 904 height 369
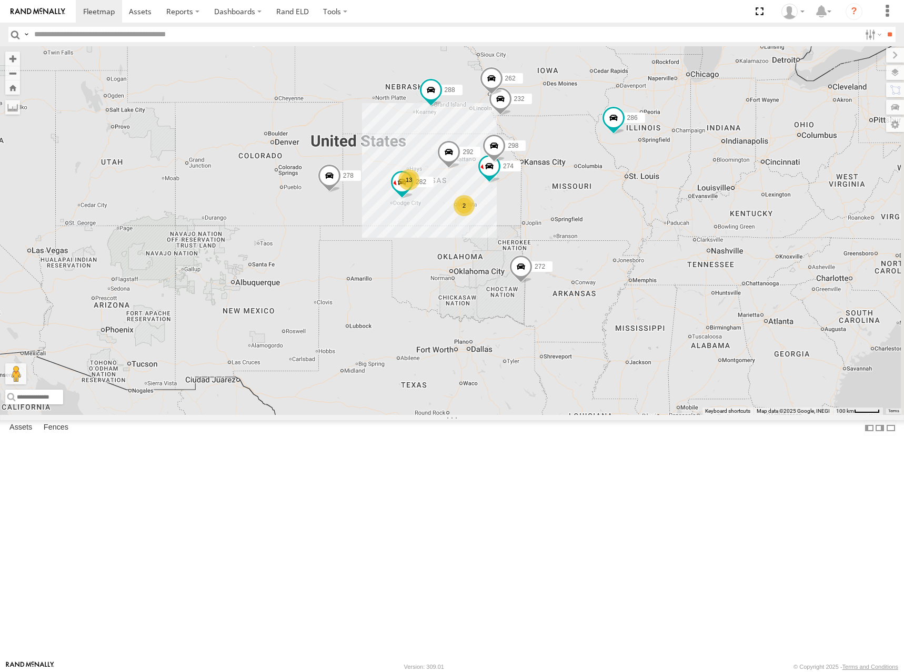
drag, startPoint x: 538, startPoint y: 178, endPoint x: 551, endPoint y: 180, distance: 13.3
click at [551, 180] on div "274 298 292 232 282 13 262 288 272 278 2 286" at bounding box center [452, 230] width 904 height 369
drag, startPoint x: 549, startPoint y: 158, endPoint x: 550, endPoint y: 168, distance: 9.5
click at [550, 168] on div "274 298 292 232 282 13 262 288 272 278 2 286" at bounding box center [452, 230] width 904 height 369
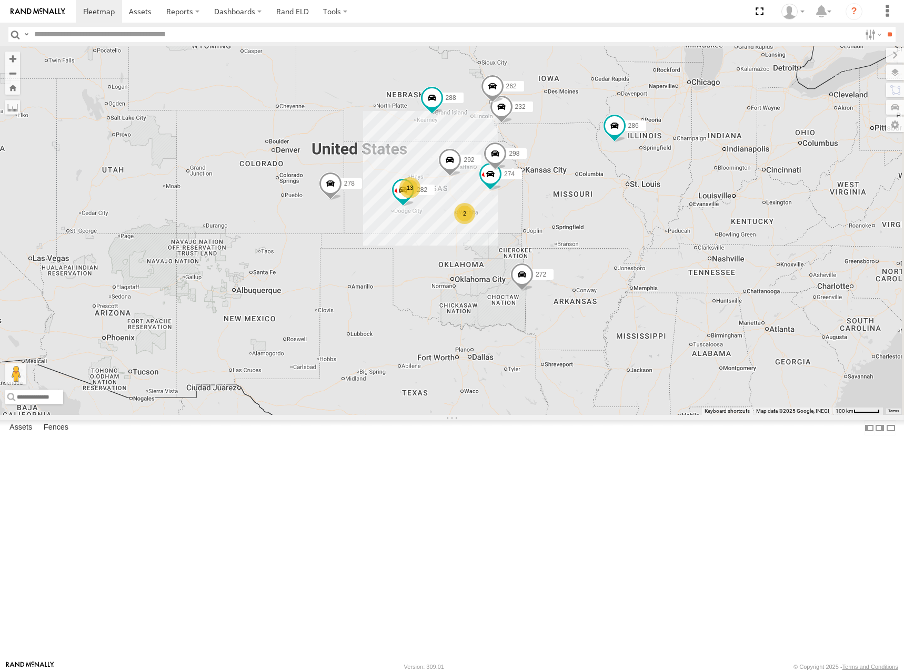
drag, startPoint x: 570, startPoint y: 152, endPoint x: 572, endPoint y: 160, distance: 8.7
click at [572, 160] on div "274 298 292 232 282 13 262 288 272 278 2 286" at bounding box center [452, 230] width 904 height 369
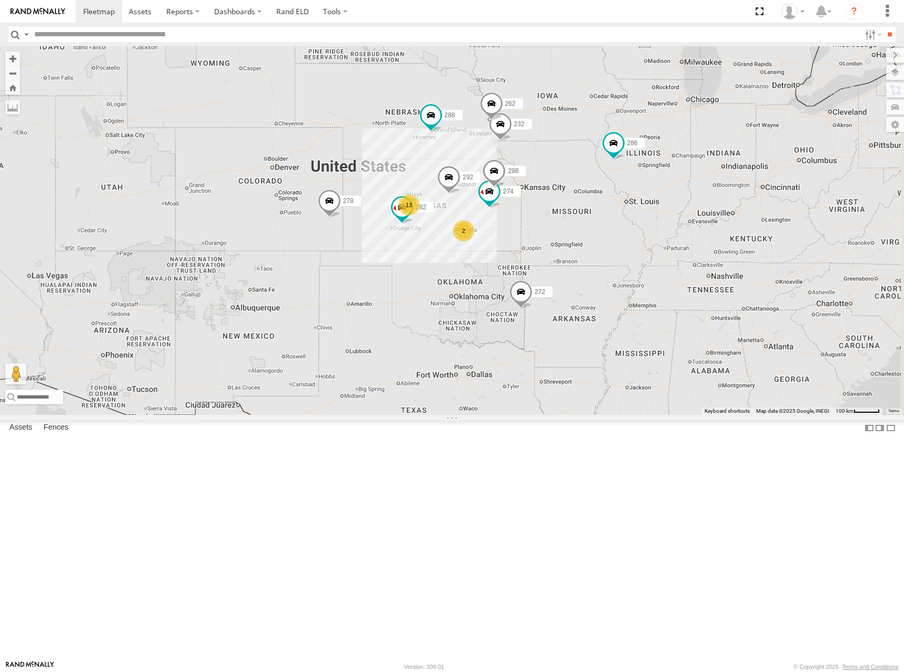
drag, startPoint x: 666, startPoint y: 164, endPoint x: 664, endPoint y: 175, distance: 11.9
click at [664, 175] on div "274 298 292 232 282 13 262 288 272 278 2 286" at bounding box center [452, 230] width 904 height 369
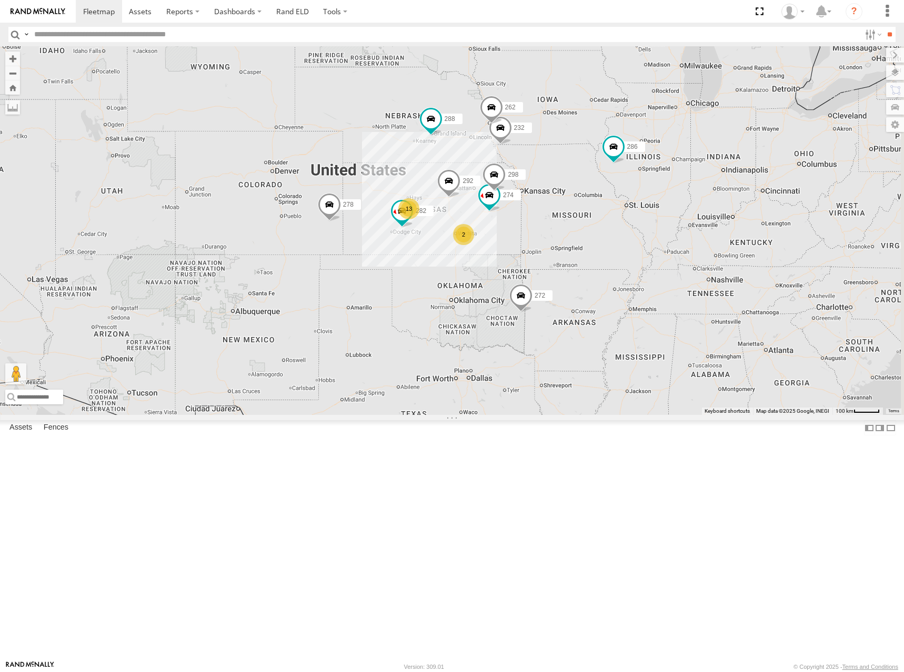
click at [709, 192] on div "274 298 292 232 282 13 262 288 272 278 2 286" at bounding box center [452, 230] width 904 height 369
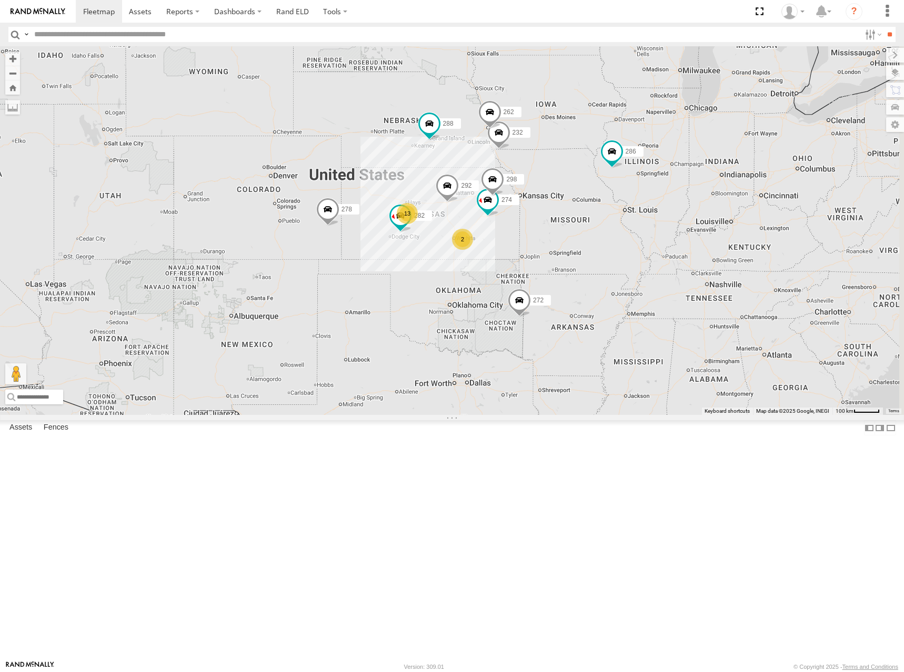
click at [699, 200] on div "274 298 292 232 282 13 262 288 272 278 2 286" at bounding box center [452, 230] width 904 height 369
click at [678, 214] on div "274 298 292 232 282 13 262 288 272 278 2 286" at bounding box center [452, 230] width 904 height 369
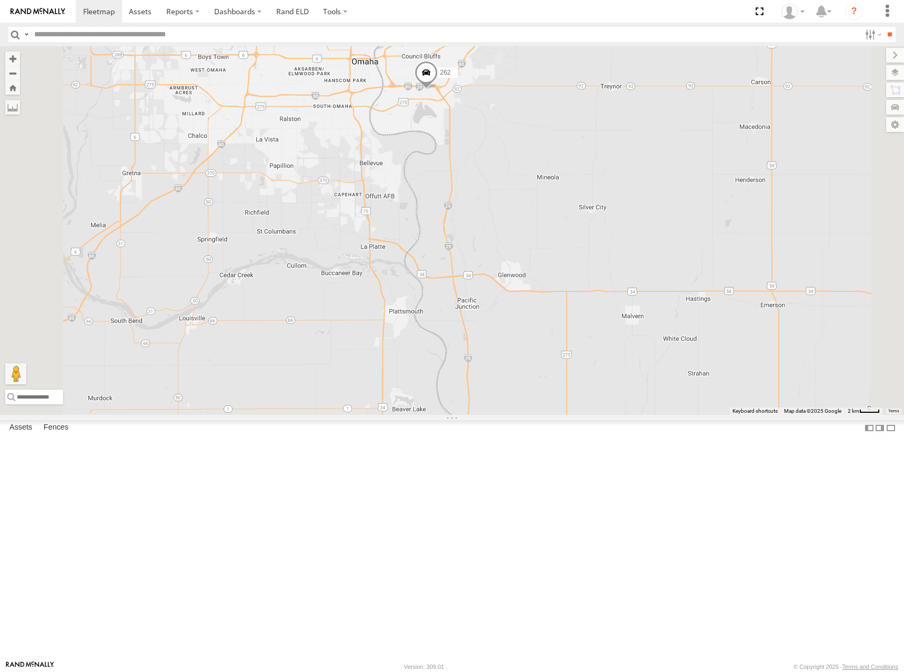
drag, startPoint x: 669, startPoint y: 277, endPoint x: 699, endPoint y: 269, distance: 31.2
click at [699, 269] on div "274 298 292 232 282 262 288 272 278 286" at bounding box center [452, 230] width 904 height 369
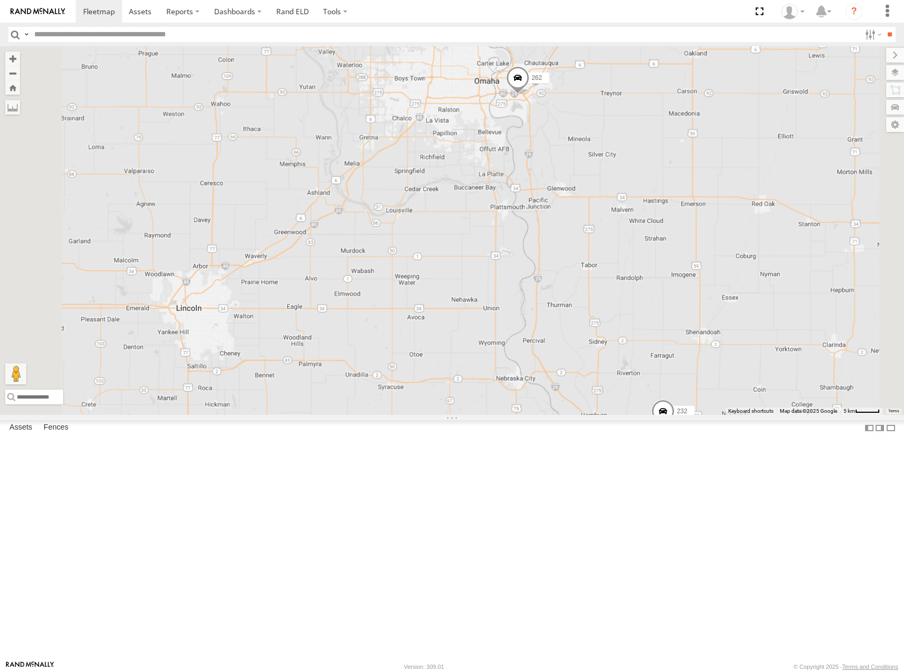
drag, startPoint x: 679, startPoint y: 274, endPoint x: 688, endPoint y: 264, distance: 13.5
click at [688, 264] on div "274 298 292 232 282 262 288 272 278 286" at bounding box center [452, 230] width 904 height 369
drag, startPoint x: 670, startPoint y: 247, endPoint x: 664, endPoint y: 258, distance: 12.9
click at [664, 258] on div "274 298 292 232 282 262 288 272 278 286" at bounding box center [452, 230] width 904 height 369
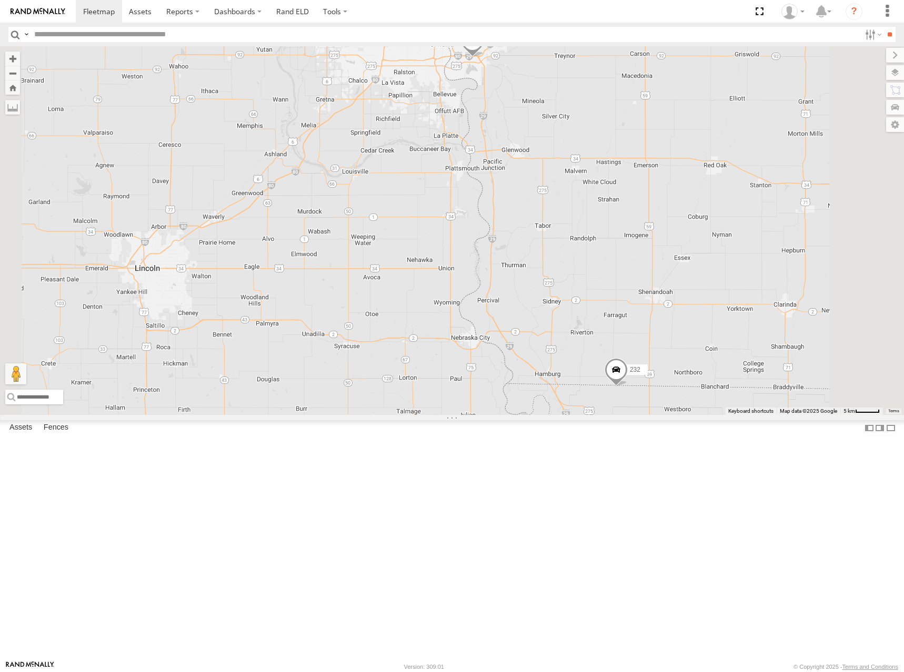
drag, startPoint x: 588, startPoint y: 302, endPoint x: 563, endPoint y: 269, distance: 41.6
click at [563, 269] on div "274 298 292 232 282 262 288 272 278 286" at bounding box center [452, 230] width 904 height 369
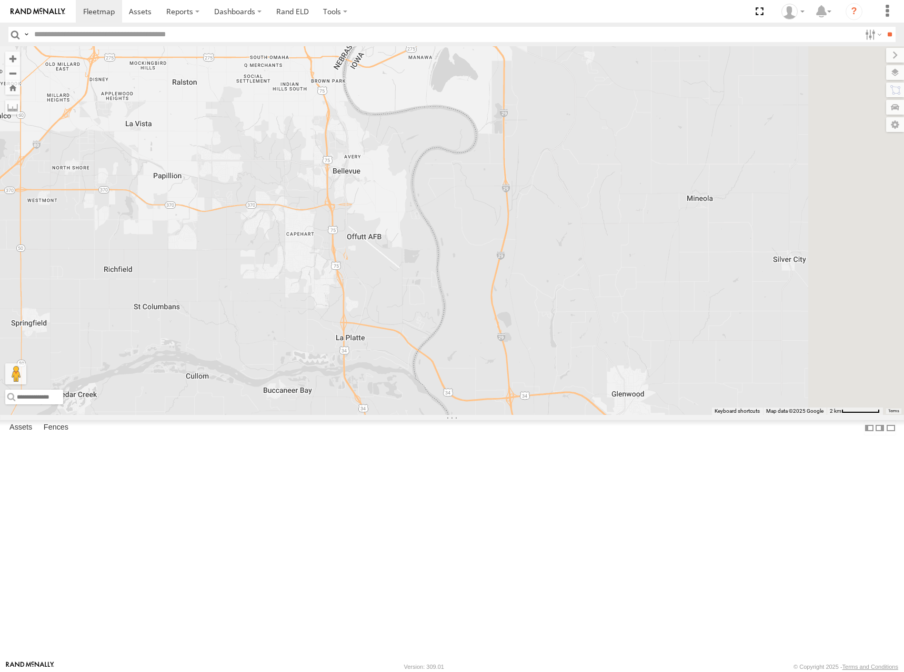
drag, startPoint x: 593, startPoint y: 145, endPoint x: 600, endPoint y: 200, distance: 55.2
click at [600, 200] on div "262 232" at bounding box center [452, 230] width 904 height 369
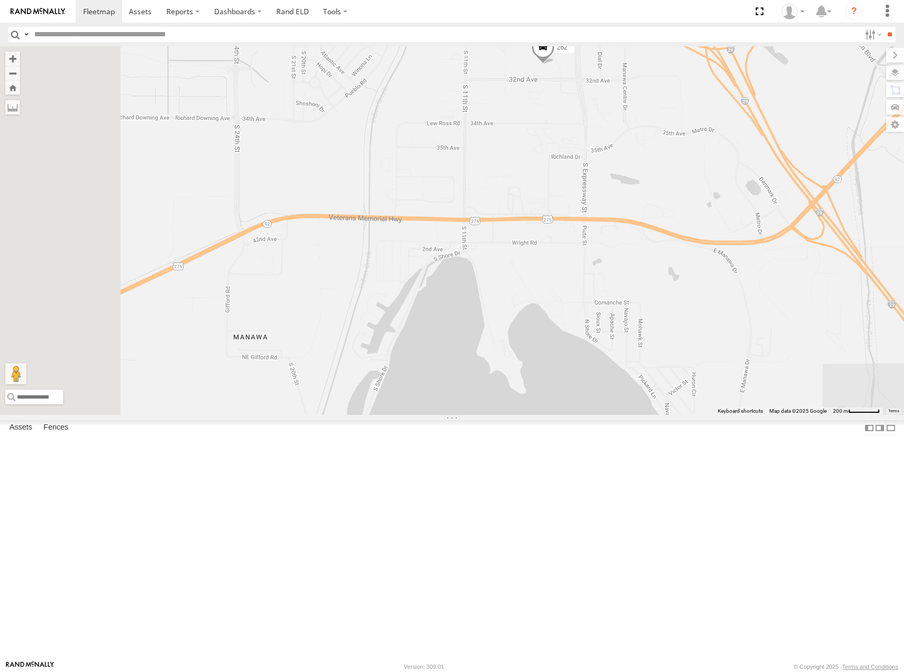
drag, startPoint x: 581, startPoint y: 240, endPoint x: 636, endPoint y: 238, distance: 54.2
click at [636, 238] on div "262 232" at bounding box center [452, 230] width 904 height 369
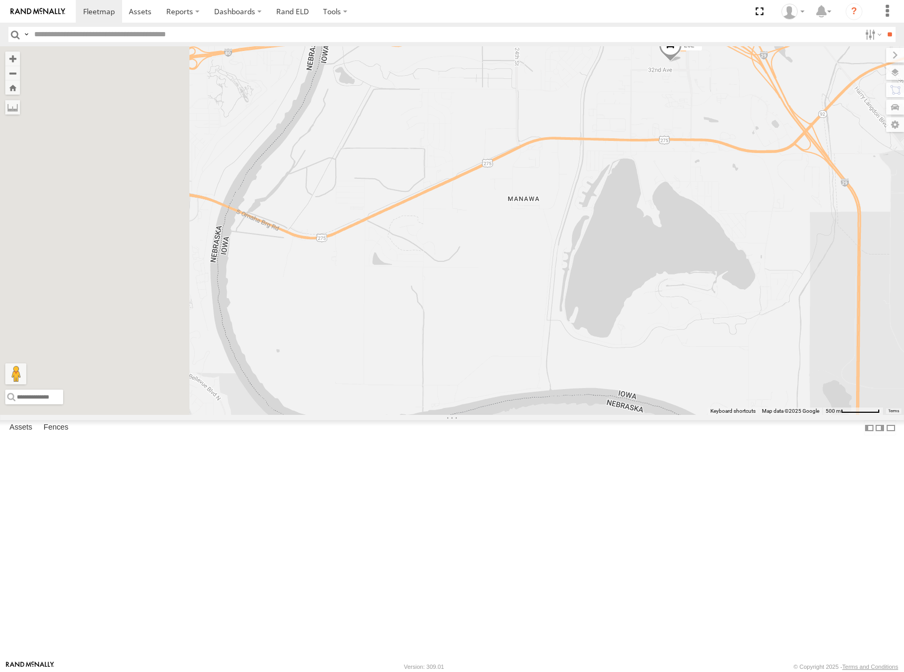
drag, startPoint x: 686, startPoint y: 252, endPoint x: 707, endPoint y: 252, distance: 20.5
click at [707, 252] on div "262 232" at bounding box center [452, 230] width 904 height 369
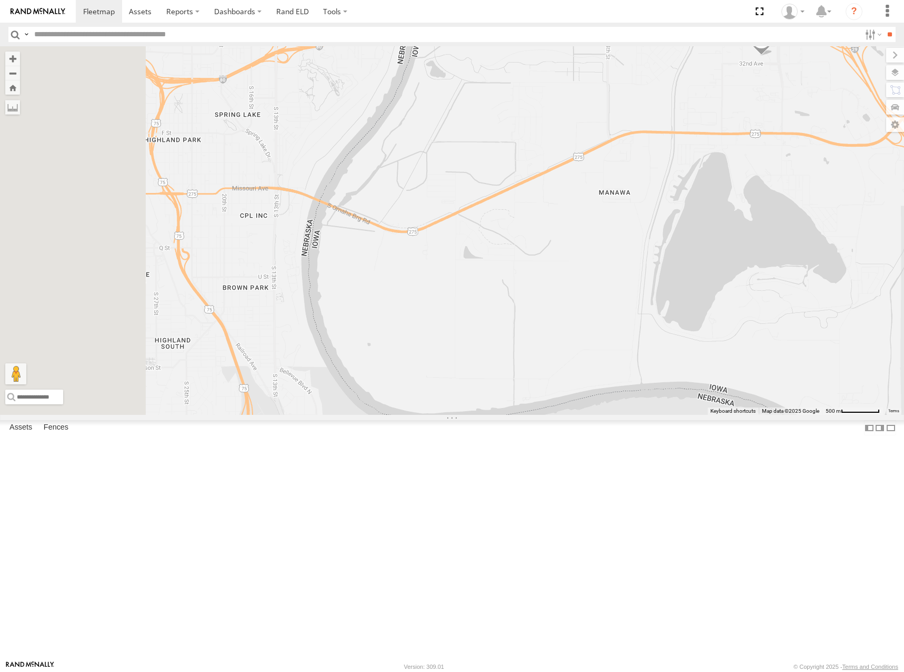
drag, startPoint x: 609, startPoint y: 253, endPoint x: 686, endPoint y: 247, distance: 76.6
click at [686, 247] on div "262 232" at bounding box center [452, 230] width 904 height 369
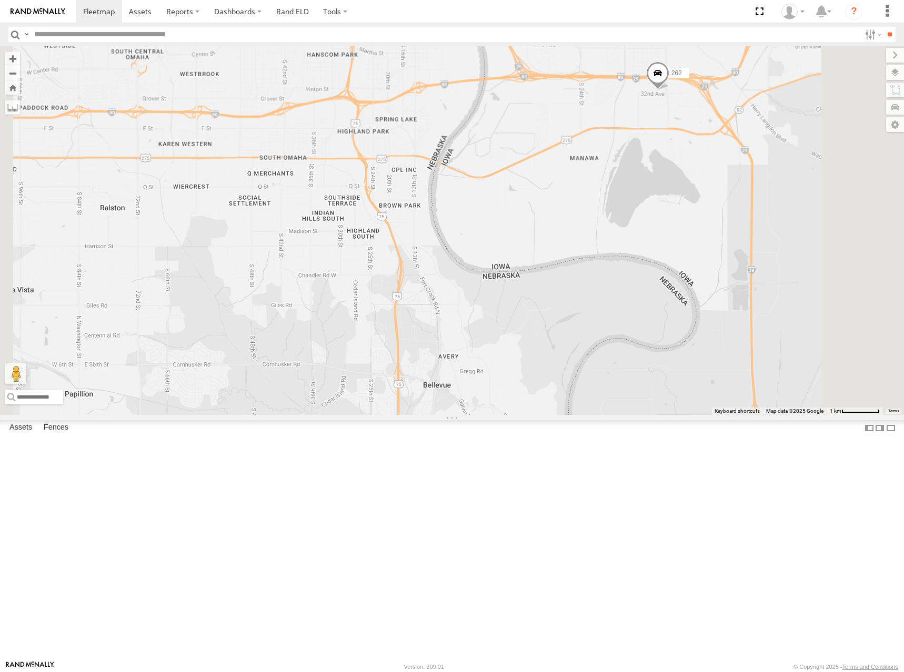
drag, startPoint x: 651, startPoint y: 272, endPoint x: 641, endPoint y: 257, distance: 17.4
click at [641, 257] on div "262 232" at bounding box center [452, 230] width 904 height 369
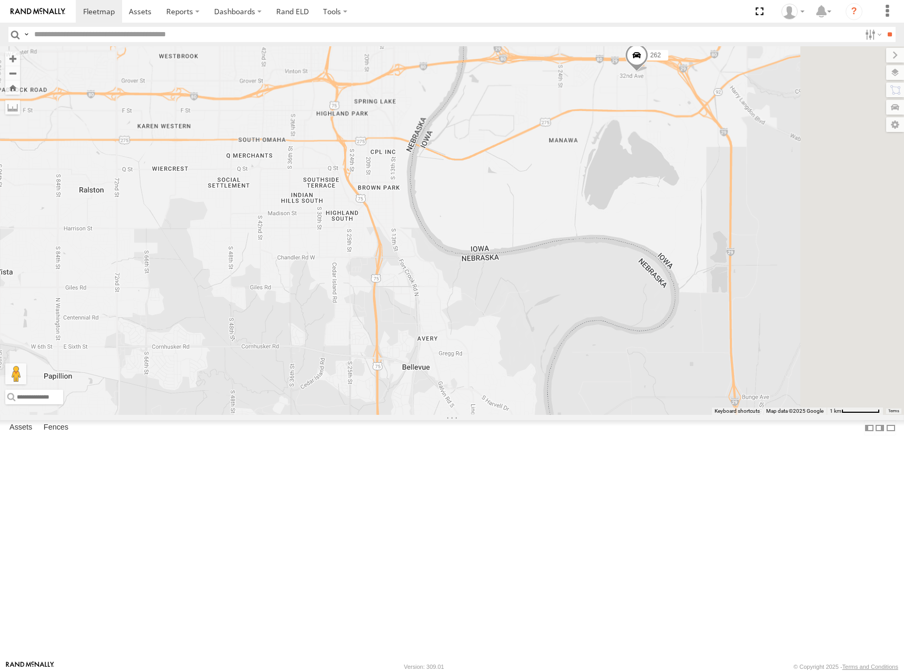
click at [668, 237] on div "262 232" at bounding box center [452, 230] width 904 height 369
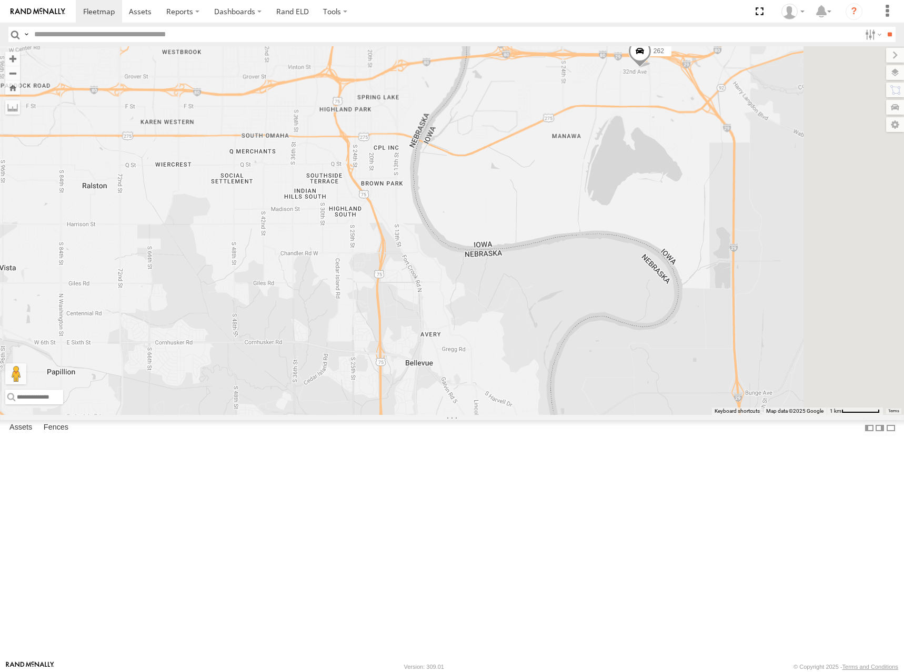
click at [672, 221] on div "262 232" at bounding box center [452, 230] width 904 height 369
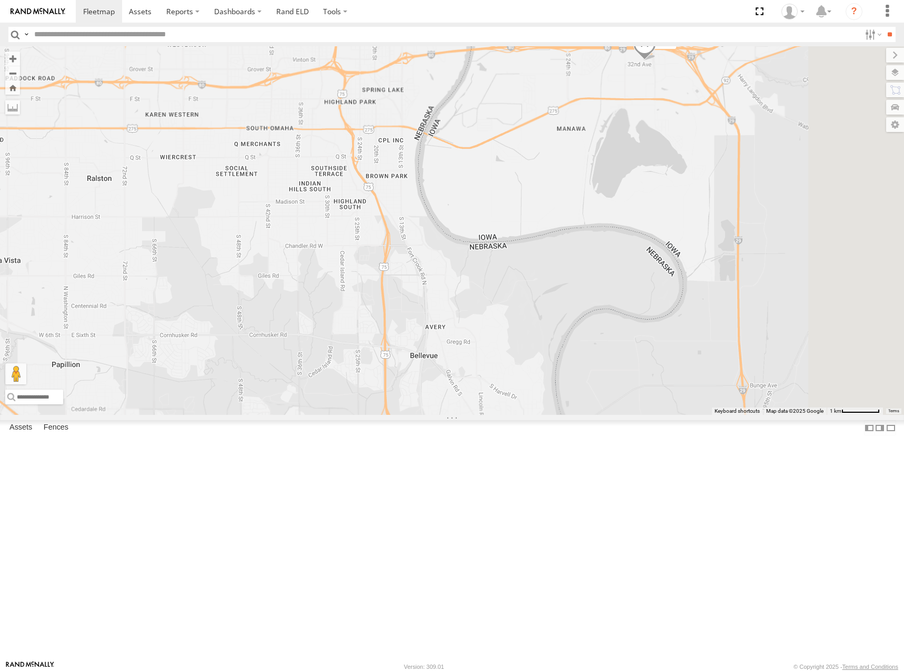
click at [647, 235] on div "262 232" at bounding box center [452, 230] width 904 height 369
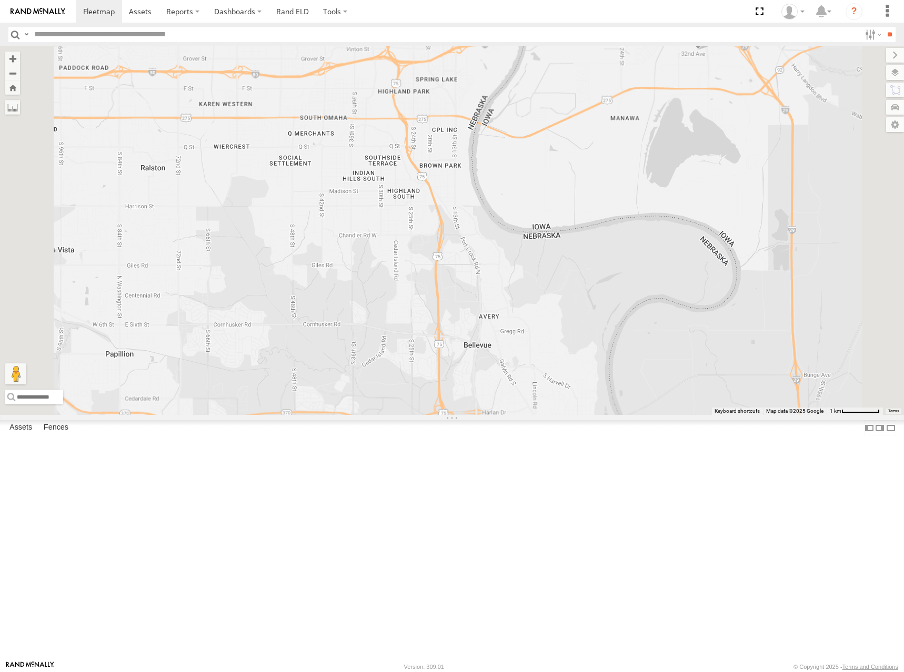
drag, startPoint x: 635, startPoint y: 219, endPoint x: 692, endPoint y: 207, distance: 58.6
click at [692, 207] on div "262 232" at bounding box center [452, 230] width 904 height 369
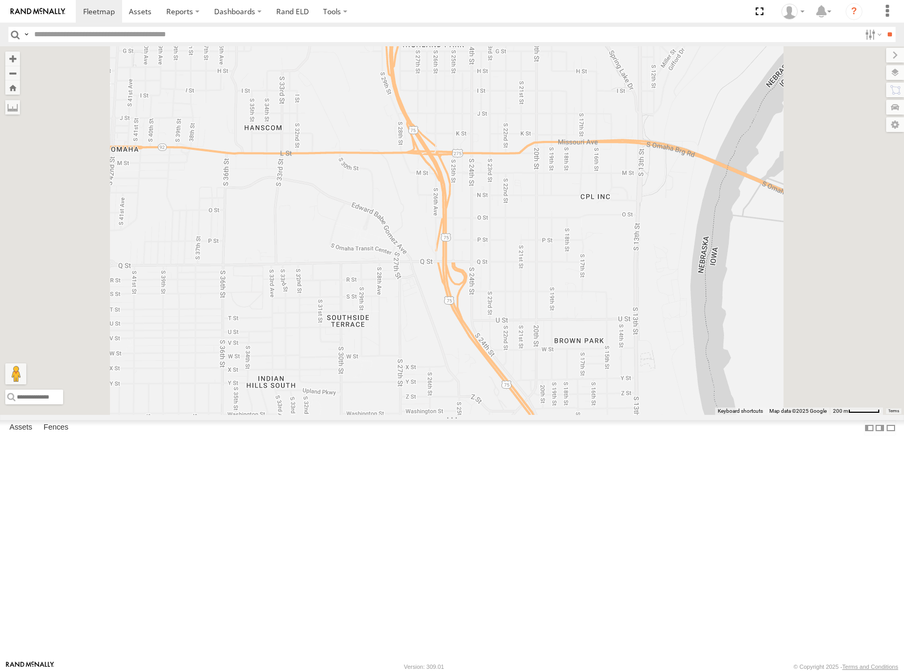
drag, startPoint x: 597, startPoint y: 168, endPoint x: 605, endPoint y: 218, distance: 50.6
click at [605, 218] on div "262 232" at bounding box center [452, 230] width 904 height 369
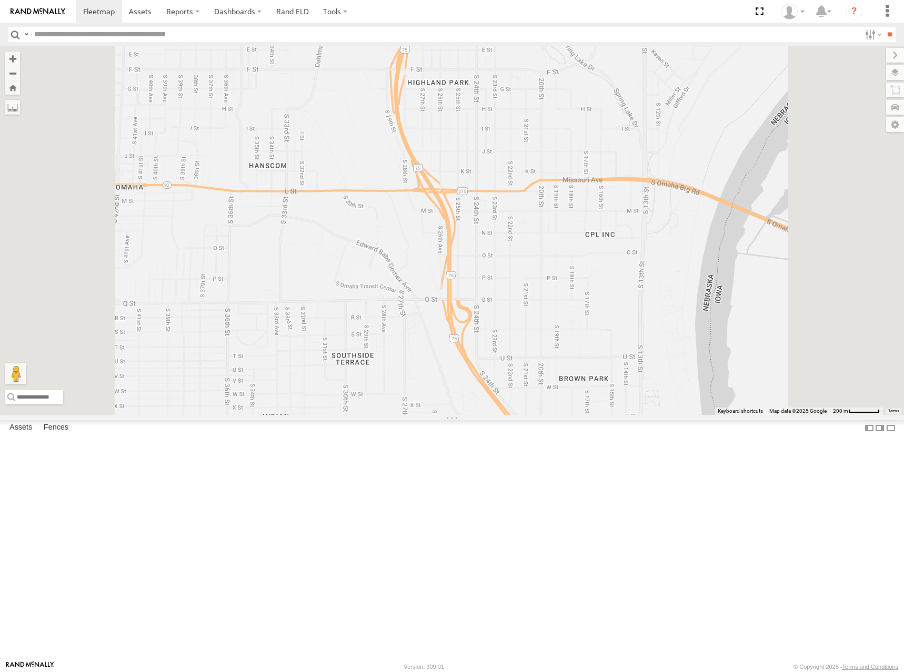
drag, startPoint x: 580, startPoint y: 186, endPoint x: 587, endPoint y: 228, distance: 42.6
click at [587, 228] on div "262 232" at bounding box center [452, 230] width 904 height 369
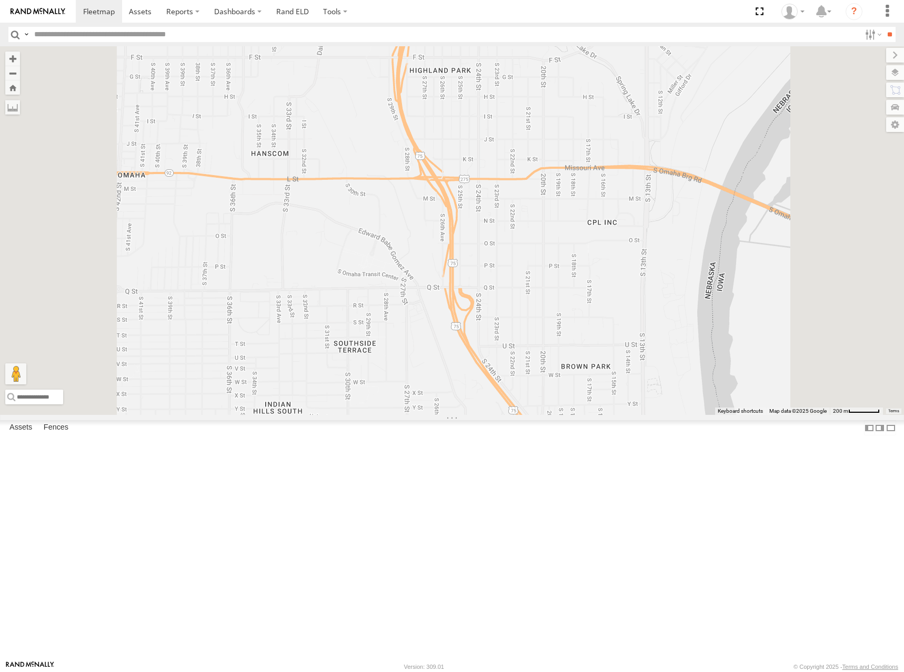
drag, startPoint x: 562, startPoint y: 238, endPoint x: 564, endPoint y: 225, distance: 13.3
click at [564, 225] on div "262 232" at bounding box center [452, 230] width 904 height 369
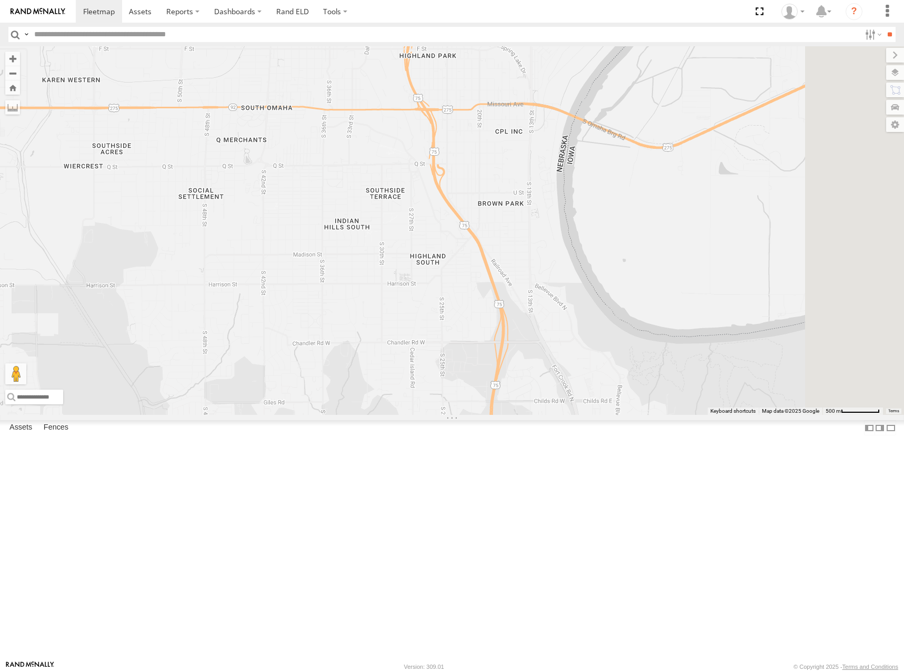
drag, startPoint x: 584, startPoint y: 165, endPoint x: 571, endPoint y: 154, distance: 16.8
click at [571, 154] on div "262 232" at bounding box center [452, 230] width 904 height 369
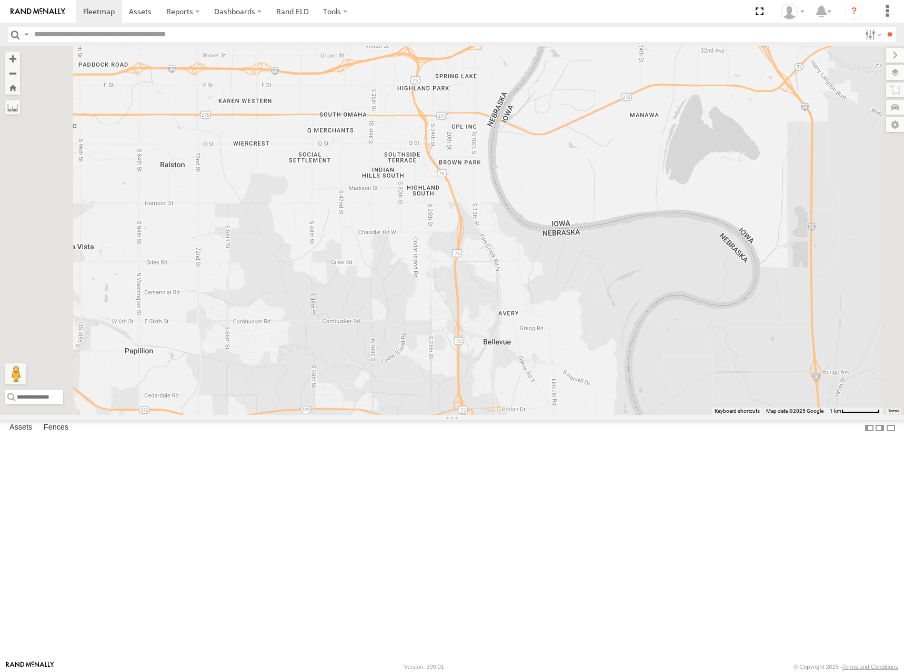
drag, startPoint x: 556, startPoint y: 278, endPoint x: 526, endPoint y: 232, distance: 55.2
click at [526, 232] on div "262 232" at bounding box center [452, 230] width 904 height 369
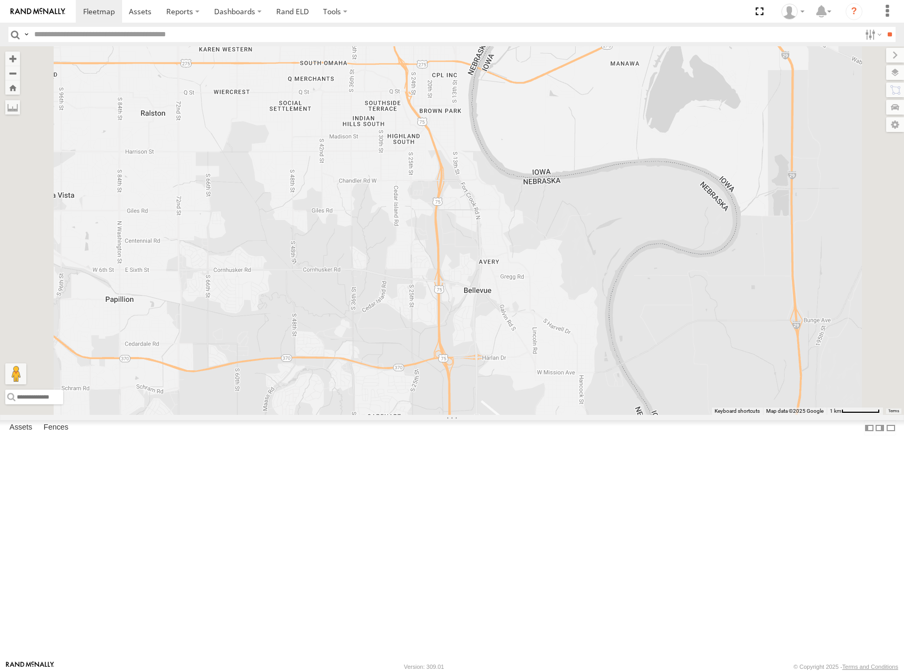
drag, startPoint x: 547, startPoint y: 235, endPoint x: 553, endPoint y: 213, distance: 22.7
click at [553, 213] on div "262 232" at bounding box center [452, 230] width 904 height 369
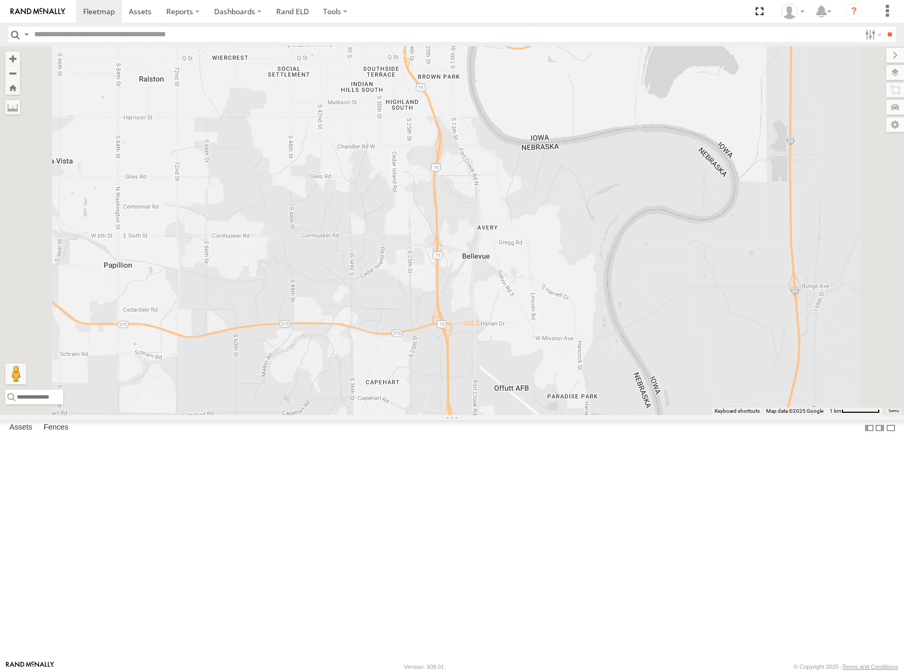
drag, startPoint x: 722, startPoint y: 138, endPoint x: 719, endPoint y: 108, distance: 30.2
click at [719, 108] on div "262 232" at bounding box center [452, 230] width 904 height 369
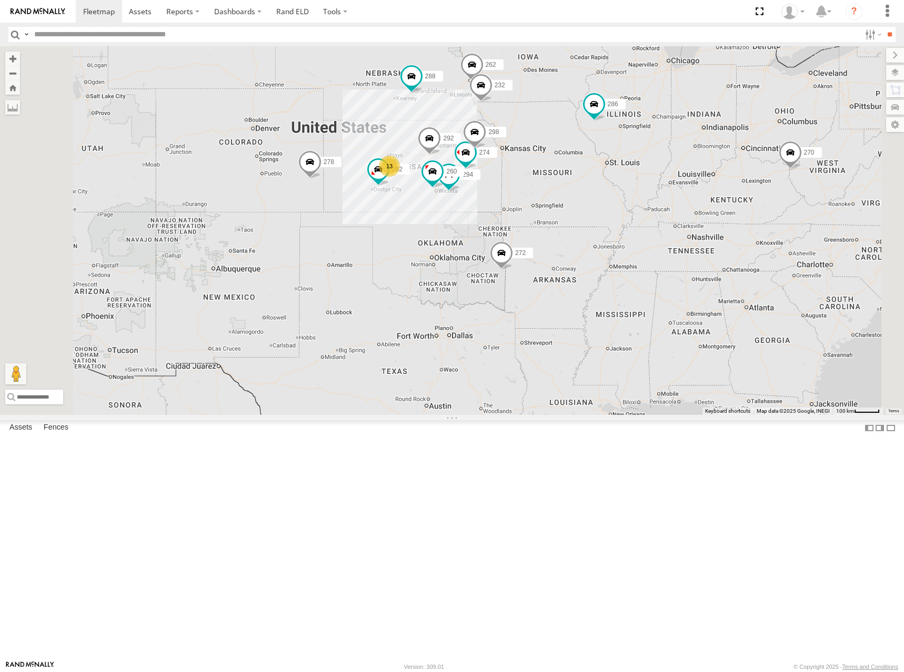
drag, startPoint x: 510, startPoint y: 246, endPoint x: 566, endPoint y: 229, distance: 58.1
click at [566, 229] on div "262 274 298 288 292 272 232 282 294 286 260 13 270 278" at bounding box center [452, 230] width 904 height 369
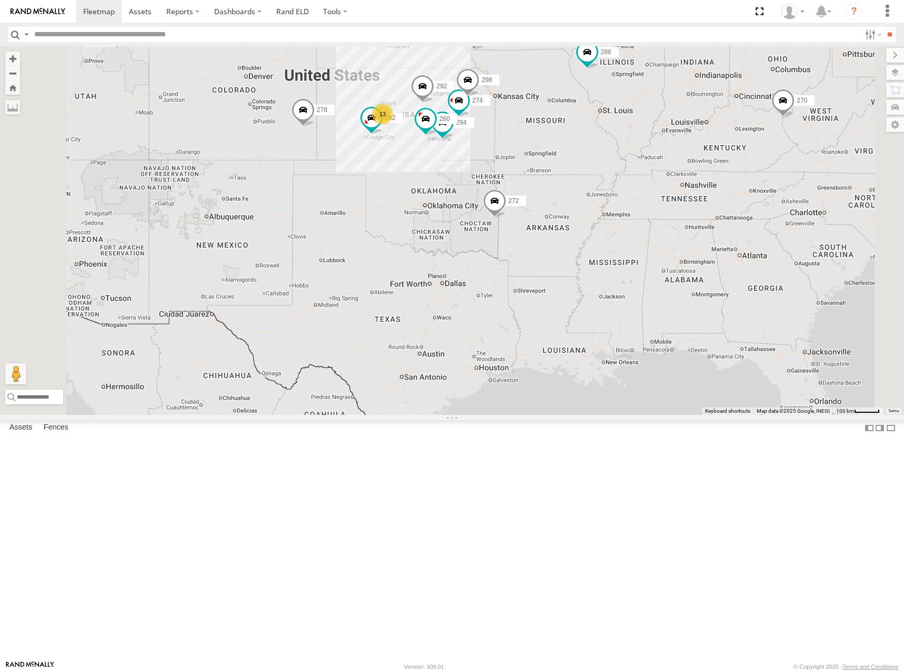
drag, startPoint x: 480, startPoint y: 199, endPoint x: 480, endPoint y: 159, distance: 40.0
click at [480, 159] on div "262 274 298 288 292 272 232 282 294 286 260 13 270 278" at bounding box center [452, 230] width 904 height 369
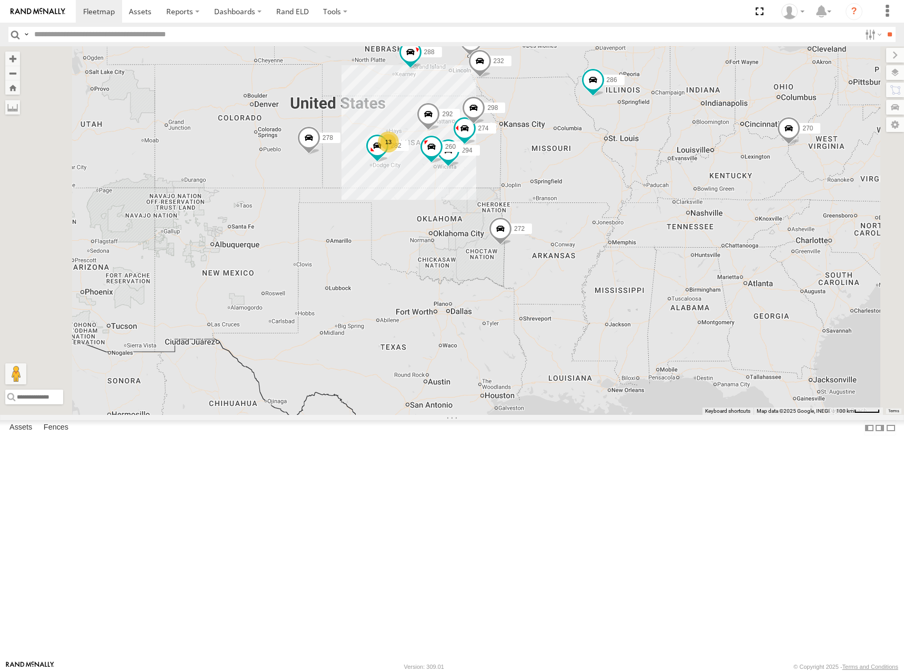
drag, startPoint x: 484, startPoint y: 185, endPoint x: 484, endPoint y: 193, distance: 7.4
click at [484, 193] on div "262 274 298 288 292 272 232 282 294 286 260 13 270 278" at bounding box center [452, 230] width 904 height 369
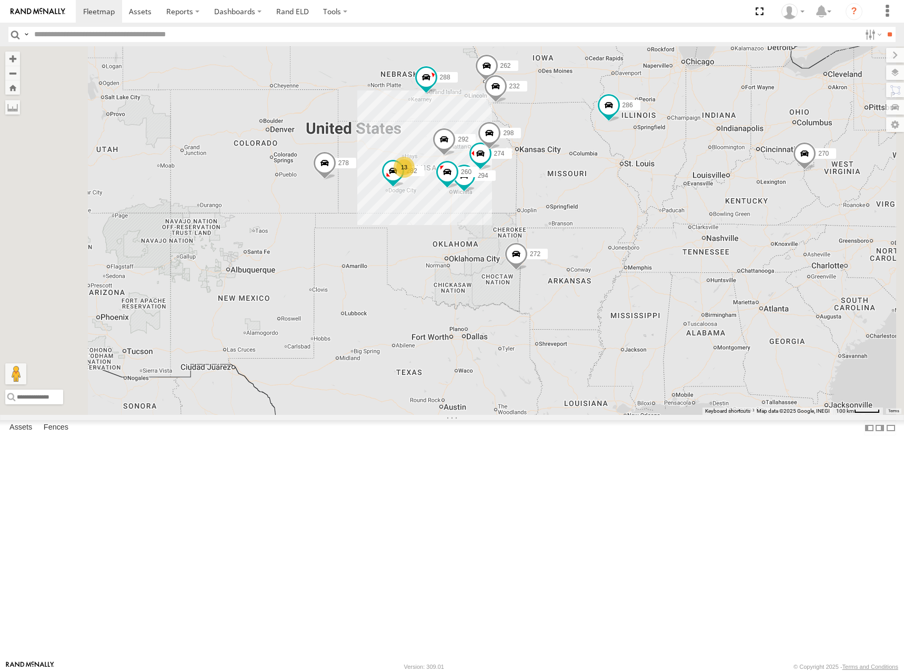
drag, startPoint x: 517, startPoint y: 206, endPoint x: 529, endPoint y: 217, distance: 16.0
click at [529, 217] on div "262 274 298 288 292 272 232 282 294 286 260 13 270 278" at bounding box center [452, 230] width 904 height 369
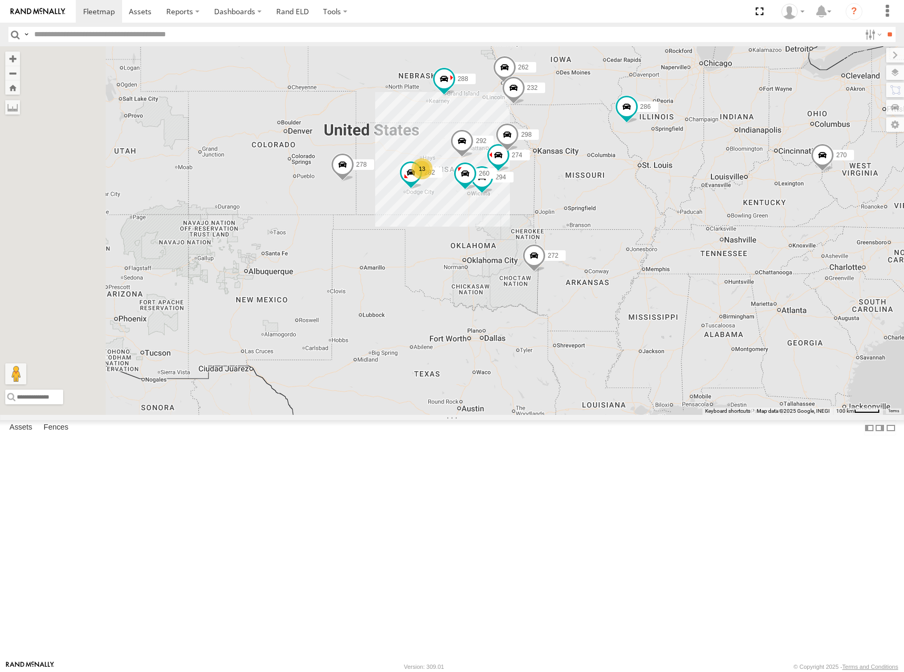
drag, startPoint x: 542, startPoint y: 232, endPoint x: 583, endPoint y: 232, distance: 41.0
click at [583, 232] on div "262 274 298 288 292 272 232 282 294 286 260 13 270 278" at bounding box center [452, 230] width 904 height 369
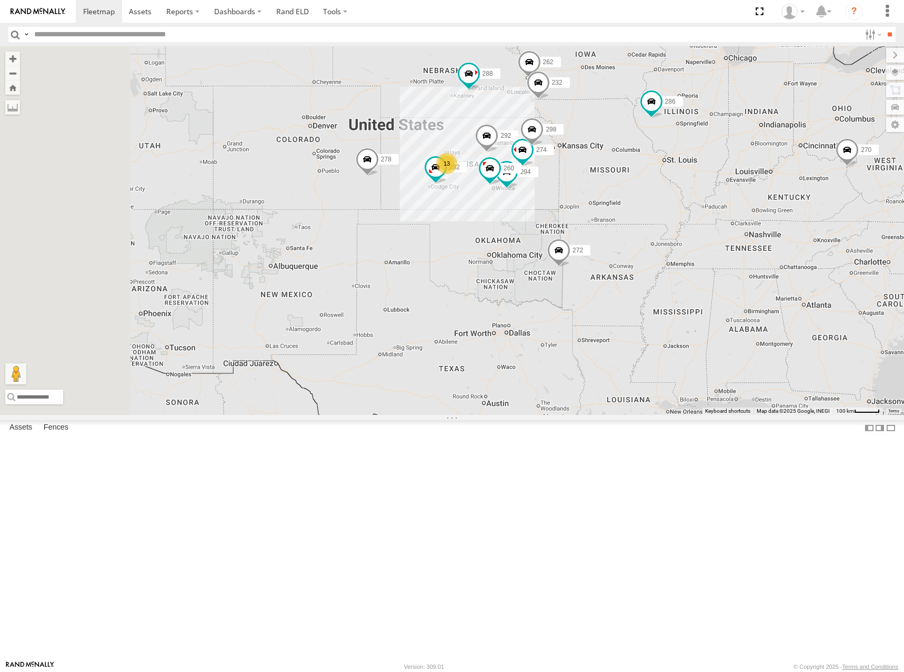
drag, startPoint x: 552, startPoint y: 227, endPoint x: 559, endPoint y: 222, distance: 8.6
click at [559, 222] on div "262 274 298 288 292 272 232 282 294 286 260 13 270 278" at bounding box center [452, 230] width 904 height 369
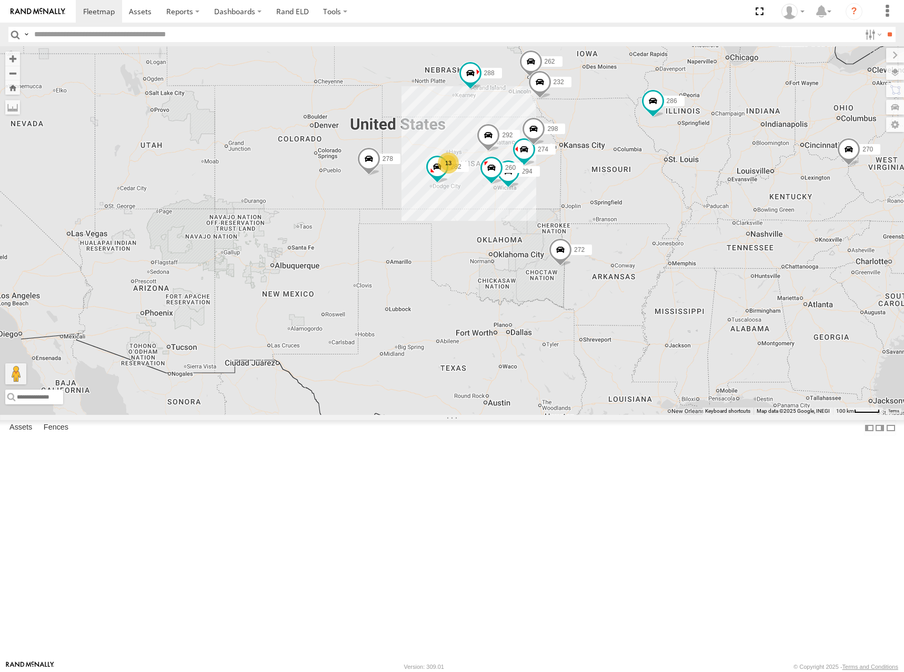
drag, startPoint x: 571, startPoint y: 176, endPoint x: 560, endPoint y: 190, distance: 17.7
click at [560, 190] on div "262 274 298 288 292 272 232 282 294 286 260 13 270 278" at bounding box center [452, 230] width 904 height 369
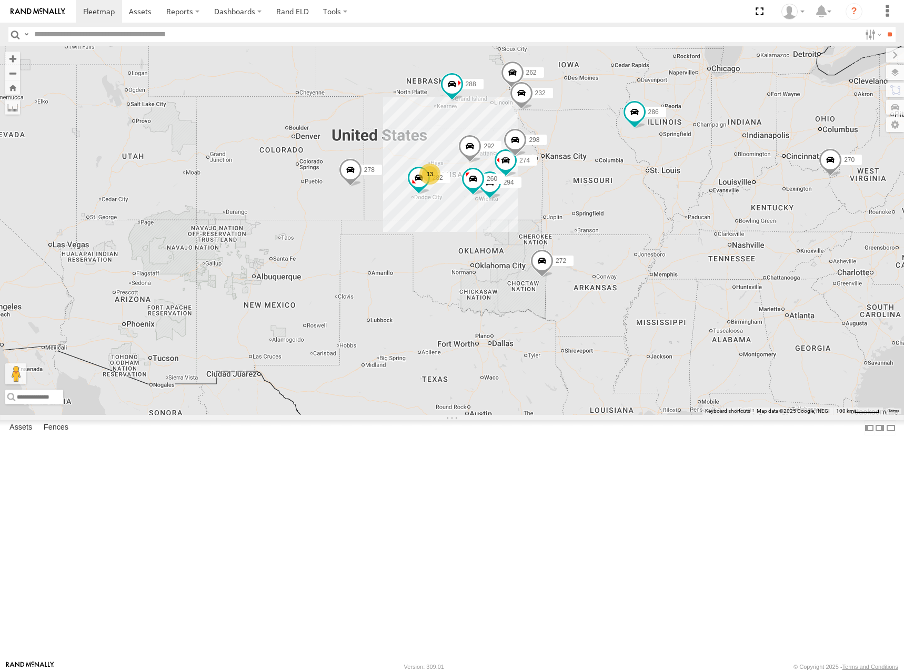
drag, startPoint x: 555, startPoint y: 177, endPoint x: 539, endPoint y: 184, distance: 17.4
click at [539, 184] on div "262 274 298 288 292 272 232 282 294 286 260 13 270 278" at bounding box center [452, 230] width 904 height 369
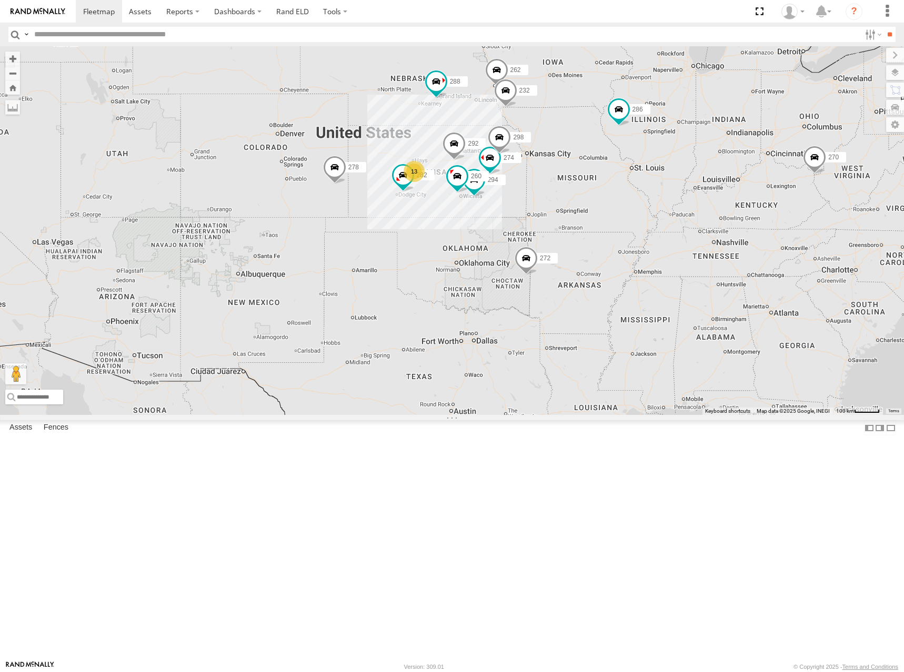
drag, startPoint x: 546, startPoint y: 199, endPoint x: 513, endPoint y: 193, distance: 33.8
click at [513, 193] on div "262 274 298 288 292 272 232 282 294 286 260 13 270 278" at bounding box center [452, 230] width 904 height 369
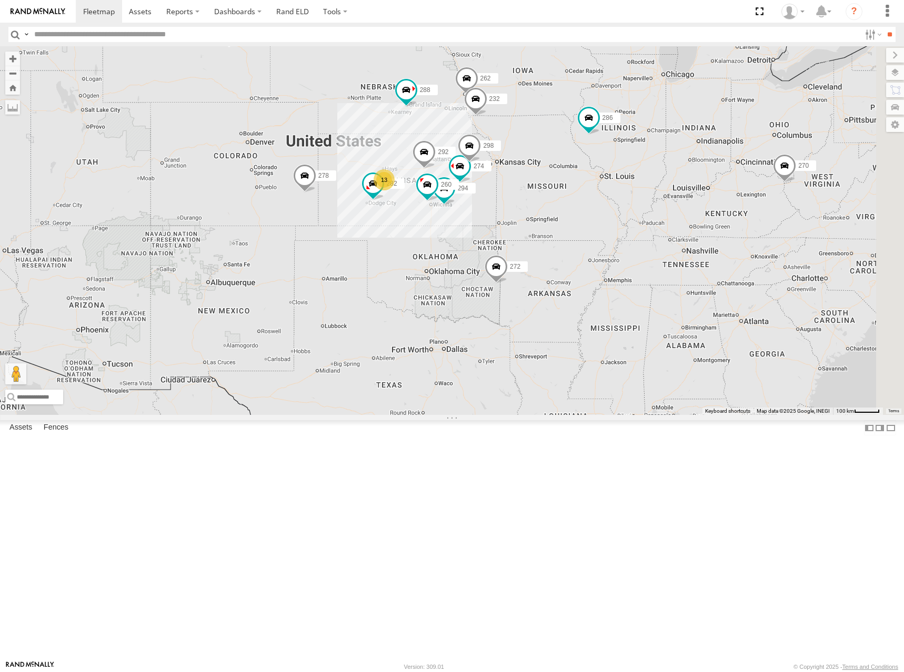
drag, startPoint x: 494, startPoint y: 225, endPoint x: 490, endPoint y: 244, distance: 19.3
click at [490, 244] on div "262 274 298 288 292 272 232 282 294 286 260 13 270 278" at bounding box center [452, 230] width 904 height 369
drag, startPoint x: 482, startPoint y: 227, endPoint x: 481, endPoint y: 222, distance: 5.3
click at [481, 222] on div "262 274 298 288 292 272 232 282 294 286 260 13 270 278" at bounding box center [452, 230] width 904 height 369
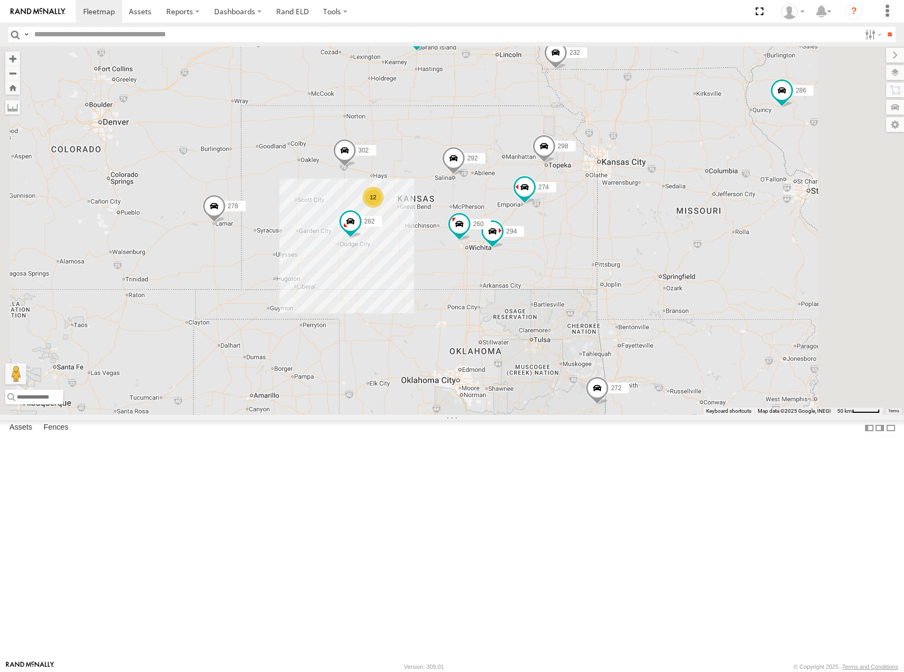
click at [518, 269] on div "262 274 298 288 292 272 232 282 294 286 260 270 278 12 302" at bounding box center [452, 230] width 904 height 369
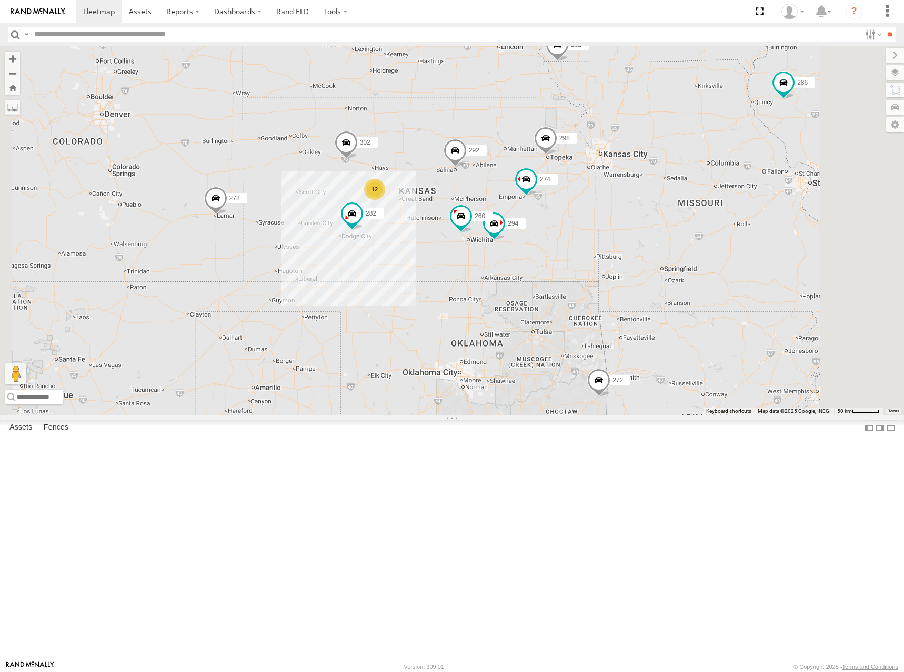
drag, startPoint x: 537, startPoint y: 268, endPoint x: 539, endPoint y: 260, distance: 8.2
click at [539, 260] on div "262 274 298 288 292 272 232 282 294 286 260 270 278 12 302" at bounding box center [452, 230] width 904 height 369
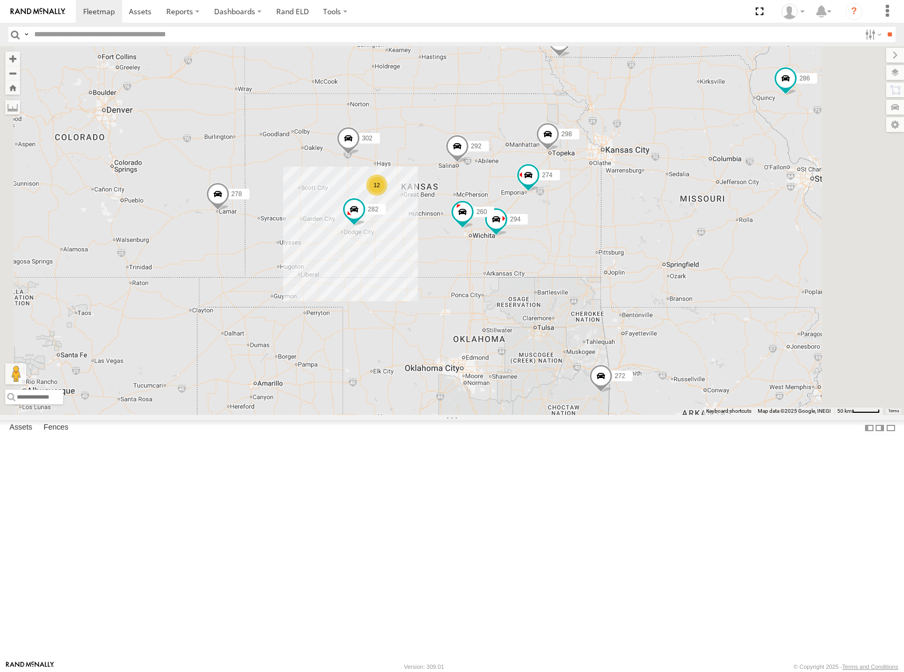
drag, startPoint x: 590, startPoint y: 246, endPoint x: 593, endPoint y: 239, distance: 7.3
click at [593, 239] on div "262 274 298 288 292 272 232 282 294 286 260 270 278 12 302" at bounding box center [452, 230] width 904 height 369
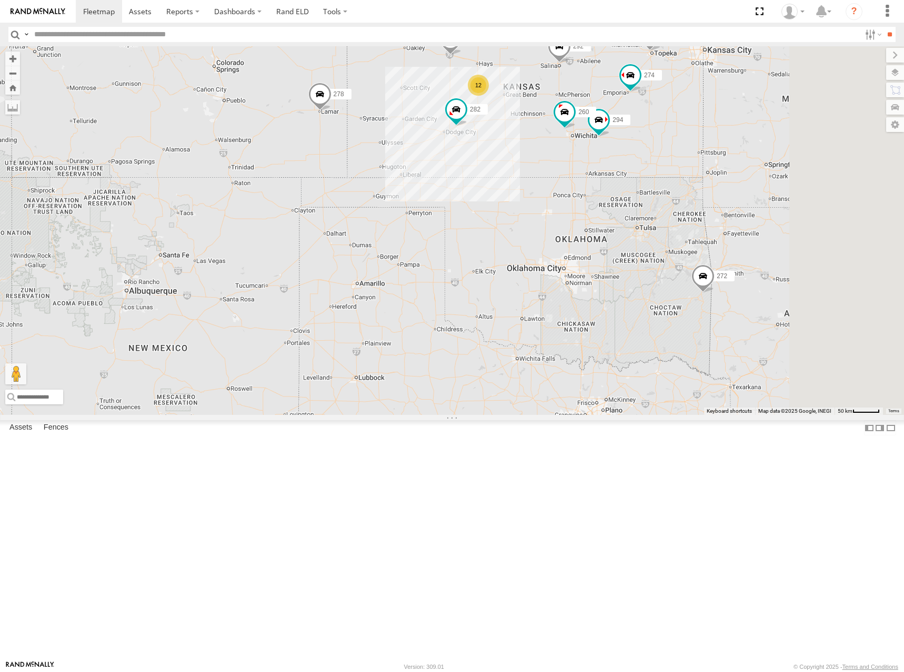
drag, startPoint x: 762, startPoint y: 151, endPoint x: 721, endPoint y: 169, distance: 45.0
click at [721, 169] on div "262 274 298 288 292 272 232 282 294 286 260 270 278 302 12" at bounding box center [452, 230] width 904 height 369
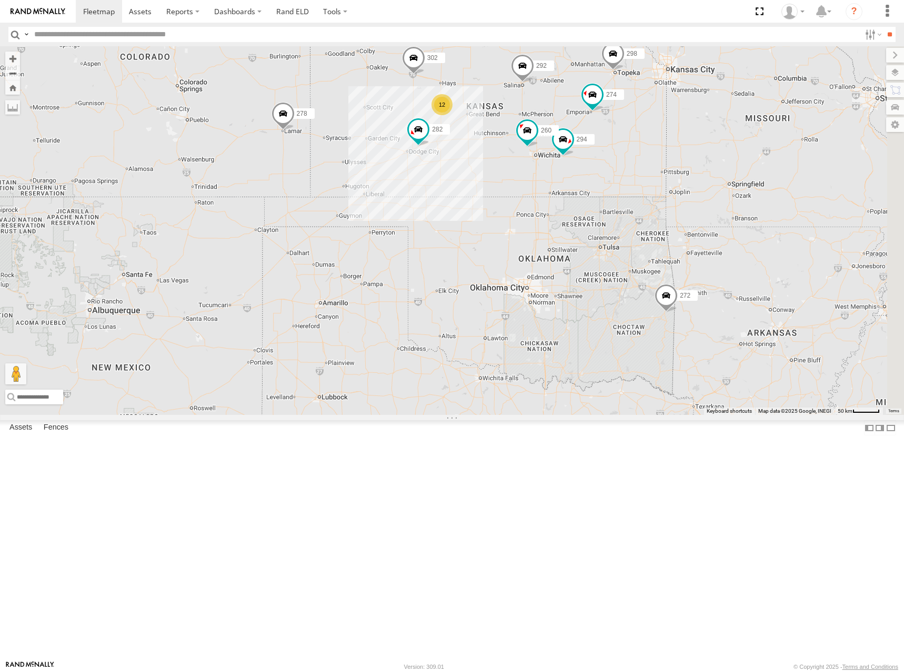
click at [620, 143] on div "262 274 298 288 292 272 232 282 294 286 260 270 278 302 12" at bounding box center [452, 230] width 904 height 369
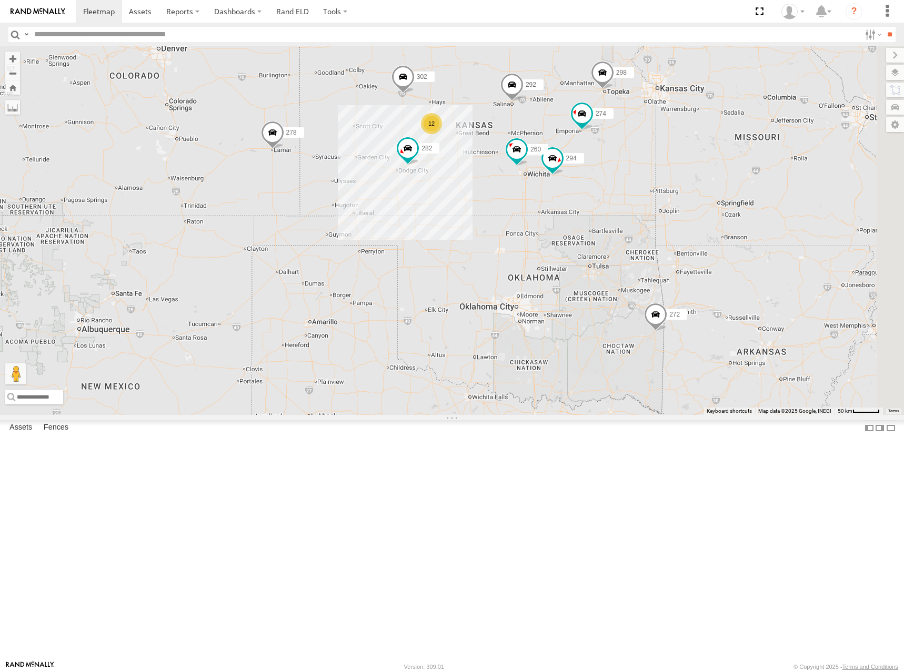
drag, startPoint x: 660, startPoint y: 136, endPoint x: 650, endPoint y: 156, distance: 22.4
click at [650, 156] on div "262 274 298 288 292 272 232 282 294 286 260 270 278 302 12" at bounding box center [452, 230] width 904 height 369
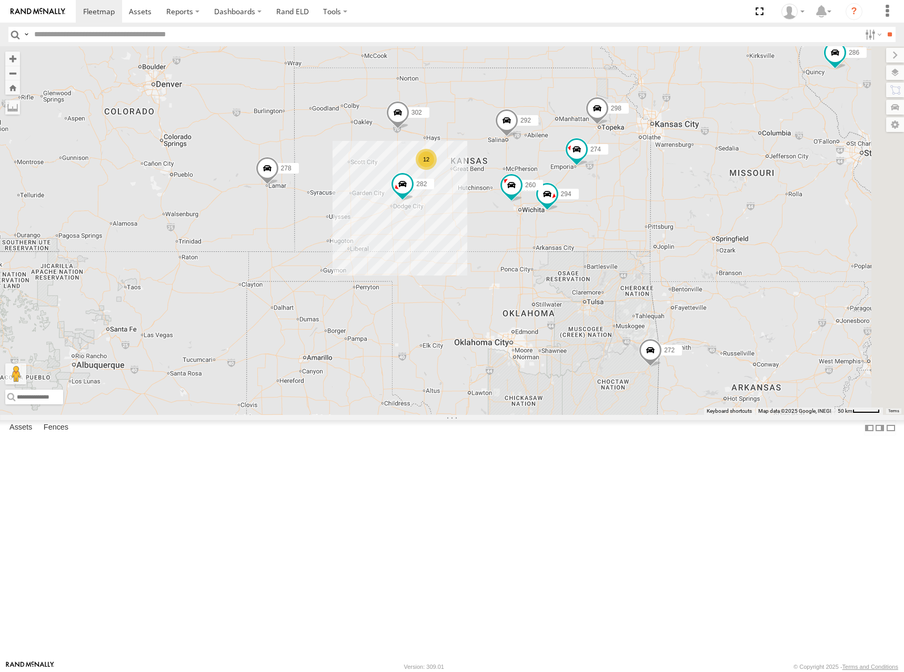
drag, startPoint x: 728, startPoint y: 156, endPoint x: 723, endPoint y: 194, distance: 38.3
click at [723, 194] on div "262 274 298 288 292 272 232 282 294 286 260 270 278 302 12" at bounding box center [452, 230] width 904 height 369
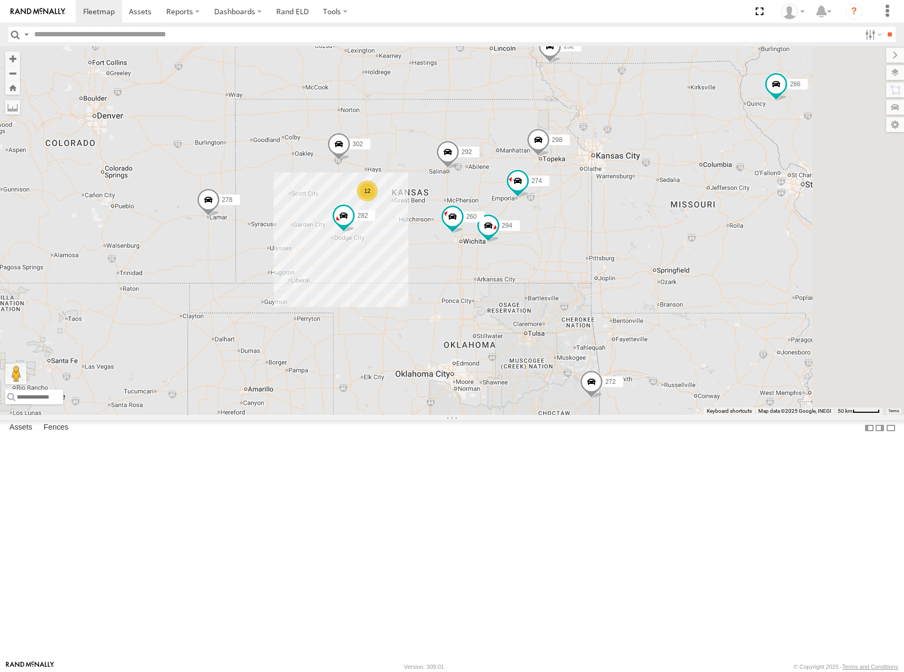
drag, startPoint x: 686, startPoint y: 198, endPoint x: 626, endPoint y: 229, distance: 67.3
click at [626, 229] on div "262 274 298 288 292 272 232 282 294 286 260 270 278 302 12" at bounding box center [452, 230] width 904 height 369
click at [610, 244] on div "262 274 298 288 292 272 232 282 294 286 260 270 278 302 12" at bounding box center [452, 230] width 904 height 369
click at [598, 246] on div "262 274 298 288 292 272 232 282 294 286 260 270 278 302 12" at bounding box center [452, 230] width 904 height 369
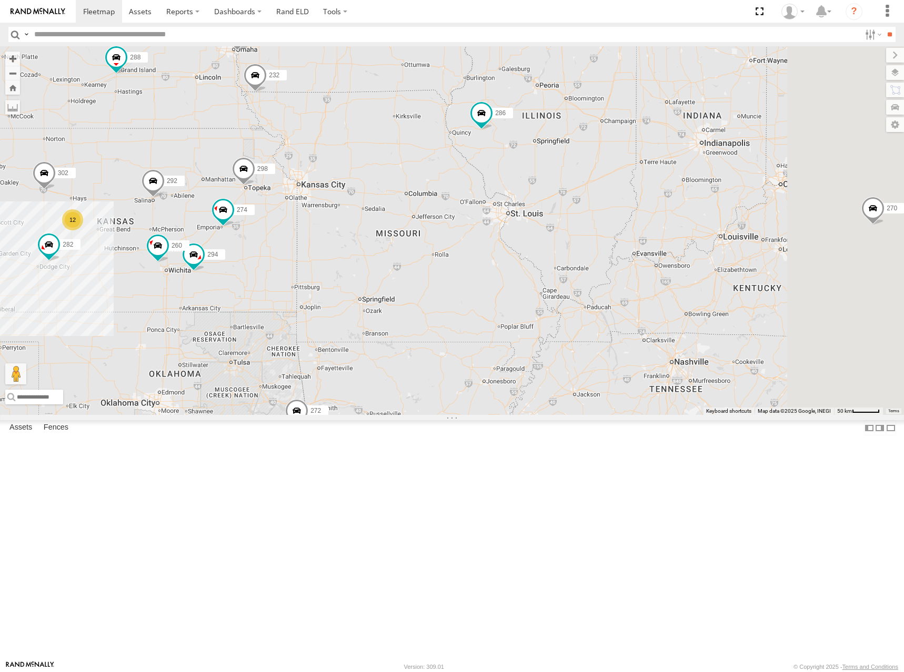
drag, startPoint x: 711, startPoint y: 226, endPoint x: 399, endPoint y: 254, distance: 312.8
click at [399, 254] on div "262 274 298 288 292 272 232 282 294 286 260 270 278 302 12" at bounding box center [452, 230] width 904 height 369
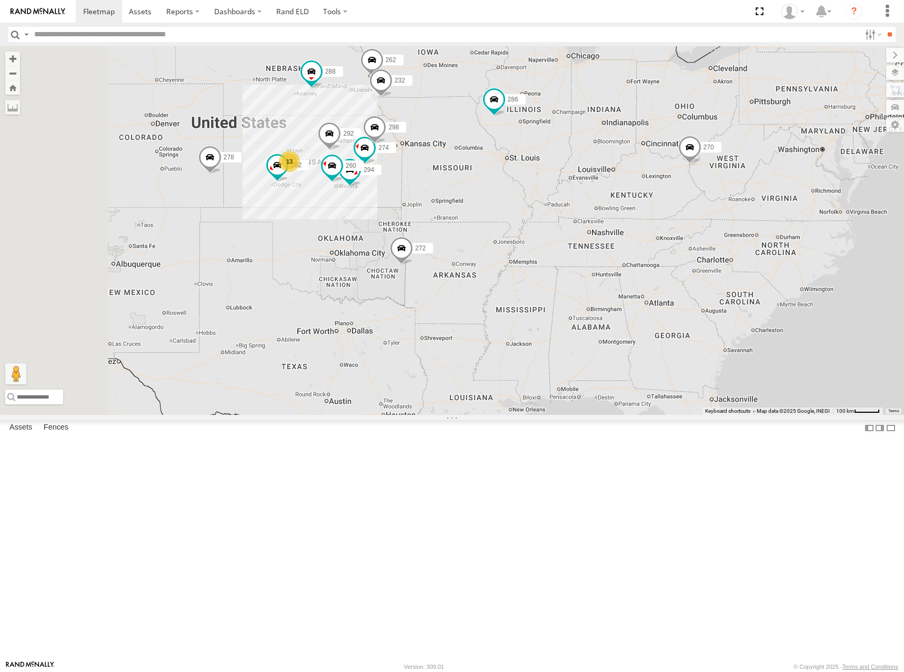
drag, startPoint x: 377, startPoint y: 247, endPoint x: 459, endPoint y: 237, distance: 82.7
click at [459, 237] on div "262 274 298 288 292 272 232 282 294 286 260 270 278 13" at bounding box center [452, 230] width 904 height 369
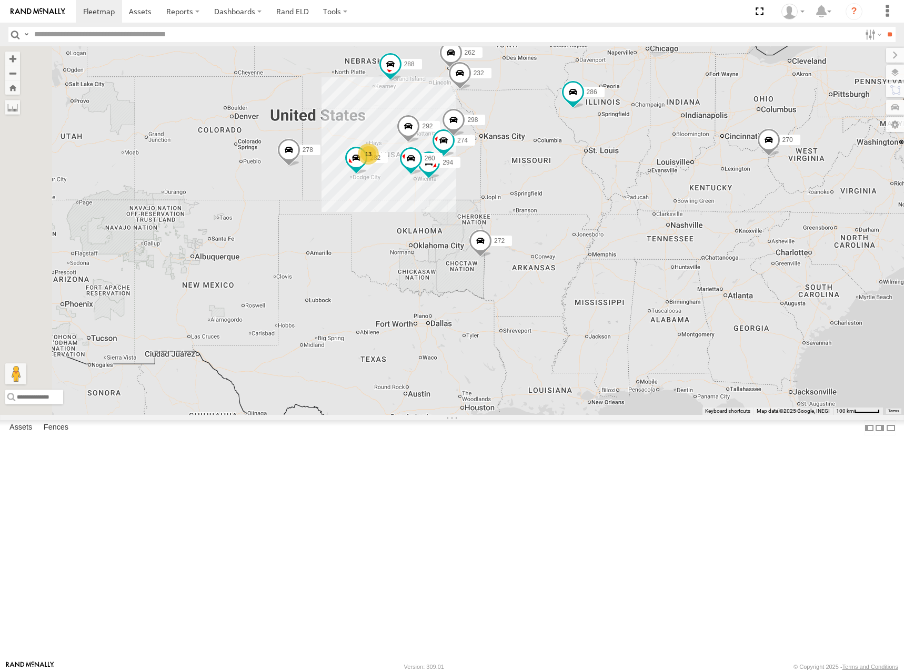
drag, startPoint x: 488, startPoint y: 237, endPoint x: 526, endPoint y: 234, distance: 37.5
click at [526, 234] on div "262 274 298 288 292 272 232 282 294 286 260 270 278 13" at bounding box center [452, 230] width 904 height 369
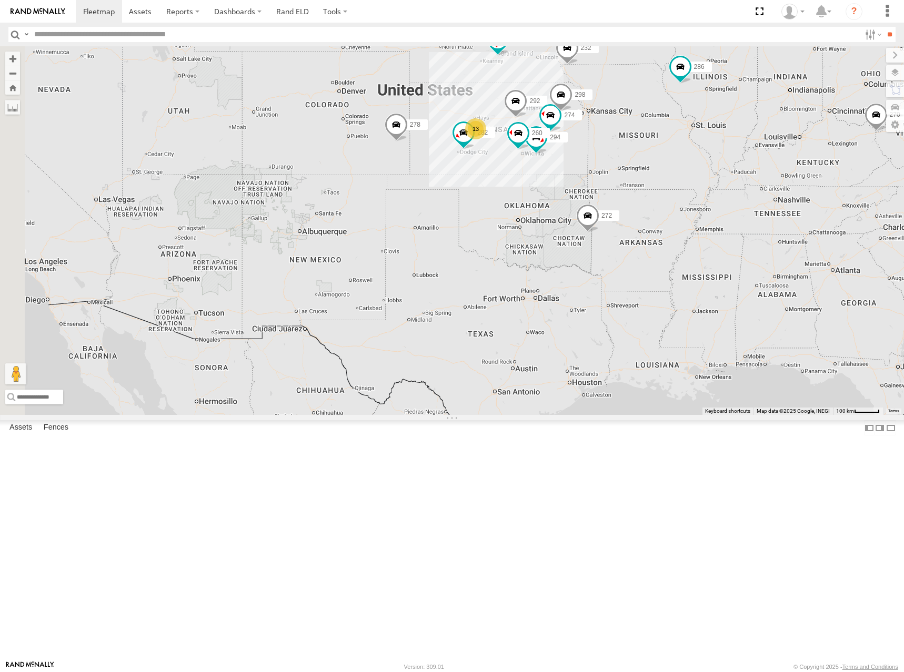
drag, startPoint x: 626, startPoint y: 207, endPoint x: 636, endPoint y: 206, distance: 10.1
click at [636, 205] on div "262 274 298 288 292 272 232 282 294 286 260 270 278 13" at bounding box center [452, 230] width 904 height 369
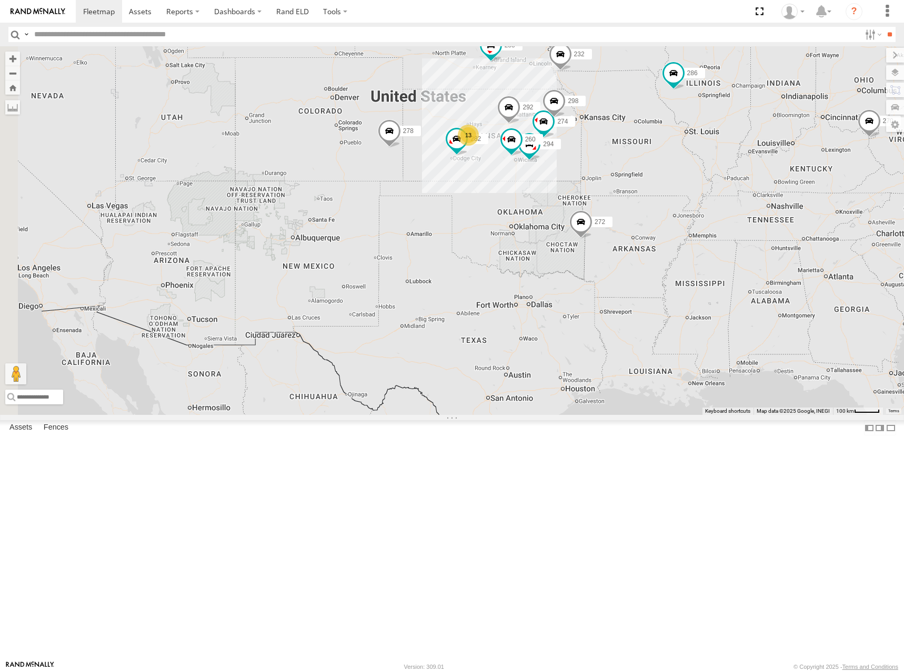
drag, startPoint x: 629, startPoint y: 209, endPoint x: 624, endPoint y: 214, distance: 7.5
click at [624, 214] on div "262 274 298 288 292 272 232 282 294 286 260 270 278 13" at bounding box center [452, 230] width 904 height 369
drag, startPoint x: 585, startPoint y: 209, endPoint x: 577, endPoint y: 218, distance: 11.6
click at [577, 217] on div "262 274 298 288 292 272 232 282 294 286 260 270 278 13" at bounding box center [452, 230] width 904 height 369
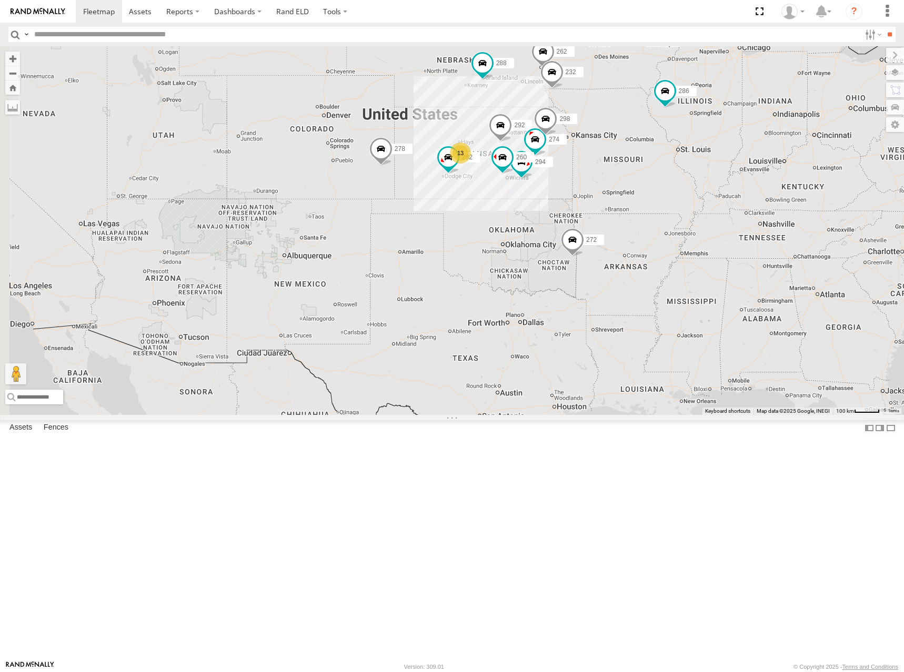
drag, startPoint x: 533, startPoint y: 152, endPoint x: 534, endPoint y: 160, distance: 8.5
click at [534, 160] on div "274 298 262 288 292 272 232 282 278 294 286 260 13" at bounding box center [452, 230] width 904 height 369
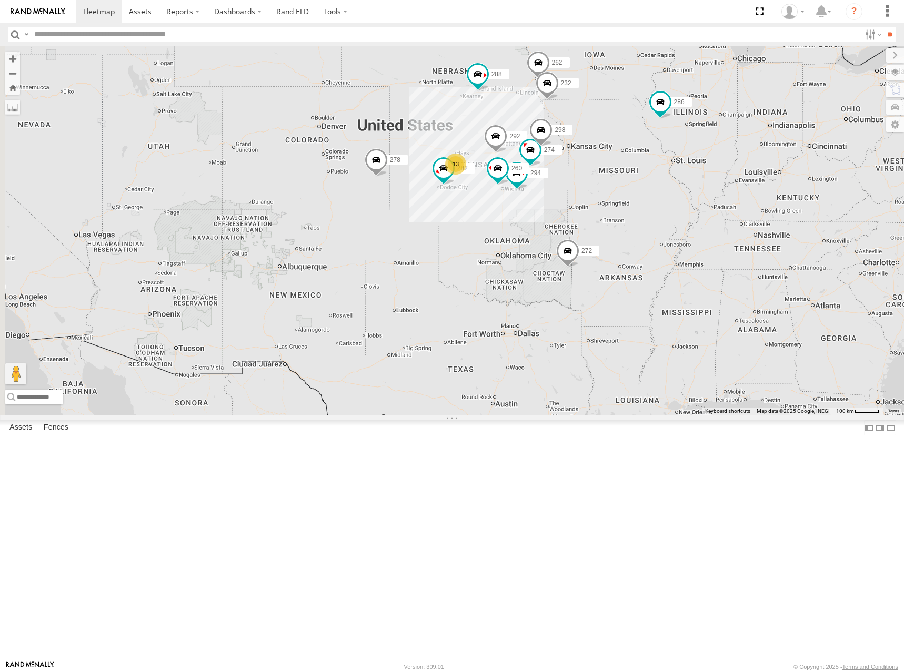
drag, startPoint x: 558, startPoint y: 223, endPoint x: 548, endPoint y: 236, distance: 16.1
click at [550, 240] on div "274 298 262 288 292 272 232 282 278 294 286 260 13" at bounding box center [452, 230] width 904 height 369
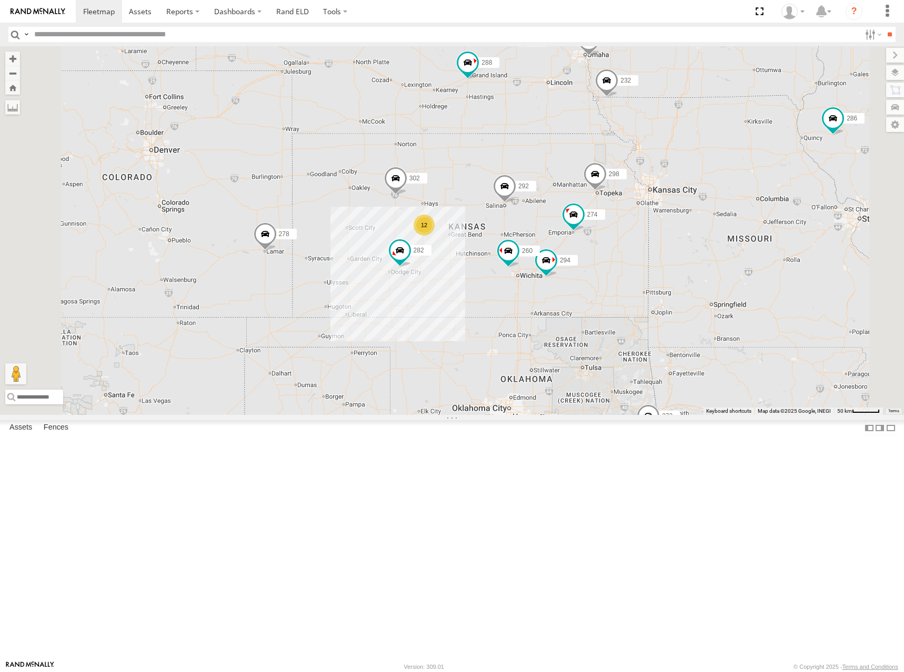
click at [636, 234] on div "274 298 262 288 292 272 232 282 278 294 286 260 12 302" at bounding box center [452, 230] width 904 height 369
drag, startPoint x: 652, startPoint y: 252, endPoint x: 659, endPoint y: 252, distance: 6.3
click at [659, 252] on div "274 298 262 288 292 272 232 282 278 294 286 260 12 302" at bounding box center [452, 230] width 904 height 369
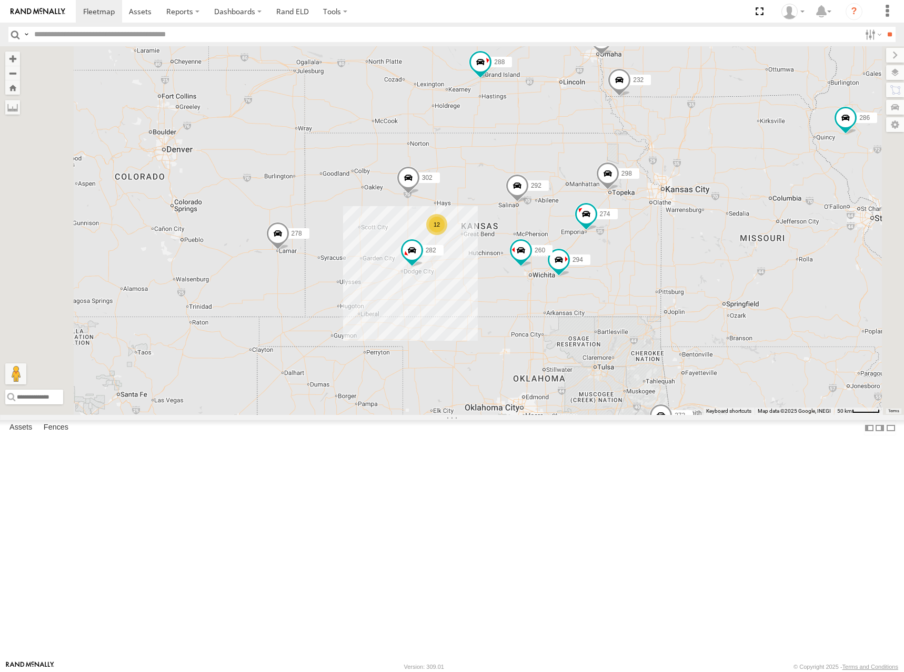
drag, startPoint x: 652, startPoint y: 127, endPoint x: 648, endPoint y: 136, distance: 9.9
click at [648, 136] on div "274 298 262 288 292 272 232 282 278 294 286 260 12 302" at bounding box center [452, 230] width 904 height 369
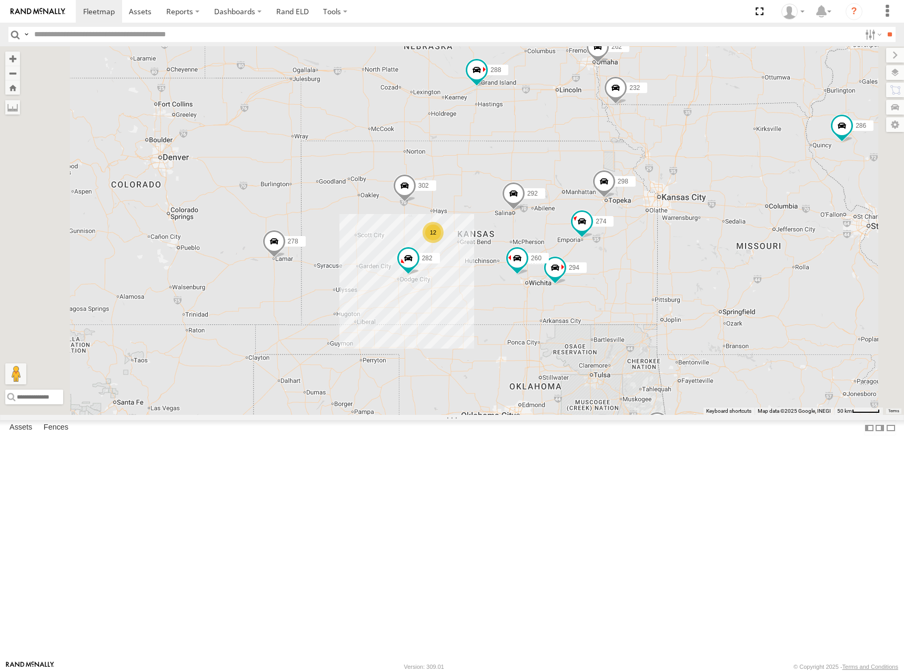
drag, startPoint x: 691, startPoint y: 195, endPoint x: 694, endPoint y: 204, distance: 8.8
click at [694, 204] on div "274 298 262 288 292 272 232 282 278 294 286 260 12 302" at bounding box center [452, 230] width 904 height 369
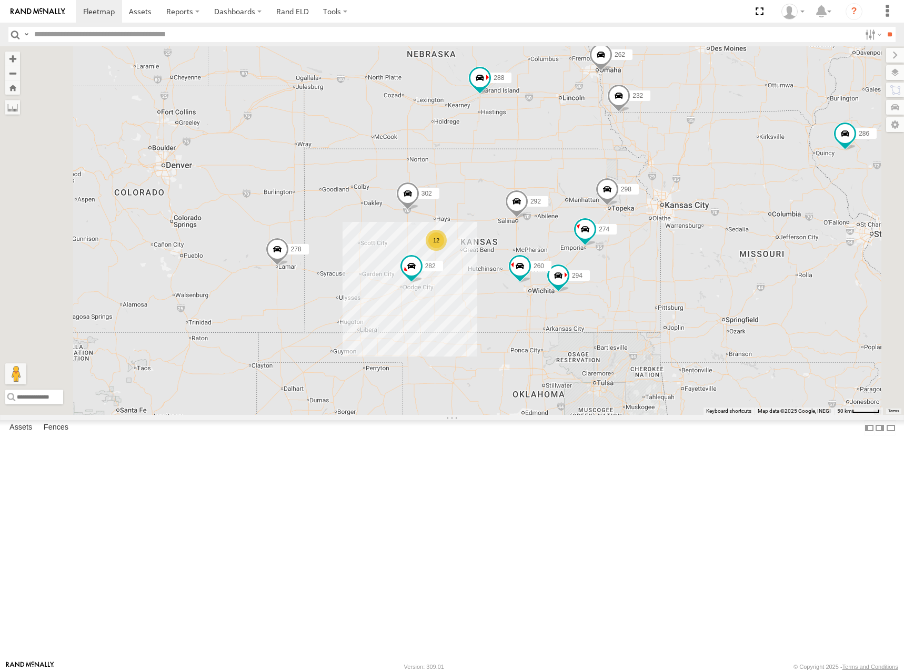
click at [678, 202] on div "274 298 262 288 292 272 232 282 278 294 286 260 12 302" at bounding box center [452, 230] width 904 height 369
drag, startPoint x: 653, startPoint y: 185, endPoint x: 662, endPoint y: 197, distance: 15.8
click at [662, 197] on div "274 298 262 288 292 272 232 282 278 294 286 260 12 302" at bounding box center [452, 230] width 904 height 369
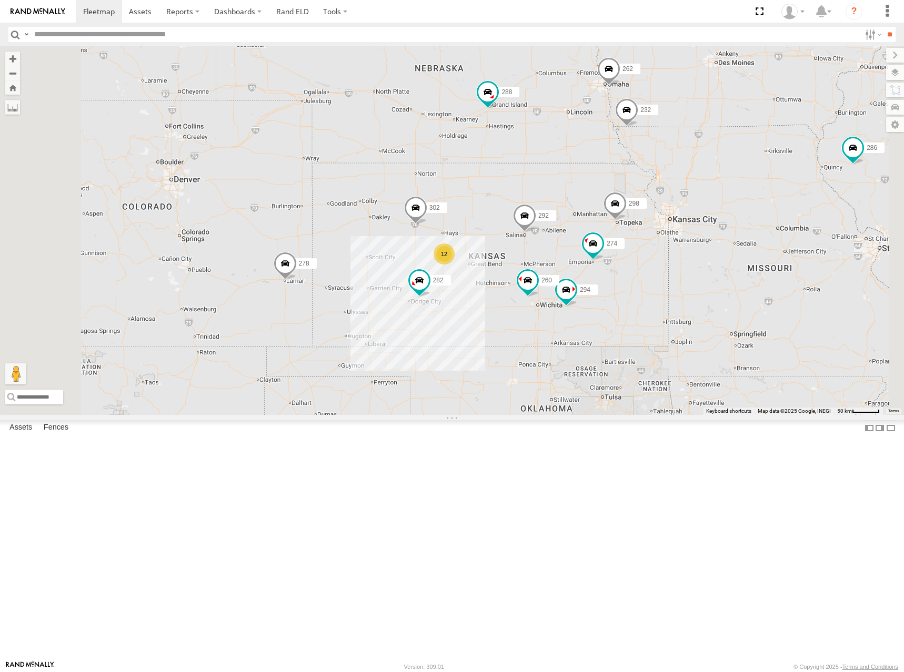
drag, startPoint x: 626, startPoint y: 164, endPoint x: 626, endPoint y: 173, distance: 8.9
click at [626, 173] on div "274 298 262 288 292 272 232 282 278 294 286 260 12 302" at bounding box center [452, 230] width 904 height 369
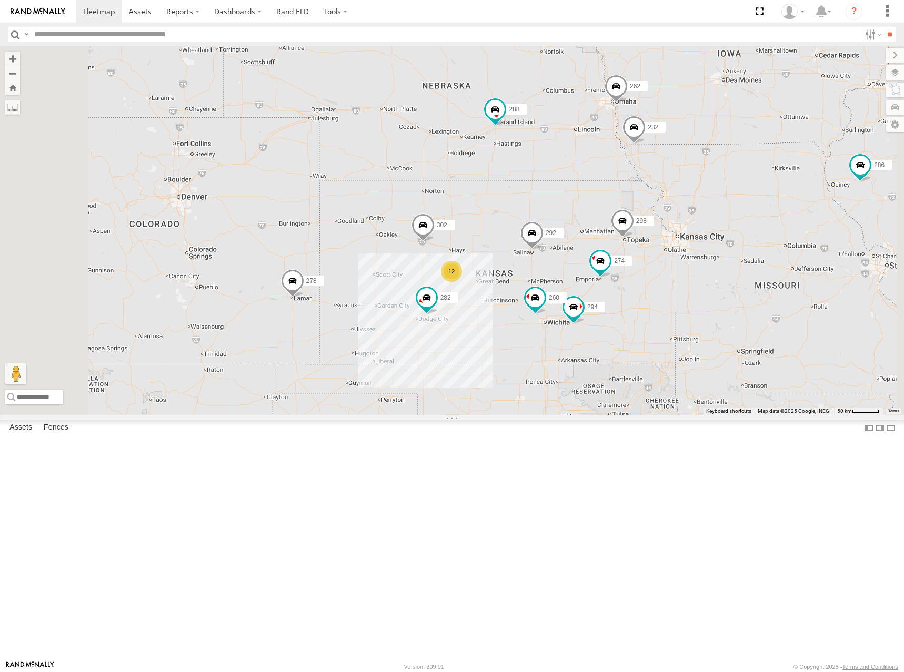
click at [661, 170] on div "274 298 262 288 292 272 232 282 278 294 286 260 12 302" at bounding box center [452, 230] width 904 height 369
click at [687, 196] on div "274 298 262 288 292 272 232 282 278 294 286 260 12 302" at bounding box center [452, 230] width 904 height 369
click at [677, 201] on div "274 298 262 288 292 272 232 282 278 294 286 260 12 302" at bounding box center [452, 230] width 904 height 369
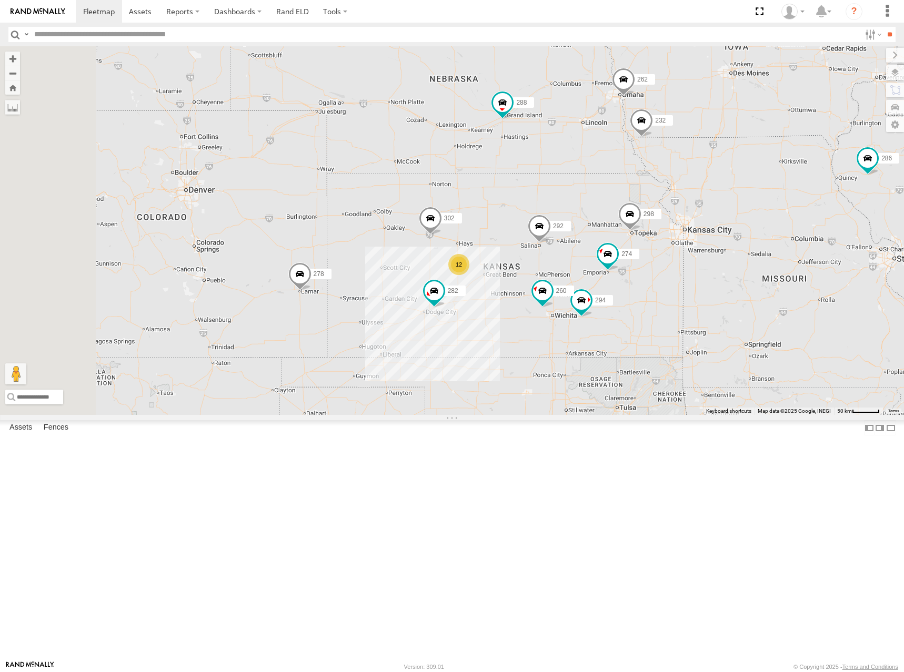
drag, startPoint x: 685, startPoint y: 292, endPoint x: 691, endPoint y: 289, distance: 6.8
click at [691, 289] on div "274 298 262 288 292 272 232 282 278 294 286 260 12 302" at bounding box center [452, 230] width 904 height 369
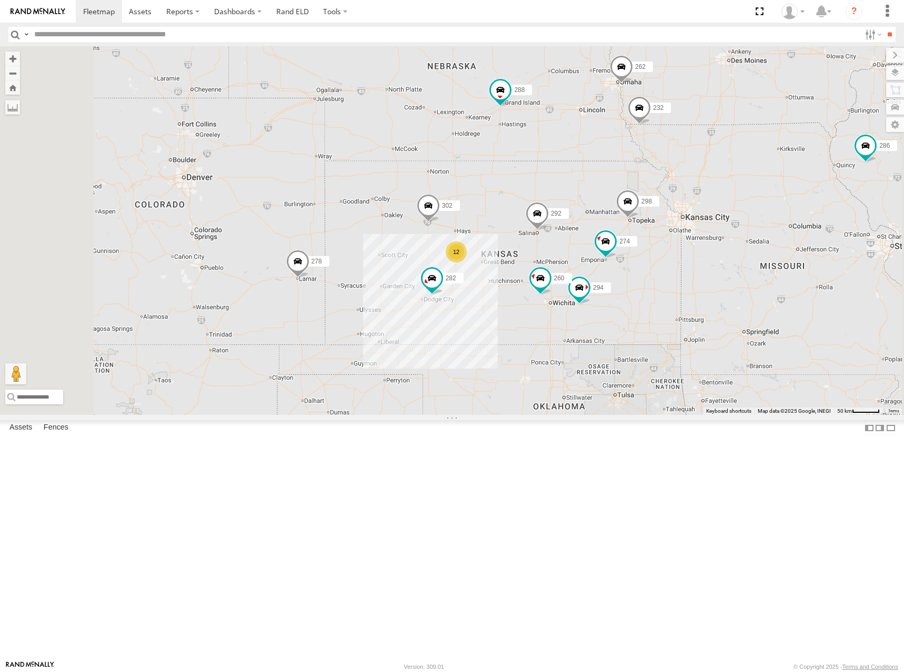
click at [682, 259] on div "274 298 262 288 292 272 232 282 278 294 286 260 12 302" at bounding box center [452, 230] width 904 height 369
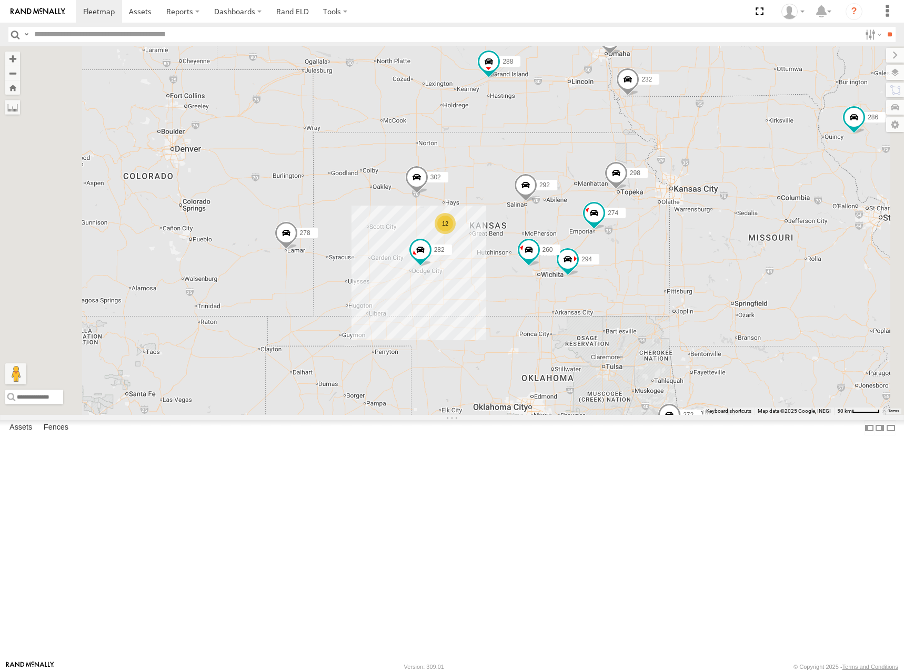
drag, startPoint x: 706, startPoint y: 287, endPoint x: 693, endPoint y: 254, distance: 35.2
click at [693, 254] on div "274 298 262 288 292 272 232 282 278 294 286 260 12 302" at bounding box center [452, 230] width 904 height 369
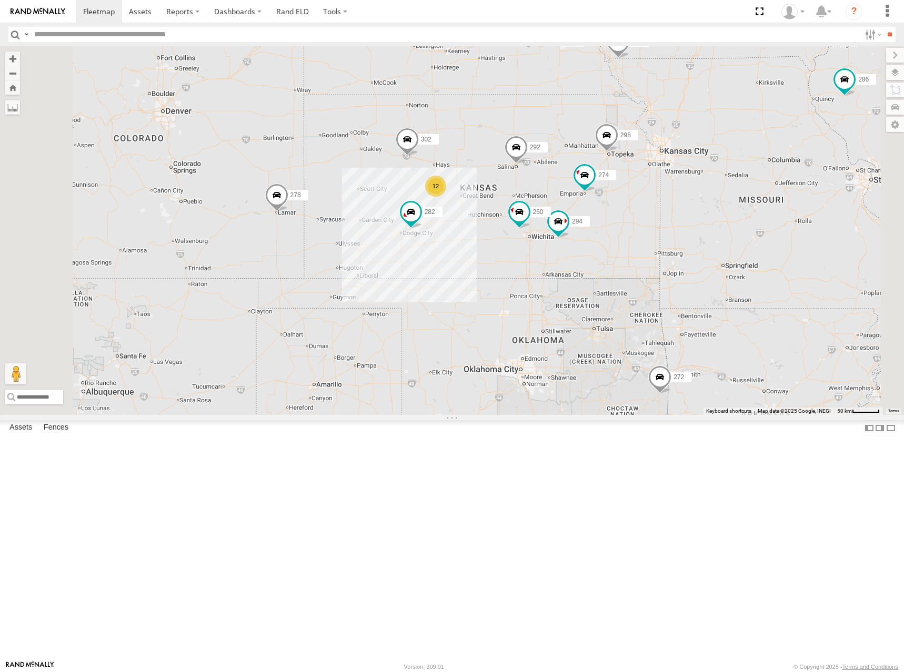
drag, startPoint x: 657, startPoint y: 262, endPoint x: 650, endPoint y: 223, distance: 39.0
click at [650, 223] on div "274 298 262 288 292 272 232 282 278 294 286 260 12 302" at bounding box center [452, 230] width 904 height 369
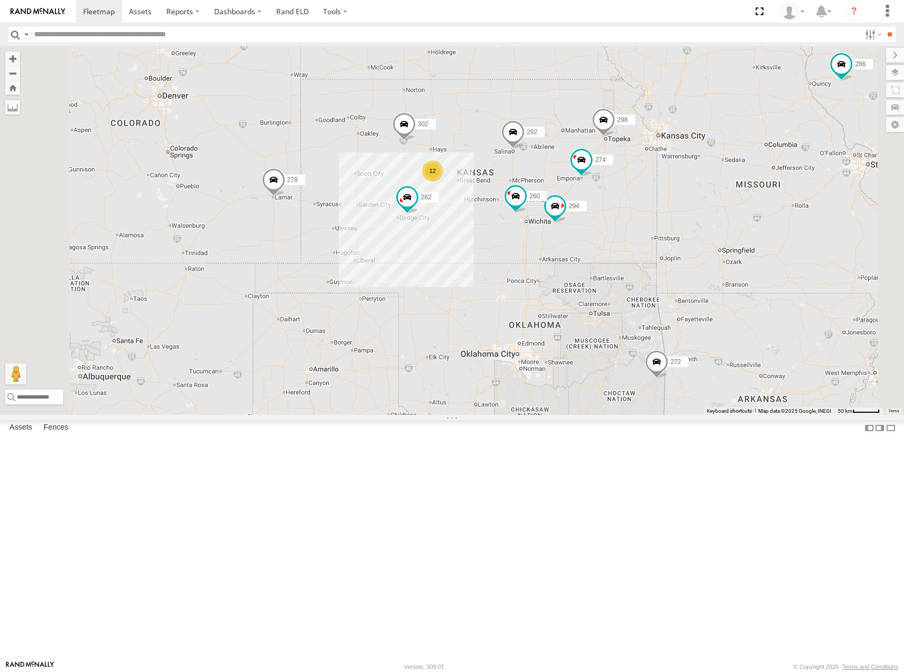
click at [695, 228] on div "274 298 262 288 292 272 232 282 278 294 286 260 12 302" at bounding box center [452, 230] width 904 height 369
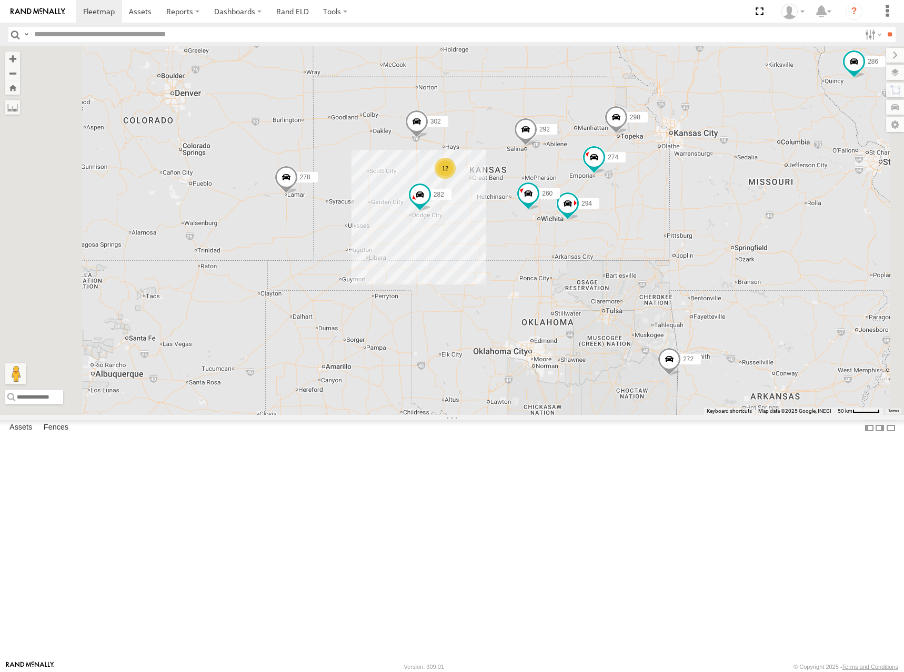
drag, startPoint x: 669, startPoint y: 207, endPoint x: 685, endPoint y: 207, distance: 15.8
click at [685, 207] on div "274 298 262 288 292 272 232 282 278 294 286 260 12 302" at bounding box center [452, 230] width 904 height 369
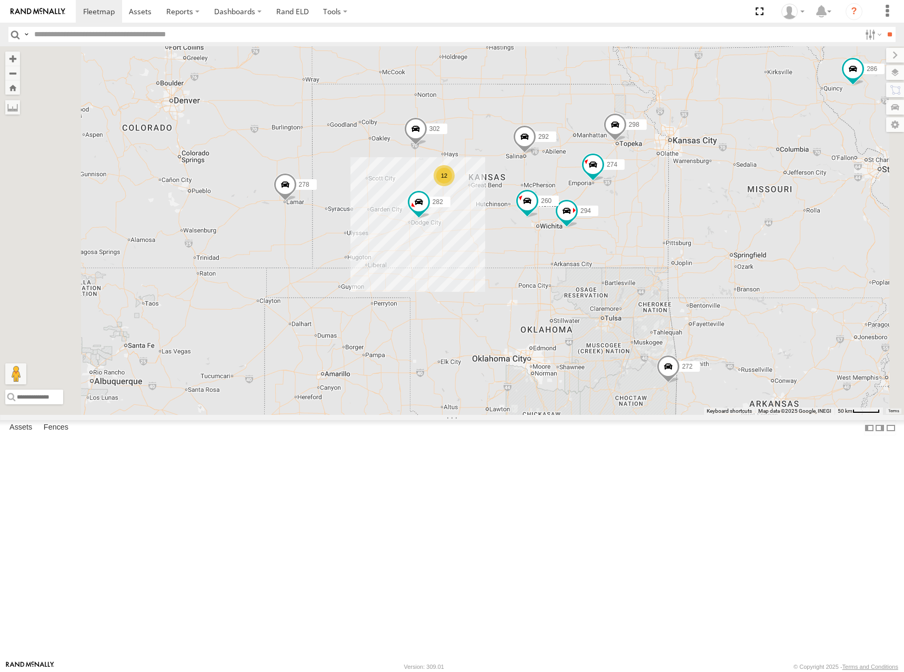
drag, startPoint x: 699, startPoint y: 196, endPoint x: 698, endPoint y: 205, distance: 8.5
click at [698, 205] on div "274 298 262 288 292 272 232 282 278 294 286 260 12 302" at bounding box center [452, 230] width 904 height 369
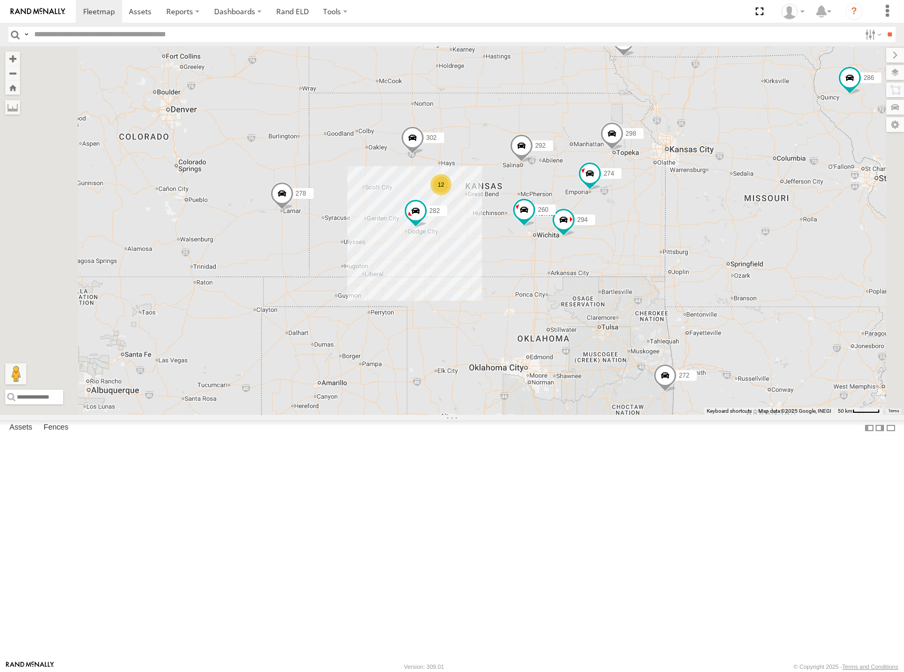
drag, startPoint x: 695, startPoint y: 196, endPoint x: 692, endPoint y: 205, distance: 9.2
click at [692, 205] on div "274 298 262 288 292 272 232 282 278 294 286 260 12 302" at bounding box center [452, 230] width 904 height 369
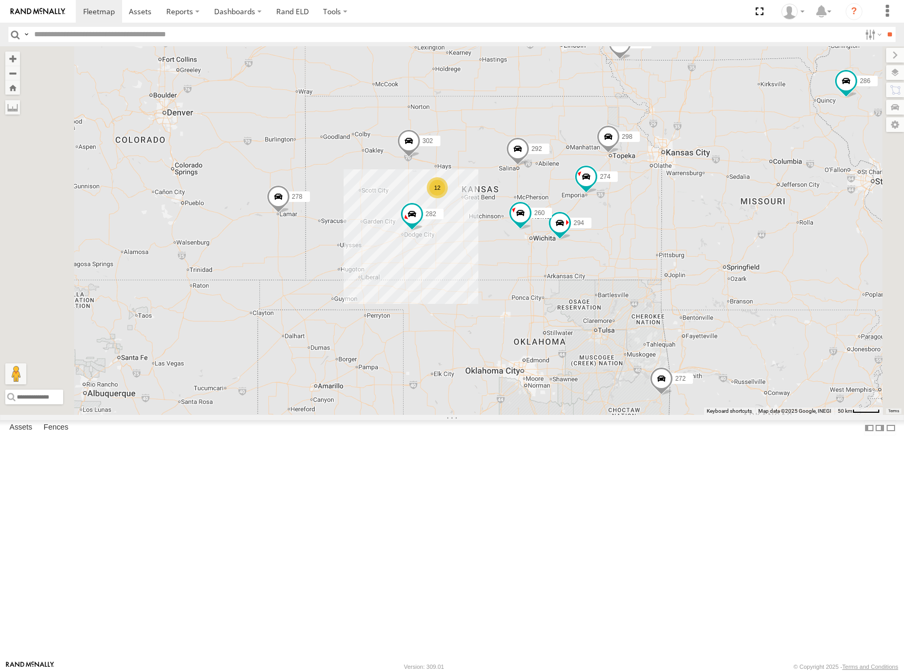
click at [685, 225] on div "274 298 262 288 292 272 232 282 278 294 286 260 12 302" at bounding box center [452, 230] width 904 height 369
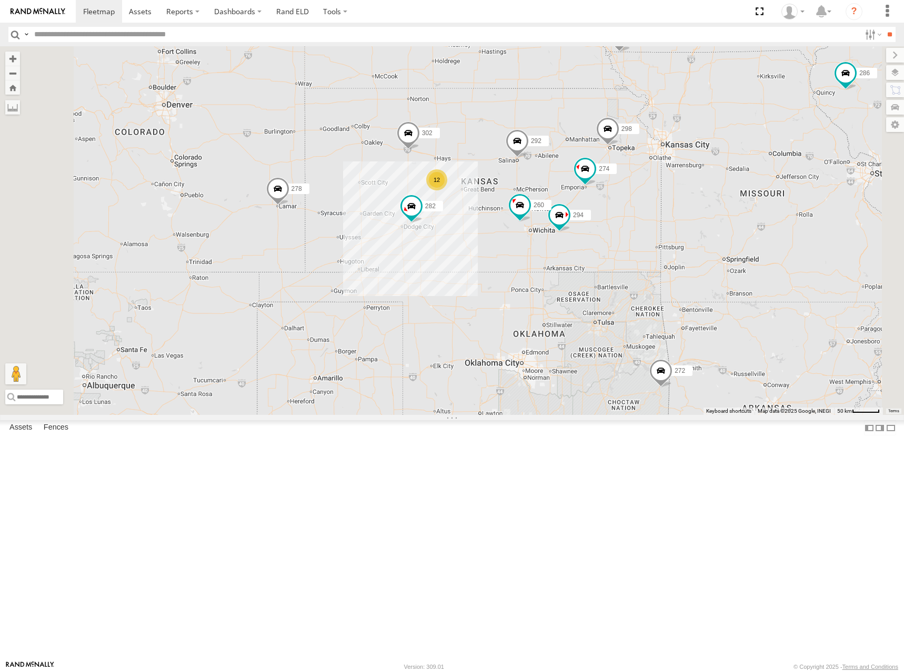
drag, startPoint x: 665, startPoint y: 240, endPoint x: 666, endPoint y: 216, distance: 24.2
click at [666, 216] on div "274 298 262 288 292 272 232 282 278 294 286 260 12 302" at bounding box center [452, 230] width 904 height 369
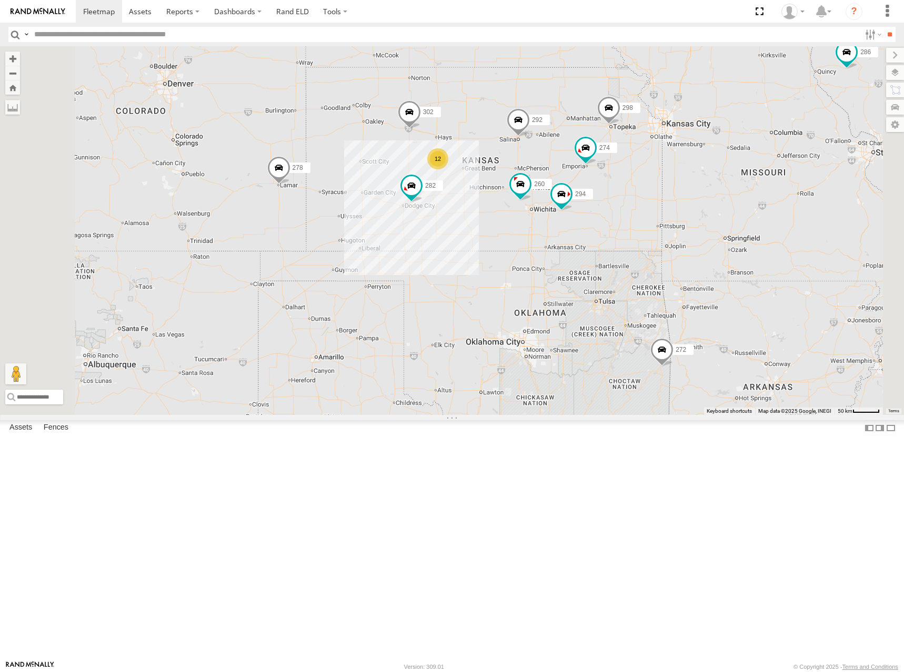
drag, startPoint x: 652, startPoint y: 172, endPoint x: 652, endPoint y: 181, distance: 9.5
click at [652, 181] on div "274 298 262 288 292 272 232 282 278 294 286 260 12 302" at bounding box center [452, 230] width 904 height 369
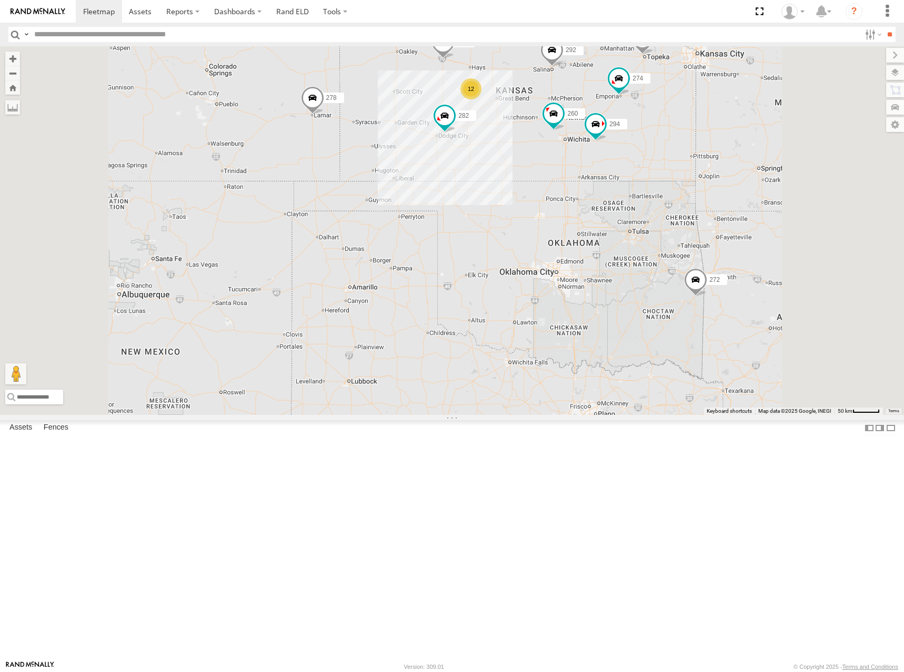
click at [671, 147] on div "274 298 262 288 292 272 232 282 278 294 286 260 302 12" at bounding box center [452, 230] width 904 height 369
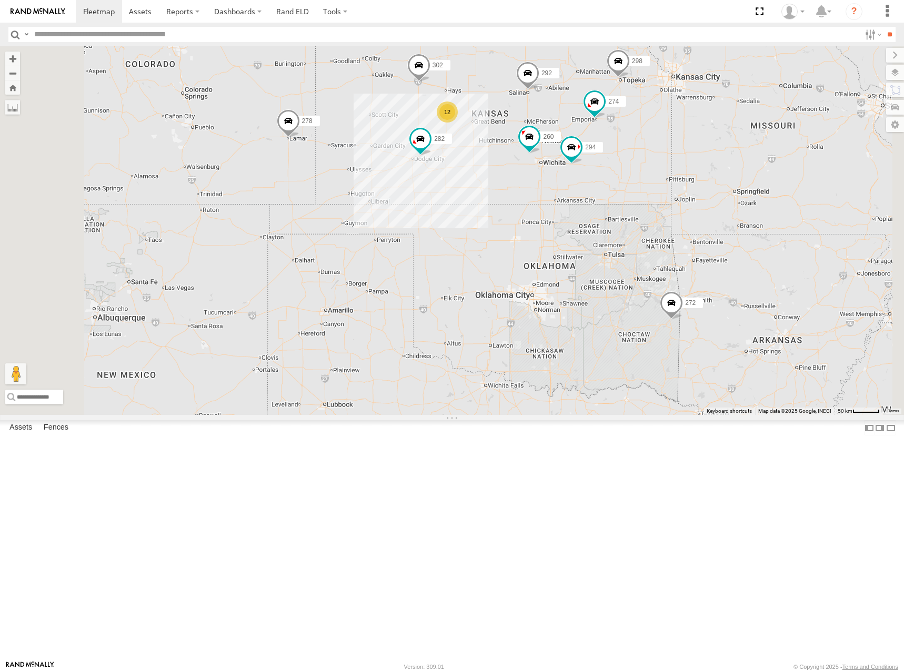
drag, startPoint x: 690, startPoint y: 134, endPoint x: 660, endPoint y: 185, distance: 58.9
click at [660, 185] on div "274 298 262 288 292 272 232 282 278 294 286 260 302 12" at bounding box center [452, 230] width 904 height 369
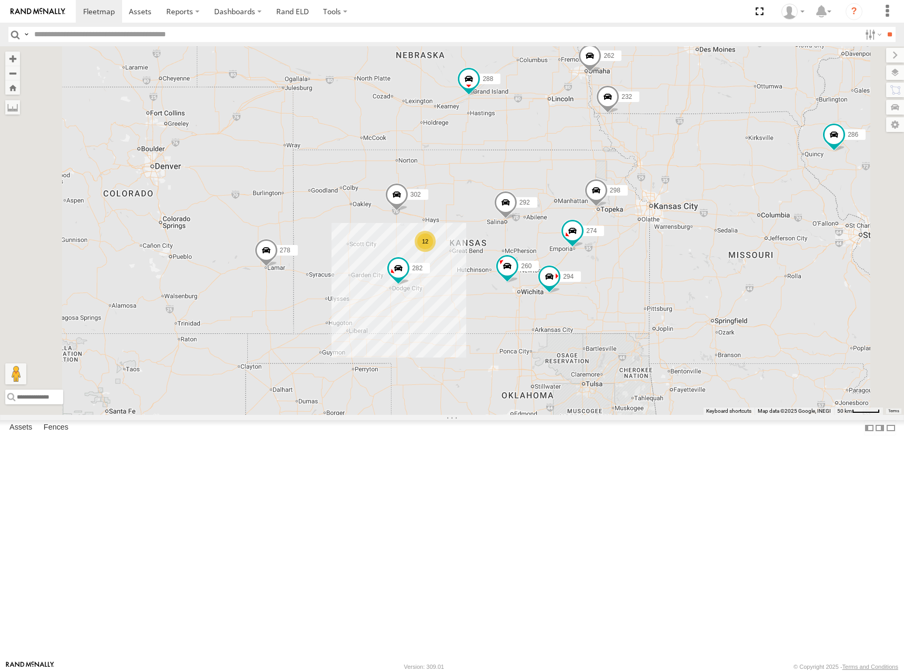
drag, startPoint x: 630, startPoint y: 204, endPoint x: 660, endPoint y: 254, distance: 59.0
click at [660, 254] on div "274 298 262 288 292 272 232 282 278 294 286 260 302 12" at bounding box center [452, 230] width 904 height 369
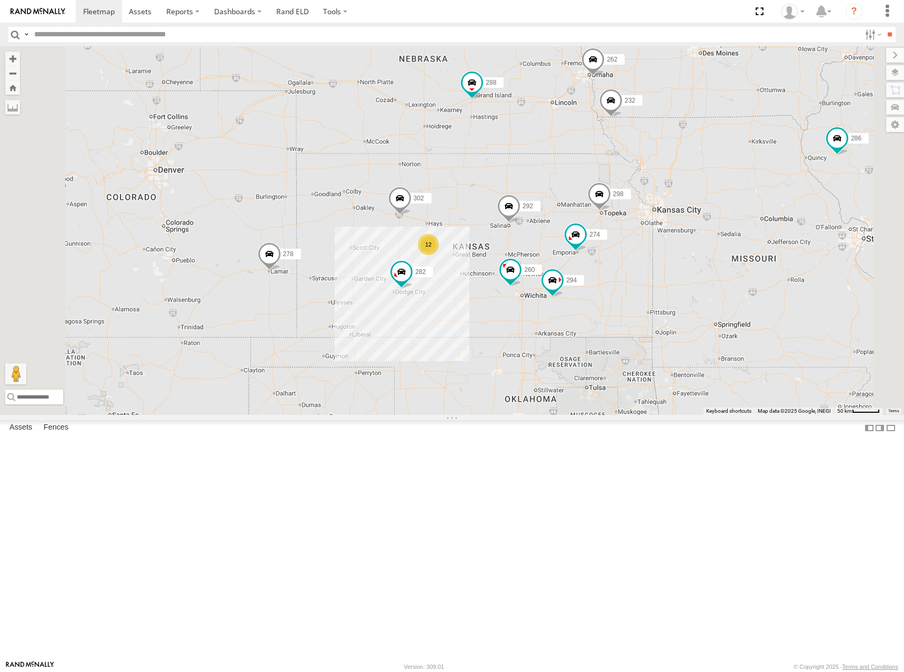
drag, startPoint x: 650, startPoint y: 277, endPoint x: 648, endPoint y: 265, distance: 12.3
click at [648, 265] on div "274 298 262 288 292 272 232 282 278 294 286 260 302 12" at bounding box center [452, 230] width 904 height 369
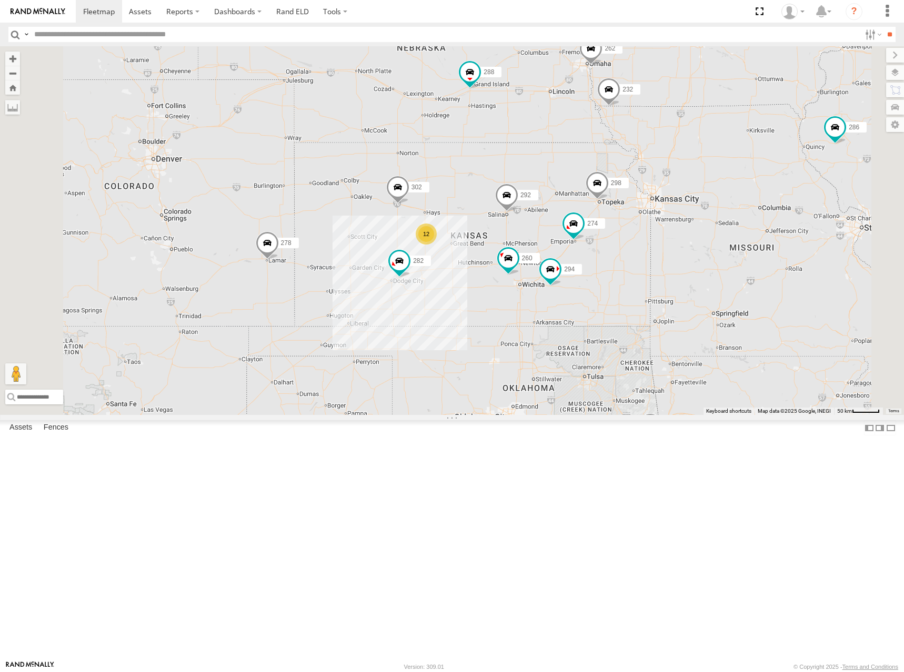
drag, startPoint x: 666, startPoint y: 147, endPoint x: 669, endPoint y: 162, distance: 15.7
click at [669, 162] on div "274 298 262 288 292 272 232 282 278 294 286 260 302 12" at bounding box center [452, 230] width 904 height 369
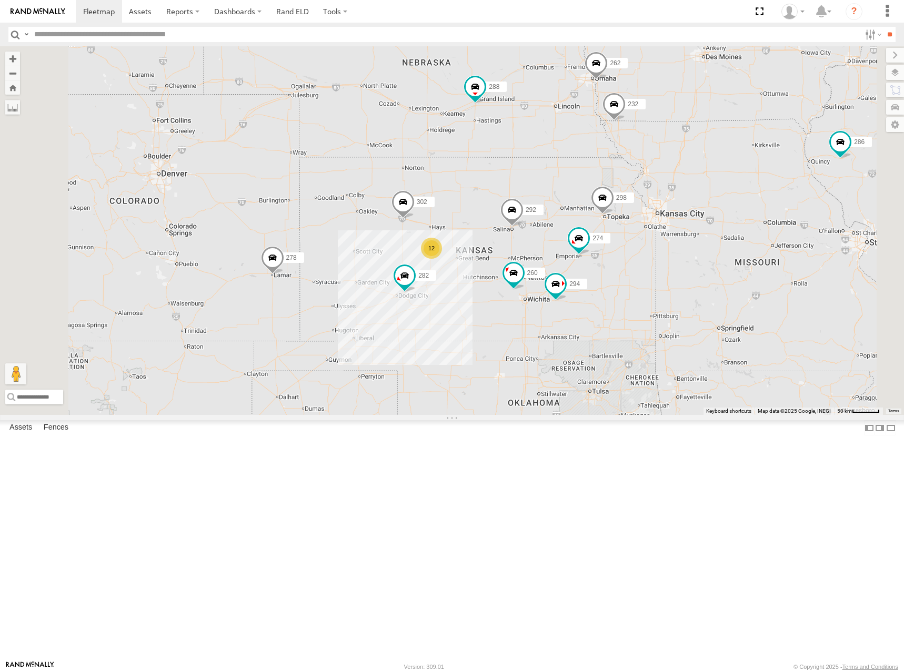
click at [663, 212] on div "274 298 262 288 292 272 232 282 278 294 286 260 302 12" at bounding box center [452, 230] width 904 height 369
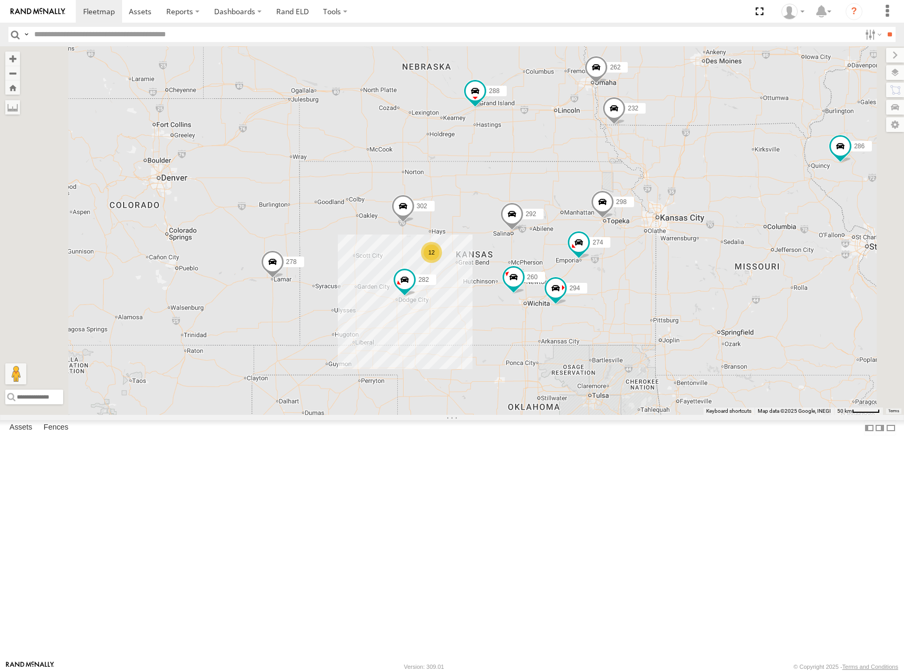
drag, startPoint x: 666, startPoint y: 235, endPoint x: 667, endPoint y: 244, distance: 8.4
click at [667, 244] on div "274 298 262 288 292 272 232 282 278 294 286 260 302 12" at bounding box center [452, 230] width 904 height 369
click at [671, 237] on div "274 298 262 288 292 272 232 282 278 294 286 260 302 12" at bounding box center [452, 230] width 904 height 369
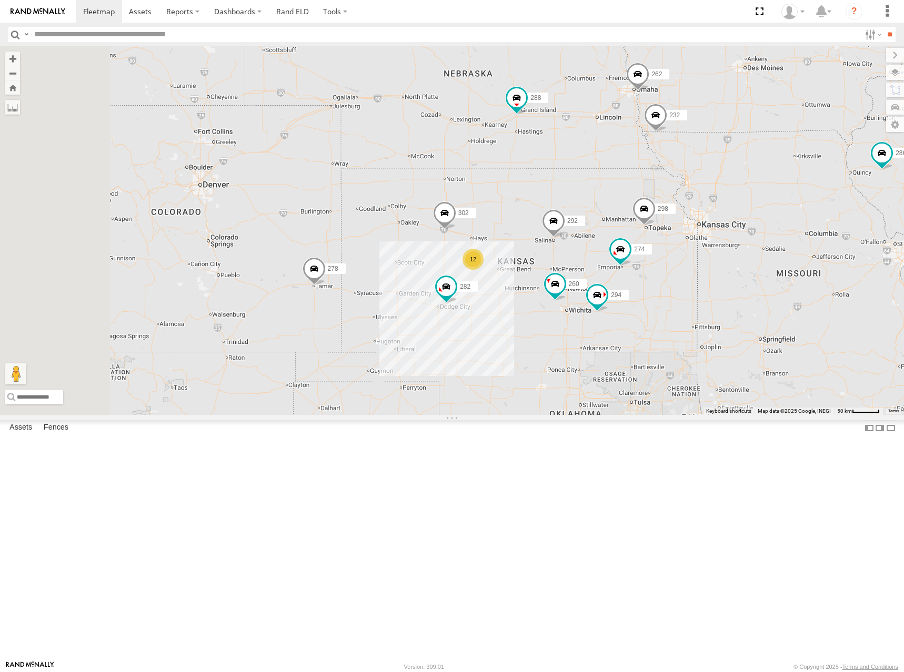
drag, startPoint x: 648, startPoint y: 255, endPoint x: 689, endPoint y: 258, distance: 40.7
click at [689, 258] on div "274 298 262 288 292 272 232 282 278 294 286 260 302 12" at bounding box center [452, 230] width 904 height 369
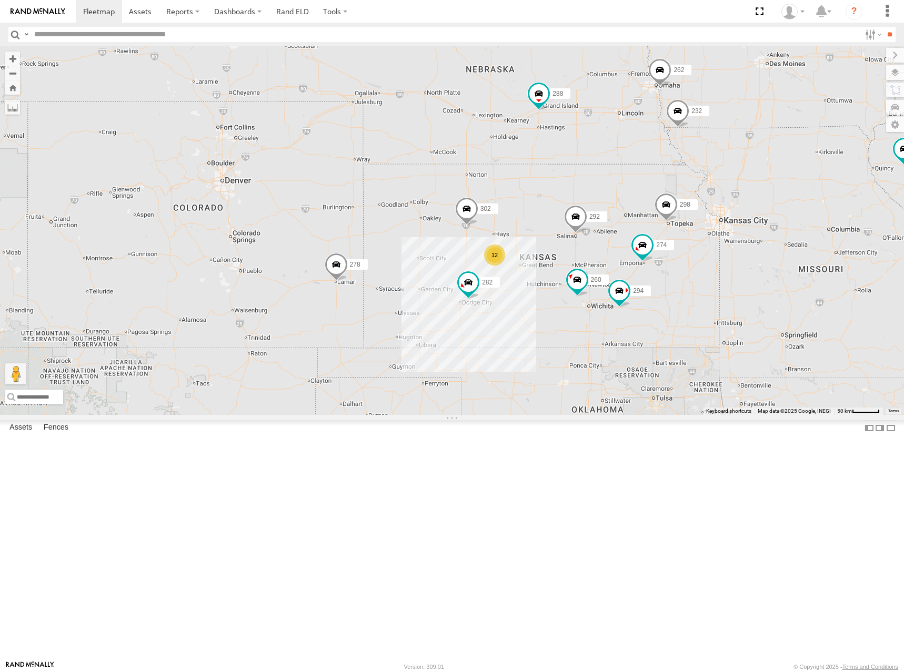
drag, startPoint x: 685, startPoint y: 269, endPoint x: 695, endPoint y: 265, distance: 10.7
click at [708, 265] on div "274 298 262 288 292 272 232 282 278 294 286 260 302 12" at bounding box center [452, 230] width 904 height 369
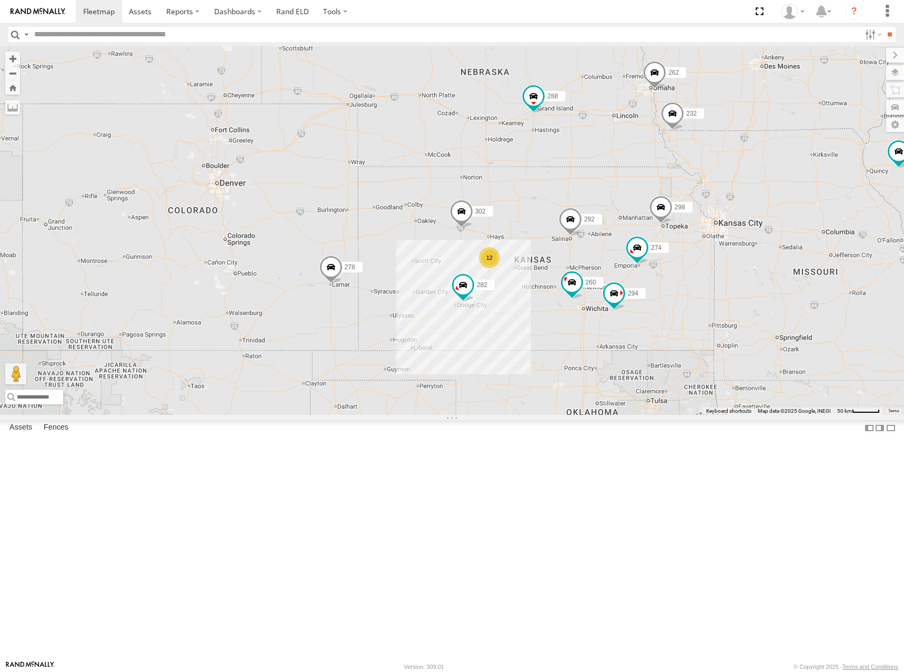
drag, startPoint x: 692, startPoint y: 279, endPoint x: 693, endPoint y: 272, distance: 7.4
click at [693, 272] on div "274 298 262 288 292 272 232 282 278 294 286 260 302 12" at bounding box center [452, 230] width 904 height 369
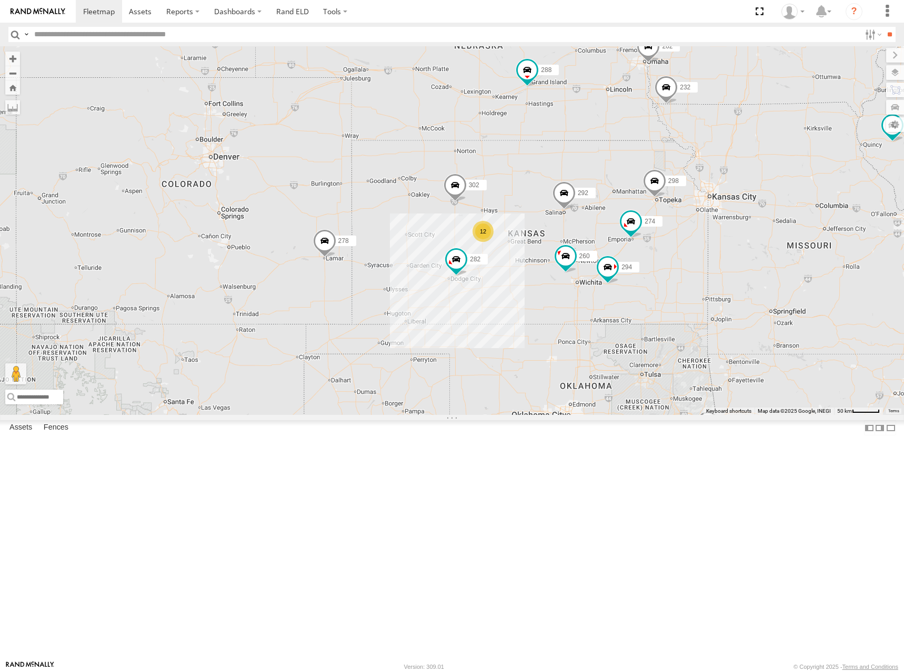
drag, startPoint x: 684, startPoint y: 288, endPoint x: 675, endPoint y: 270, distance: 20.7
click at [675, 270] on div "274 298 262 288 292 272 232 282 278 294 286 260 302 12" at bounding box center [452, 230] width 904 height 369
drag, startPoint x: 624, startPoint y: 248, endPoint x: 626, endPoint y: 256, distance: 8.7
click at [626, 256] on div "274 298 262 288 292 272 232 282 278 294 286 260 302 12" at bounding box center [452, 230] width 904 height 369
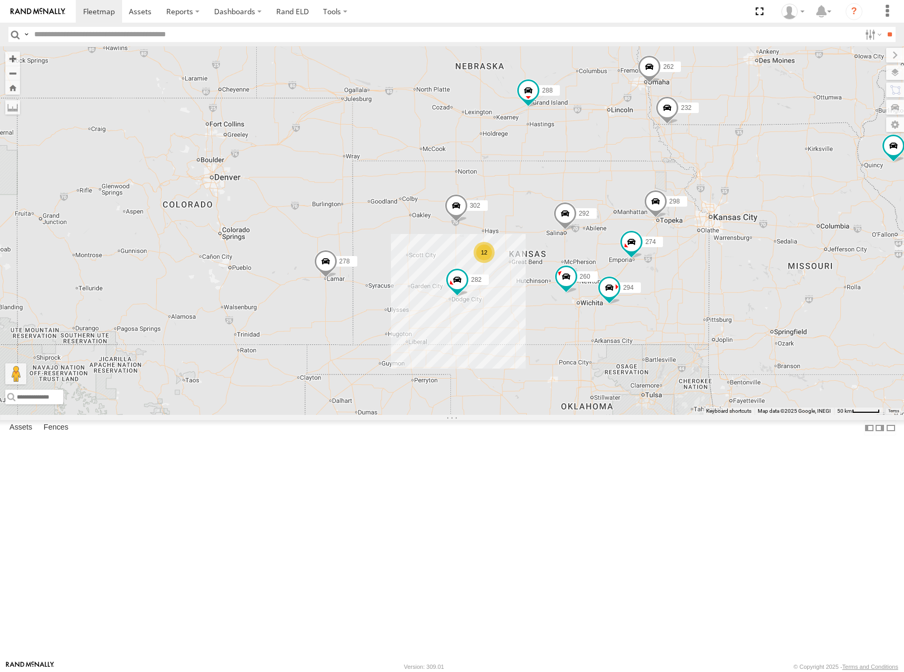
drag, startPoint x: 685, startPoint y: 146, endPoint x: 686, endPoint y: 165, distance: 19.0
click at [686, 165] on div "274 298 262 288 292 272 232 282 278 294 286 260 302 12" at bounding box center [452, 230] width 904 height 369
click at [686, 161] on div "274 298 262 288 292 272 232 282 278 294 286 260 302 12" at bounding box center [452, 230] width 904 height 369
click at [676, 160] on div "274 298 262 288 292 272 232 282 278 294 286 260 302 12" at bounding box center [452, 230] width 904 height 369
click at [668, 177] on div "274 298 262 288 292 272 232 282 278 294 286 260 302 12" at bounding box center [452, 230] width 904 height 369
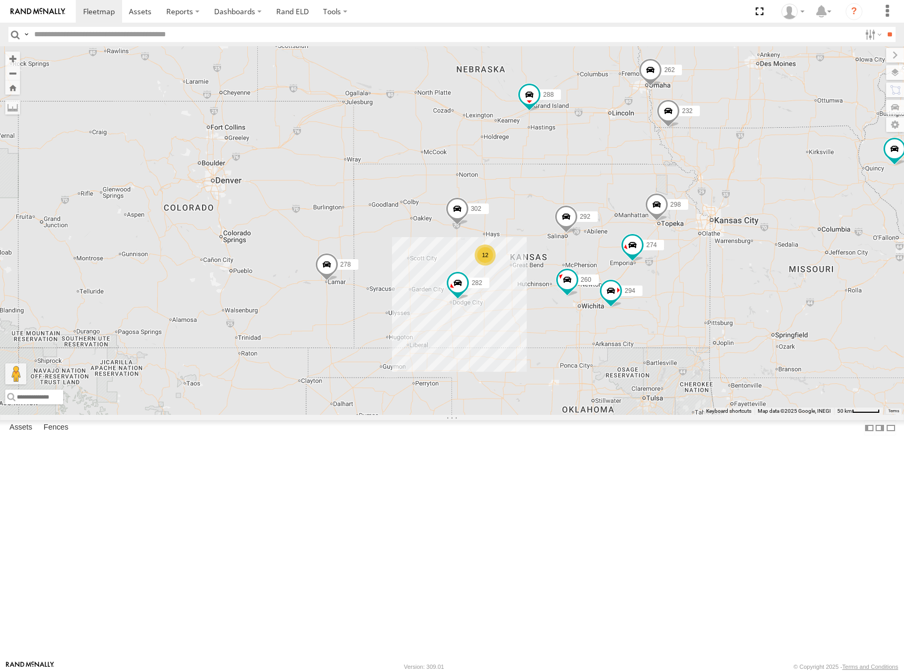
click at [638, 175] on div "274 298 262 288 292 272 232 282 278 294 286 260 302 12" at bounding box center [452, 230] width 904 height 369
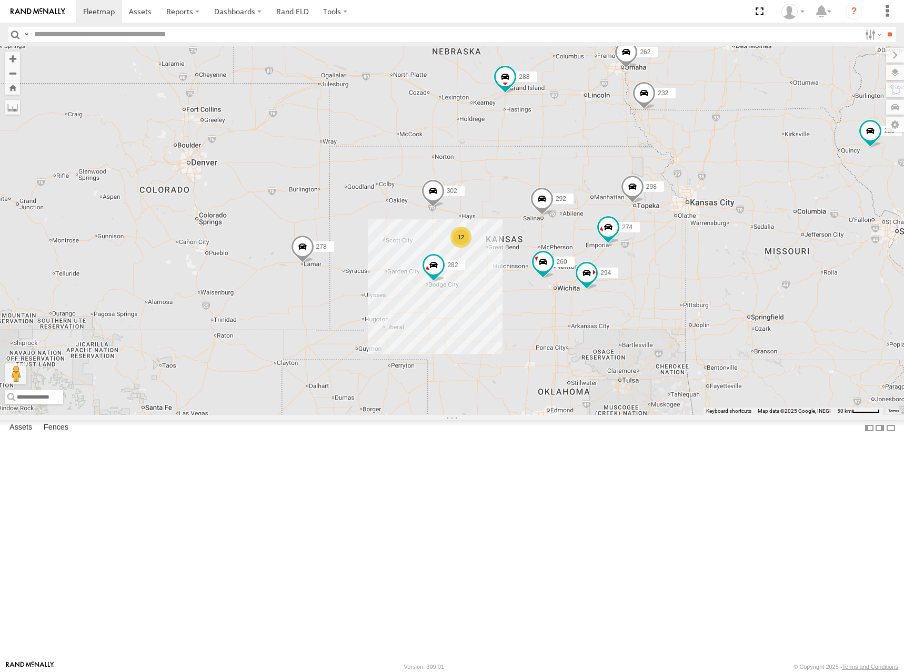
drag, startPoint x: 639, startPoint y: 246, endPoint x: 624, endPoint y: 222, distance: 28.9
click at [624, 222] on div "274 298 262 288 292 272 232 282 278 294 286 260 302 12" at bounding box center [452, 230] width 904 height 369
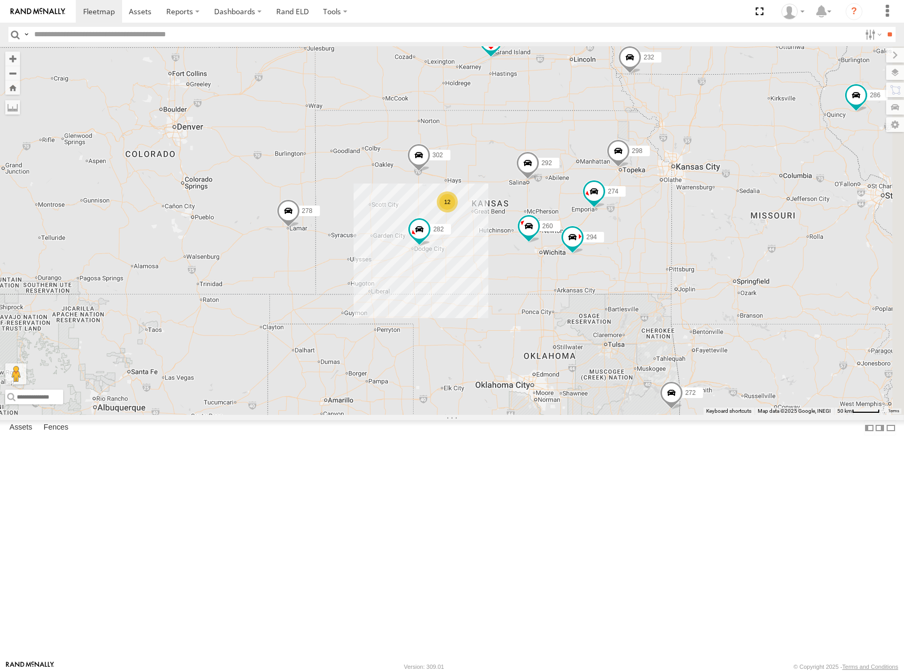
drag, startPoint x: 605, startPoint y: 286, endPoint x: 603, endPoint y: 280, distance: 6.0
click at [603, 280] on div "274 298 262 288 292 272 232 282 278 294 286 260 302 12" at bounding box center [452, 230] width 904 height 369
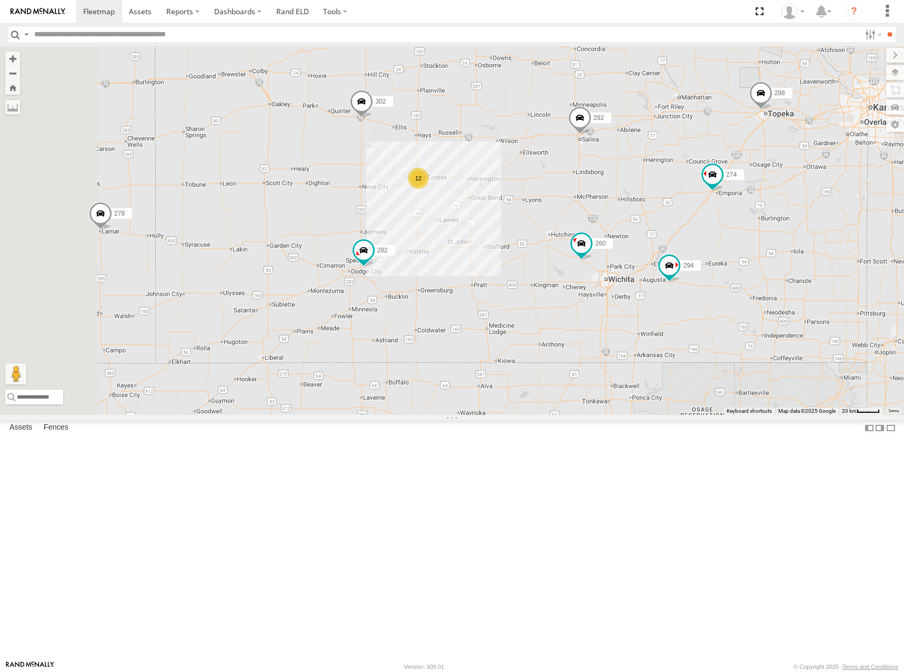
click at [586, 282] on div "274 298 262 288 292 272 232 282 278 294 286 260 302 12" at bounding box center [452, 230] width 904 height 369
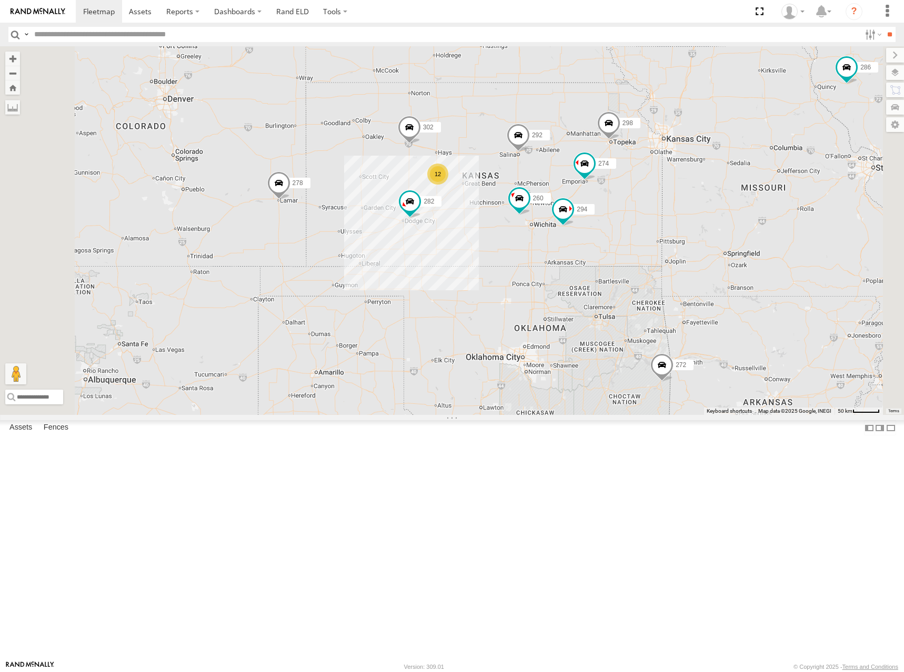
drag, startPoint x: 589, startPoint y: 254, endPoint x: 589, endPoint y: 262, distance: 8.4
click at [589, 262] on div "274 298 262 288 292 272 232 282 278 294 286 260 302 12" at bounding box center [452, 230] width 904 height 369
click at [581, 266] on div "274 298 262 288 292 272 232 282 278 294 286 260 302 12" at bounding box center [452, 230] width 904 height 369
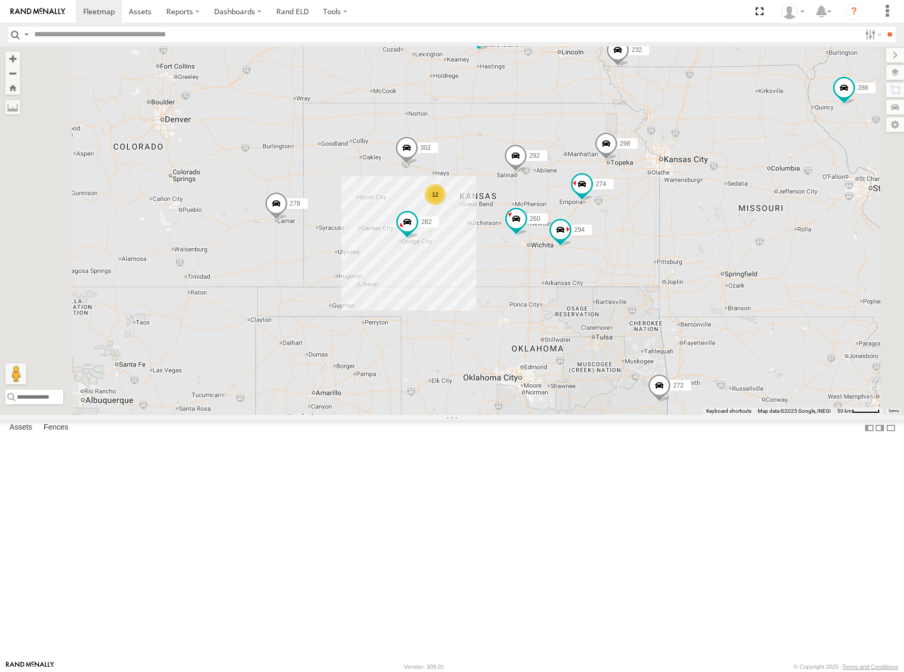
drag, startPoint x: 579, startPoint y: 262, endPoint x: 580, endPoint y: 271, distance: 9.0
click at [580, 271] on div "274 298 262 288 292 272 232 282 278 294 286 260 302 12" at bounding box center [452, 230] width 904 height 369
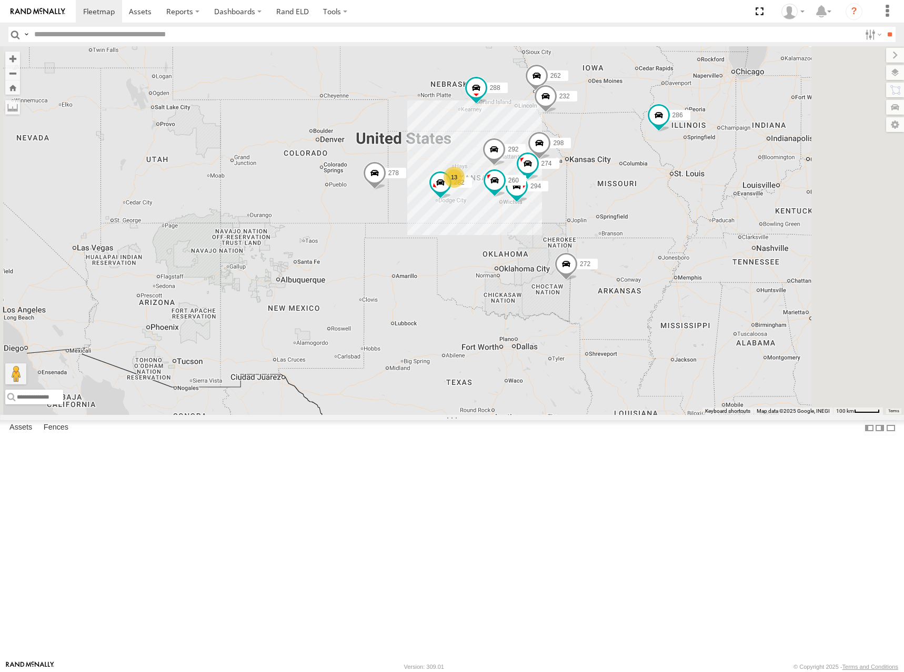
drag, startPoint x: 608, startPoint y: 264, endPoint x: 600, endPoint y: 273, distance: 11.6
click at [604, 266] on div "274 298 262 288 292 272 232 282 278 294 286 260 13" at bounding box center [452, 230] width 904 height 369
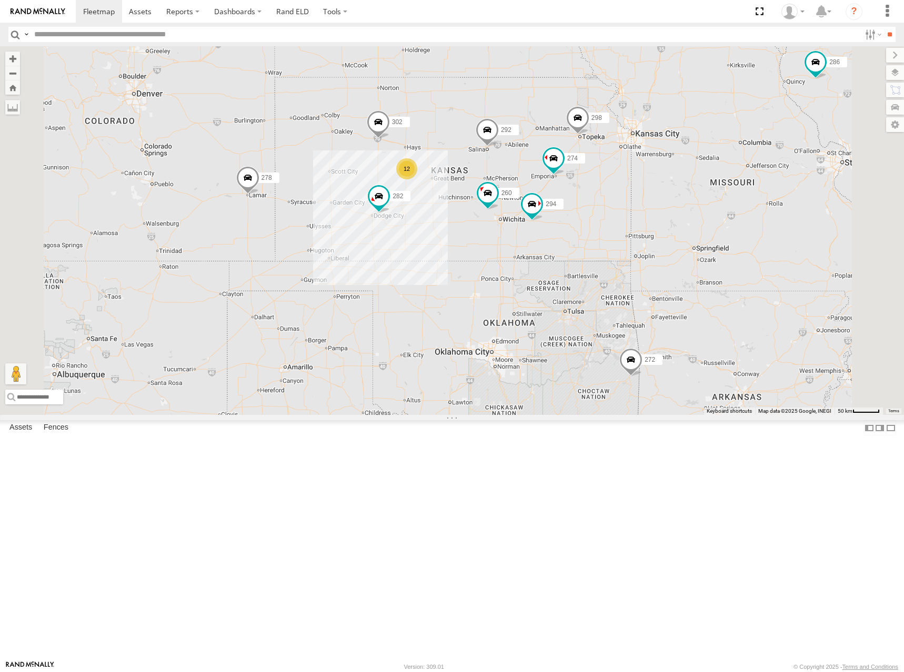
click at [581, 248] on div "274 298 262 288 292 272 232 282 278 294 286 260 302 12" at bounding box center [452, 230] width 904 height 369
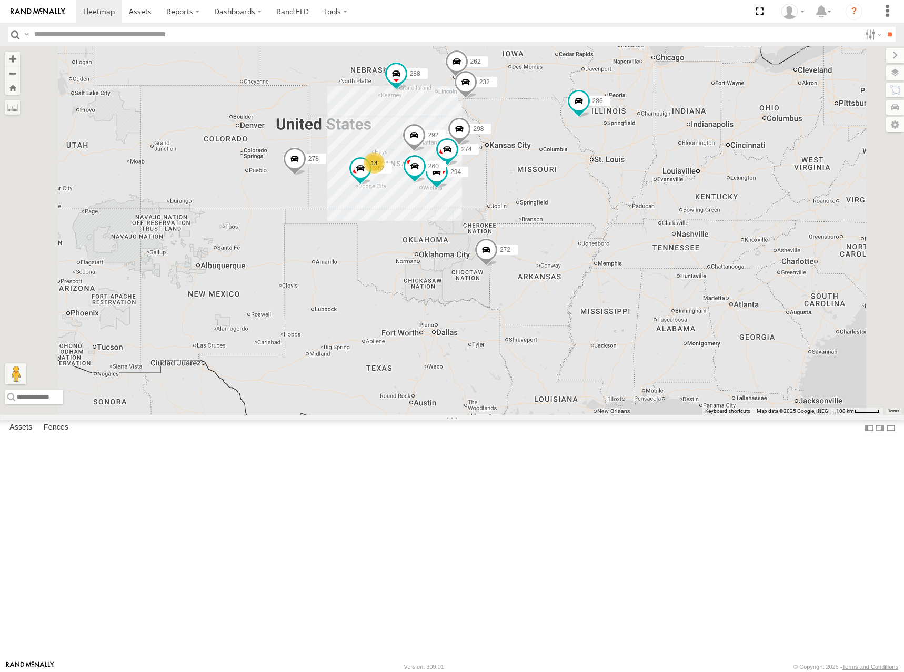
drag, startPoint x: 872, startPoint y: 254, endPoint x: 815, endPoint y: 270, distance: 59.5
click at [815, 270] on div "274 298 262 288 292 272 232 282 278 294 286 260 13" at bounding box center [452, 230] width 904 height 369
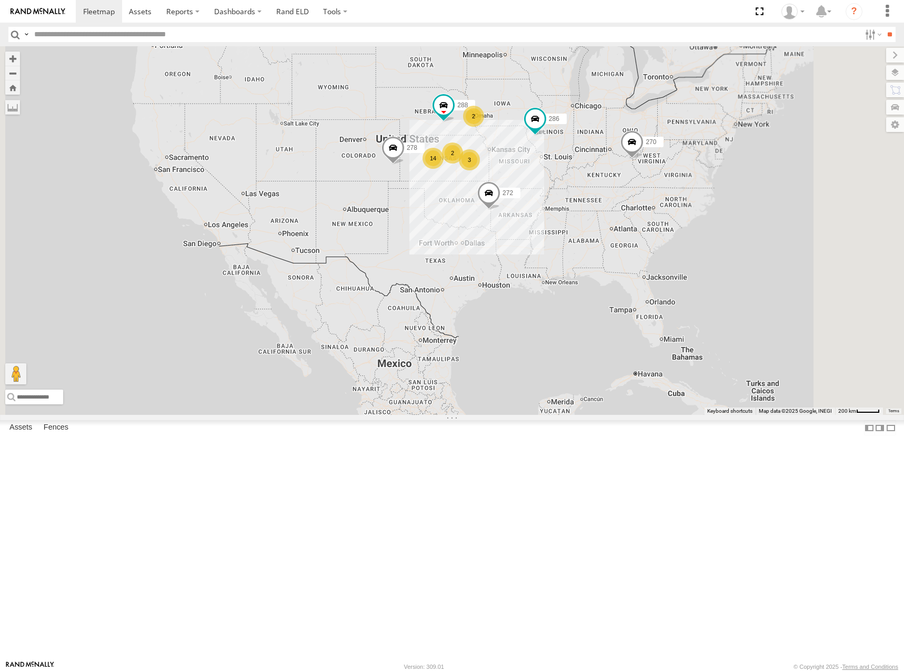
drag, startPoint x: 655, startPoint y: 268, endPoint x: 642, endPoint y: 275, distance: 13.9
click at [642, 275] on div "288 272 278 286 270 3 14 2 2" at bounding box center [452, 230] width 904 height 369
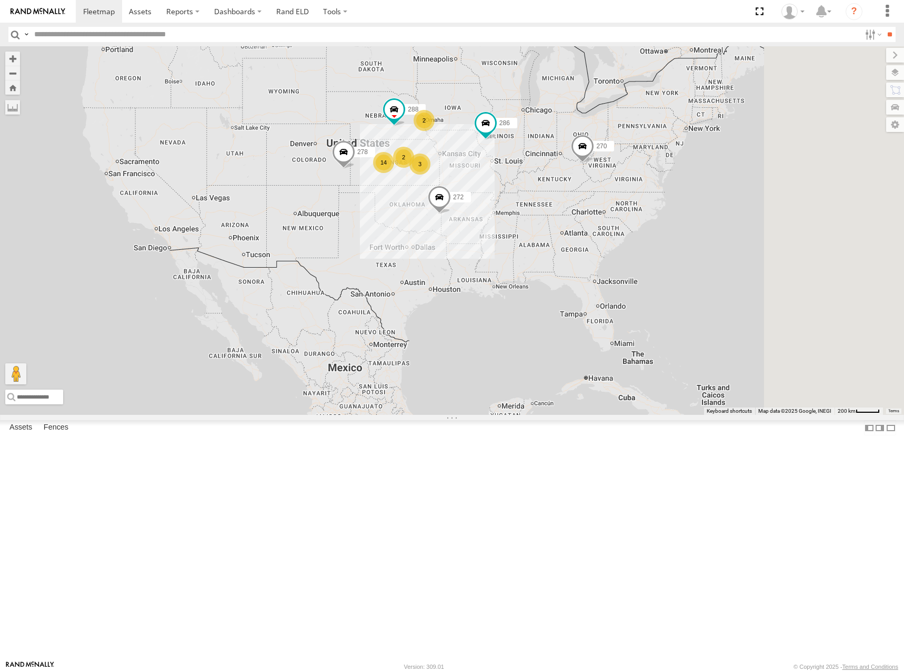
drag, startPoint x: 812, startPoint y: 287, endPoint x: 760, endPoint y: 291, distance: 51.7
click at [760, 291] on div "288 272 278 286 270 3 14 2 2" at bounding box center [452, 230] width 904 height 369
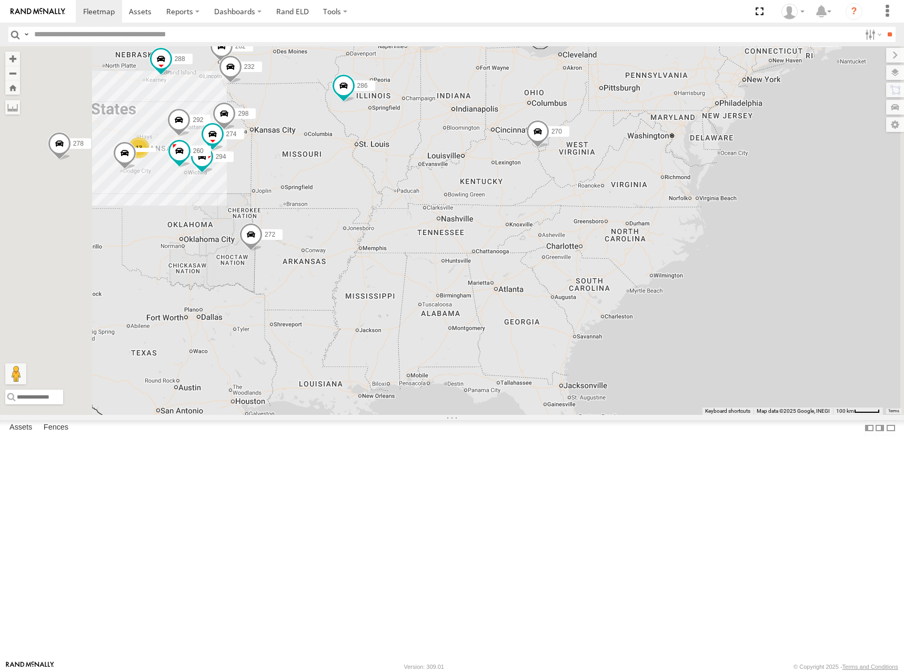
drag, startPoint x: 752, startPoint y: 288, endPoint x: 750, endPoint y: 280, distance: 8.0
click at [750, 280] on div "288 272 278 286 270 274 13 298 262 292 232 294 260" at bounding box center [452, 230] width 904 height 369
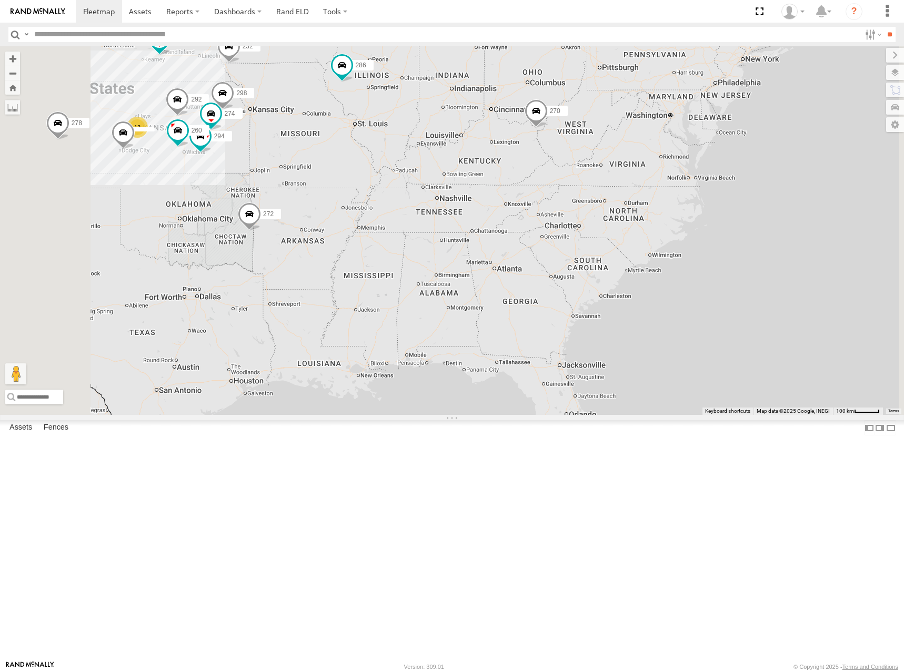
click at [719, 257] on div "288 272 278 286 270 274 13 298 262 292 232 294 260" at bounding box center [452, 230] width 904 height 369
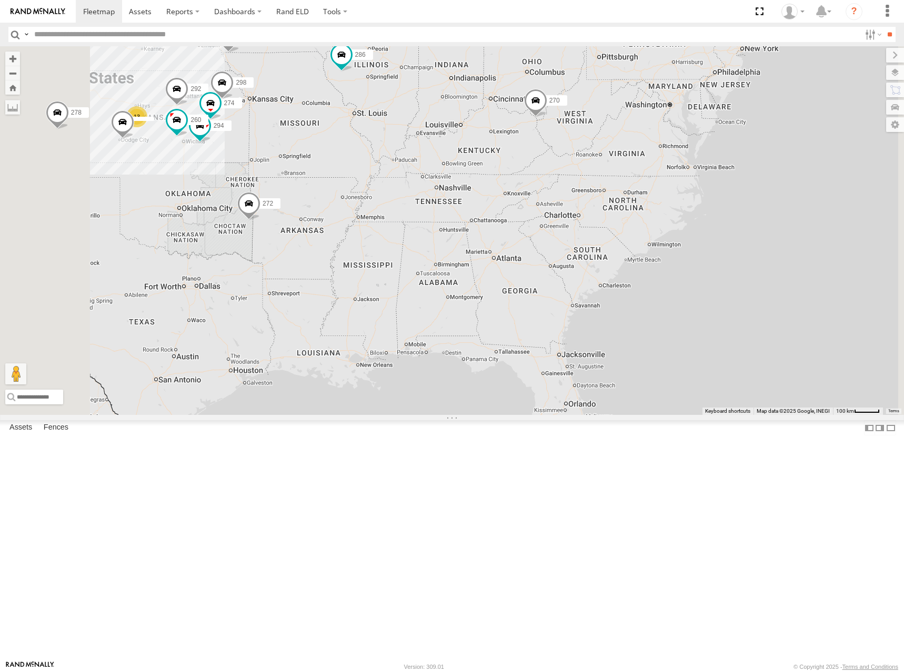
drag, startPoint x: 709, startPoint y: 314, endPoint x: 708, endPoint y: 300, distance: 13.2
click at [708, 300] on div "288 272 278 286 270 274 13 298 262 292 232 294 260" at bounding box center [452, 230] width 904 height 369
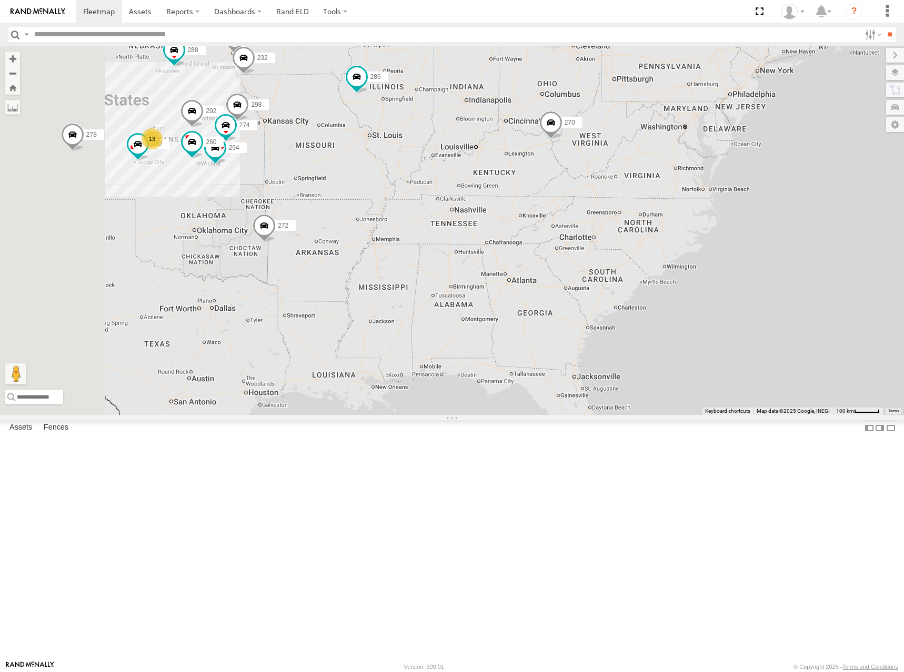
drag, startPoint x: 672, startPoint y: 282, endPoint x: 688, endPoint y: 307, distance: 29.8
click at [688, 307] on div "288 272 278 286 270 274 13 298 262 292 232 282 294 260" at bounding box center [452, 230] width 904 height 369
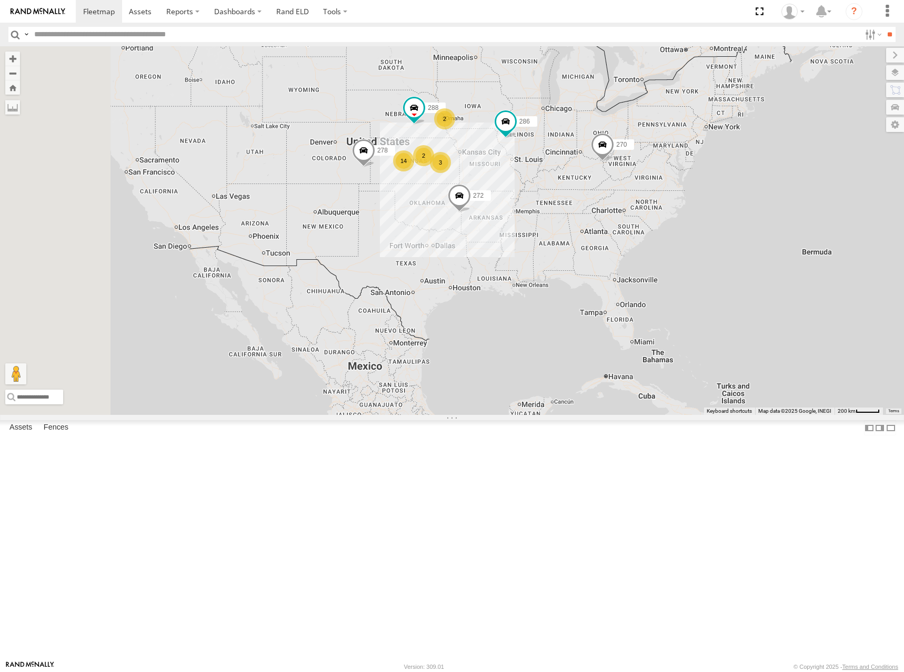
drag, startPoint x: 504, startPoint y: 264, endPoint x: 566, endPoint y: 265, distance: 62.1
click at [566, 265] on div "288 272 278 286 270 3 14 2 2" at bounding box center [452, 230] width 904 height 369
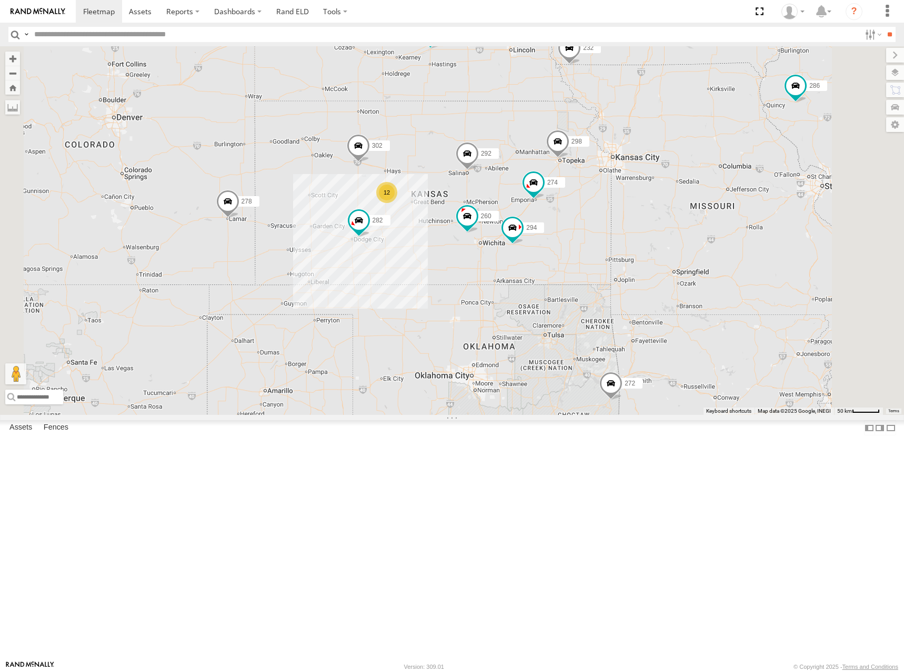
drag, startPoint x: 555, startPoint y: 296, endPoint x: 563, endPoint y: 288, distance: 10.8
click at [563, 288] on div "288 272 278 286 270 274 12 298 262 292 232 302 282 294 260" at bounding box center [452, 230] width 904 height 369
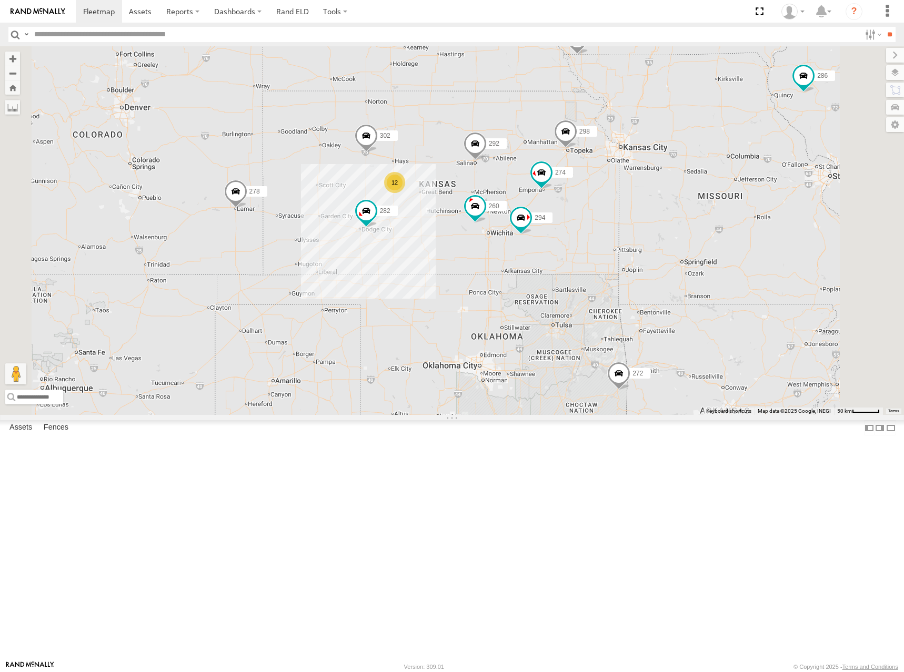
drag, startPoint x: 527, startPoint y: 236, endPoint x: 534, endPoint y: 227, distance: 11.7
click at [534, 227] on div "288 272 278 286 270 274 12 298 262 292 232 302 282 294 260" at bounding box center [452, 230] width 904 height 369
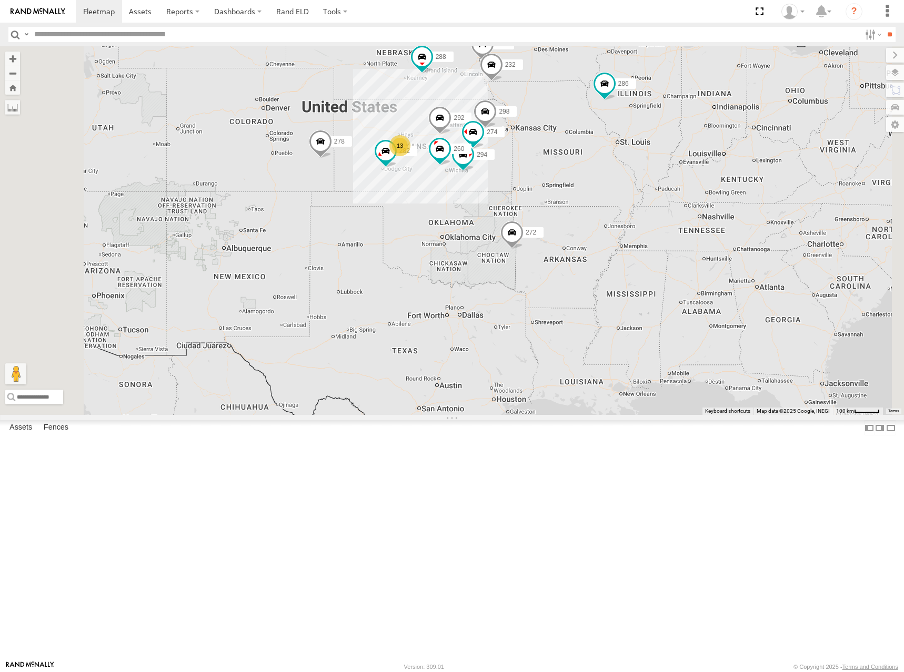
drag, startPoint x: 494, startPoint y: 193, endPoint x: 491, endPoint y: 215, distance: 22.3
click at [491, 215] on div "274 298 262 288 292 272 232 282 278 294 286 260 13" at bounding box center [452, 230] width 904 height 369
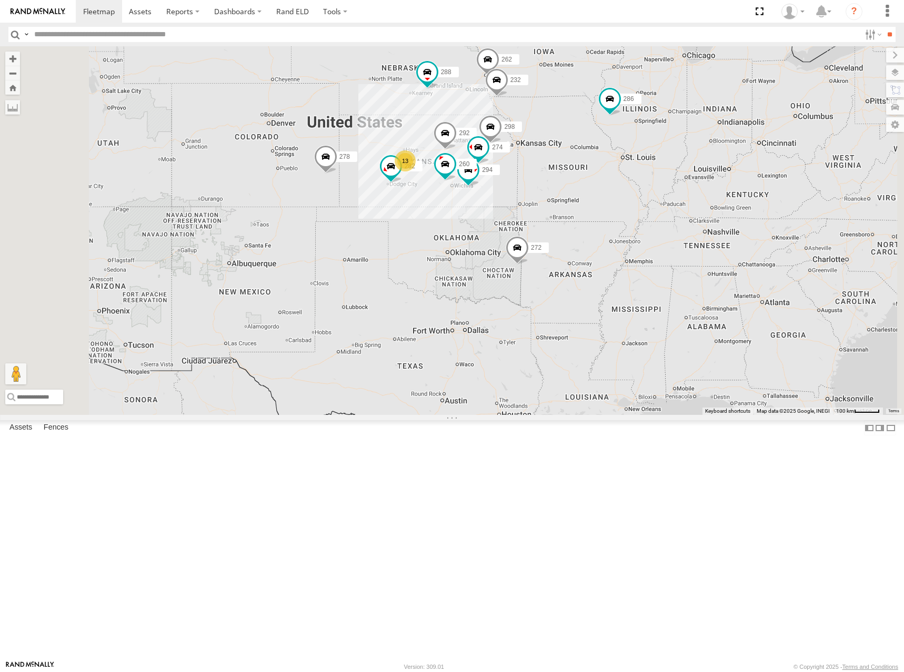
click at [506, 212] on div "274 298 262 288 292 272 232 282 278 294 286 260 13" at bounding box center [452, 230] width 904 height 369
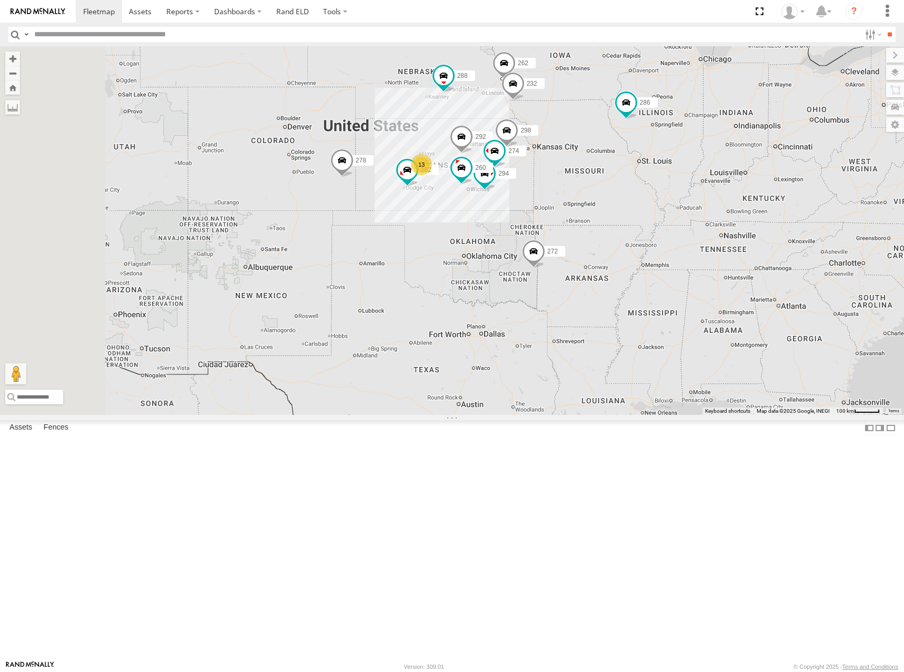
drag, startPoint x: 493, startPoint y: 203, endPoint x: 511, endPoint y: 206, distance: 18.3
click at [511, 206] on div "274 298 262 288 292 272 232 282 278 294 286 260 13" at bounding box center [452, 230] width 904 height 369
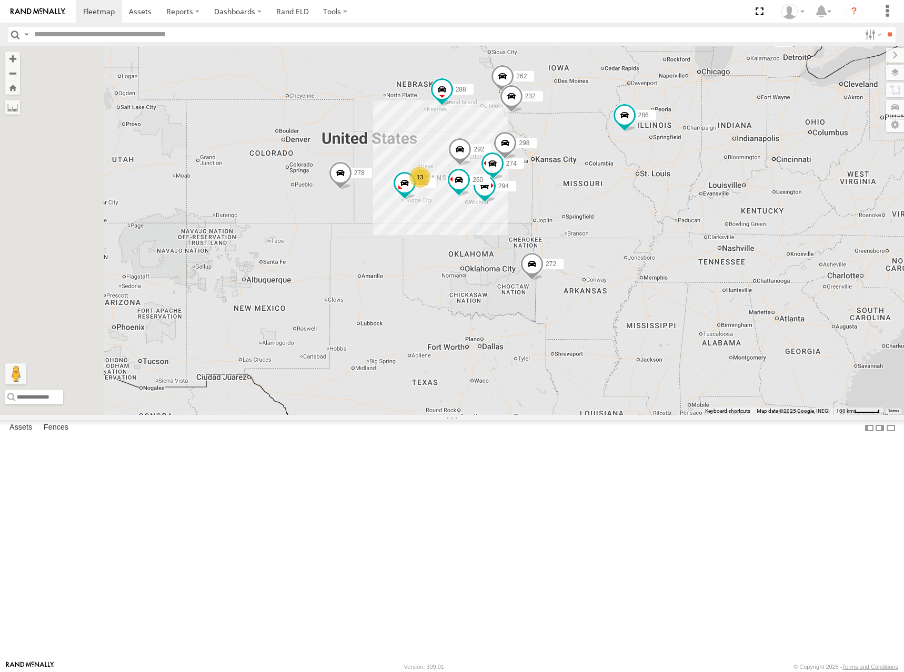
drag, startPoint x: 556, startPoint y: 219, endPoint x: 553, endPoint y: 233, distance: 14.6
click at [553, 233] on div "274 298 262 288 292 272 232 282 278 294 286 260 13" at bounding box center [452, 230] width 904 height 369
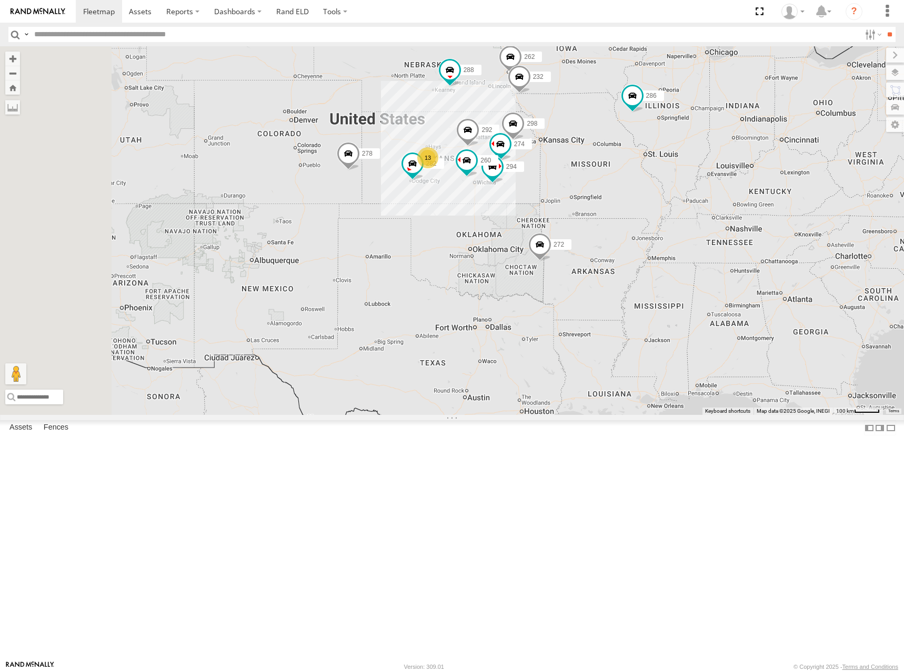
drag, startPoint x: 550, startPoint y: 240, endPoint x: 558, endPoint y: 217, distance: 24.5
click at [558, 217] on div "274 298 262 288 292 272 232 282 278 294 286 260 13" at bounding box center [452, 230] width 904 height 369
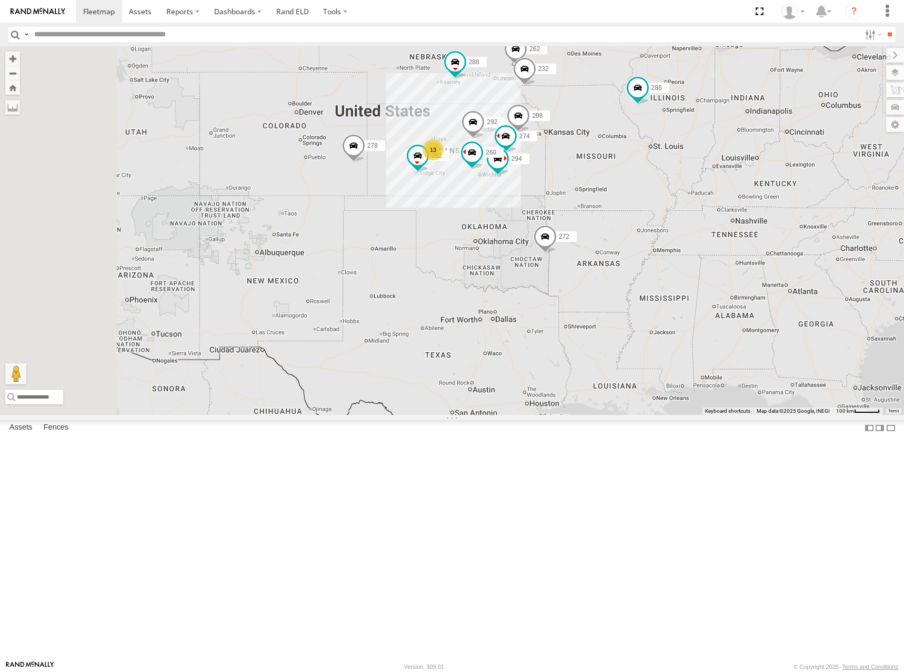
drag, startPoint x: 567, startPoint y: 253, endPoint x: 574, endPoint y: 244, distance: 11.4
click at [574, 244] on div "274 298 262 288 292 272 232 282 278 294 286 260 13" at bounding box center [452, 230] width 904 height 369
click at [570, 241] on div "274 298 262 288 292 272 232 282 278 294 286 260 13" at bounding box center [452, 230] width 904 height 369
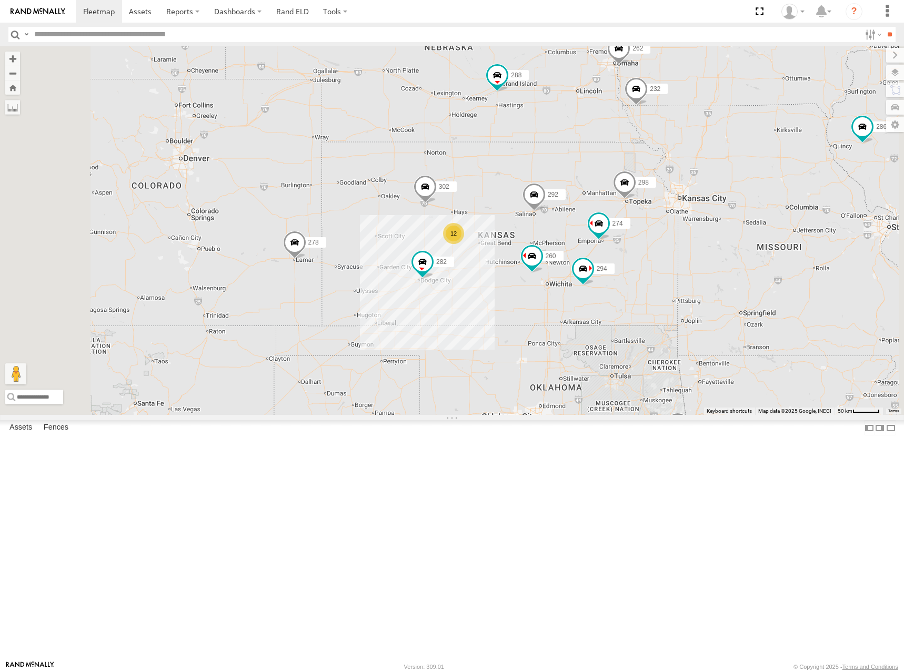
drag, startPoint x: 571, startPoint y: 228, endPoint x: 603, endPoint y: 291, distance: 69.9
click at [603, 291] on div "274 298 262 288 292 272 232 282 278 294 286 260 12 302" at bounding box center [452, 230] width 904 height 369
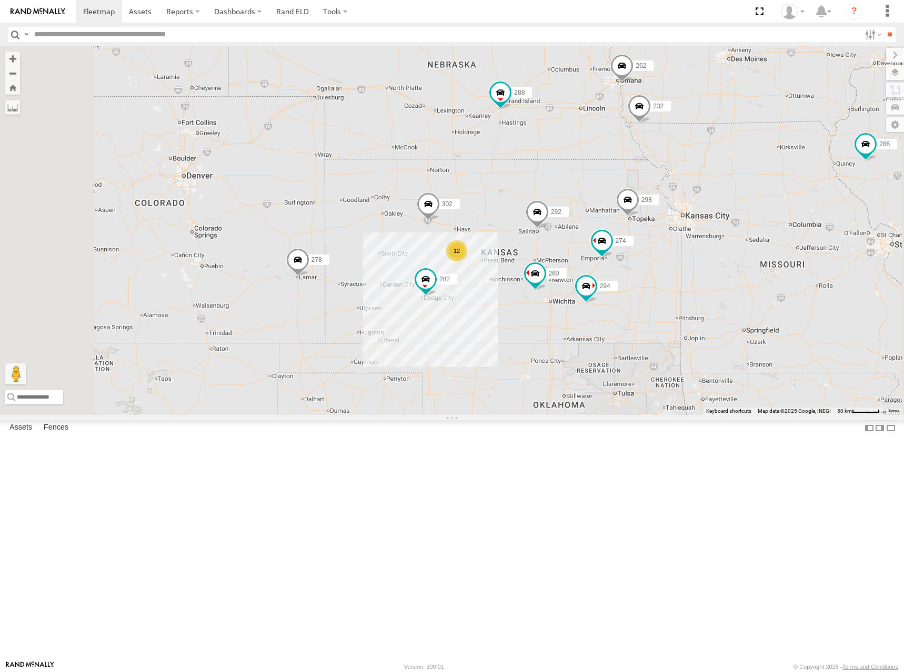
drag, startPoint x: 603, startPoint y: 290, endPoint x: 605, endPoint y: 306, distance: 15.9
click at [605, 306] on div "274 298 262 288 292 272 232 282 278 294 286 260 12 302" at bounding box center [452, 230] width 904 height 369
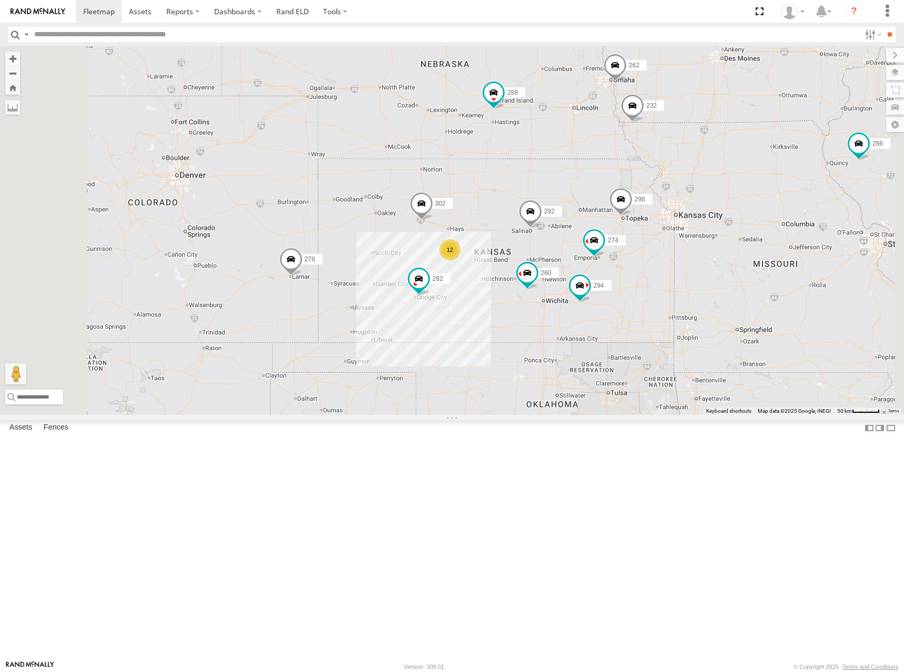
drag, startPoint x: 653, startPoint y: 296, endPoint x: 643, endPoint y: 296, distance: 10.0
click at [643, 296] on div "274 298 262 288 292 272 232 282 278 294 286 260 12 302" at bounding box center [452, 230] width 904 height 369
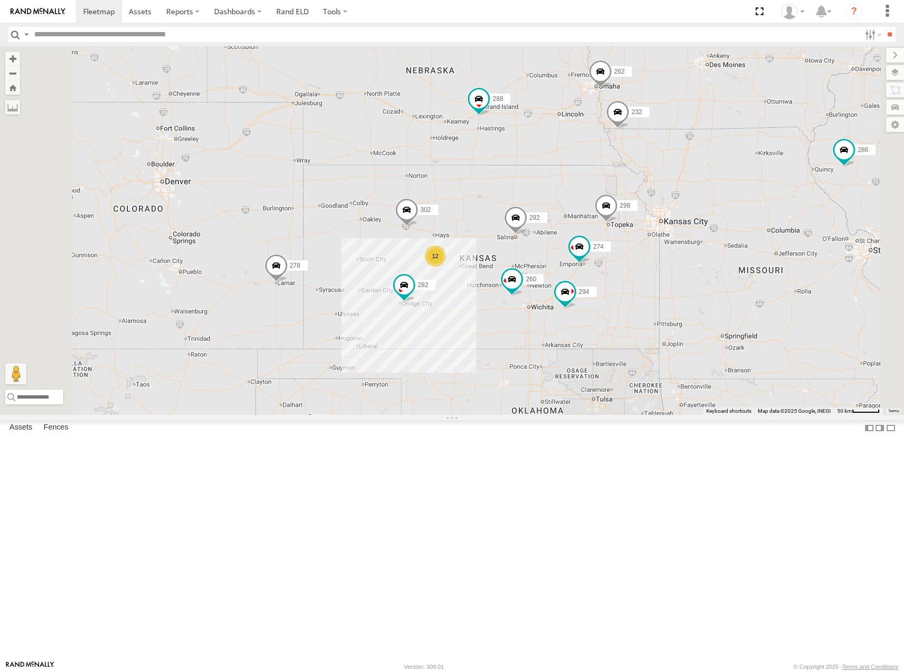
drag, startPoint x: 644, startPoint y: 288, endPoint x: 636, endPoint y: 297, distance: 12.3
click at [636, 298] on div "274 298 262 288 292 272 232 282 278 294 286 260 12 302" at bounding box center [452, 230] width 904 height 369
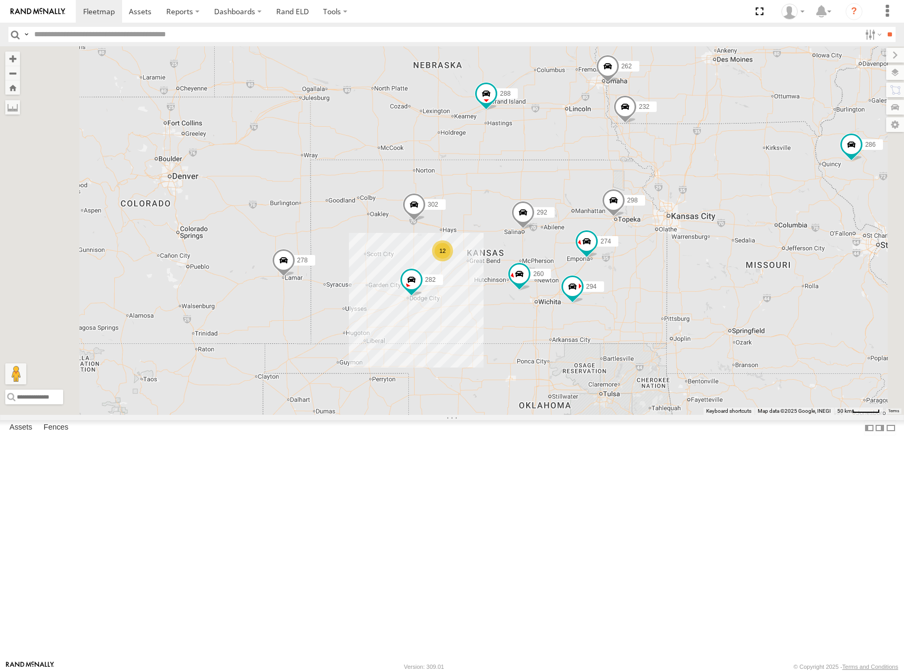
click at [648, 285] on div "274 298 262 288 292 272 232 282 278 294 286 260 12 302" at bounding box center [452, 230] width 904 height 369
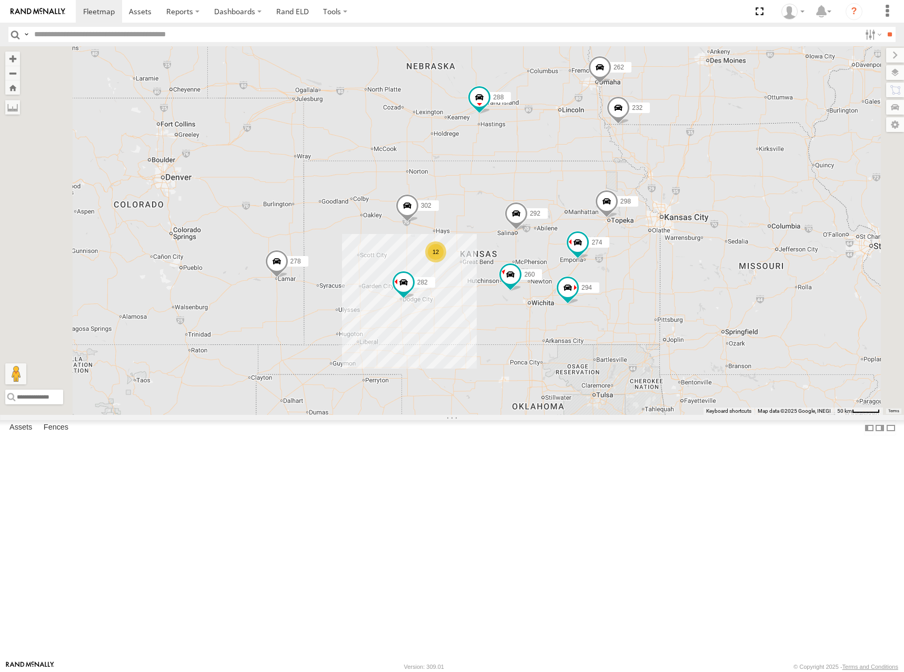
drag, startPoint x: 655, startPoint y: 282, endPoint x: 646, endPoint y: 284, distance: 9.1
click at [646, 284] on div "274 298 262 288 292 272 232 302 282 278 294 260 12" at bounding box center [452, 230] width 904 height 369
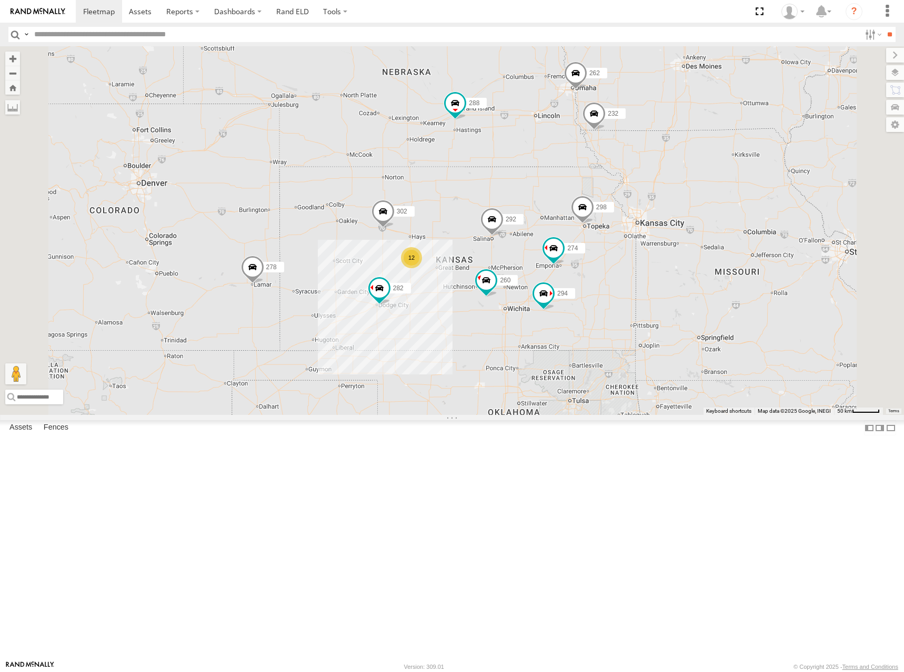
drag, startPoint x: 616, startPoint y: 284, endPoint x: 608, endPoint y: 287, distance: 8.8
click at [608, 287] on div "274 298 262 288 292 272 232 302 282 278 294 260 12" at bounding box center [452, 230] width 904 height 369
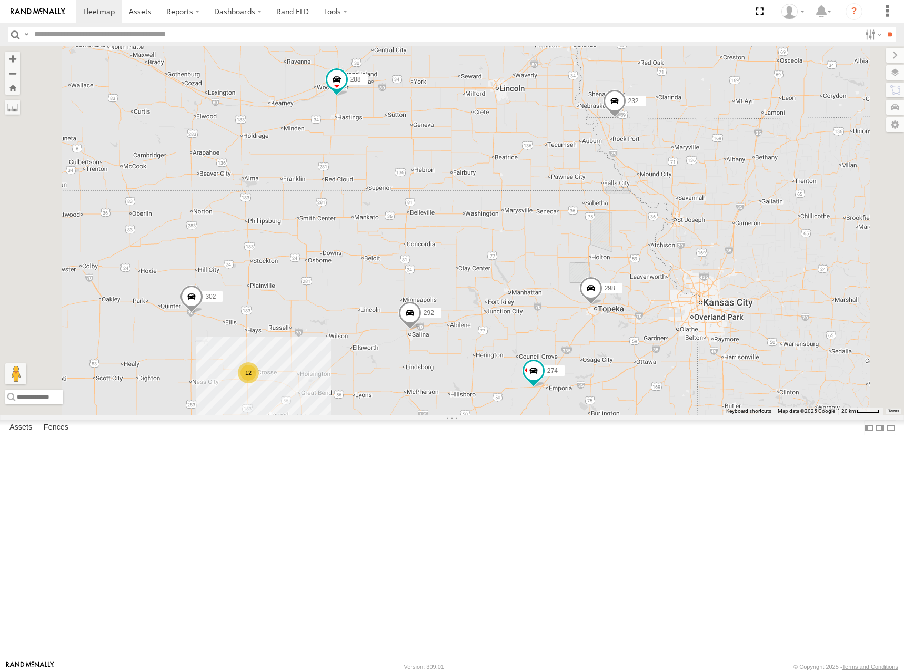
drag, startPoint x: 679, startPoint y: 327, endPoint x: 704, endPoint y: 296, distance: 39.7
click at [704, 296] on div "274 298 262 288 292 272 232 302 282 278 294 260 12" at bounding box center [452, 230] width 904 height 369
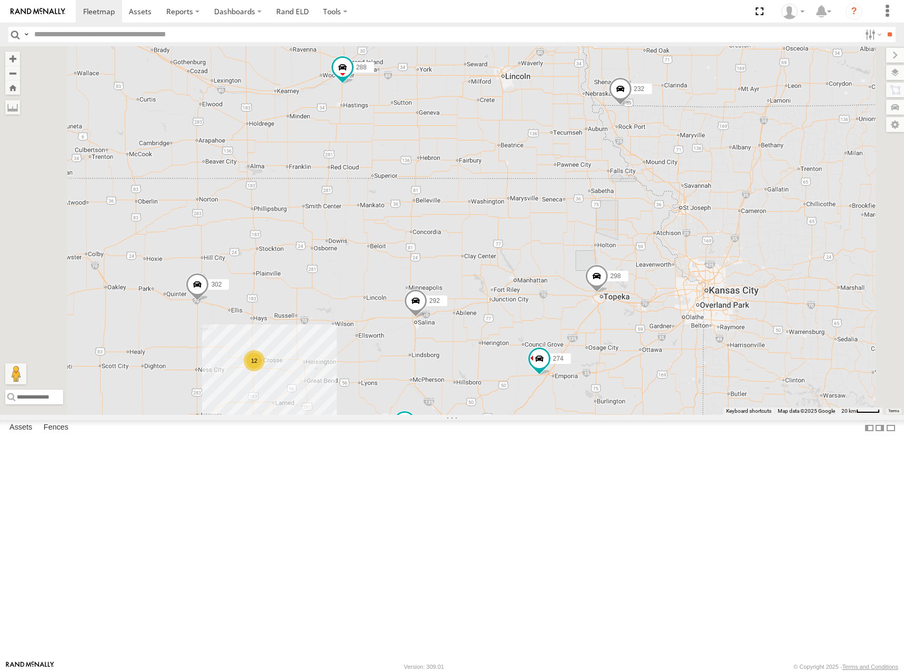
drag, startPoint x: 668, startPoint y: 325, endPoint x: 670, endPoint y: 318, distance: 6.7
click at [670, 318] on div "274 298 262 288 292 272 232 302 282 278 294 260 12" at bounding box center [452, 230] width 904 height 369
